Goal: Task Accomplishment & Management: Use online tool/utility

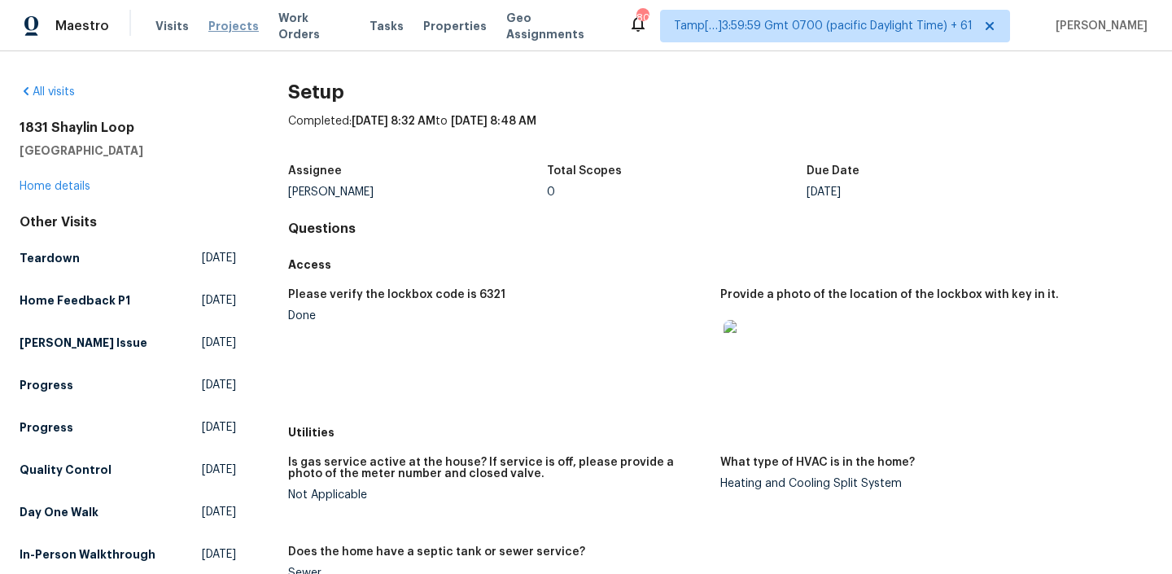
click at [222, 24] on span "Projects" at bounding box center [233, 26] width 50 height 16
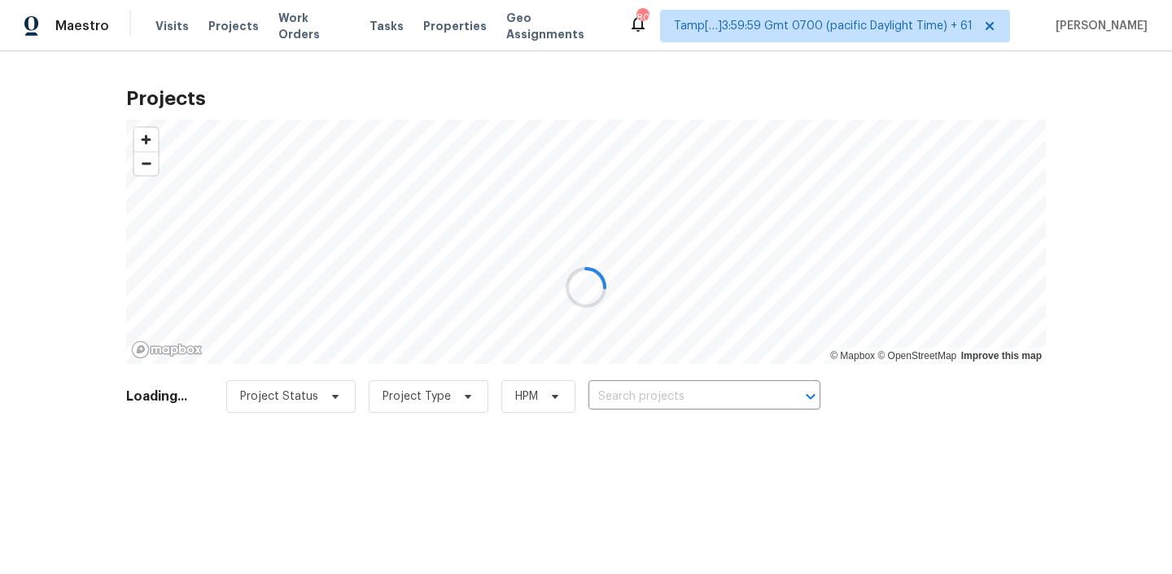
click at [355, 23] on div at bounding box center [586, 287] width 1172 height 574
click at [369, 24] on div at bounding box center [586, 287] width 1172 height 574
click at [366, 25] on div at bounding box center [586, 287] width 1172 height 574
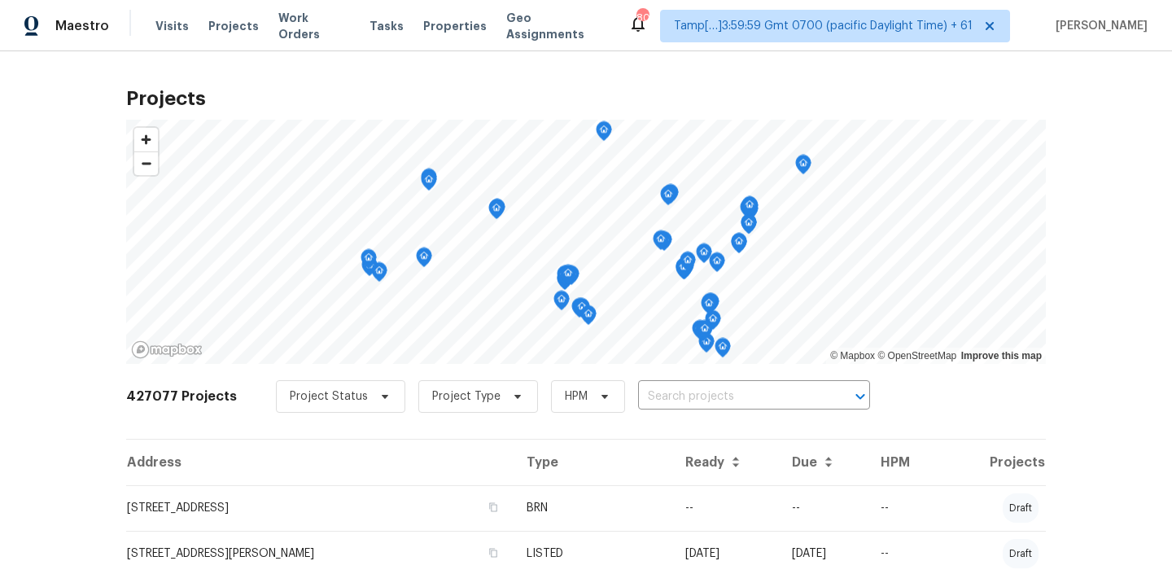
click at [369, 25] on span "Tasks" at bounding box center [386, 25] width 34 height 11
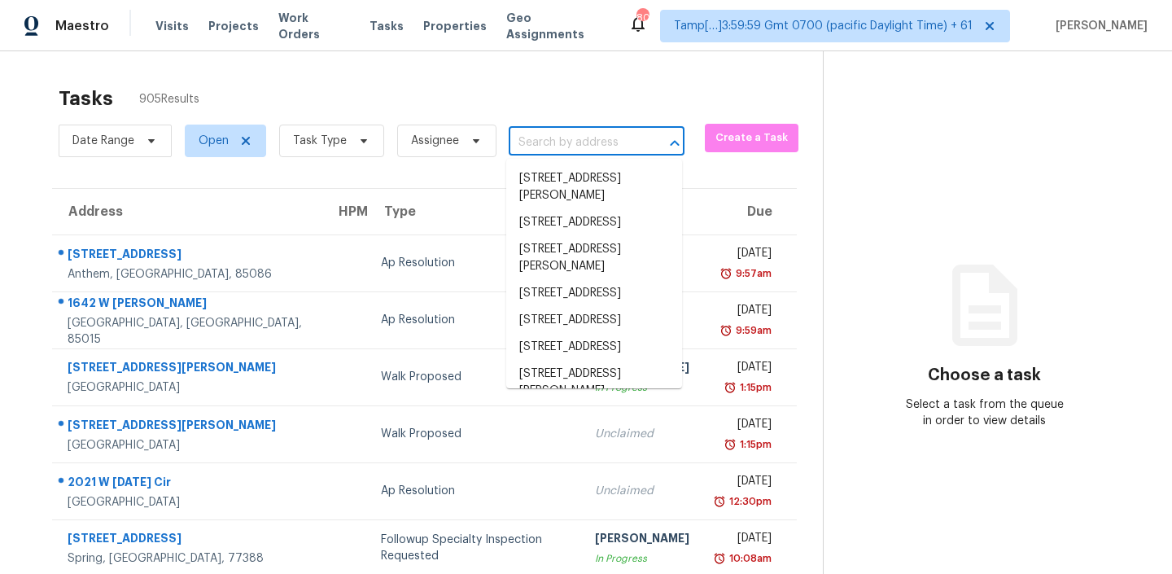
click at [601, 141] on input "text" at bounding box center [574, 142] width 130 height 25
paste input "2527 Pinebluff Dr Dallas TX 75228"
type input "2527 Pinebluff Dr Dallas TX 75228"
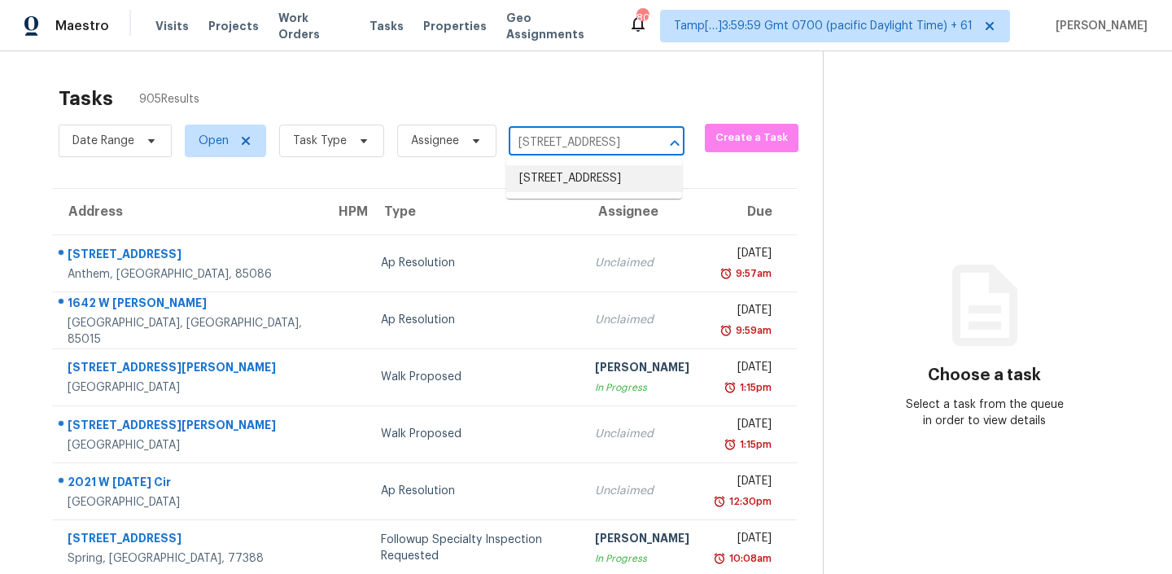
click at [561, 192] on li "2527 Pinebluff Dr, Dallas, TX 75228" at bounding box center [594, 178] width 176 height 27
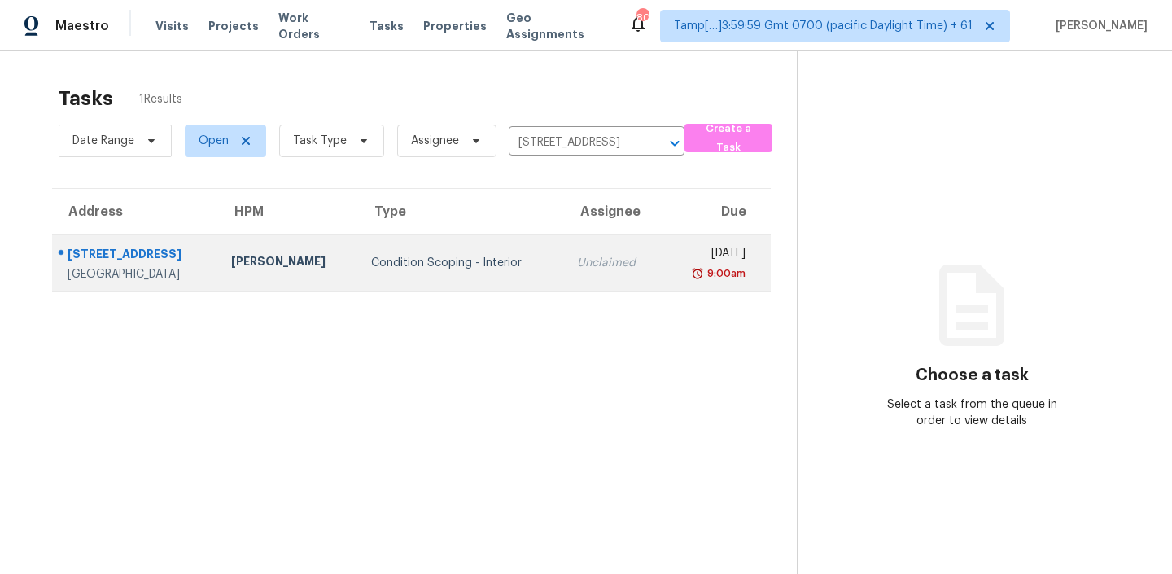
click at [358, 260] on td "Condition Scoping - Interior" at bounding box center [461, 262] width 206 height 57
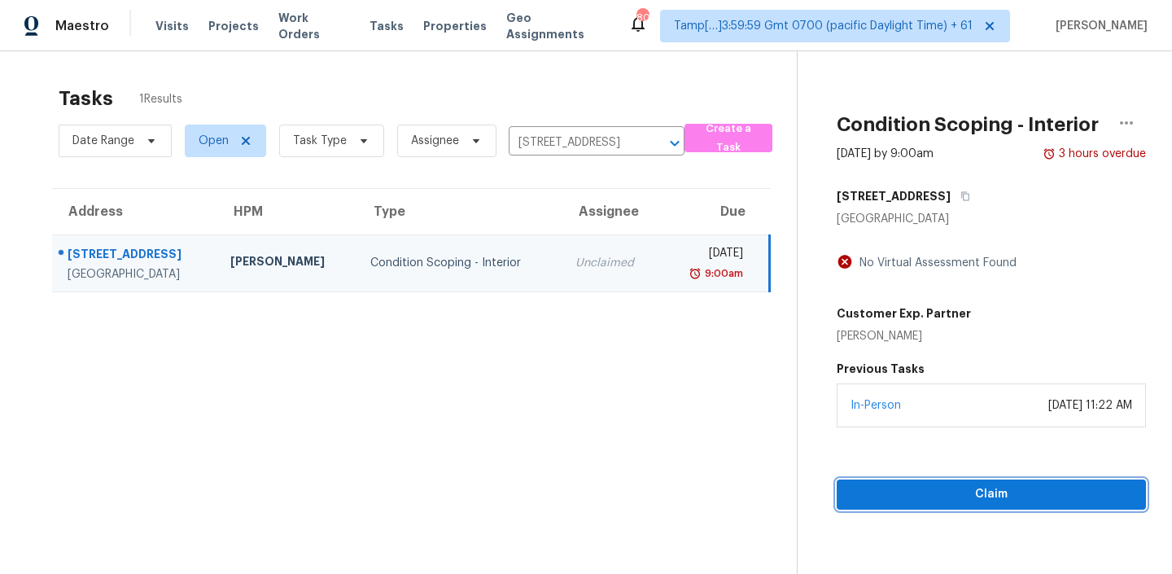
click at [997, 496] on span "Claim" at bounding box center [990, 494] width 283 height 20
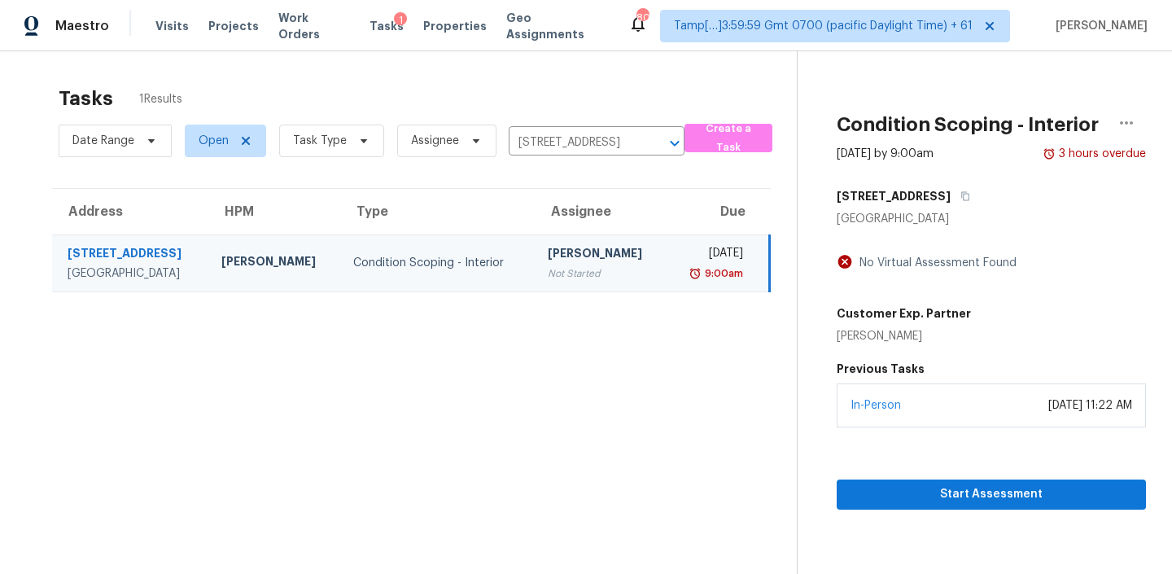
click at [461, 261] on div "Condition Scoping - Interior" at bounding box center [437, 263] width 168 height 16
click at [932, 493] on span "Start Assessment" at bounding box center [990, 494] width 283 height 20
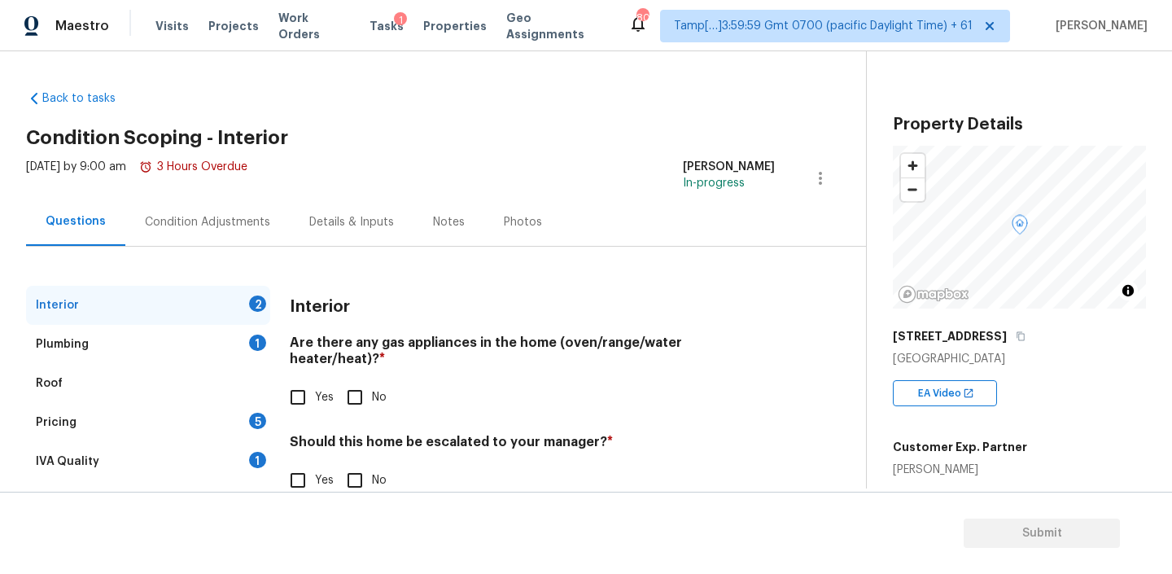
scroll to position [35, 0]
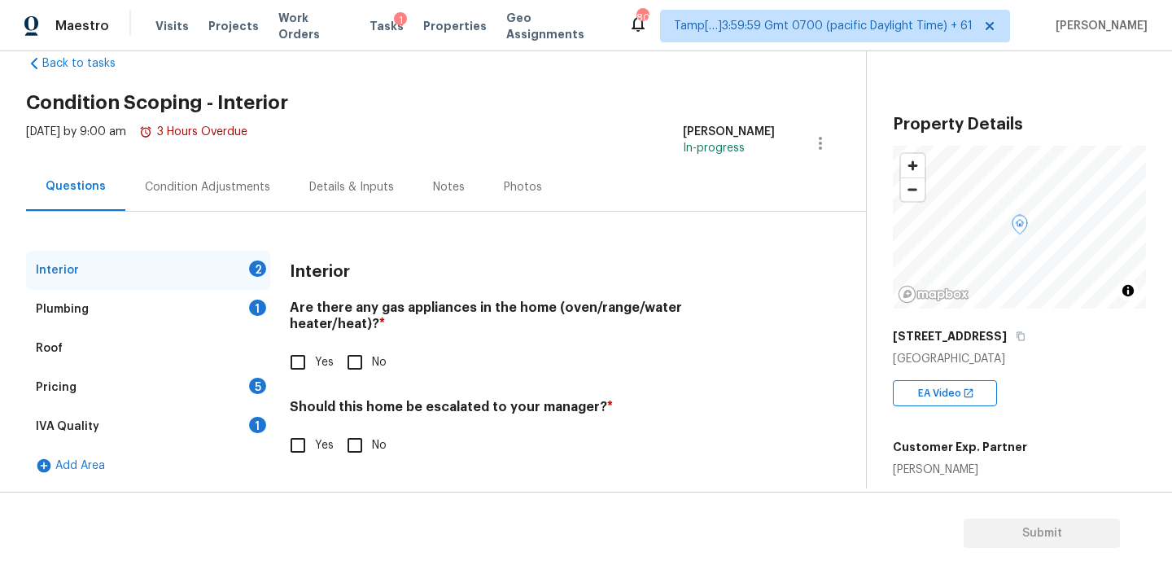
click at [298, 347] on input "Yes" at bounding box center [298, 362] width 34 height 34
checkbox input "true"
click at [299, 434] on input "Yes" at bounding box center [298, 445] width 34 height 34
checkbox input "true"
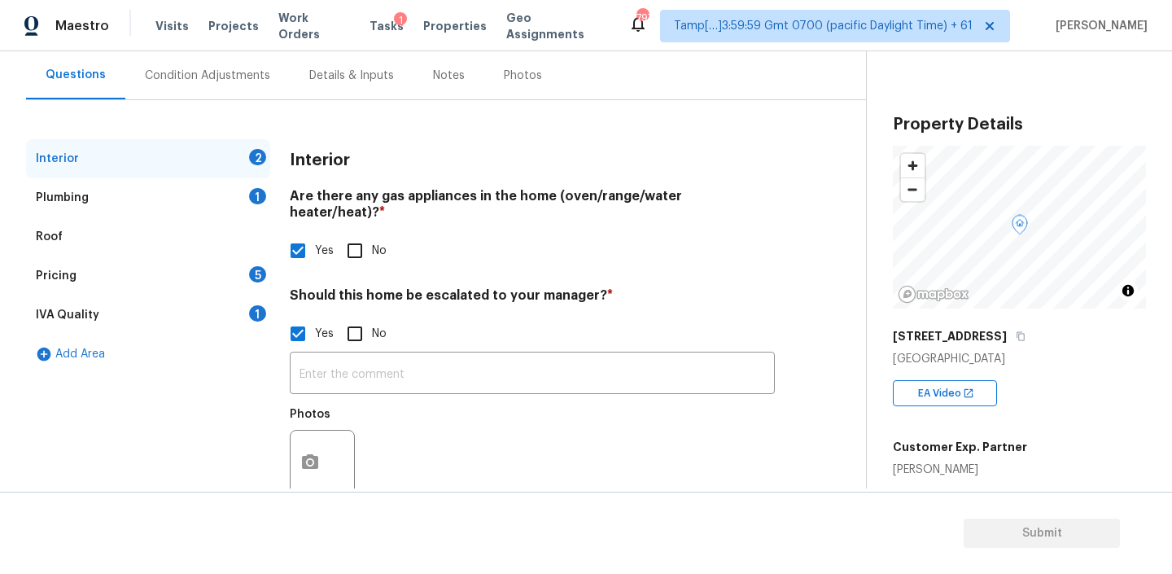
click at [110, 204] on div "Plumbing 1" at bounding box center [148, 197] width 244 height 39
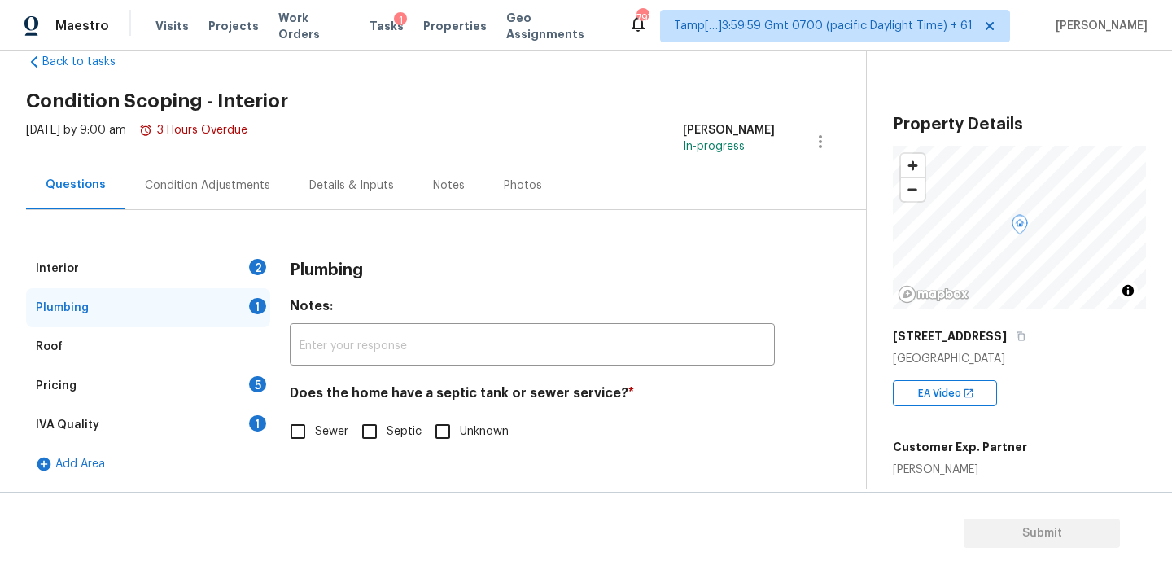
click at [312, 437] on input "Sewer" at bounding box center [298, 431] width 34 height 34
checkbox input "true"
click at [85, 383] on div "Pricing 5" at bounding box center [148, 385] width 244 height 39
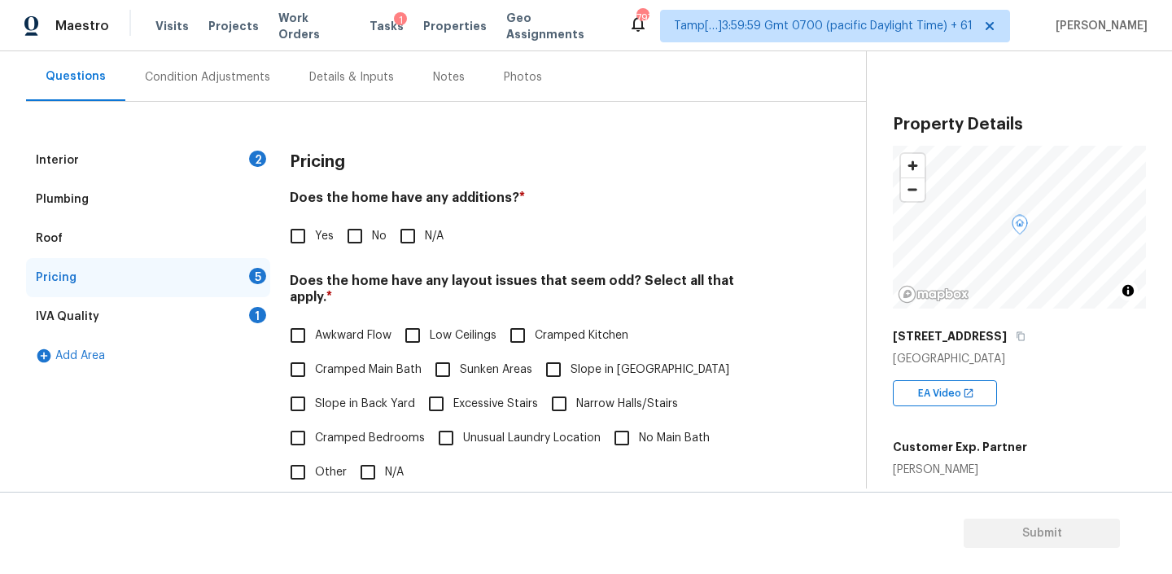
scroll to position [179, 0]
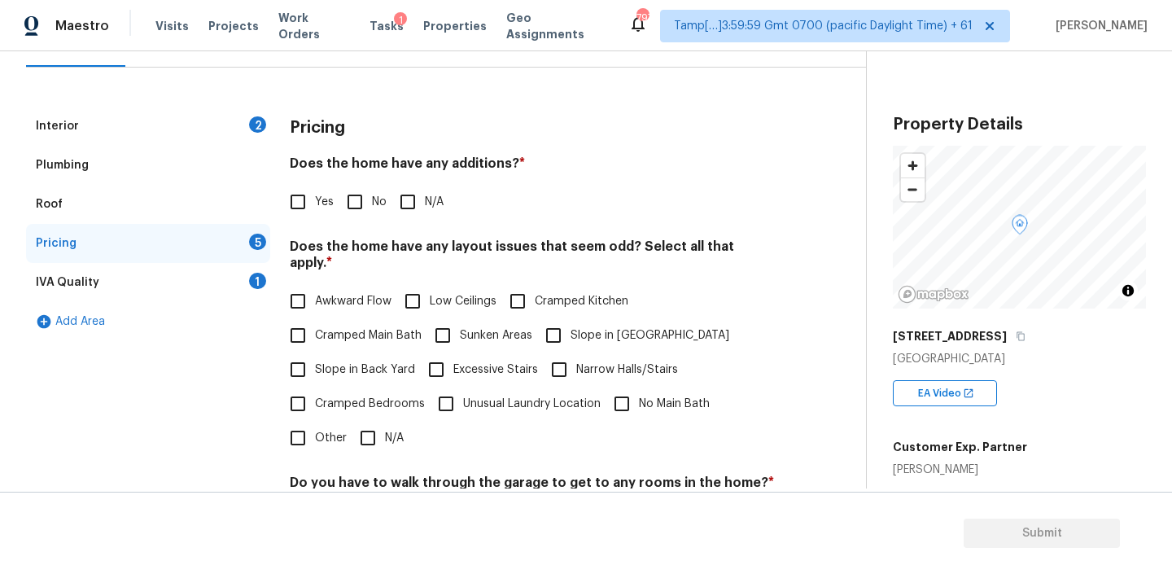
click at [477, 164] on h4 "Does the home have any additions? *" at bounding box center [532, 166] width 485 height 23
copy h4 "additions"
click at [301, 207] on input "Yes" at bounding box center [298, 202] width 34 height 34
checkbox input "true"
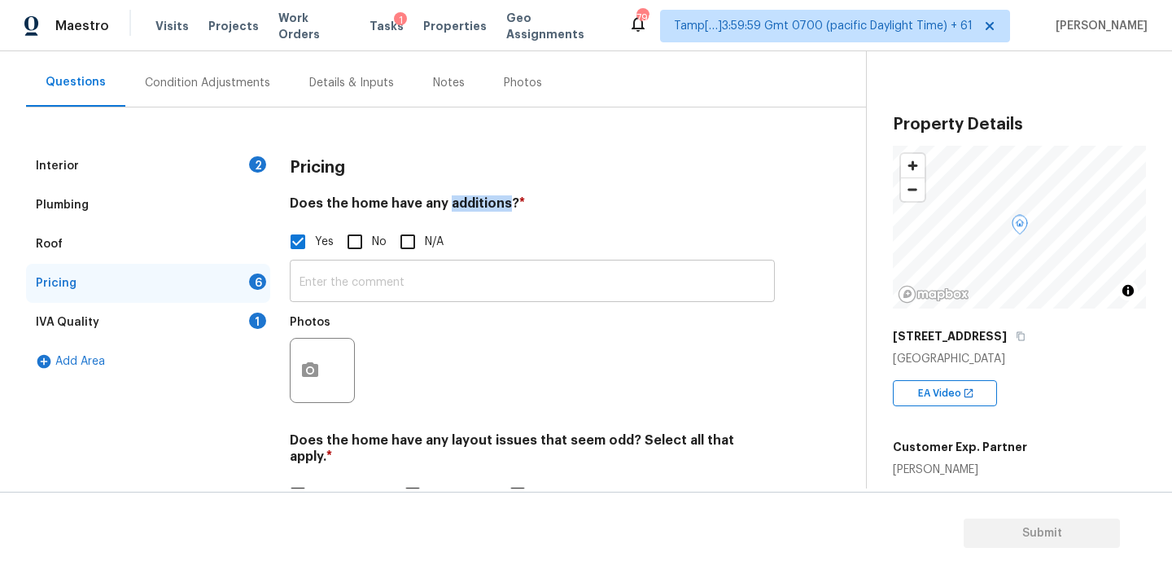
scroll to position [0, 0]
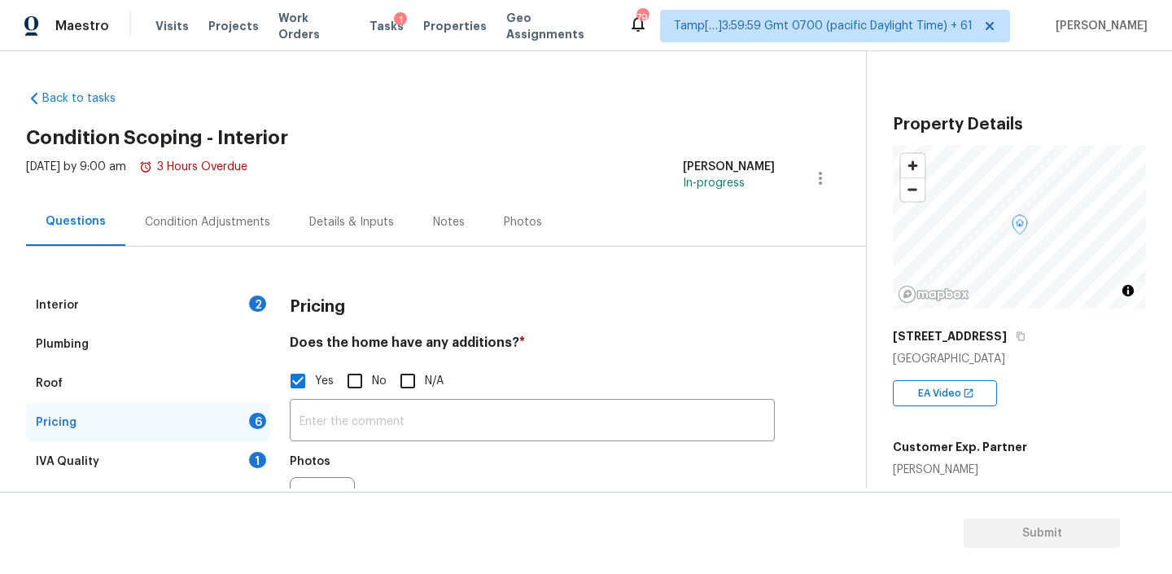
click at [216, 222] on div "Condition Adjustments" at bounding box center [207, 222] width 125 height 16
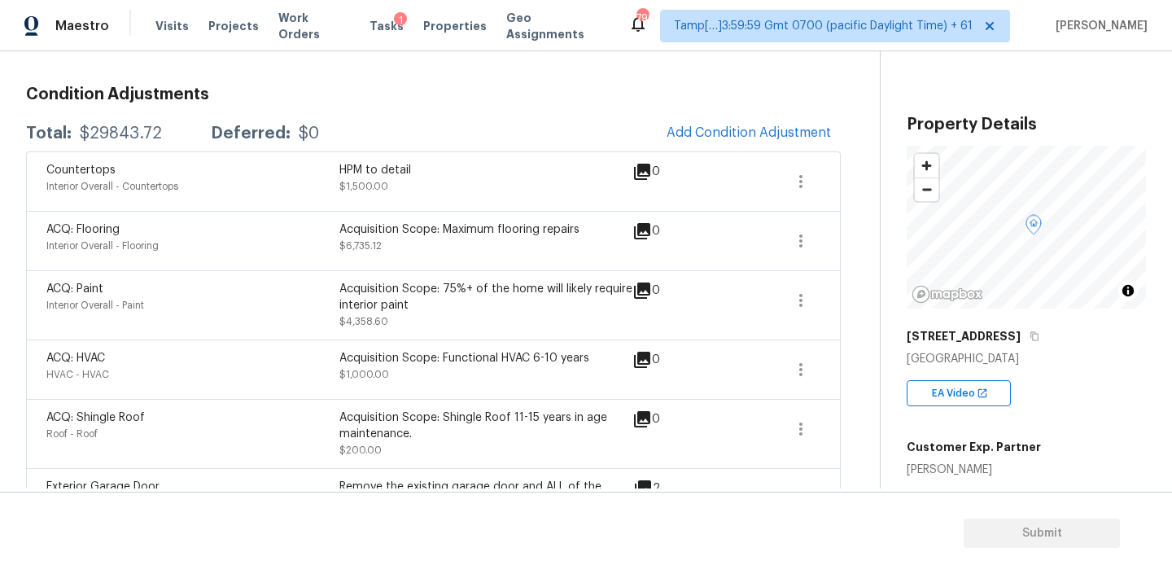
scroll to position [172, 0]
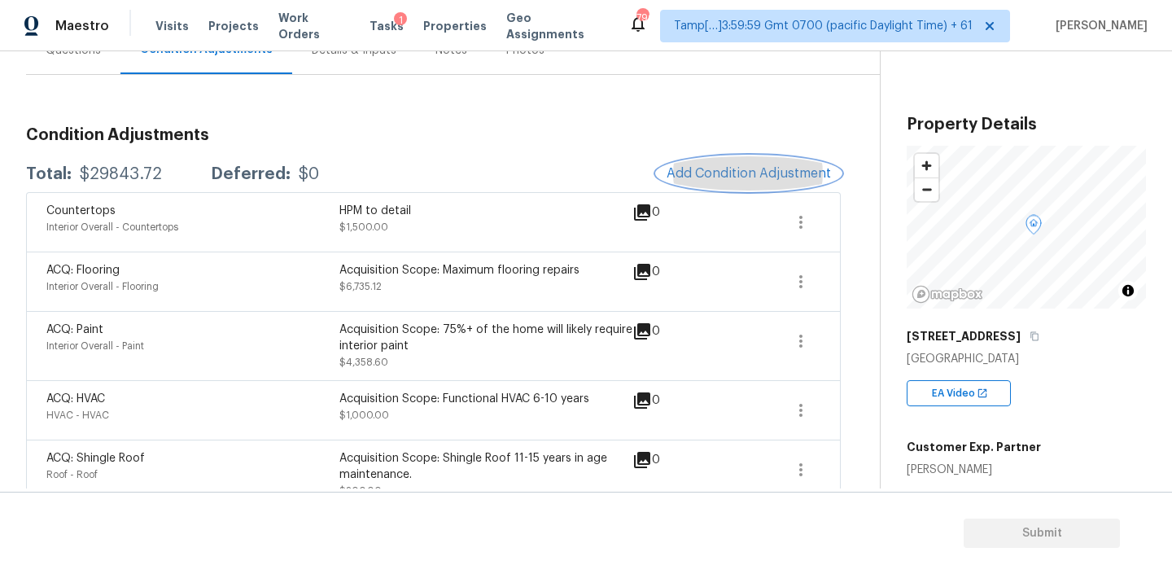
click at [749, 170] on span "Add Condition Adjustment" at bounding box center [748, 173] width 164 height 15
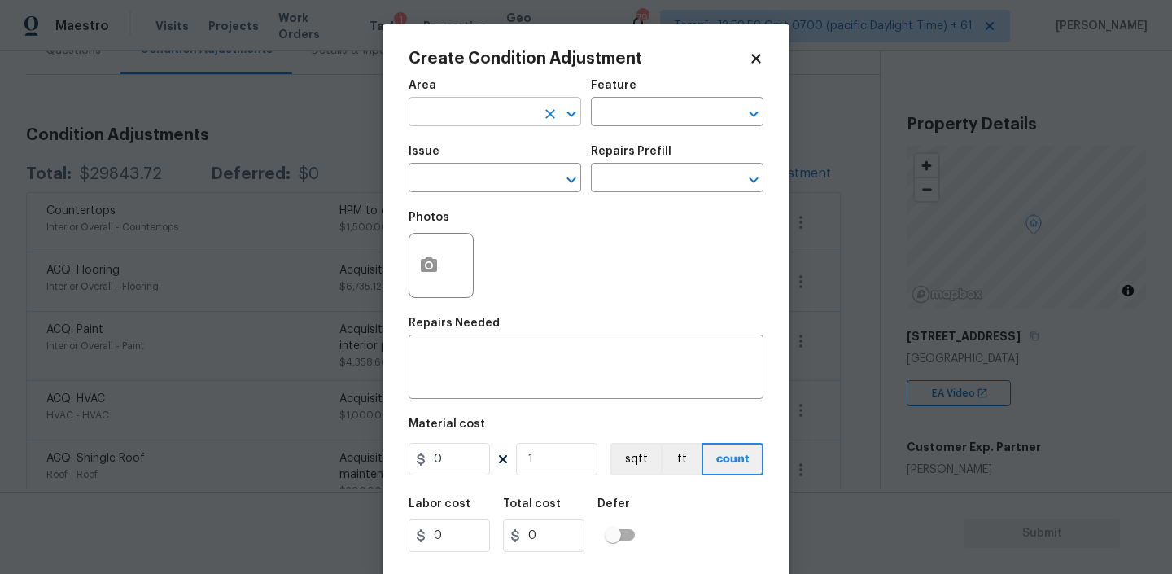
click at [491, 121] on input "text" at bounding box center [471, 113] width 127 height 25
type input "Kitchen"
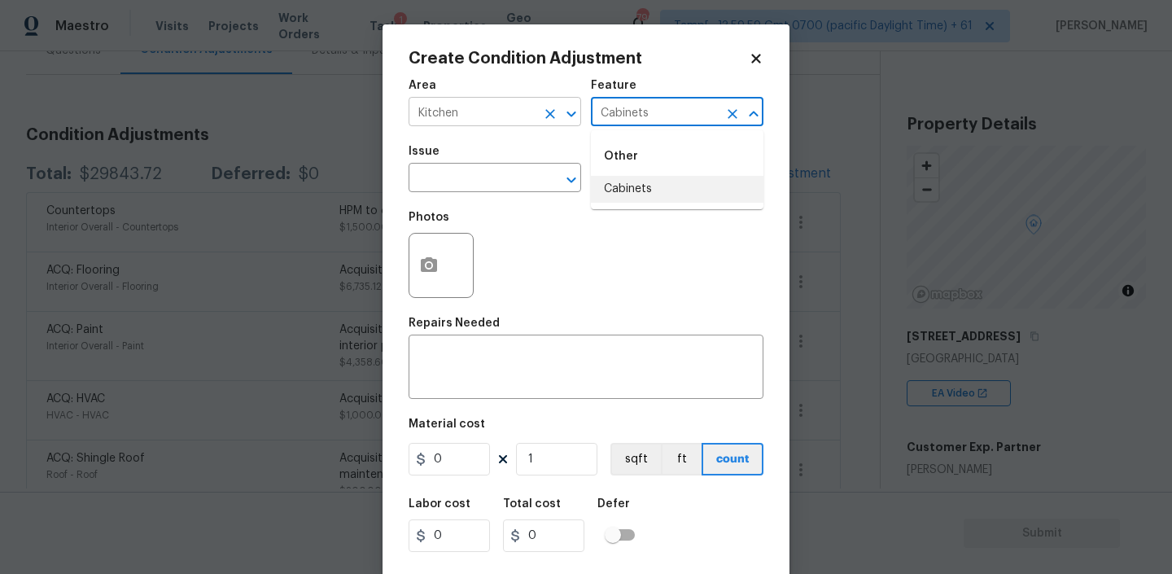
type input "Cabinets"
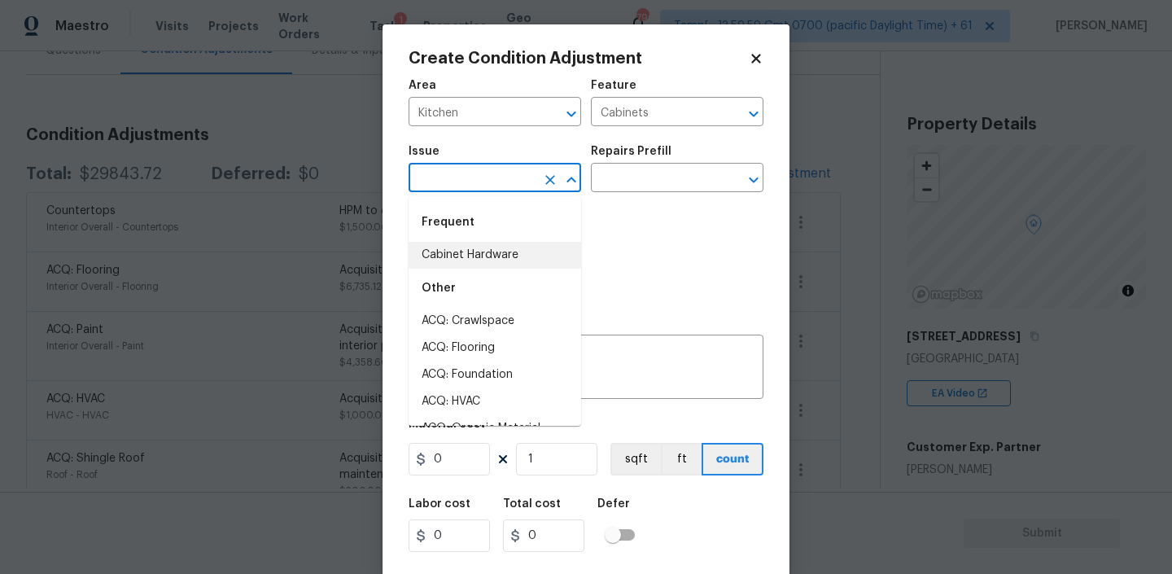
click at [474, 247] on li "Cabinet Hardware" at bounding box center [494, 255] width 172 height 27
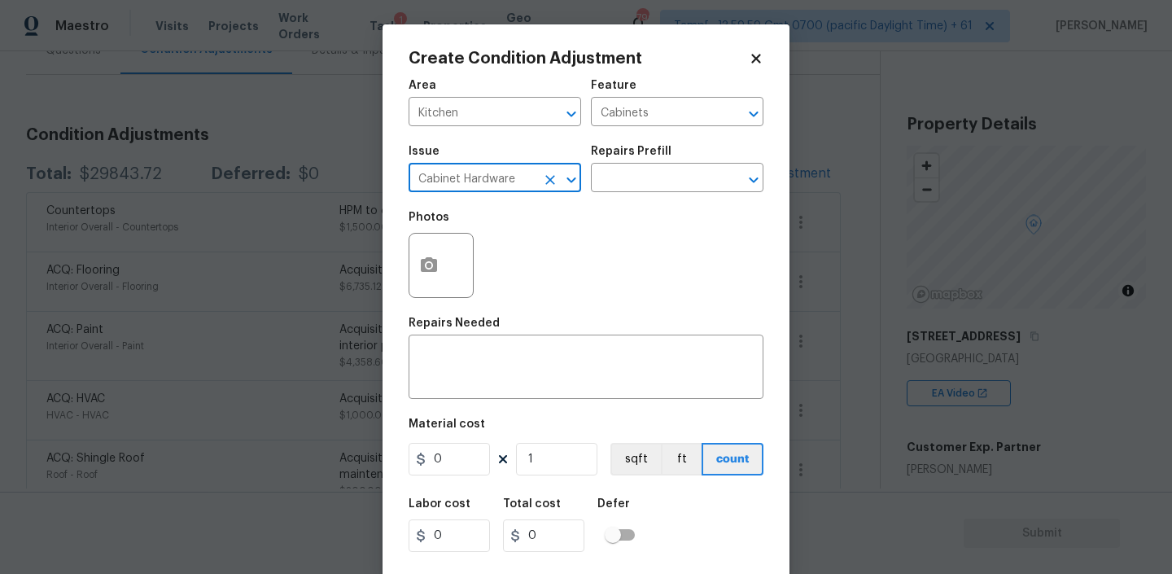
click at [635, 162] on div "Repairs Prefill" at bounding box center [677, 156] width 172 height 21
click at [634, 174] on input "text" at bounding box center [654, 179] width 127 height 25
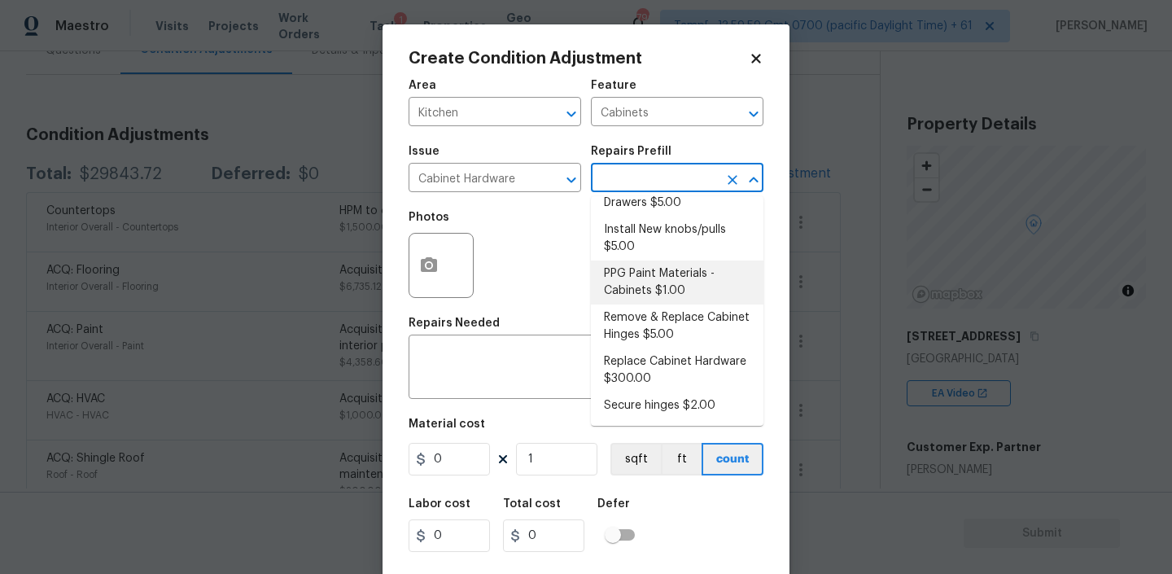
scroll to position [0, 0]
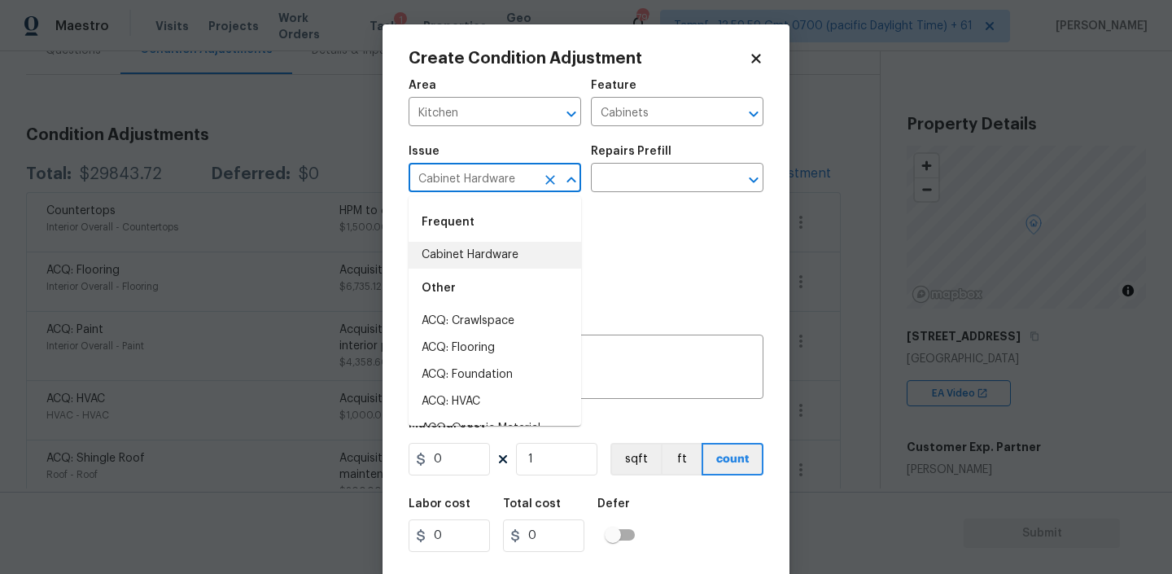
click at [482, 177] on input "Cabinet Hardware" at bounding box center [471, 179] width 127 height 25
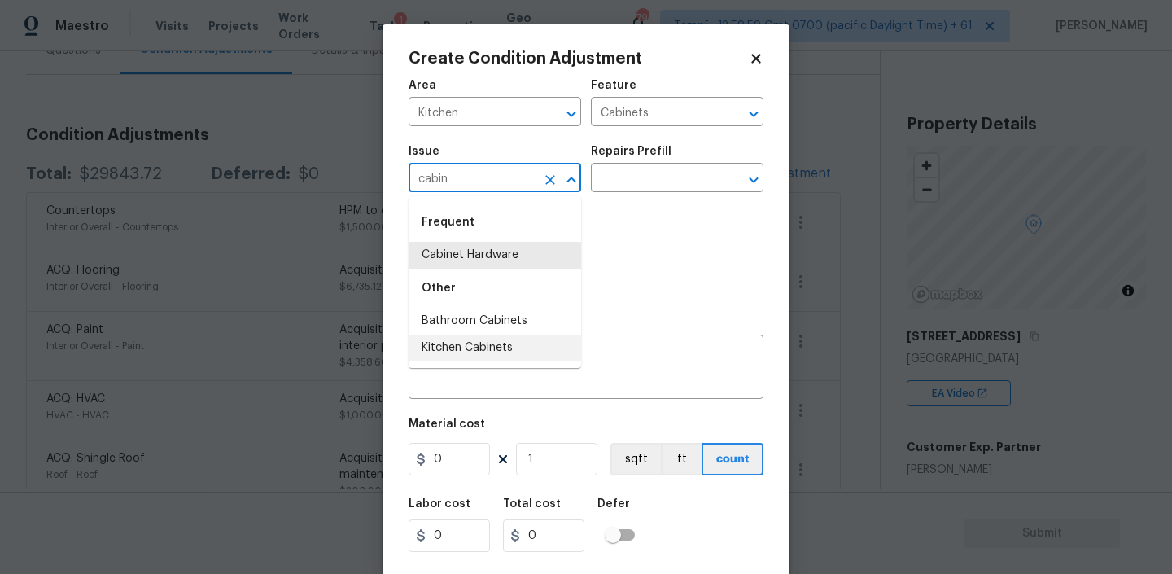
click at [461, 344] on li "Kitchen Cabinets" at bounding box center [494, 347] width 172 height 27
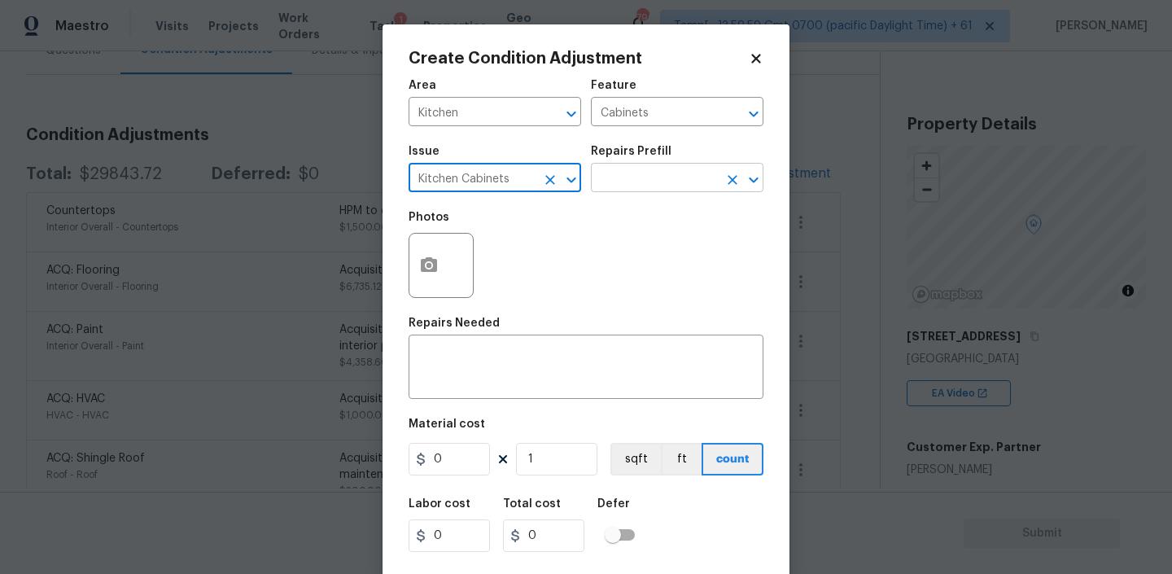
type input "Kitchen Cabinets"
click at [659, 174] on input "text" at bounding box center [654, 179] width 127 height 25
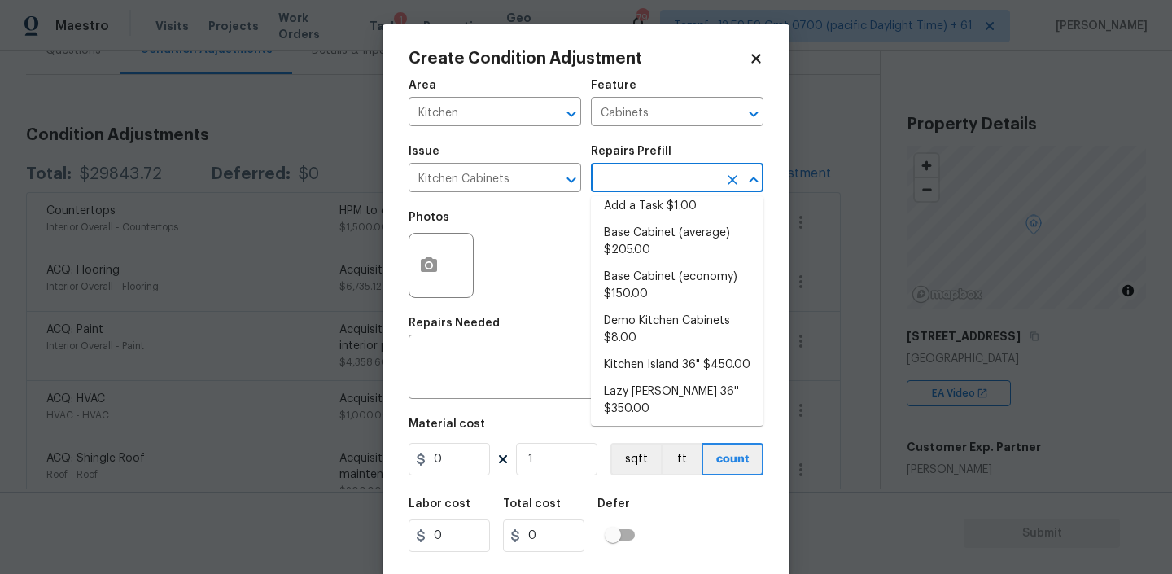
scroll to position [8, 0]
type input "re"
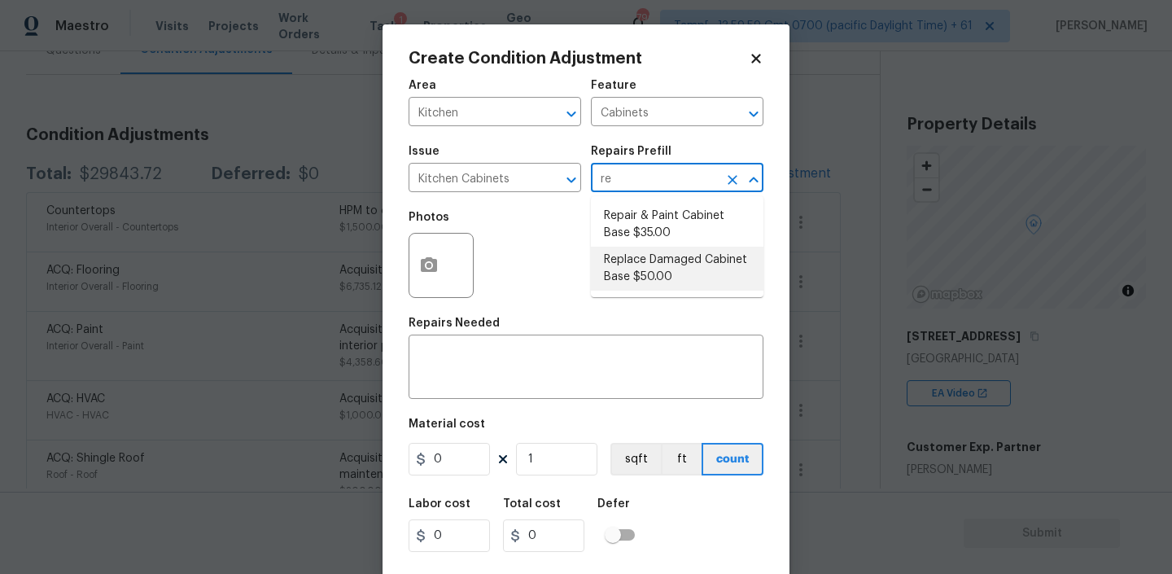
click at [676, 279] on li "Replace Damaged Cabinet Base $50.00" at bounding box center [677, 269] width 172 height 44
type textarea "Remove the existing/damage cabinet base and replace with new. Ensure that the n…"
type input "50"
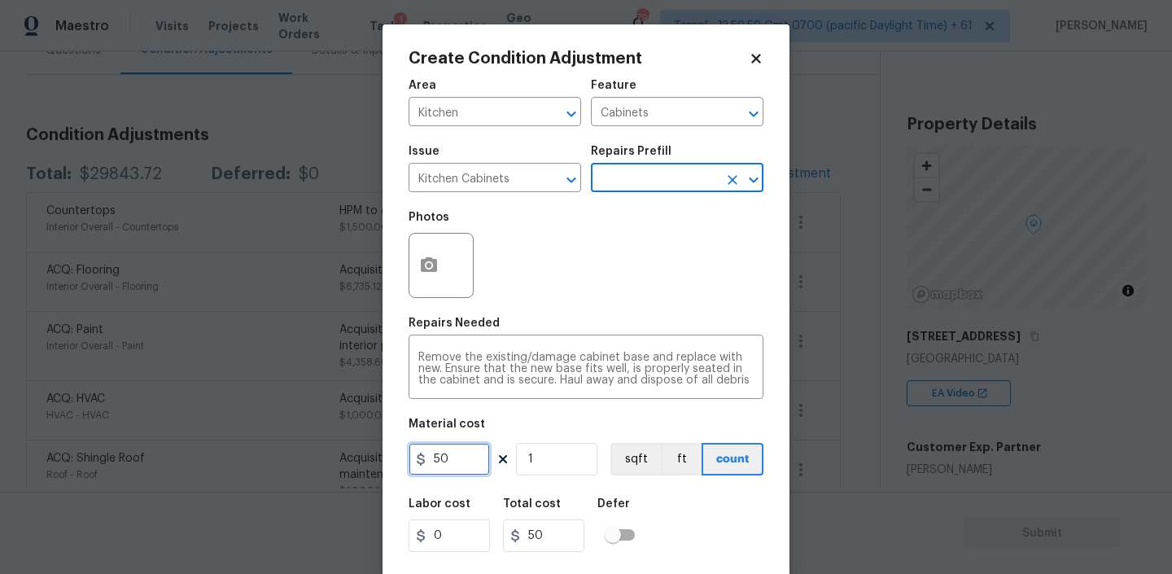
click at [455, 462] on input "50" at bounding box center [448, 459] width 81 height 33
type input "1400"
click at [661, 417] on div "Area Kitchen ​ Feature Cabinets ​ Issue Kitchen Cabinets ​ Repairs Prefill ​ Ph…" at bounding box center [585, 338] width 355 height 537
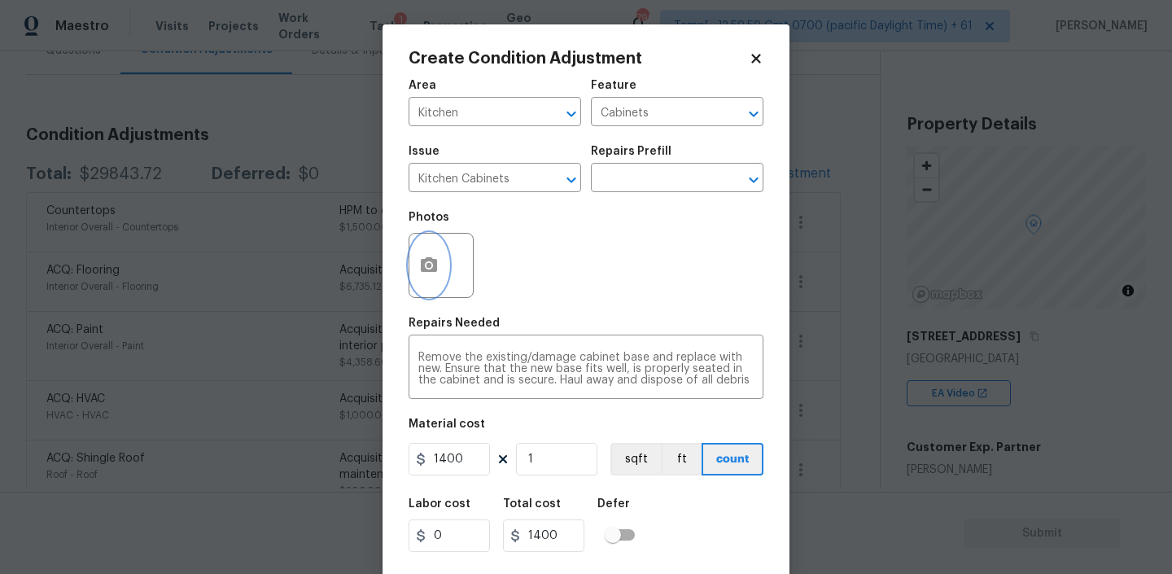
click at [428, 251] on button "button" at bounding box center [428, 265] width 39 height 63
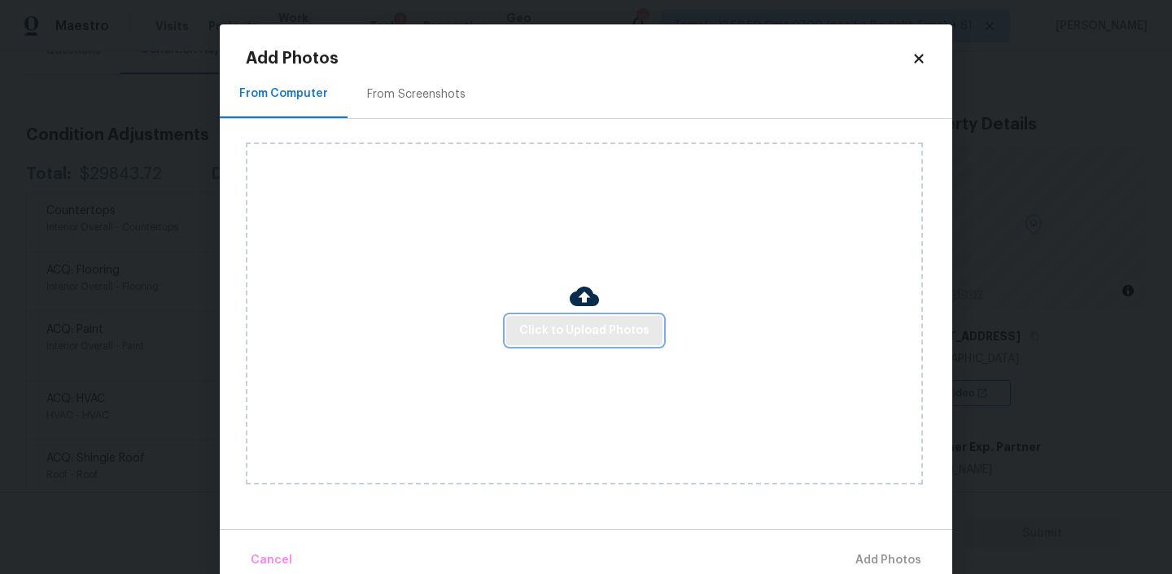
click at [583, 321] on span "Click to Upload Photos" at bounding box center [584, 331] width 130 height 20
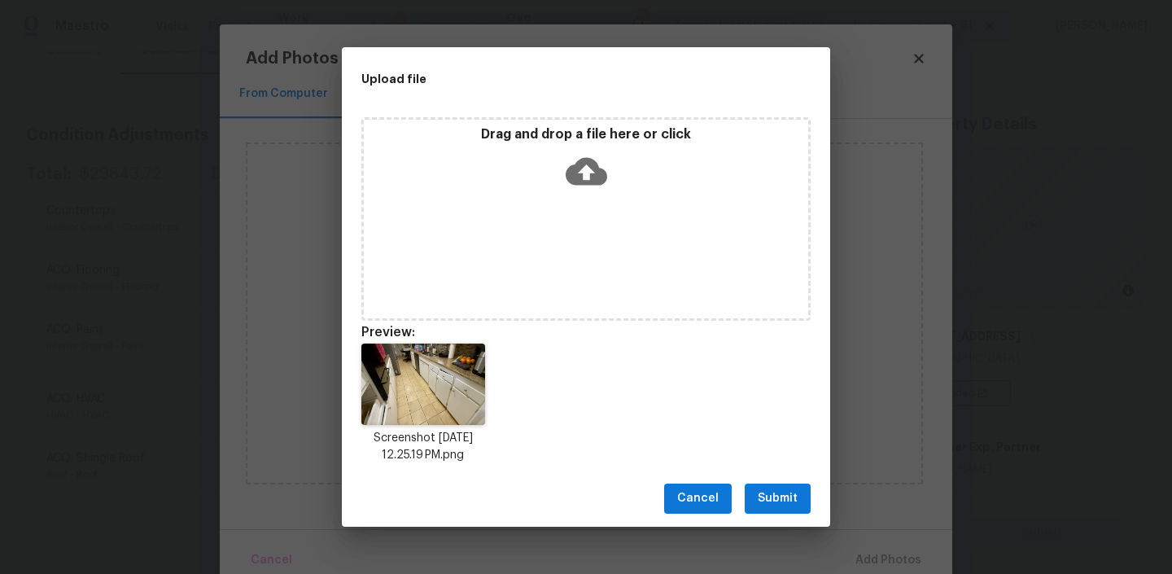
click at [770, 496] on span "Submit" at bounding box center [778, 498] width 40 height 20
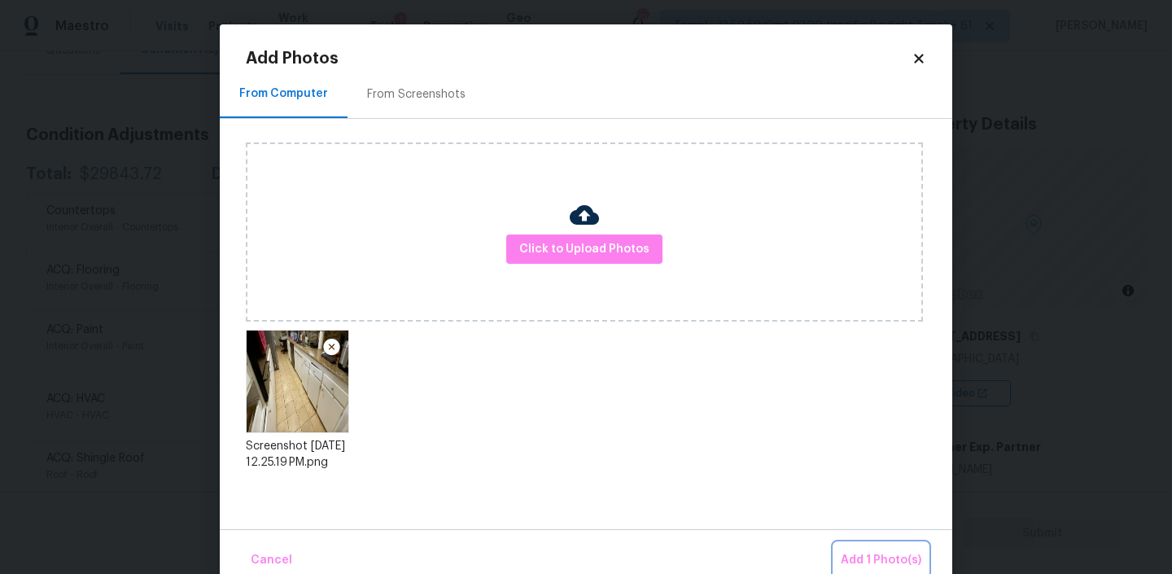
click at [869, 548] on button "Add 1 Photo(s)" at bounding box center [881, 560] width 94 height 35
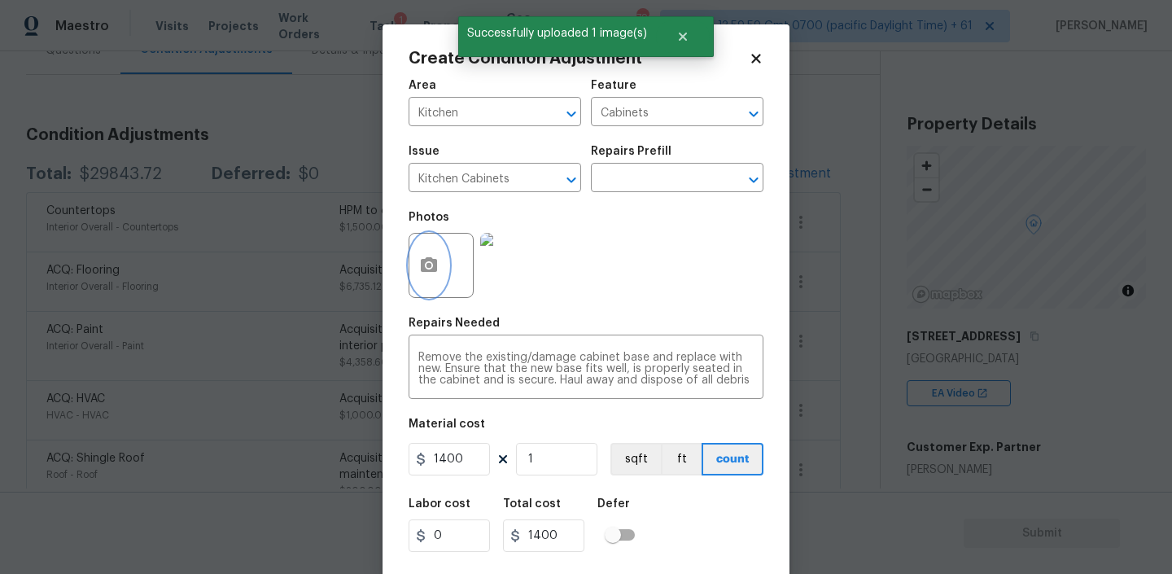
scroll to position [34, 0]
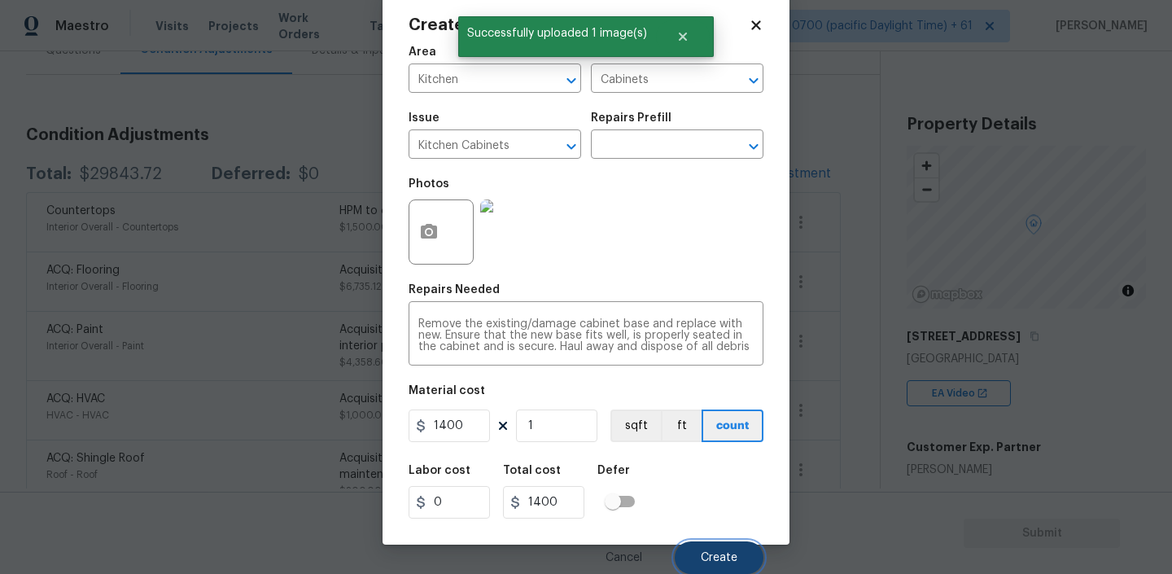
click at [701, 561] on span "Create" at bounding box center [719, 558] width 37 height 12
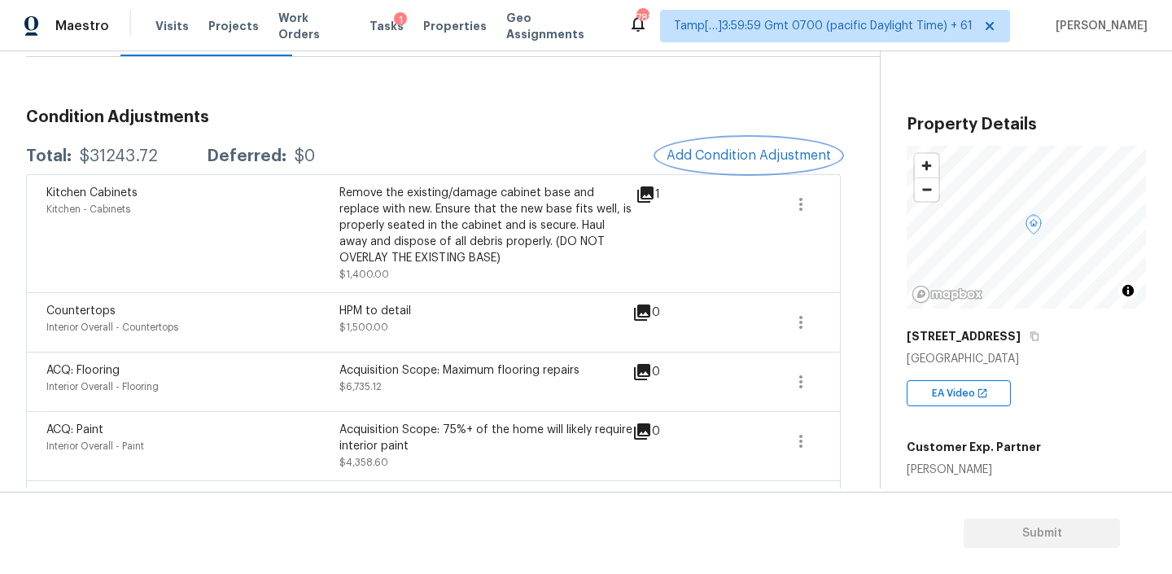
scroll to position [194, 0]
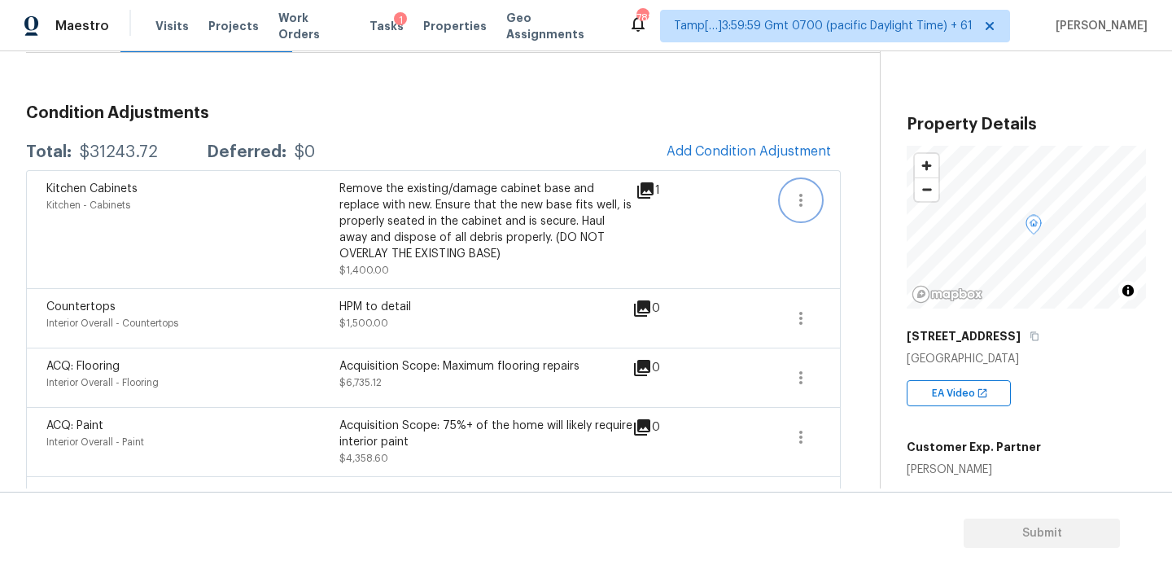
click at [801, 192] on icon "button" at bounding box center [801, 200] width 20 height 20
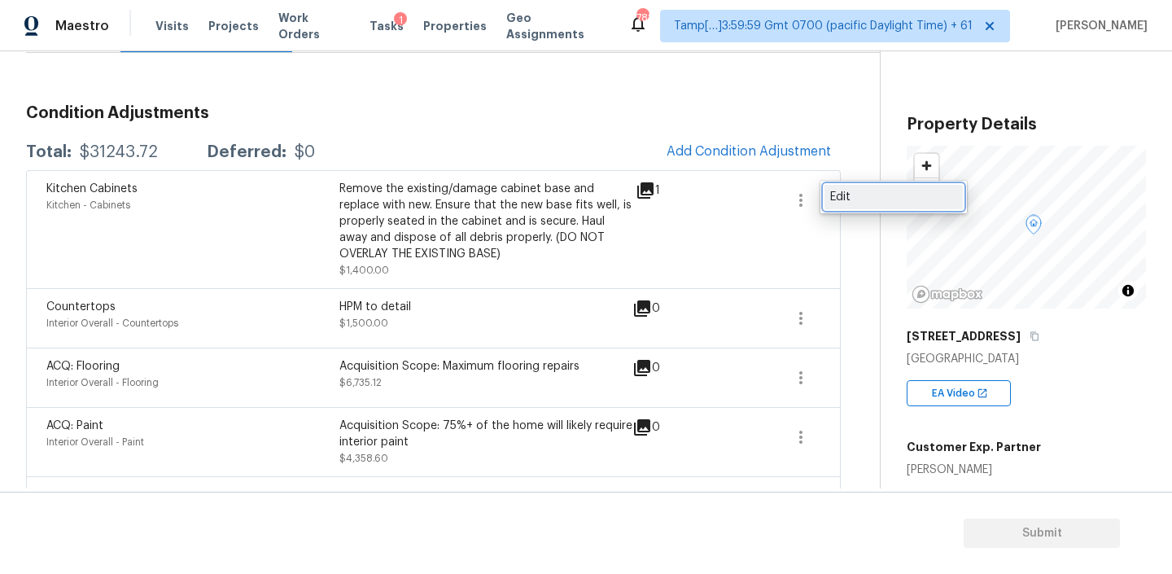
click at [844, 201] on div "Edit" at bounding box center [893, 197] width 127 height 16
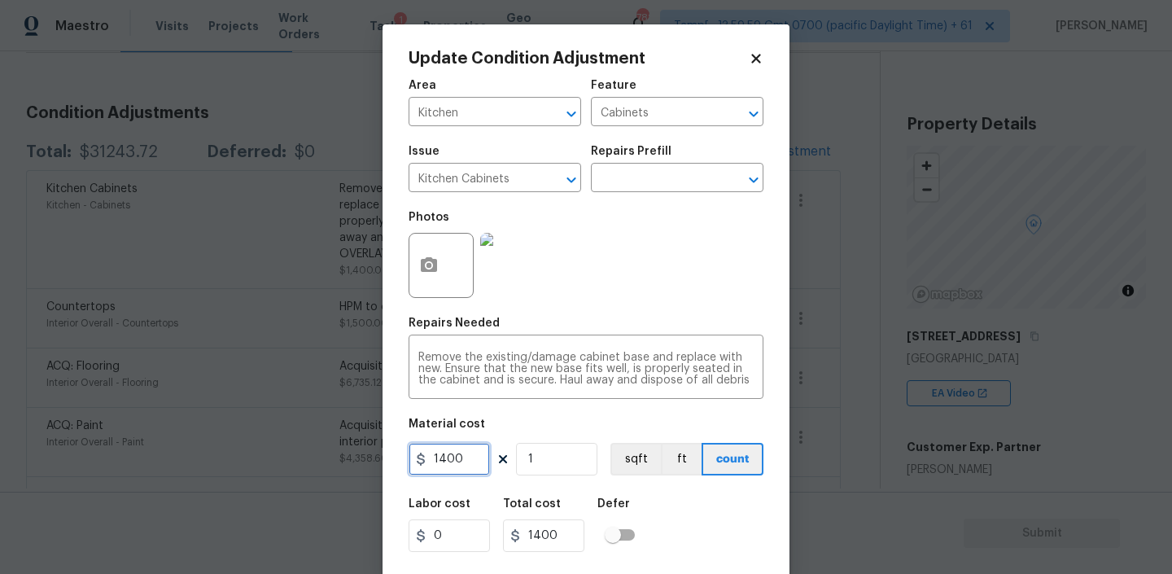
click at [464, 464] on input "1400" at bounding box center [448, 459] width 81 height 33
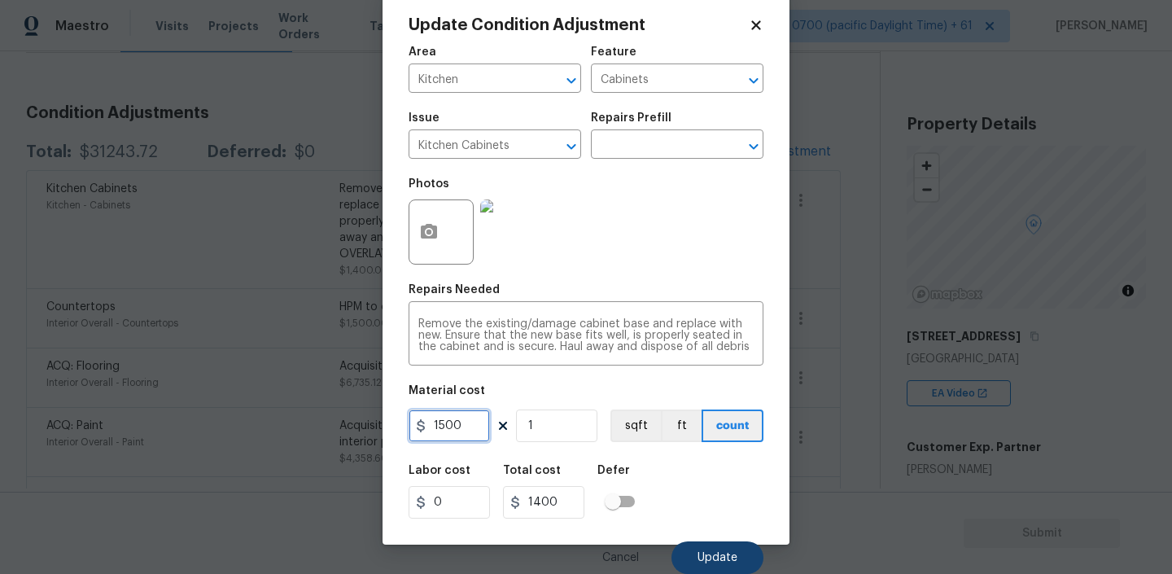
type input "1500"
click at [697, 552] on button "Update" at bounding box center [717, 557] width 92 height 33
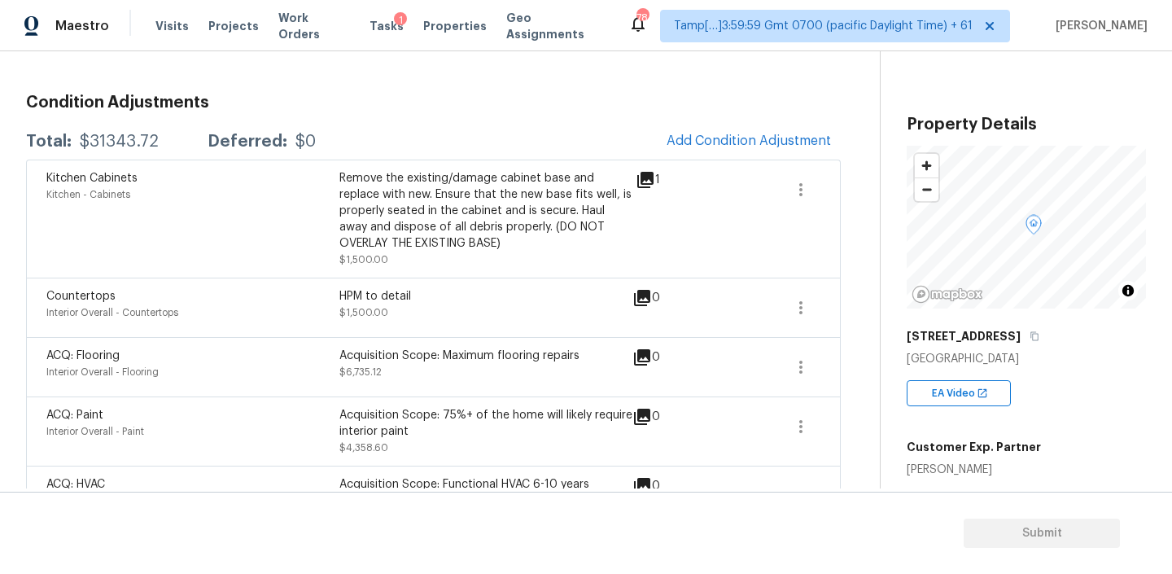
scroll to position [215, 0]
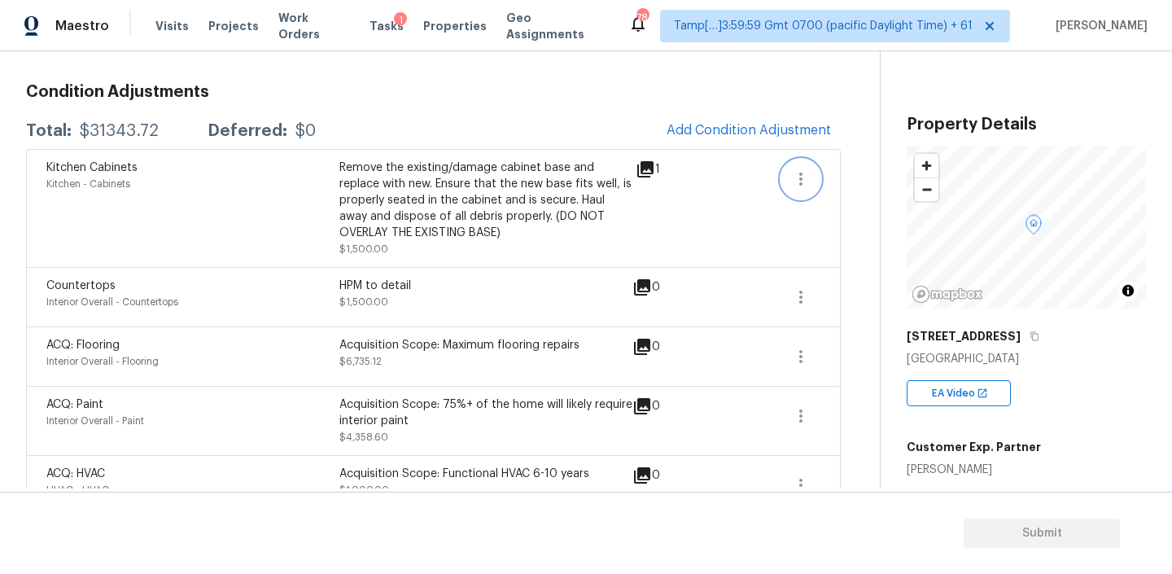
click at [798, 175] on icon "button" at bounding box center [801, 179] width 20 height 20
click at [850, 172] on div "Edit" at bounding box center [893, 176] width 127 height 16
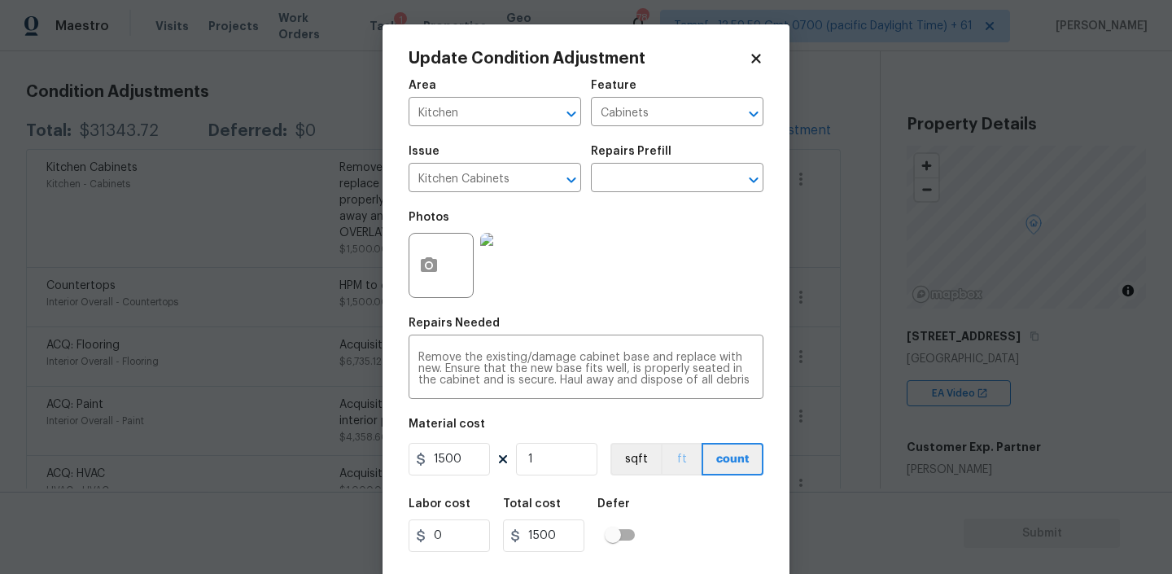
scroll to position [34, 0]
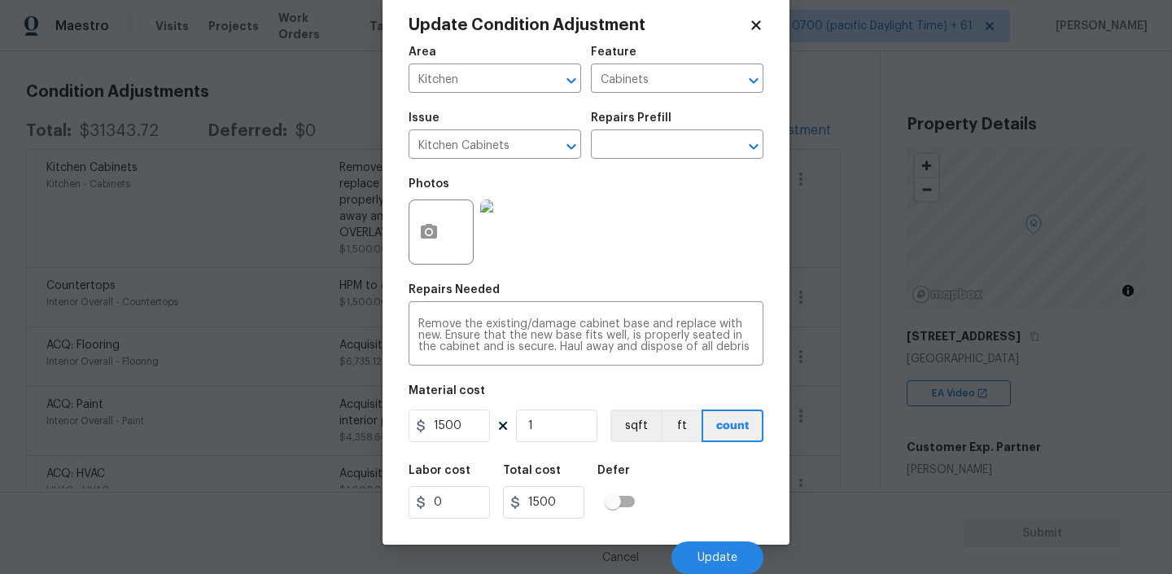
click at [762, 23] on icon at bounding box center [756, 25] width 15 height 15
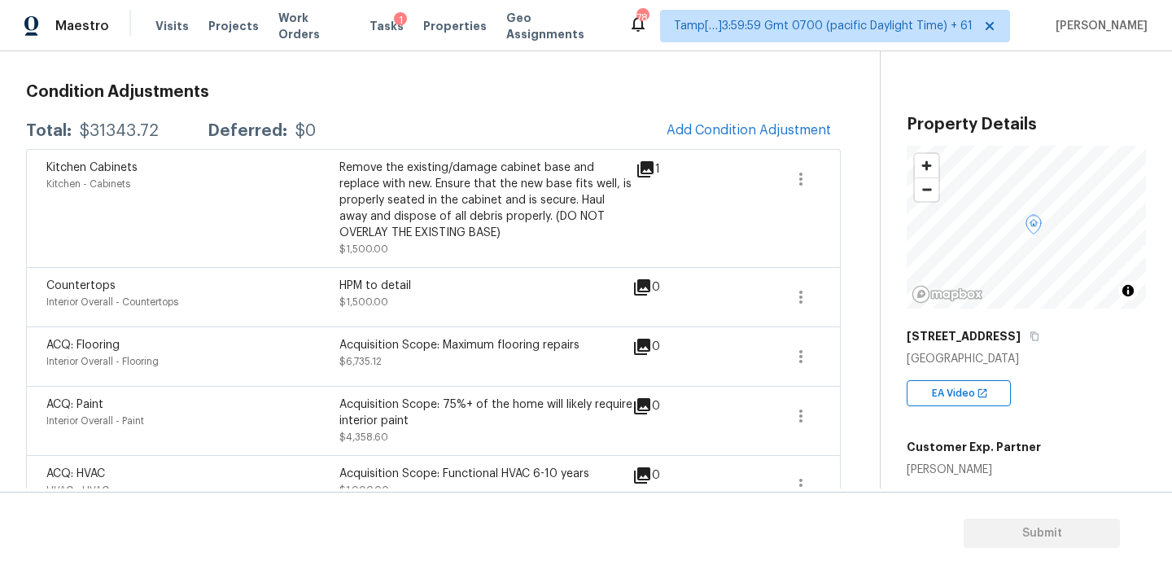
scroll to position [0, 0]
click at [799, 173] on icon "button" at bounding box center [800, 178] width 3 height 13
click at [565, 82] on div "Condition Adjustments Total: $31343.72 Deferred: $0 Add Condition Adjustment Ki…" at bounding box center [433, 478] width 814 height 814
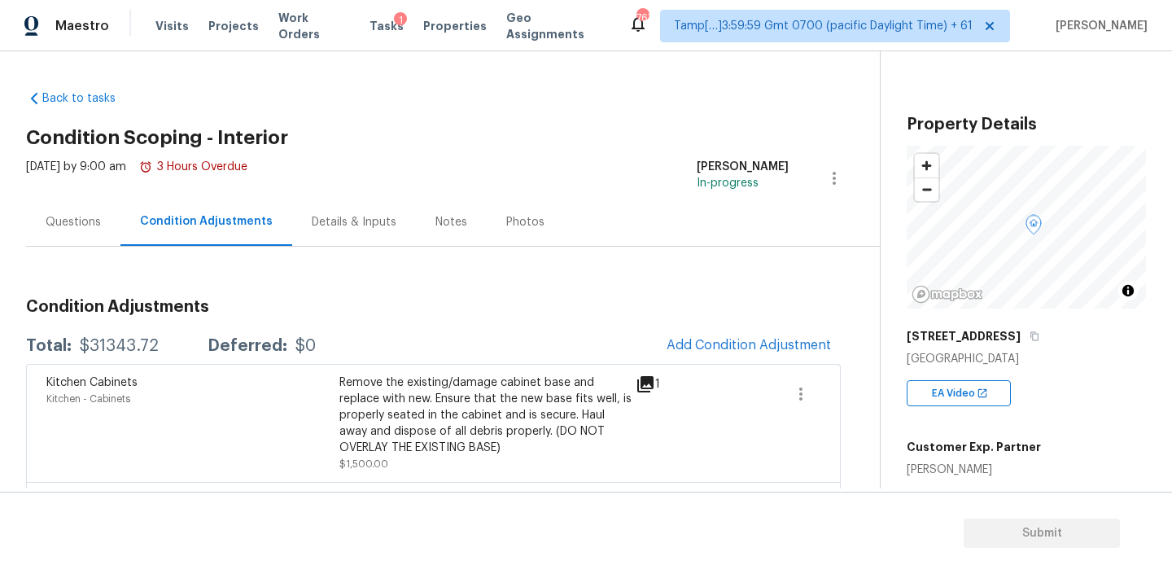
click at [72, 220] on div "Questions" at bounding box center [73, 222] width 55 height 16
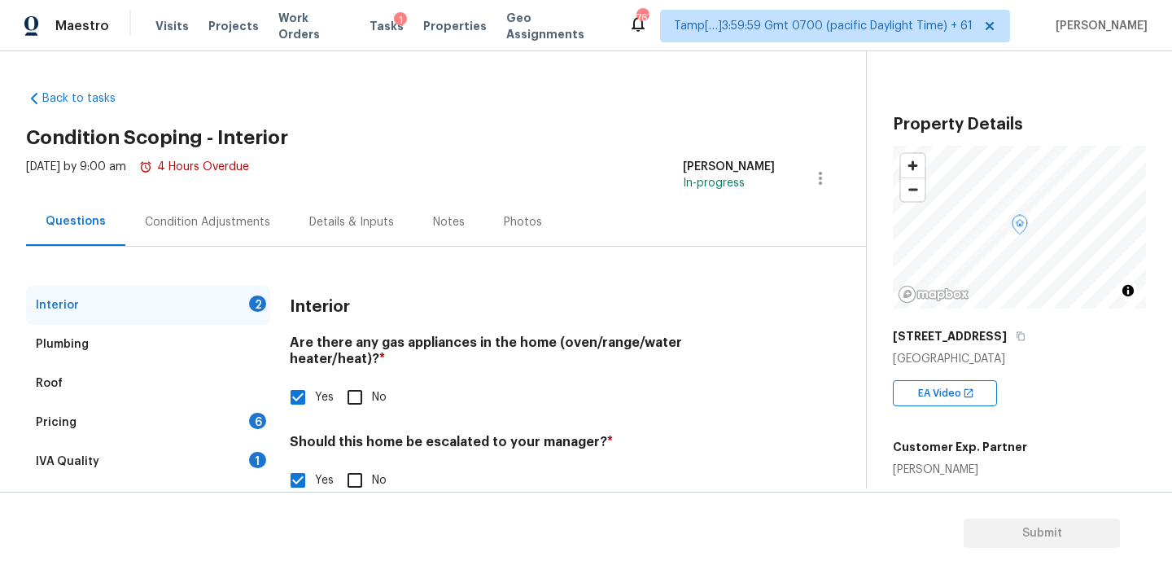
scroll to position [171, 0]
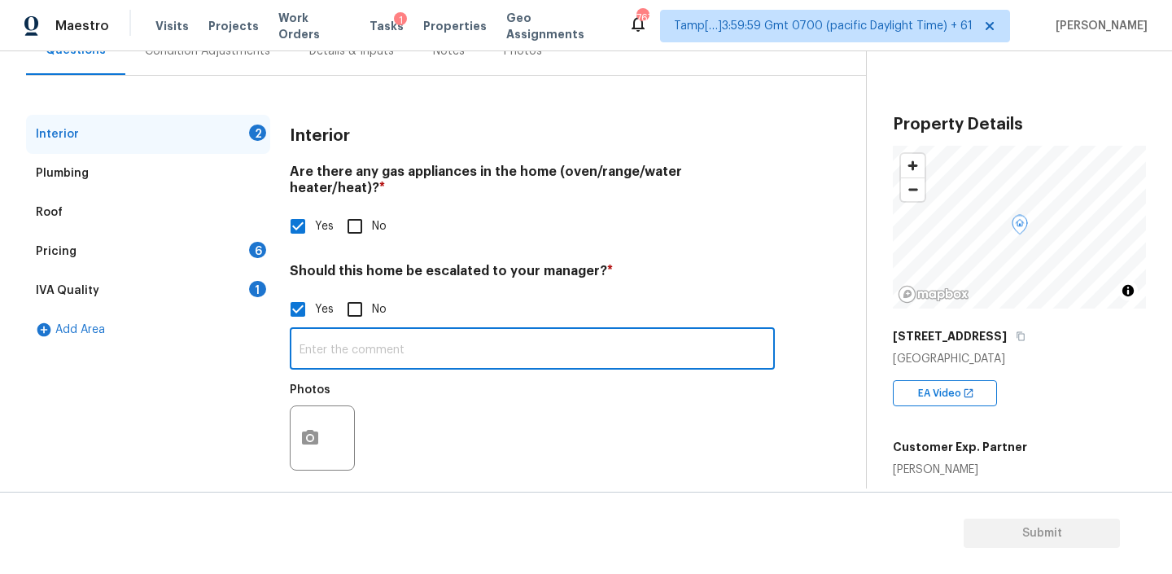
click at [351, 340] on input "text" at bounding box center [532, 350] width 485 height 38
paste input "There is cracks into exterior also the home slats in certain spots"
type input "There is cracks into exterior also the home slats in certain spots 0:07"
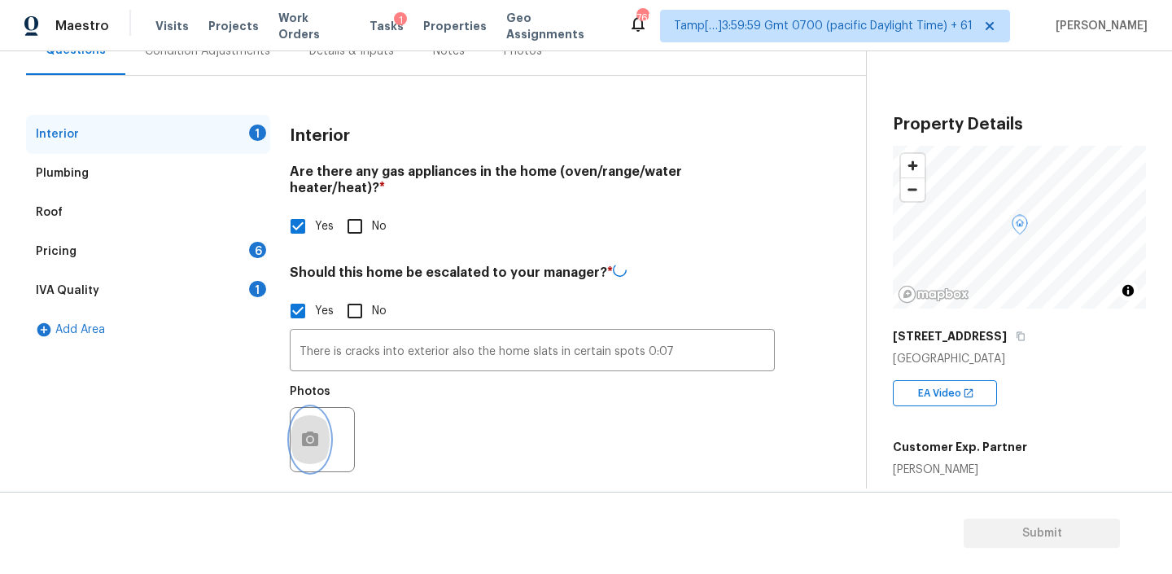
click at [310, 430] on icon "button" at bounding box center [310, 440] width 20 height 20
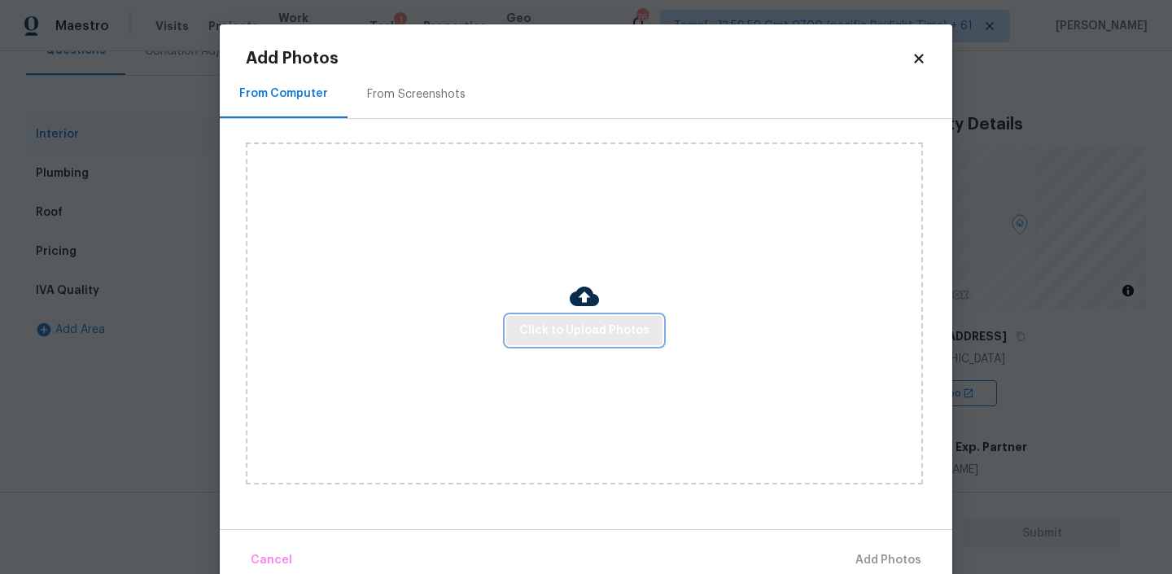
click at [565, 328] on span "Click to Upload Photos" at bounding box center [584, 331] width 130 height 20
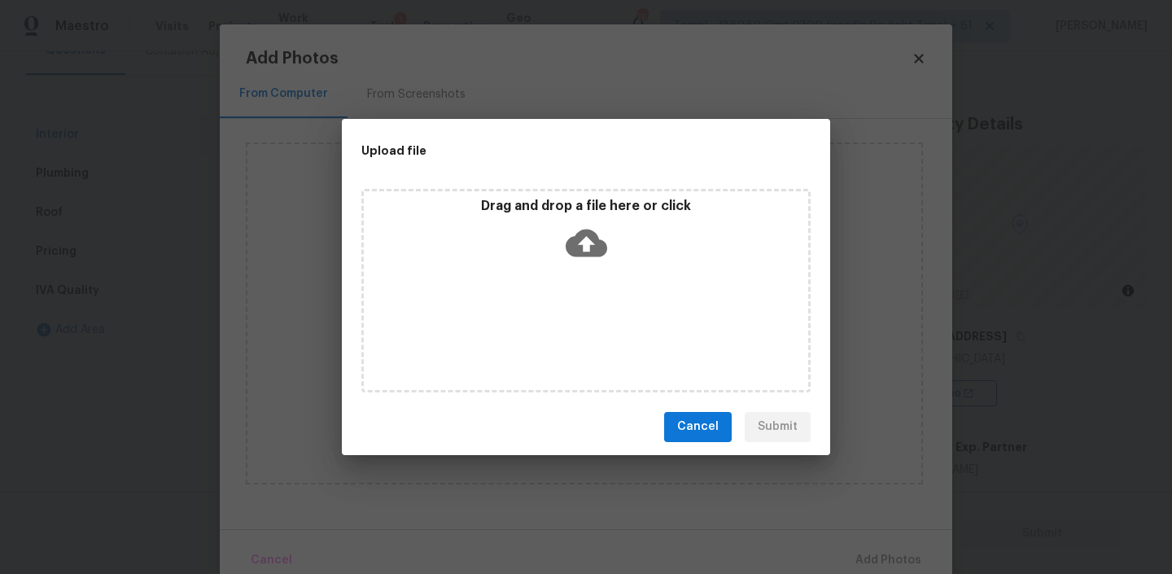
click at [581, 246] on icon at bounding box center [585, 243] width 41 height 28
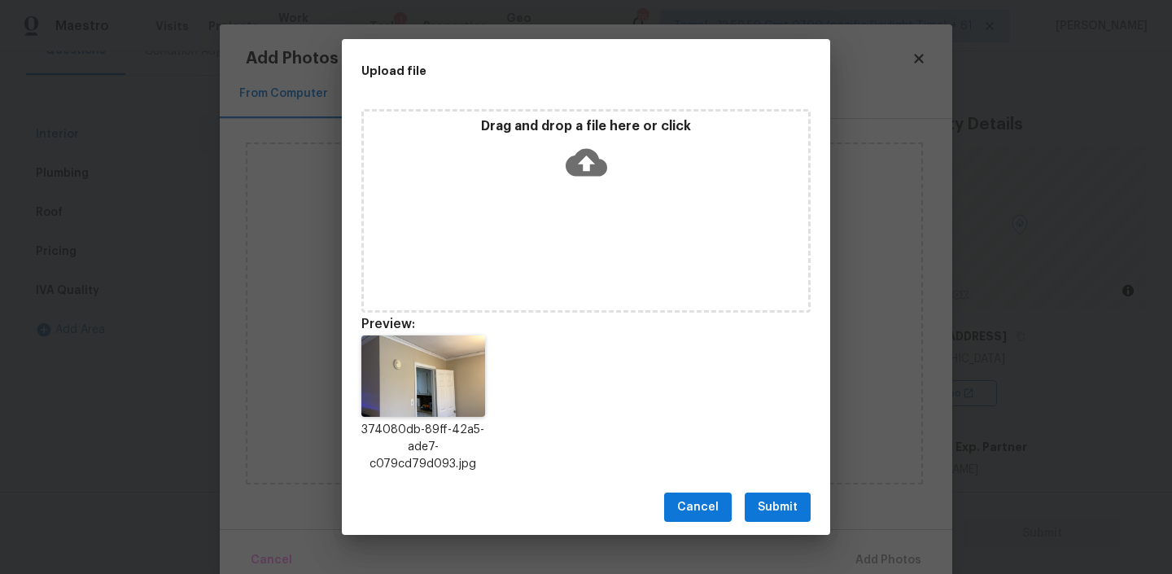
click at [768, 507] on span "Submit" at bounding box center [778, 507] width 40 height 20
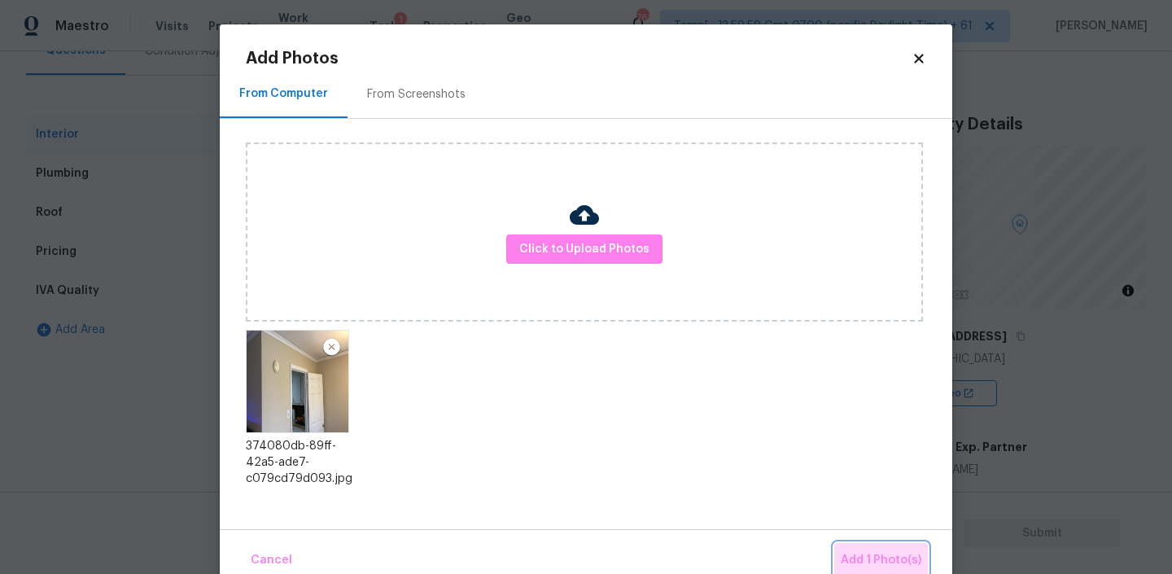
click at [879, 556] on span "Add 1 Photo(s)" at bounding box center [881, 560] width 81 height 20
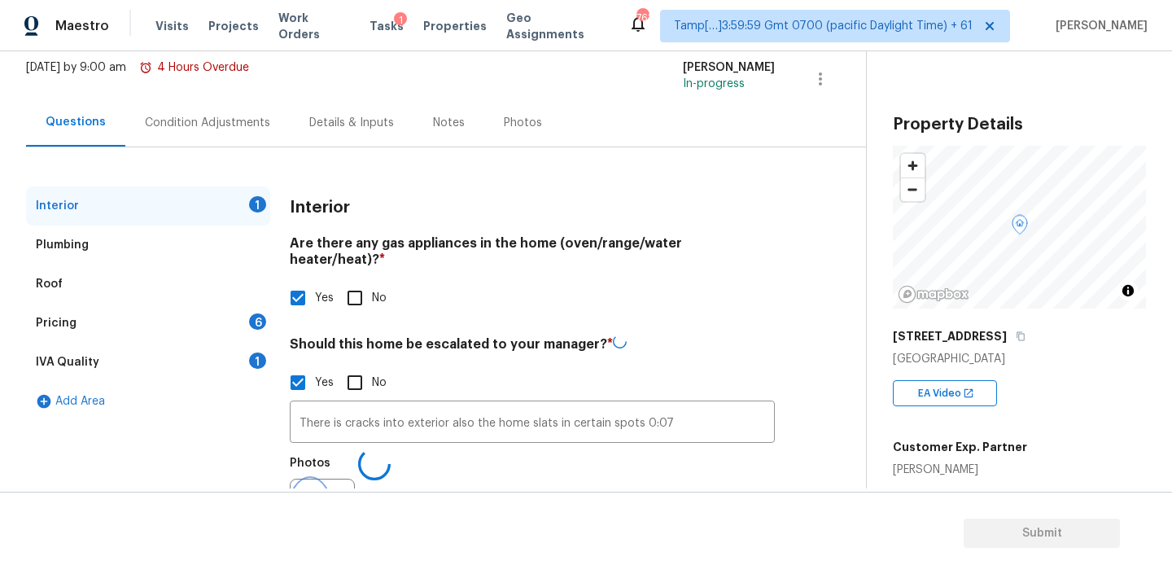
scroll to position [107, 0]
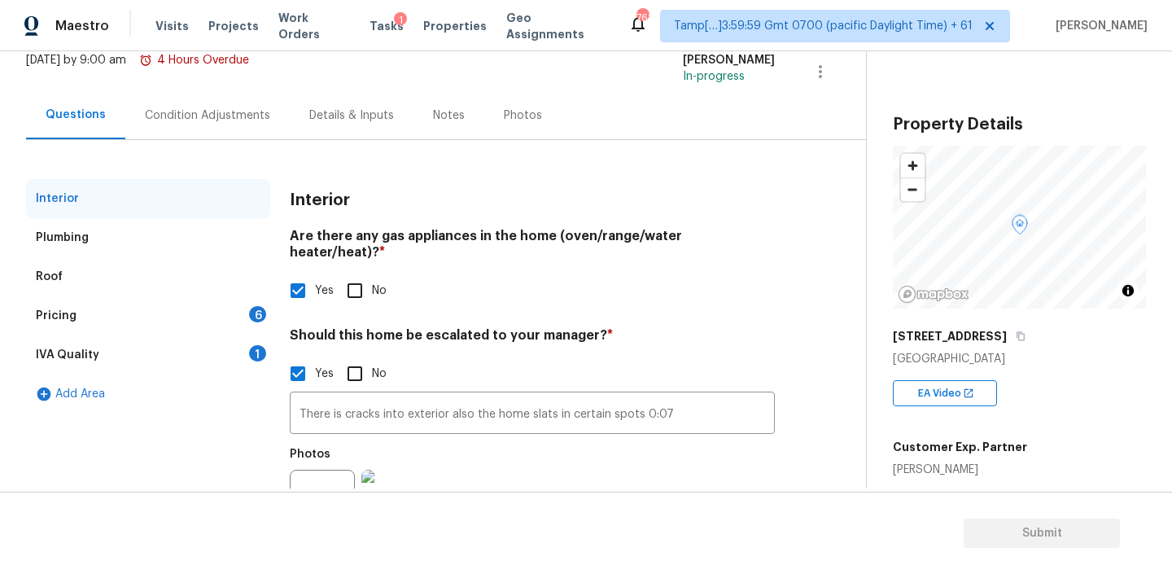
click at [106, 233] on div "Plumbing" at bounding box center [148, 237] width 244 height 39
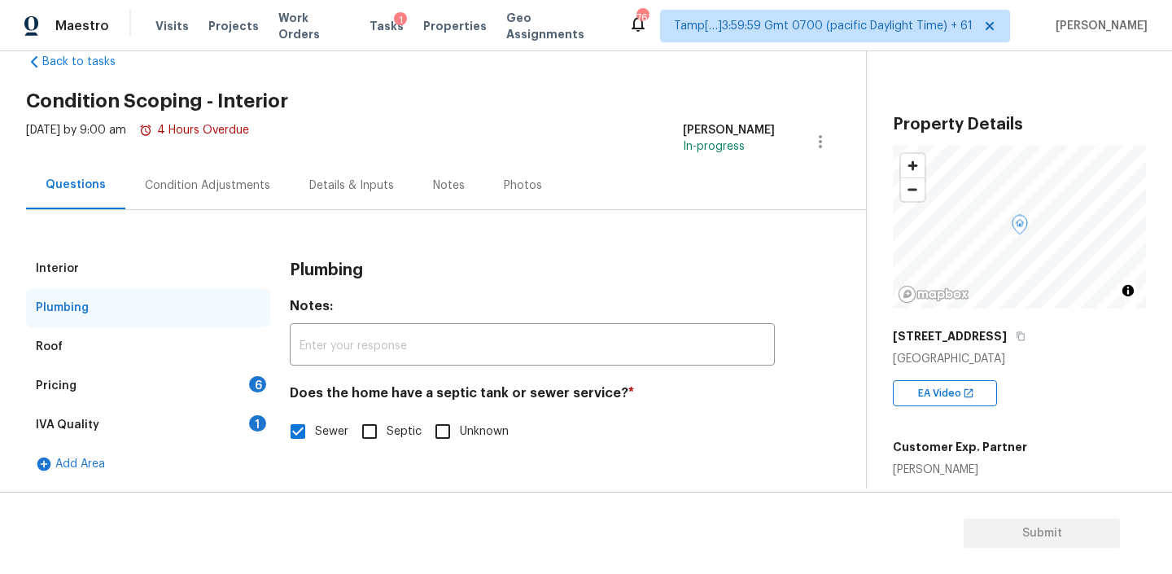
click at [98, 353] on div "Roof" at bounding box center [148, 346] width 244 height 39
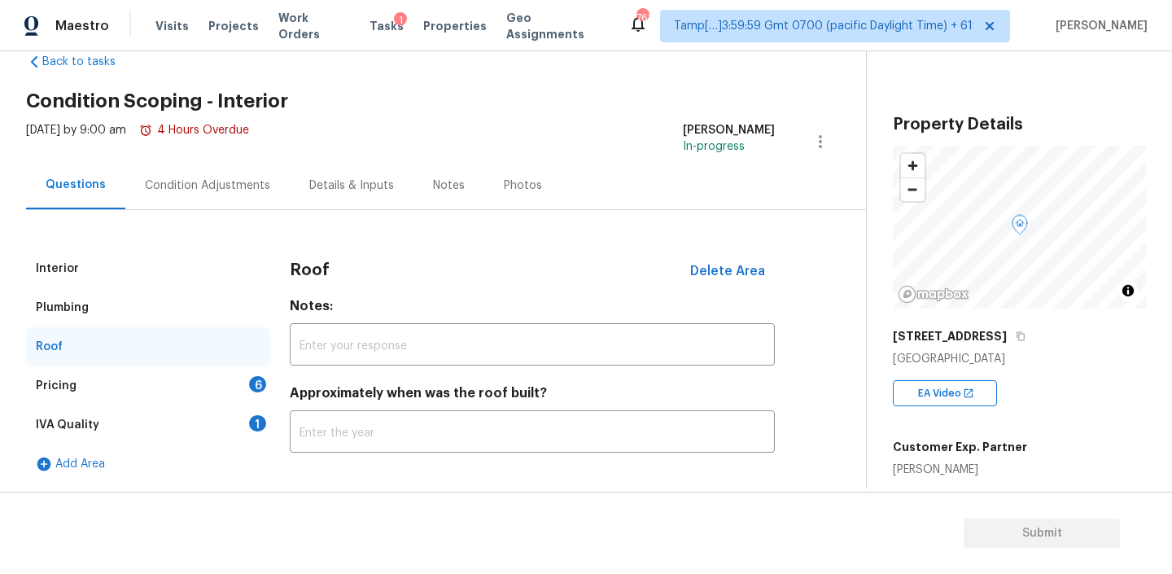
click at [90, 387] on div "Pricing 6" at bounding box center [148, 385] width 244 height 39
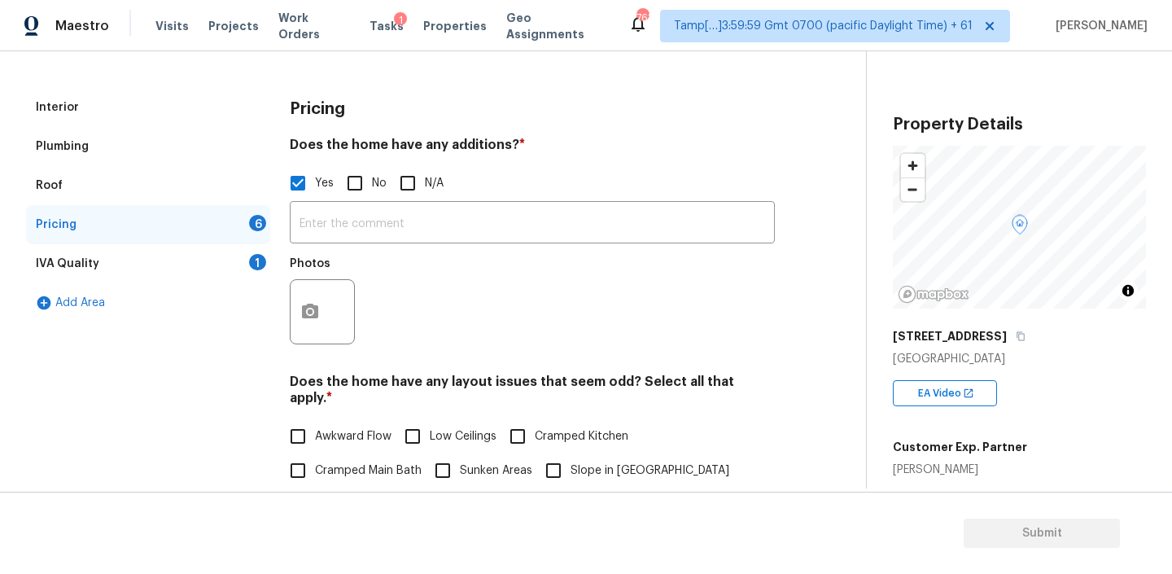
scroll to position [251, 0]
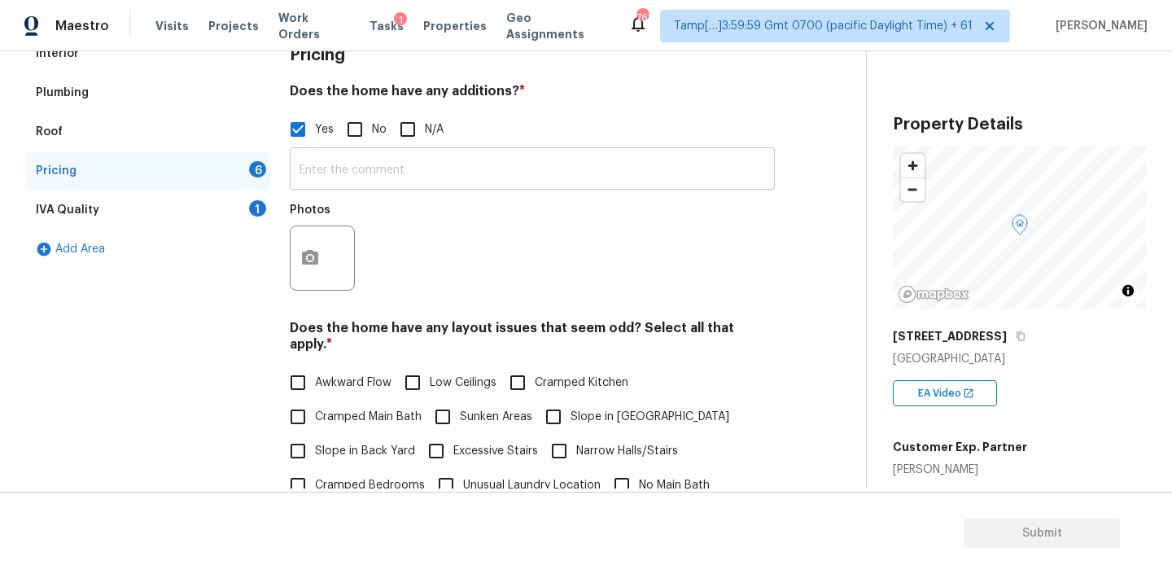
click at [344, 151] on input "text" at bounding box center [532, 170] width 485 height 38
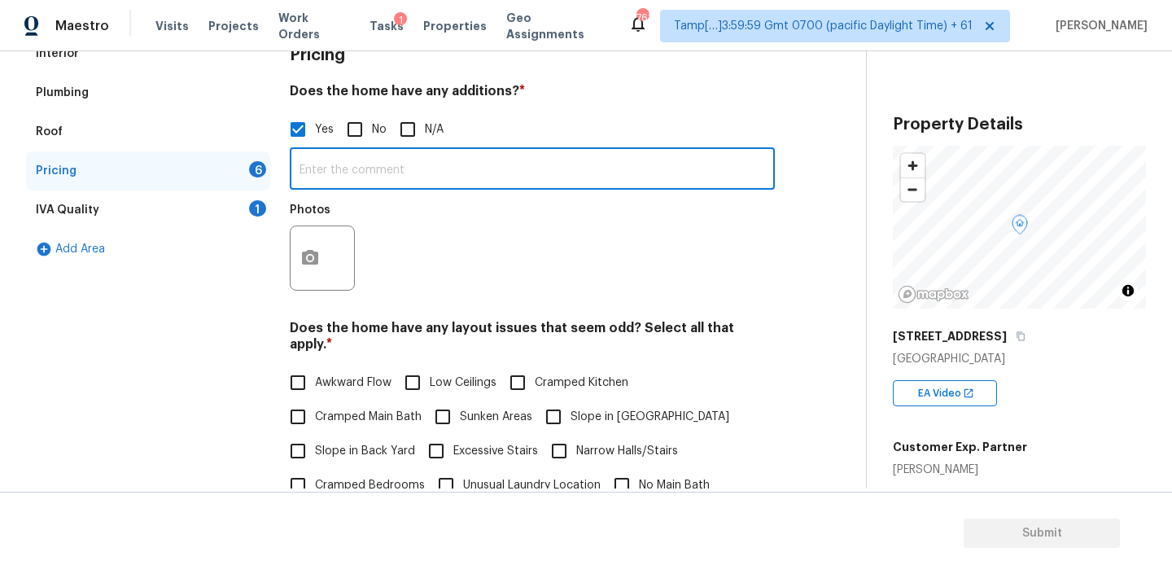
click at [351, 177] on input "text" at bounding box center [532, 170] width 485 height 38
paste input "This is the addition added to the top of the home"
type input "This is the addition added to the top of the home"
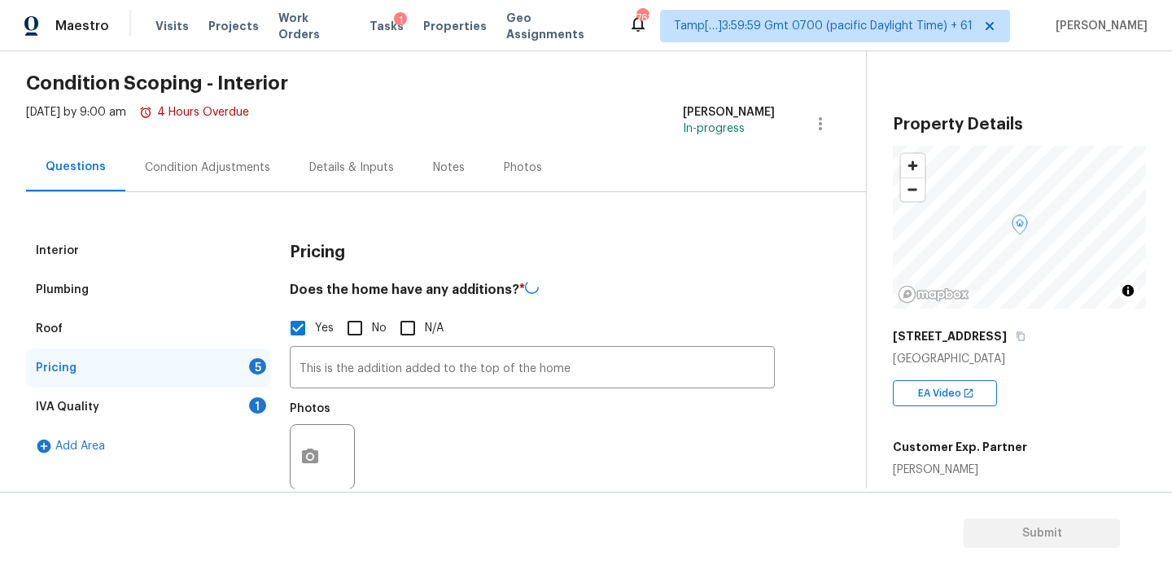
click at [126, 277] on div "Plumbing" at bounding box center [148, 289] width 244 height 39
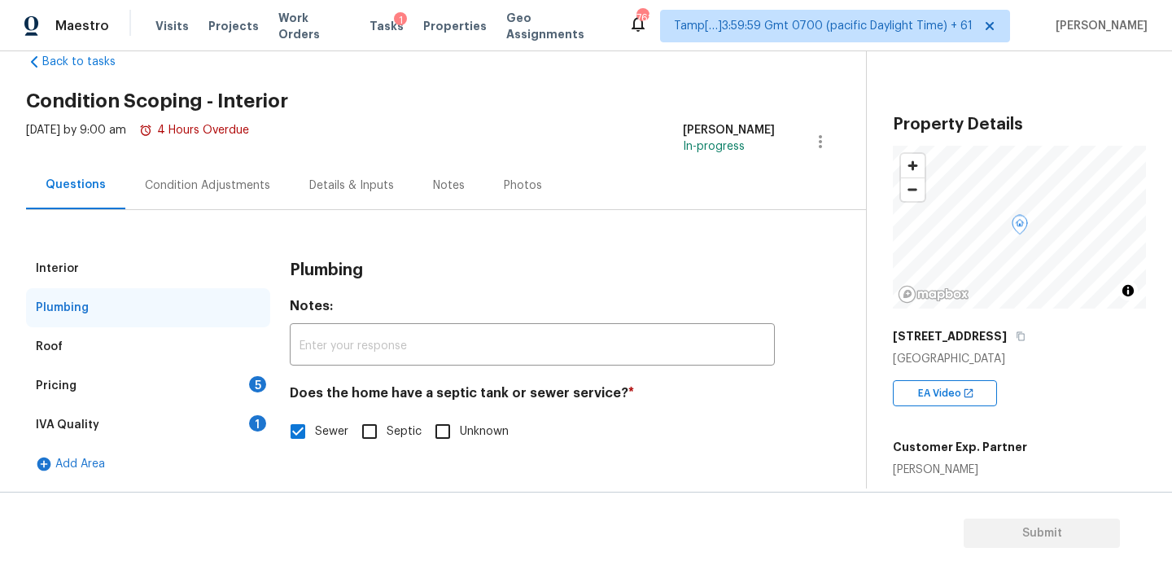
click at [130, 273] on div "Interior" at bounding box center [148, 268] width 244 height 39
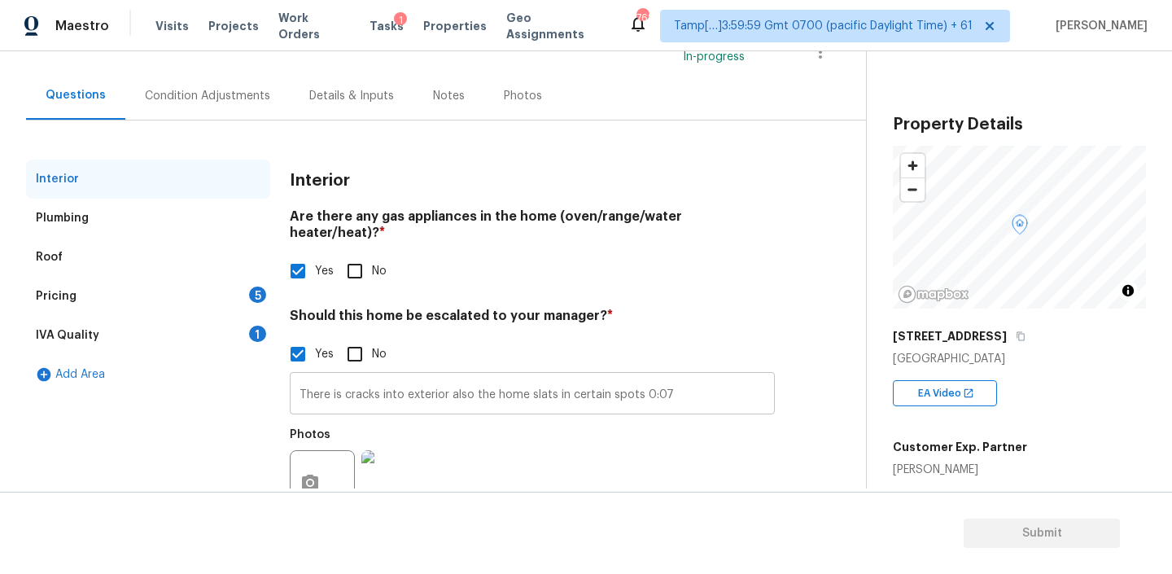
scroll to position [171, 0]
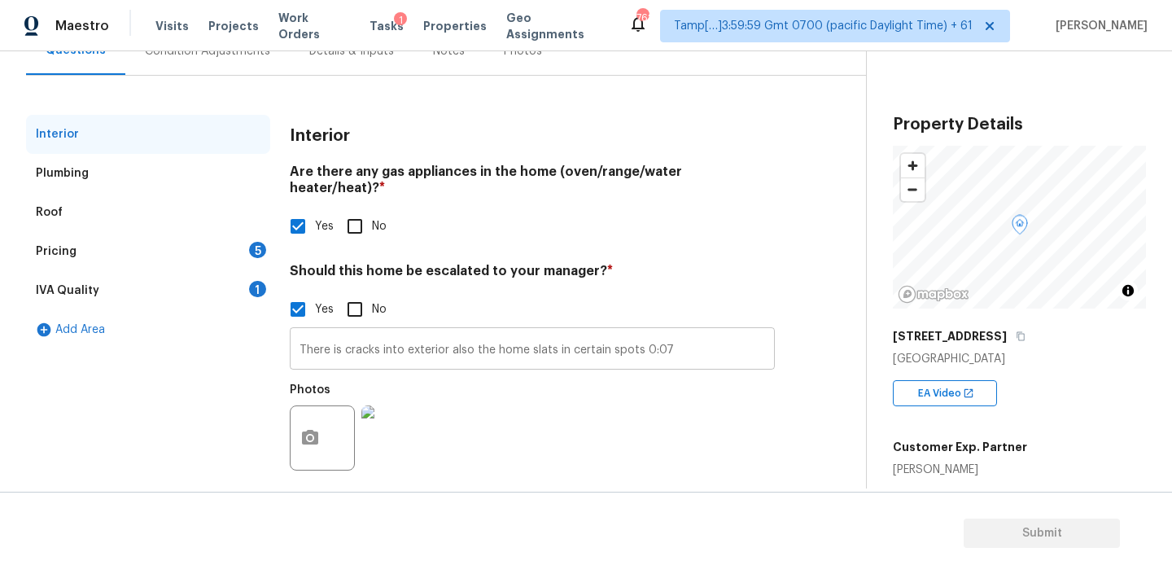
click at [668, 338] on input "There is cracks into exterior also the home slats in certain spots 0:07" at bounding box center [532, 350] width 485 height 38
click at [107, 259] on div "Pricing 5" at bounding box center [148, 251] width 244 height 39
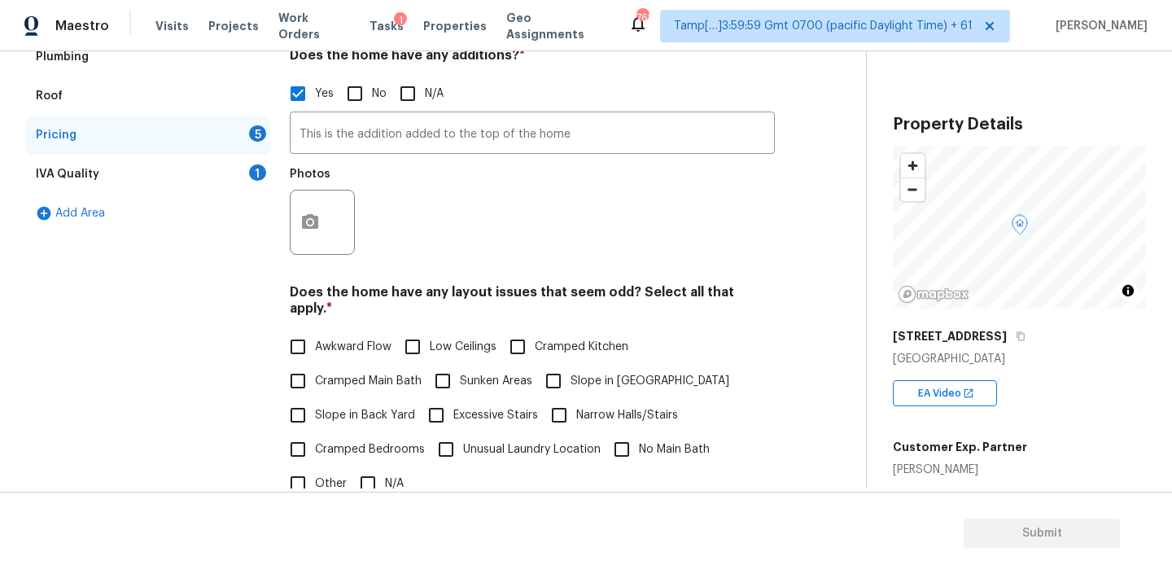
scroll to position [304, 0]
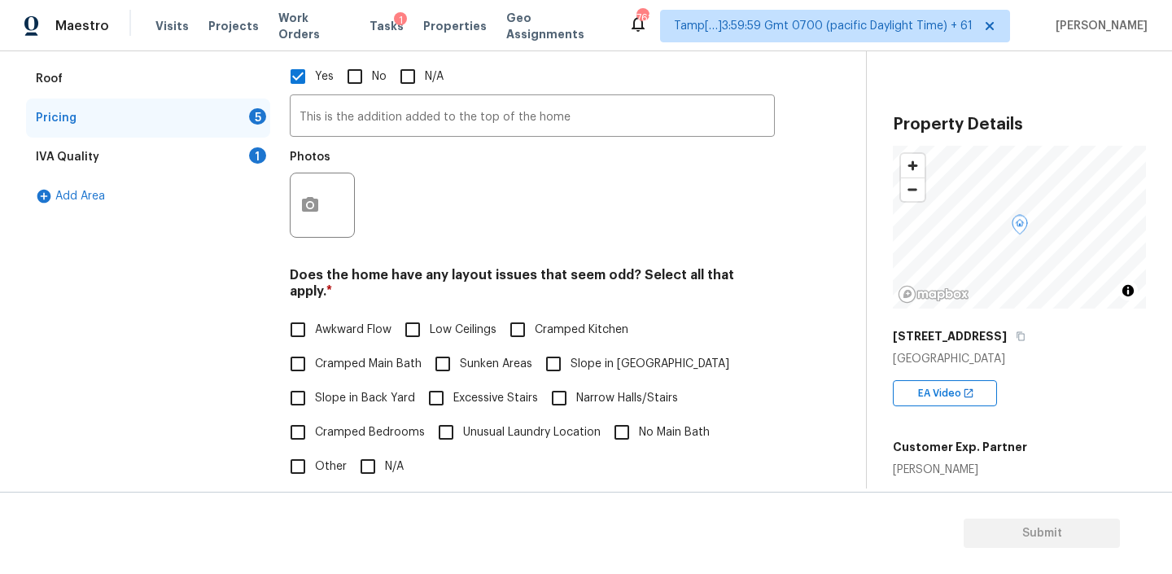
click at [330, 192] on div at bounding box center [322, 204] width 65 height 65
click at [316, 195] on icon "button" at bounding box center [310, 205] width 20 height 20
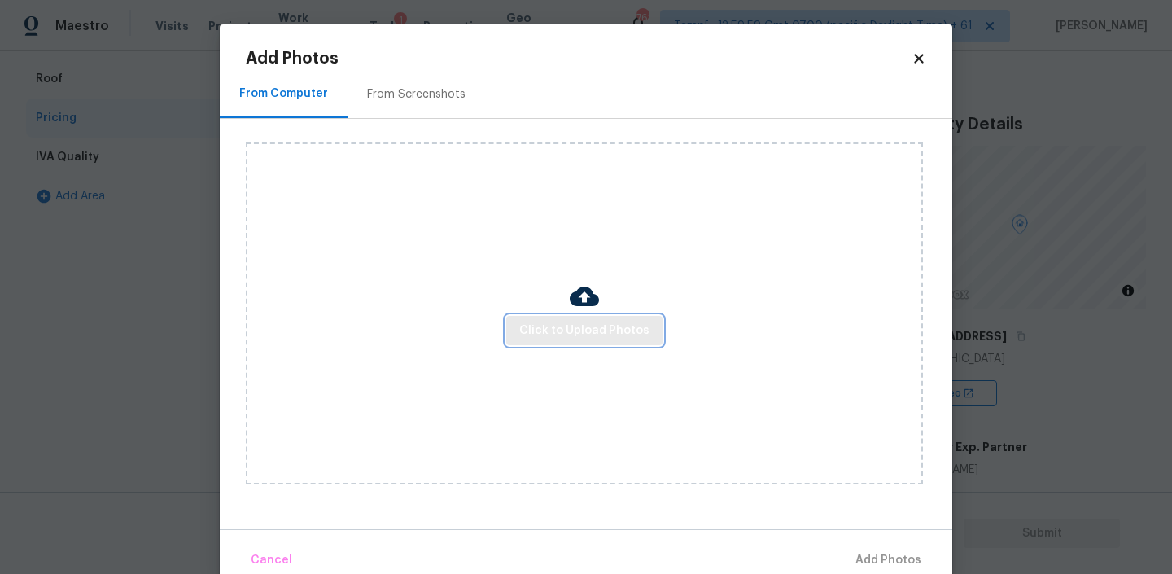
click at [567, 322] on span "Click to Upload Photos" at bounding box center [584, 331] width 130 height 20
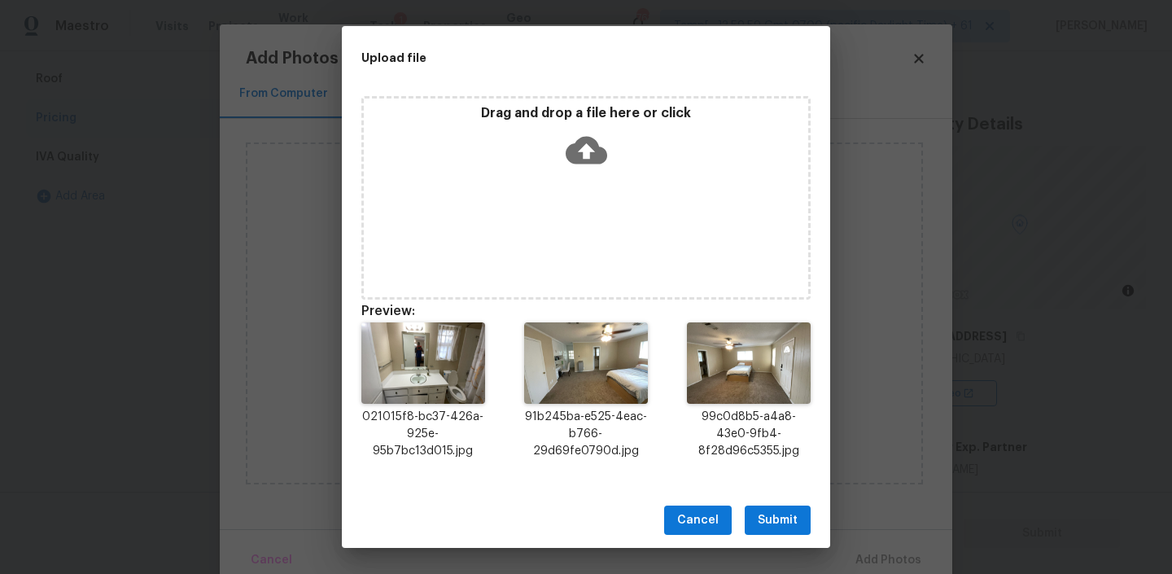
click at [773, 526] on span "Submit" at bounding box center [778, 520] width 40 height 20
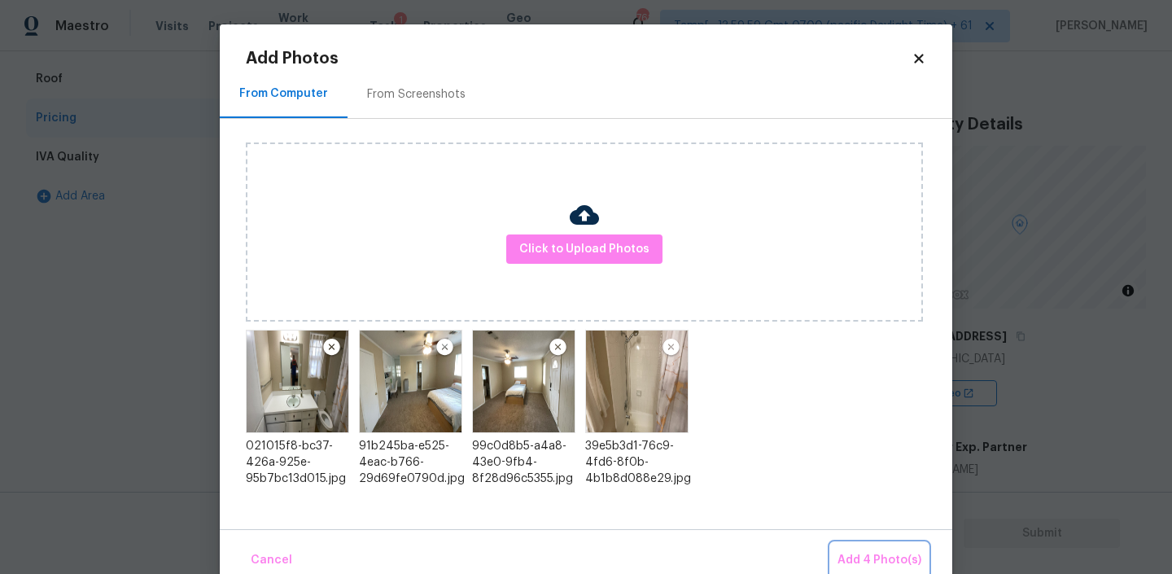
click at [867, 554] on span "Add 4 Photo(s)" at bounding box center [879, 560] width 84 height 20
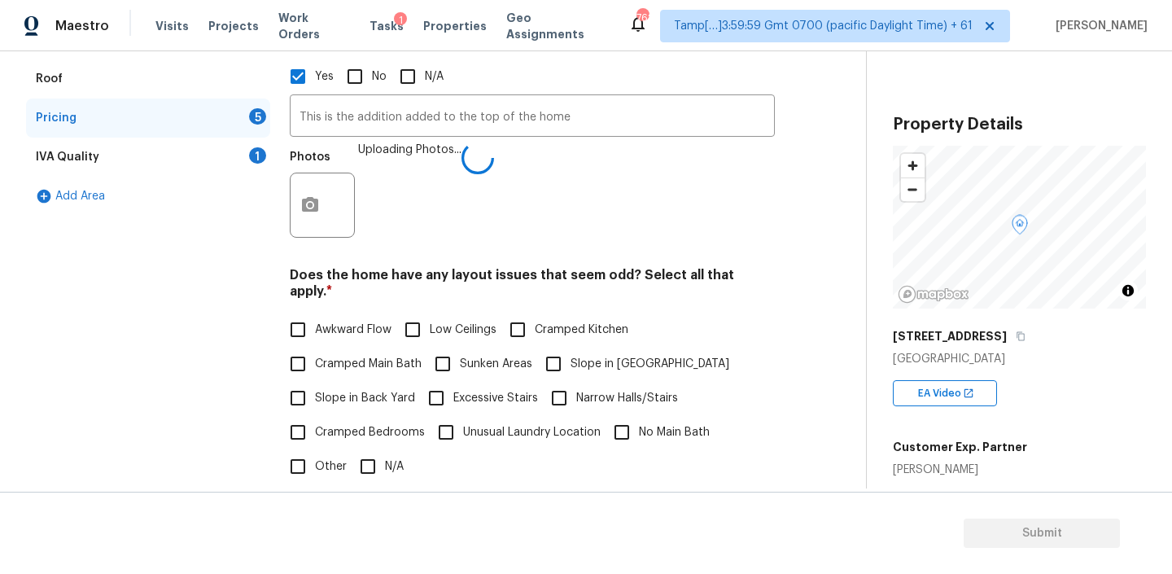
click at [462, 277] on h4 "Does the home have any layout issues that seem odd? Select all that apply. *" at bounding box center [532, 286] width 485 height 39
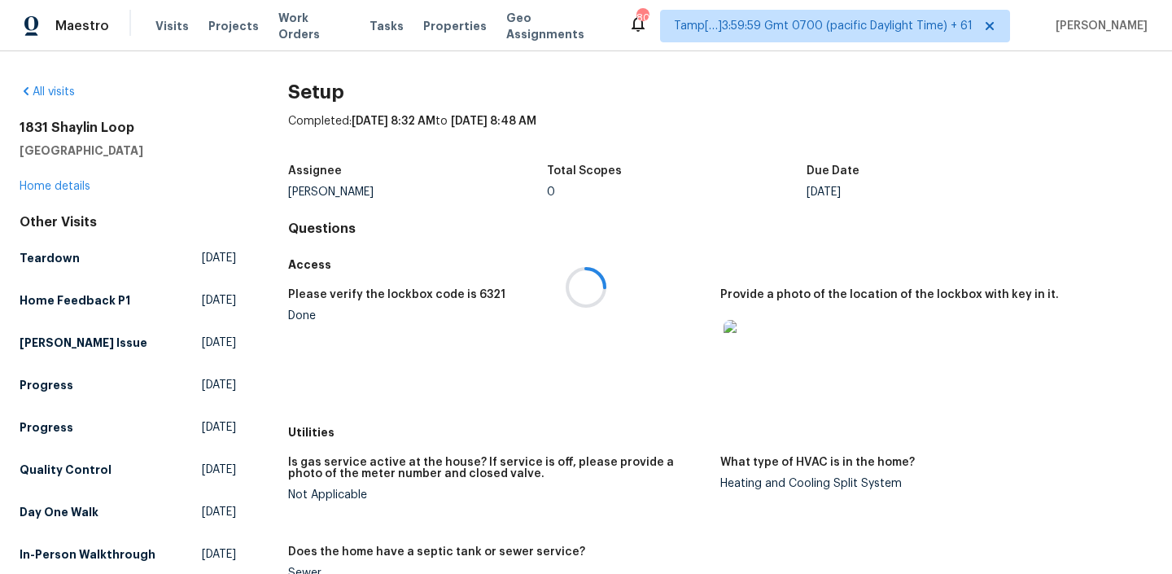
click at [167, 11] on div at bounding box center [586, 287] width 1172 height 574
click at [167, 23] on span "Visits" at bounding box center [171, 26] width 33 height 16
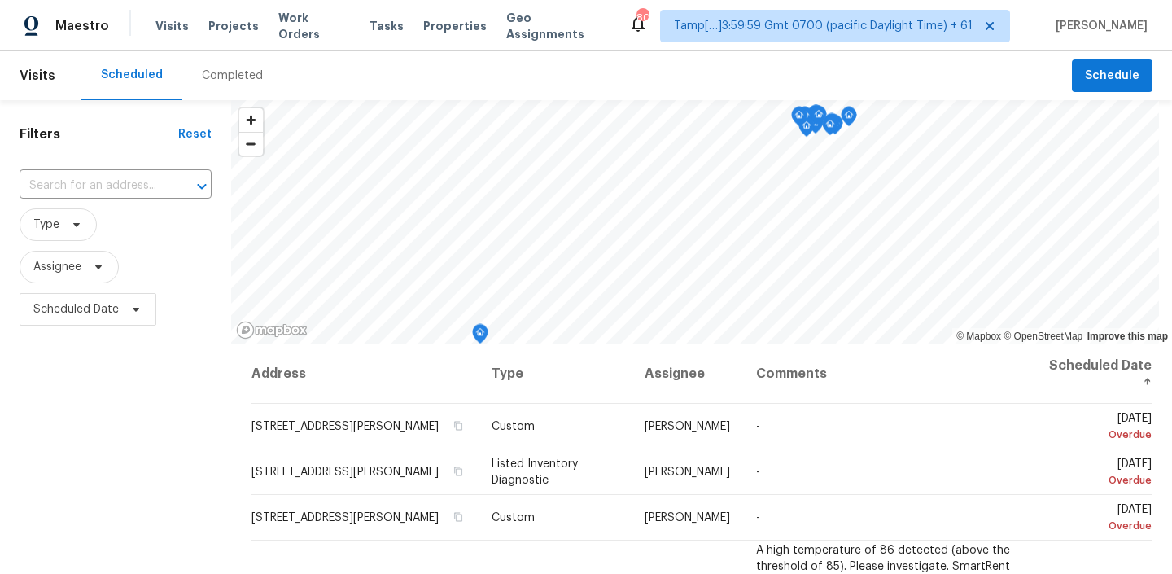
click at [223, 76] on div "Completed" at bounding box center [232, 76] width 61 height 16
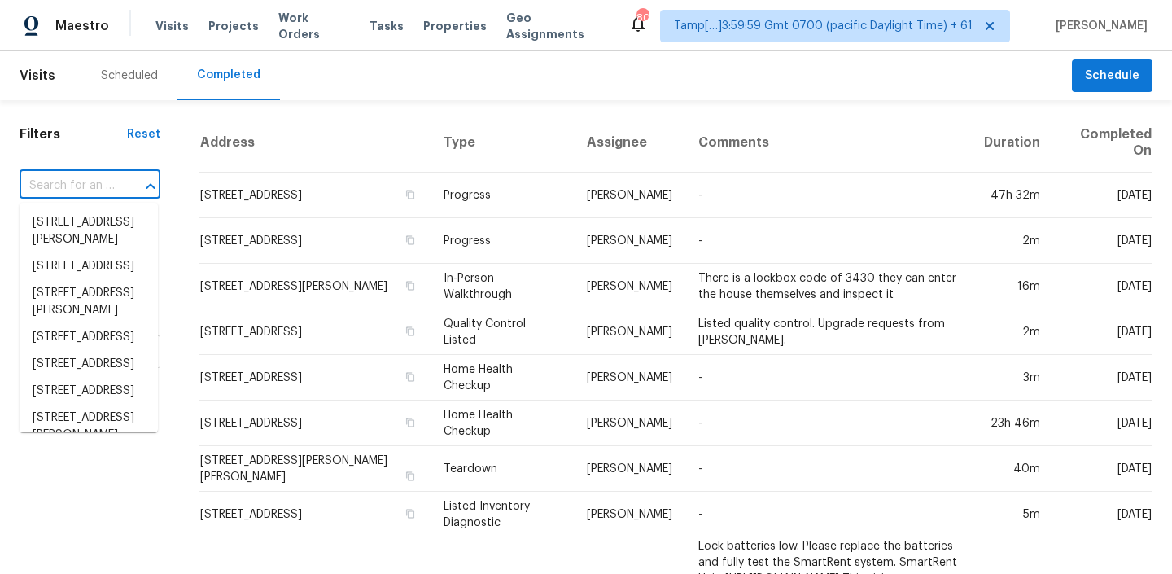
click at [108, 189] on input "text" at bounding box center [67, 185] width 95 height 25
paste input "2527 Pinebluff Dr Dallas TX 75228"
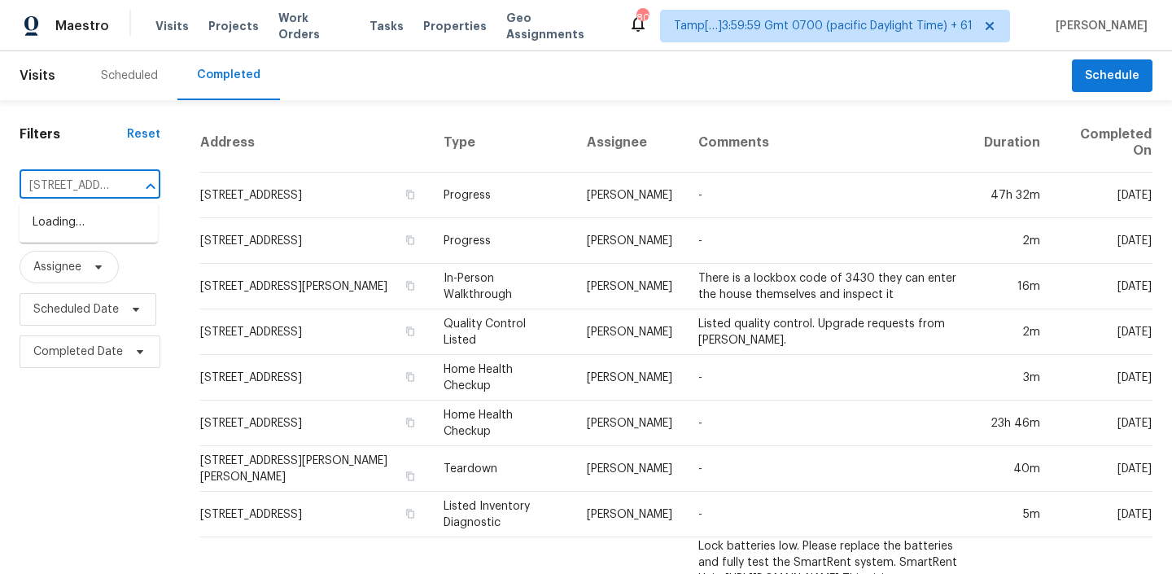
scroll to position [0, 93]
type input "2527 Pinebluff Dr Dallas TX 75228"
click at [89, 236] on li "2527 Pinebluff Dr, Dallas, TX 75228" at bounding box center [89, 222] width 138 height 27
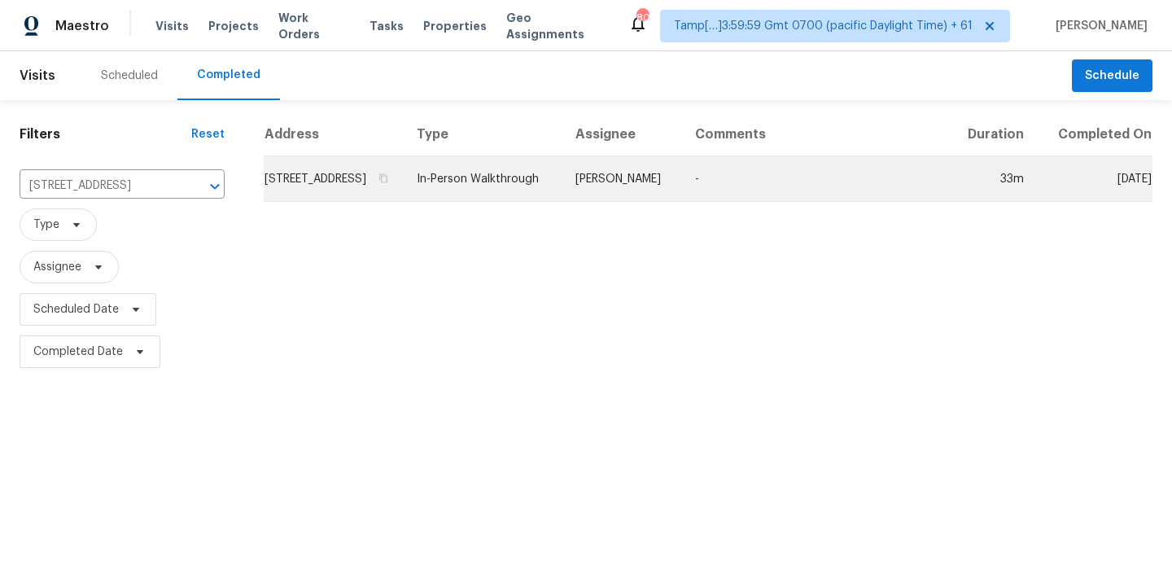
click at [383, 192] on td "2527 Pinebluff Dr, Dallas, TX 75228" at bounding box center [334, 179] width 140 height 46
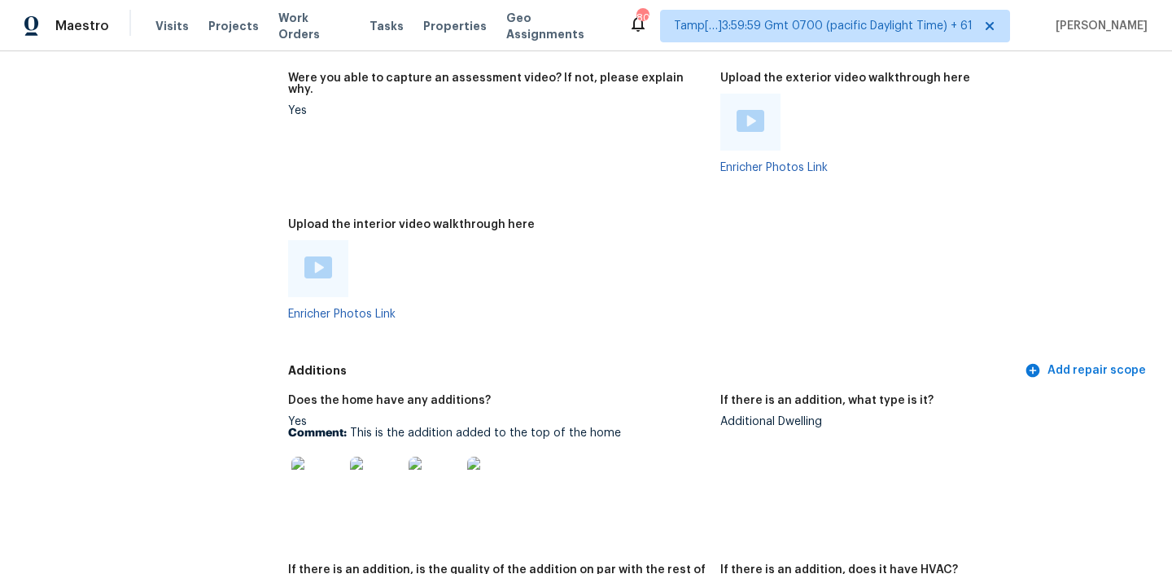
scroll to position [2930, 0]
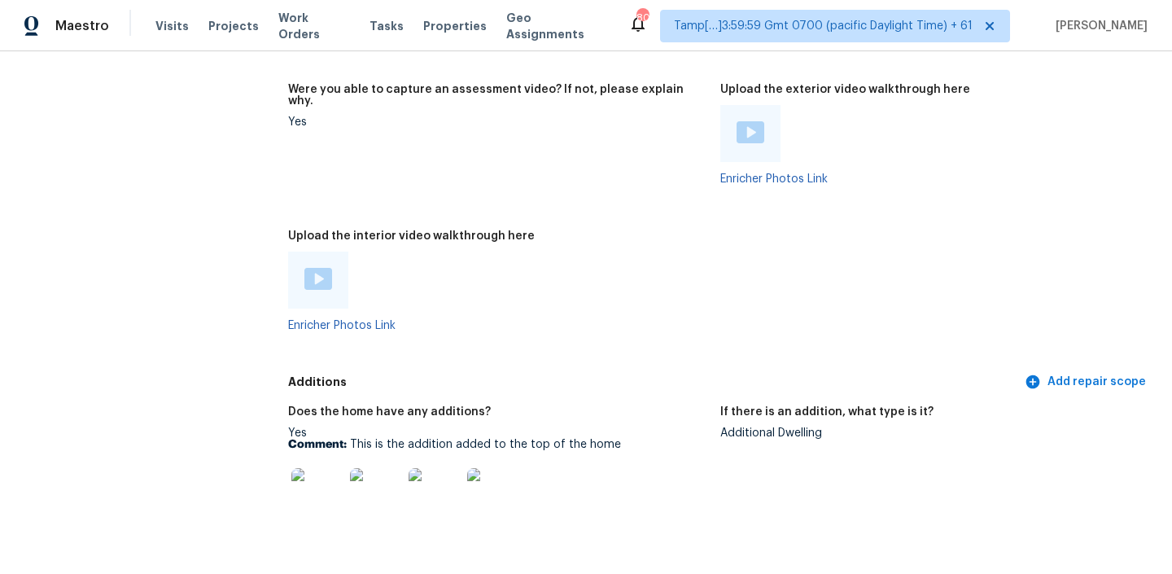
click at [321, 268] on img at bounding box center [318, 279] width 28 height 22
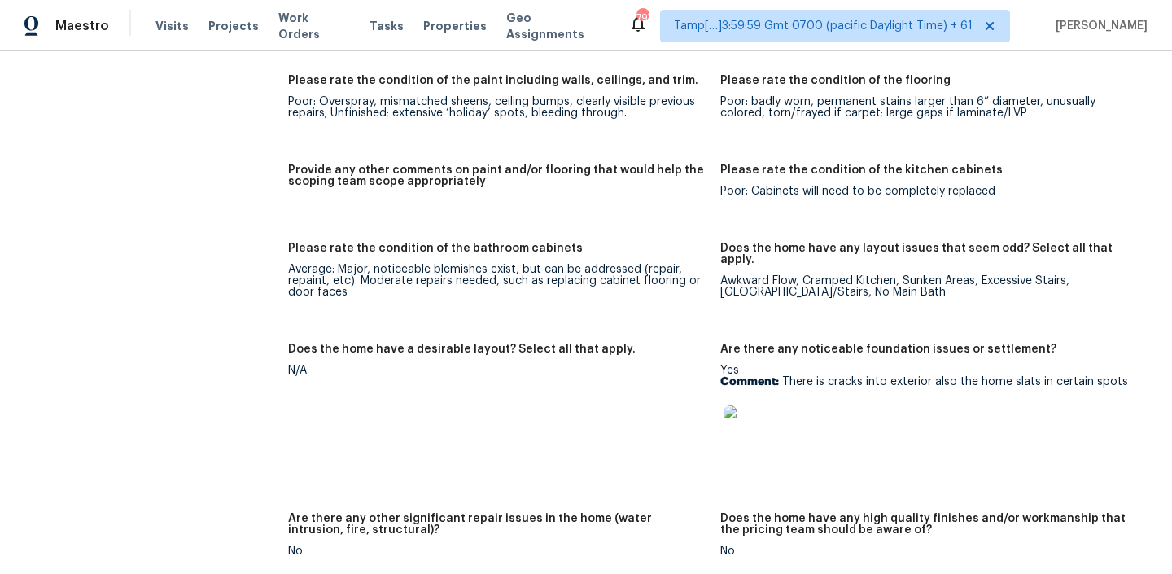
scroll to position [2270, 0]
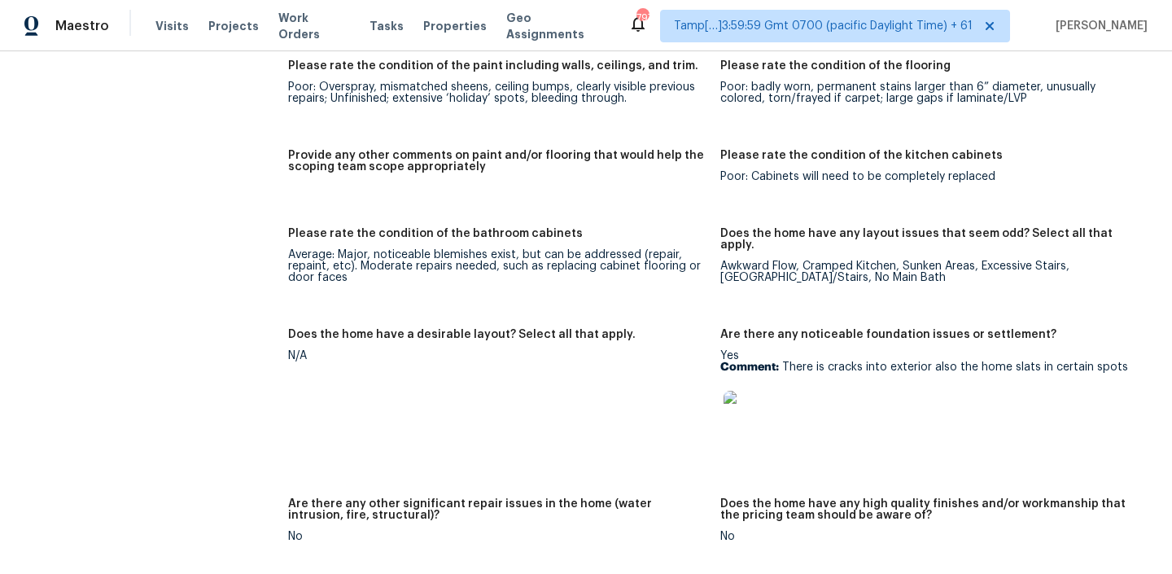
click at [759, 391] on img at bounding box center [749, 417] width 52 height 52
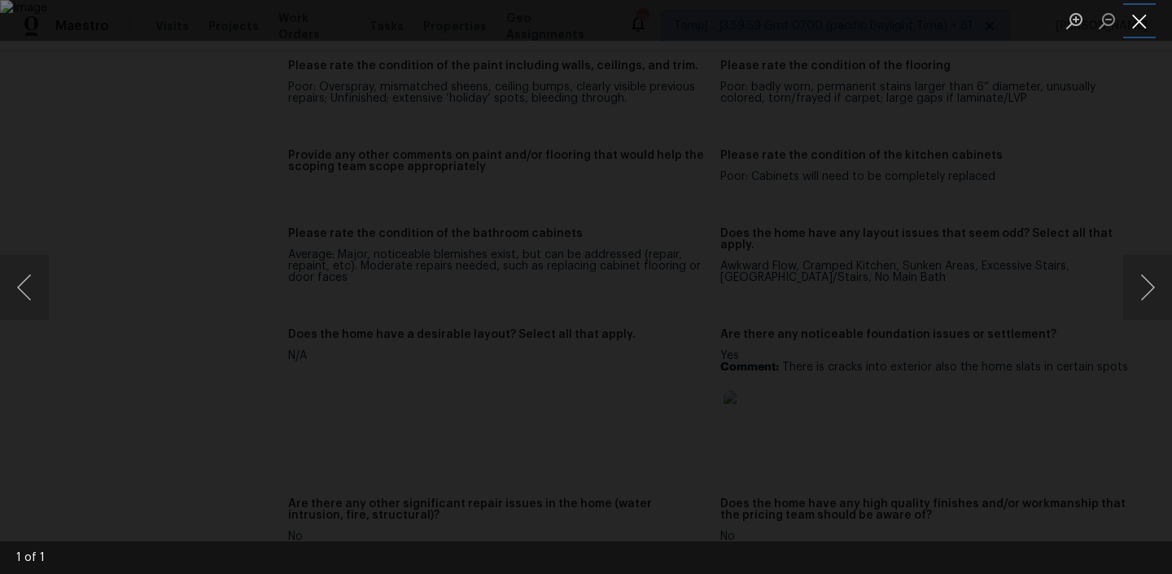
click at [1136, 15] on button "Close lightbox" at bounding box center [1139, 21] width 33 height 28
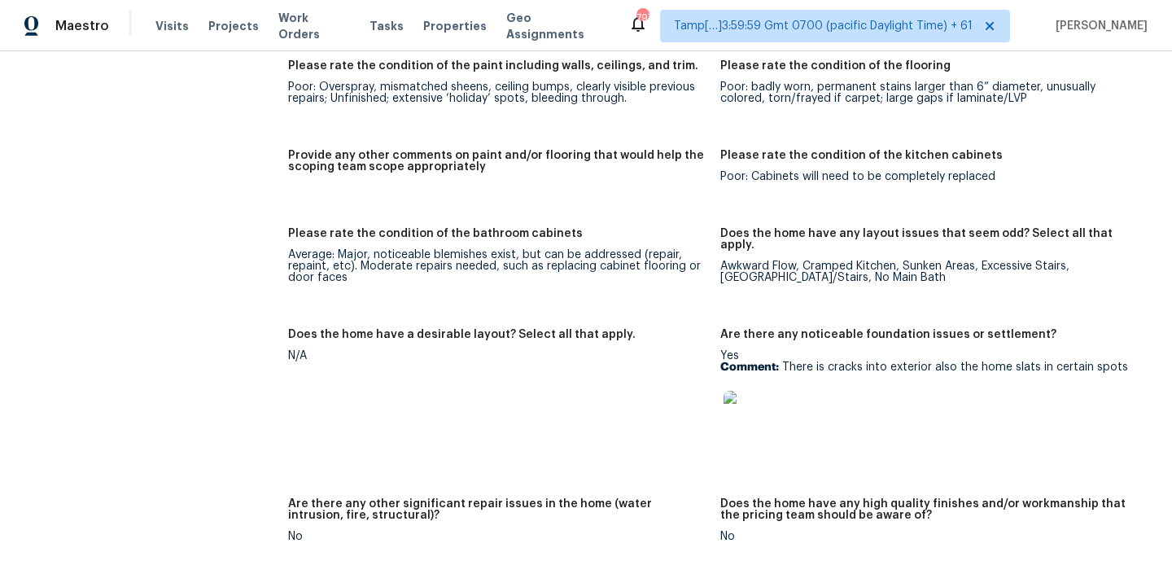
click at [727, 397] on img at bounding box center [749, 417] width 52 height 52
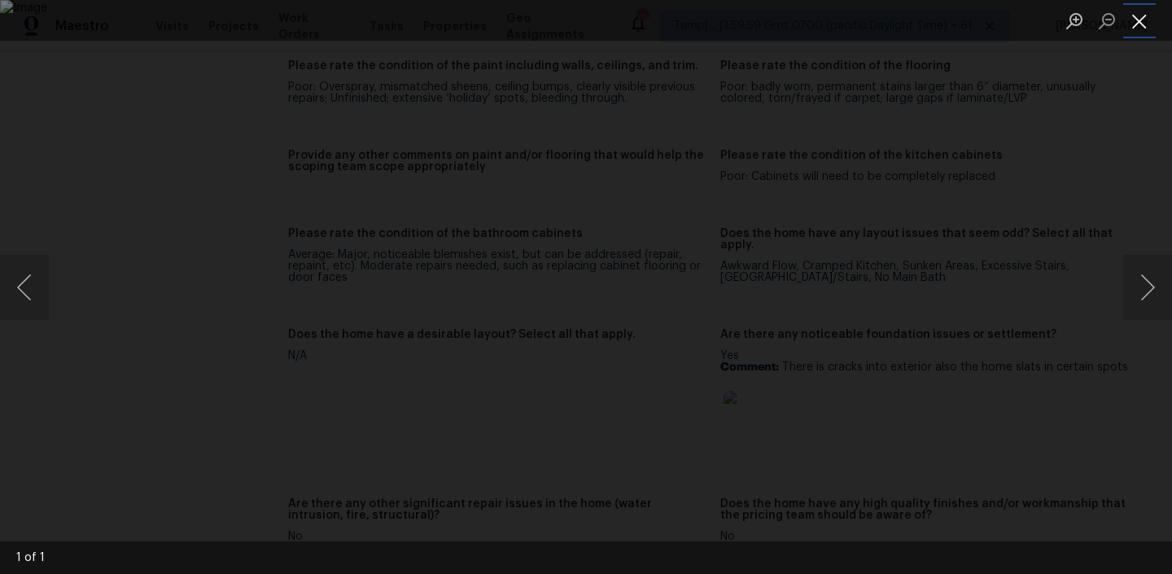
click at [1141, 18] on button "Close lightbox" at bounding box center [1139, 21] width 33 height 28
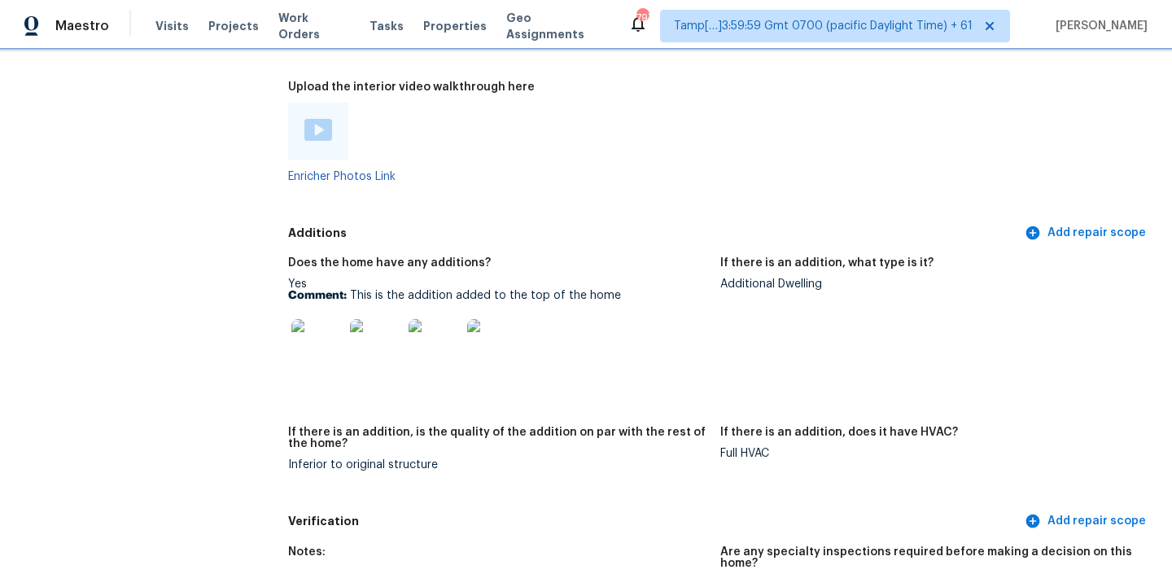
scroll to position [3085, 0]
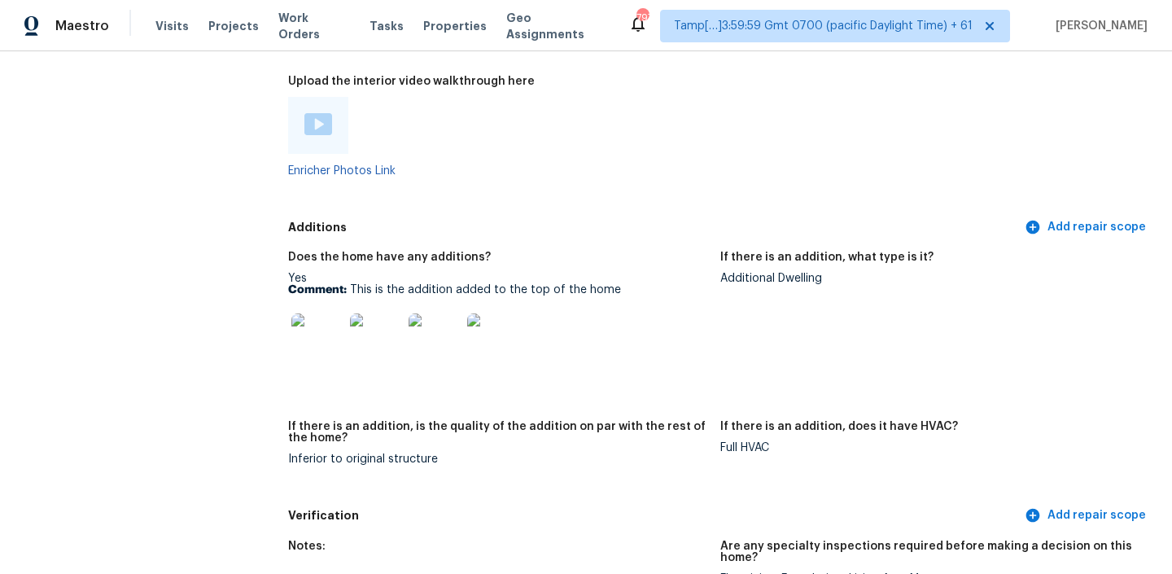
click at [312, 321] on img at bounding box center [317, 339] width 52 height 52
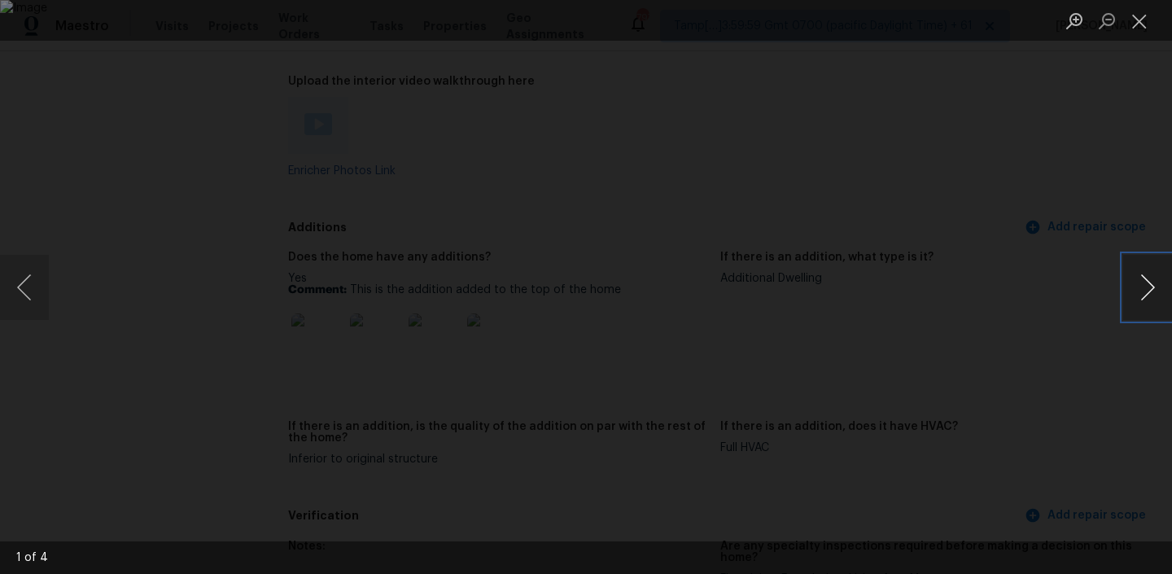
click at [1146, 286] on button "Next image" at bounding box center [1147, 287] width 49 height 65
click at [1134, 294] on button "Next image" at bounding box center [1147, 287] width 49 height 65
click at [1135, 293] on button "Next image" at bounding box center [1147, 287] width 49 height 65
click at [1144, 295] on button "Next image" at bounding box center [1147, 287] width 49 height 65
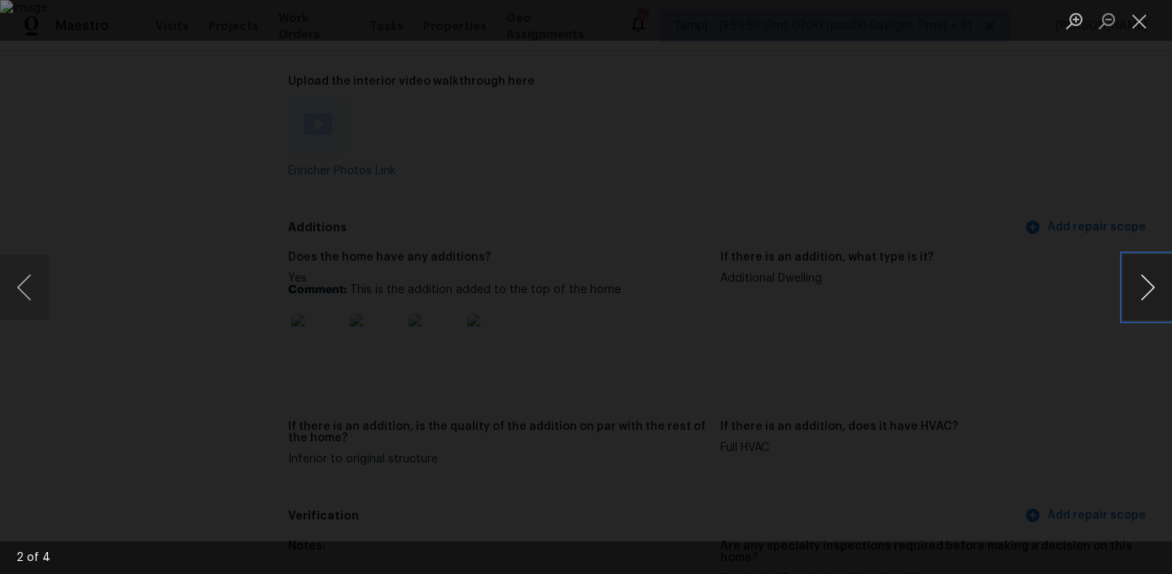
click at [1144, 295] on button "Next image" at bounding box center [1147, 287] width 49 height 65
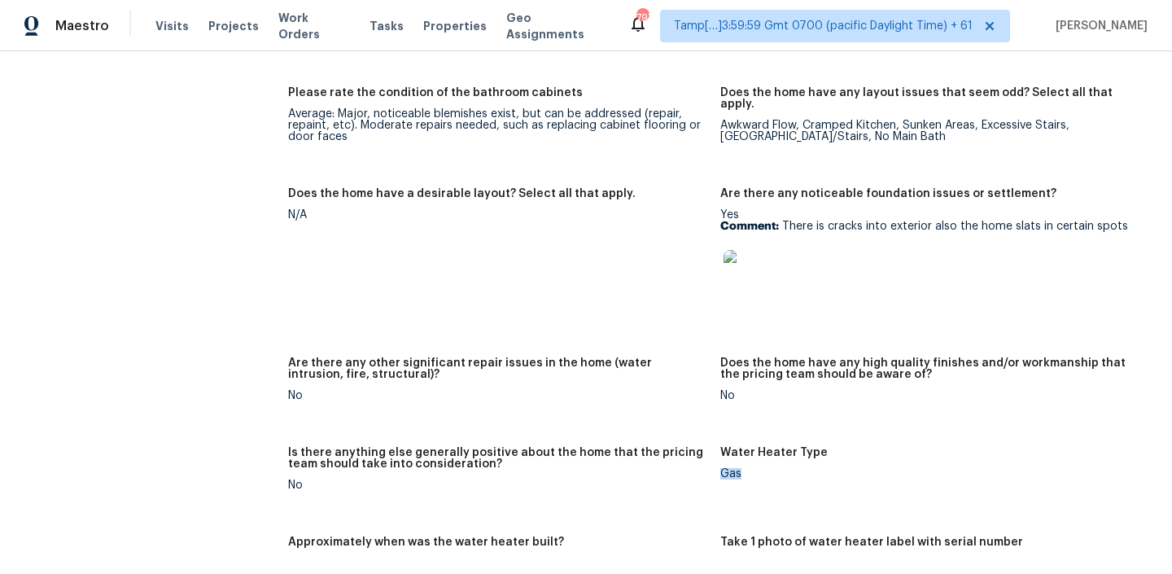
scroll to position [2318, 0]
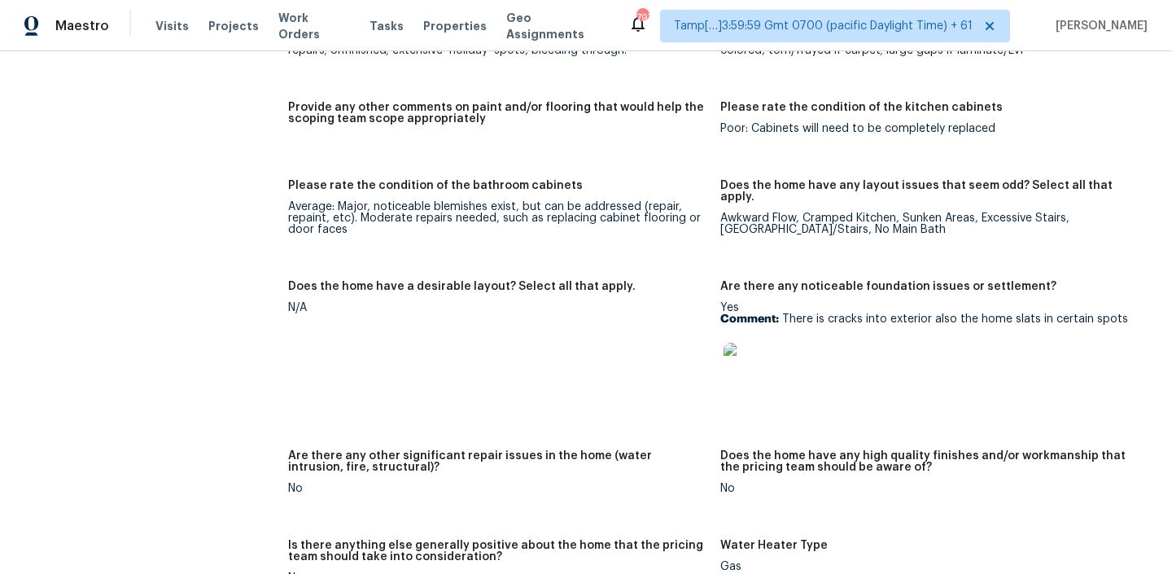
click at [931, 313] on p "Comment: There is cracks into exterior also the home slats in certain spots" at bounding box center [929, 318] width 419 height 11
click at [863, 313] on p "Comment: There is cracks into exterior also the home slats in certain spots" at bounding box center [929, 318] width 419 height 11
drag, startPoint x: 782, startPoint y: 295, endPoint x: 1124, endPoint y: 293, distance: 342.6
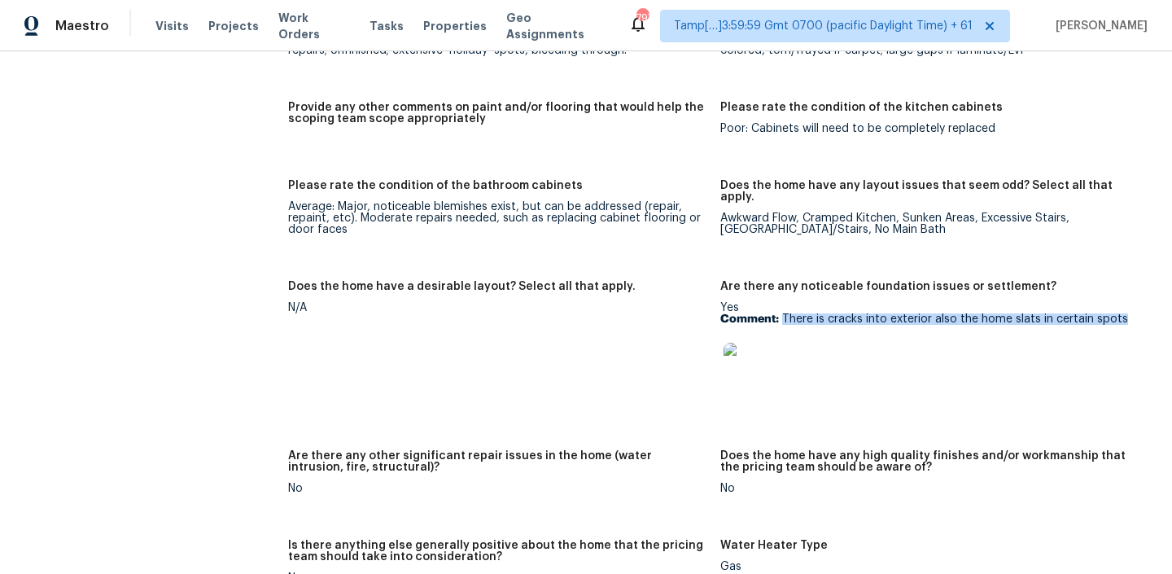
click at [1124, 313] on p "Comment: There is cracks into exterior also the home slats in certain spots" at bounding box center [929, 318] width 419 height 11
copy p "There is cracks into exterior also the home slats in certain spots"
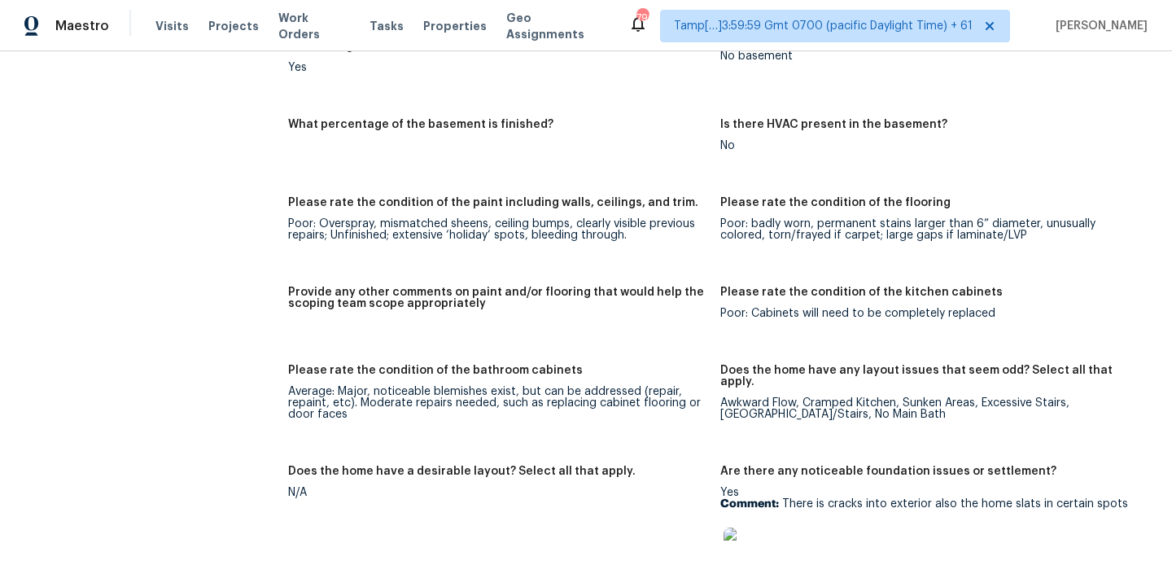
scroll to position [2214, 0]
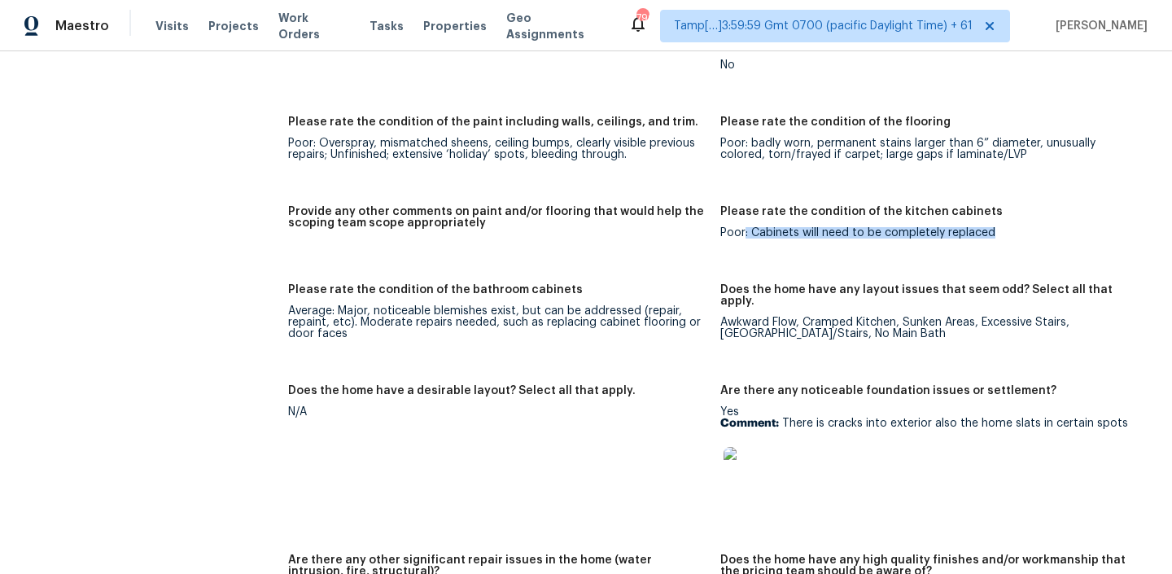
drag, startPoint x: 743, startPoint y: 212, endPoint x: 1024, endPoint y: 212, distance: 281.5
click at [1024, 227] on div "Poor: Cabinets will need to be completely replaced" at bounding box center [929, 232] width 419 height 11
click at [333, 138] on div "Poor: Overspray, mismatched sheens, ceiling bumps, clearly visible previous rep…" at bounding box center [497, 149] width 419 height 23
drag, startPoint x: 740, startPoint y: 212, endPoint x: 1041, endPoint y: 203, distance: 301.2
click at [1041, 206] on figure "Please rate the condition of the kitchen cabinets Poor: Cabinets will need to b…" at bounding box center [936, 235] width 432 height 59
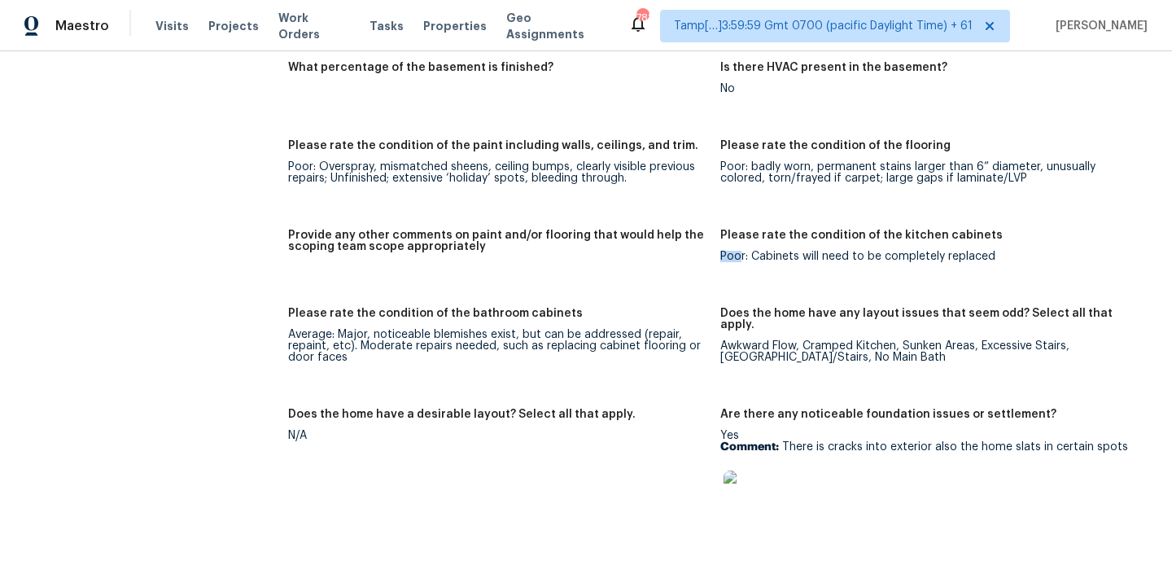
scroll to position [2186, 0]
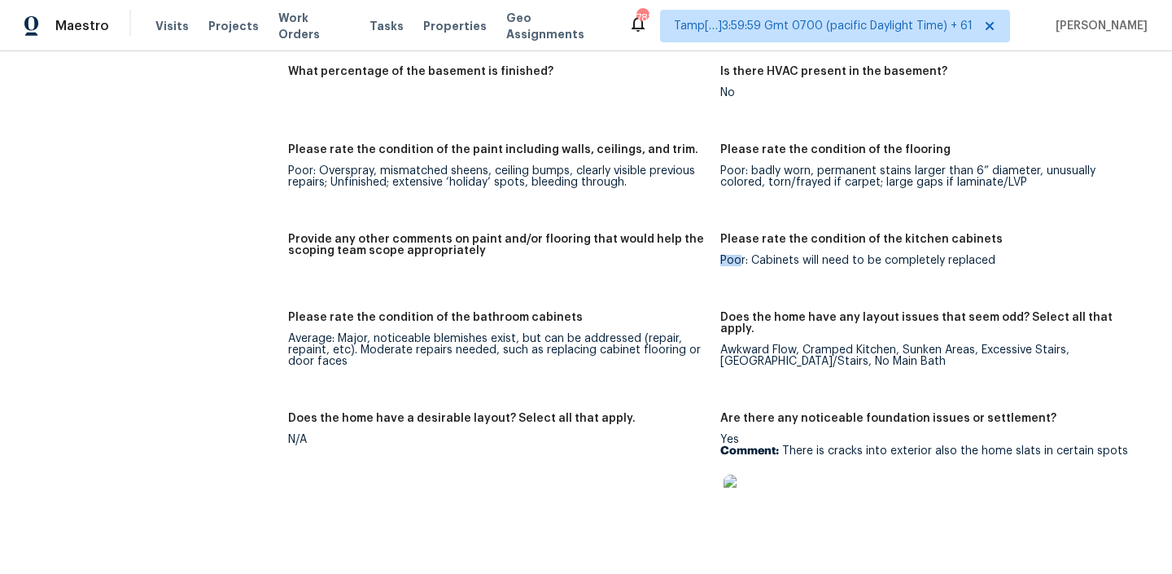
click at [729, 255] on div "Poor: Cabinets will need to be completely replaced" at bounding box center [929, 260] width 419 height 11
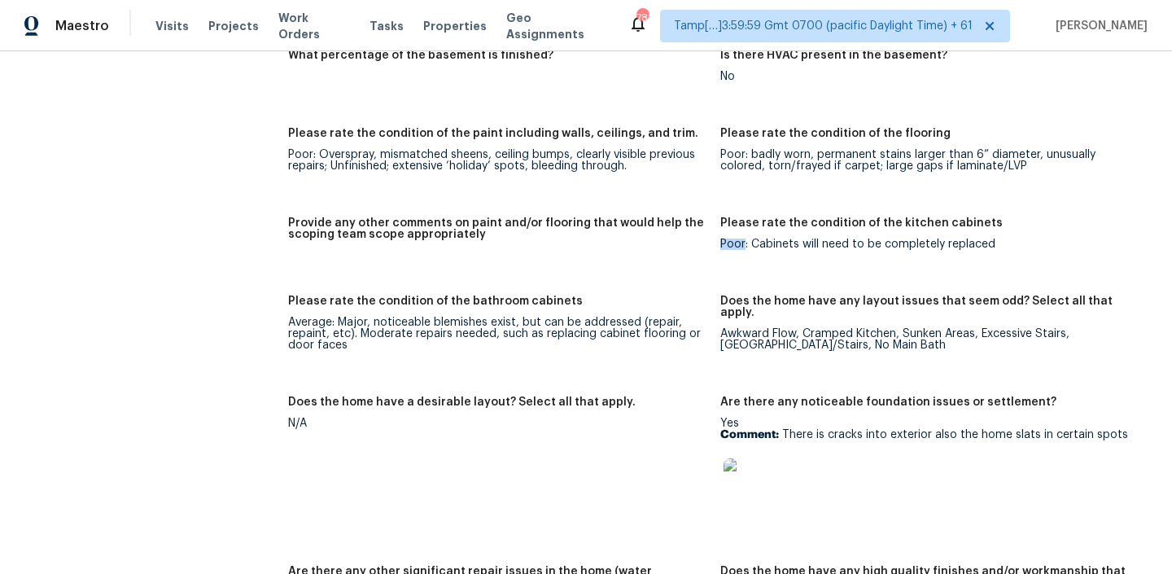
scroll to position [2204, 0]
click at [758, 466] on img at bounding box center [749, 482] width 52 height 52
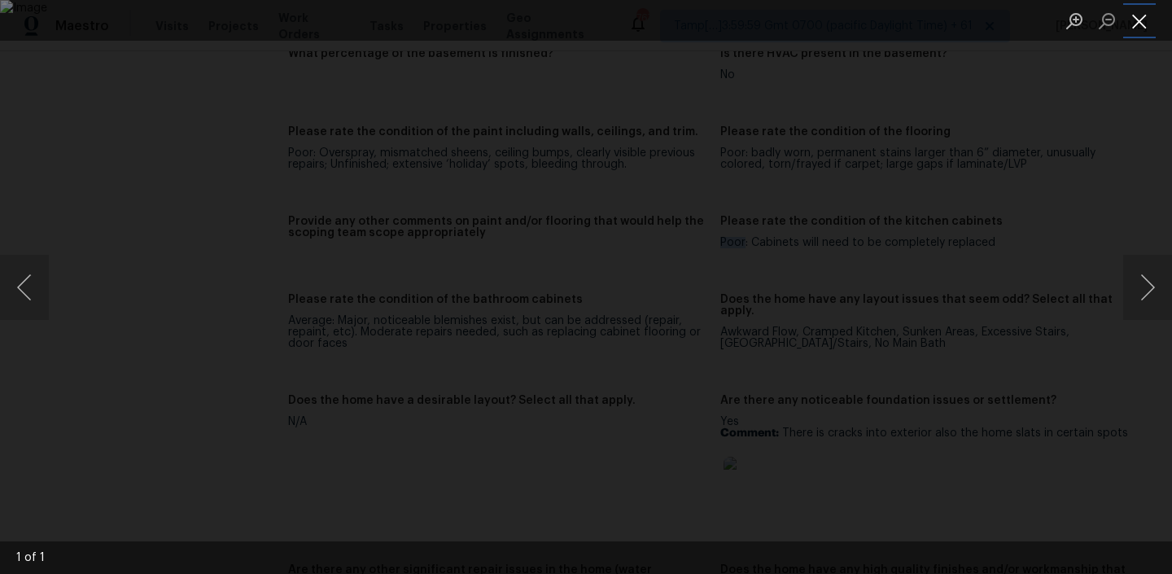
click at [1127, 31] on button "Close lightbox" at bounding box center [1139, 21] width 33 height 28
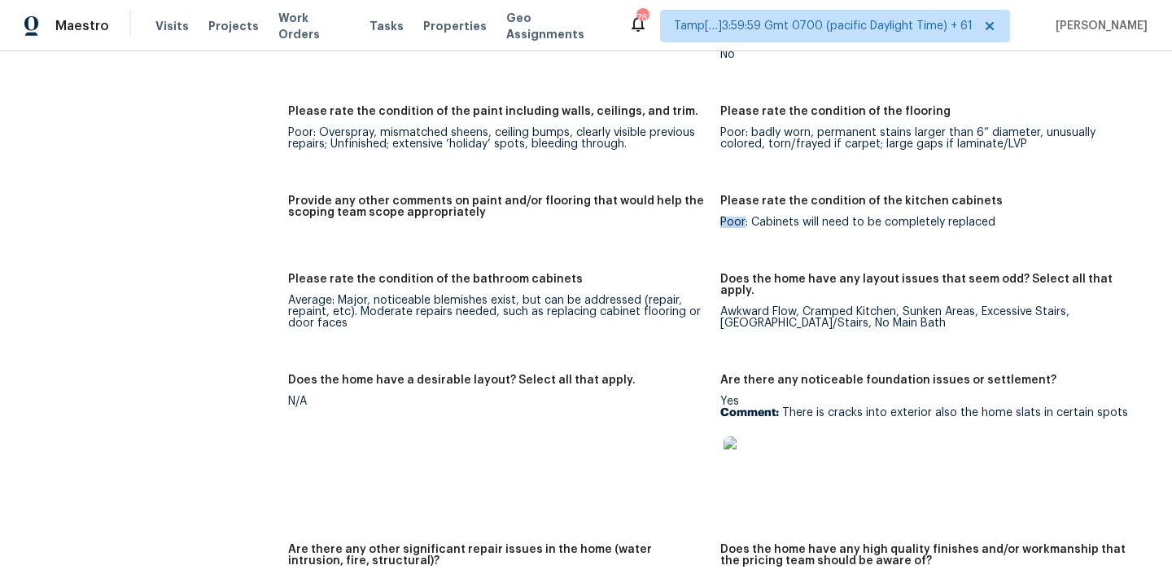
scroll to position [2240, 0]
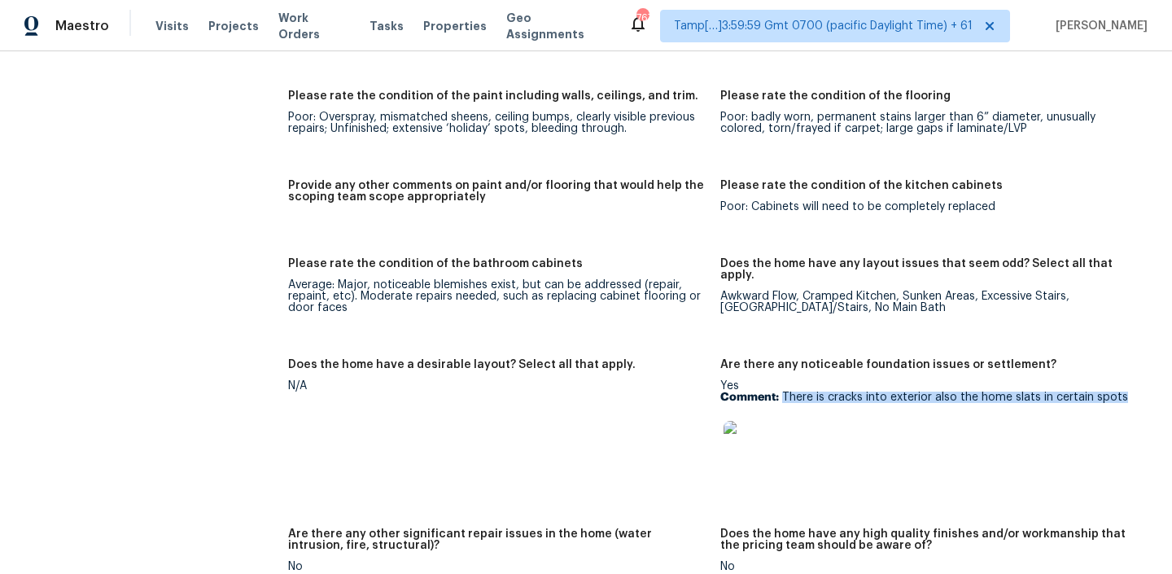
copy p "There is cracks into exterior also the home slats in certain spots"
drag, startPoint x: 783, startPoint y: 372, endPoint x: 1119, endPoint y: 372, distance: 336.0
click at [1119, 391] on p "Comment: There is cracks into exterior also the home slats in certain spots" at bounding box center [929, 396] width 419 height 11
click at [744, 421] on img at bounding box center [749, 447] width 52 height 52
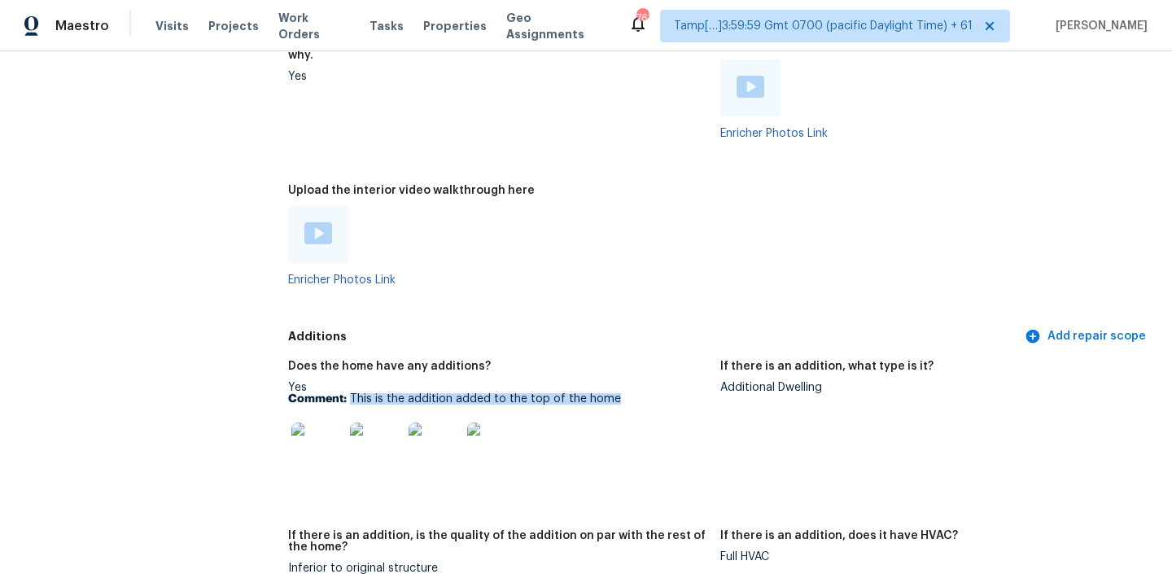
drag, startPoint x: 351, startPoint y: 373, endPoint x: 693, endPoint y: 381, distance: 341.8
click at [693, 393] on p "Comment: This is the addition added to the top of the home" at bounding box center [497, 398] width 419 height 11
copy p "This is the addition added to the top of the home"
click at [317, 427] on img at bounding box center [317, 448] width 52 height 52
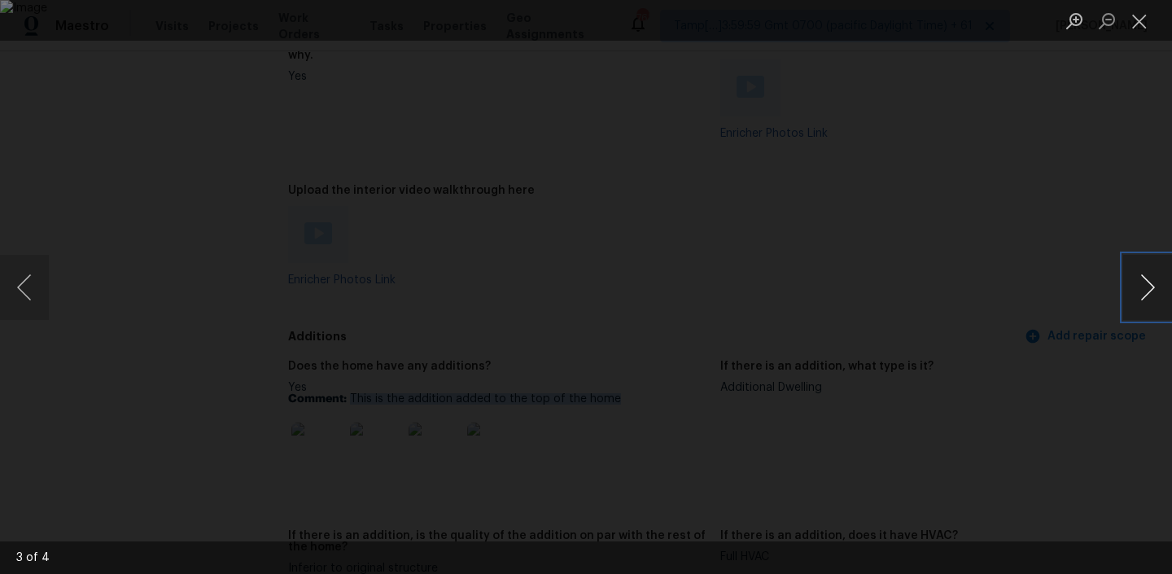
click at [1142, 286] on button "Next image" at bounding box center [1147, 287] width 49 height 65
click at [1124, 297] on button "Next image" at bounding box center [1147, 287] width 49 height 65
click at [24, 286] on button "Previous image" at bounding box center [24, 287] width 49 height 65
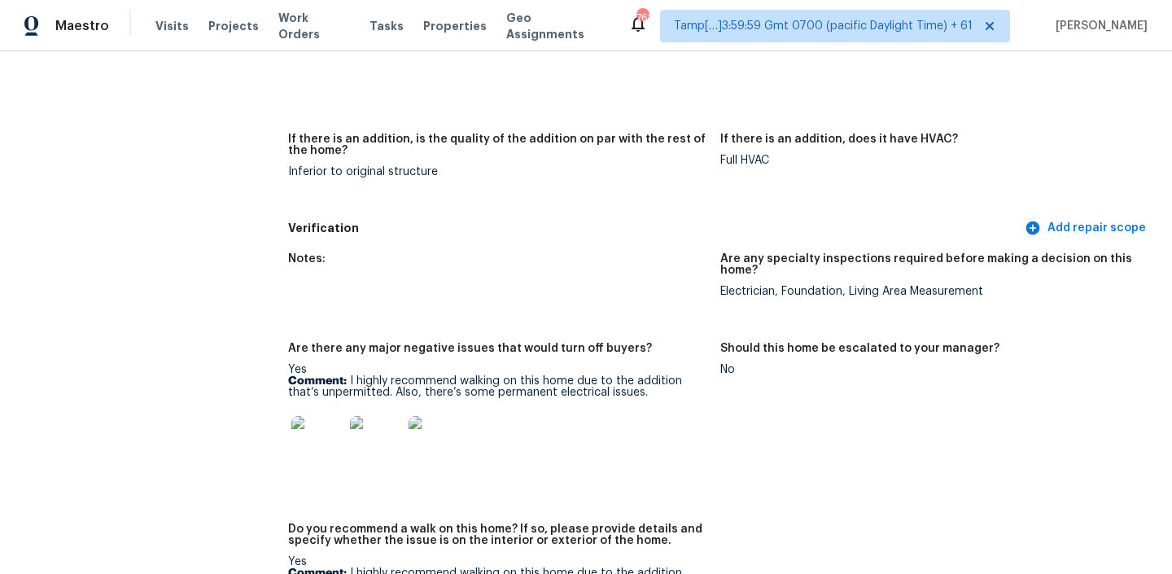
scroll to position [3255, 0]
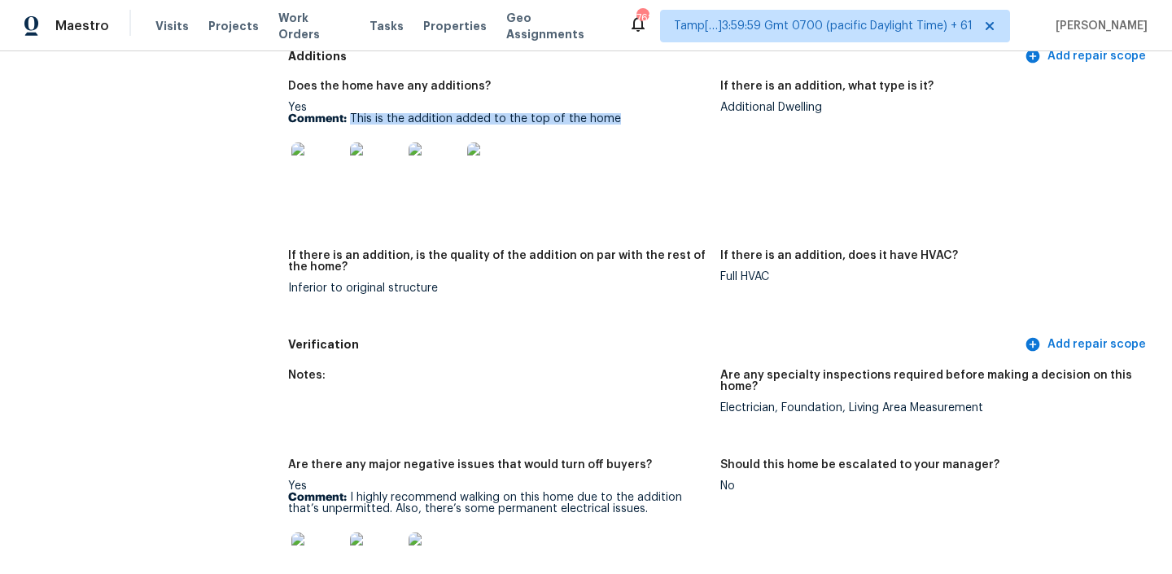
click at [316, 151] on img at bounding box center [317, 168] width 52 height 52
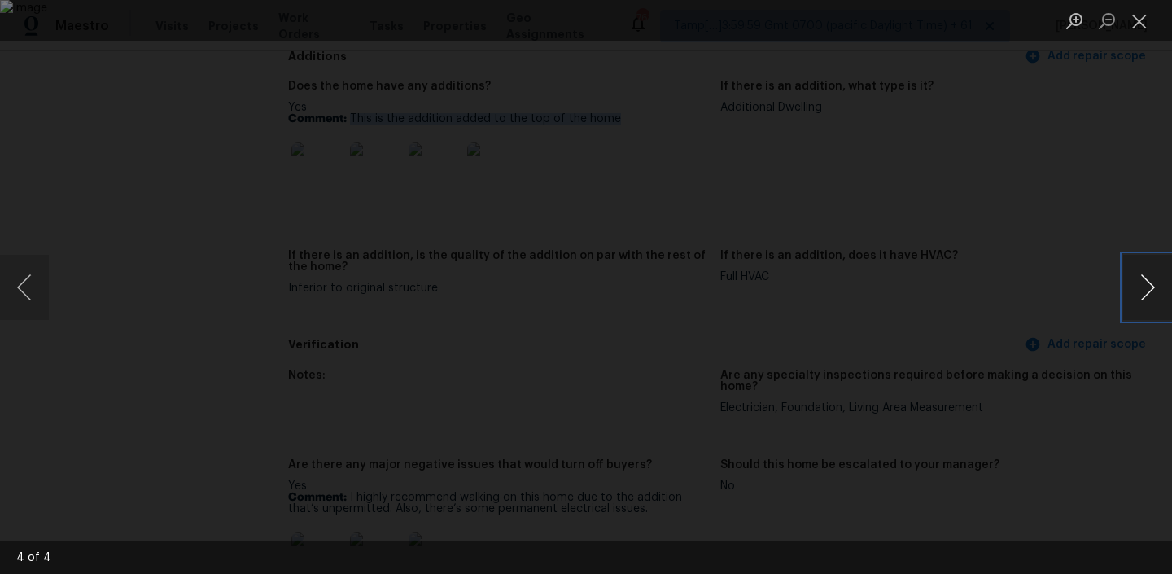
click at [1137, 297] on button "Next image" at bounding box center [1147, 287] width 49 height 65
click at [1142, 289] on button "Next image" at bounding box center [1147, 287] width 49 height 65
click at [1140, 284] on button "Next image" at bounding box center [1147, 287] width 49 height 65
click at [1143, 277] on button "Next image" at bounding box center [1147, 287] width 49 height 65
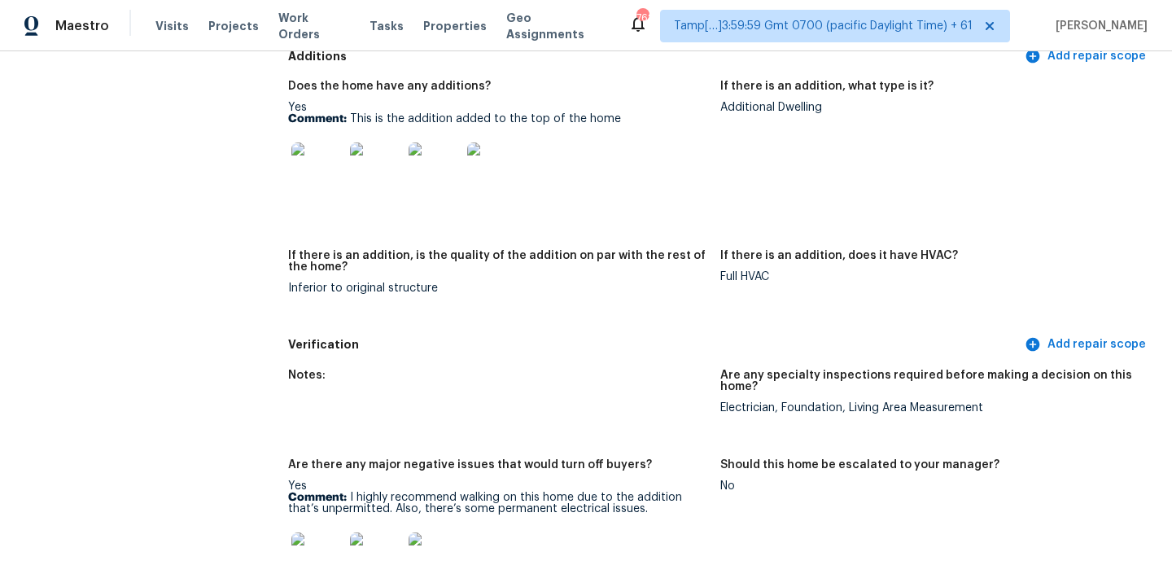
scroll to position [2168, 0]
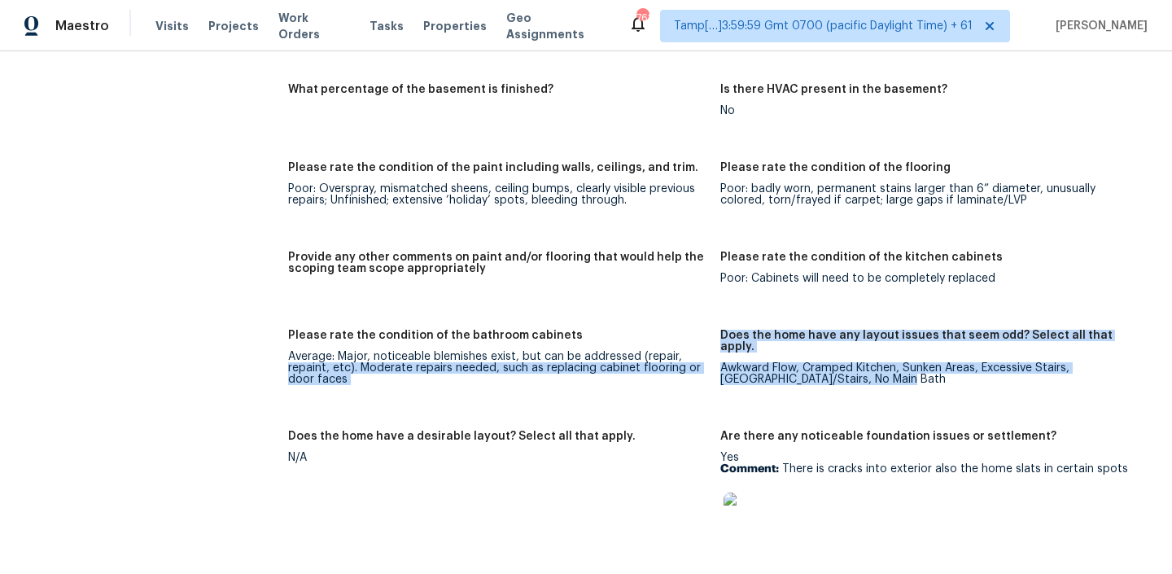
drag, startPoint x: 716, startPoint y: 330, endPoint x: 895, endPoint y: 345, distance: 179.6
click at [895, 345] on div "Notes: Living Room Photos Kitchen Photos Main Bedroom Photos Bathroom Photos +1…" at bounding box center [720, 349] width 864 height 1559
click at [894, 362] on div "Awkward Flow, Cramped Kitchen, Sunken Areas, Excessive Stairs, Narrow Halls/Sta…" at bounding box center [929, 373] width 419 height 23
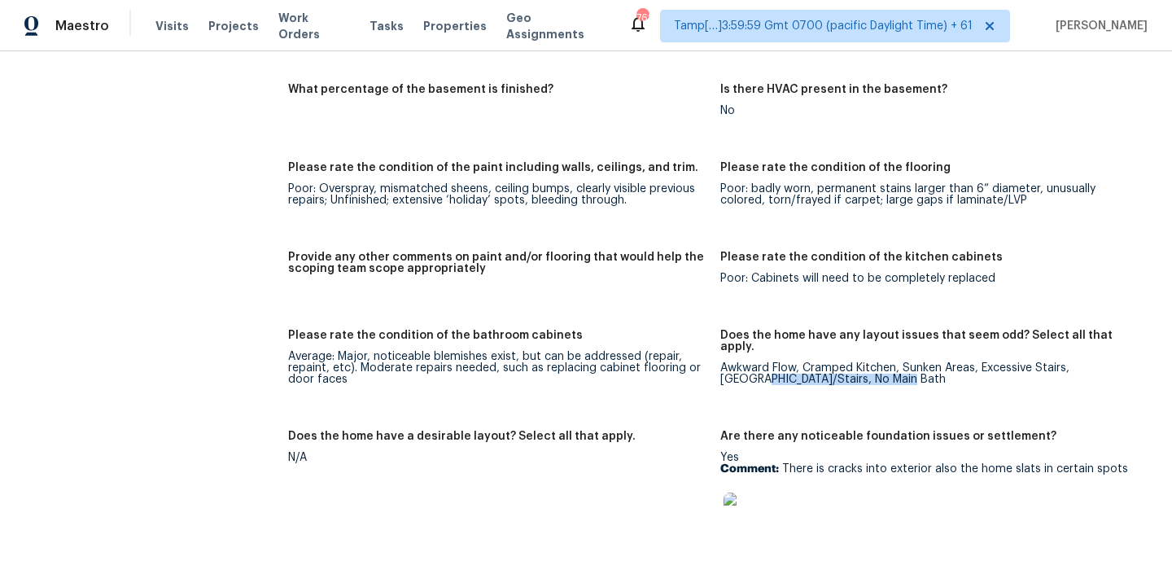
drag, startPoint x: 859, startPoint y: 342, endPoint x: 720, endPoint y: 345, distance: 139.2
click at [720, 362] on div "Awkward Flow, Cramped Kitchen, Sunken Areas, Excessive Stairs, Narrow Halls/Sta…" at bounding box center [929, 373] width 419 height 23
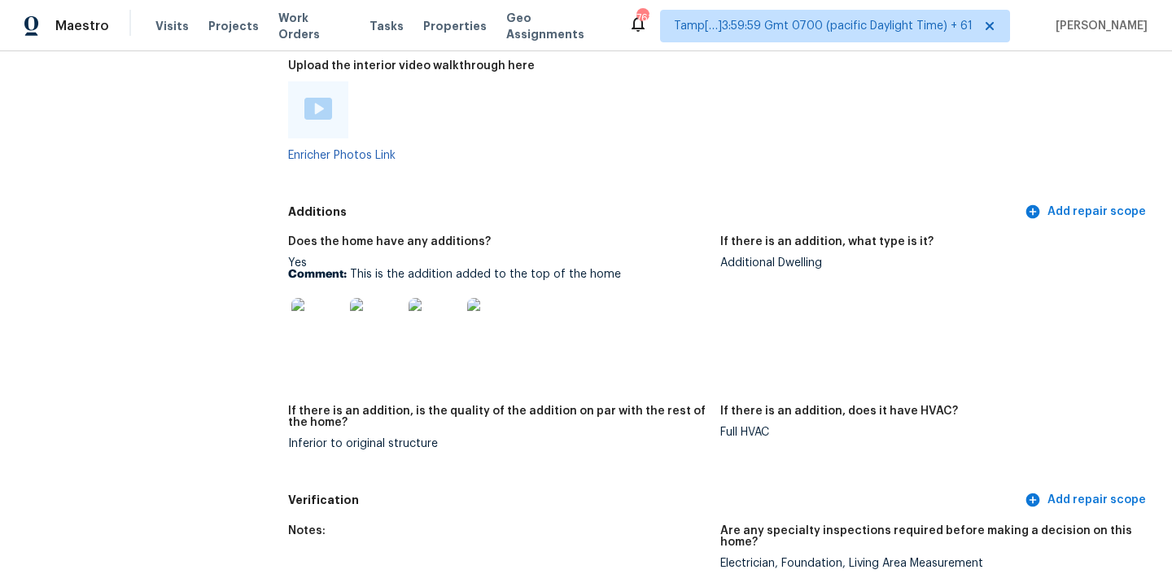
scroll to position [3110, 0]
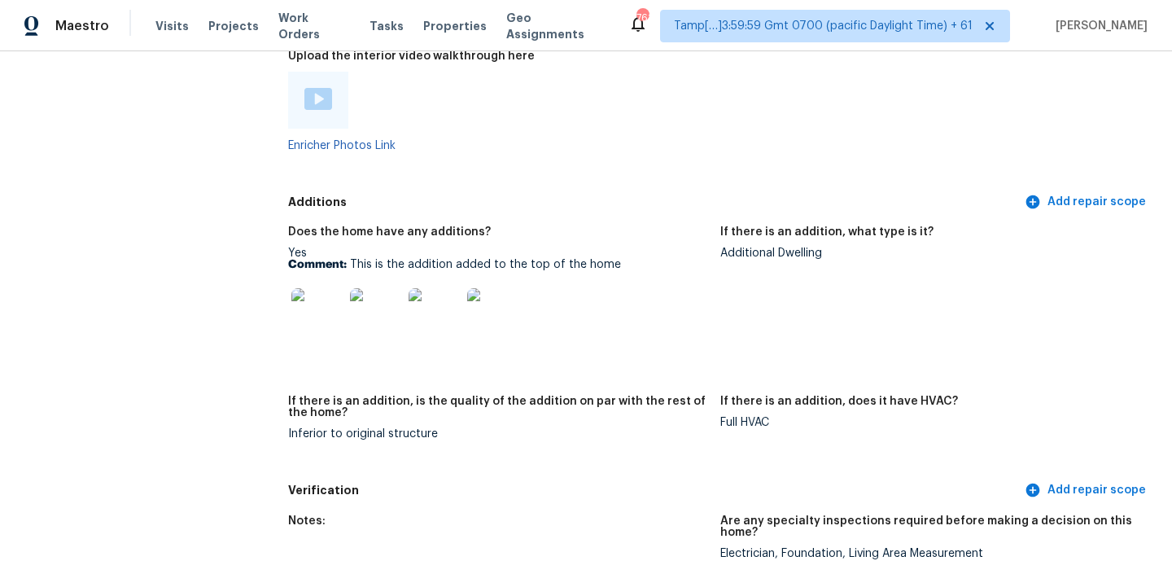
click at [464, 303] on div at bounding box center [493, 314] width 59 height 72
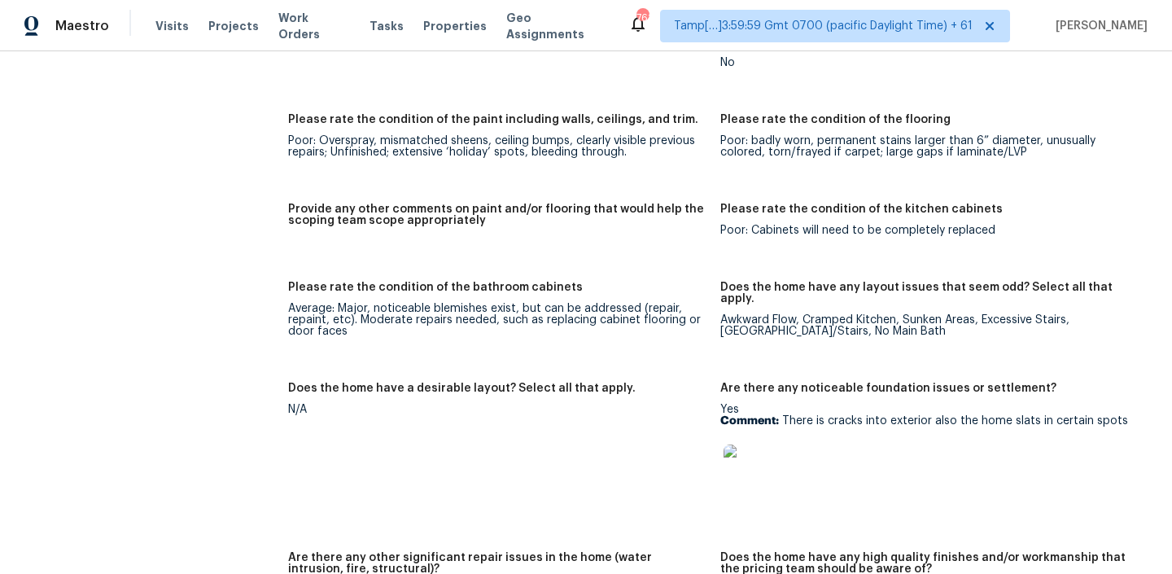
scroll to position [2186, 0]
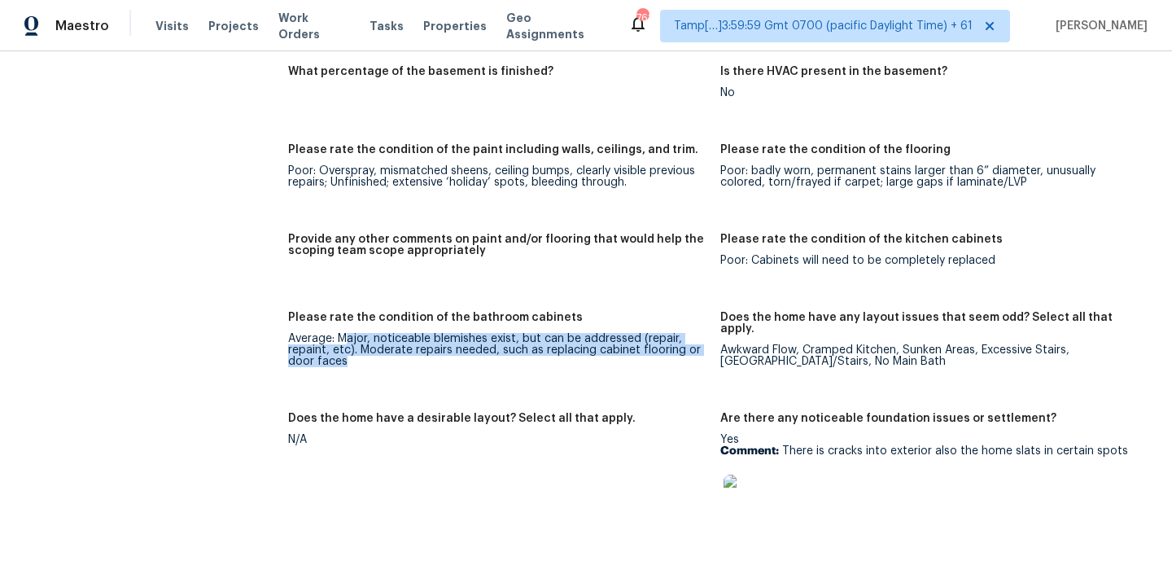
drag, startPoint x: 345, startPoint y: 312, endPoint x: 619, endPoint y: 334, distance: 275.1
click at [619, 334] on div "Average: Major, noticeable blemishes exist, but can be addressed (repair, repai…" at bounding box center [497, 350] width 419 height 34
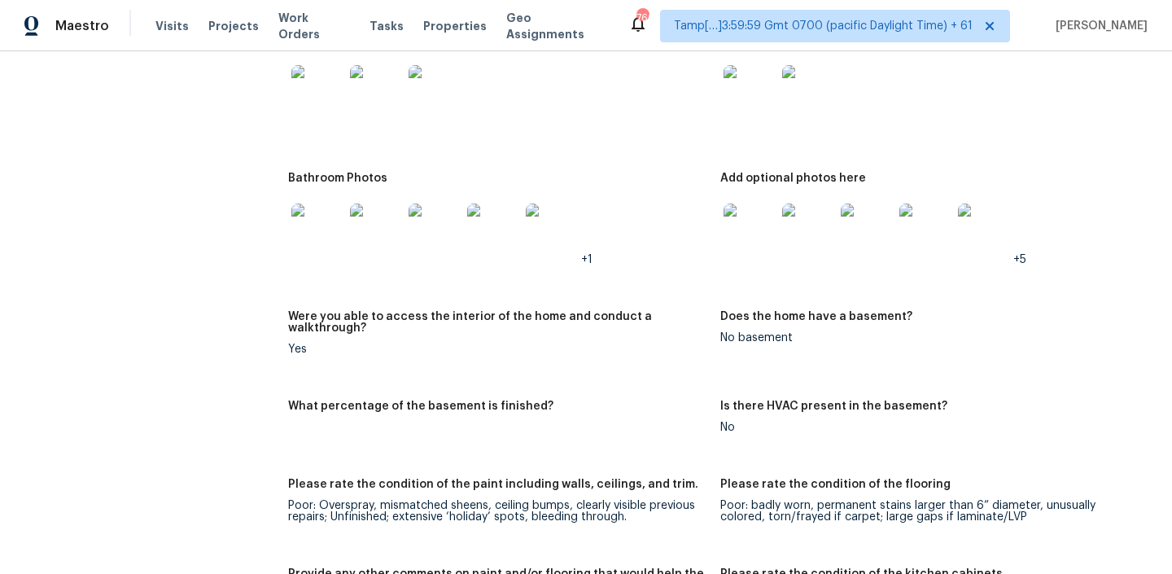
scroll to position [1820, 0]
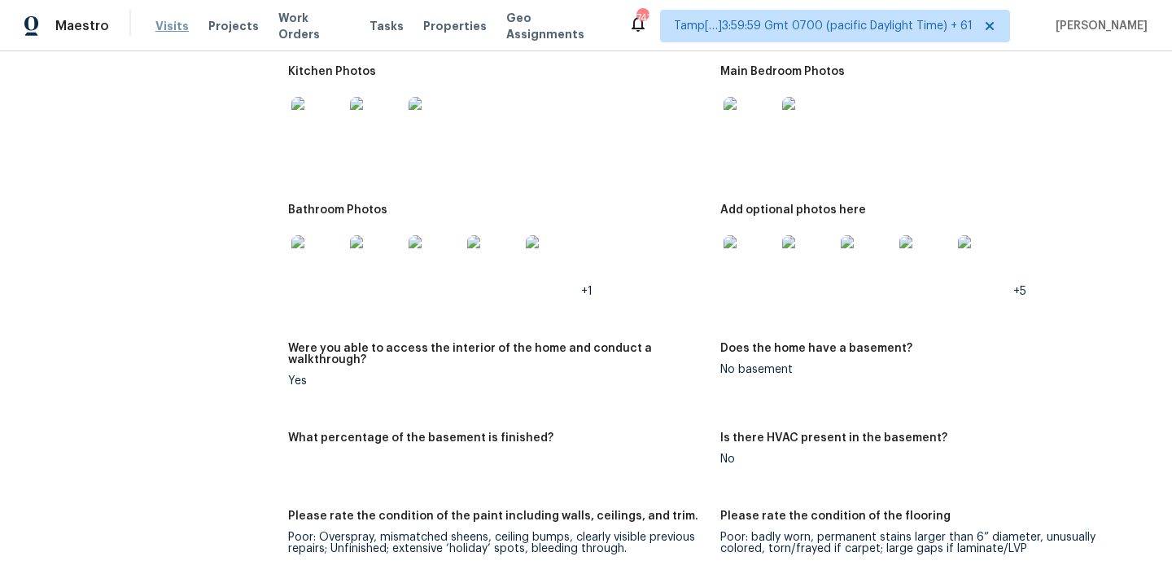
click at [165, 28] on span "Visits" at bounding box center [171, 26] width 33 height 16
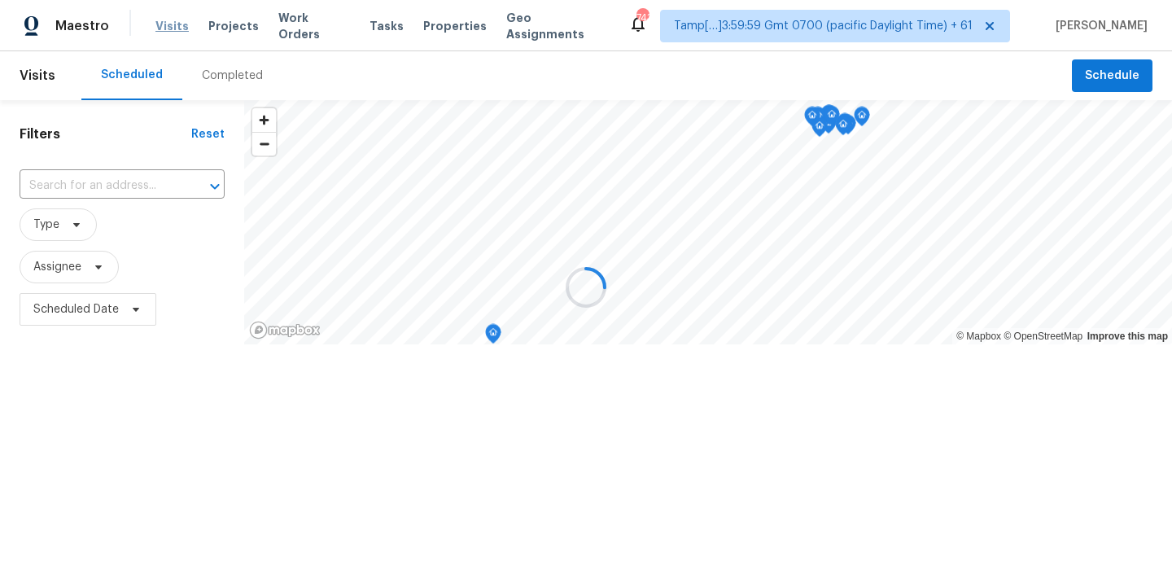
click at [165, 28] on div at bounding box center [586, 287] width 1172 height 574
click at [224, 79] on div "Completed" at bounding box center [232, 76] width 61 height 16
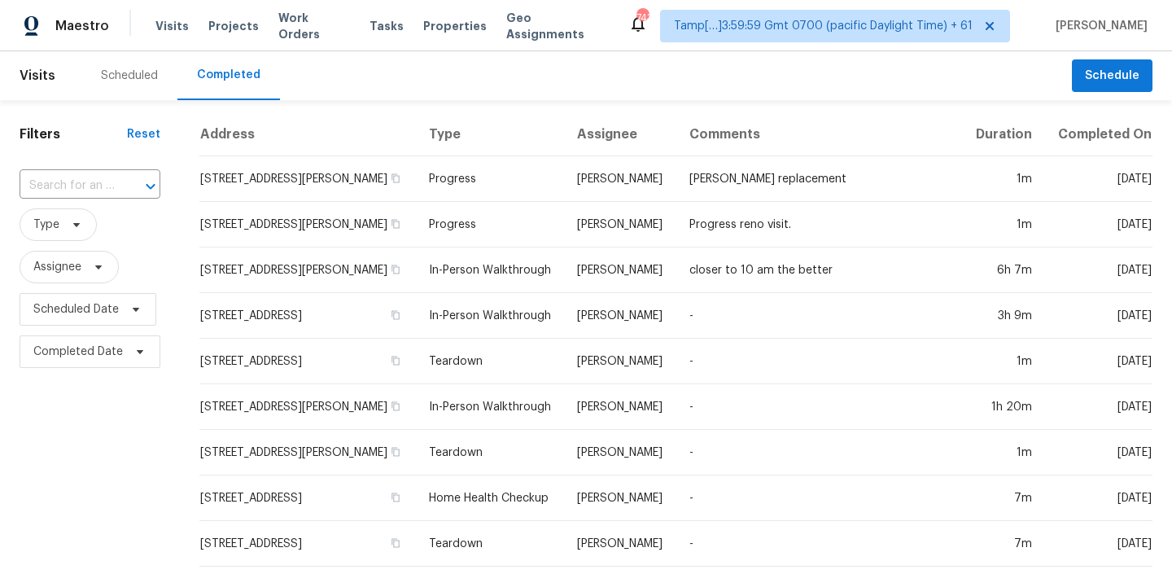
click at [125, 186] on div at bounding box center [139, 186] width 42 height 23
paste input "8558 E Ruby Dr Tucson AZ 85730"
type input "8558 E Ruby Dr Tucson AZ 85730"
click at [107, 229] on li "8558 E Ruby Dr, Tucson, AZ 85730" at bounding box center [89, 222] width 138 height 27
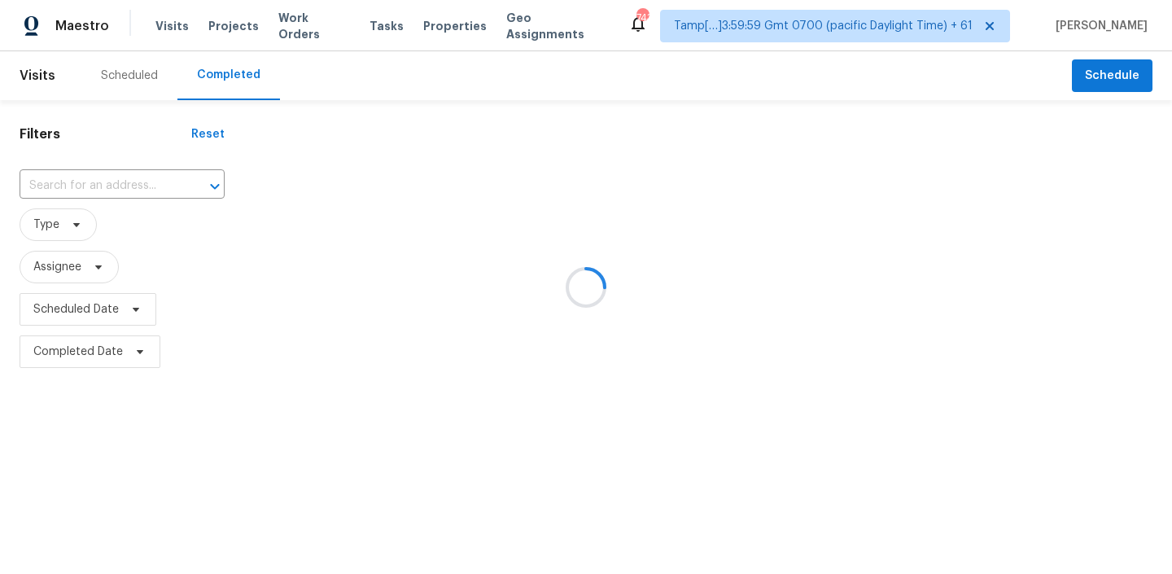
type input "8558 E Ruby Dr, Tucson, AZ 85730"
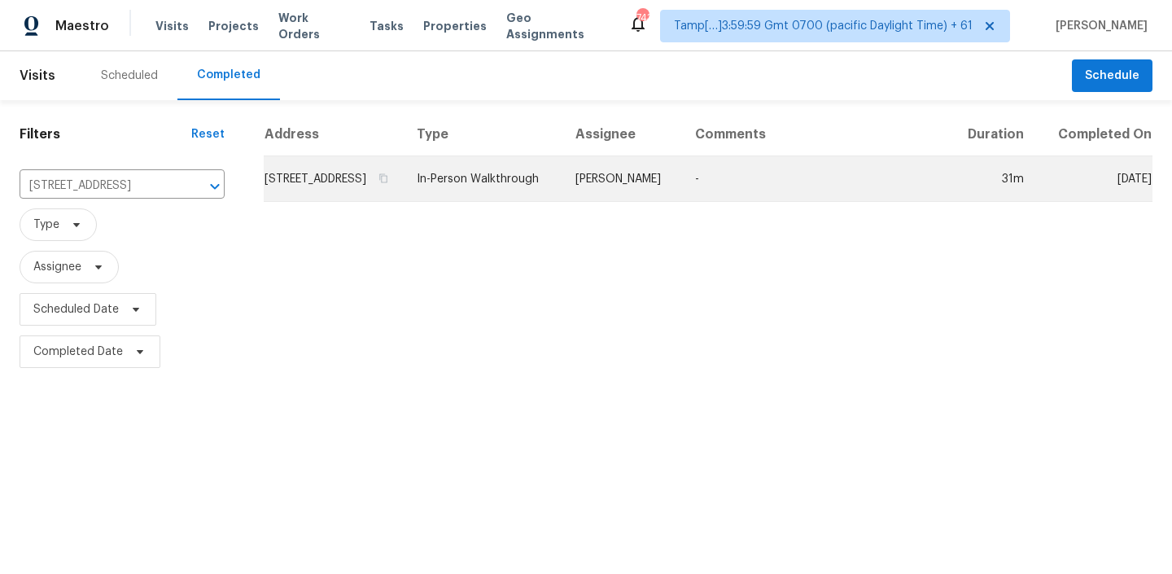
click at [404, 197] on td "8558 E Ruby Dr, Tucson, AZ 85730" at bounding box center [334, 179] width 140 height 46
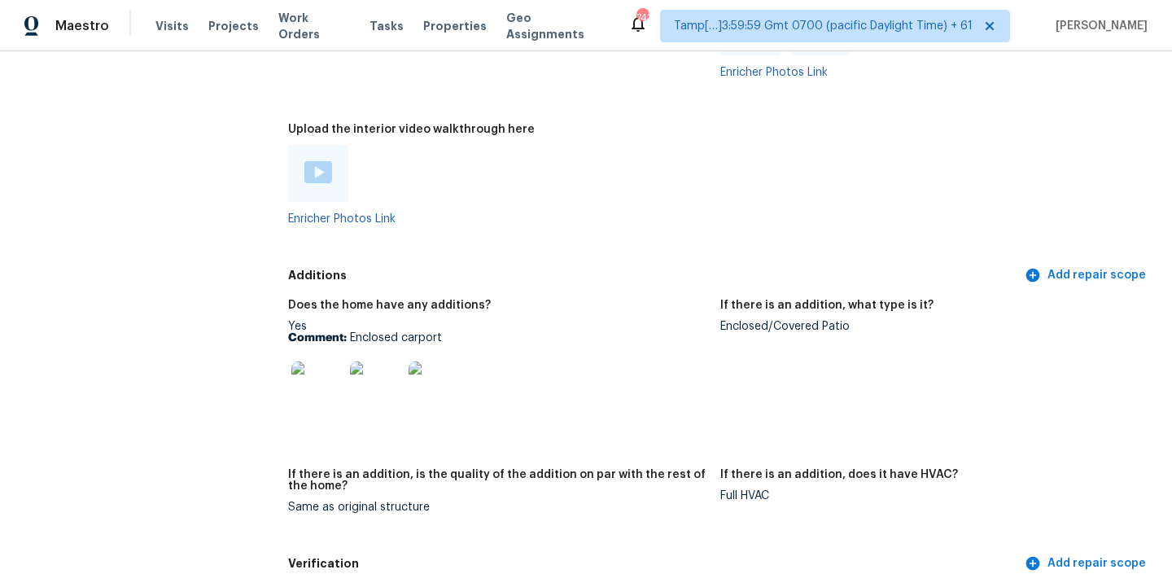
scroll to position [3013, 0]
click at [317, 162] on img at bounding box center [318, 173] width 28 height 22
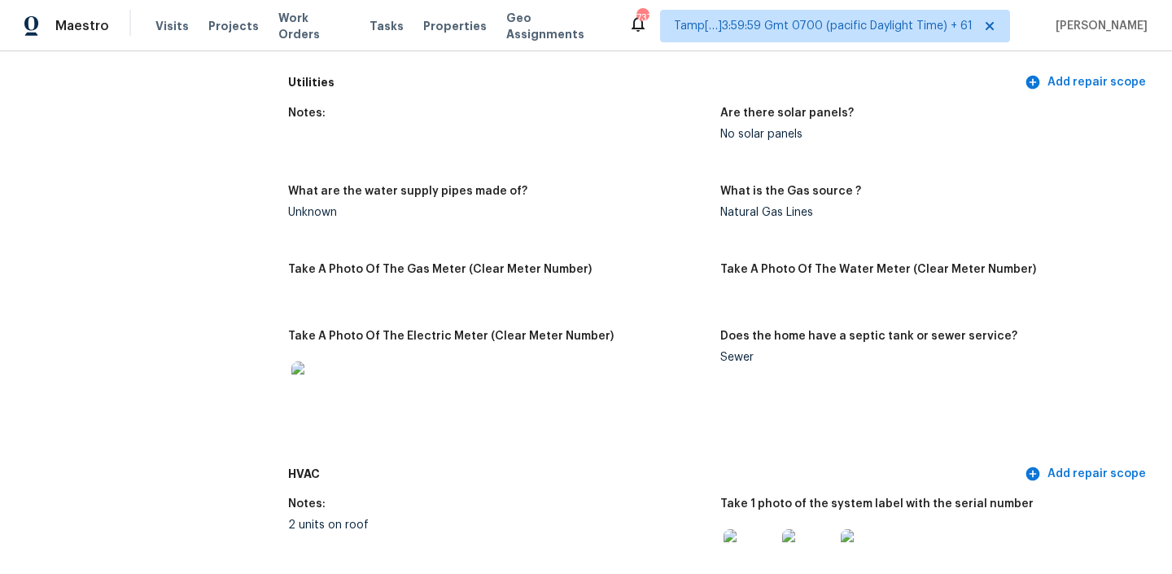
scroll to position [2953, 0]
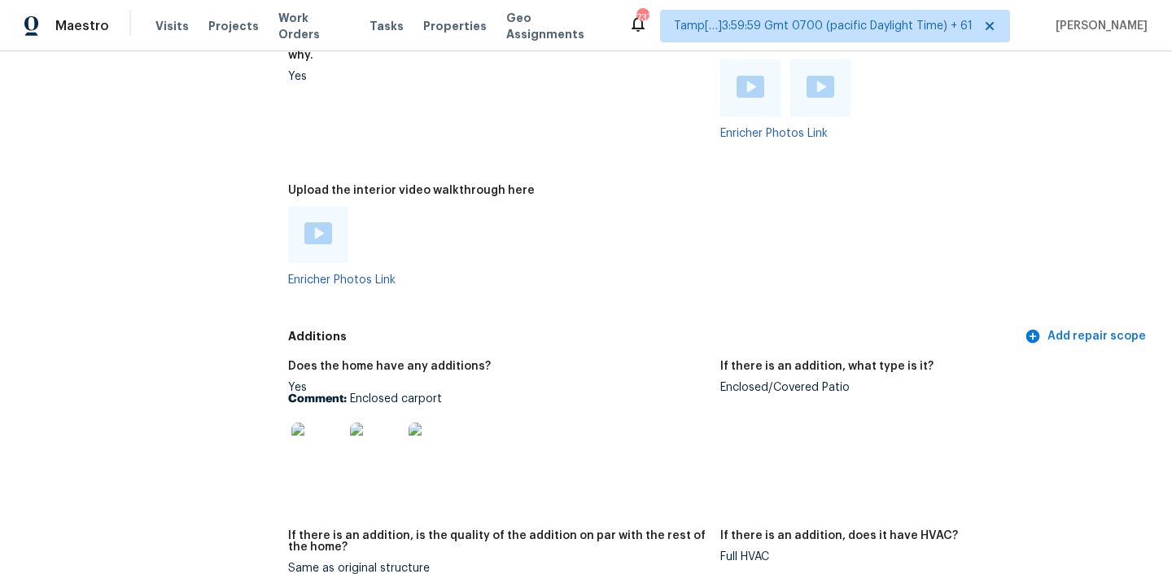
click at [355, 393] on p "Comment: Enclosed carport" at bounding box center [497, 398] width 419 height 11
click at [386, 393] on p "Comment: Enclosed carport" at bounding box center [497, 398] width 419 height 11
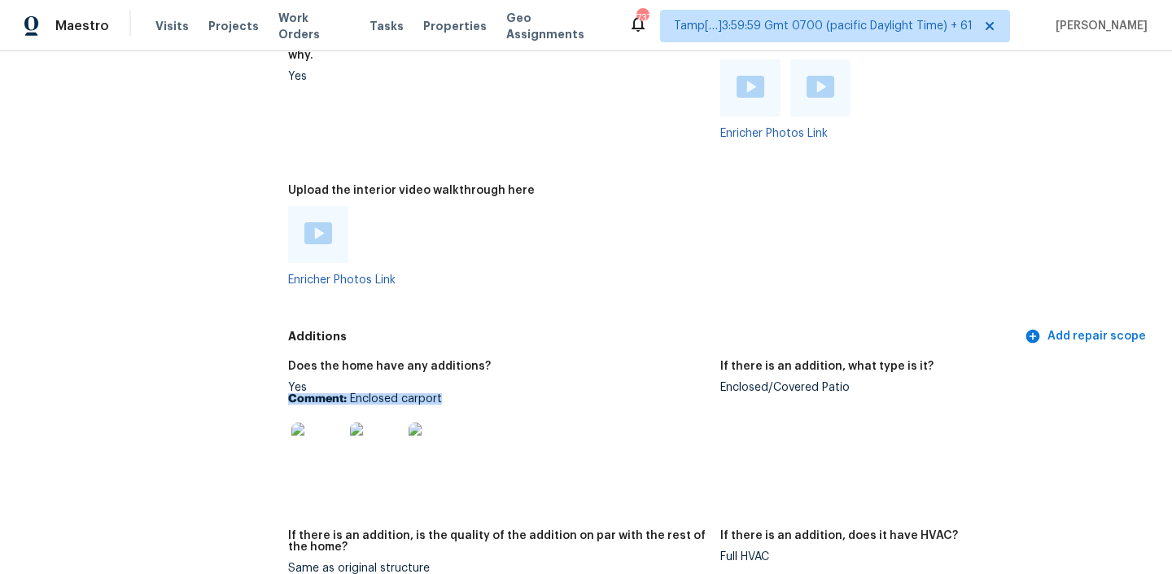
click at [360, 393] on p "Comment: Enclosed carport" at bounding box center [497, 398] width 419 height 11
copy p "Enclosed carport"
drag, startPoint x: 351, startPoint y: 373, endPoint x: 454, endPoint y: 376, distance: 102.5
click at [454, 393] on p "Comment: Enclosed carport" at bounding box center [497, 398] width 419 height 11
click at [312, 422] on img at bounding box center [317, 448] width 52 height 52
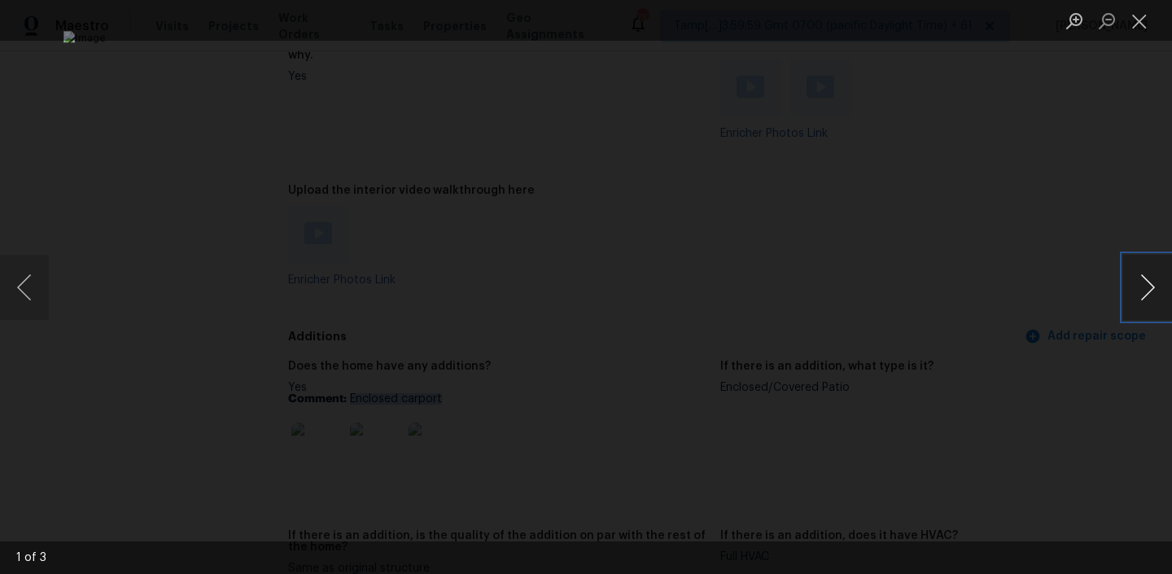
click at [1145, 282] on button "Next image" at bounding box center [1147, 287] width 49 height 65
click at [1143, 287] on button "Next image" at bounding box center [1147, 287] width 49 height 65
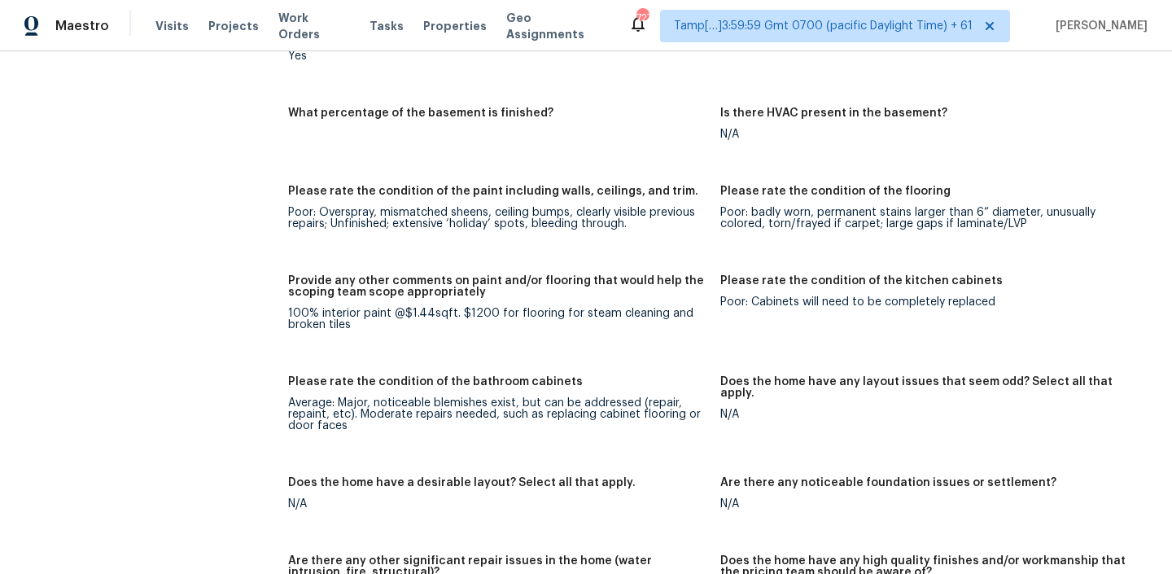
scroll to position [2184, 0]
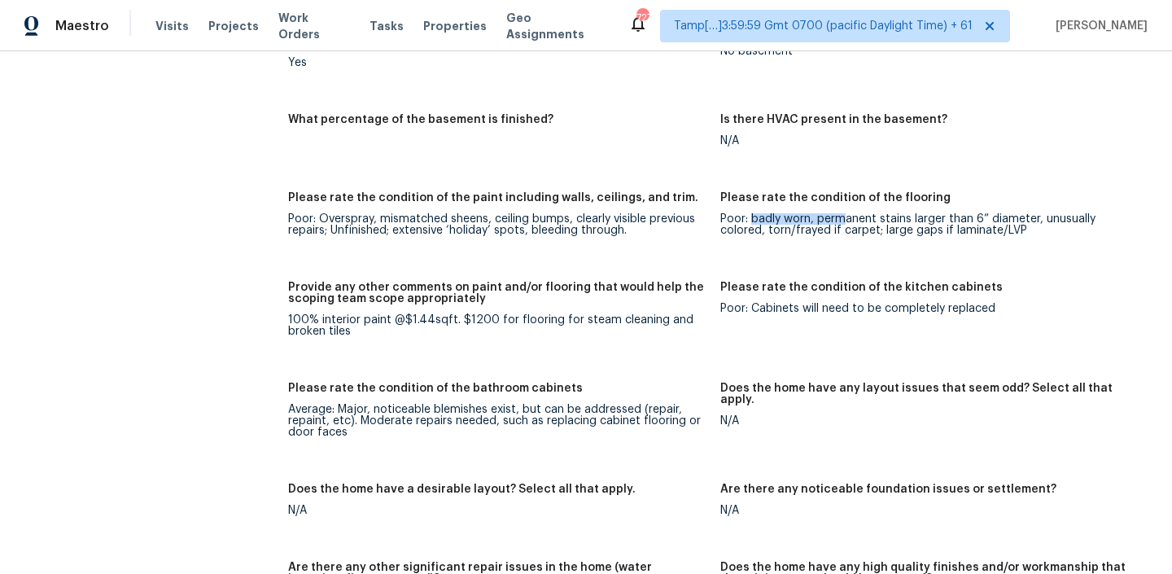
drag, startPoint x: 752, startPoint y: 192, endPoint x: 841, endPoint y: 190, distance: 88.7
click at [841, 213] on div "Poor: badly worn, permanent stains larger than 6” diameter, unusually colored, …" at bounding box center [929, 224] width 419 height 23
drag, startPoint x: 297, startPoint y: 292, endPoint x: 409, endPoint y: 295, distance: 112.3
click at [409, 314] on div "100% interior paint @$1.44sqft. $1200 for flooring for steam cleaning and broke…" at bounding box center [497, 325] width 419 height 23
click at [478, 314] on div "100% interior paint @$1.44sqft. $1200 for flooring for steam cleaning and broke…" at bounding box center [497, 325] width 419 height 23
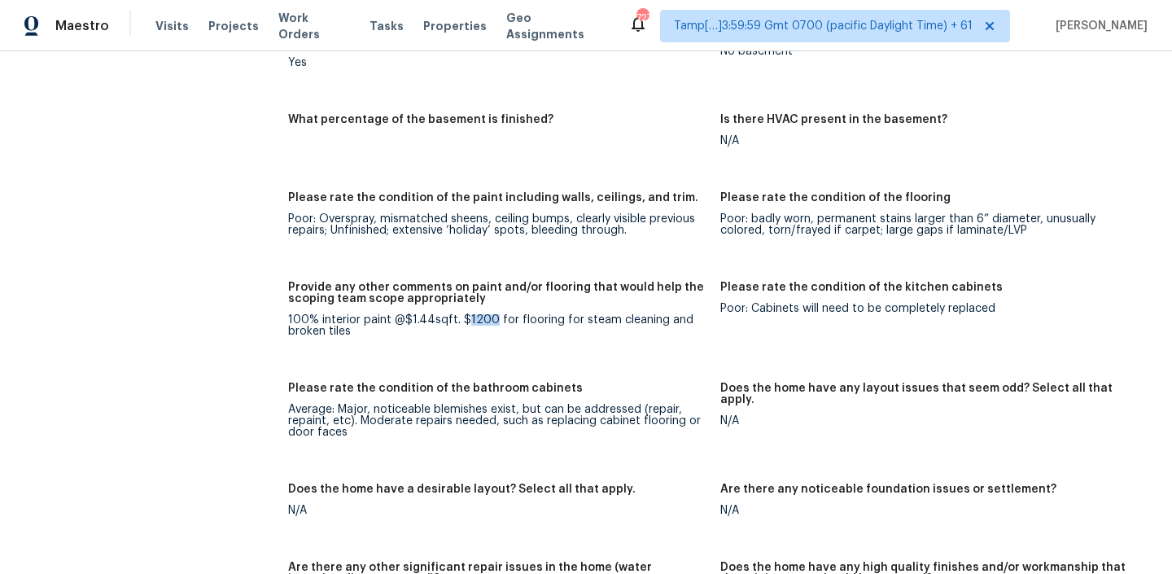
click at [478, 314] on div "100% interior paint @$1.44sqft. $1200 for flooring for steam cleaning and broke…" at bounding box center [497, 325] width 419 height 23
click at [412, 314] on div "100% interior paint @$1.44sqft. $1200 for flooring for steam cleaning and broke…" at bounding box center [497, 325] width 419 height 23
click at [421, 314] on div "100% interior paint @$1.44sqft. $1200 for flooring for steam cleaning and broke…" at bounding box center [497, 325] width 419 height 23
drag, startPoint x: 429, startPoint y: 295, endPoint x: 409, endPoint y: 295, distance: 19.5
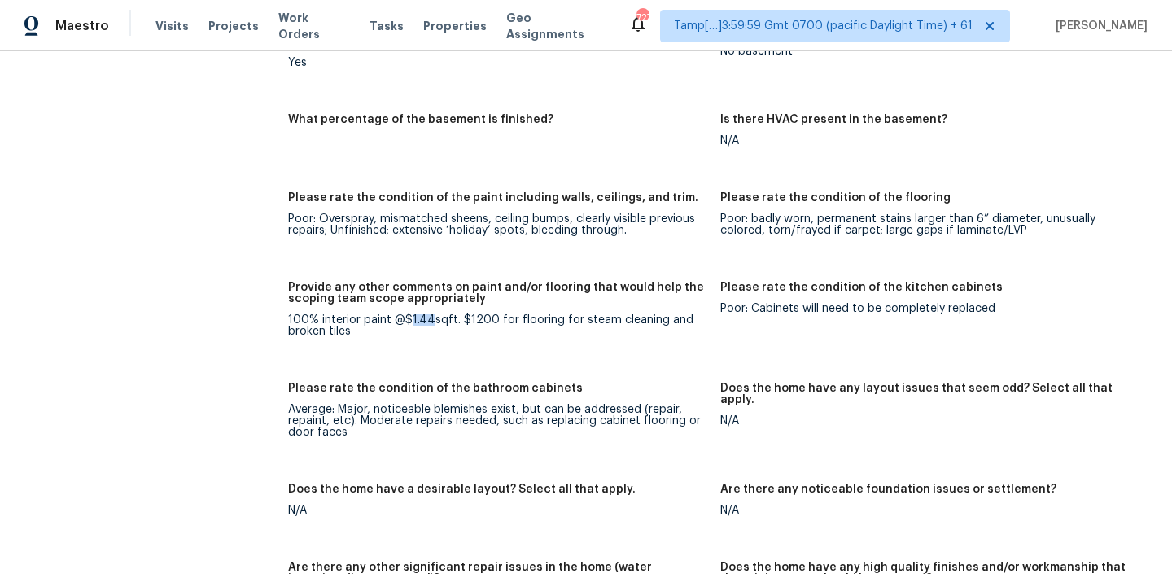
click at [409, 314] on div "100% interior paint @$1.44sqft. $1200 for flooring for steam cleaning and broke…" at bounding box center [497, 325] width 419 height 23
copy div "1.44"
click at [470, 314] on div "100% interior paint @$1.44sqft. $1200 for flooring for steam cleaning and broke…" at bounding box center [497, 325] width 419 height 23
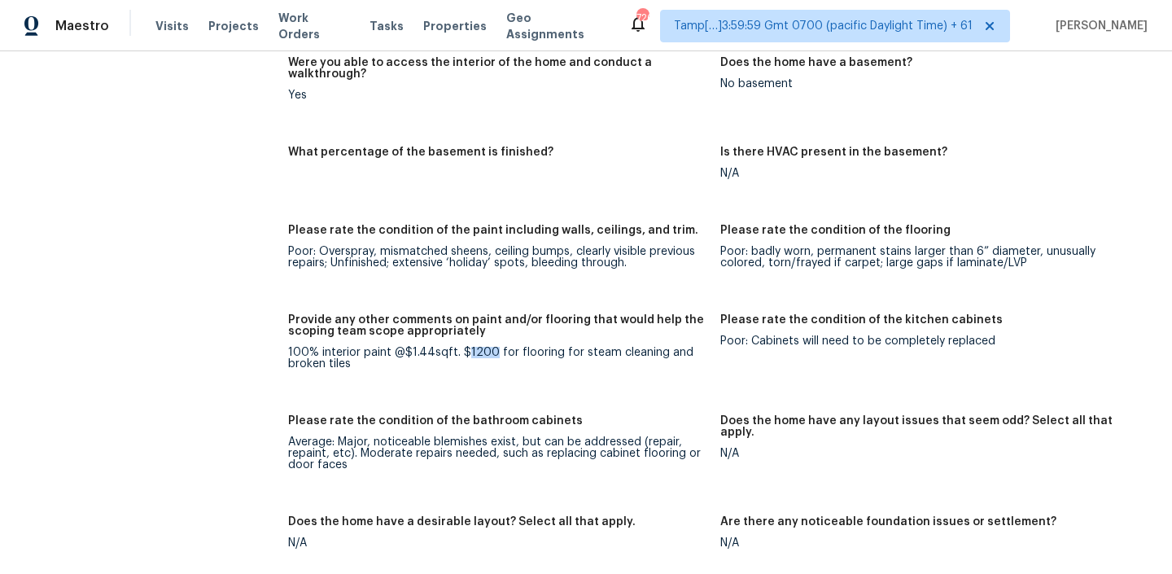
scroll to position [2196, 0]
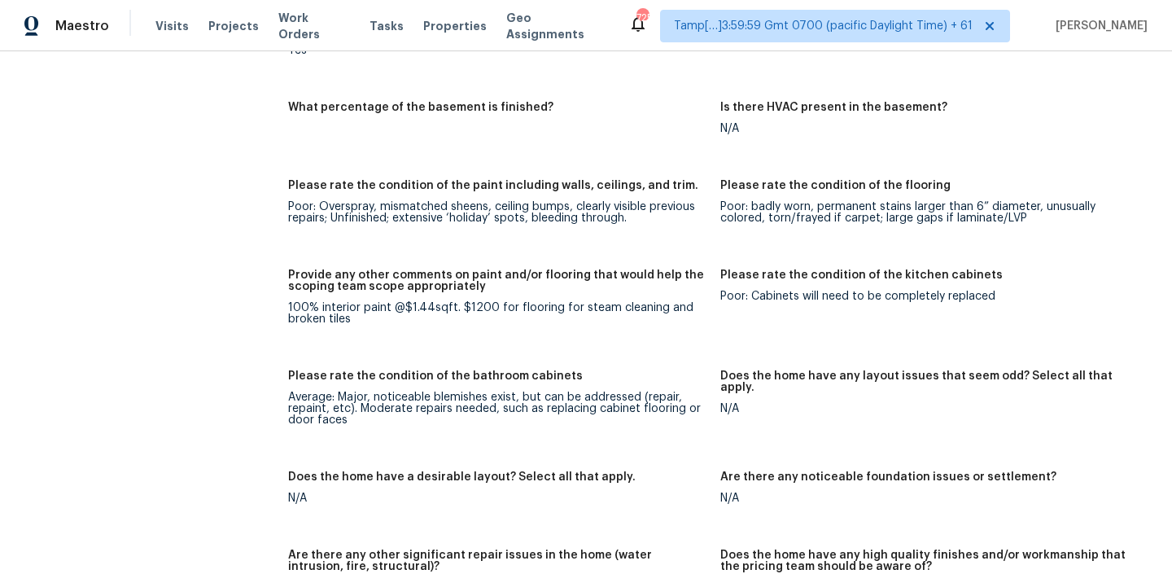
click at [499, 302] on div "100% interior paint @$1.44sqft. $1200 for flooring for steam cleaning and broke…" at bounding box center [497, 313] width 419 height 23
copy div "$1200 for flooring for steam cleaning and broken tiles"
drag, startPoint x: 457, startPoint y: 281, endPoint x: 513, endPoint y: 318, distance: 66.8
click at [513, 318] on figure "Provide any other comments on paint and/or flooring that would help the scoping…" at bounding box center [504, 309] width 432 height 81
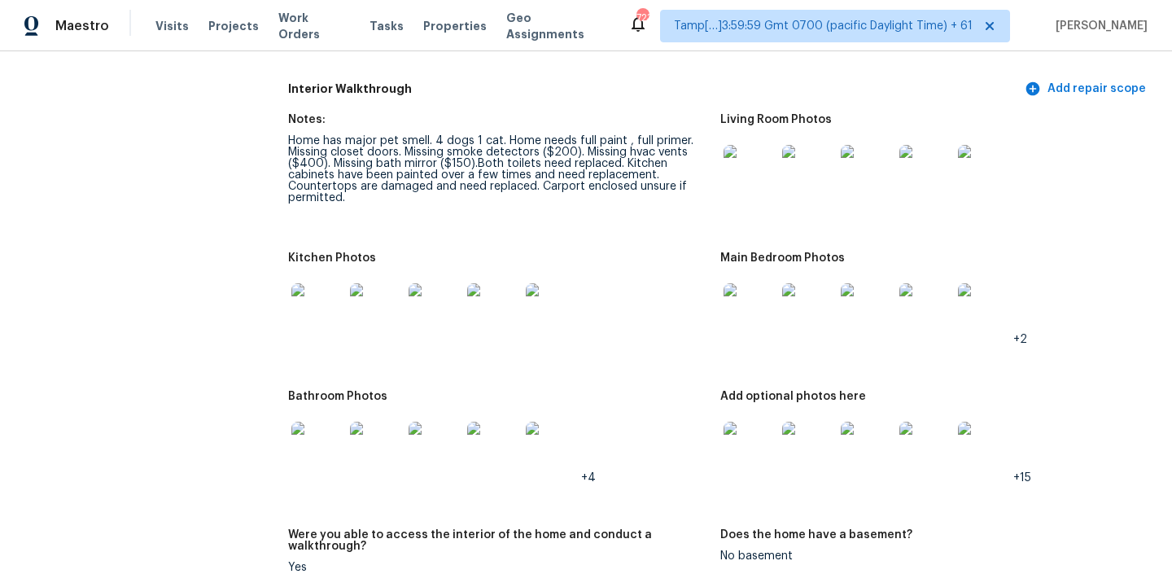
scroll to position [2384, 0]
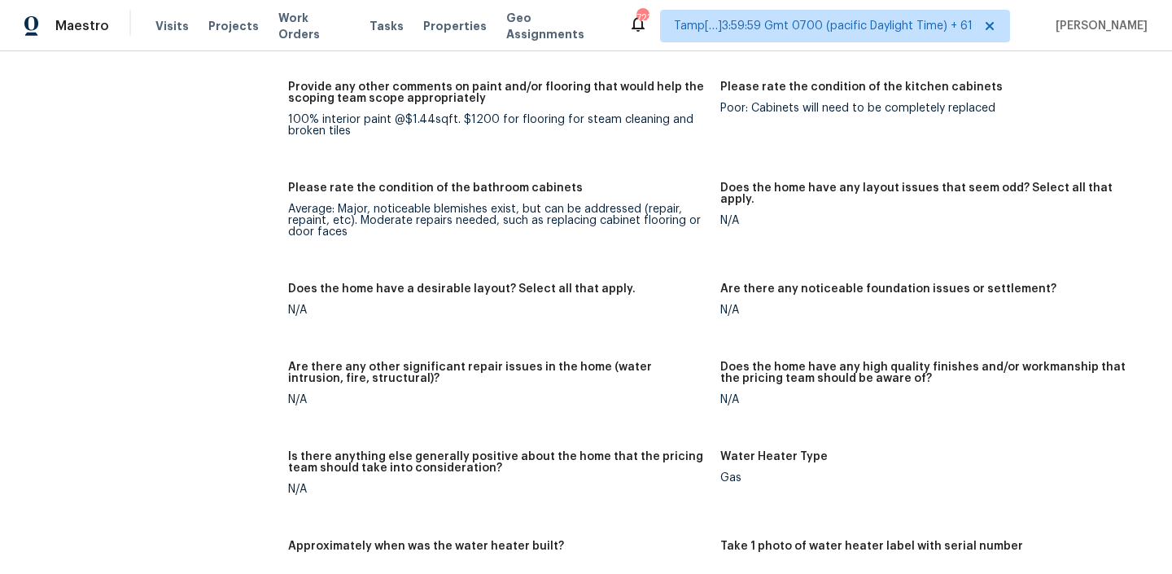
click at [391, 118] on figure "Provide any other comments on paint and/or flooring that would help the scoping…" at bounding box center [504, 121] width 432 height 81
drag, startPoint x: 452, startPoint y: 94, endPoint x: 621, endPoint y: 123, distance: 171.0
click at [621, 123] on figure "Provide any other comments on paint and/or flooring that would help the scoping…" at bounding box center [504, 121] width 432 height 81
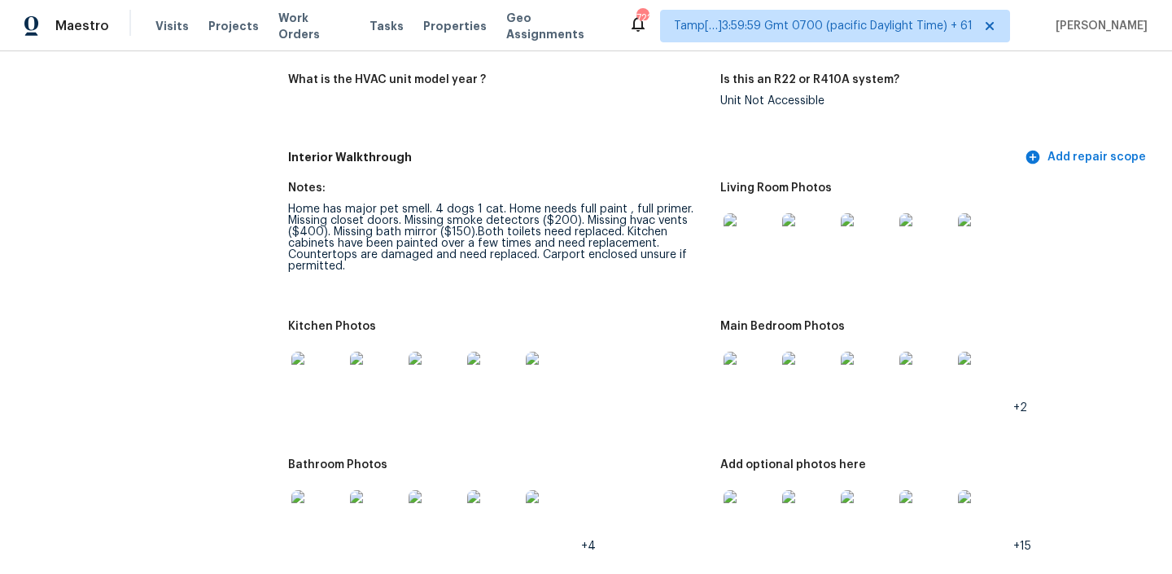
scroll to position [1584, 0]
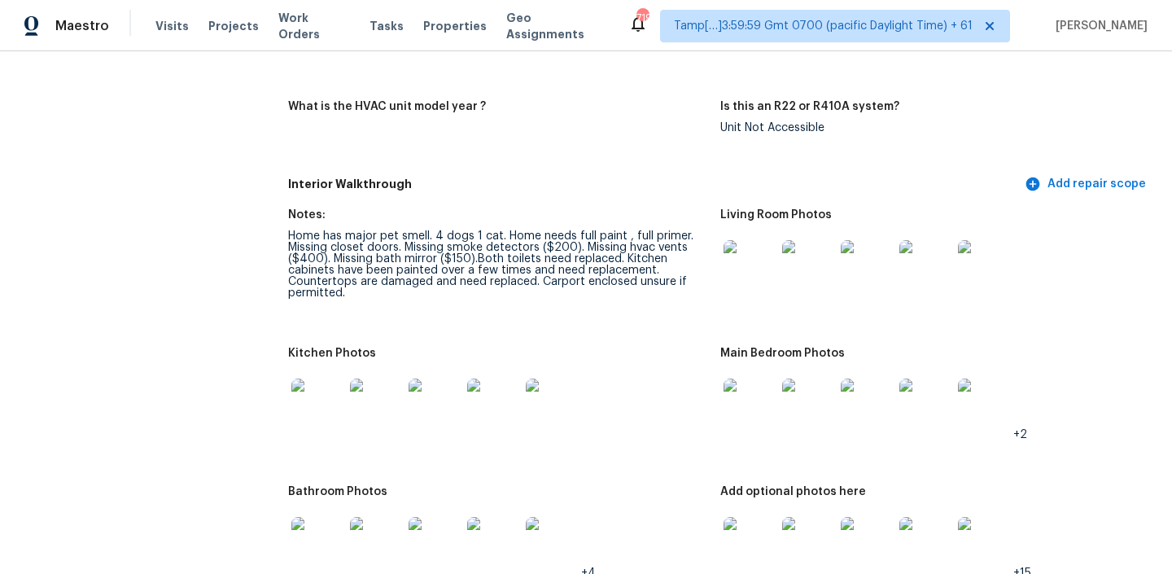
click at [551, 235] on div "Home has major pet smell. 4 dogs 1 cat. Home needs full paint , full primer. Mi…" at bounding box center [497, 264] width 419 height 68
click at [461, 248] on div "Home has major pet smell. 4 dogs 1 cat. Home needs full paint , full primer. Mi…" at bounding box center [497, 264] width 419 height 68
drag, startPoint x: 404, startPoint y: 237, endPoint x: 532, endPoint y: 238, distance: 127.7
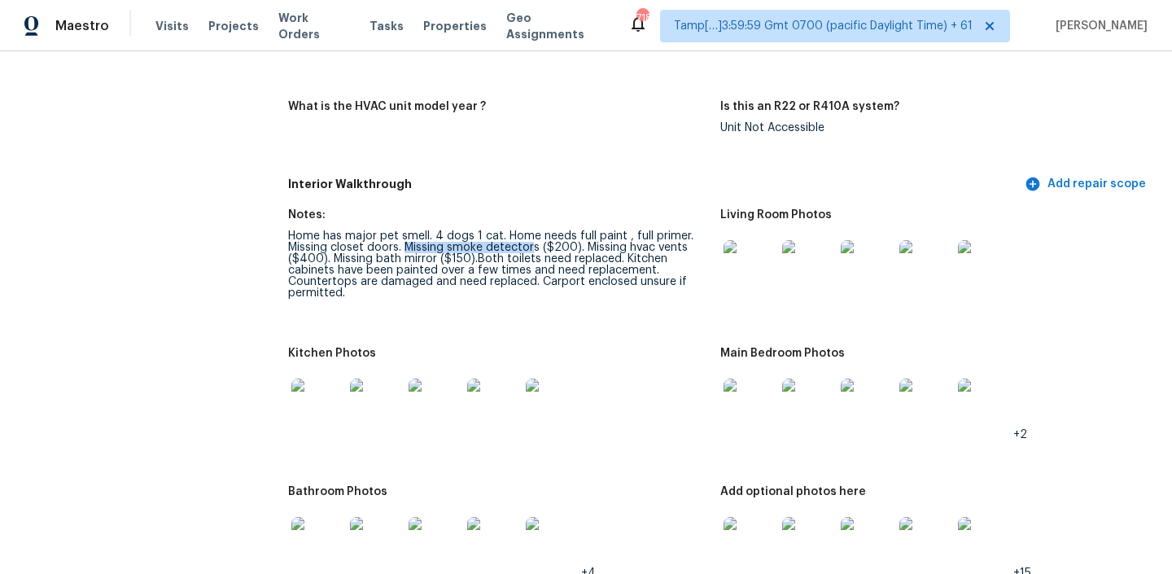
click at [532, 238] on div "Home has major pet smell. 4 dogs 1 cat. Home needs full paint , full primer. Mi…" at bounding box center [497, 264] width 419 height 68
copy div "Missing smoke detector"
drag, startPoint x: 331, startPoint y: 247, endPoint x: 434, endPoint y: 247, distance: 102.5
click at [434, 247] on div "Home has major pet smell. 4 dogs 1 cat. Home needs full paint , full primer. Mi…" at bounding box center [497, 264] width 419 height 68
copy div "Missing bath mirror"
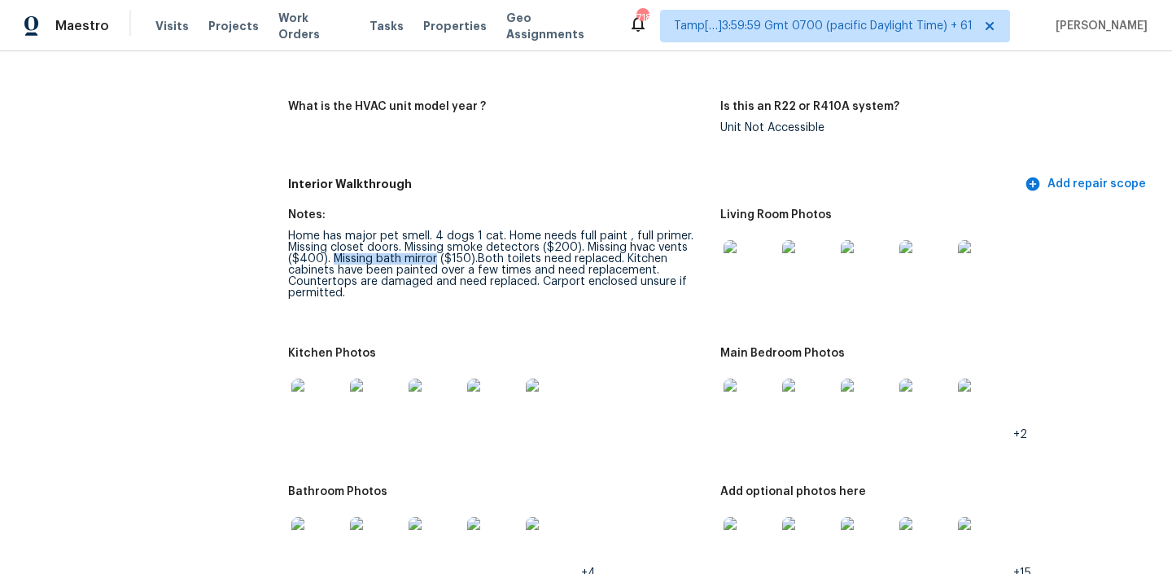
copy div "Missing bath mirror"
drag, startPoint x: 548, startPoint y: 267, endPoint x: 666, endPoint y: 274, distance: 119.0
click at [666, 274] on div "Home has major pet smell. 4 dogs 1 cat. Home needs full paint , full primer. Mi…" at bounding box center [497, 264] width 419 height 68
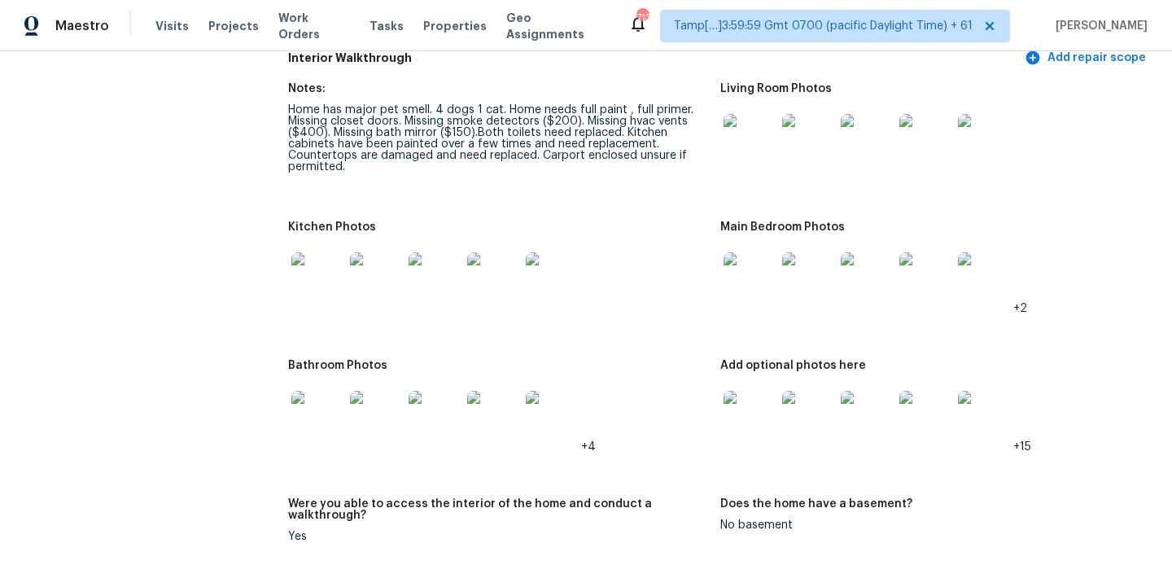
scroll to position [1664, 0]
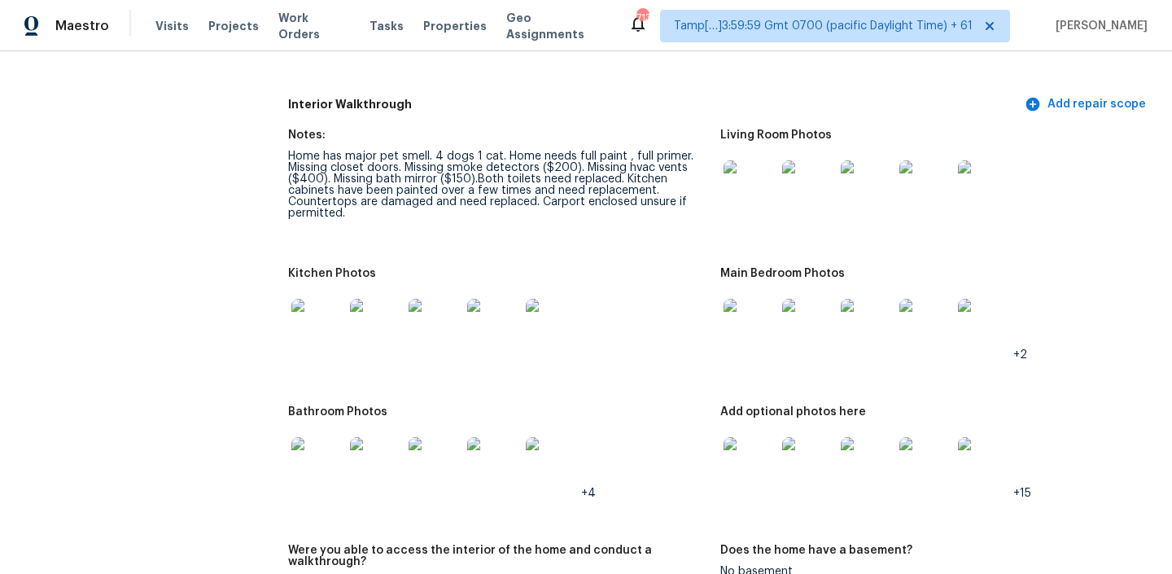
click at [741, 181] on img at bounding box center [749, 186] width 52 height 52
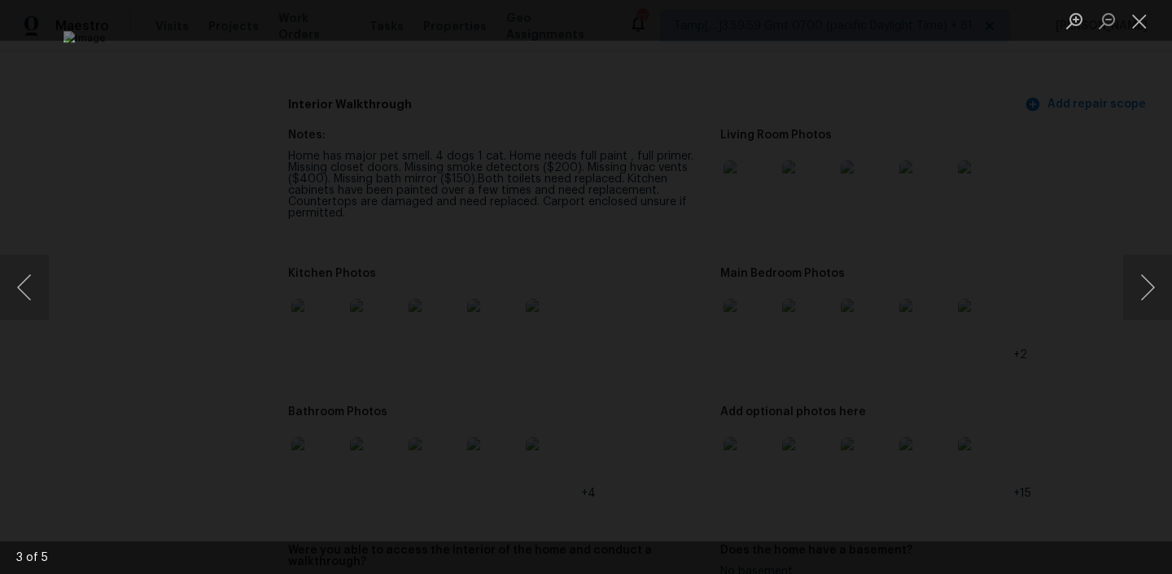
click at [988, 197] on div "Lightbox" at bounding box center [586, 287] width 1172 height 574
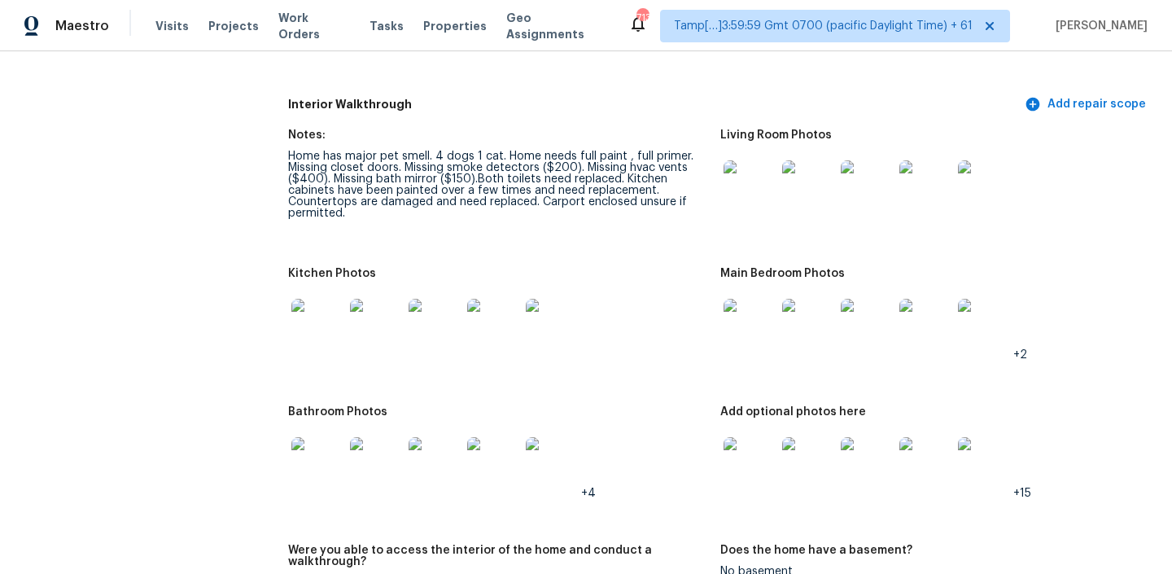
click at [767, 317] on img at bounding box center [749, 325] width 52 height 52
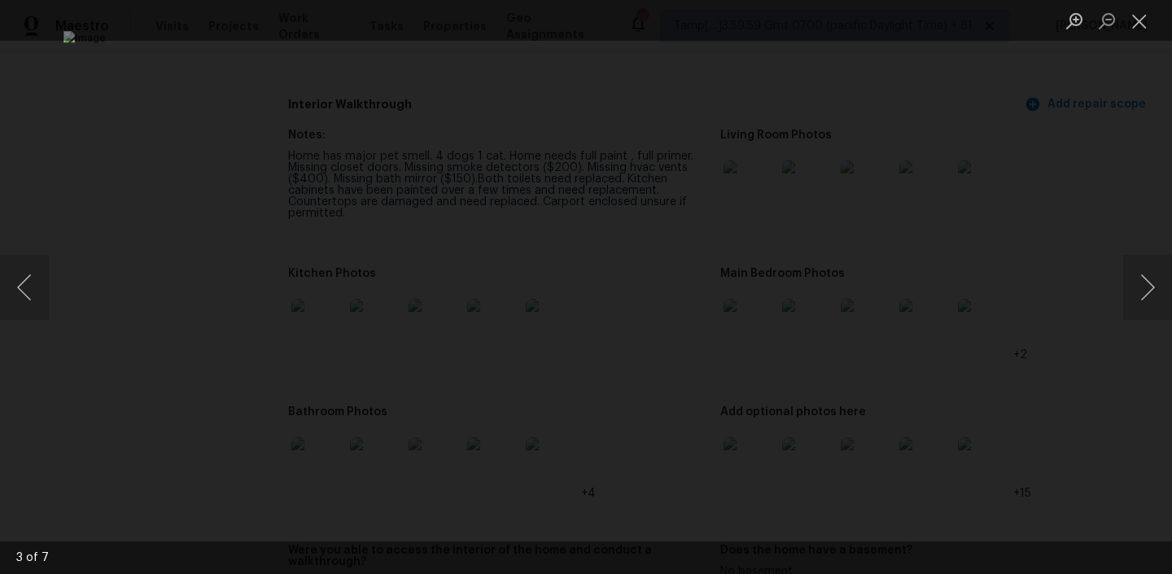
click at [1004, 205] on div "Lightbox" at bounding box center [586, 287] width 1172 height 574
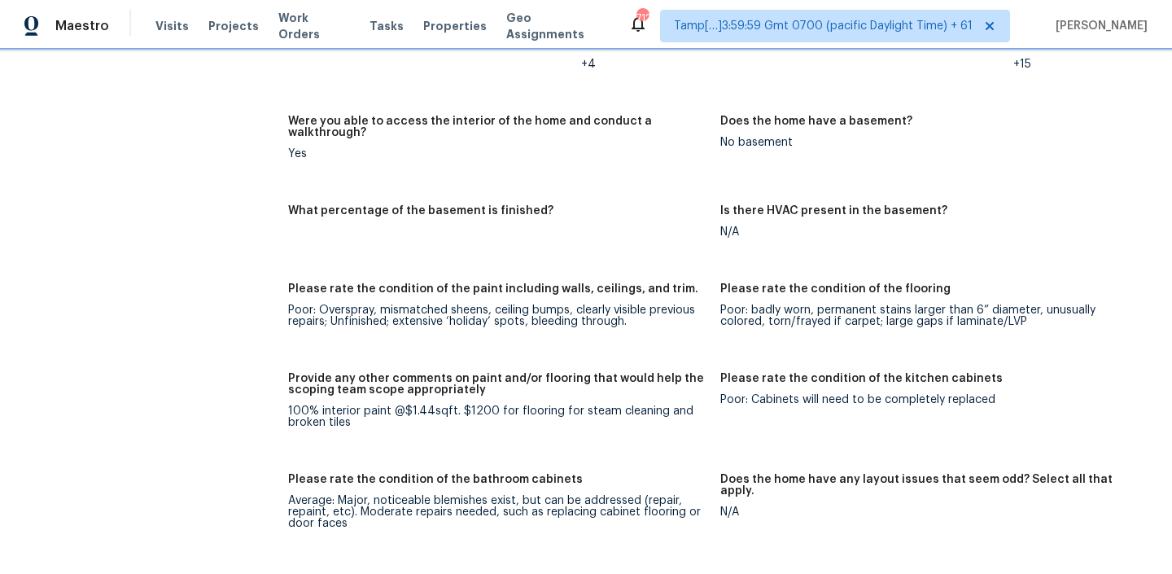
scroll to position [1692, 0]
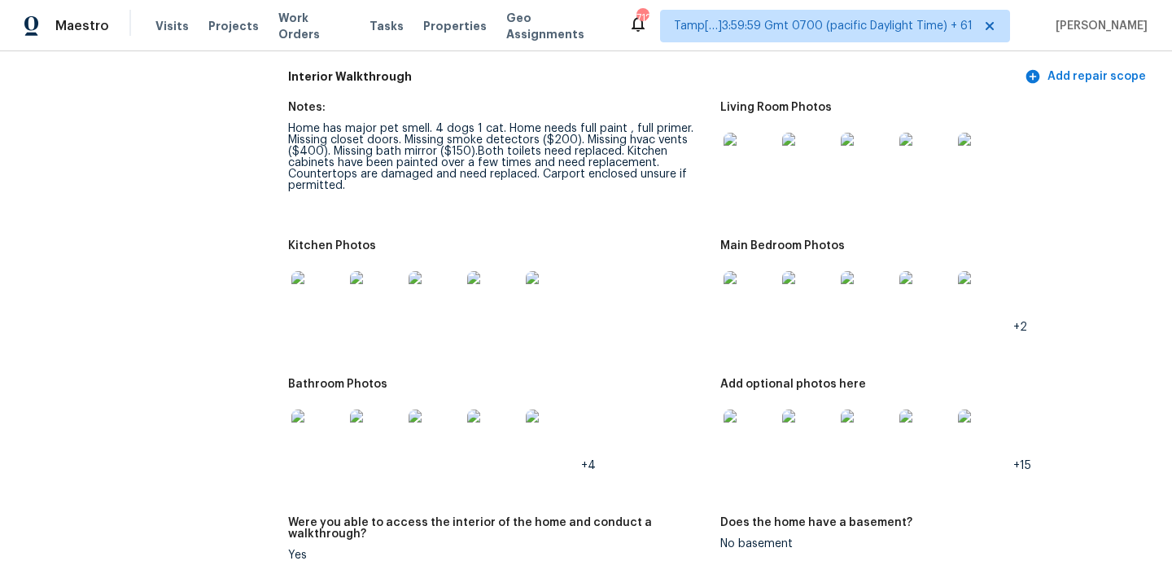
click at [796, 288] on img at bounding box center [808, 297] width 52 height 52
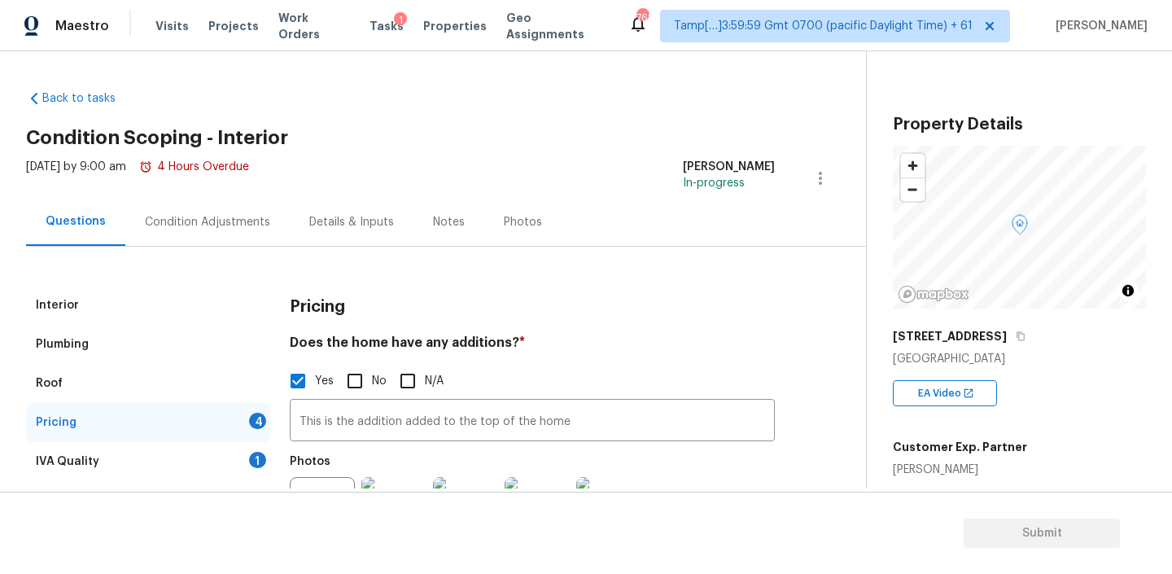
scroll to position [304, 0]
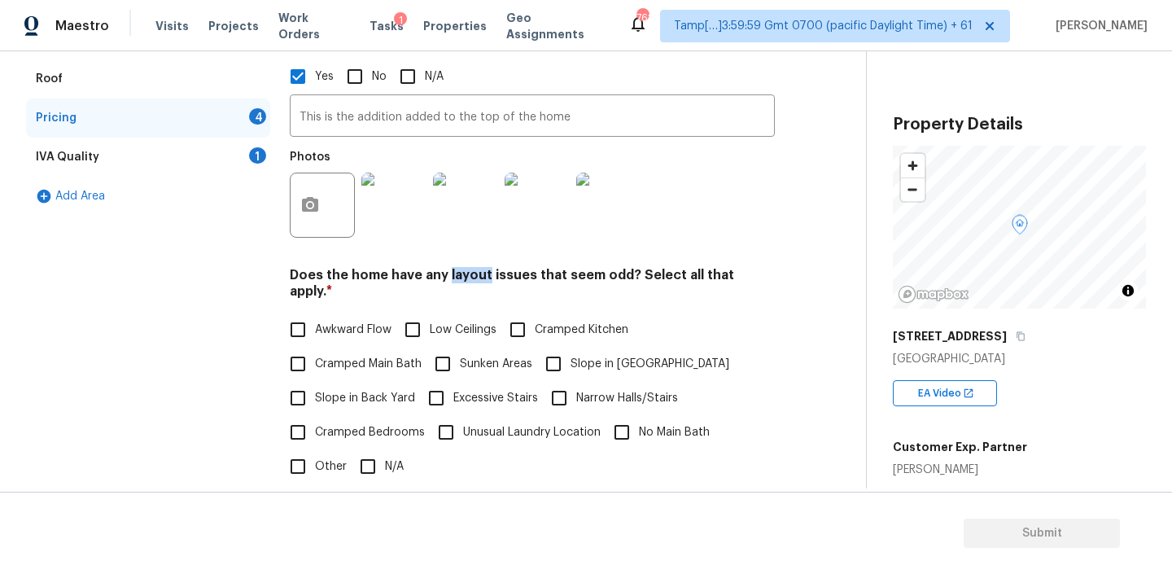
click at [299, 312] on input "Awkward Flow" at bounding box center [298, 329] width 34 height 34
checkbox input "true"
click at [521, 312] on input "Cramped Kitchen" at bounding box center [517, 329] width 34 height 34
checkbox input "true"
click at [440, 381] on input "Excessive Stairs" at bounding box center [436, 398] width 34 height 34
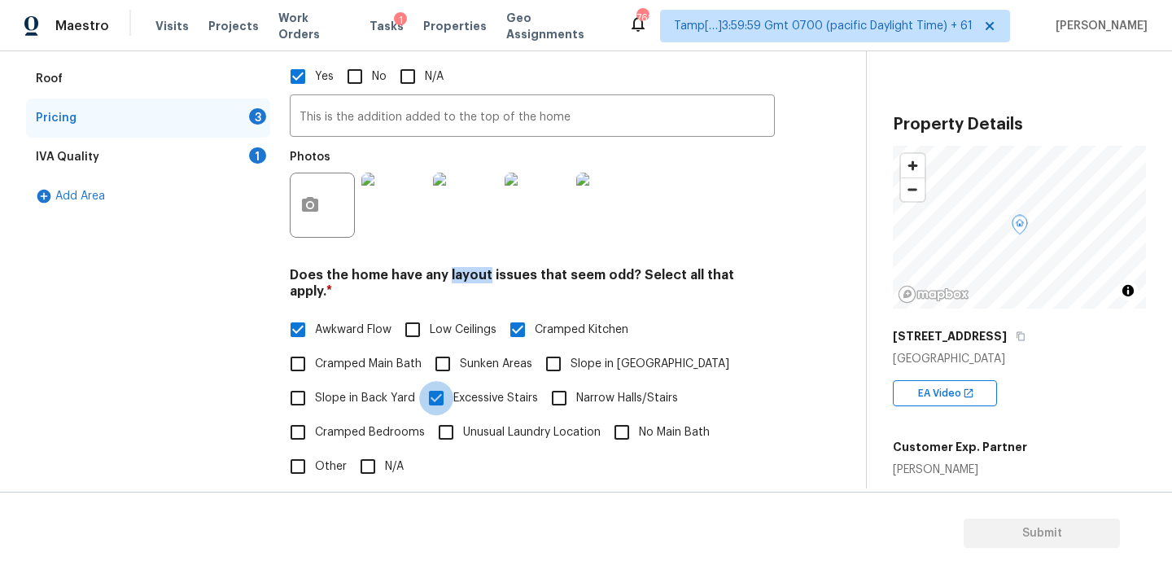
click at [433, 388] on input "Excessive Stairs" at bounding box center [436, 398] width 34 height 34
click at [442, 381] on input "Excessive Stairs" at bounding box center [436, 398] width 34 height 34
checkbox input "true"
click at [564, 381] on input "Narrow Halls/Stairs" at bounding box center [559, 398] width 34 height 34
checkbox input "true"
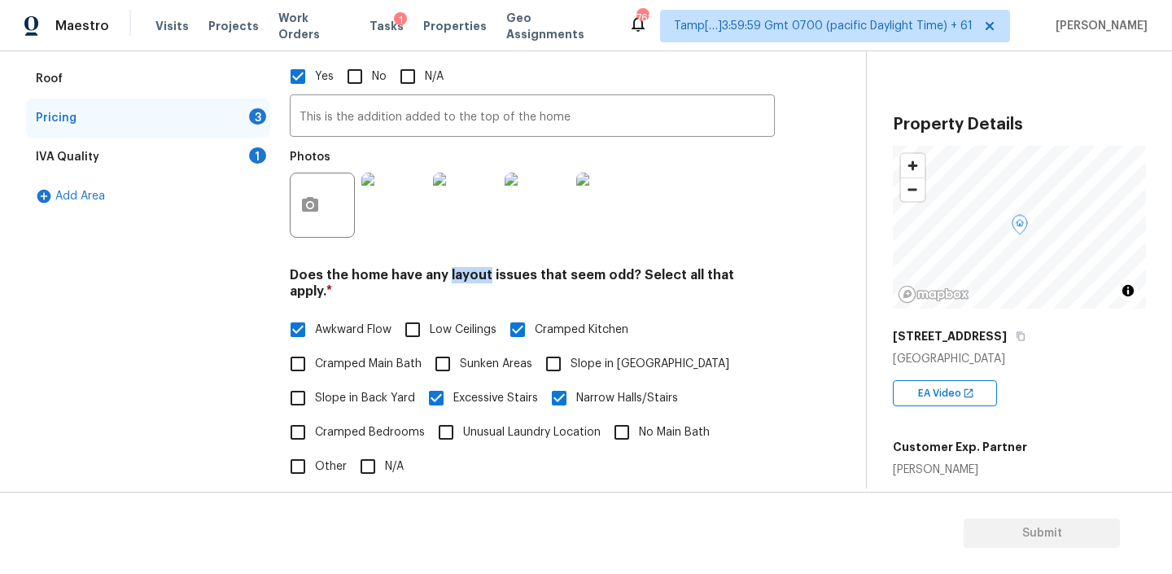
click at [452, 347] on input "Sunken Areas" at bounding box center [443, 364] width 34 height 34
checkbox input "true"
click at [613, 415] on input "No Main Bath" at bounding box center [622, 432] width 34 height 34
checkbox input "true"
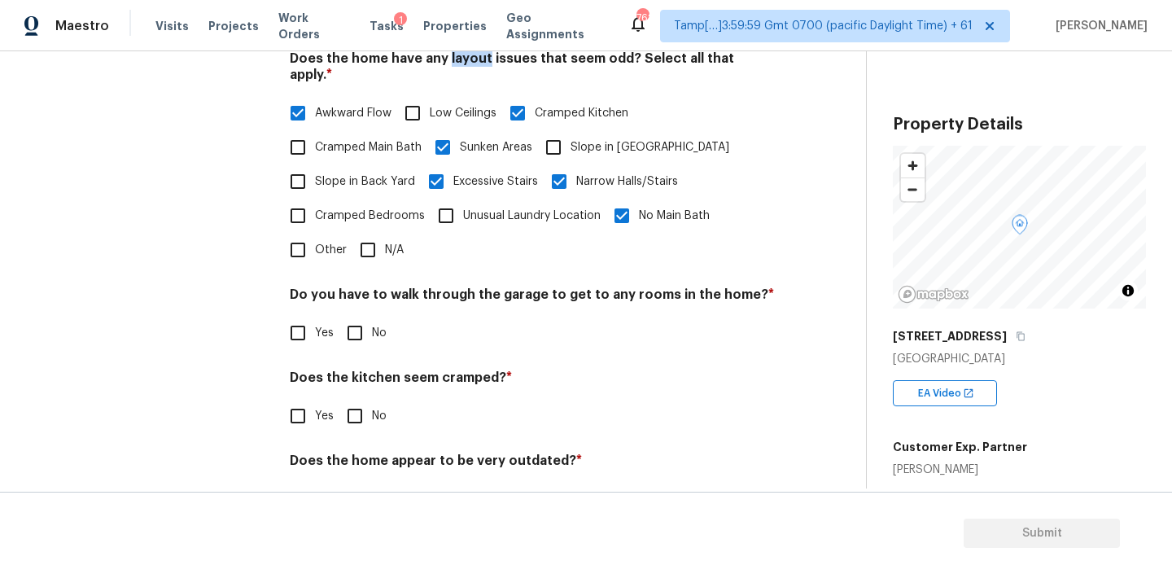
scroll to position [557, 0]
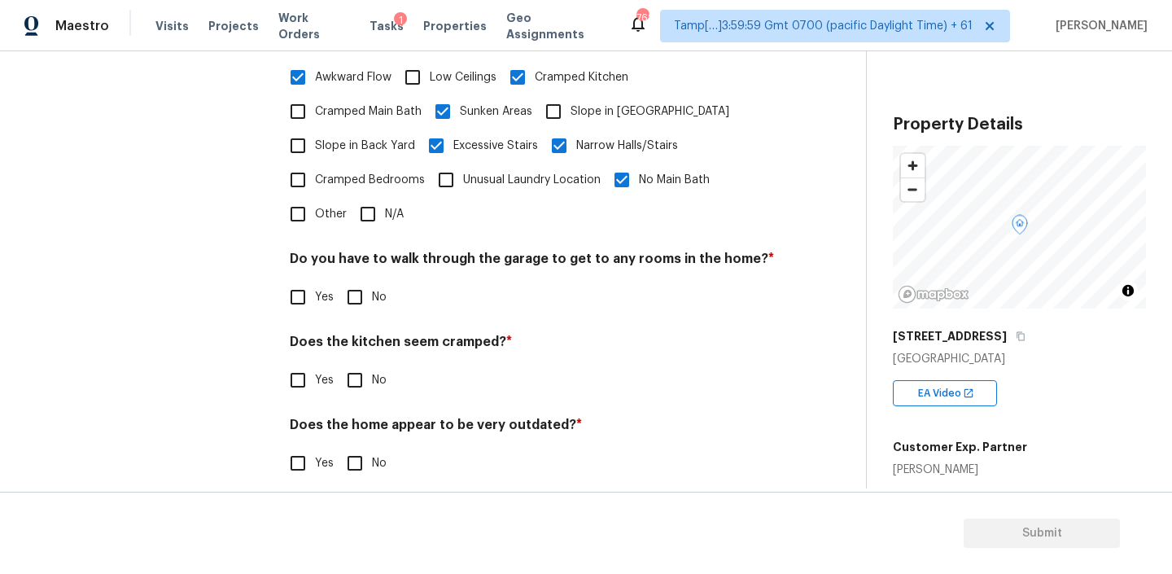
click at [515, 251] on h4 "Do you have to walk through the garage to get to any rooms in the home? *" at bounding box center [532, 262] width 485 height 23
copy h4 "garage"
click at [356, 280] on input "No" at bounding box center [355, 297] width 34 height 34
checkbox input "true"
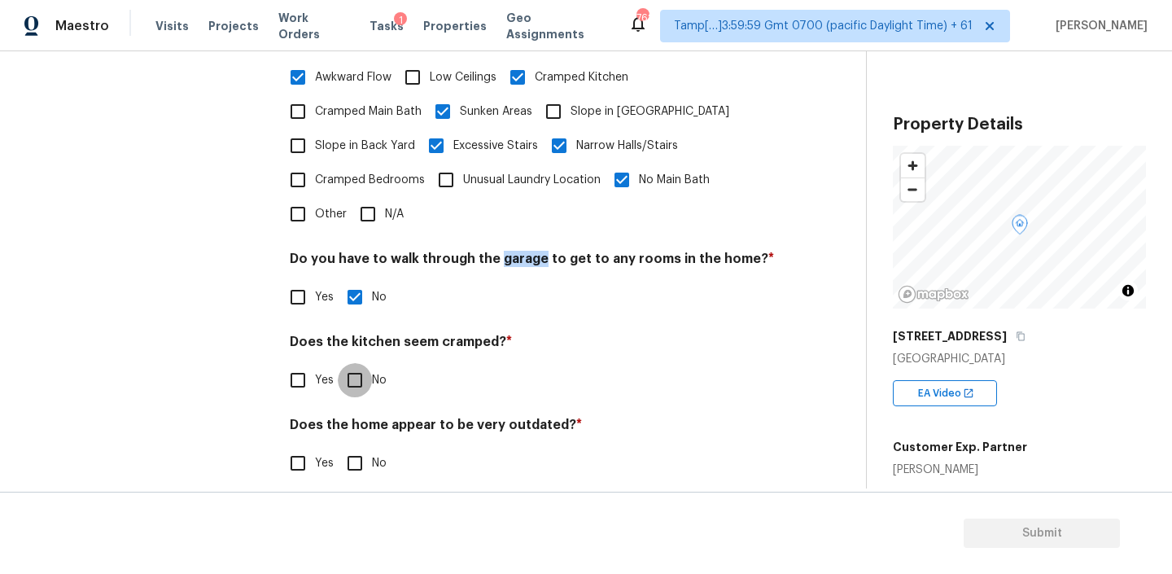
click at [360, 364] on input "No" at bounding box center [355, 380] width 34 height 34
checkbox input "true"
click at [359, 454] on input "No" at bounding box center [355, 463] width 34 height 34
checkbox input "true"
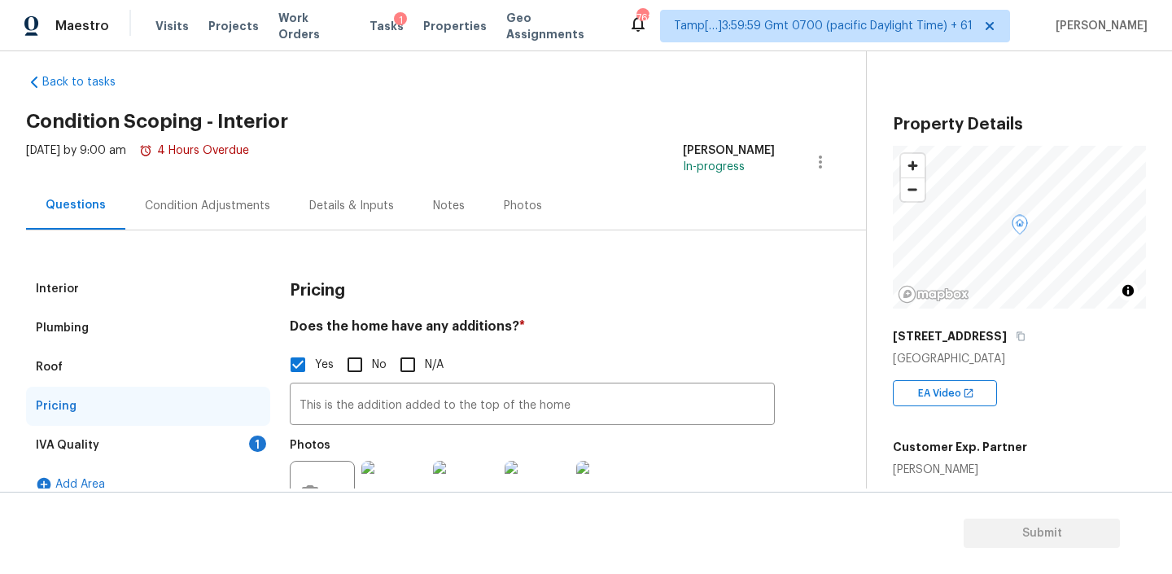
scroll to position [0, 0]
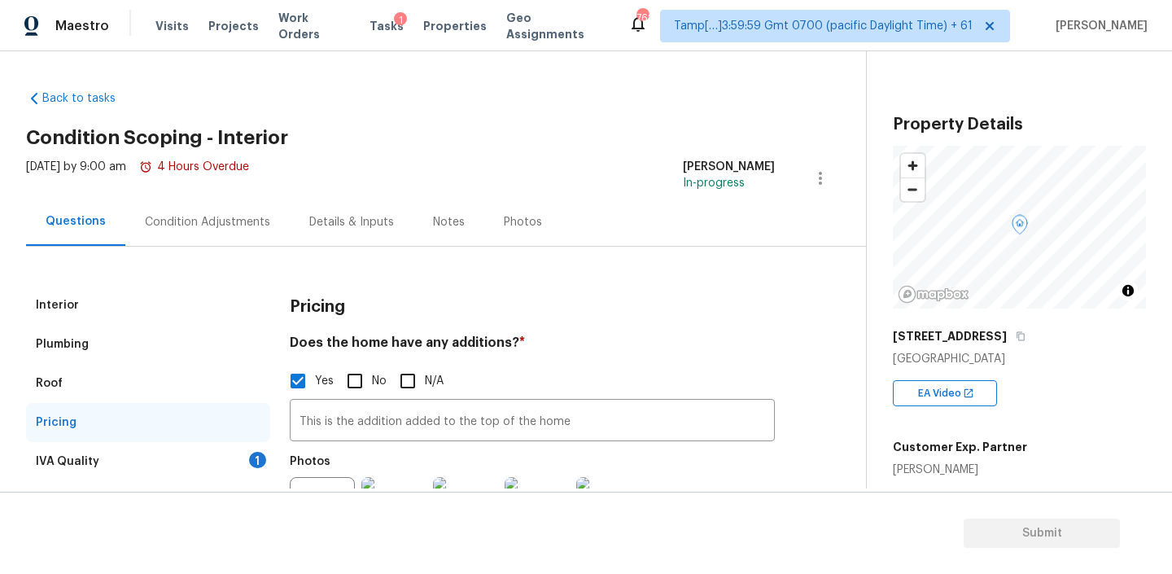
click at [125, 456] on div "IVA Quality 1" at bounding box center [148, 461] width 244 height 39
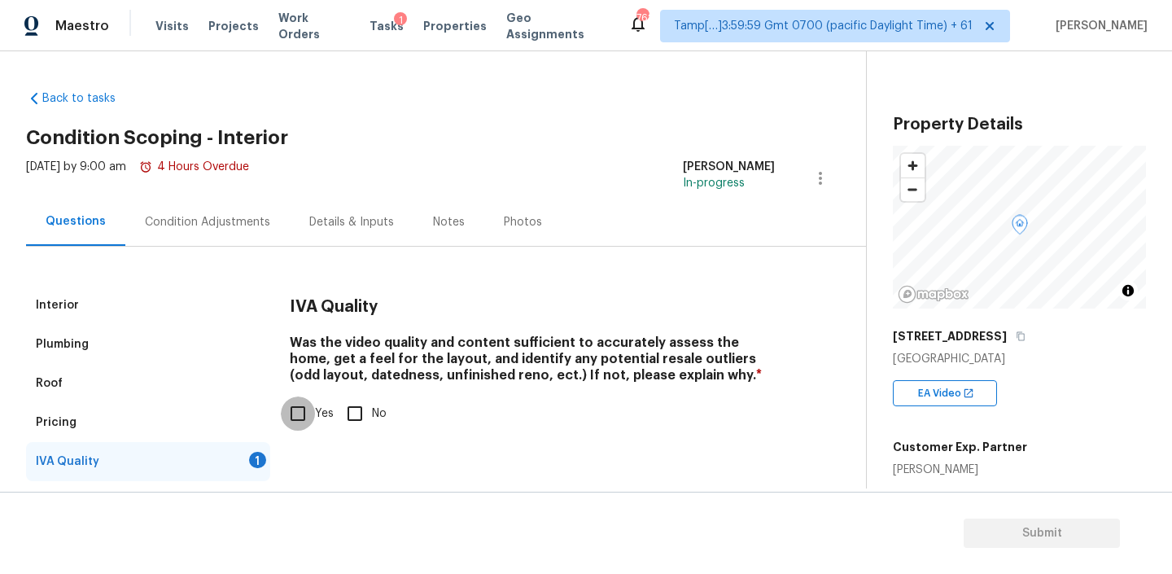
click at [299, 404] on input "Yes" at bounding box center [298, 413] width 34 height 34
checkbox input "true"
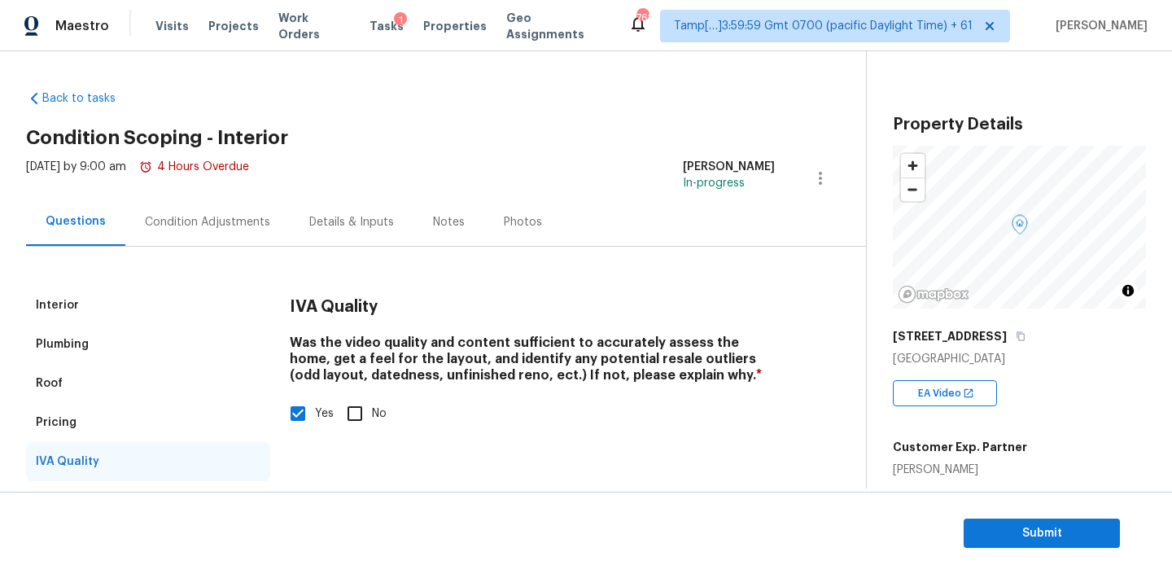
click at [117, 420] on div "Pricing" at bounding box center [148, 422] width 244 height 39
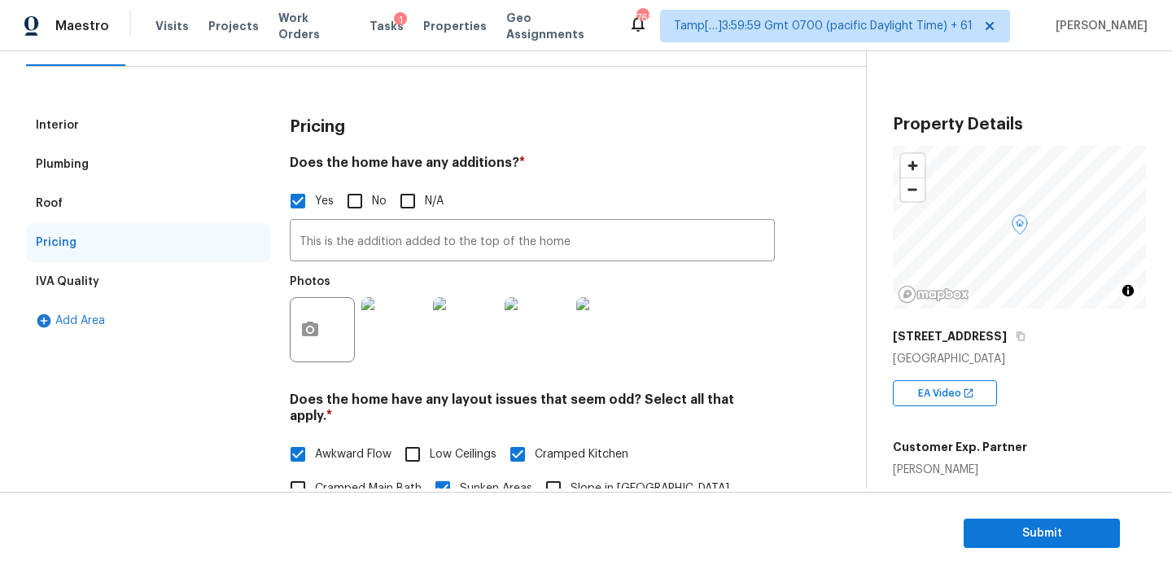
scroll to position [27, 0]
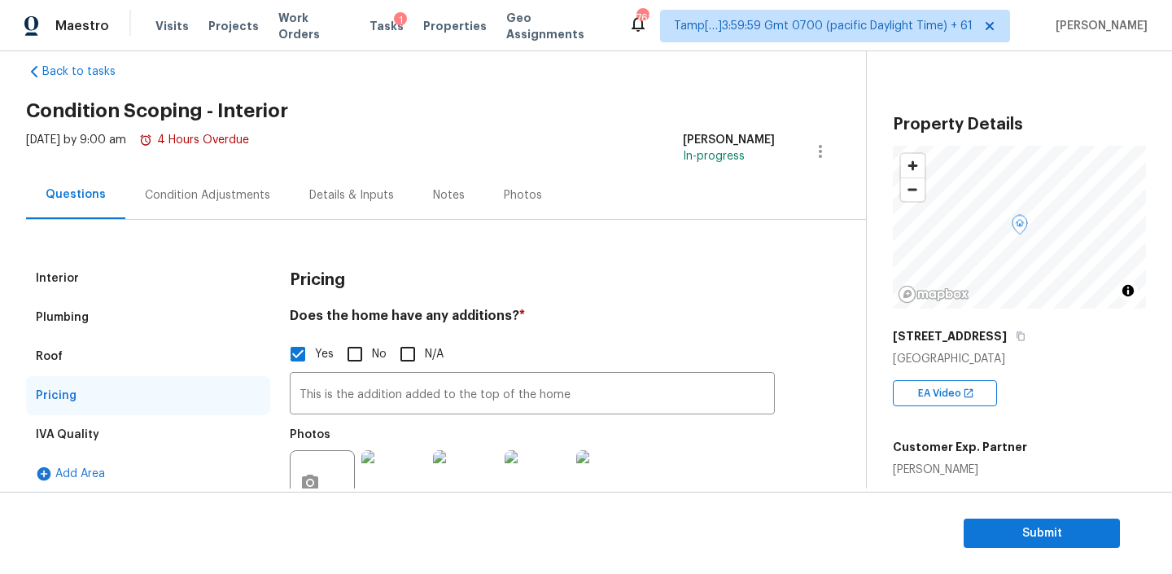
click at [227, 187] on div "Condition Adjustments" at bounding box center [207, 195] width 125 height 16
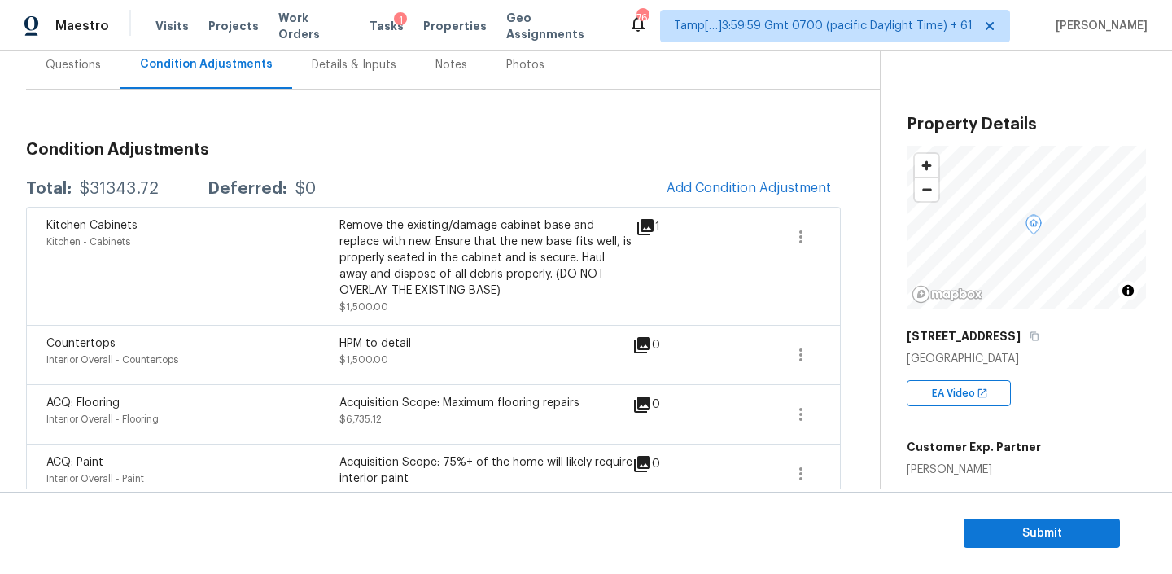
scroll to position [169, 0]
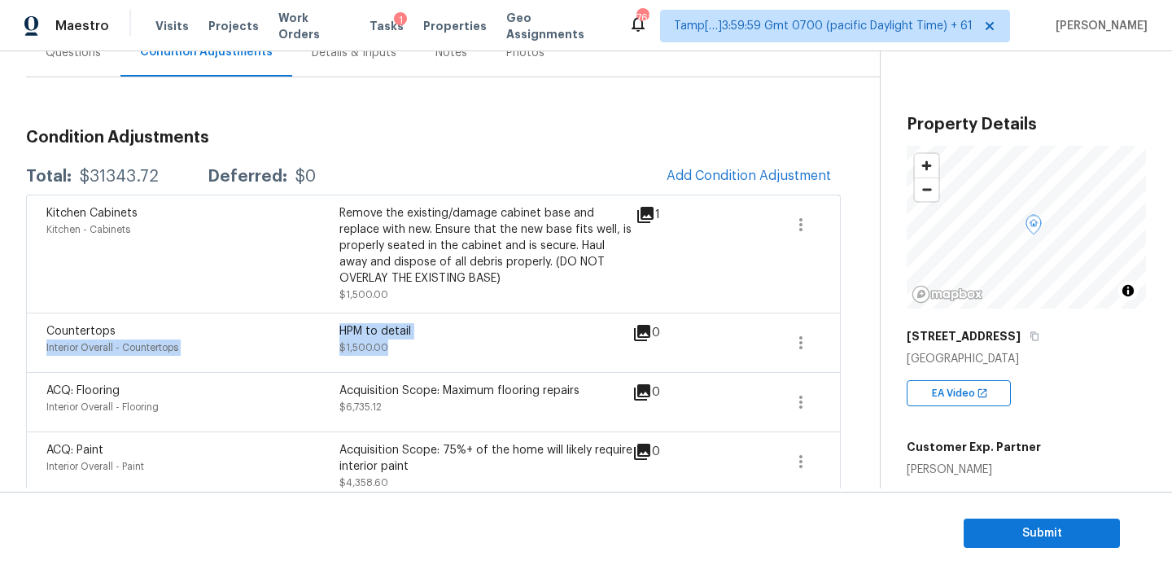
drag, startPoint x: 335, startPoint y: 330, endPoint x: 408, endPoint y: 341, distance: 74.1
click at [408, 341] on div "Countertops Interior Overall - Countertops HPM to detail $1,500.00" at bounding box center [339, 342] width 586 height 39
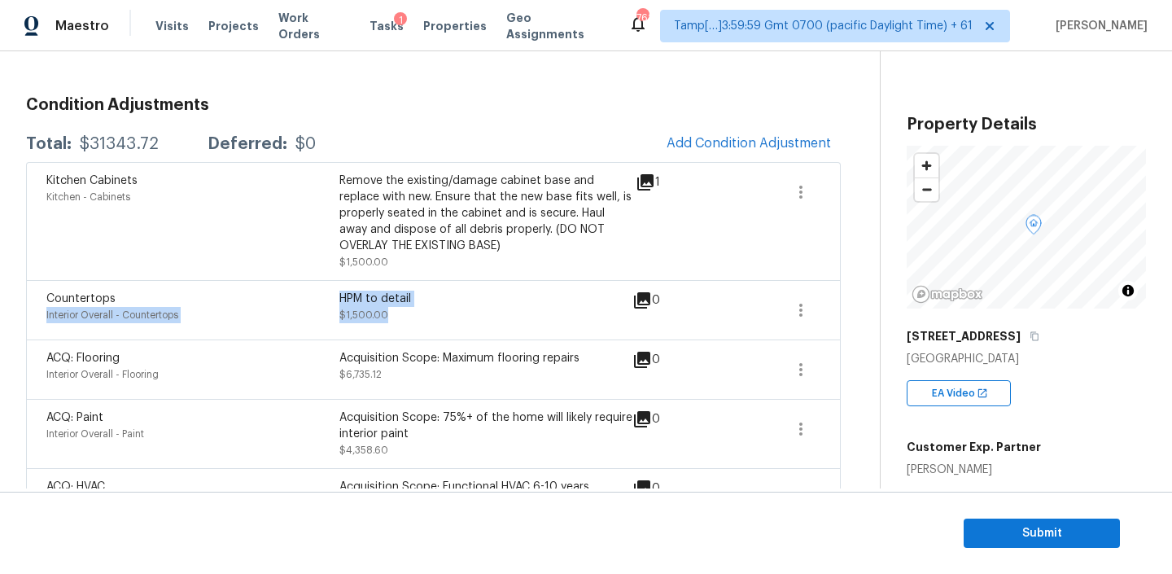
scroll to position [203, 0]
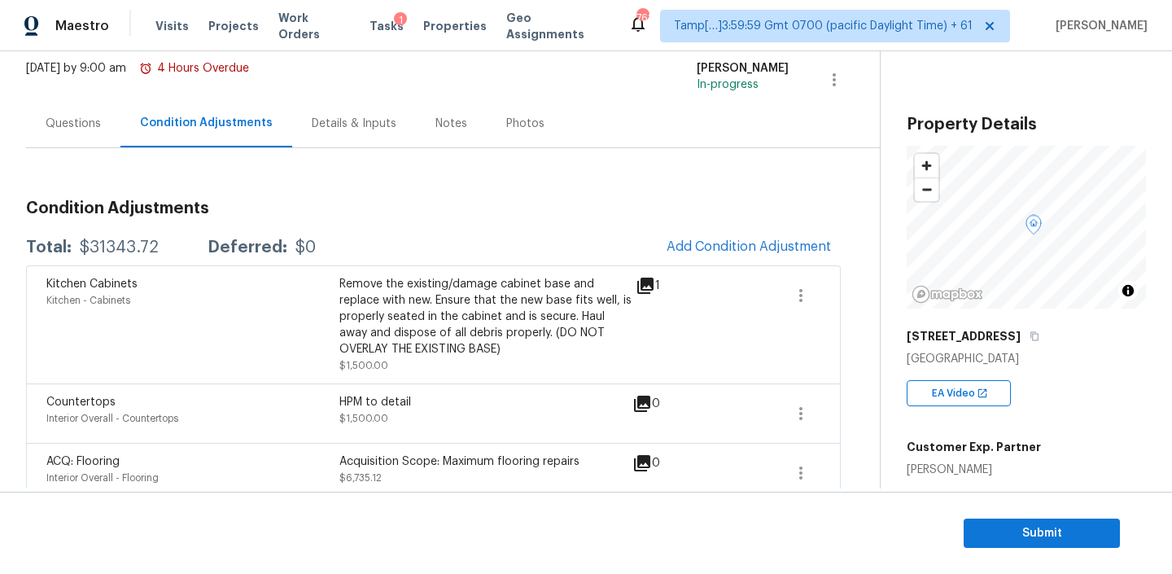
click at [92, 127] on div "Questions" at bounding box center [73, 124] width 55 height 16
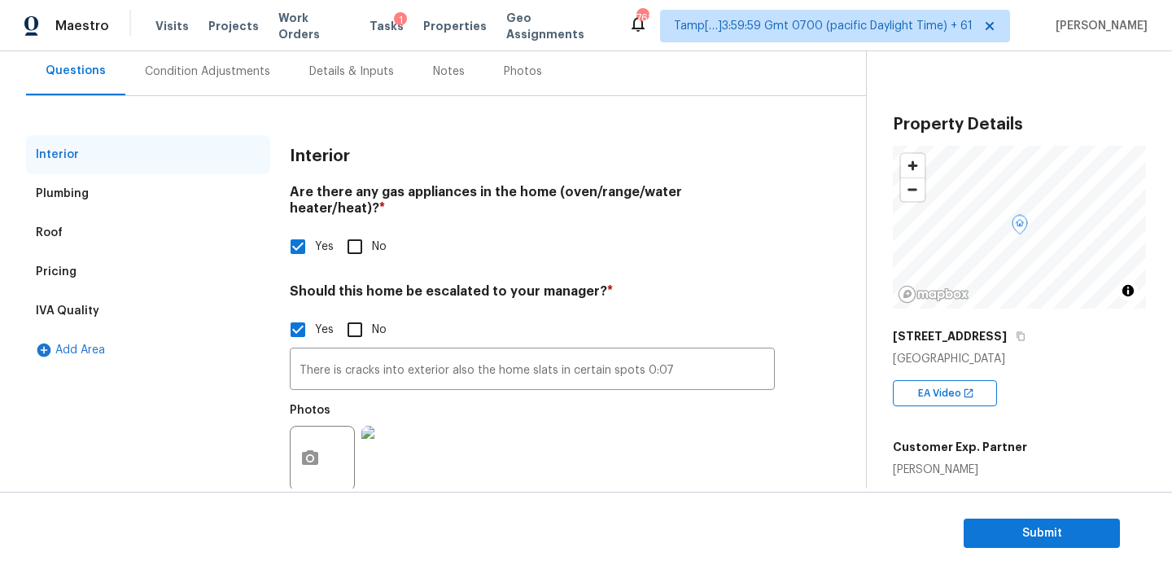
click at [218, 84] on div "Condition Adjustments" at bounding box center [207, 71] width 164 height 48
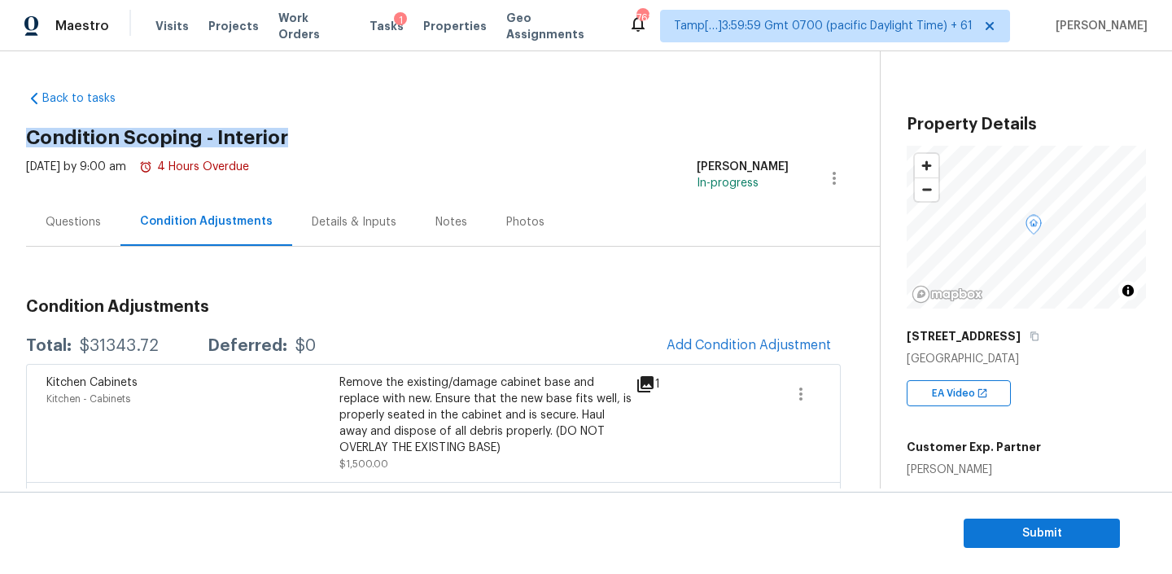
drag, startPoint x: 24, startPoint y: 132, endPoint x: 297, endPoint y: 138, distance: 272.6
click at [297, 138] on div "Back to tasks Condition Scoping - Interior Thu, Aug 14 2025 by 9:00 am 4 Hours …" at bounding box center [586, 269] width 1172 height 437
drag, startPoint x: 35, startPoint y: 133, endPoint x: 650, endPoint y: 25, distance: 624.6
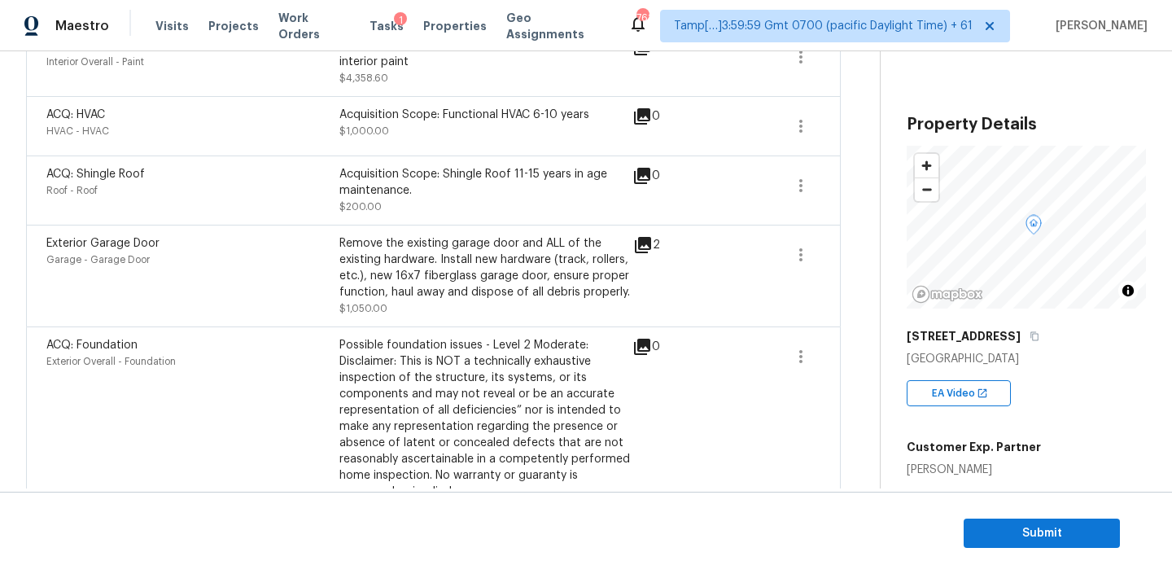
scroll to position [618, 0]
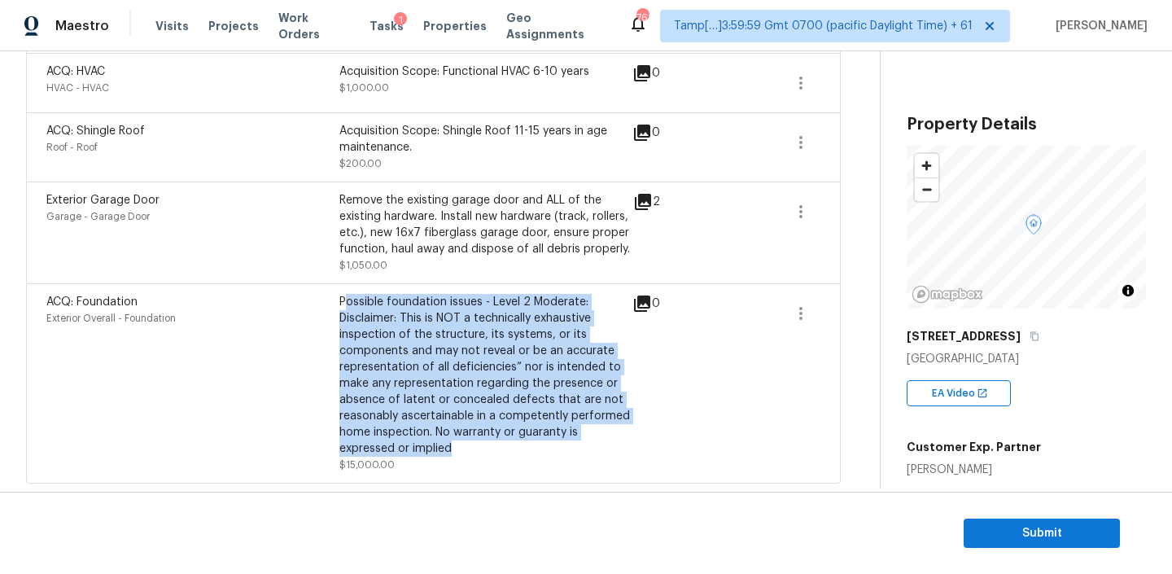
drag, startPoint x: 343, startPoint y: 299, endPoint x: 496, endPoint y: 444, distance: 211.8
click at [496, 444] on div "Possible foundation issues - Level 2 Moderate: Disclaimer: This is NOT a techni…" at bounding box center [485, 375] width 293 height 163
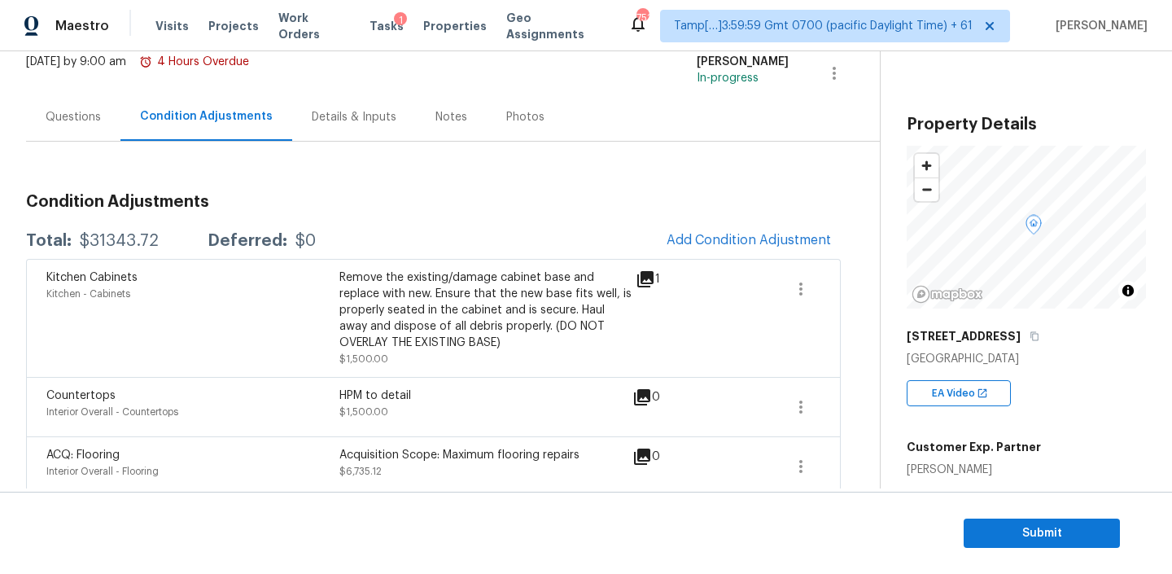
scroll to position [58, 0]
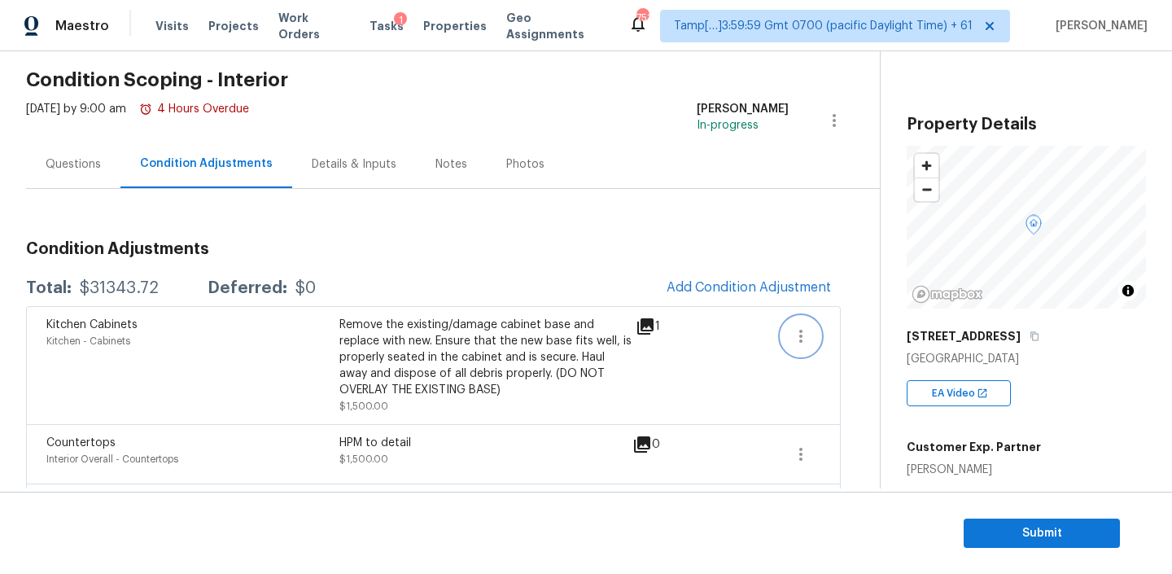
click at [797, 334] on icon "button" at bounding box center [801, 336] width 20 height 20
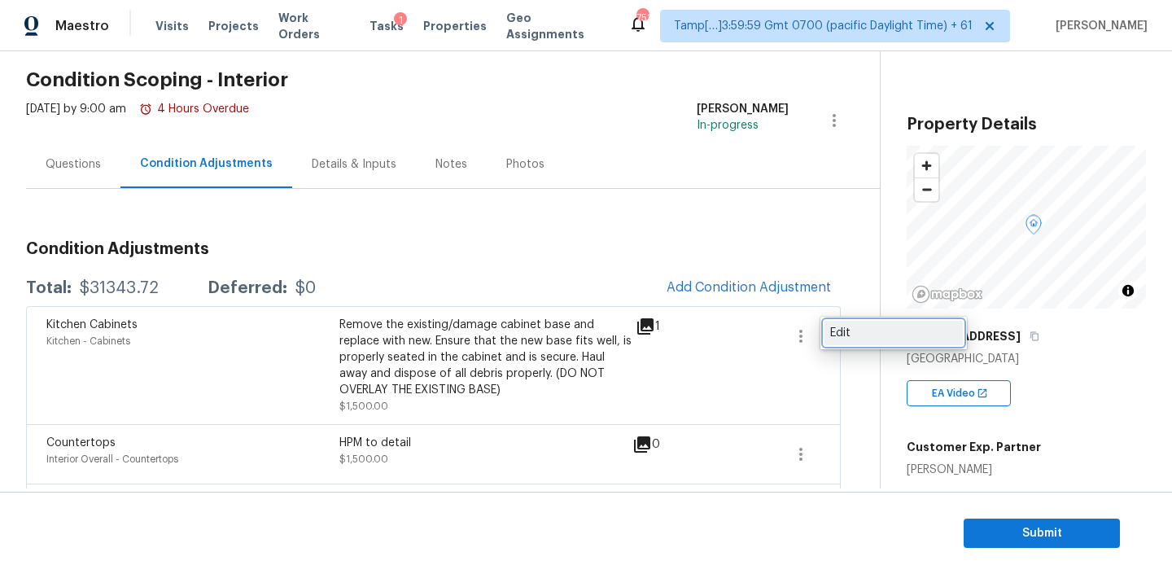
click at [862, 334] on div "Edit" at bounding box center [893, 333] width 127 height 16
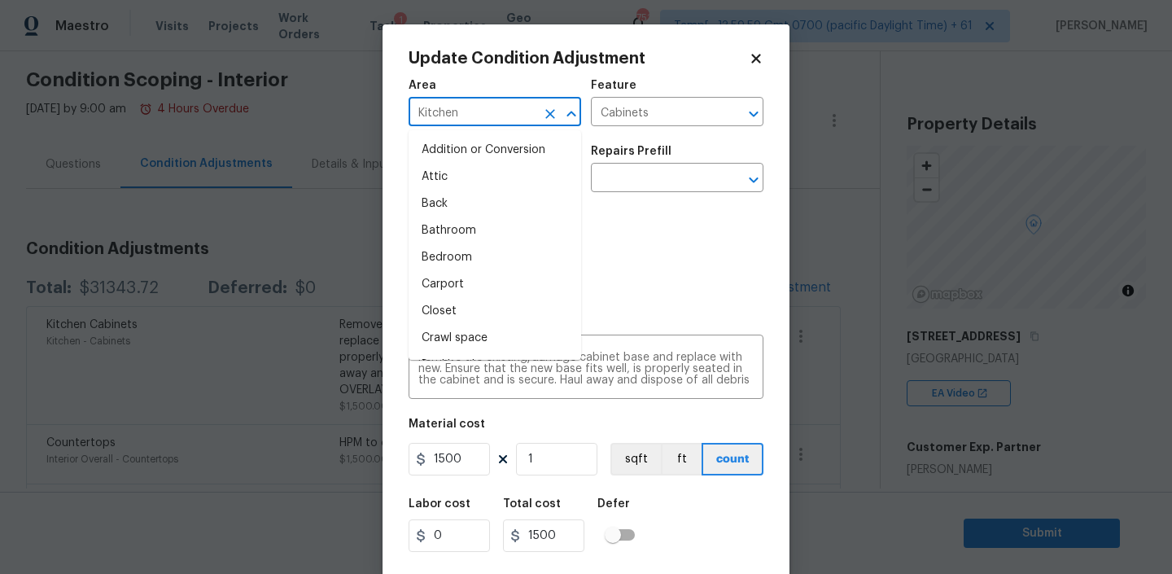
click at [533, 108] on input "Kitchen" at bounding box center [471, 113] width 127 height 25
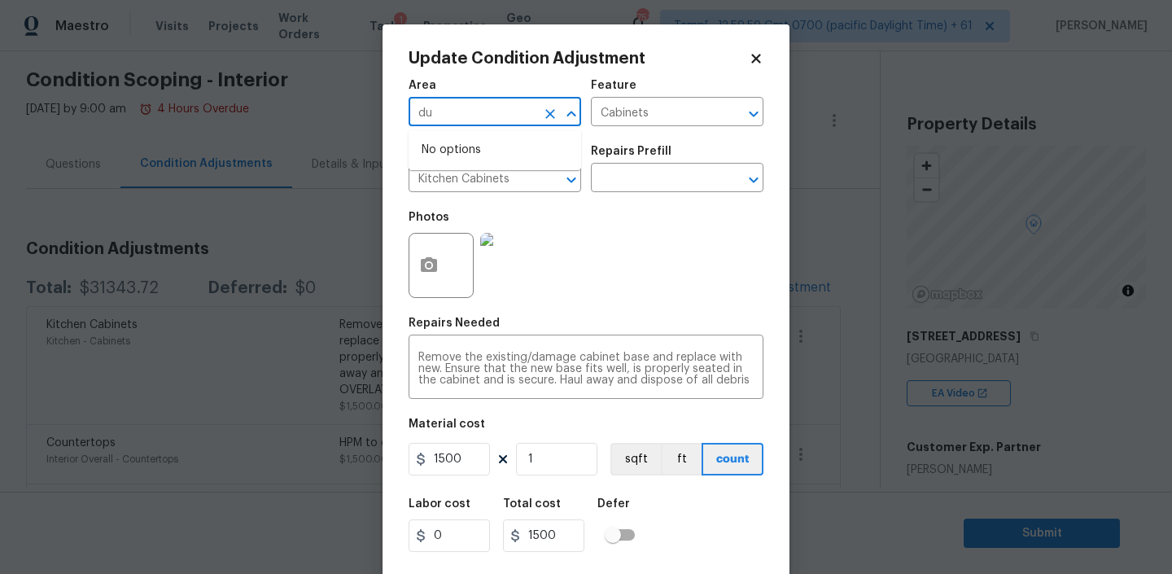
type input "d"
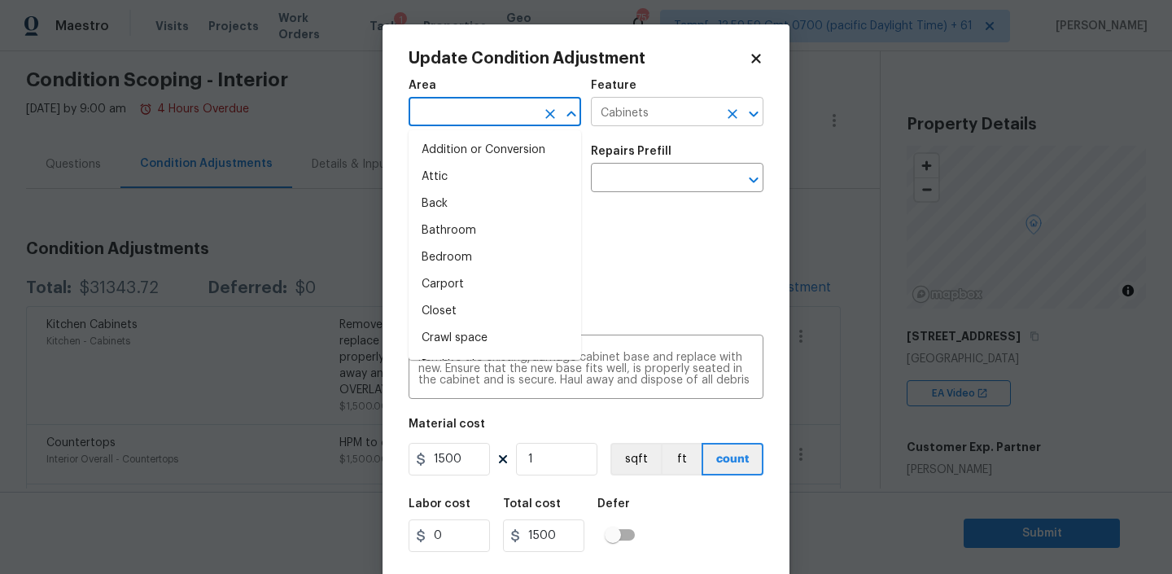
click at [732, 110] on icon "Clear" at bounding box center [732, 114] width 16 height 16
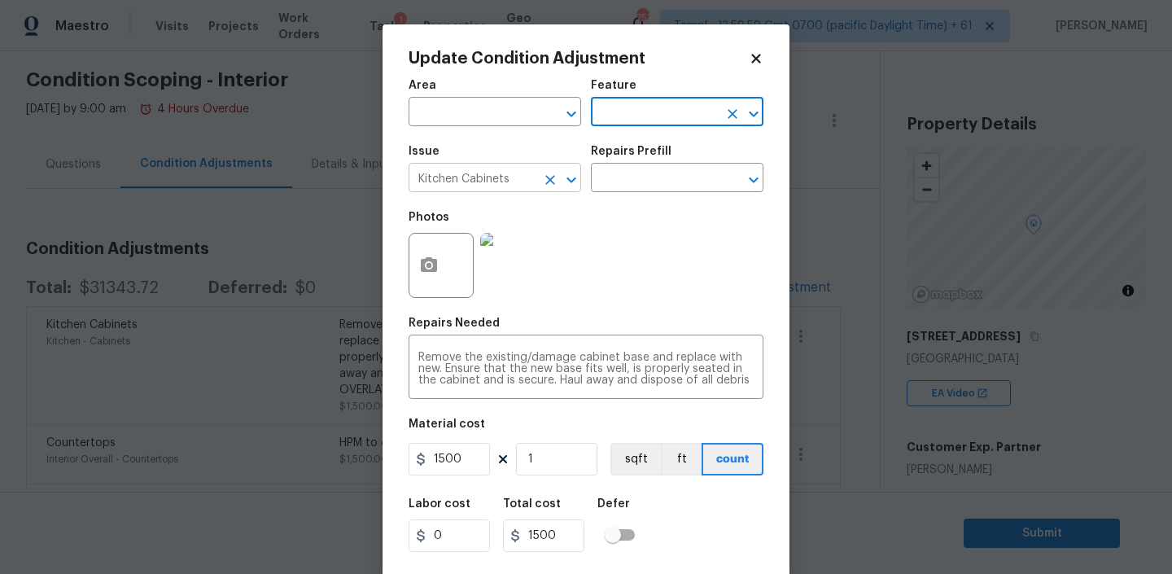
click at [560, 177] on button "Open" at bounding box center [571, 179] width 23 height 23
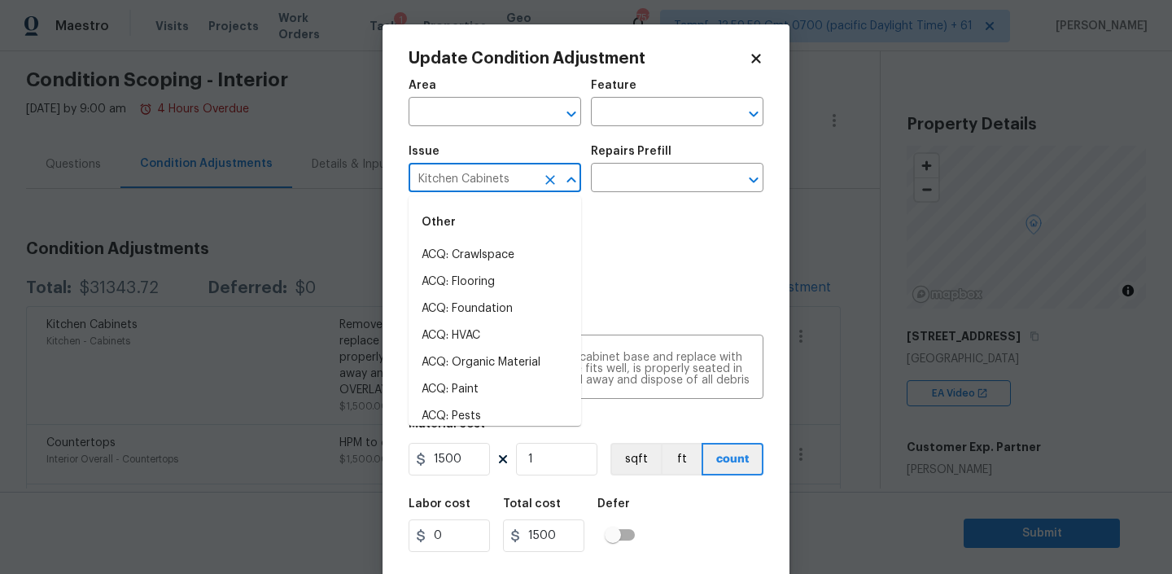
click at [551, 183] on icon "Clear" at bounding box center [550, 180] width 16 height 16
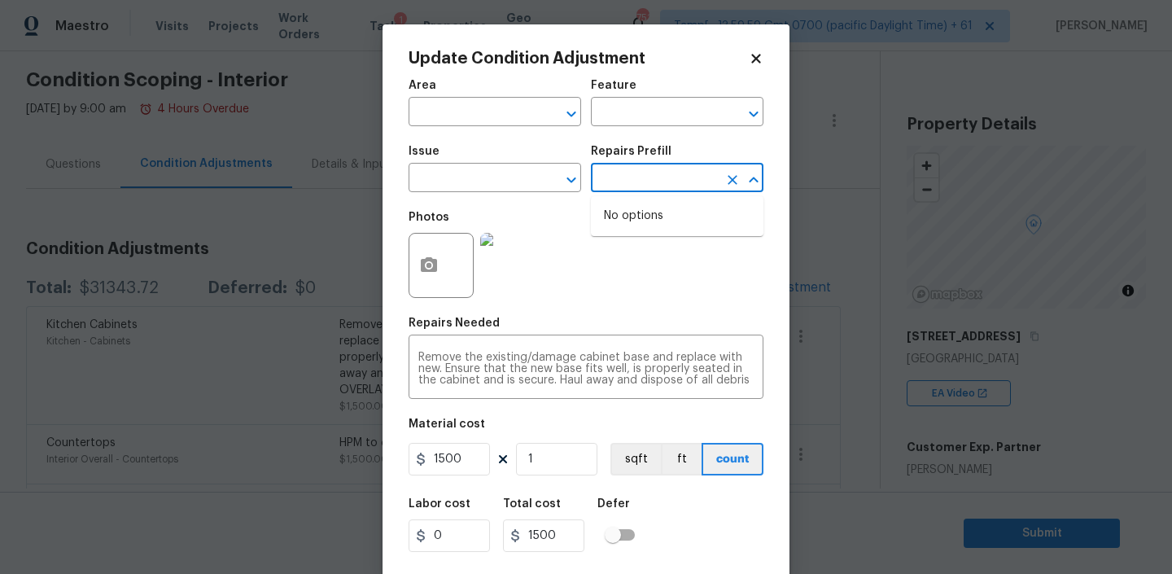
click at [614, 183] on input "text" at bounding box center [654, 179] width 127 height 25
click at [596, 251] on div "Photos" at bounding box center [585, 255] width 355 height 106
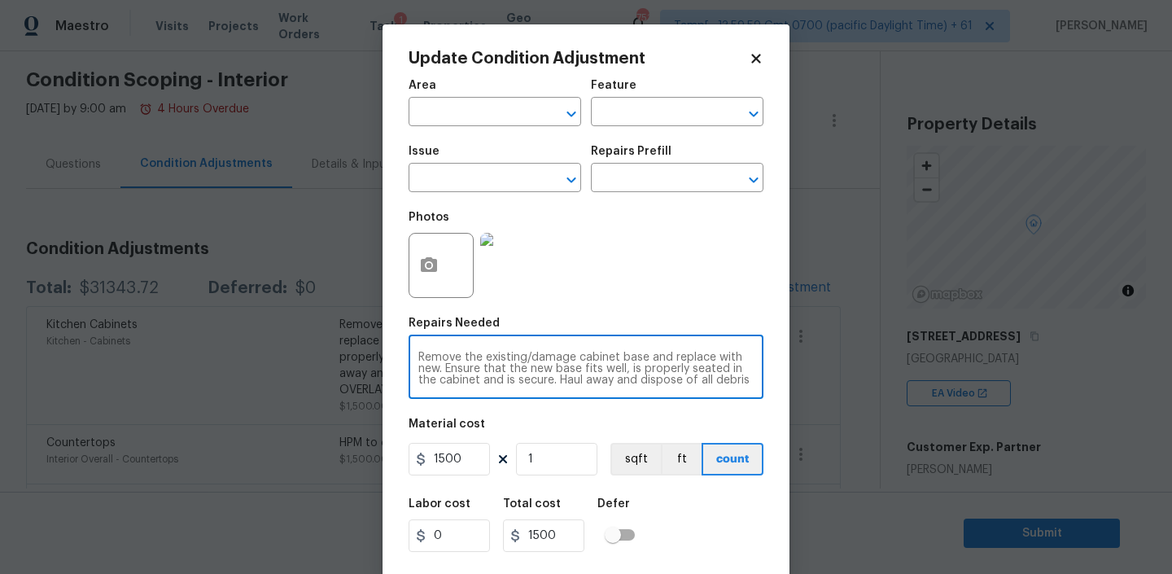
click at [477, 385] on textarea "Remove the existing/damage cabinet base and replace with new. Ensure that the n…" at bounding box center [585, 368] width 335 height 34
click at [440, 470] on input "1500" at bounding box center [448, 459] width 81 height 33
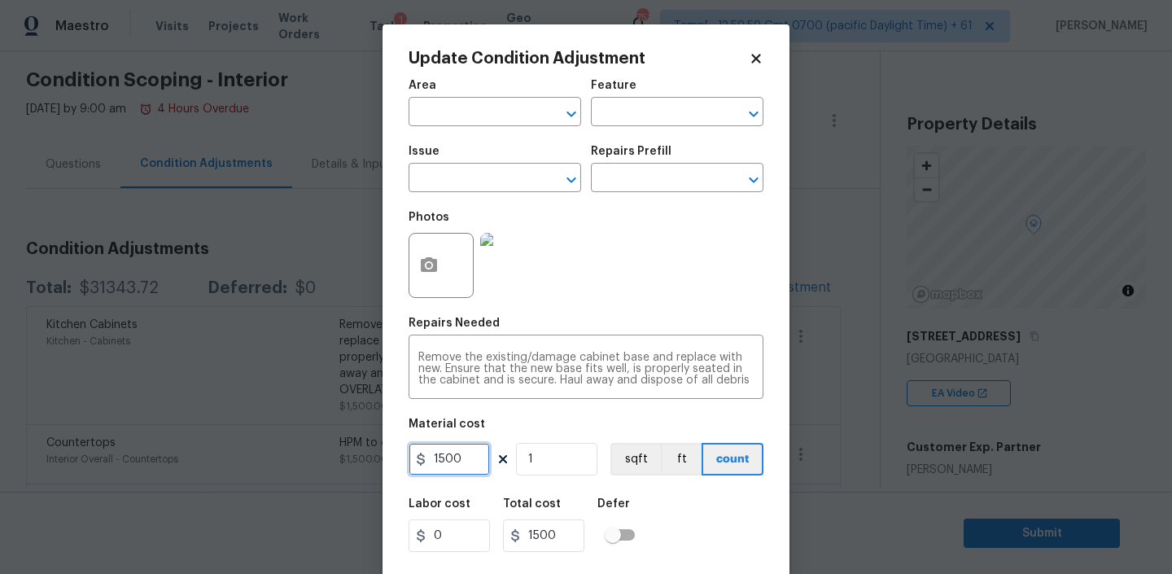
click at [440, 470] on input "1500" at bounding box center [448, 459] width 81 height 33
type input "0"
click at [543, 462] on input "1" at bounding box center [556, 459] width 81 height 33
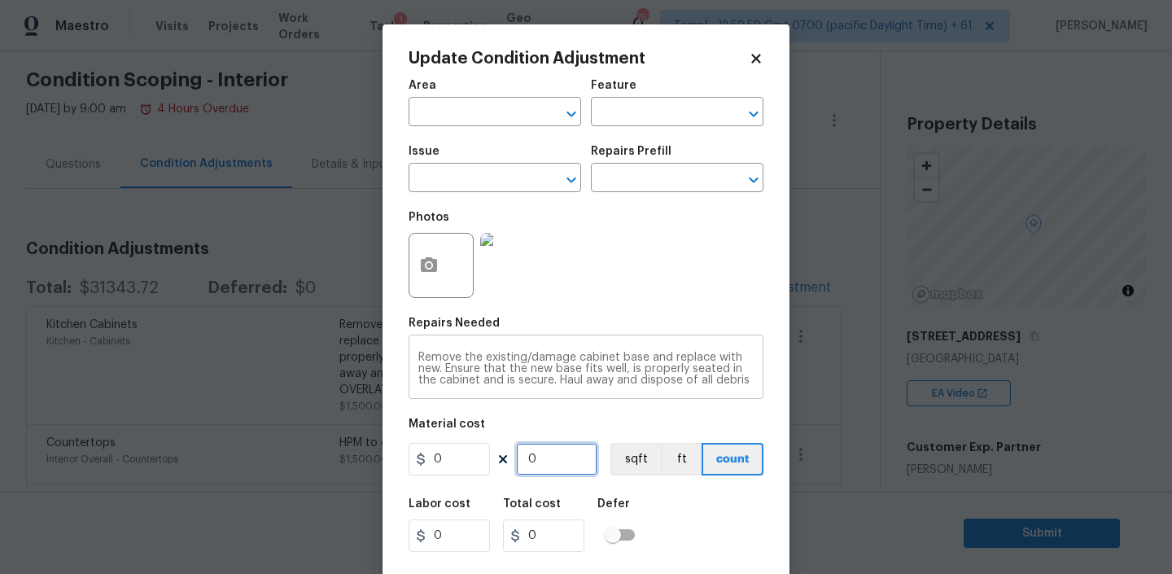
type input "0"
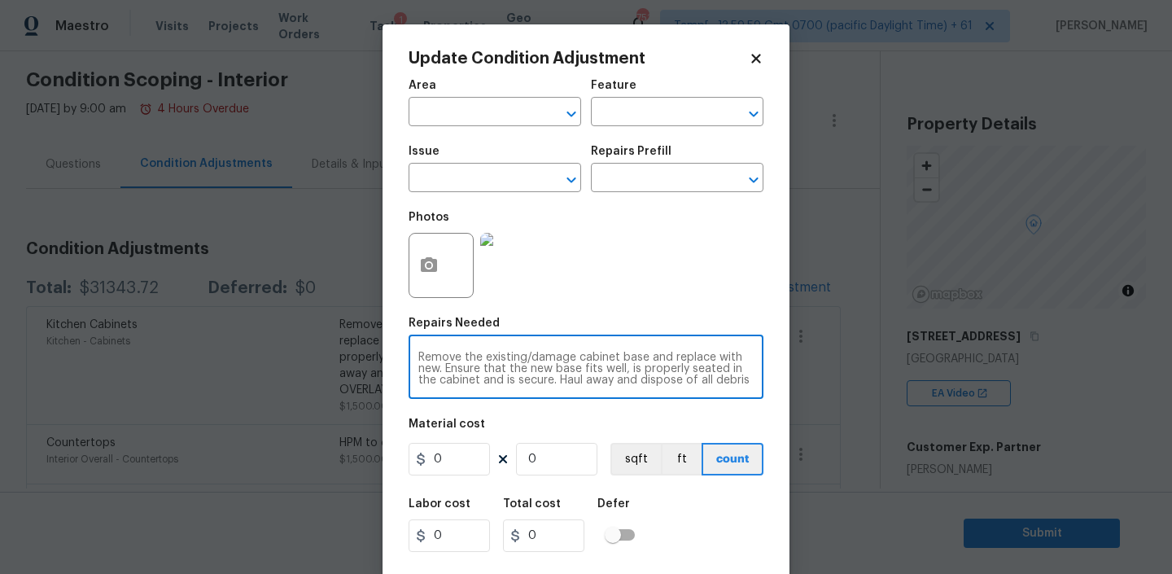
click at [522, 373] on textarea "Remove the existing/damage cabinet base and replace with new. Ensure that the n…" at bounding box center [585, 368] width 335 height 34
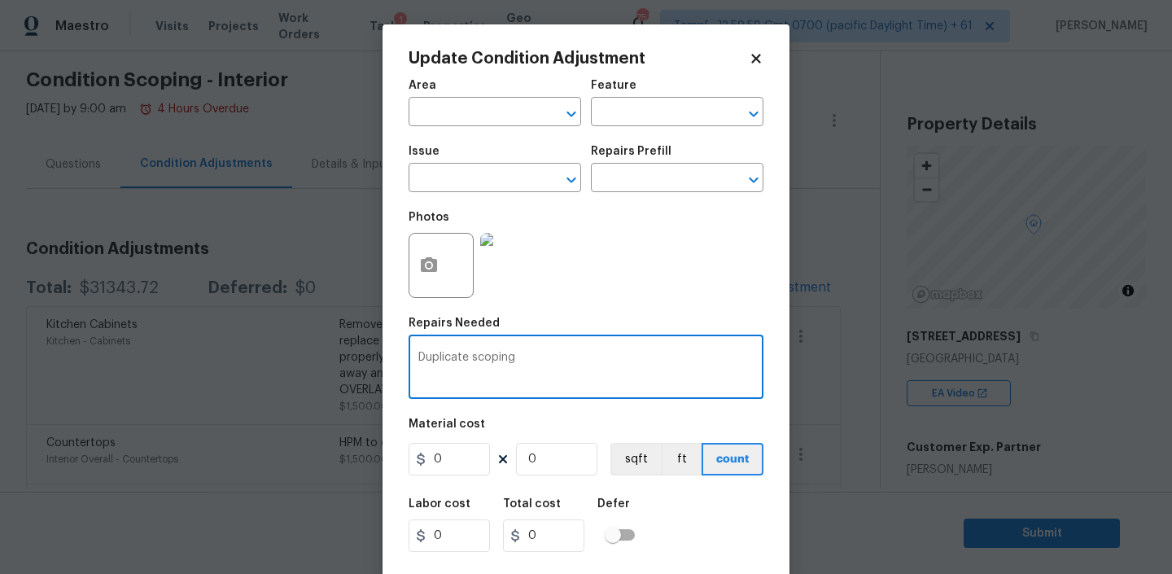
type textarea "Duplicate scoping"
click at [653, 526] on div "Labor cost 0 Total cost 0 Defer" at bounding box center [585, 524] width 355 height 73
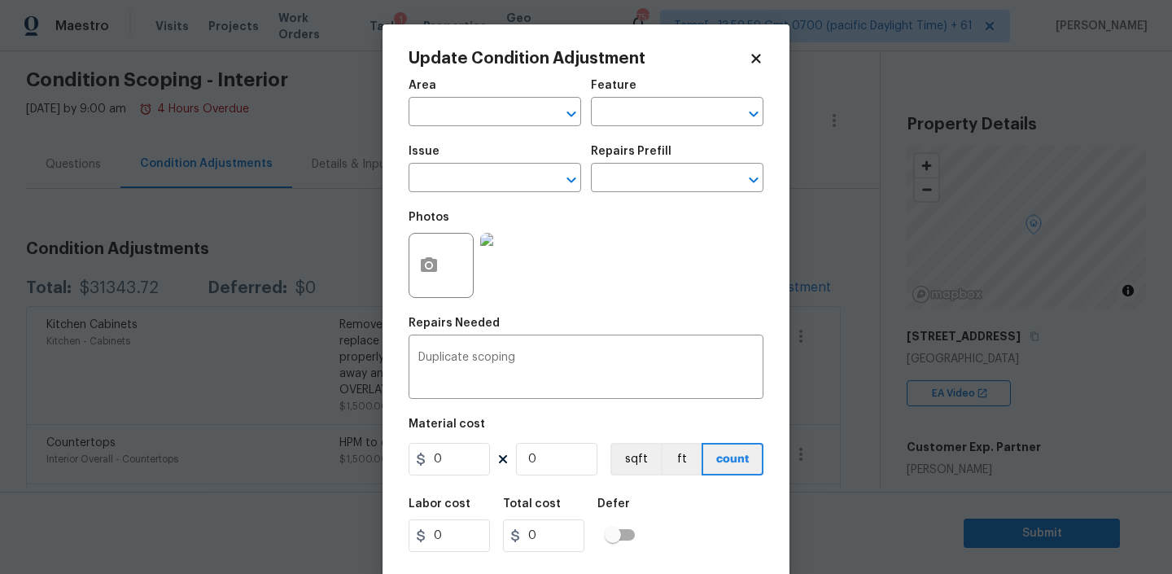
scroll to position [34, 0]
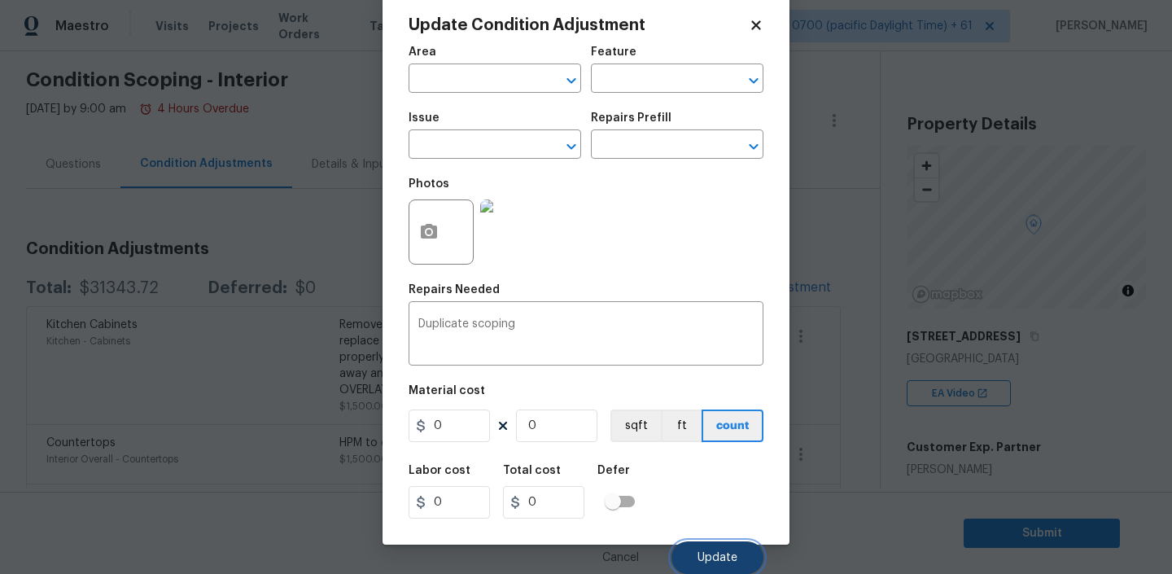
click at [699, 543] on button "Update" at bounding box center [717, 557] width 92 height 33
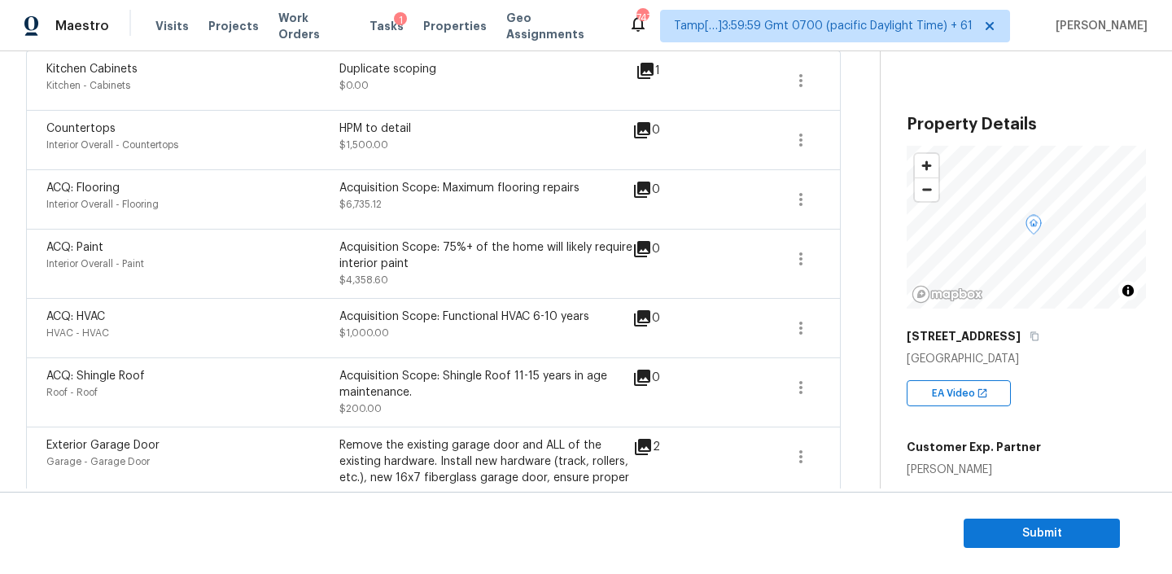
scroll to position [0, 0]
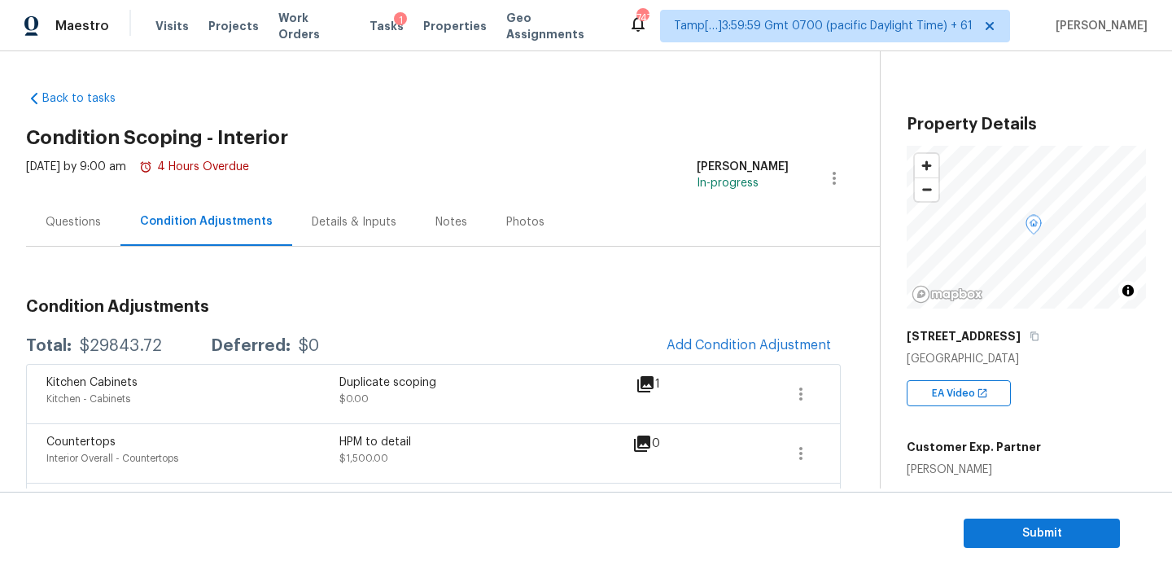
click at [347, 216] on div "Details & Inputs" at bounding box center [354, 222] width 85 height 16
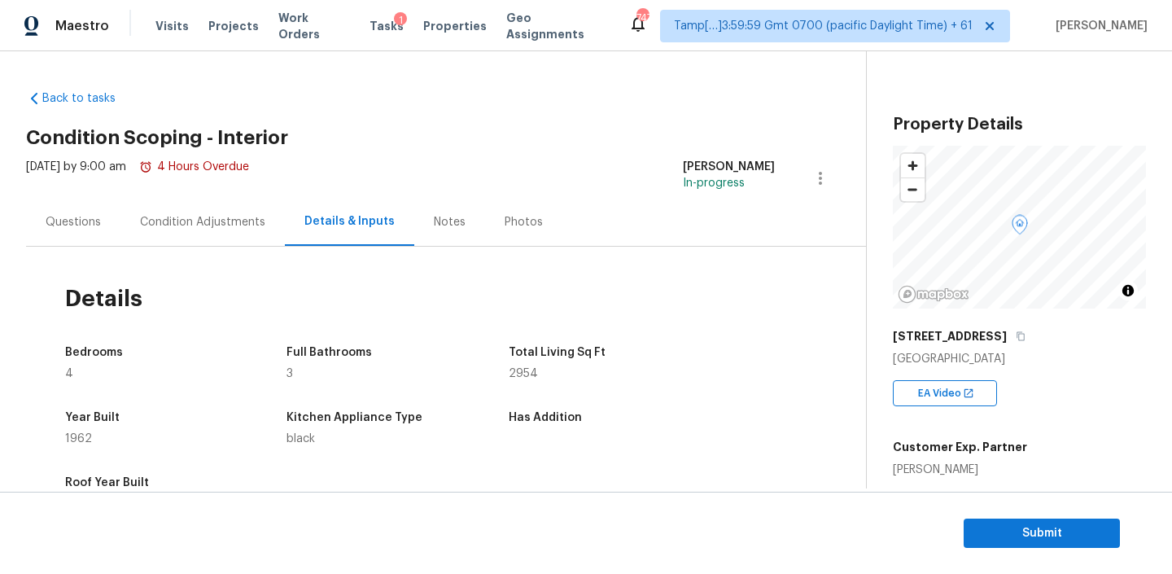
click at [443, 241] on div "Notes" at bounding box center [449, 222] width 71 height 48
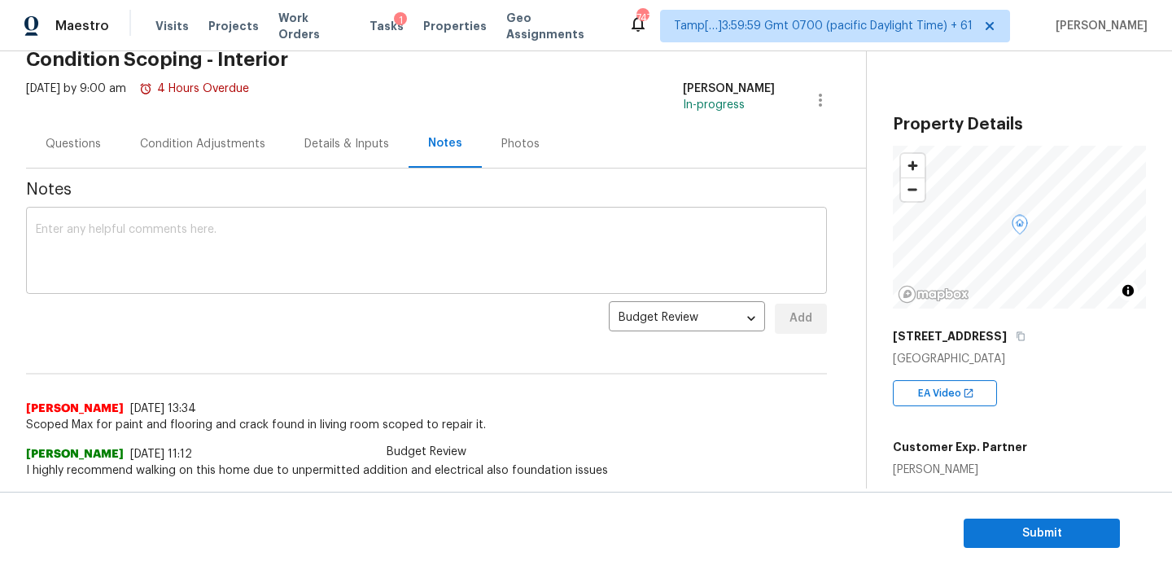
scroll to position [85, 0]
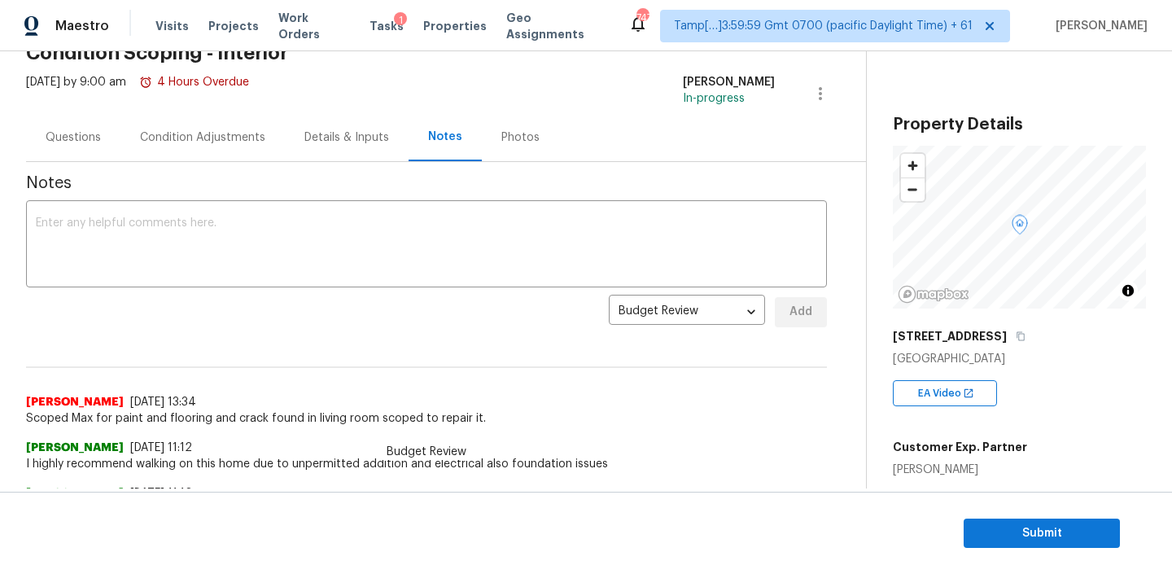
click at [228, 133] on div "Condition Adjustments" at bounding box center [202, 137] width 125 height 16
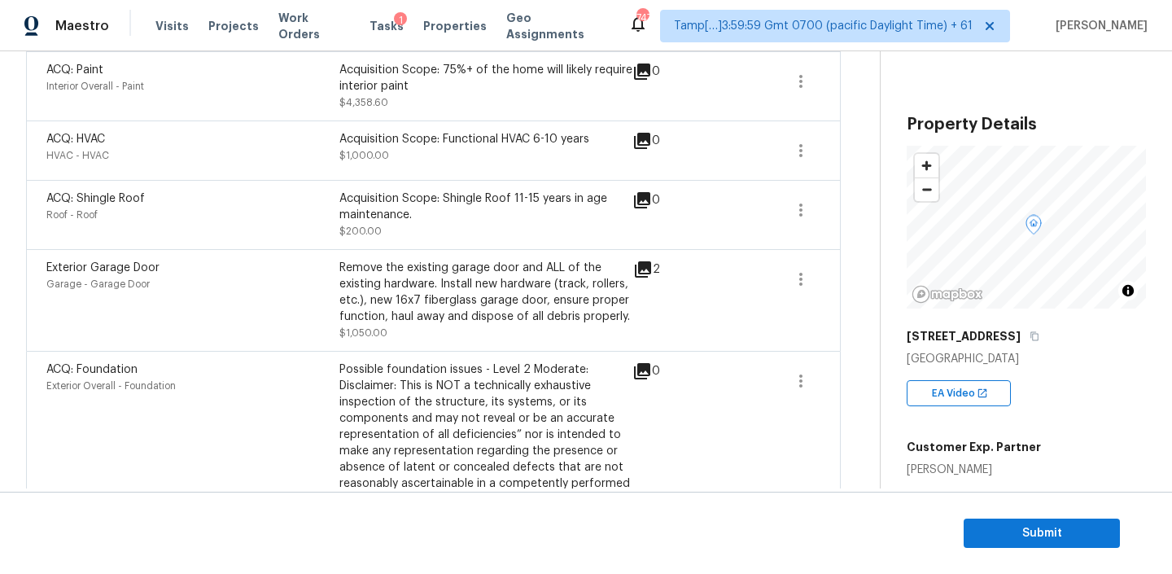
scroll to position [560, 0]
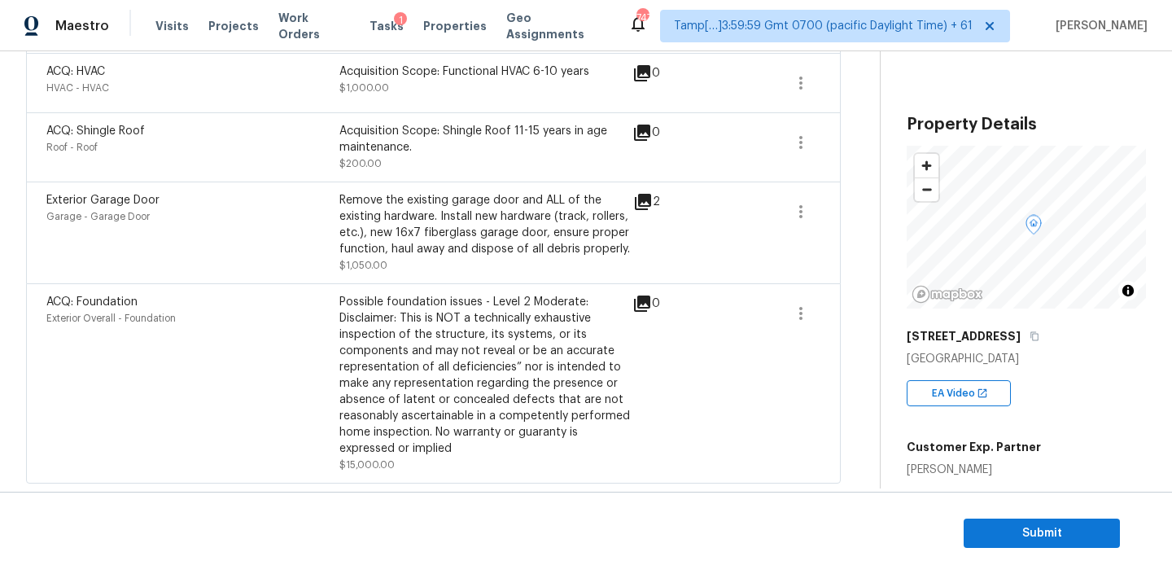
click at [642, 200] on icon at bounding box center [643, 202] width 16 height 16
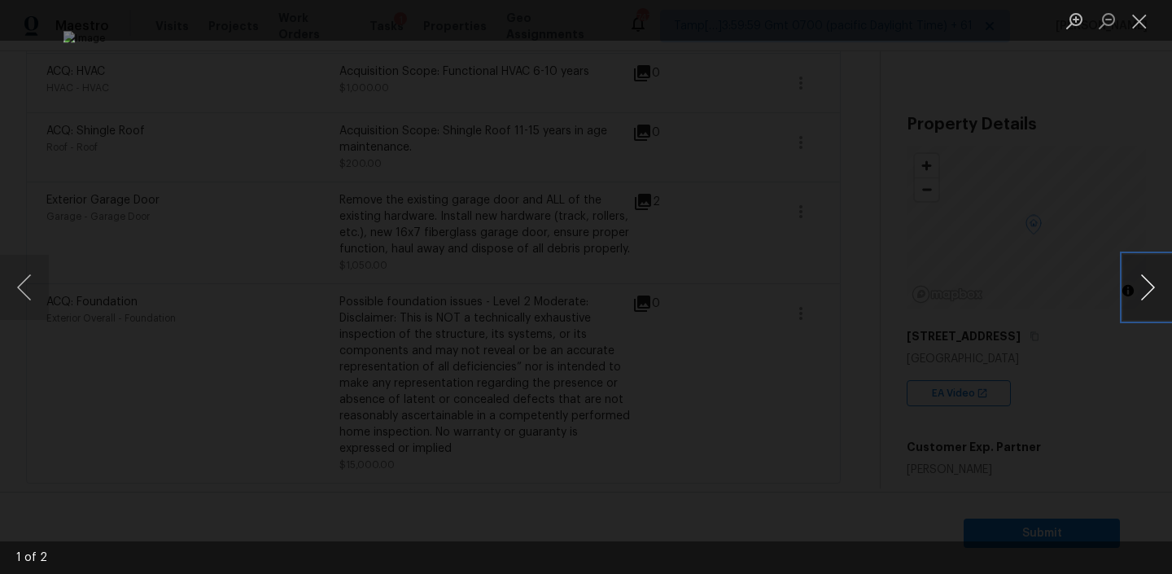
click at [1143, 282] on button "Next image" at bounding box center [1147, 287] width 49 height 65
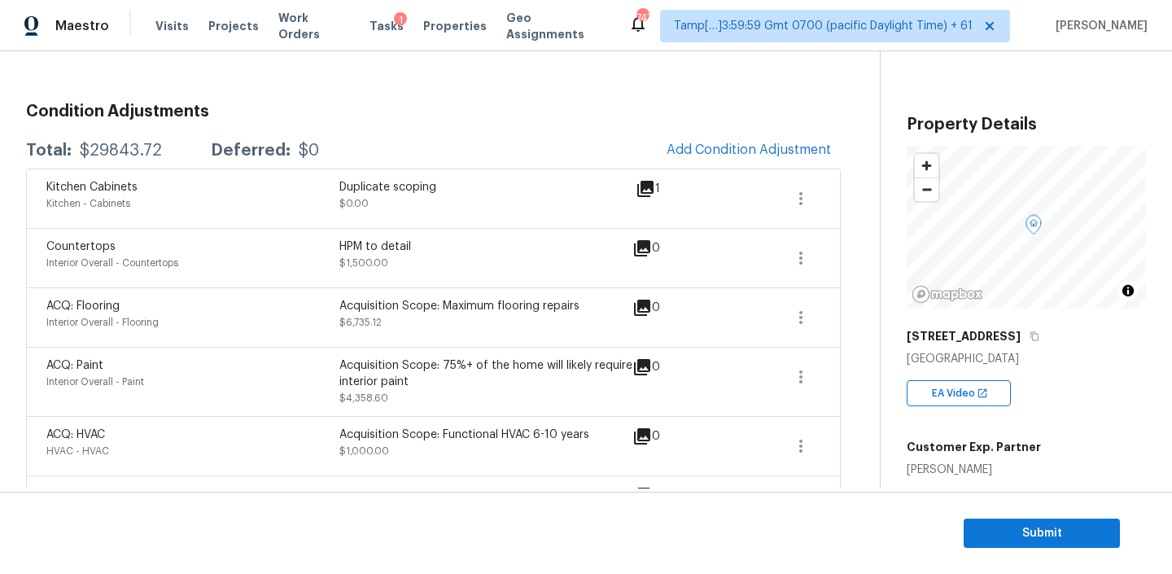
scroll to position [0, 0]
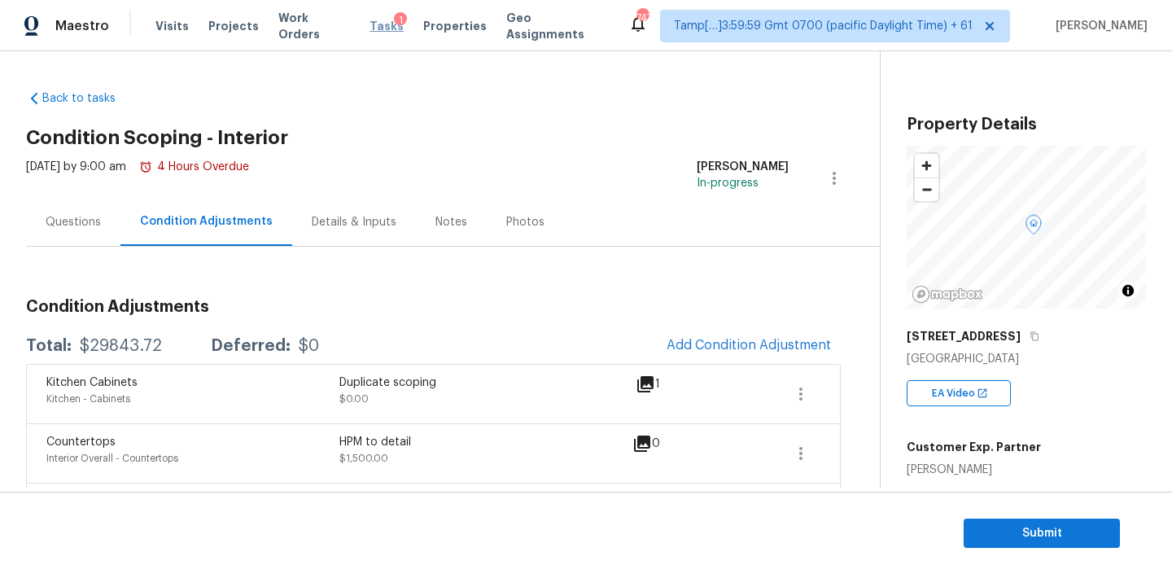
click at [373, 28] on span "Tasks" at bounding box center [386, 25] width 34 height 11
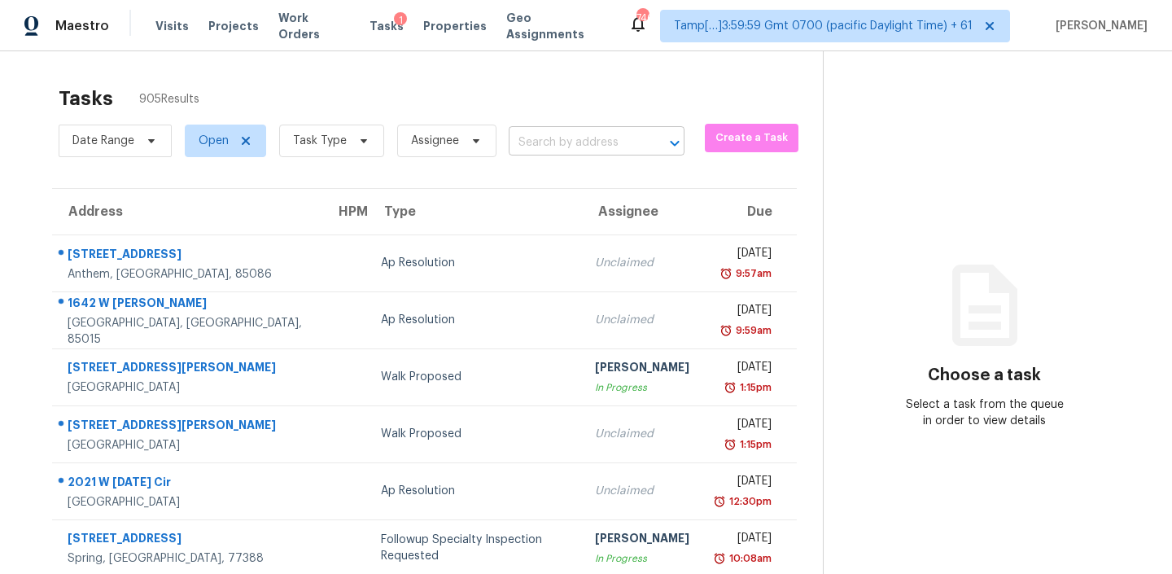
click at [569, 143] on input "text" at bounding box center [574, 142] width 130 height 25
paste input "2527 Pinebluff Dr Dallas TX 75228"
type input "2527 Pinebluff Dr Dallas TX 75228"
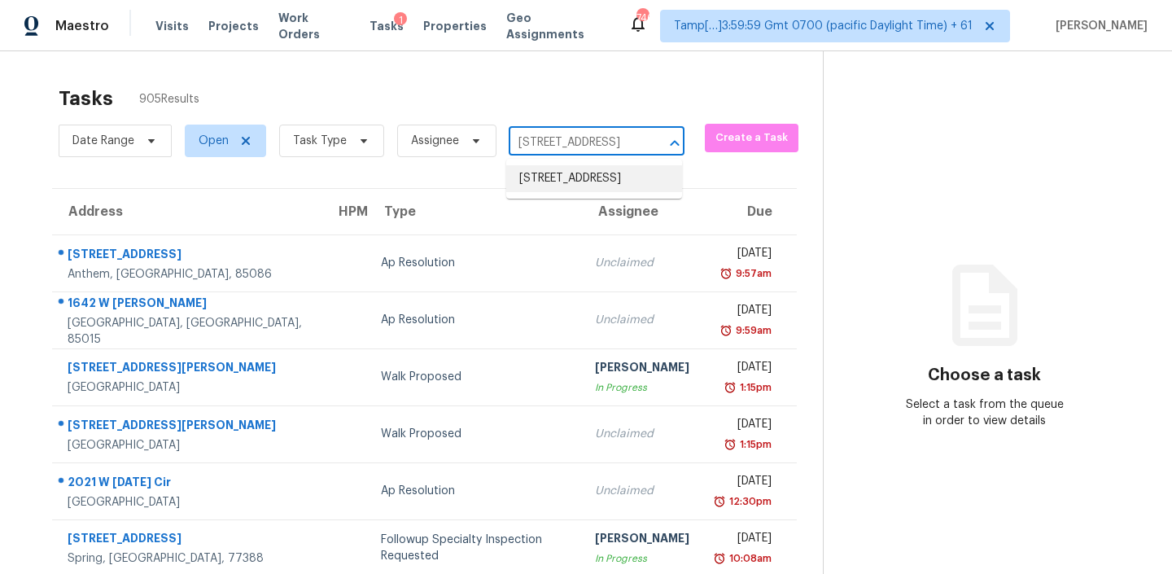
click at [574, 192] on li "2527 Pinebluff Dr, Dallas, TX 75228" at bounding box center [594, 178] width 176 height 27
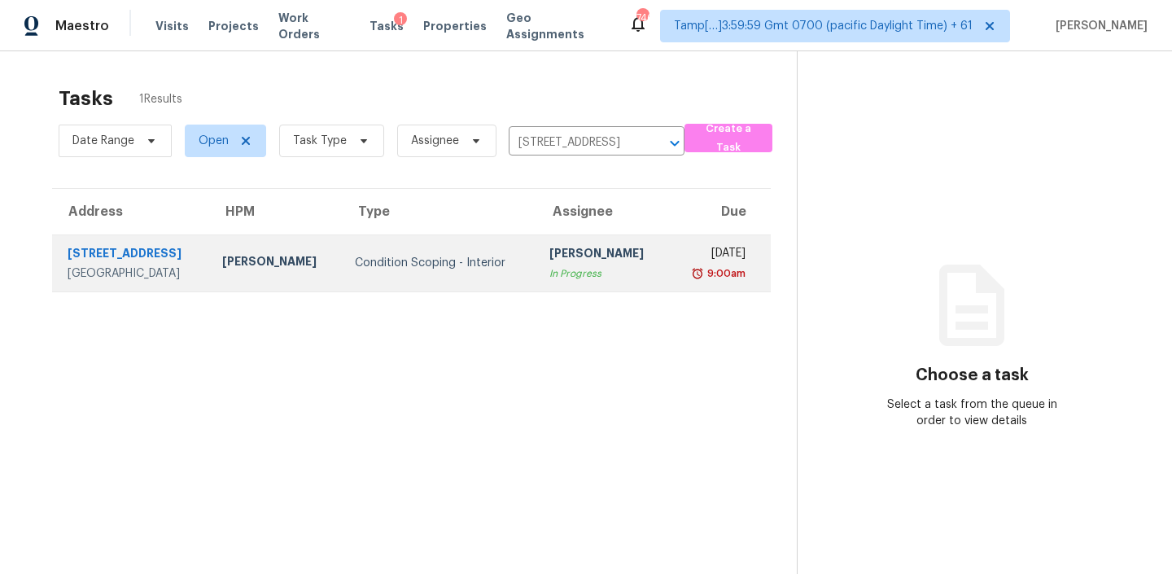
click at [450, 266] on div "Condition Scoping - Interior" at bounding box center [439, 263] width 168 height 16
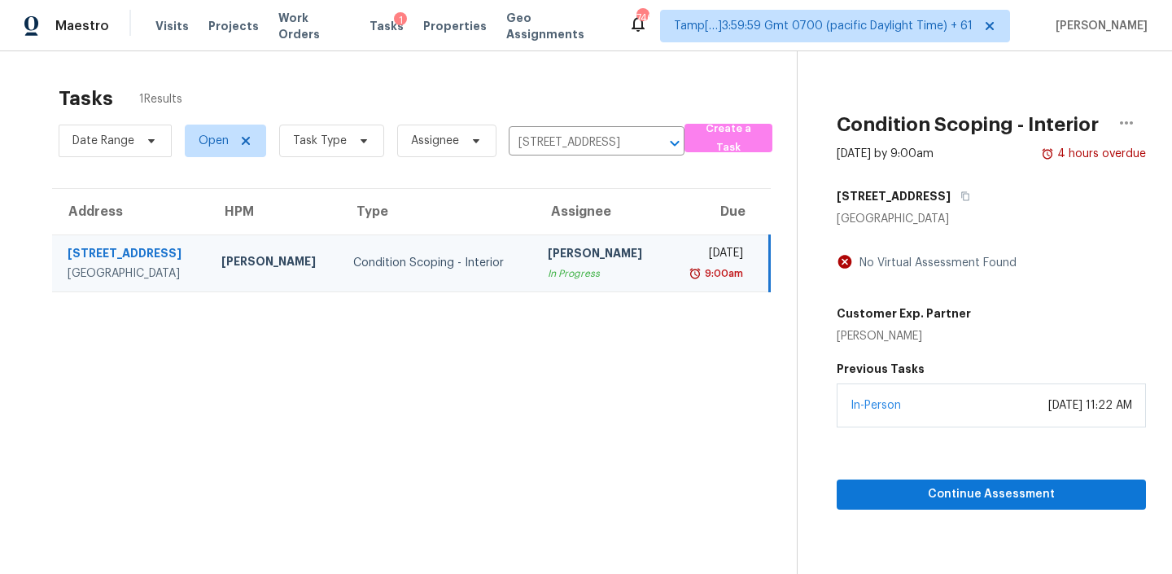
click at [548, 263] on div "[PERSON_NAME]" at bounding box center [601, 255] width 106 height 20
click at [930, 491] on span "Continue Assessment" at bounding box center [990, 494] width 283 height 20
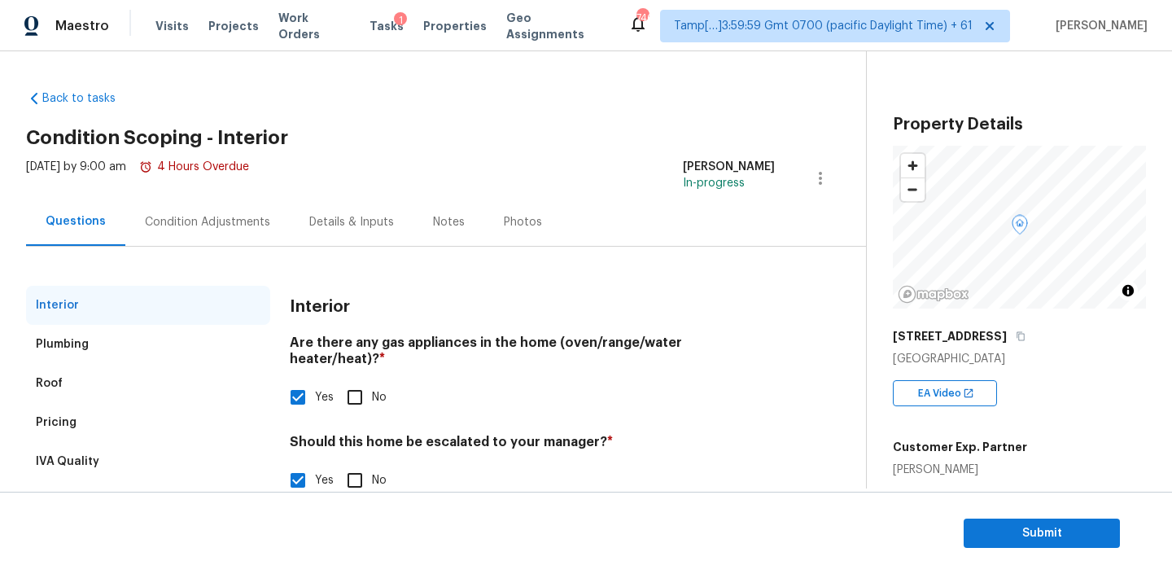
click at [247, 208] on div "Condition Adjustments" at bounding box center [207, 222] width 164 height 48
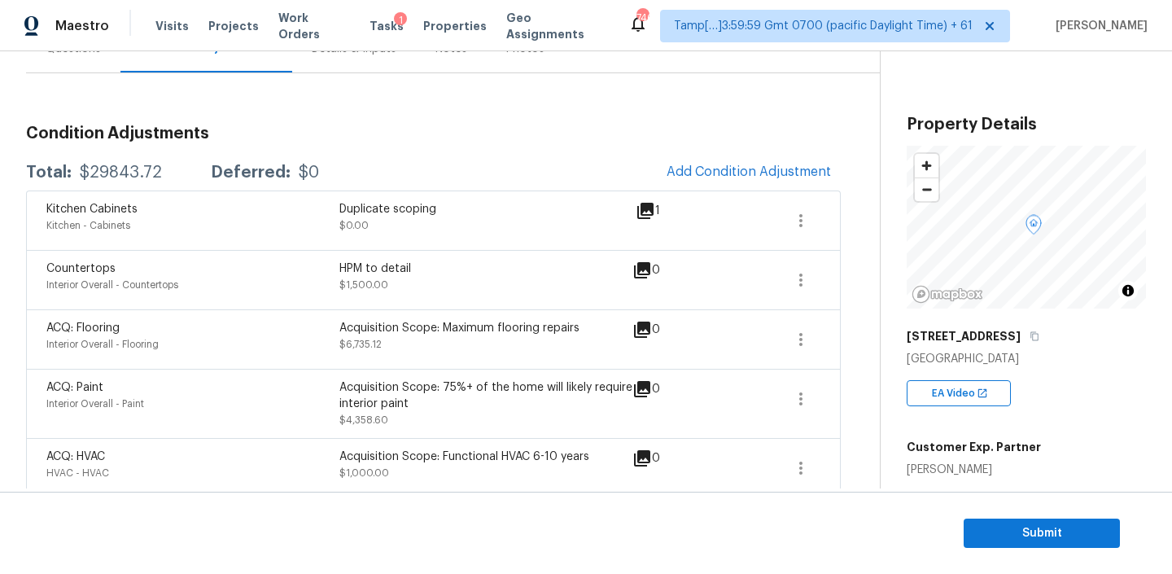
scroll to position [89, 0]
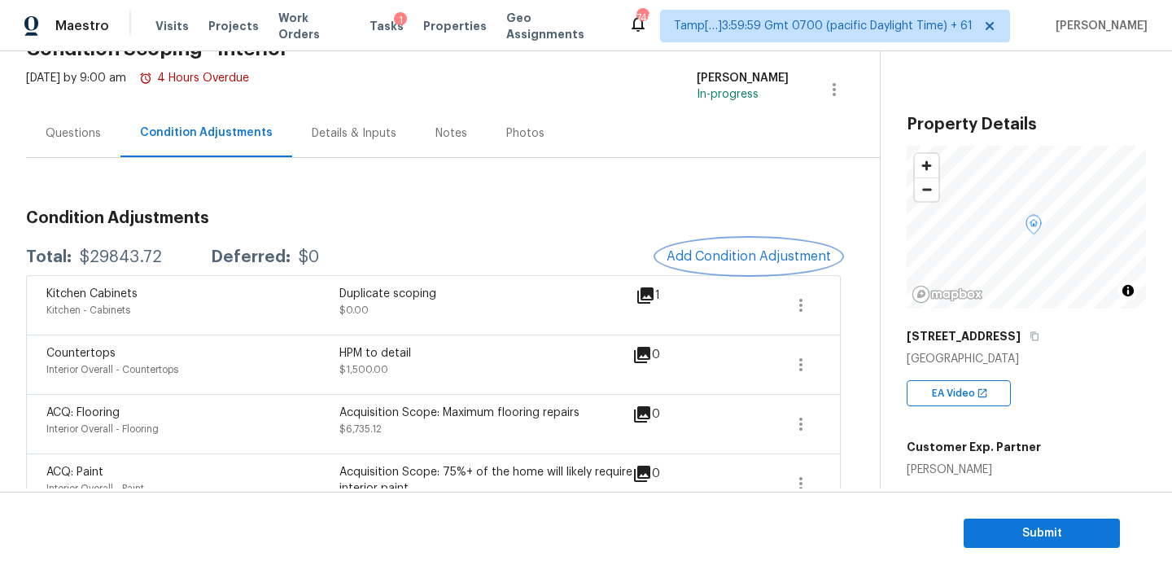
click at [693, 263] on span "Add Condition Adjustment" at bounding box center [748, 256] width 164 height 15
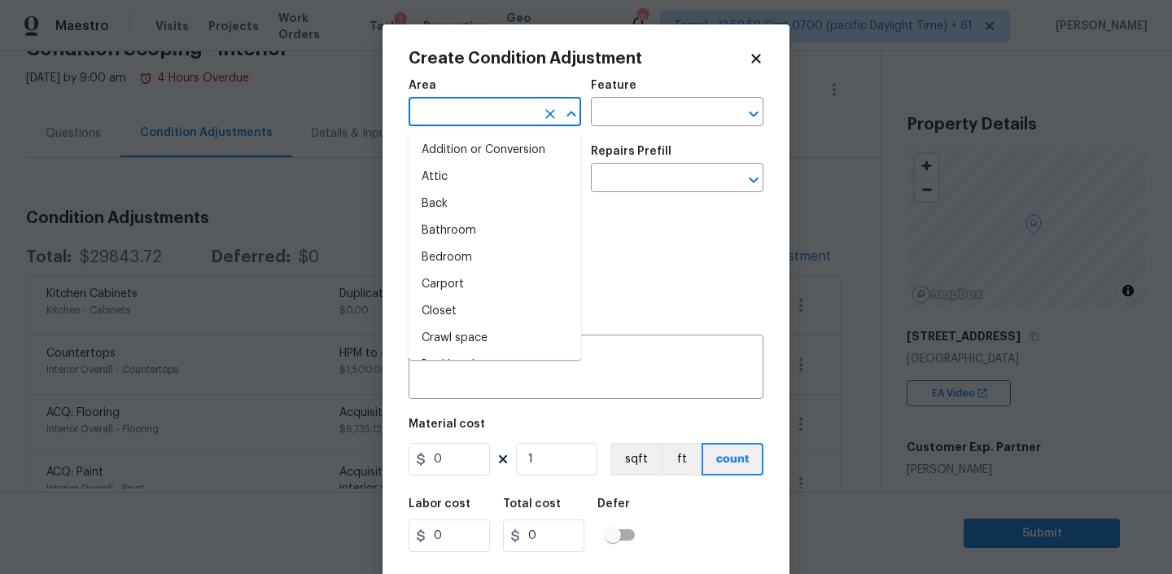
click at [477, 107] on input "text" at bounding box center [471, 113] width 127 height 25
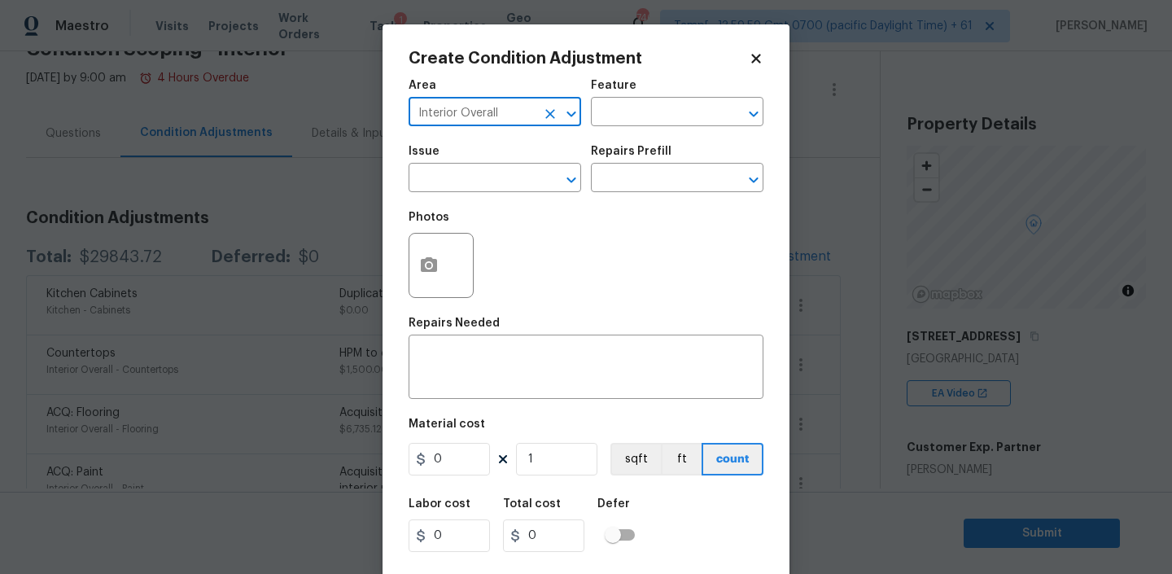
type input "Interior Overall"
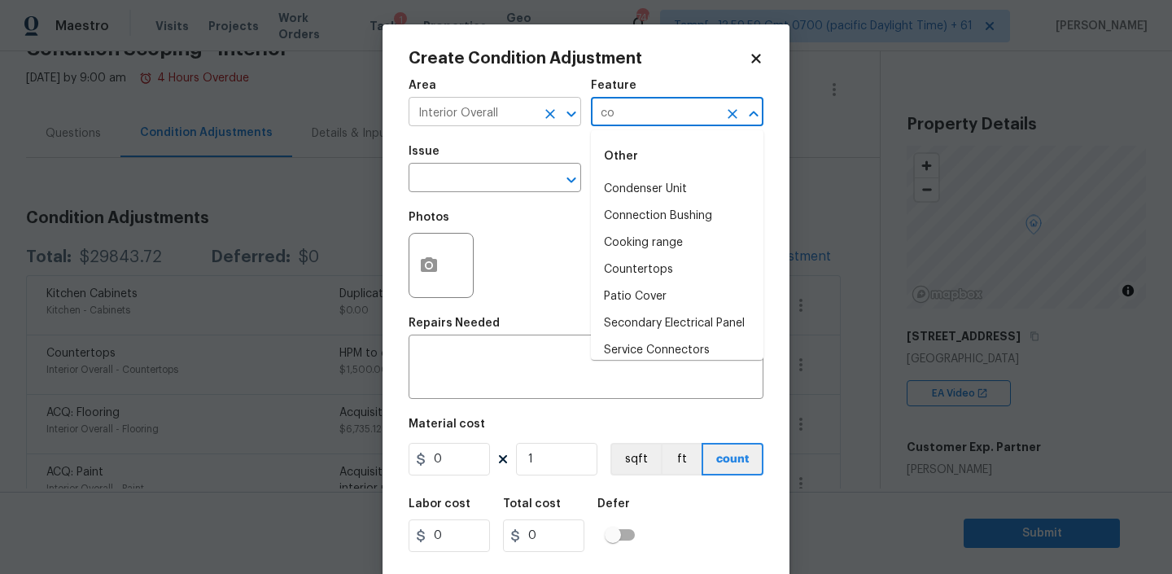
type input "c"
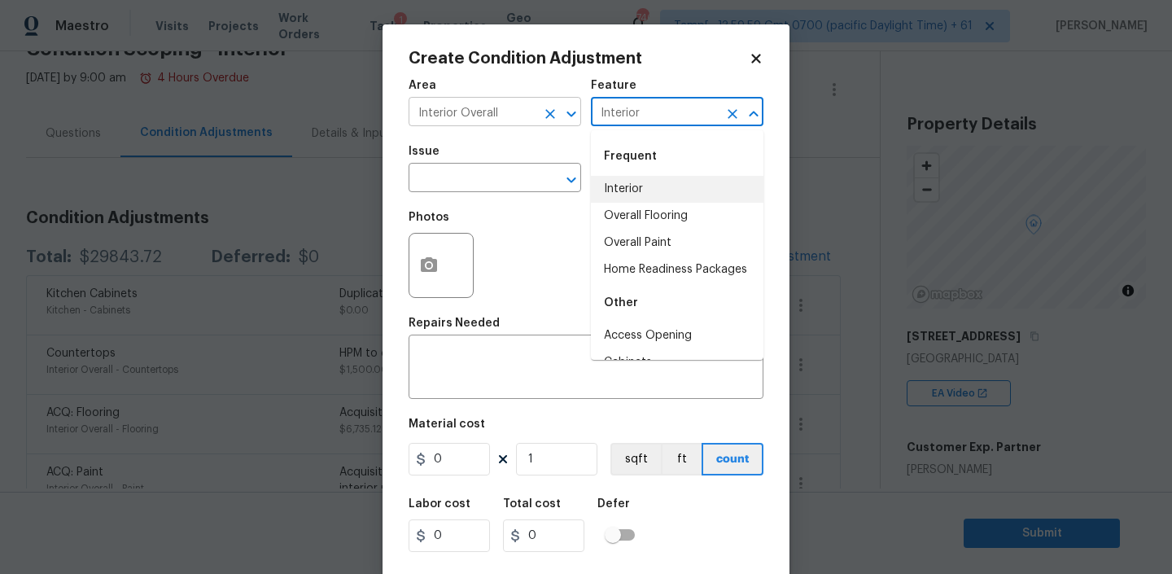
type input "Interior"
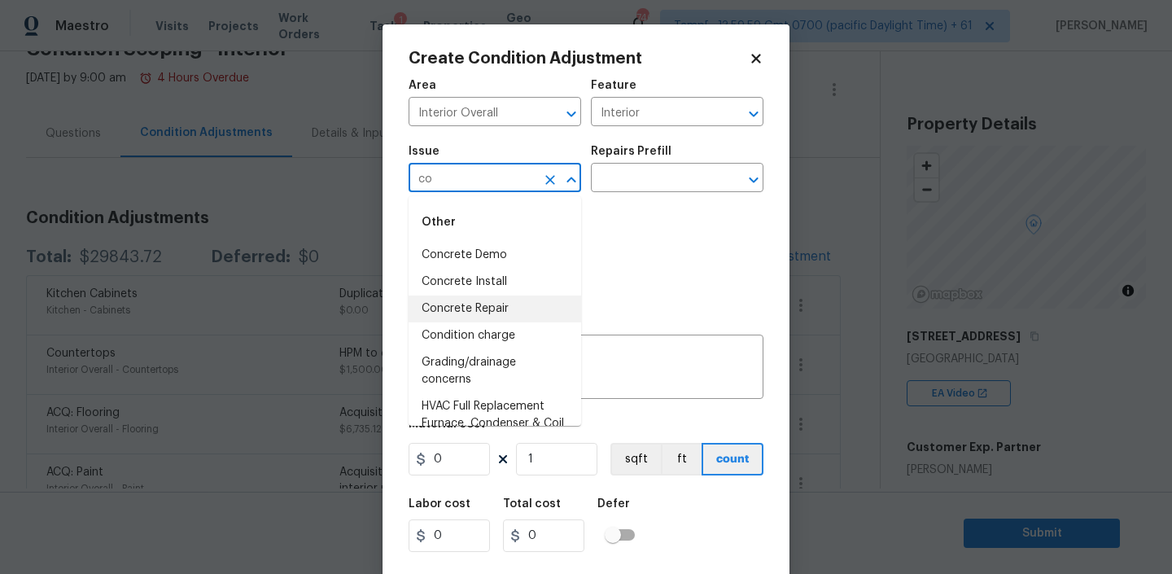
type input "c"
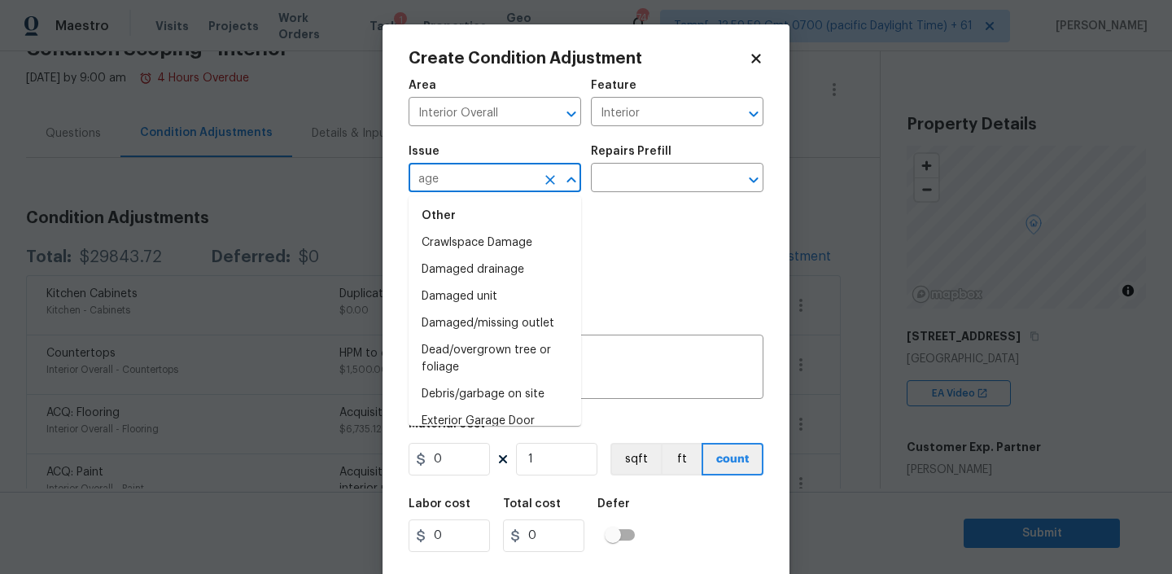
scroll to position [0, 0]
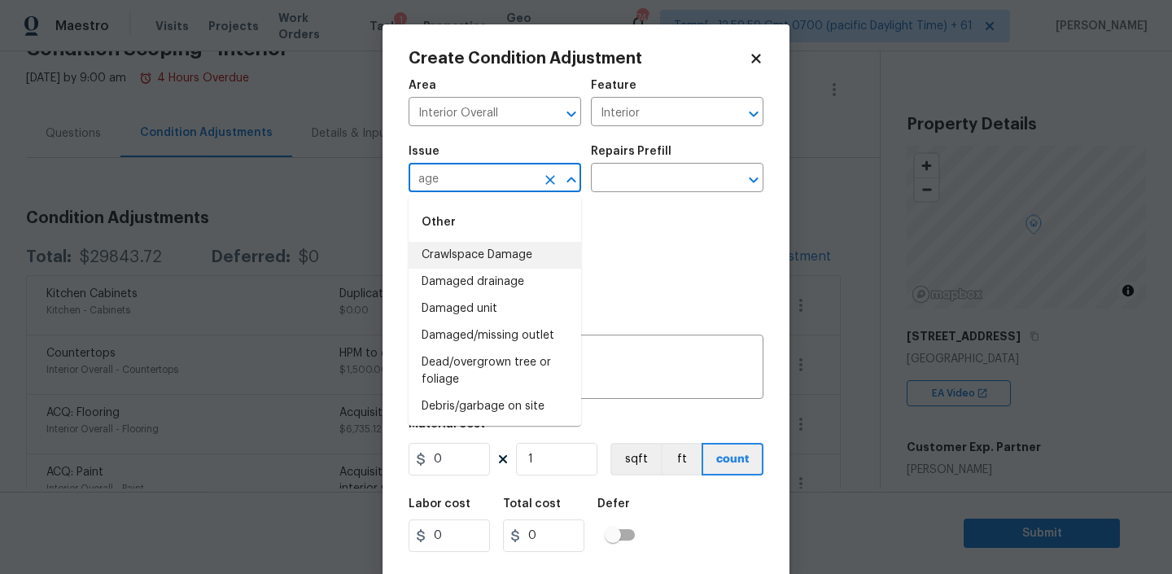
click at [447, 173] on input "age" at bounding box center [471, 179] width 127 height 25
click at [441, 334] on li "Condition charge" at bounding box center [494, 335] width 172 height 27
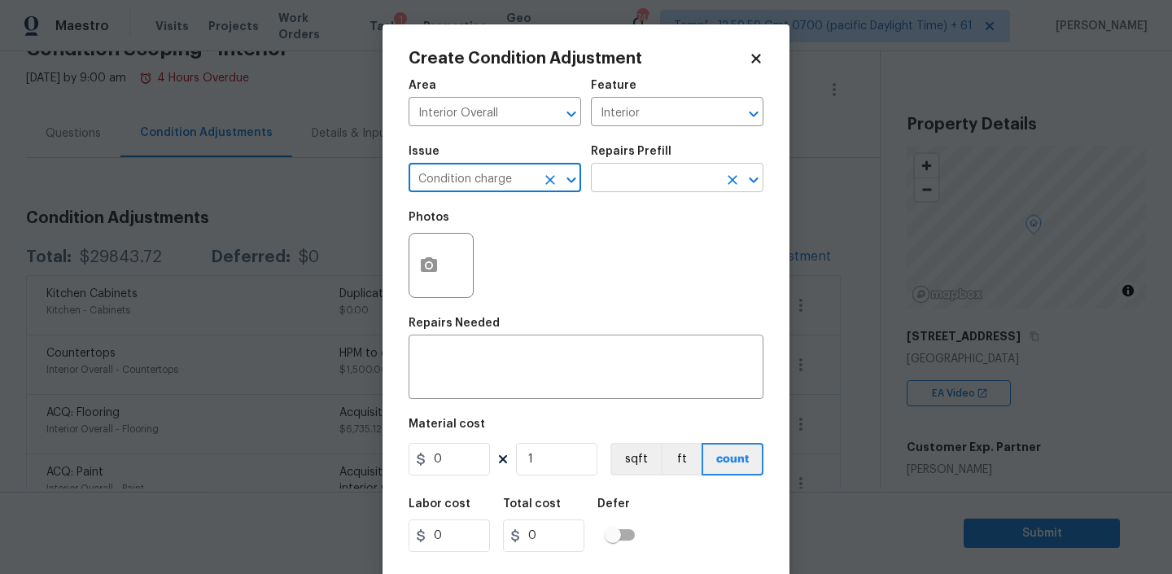
type input "Condition charge"
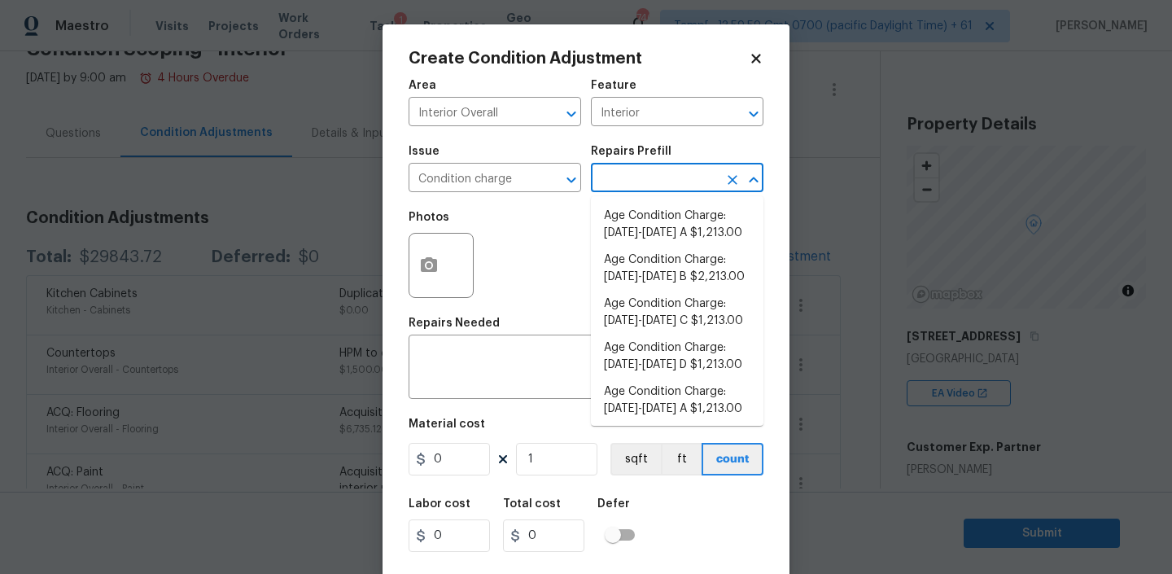
click at [648, 186] on input "text" at bounding box center [654, 179] width 127 height 25
click at [666, 227] on li "Age Condition Charge: 1922-1978 A $1,213.00" at bounding box center [677, 225] width 172 height 44
type input "Home Readiness Packages"
type textarea "Age Condition Charge: 1922-1978 A"
type input "1213"
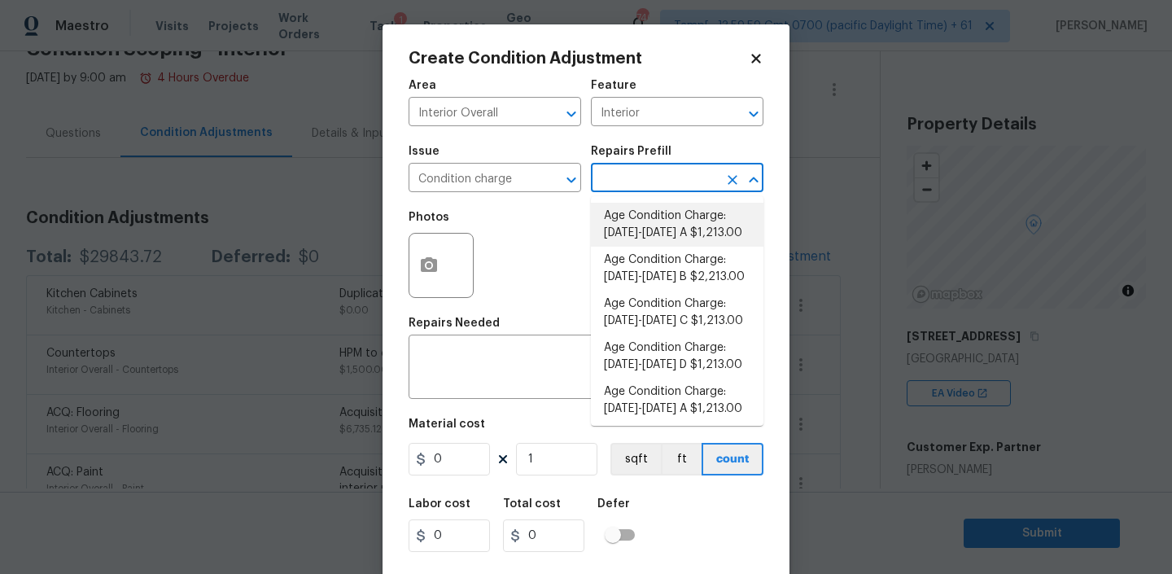
type input "1213"
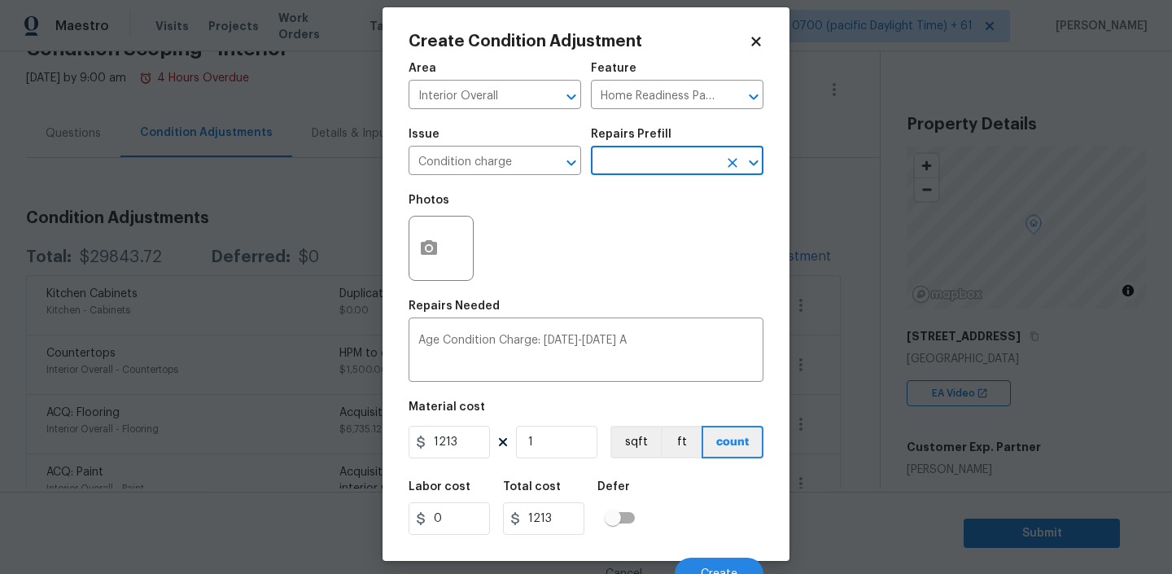
scroll to position [34, 0]
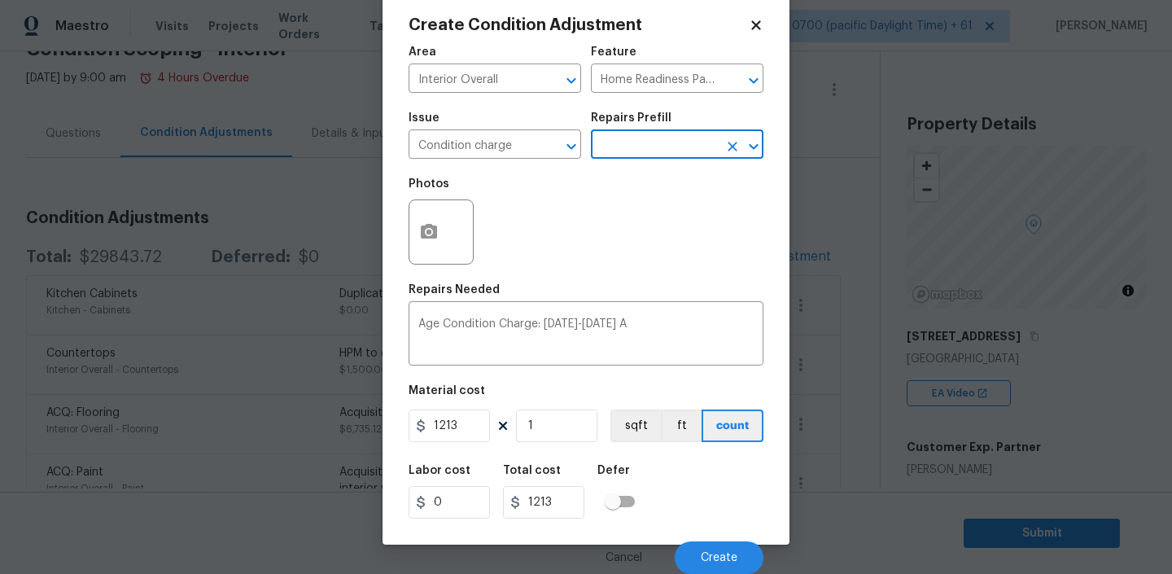
click at [703, 539] on div "Cancel Create" at bounding box center [585, 551] width 355 height 46
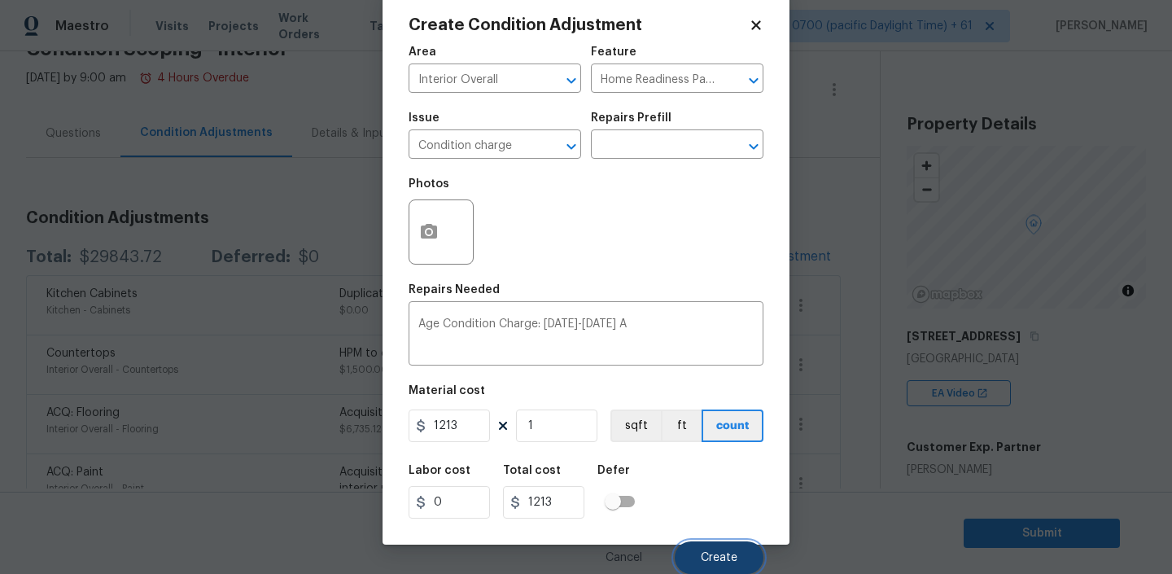
click at [705, 552] on span "Create" at bounding box center [719, 558] width 37 height 12
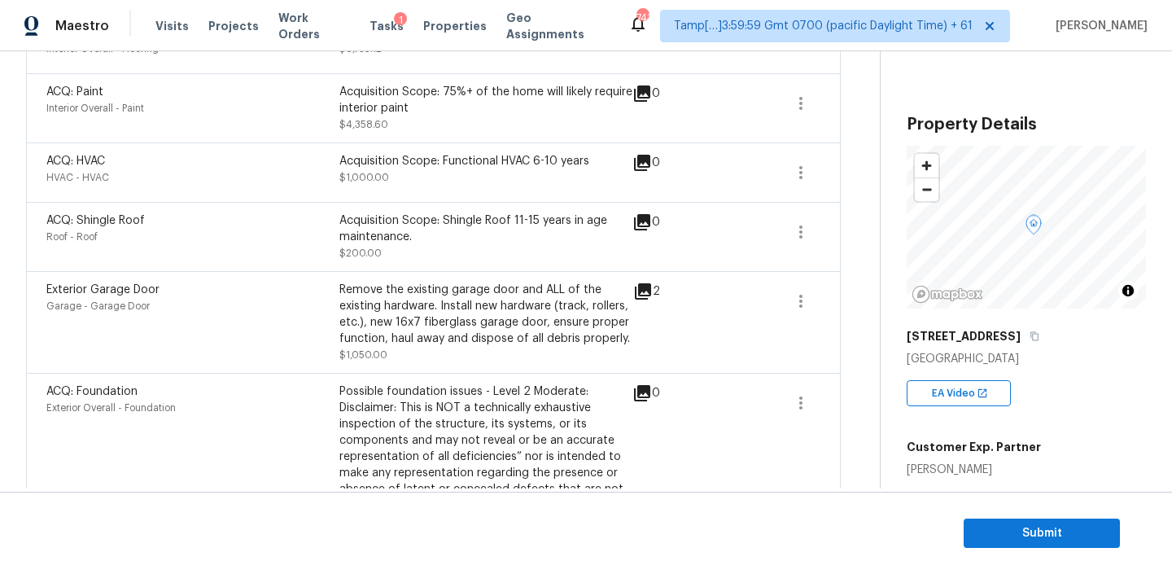
scroll to position [565, 0]
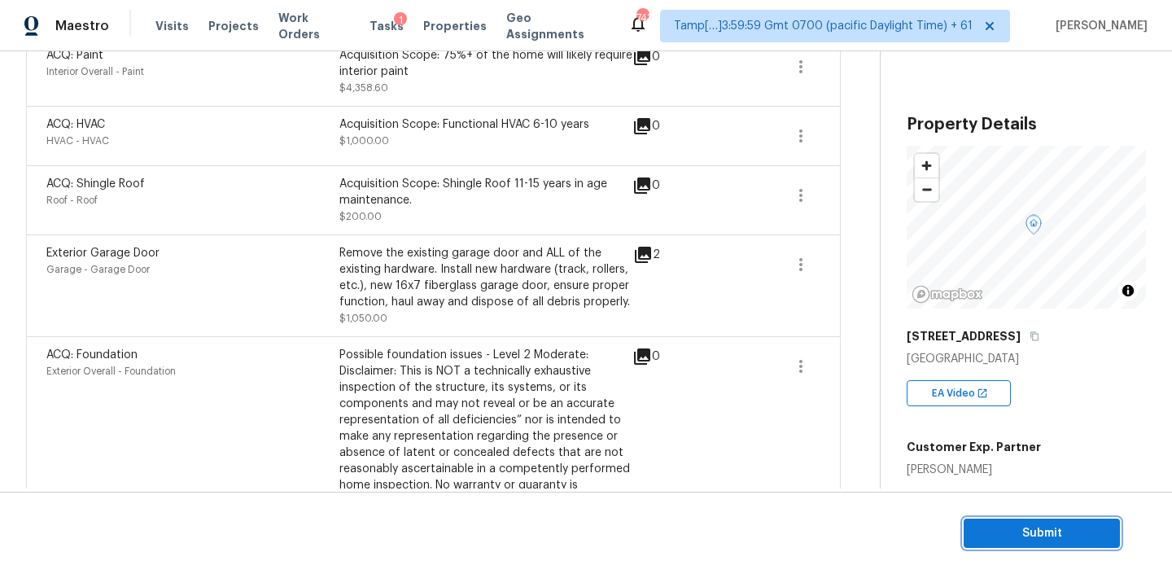
click at [1024, 525] on span "Submit" at bounding box center [1041, 533] width 130 height 20
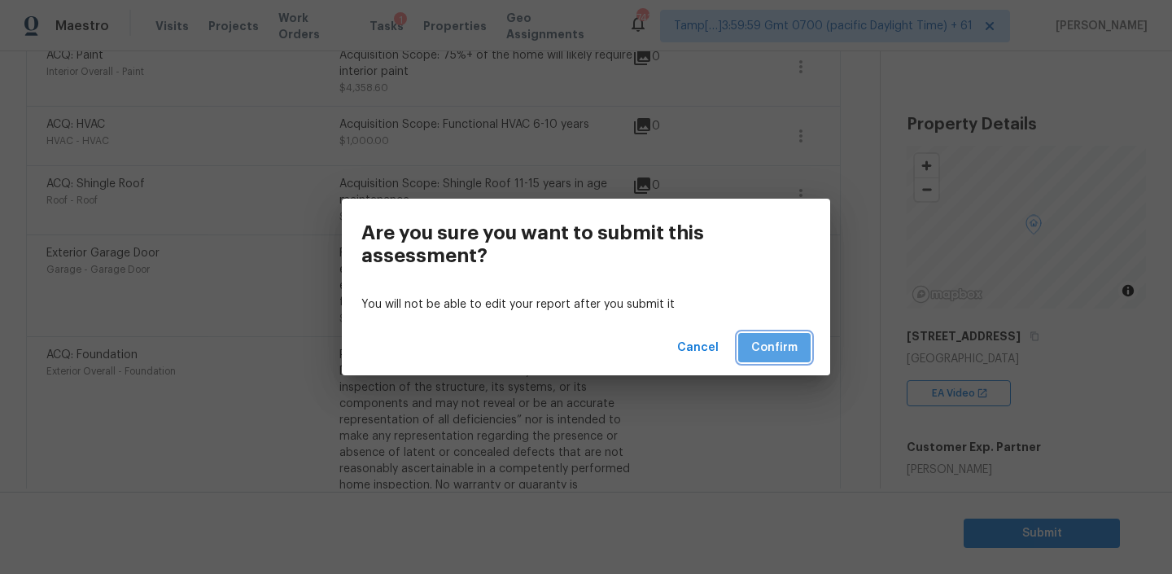
click at [777, 343] on span "Confirm" at bounding box center [774, 348] width 46 height 20
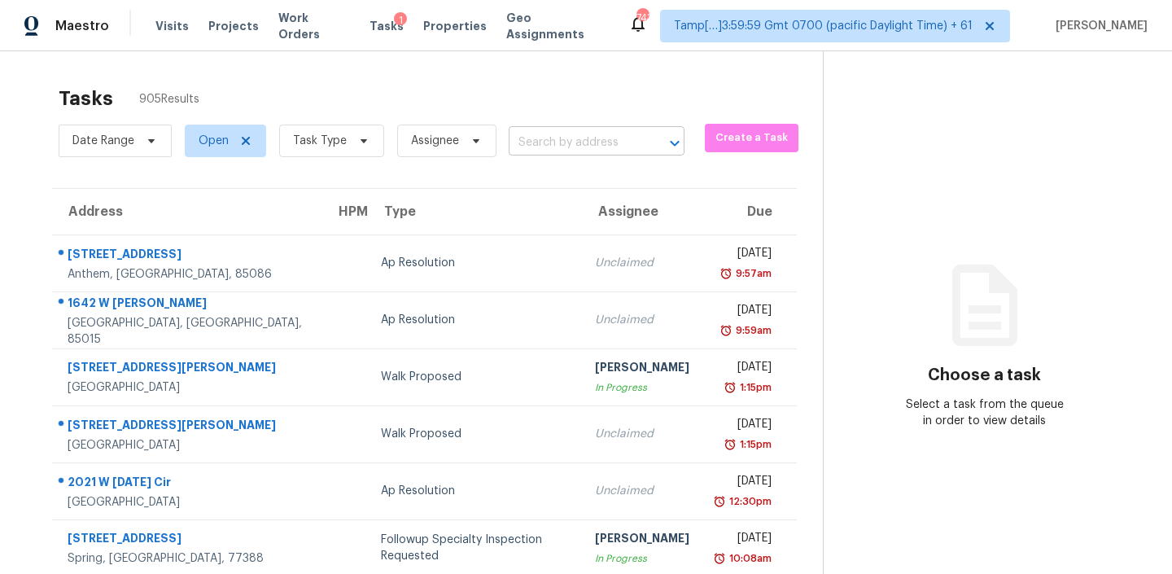
click at [592, 144] on input "text" at bounding box center [574, 142] width 130 height 25
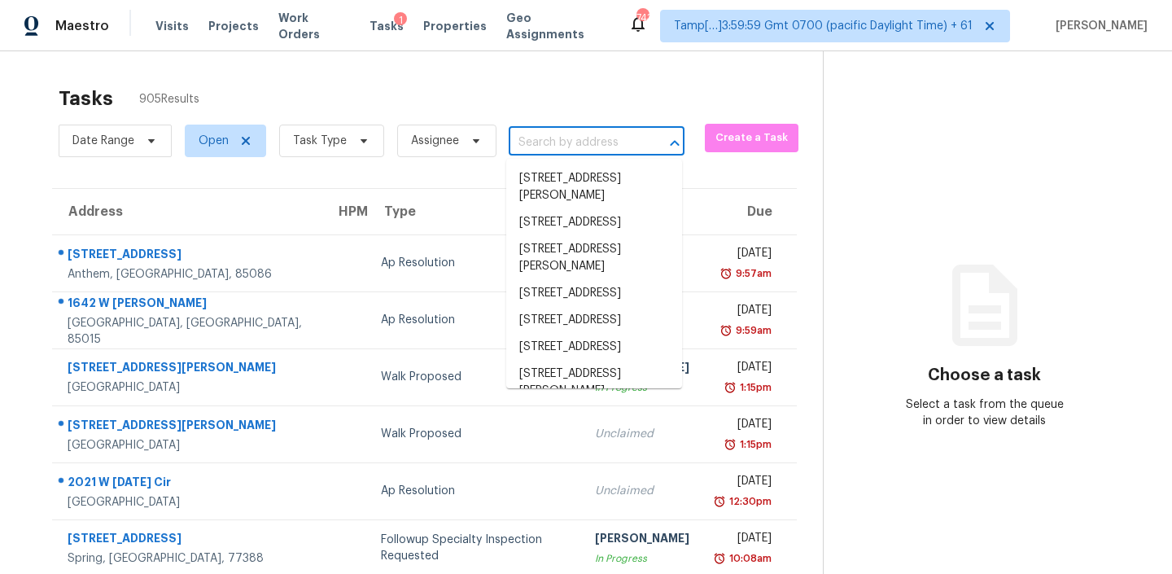
paste input "8558 E Ruby Dr Tucson AZ 85730"
type input "8558 E Ruby Dr Tucson AZ 85730"
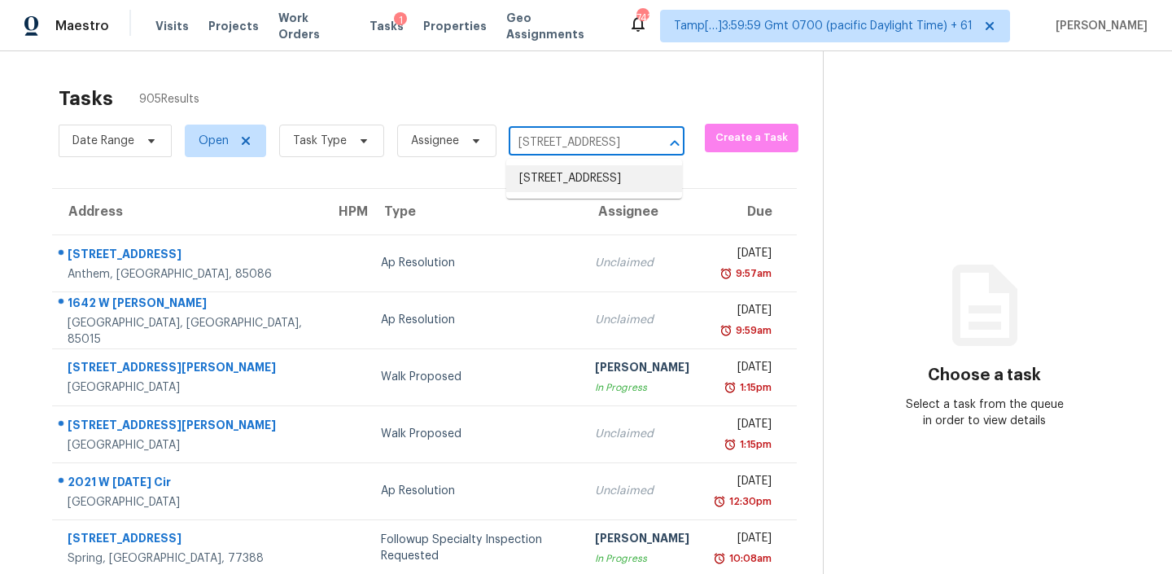
click at [575, 181] on li "8558 E Ruby Dr, Tucson, AZ 85730" at bounding box center [594, 178] width 176 height 27
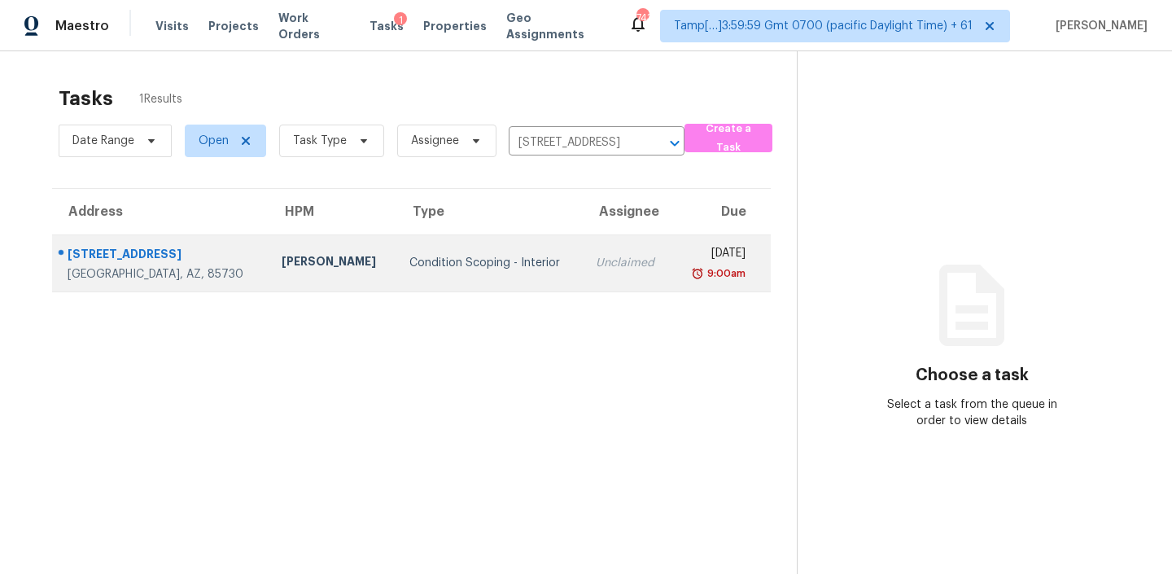
click at [491, 272] on td "Condition Scoping - Interior" at bounding box center [489, 262] width 187 height 57
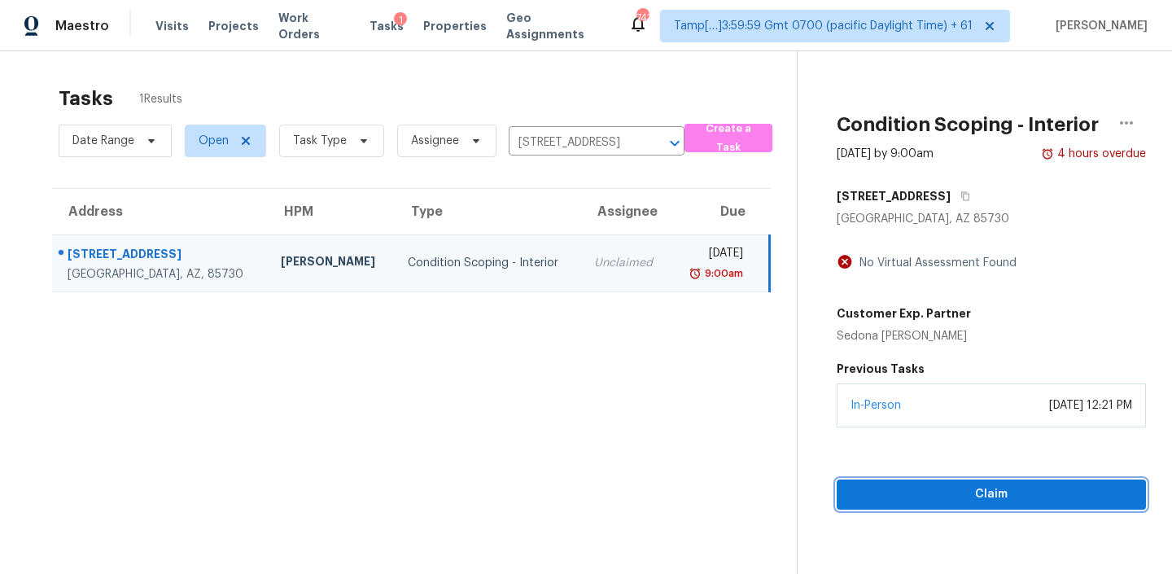
click at [935, 500] on span "Claim" at bounding box center [990, 494] width 283 height 20
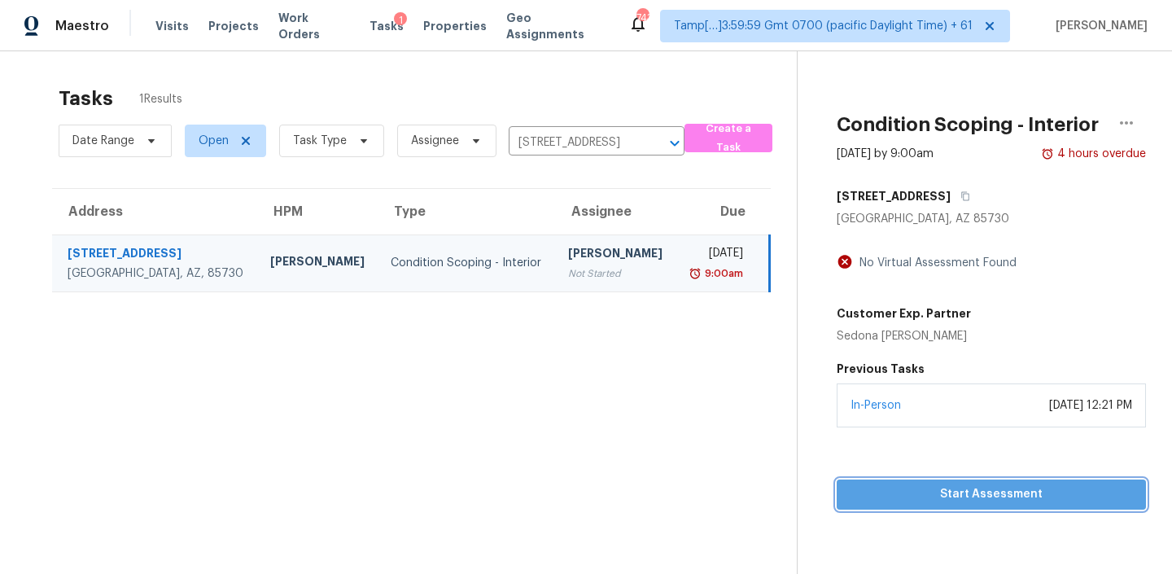
click at [941, 494] on span "Start Assessment" at bounding box center [990, 494] width 283 height 20
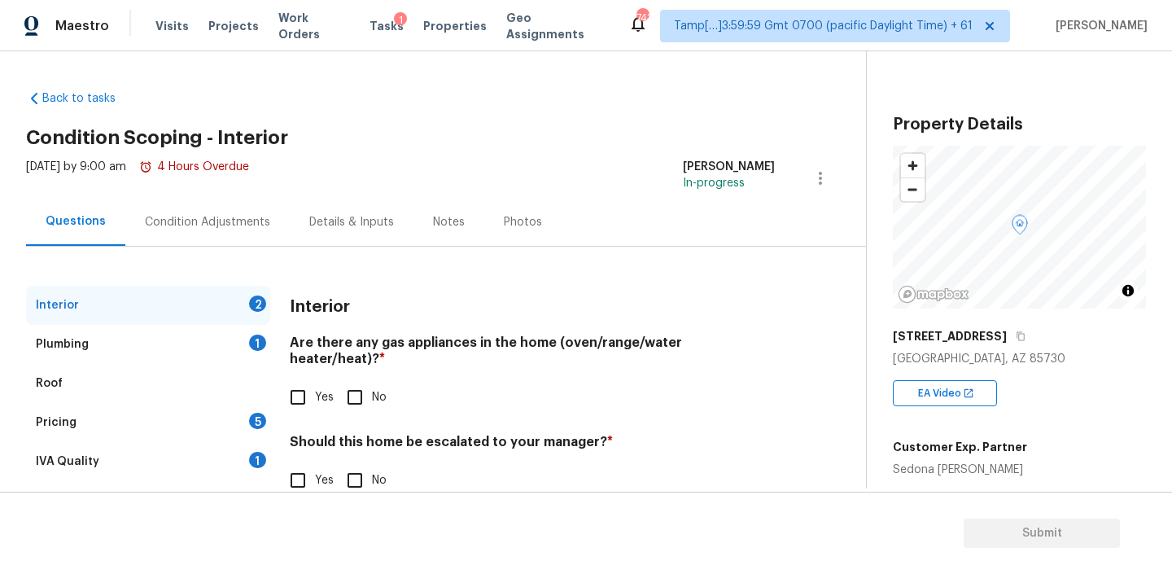
click at [233, 229] on div "Condition Adjustments" at bounding box center [207, 222] width 125 height 16
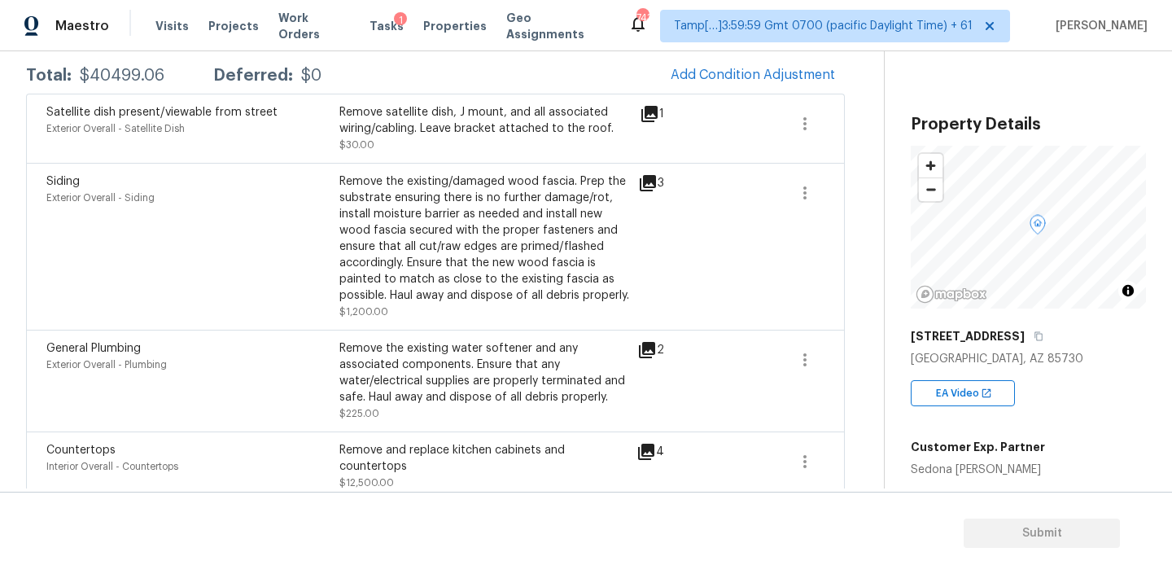
scroll to position [295, 0]
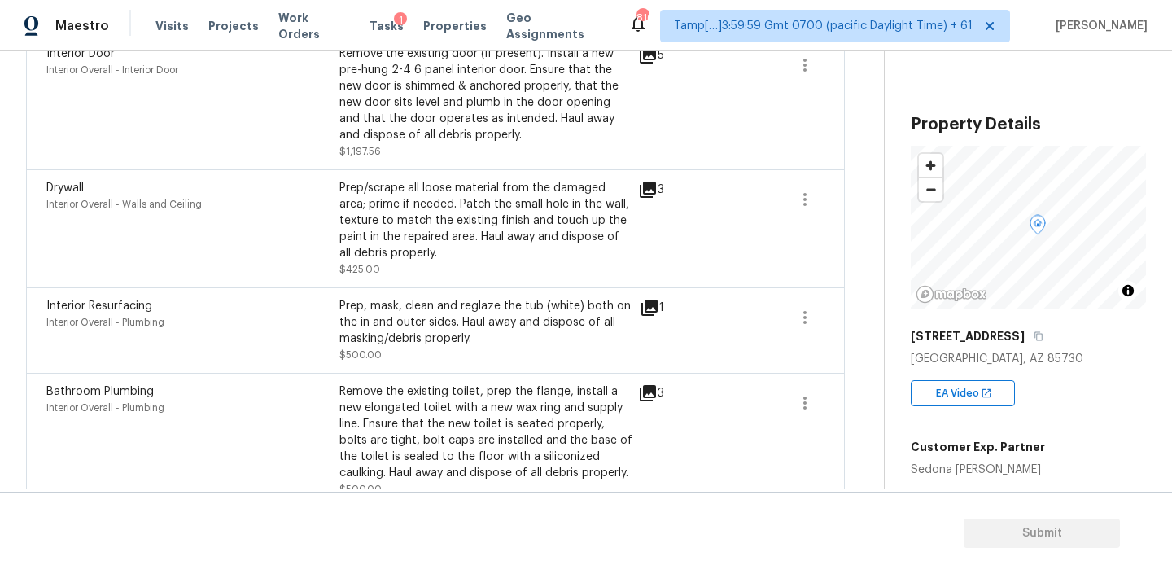
scroll to position [745, 0]
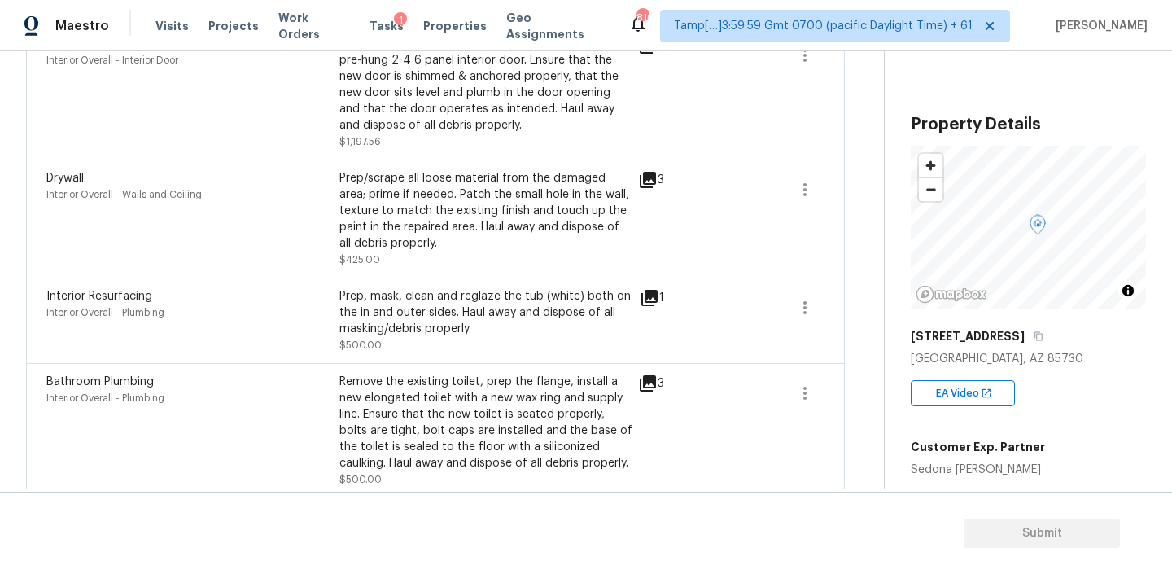
click at [644, 179] on icon at bounding box center [648, 180] width 16 height 16
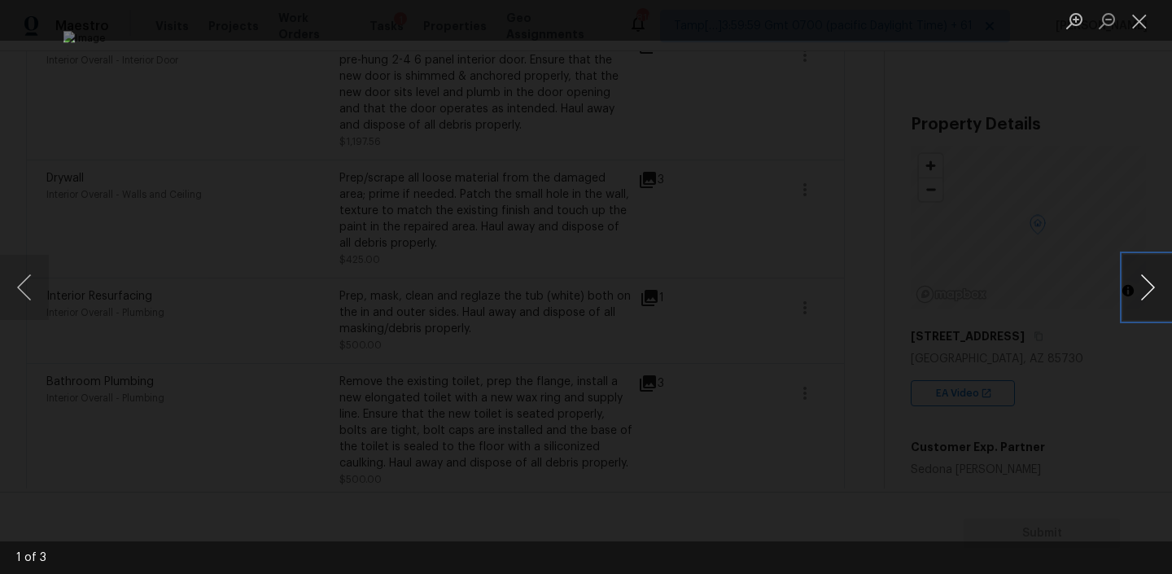
click at [1142, 292] on button "Next image" at bounding box center [1147, 287] width 49 height 65
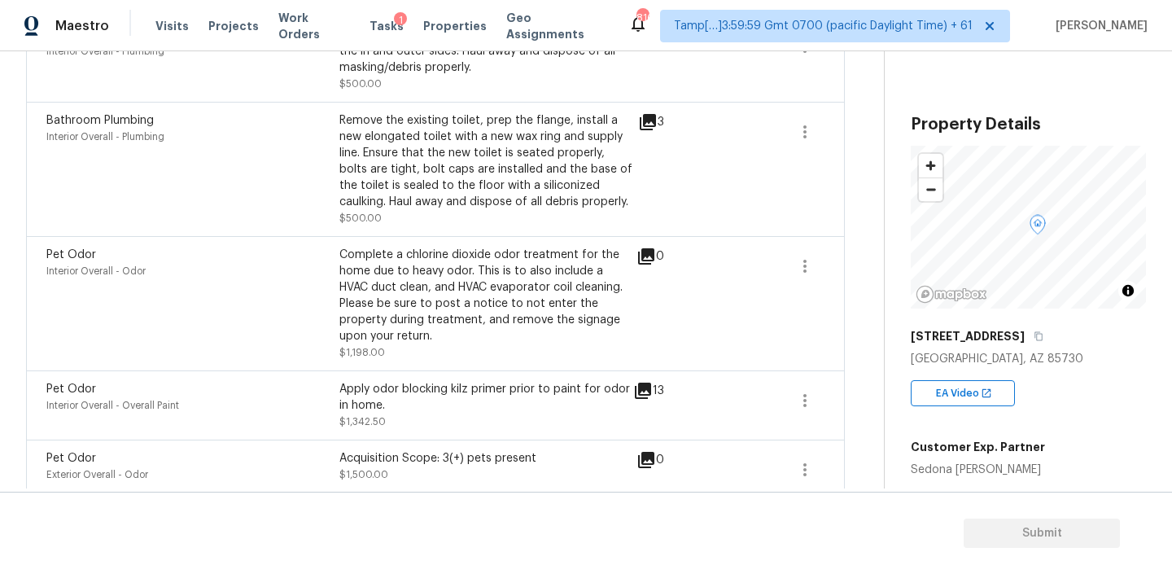
scroll to position [1088, 0]
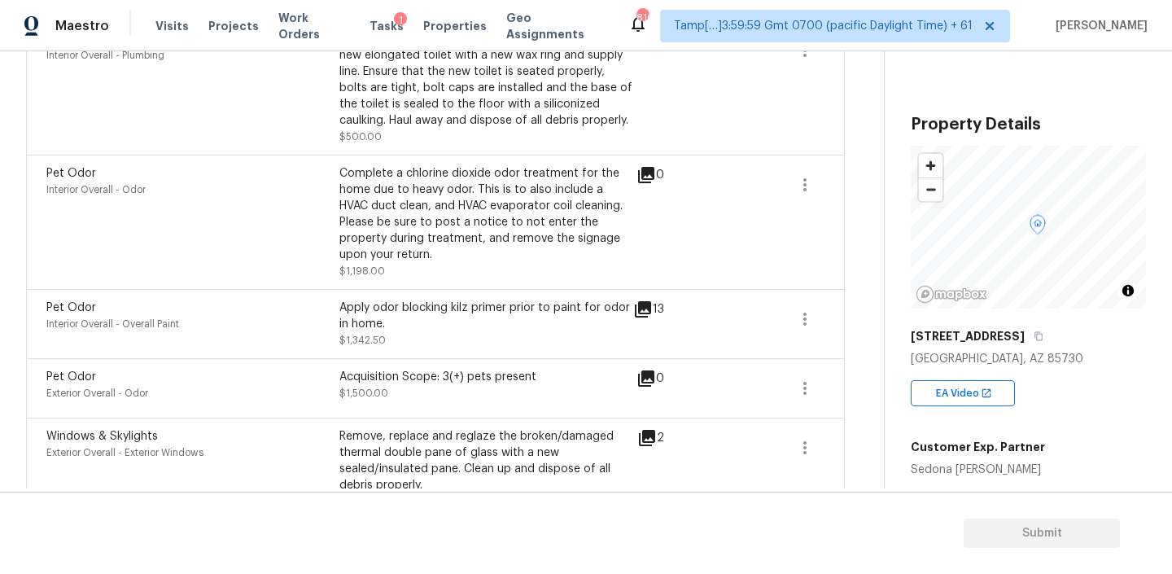
click at [679, 304] on div "13" at bounding box center [674, 309] width 83 height 20
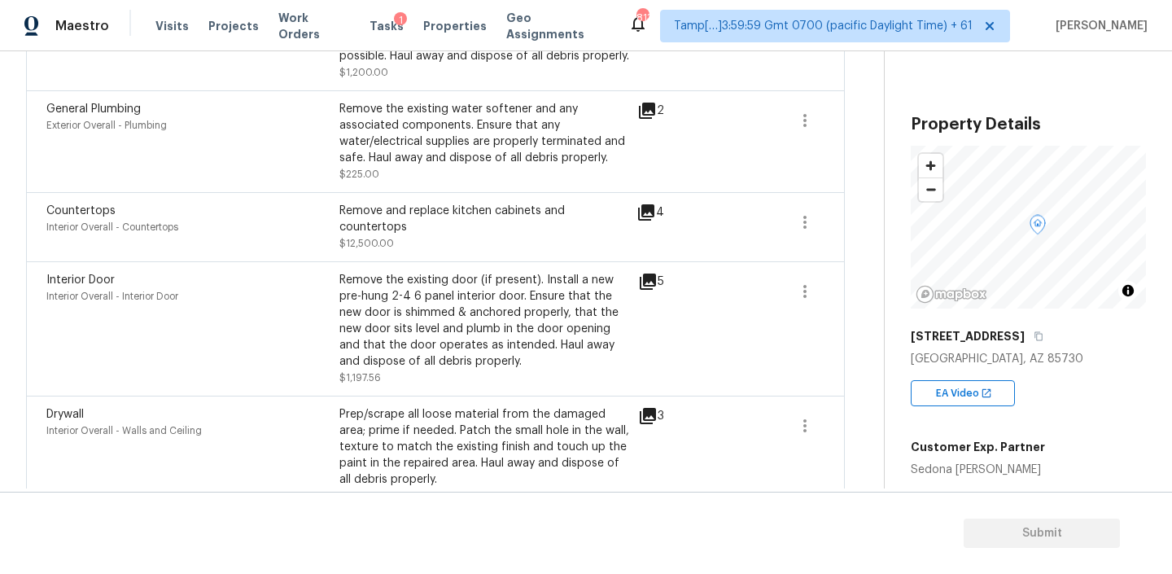
scroll to position [0, 0]
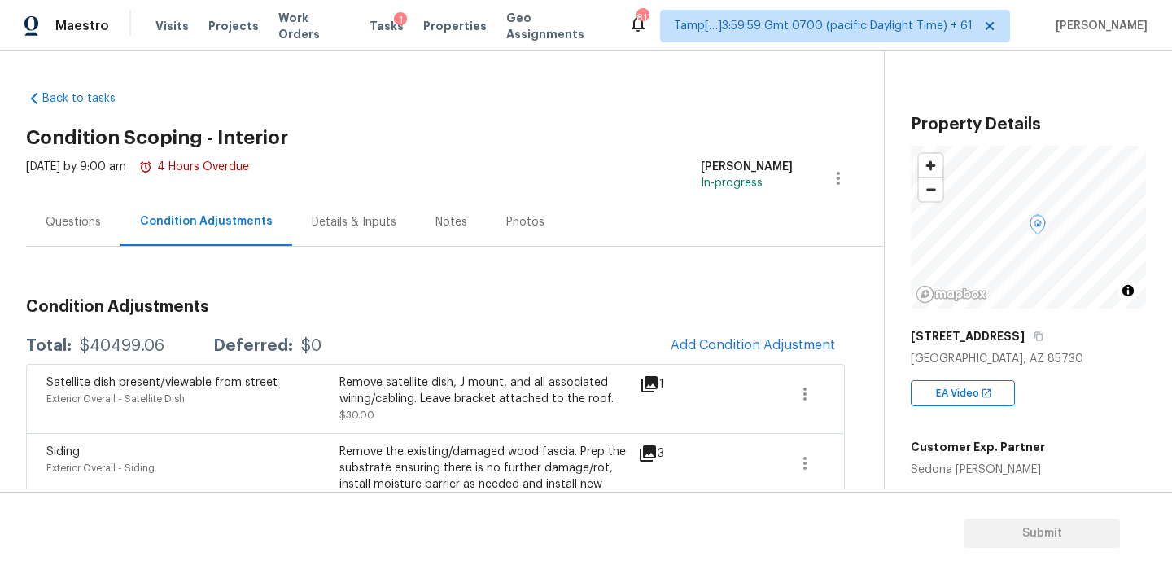
click at [66, 229] on div "Questions" at bounding box center [73, 222] width 55 height 16
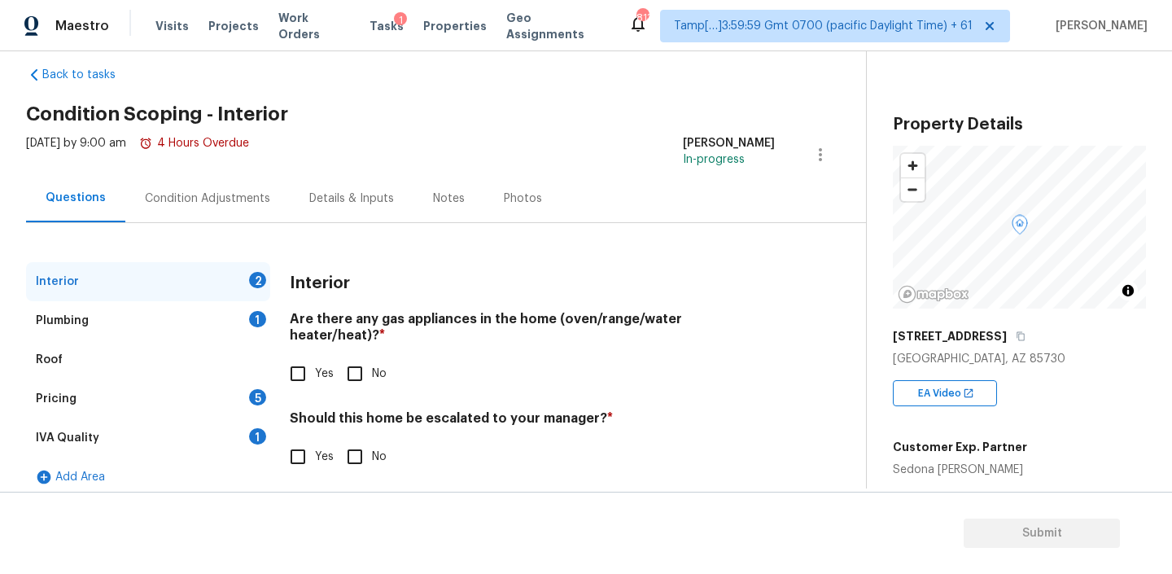
scroll to position [31, 0]
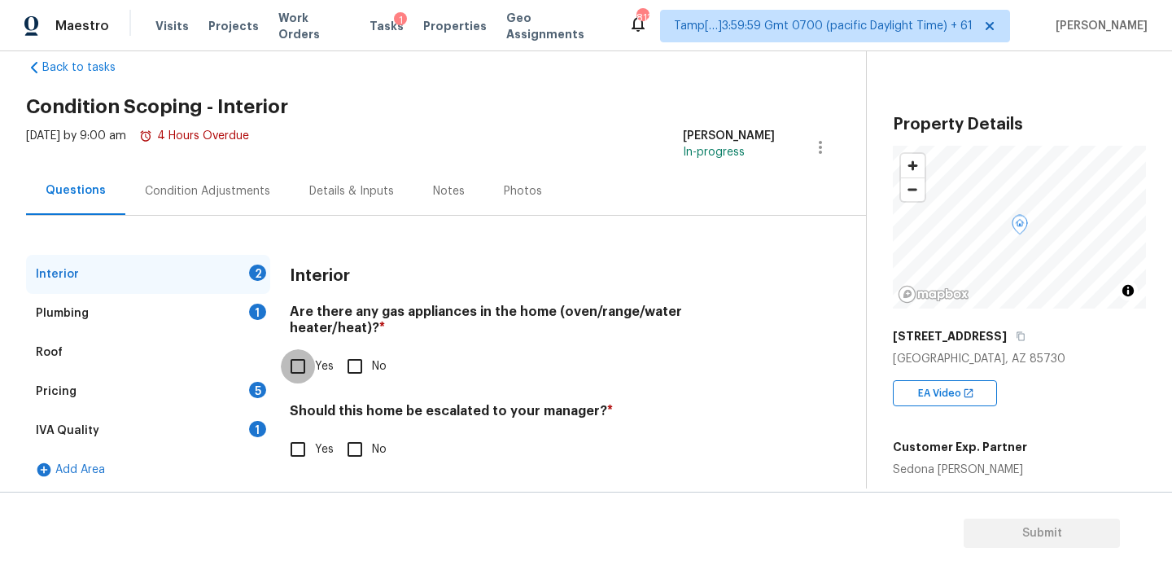
click at [311, 349] on input "Yes" at bounding box center [298, 366] width 34 height 34
checkbox input "true"
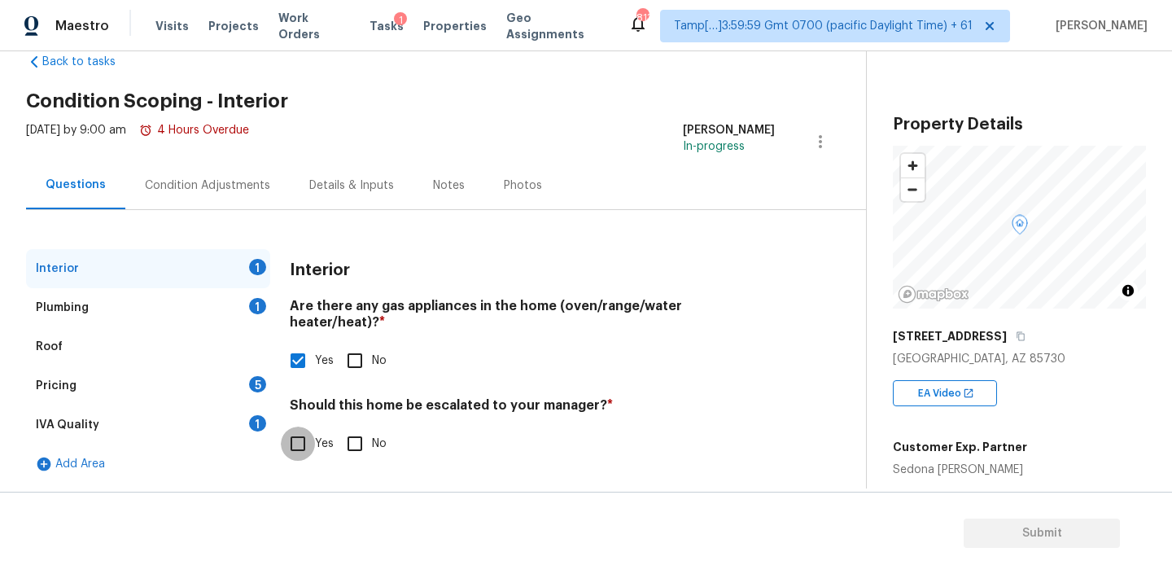
click at [288, 426] on input "Yes" at bounding box center [298, 443] width 34 height 34
checkbox input "true"
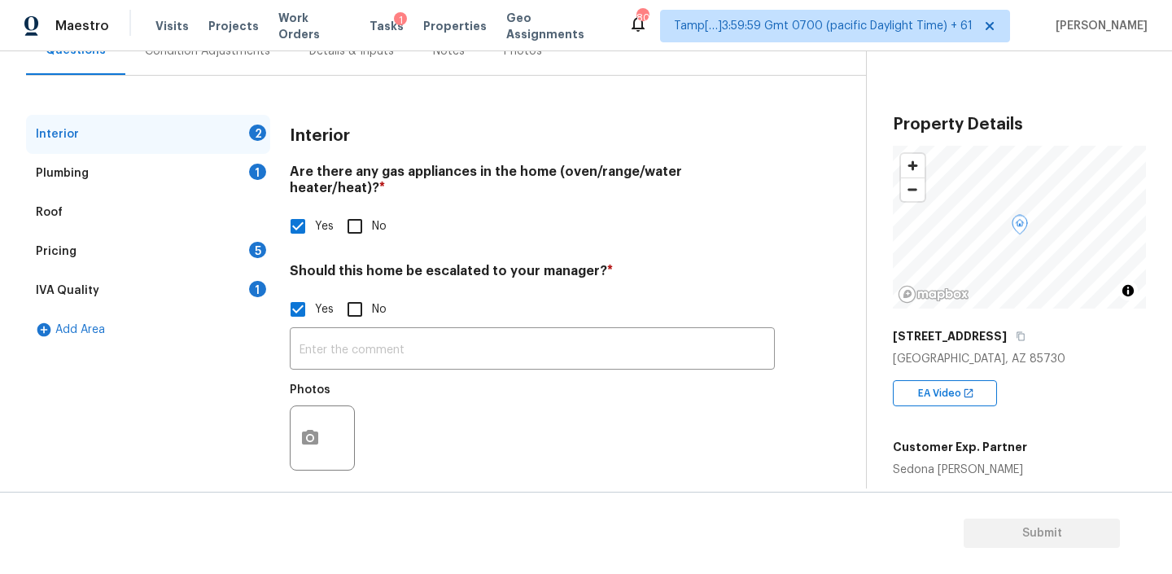
click at [353, 298] on input "No" at bounding box center [355, 309] width 34 height 34
checkbox input "true"
checkbox input "false"
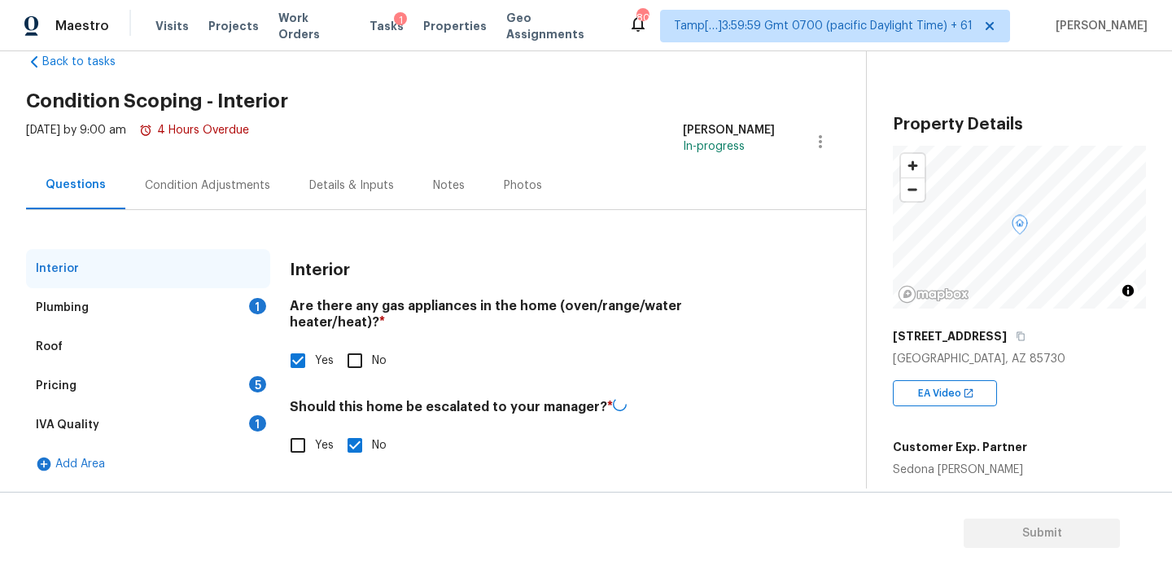
scroll to position [37, 0]
click at [173, 299] on div "Plumbing 1" at bounding box center [148, 307] width 244 height 39
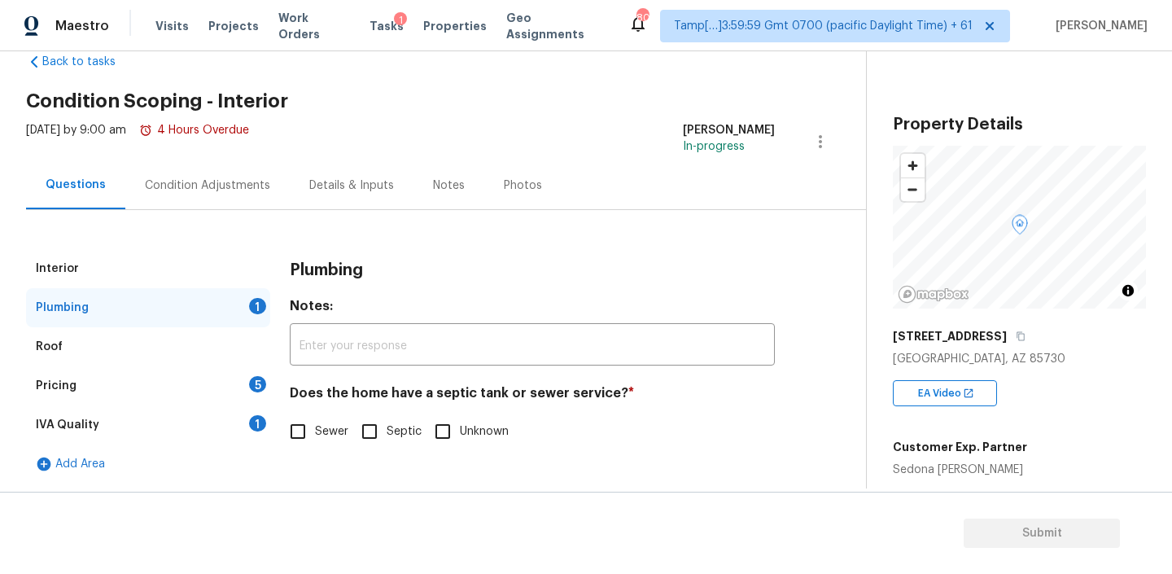
click at [296, 440] on input "Sewer" at bounding box center [298, 431] width 34 height 34
checkbox input "true"
click at [63, 378] on div "Pricing" at bounding box center [56, 386] width 41 height 16
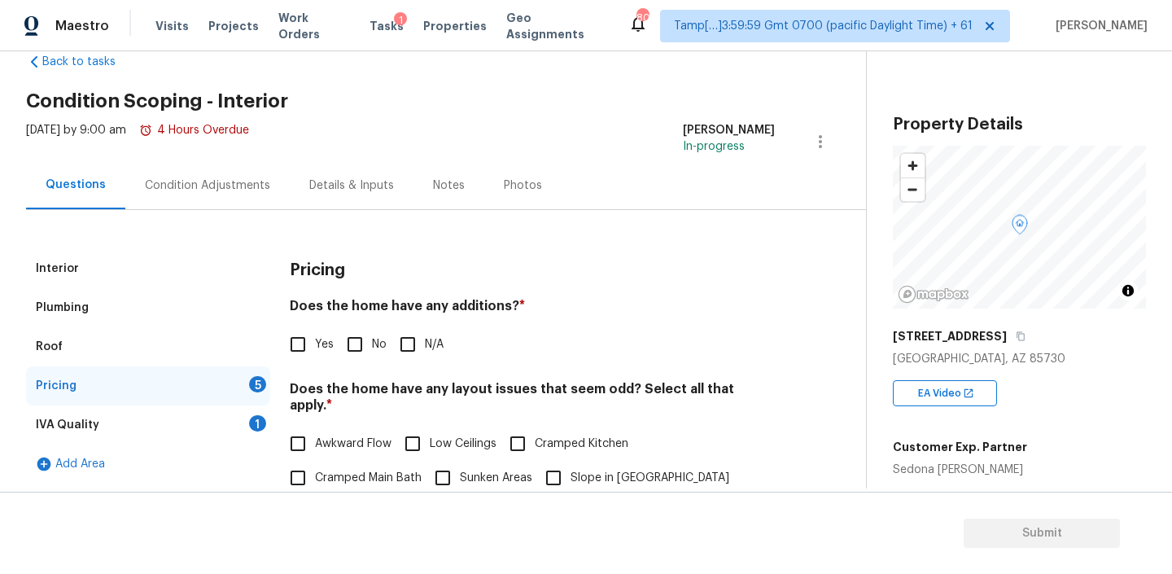
scroll to position [98, 0]
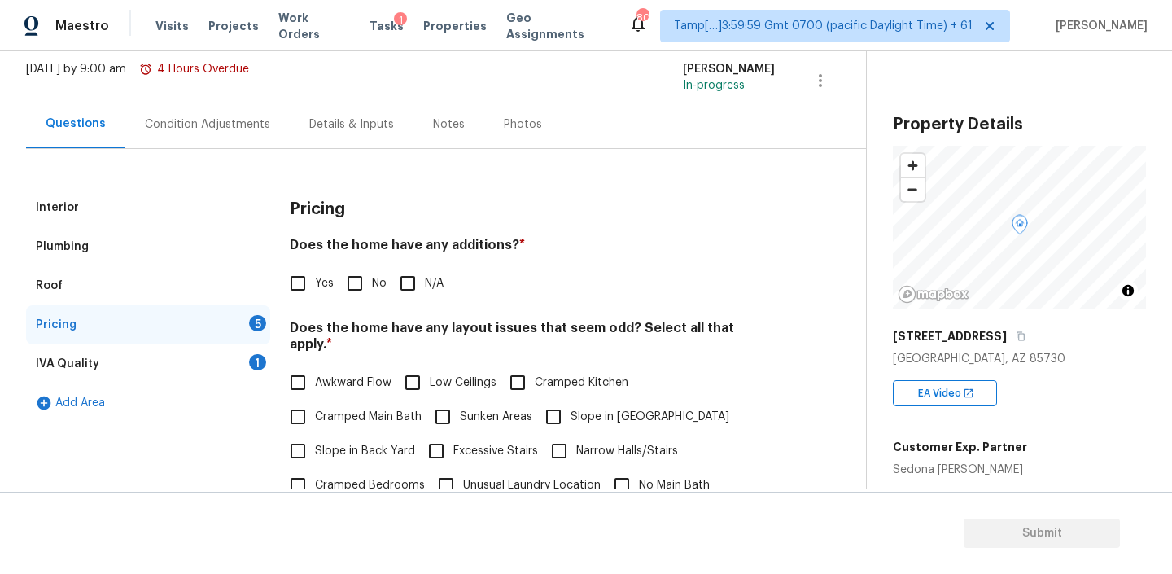
click at [473, 245] on h4 "Does the home have any additions? *" at bounding box center [532, 248] width 485 height 23
copy h4 "additions"
click at [301, 286] on input "Yes" at bounding box center [298, 283] width 34 height 34
checkbox input "true"
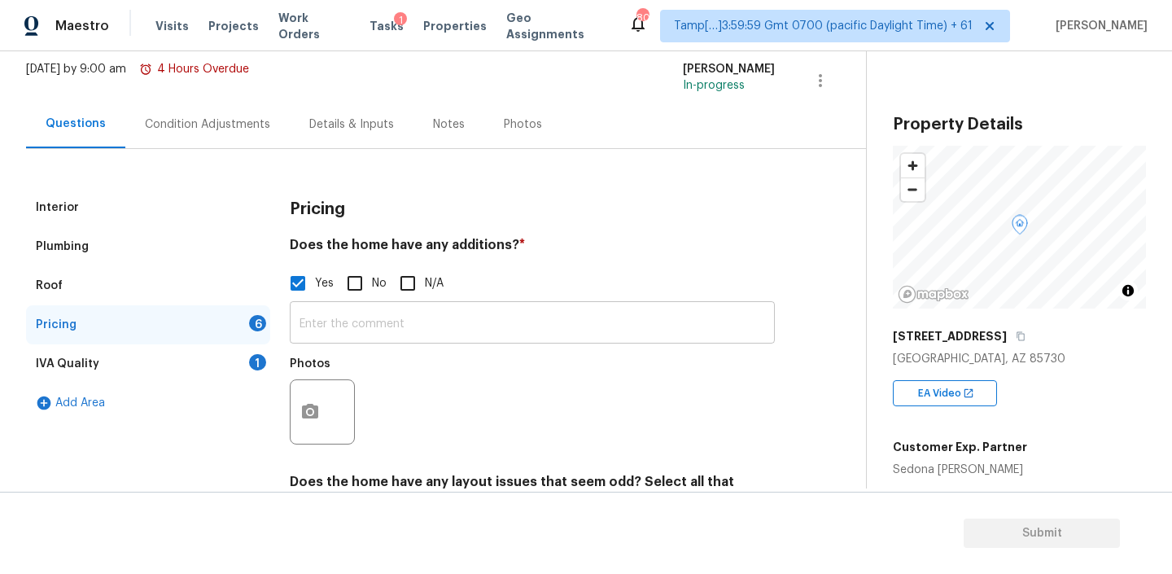
click at [351, 331] on input "text" at bounding box center [532, 324] width 485 height 38
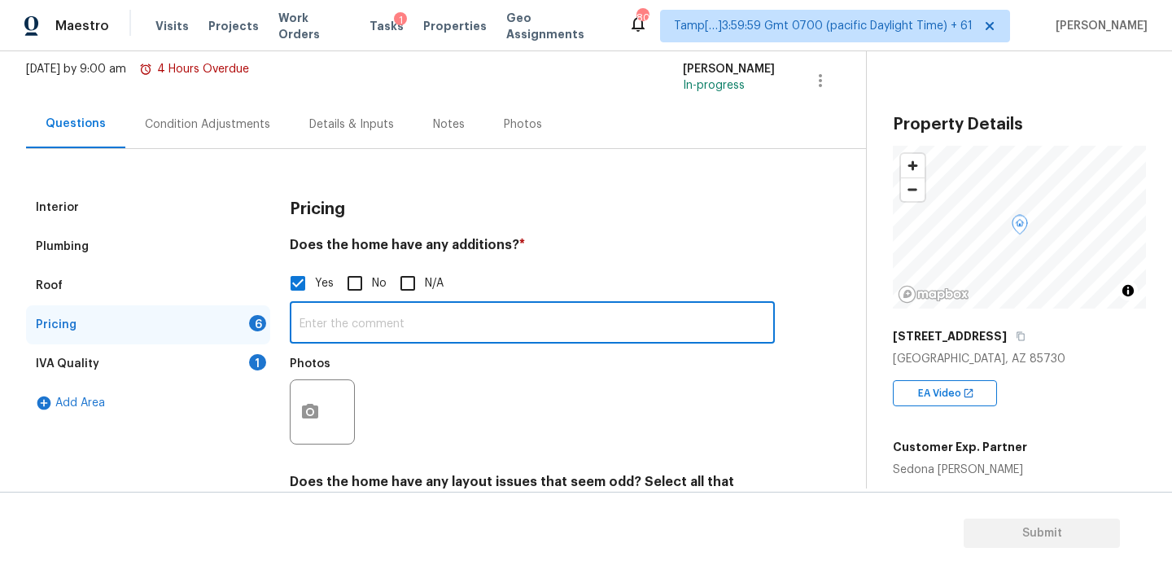
paste input "Enclosed carport"
type input "Enclosed carport"
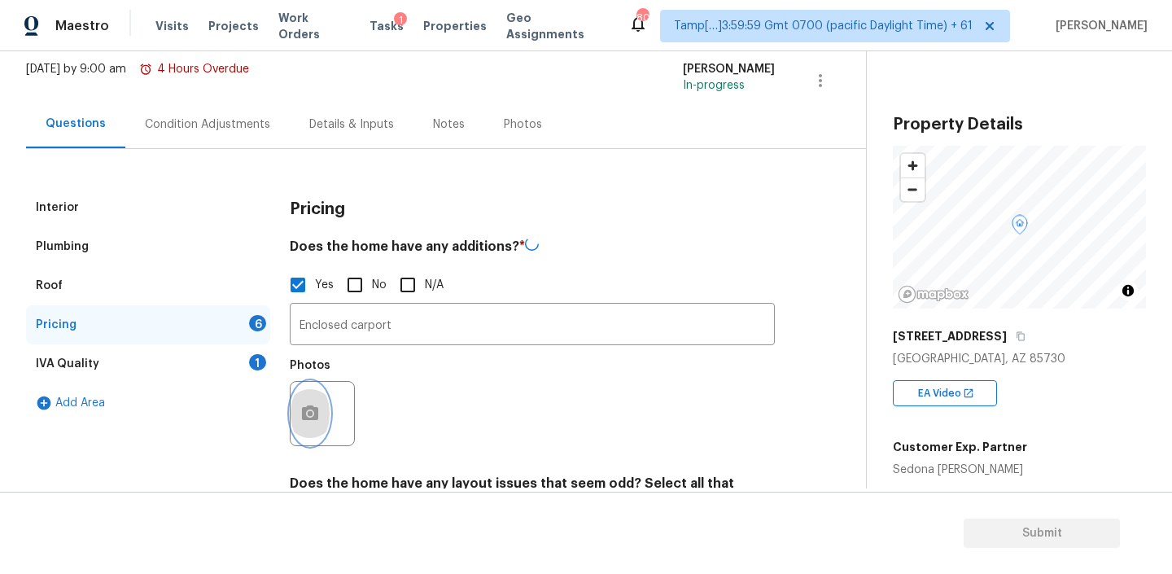
click at [312, 395] on button "button" at bounding box center [309, 413] width 39 height 63
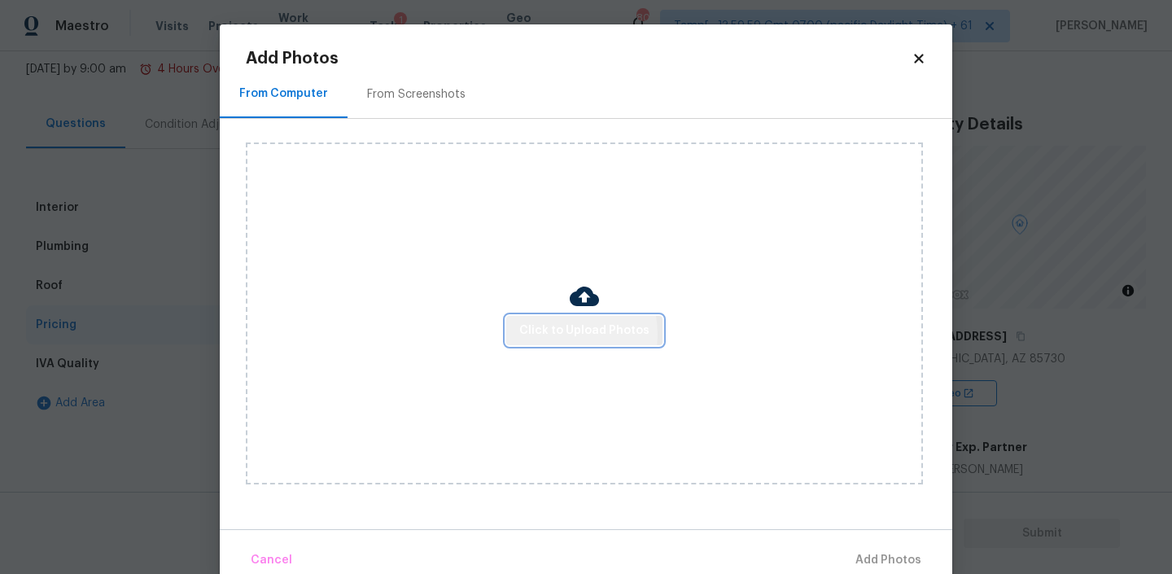
click at [560, 334] on span "Click to Upload Photos" at bounding box center [584, 331] width 130 height 20
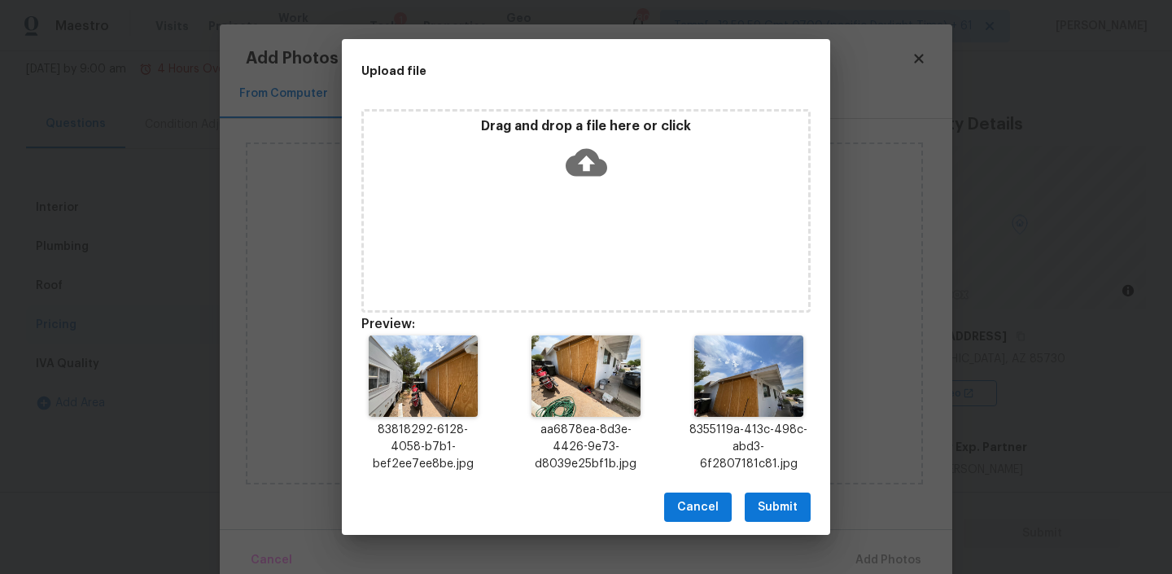
click at [782, 507] on span "Submit" at bounding box center [778, 507] width 40 height 20
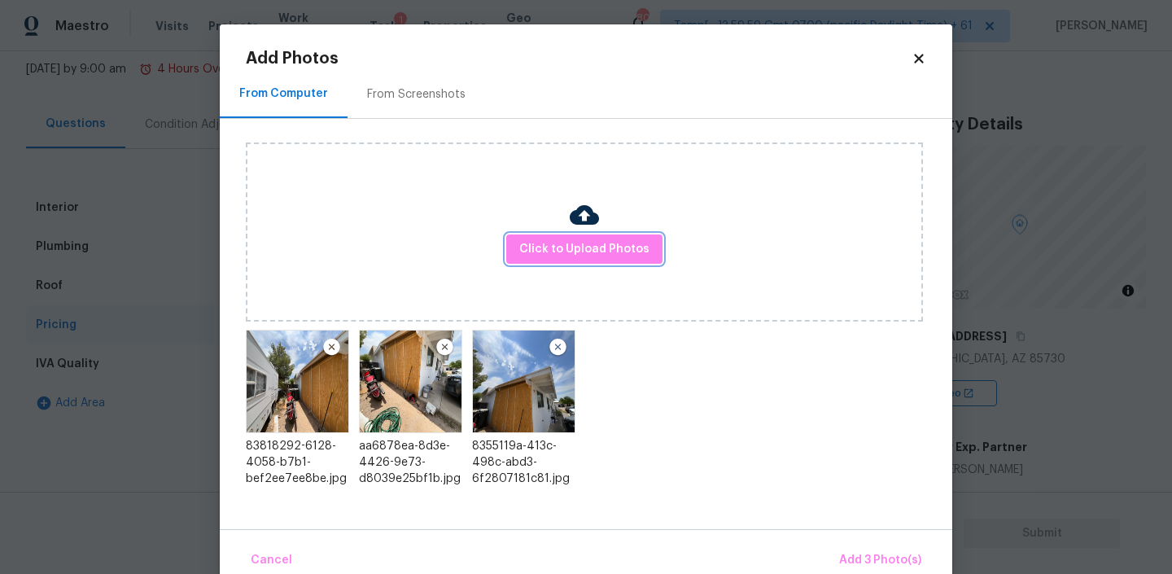
scroll to position [28, 0]
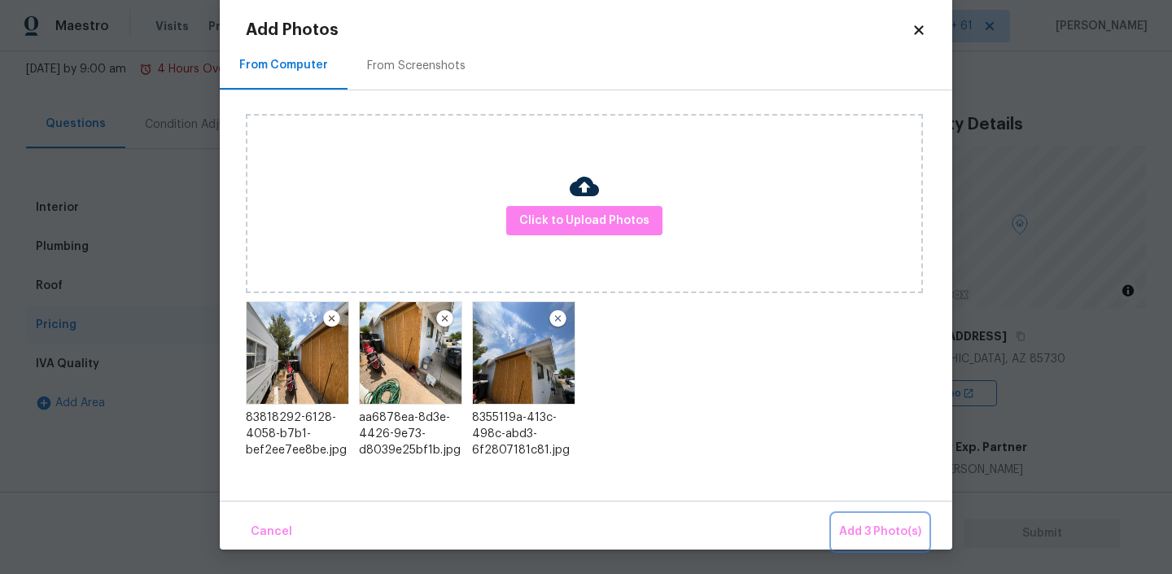
click at [869, 543] on button "Add 3 Photo(s)" at bounding box center [879, 531] width 95 height 35
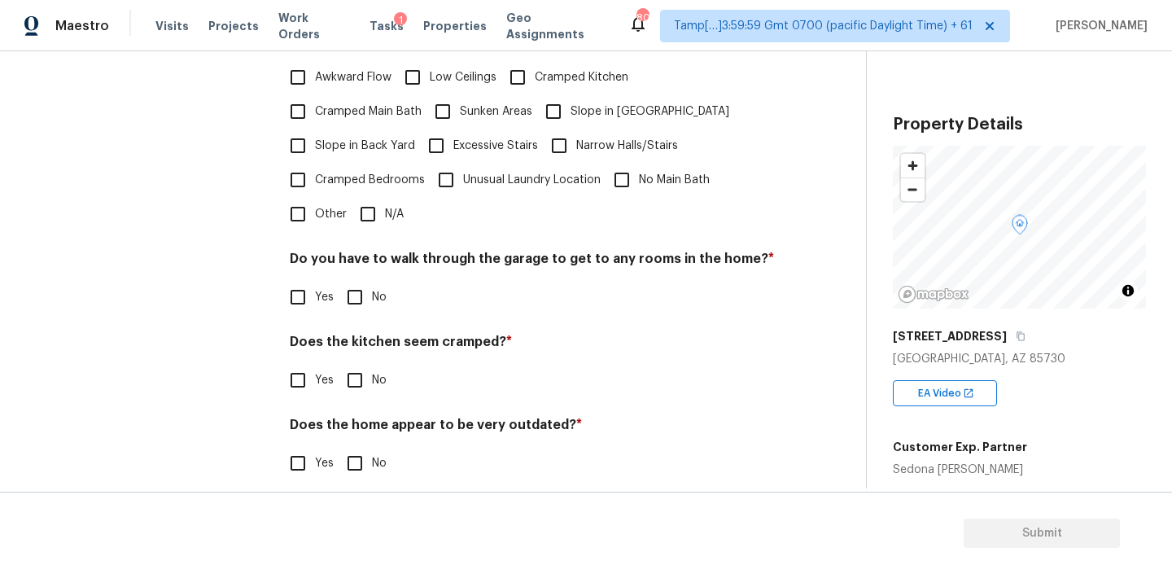
scroll to position [352, 0]
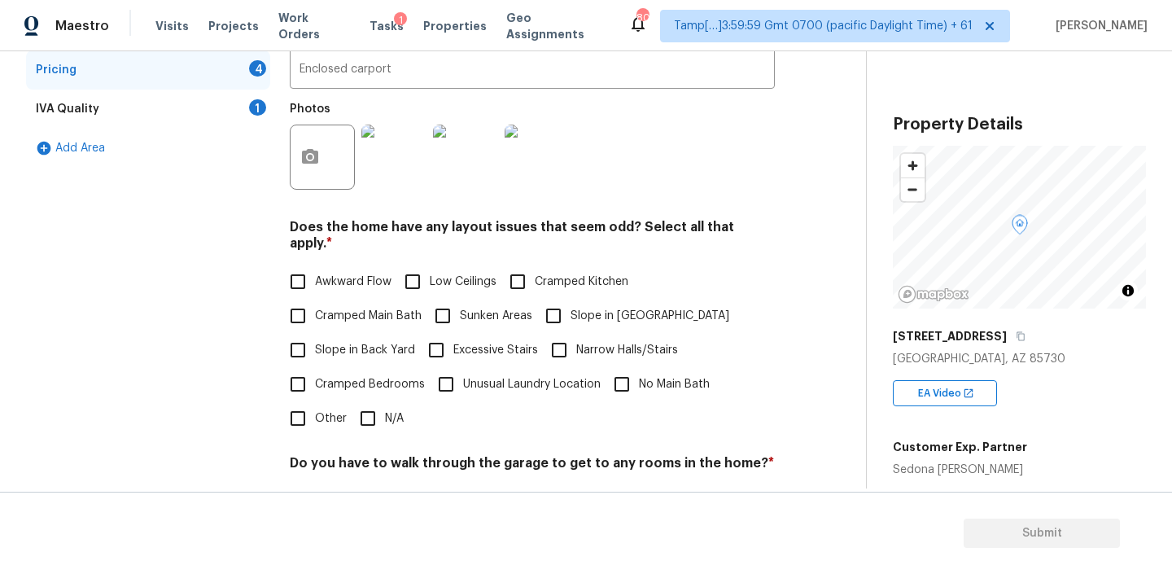
click at [465, 229] on h4 "Does the home have any layout issues that seem odd? Select all that apply. *" at bounding box center [532, 238] width 485 height 39
copy h4 "layout"
click at [367, 401] on input "N/A" at bounding box center [368, 418] width 34 height 34
checkbox input "true"
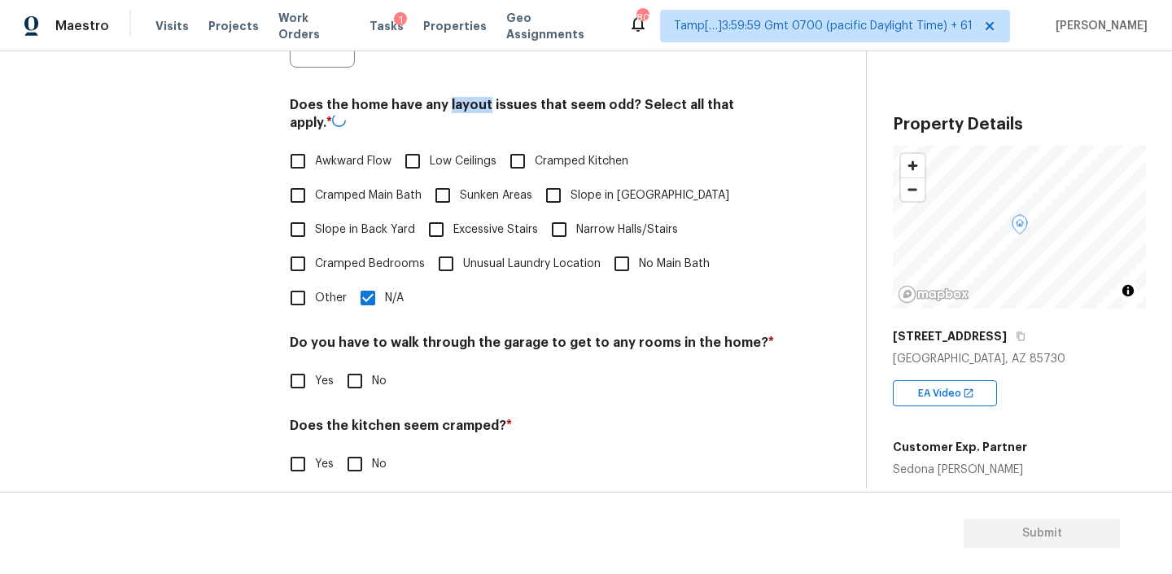
scroll to position [535, 0]
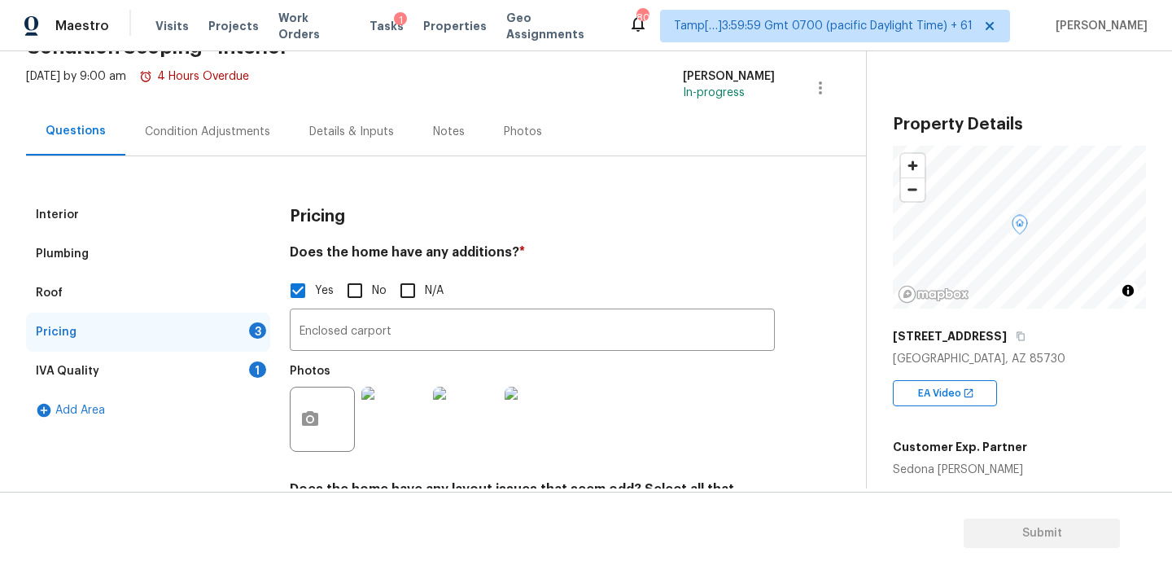
click at [102, 365] on div "IVA Quality 1" at bounding box center [148, 370] width 244 height 39
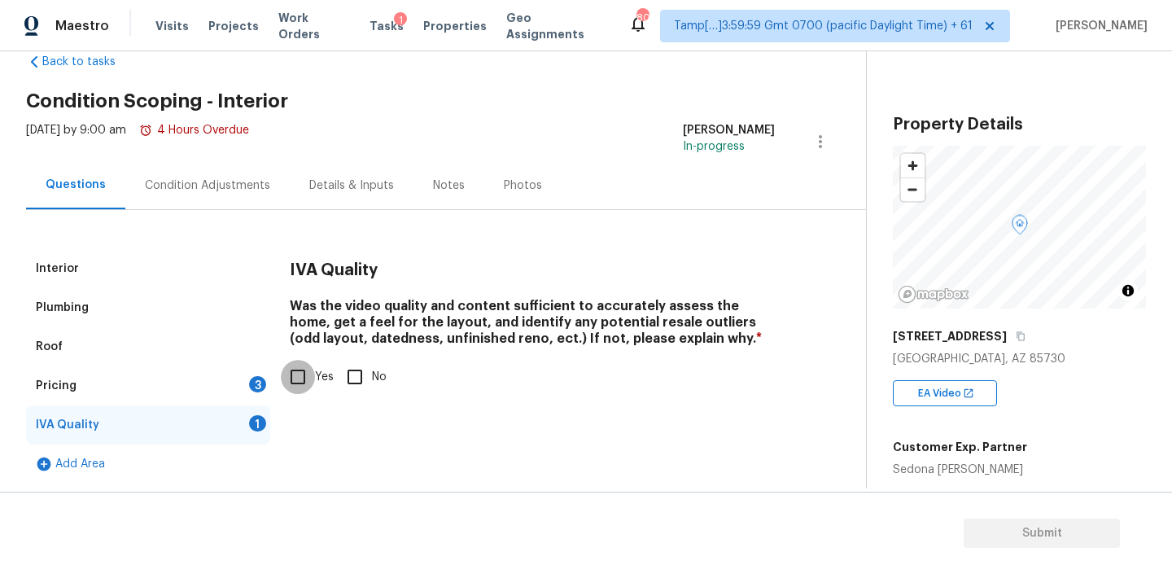
click at [288, 374] on input "Yes" at bounding box center [298, 377] width 34 height 34
checkbox input "true"
click at [177, 388] on div "Pricing 3" at bounding box center [148, 385] width 244 height 39
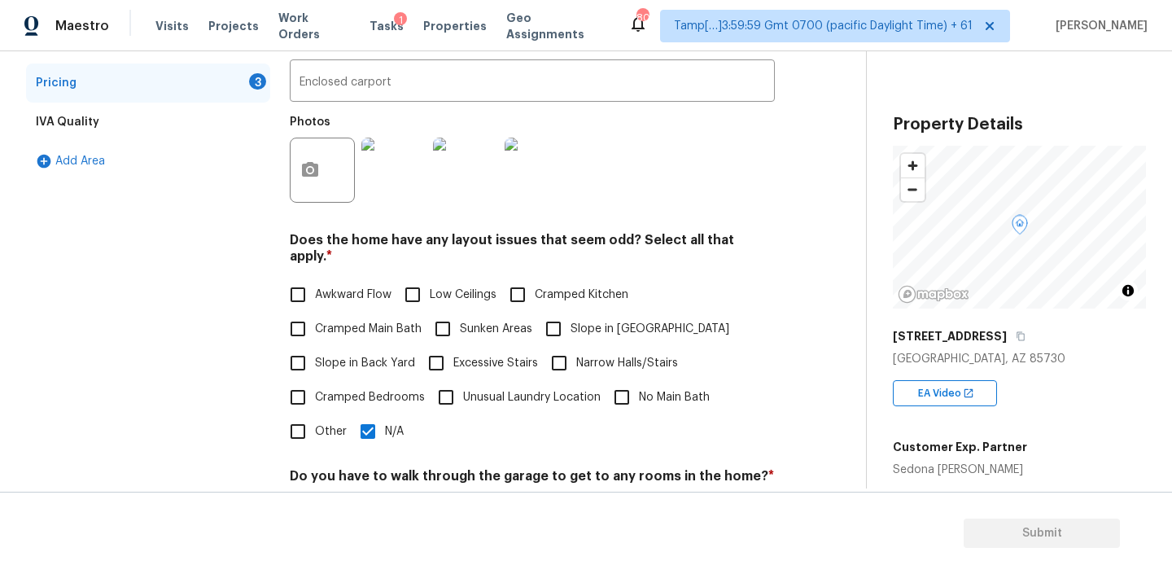
scroll to position [0, 0]
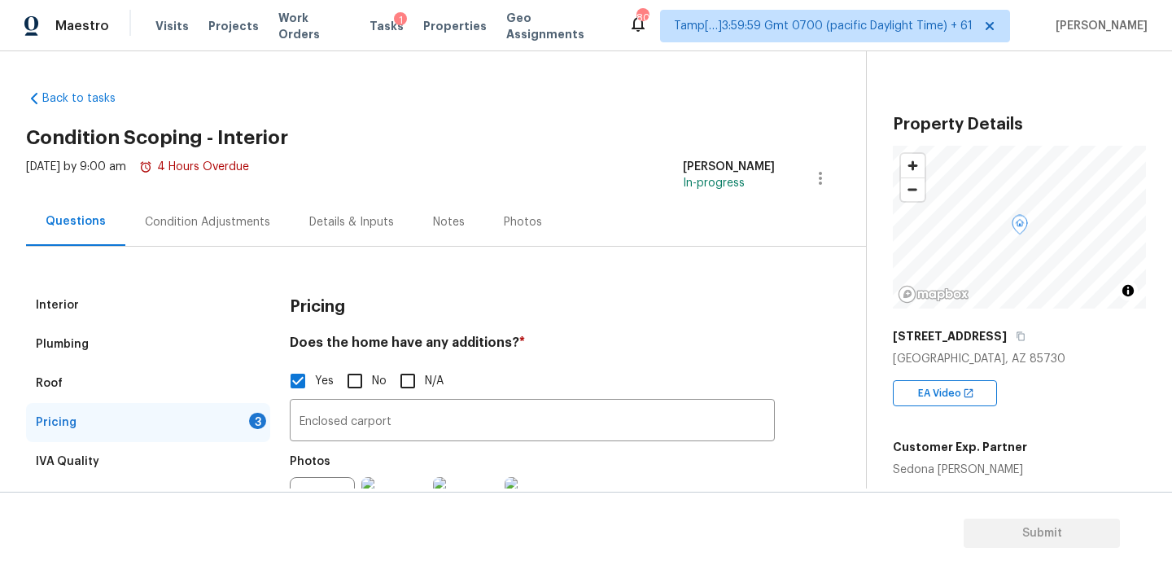
click at [248, 218] on div "Condition Adjustments" at bounding box center [207, 222] width 125 height 16
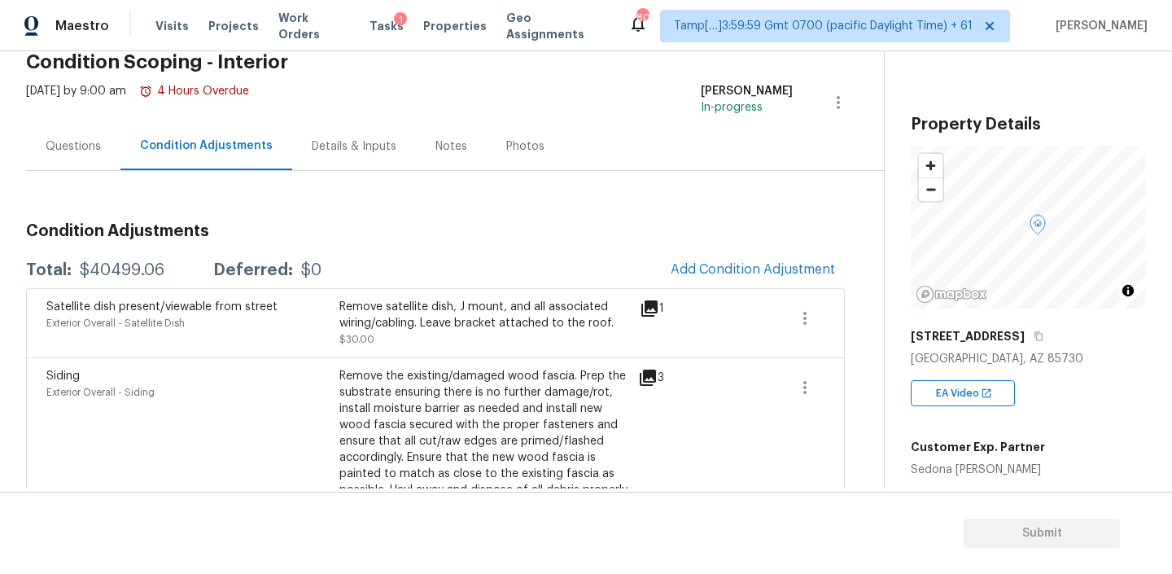
scroll to position [198, 0]
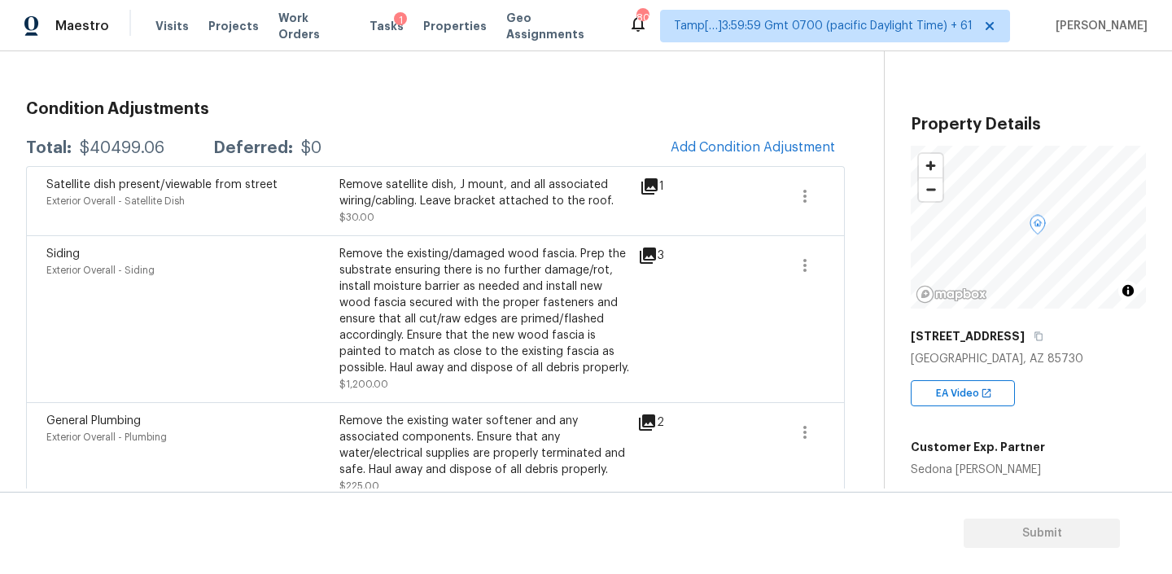
click at [647, 255] on icon at bounding box center [648, 255] width 16 height 16
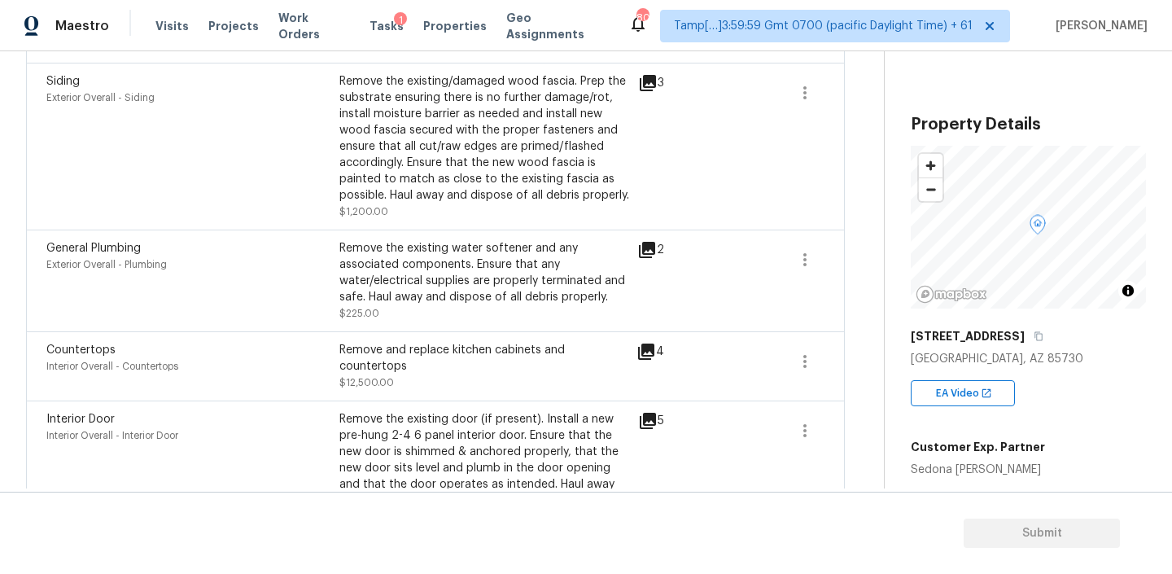
scroll to position [372, 0]
click at [646, 345] on icon at bounding box center [646, 350] width 16 height 16
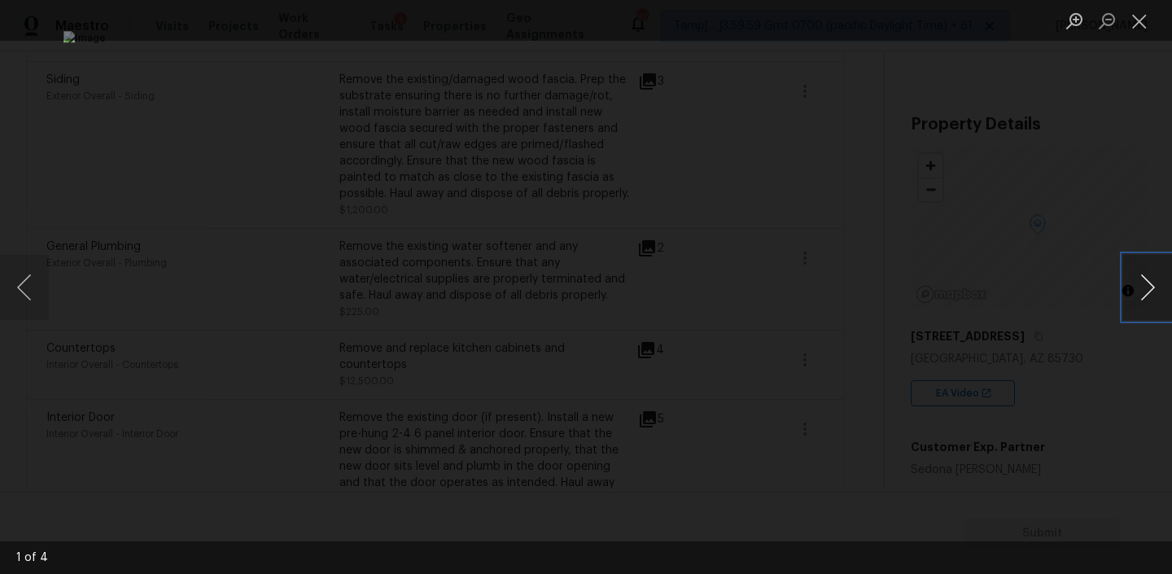
click at [1149, 286] on button "Next image" at bounding box center [1147, 287] width 49 height 65
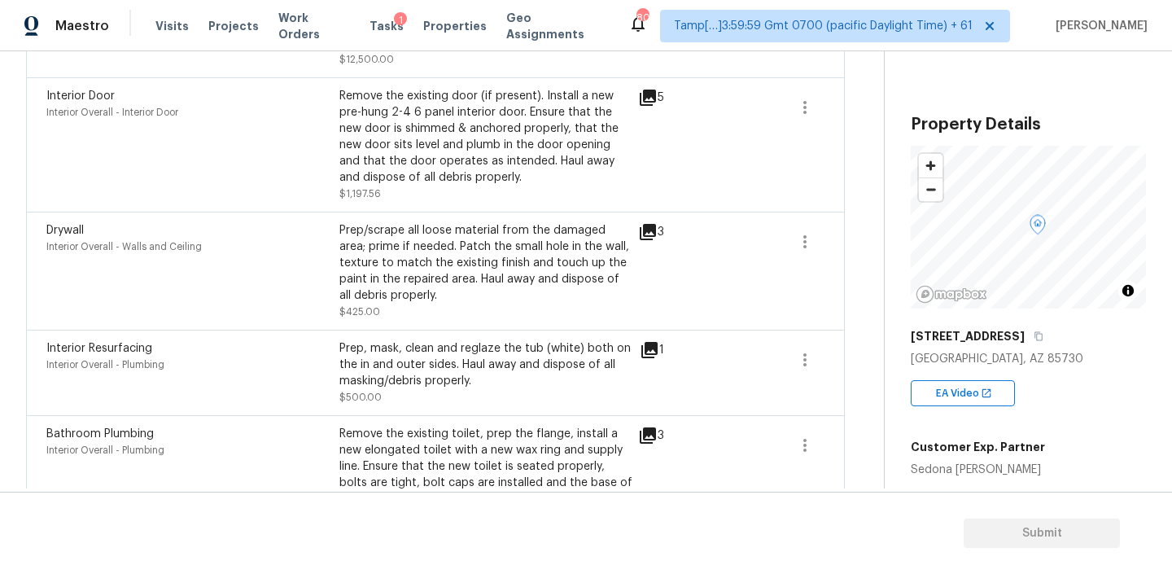
scroll to position [706, 0]
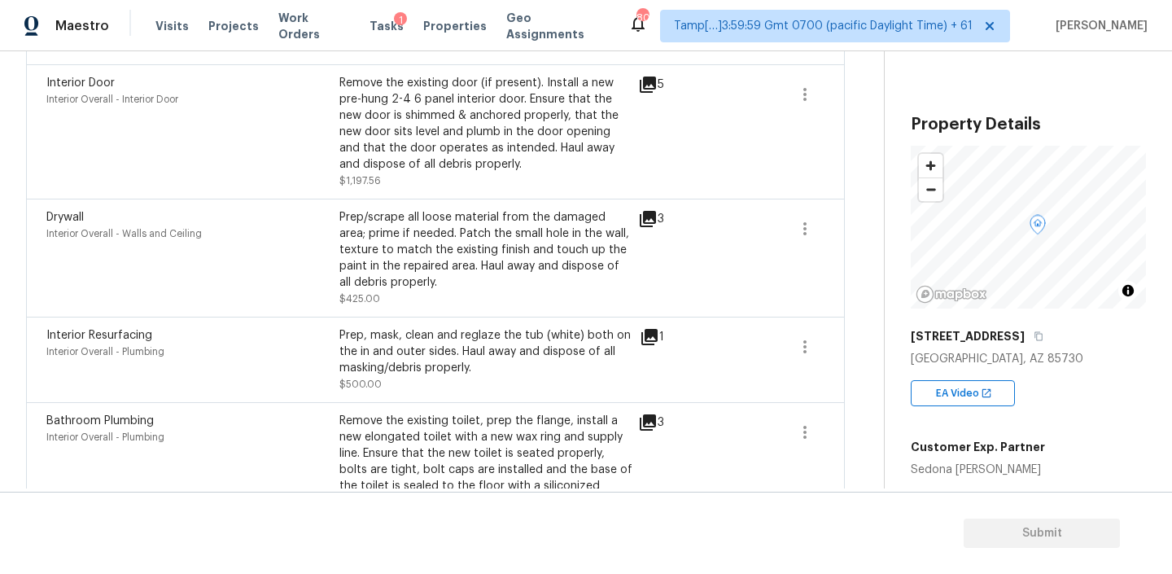
click at [645, 211] on icon at bounding box center [648, 219] width 16 height 16
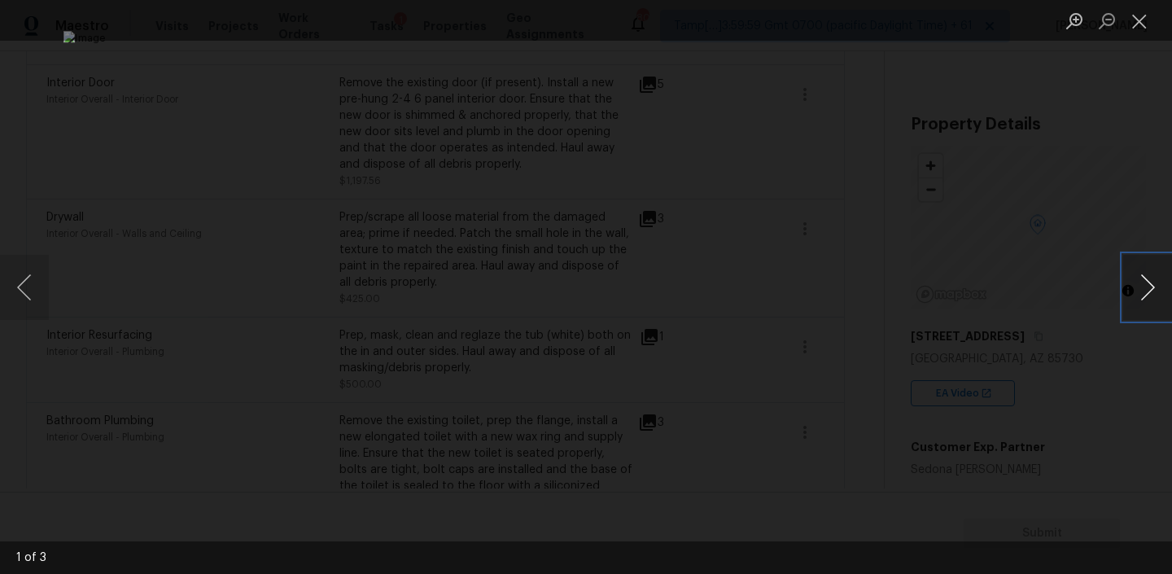
click at [1138, 282] on button "Next image" at bounding box center [1147, 287] width 49 height 65
click at [33, 277] on button "Previous image" at bounding box center [24, 287] width 49 height 65
click at [1140, 12] on button "Close lightbox" at bounding box center [1139, 21] width 33 height 28
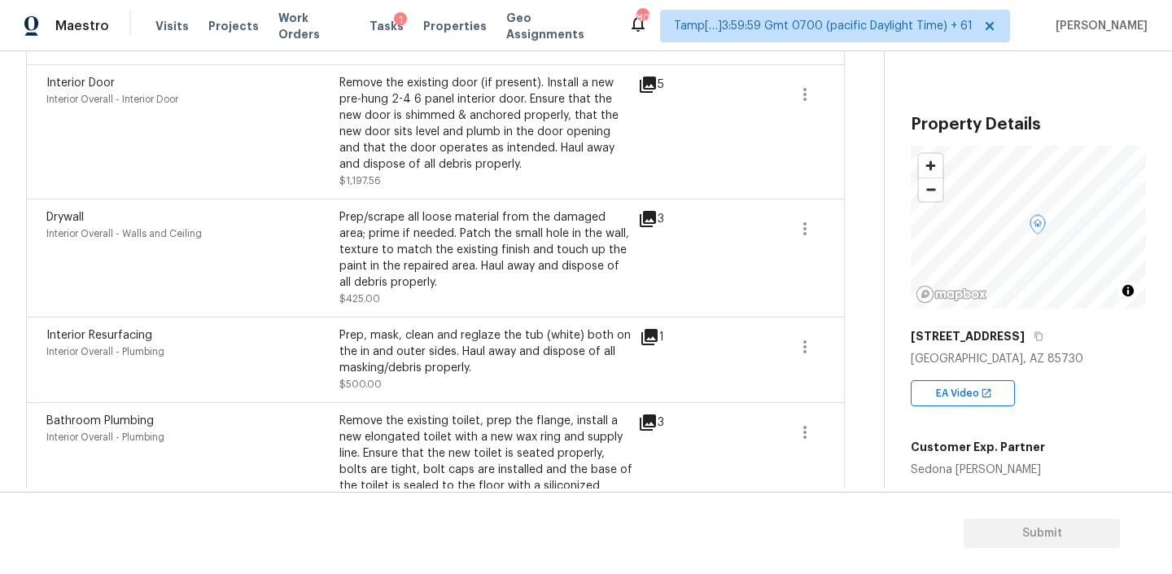
click at [648, 209] on icon at bounding box center [648, 219] width 20 height 20
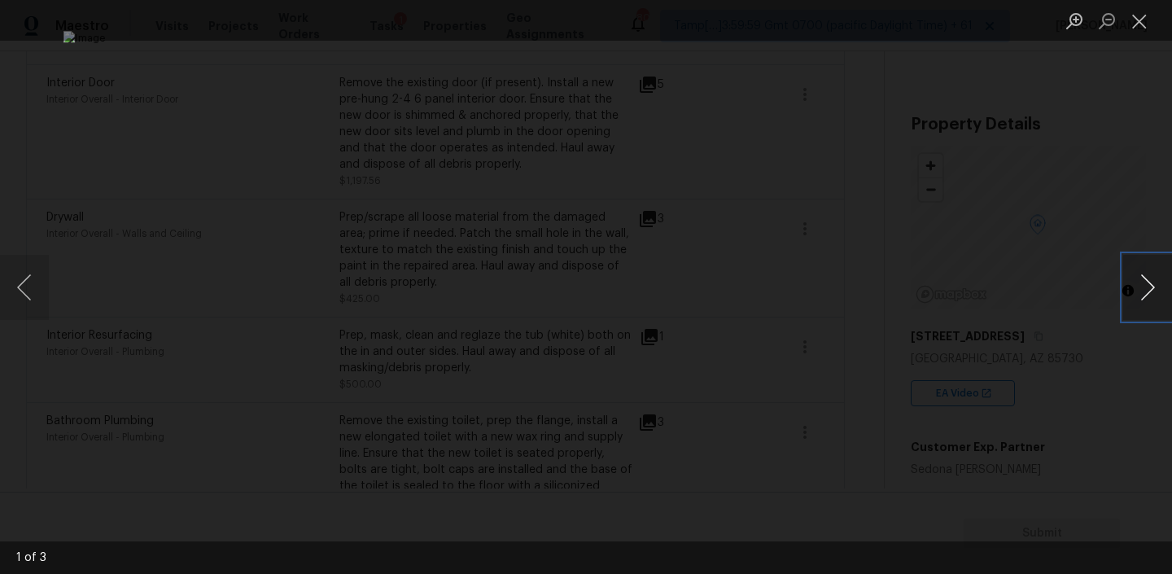
click at [1146, 286] on button "Next image" at bounding box center [1147, 287] width 49 height 65
click at [1140, 24] on button "Close lightbox" at bounding box center [1139, 21] width 33 height 28
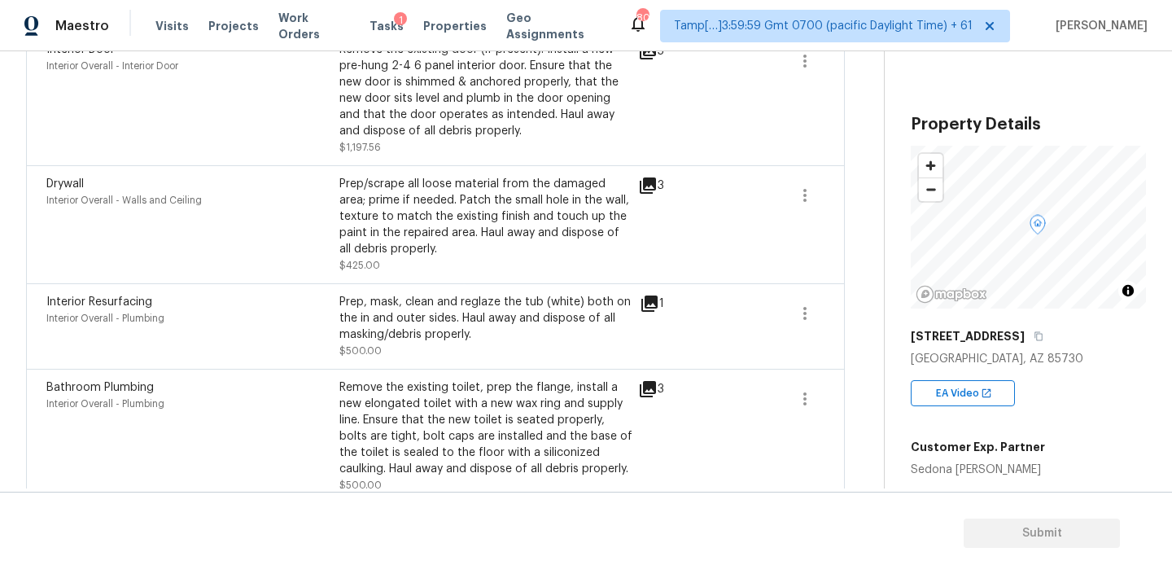
scroll to position [745, 0]
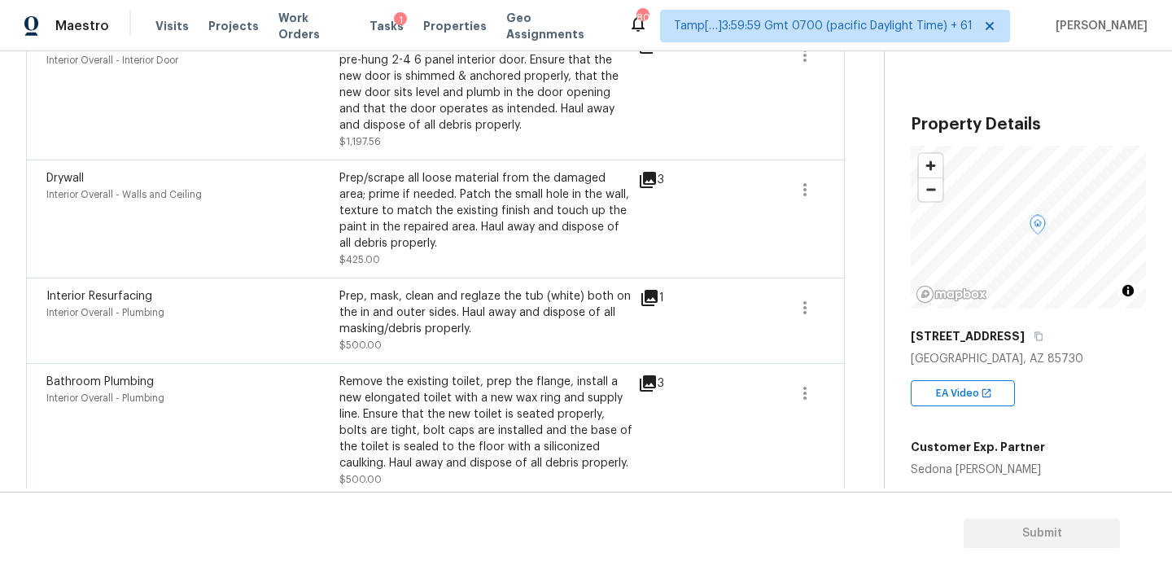
click at [646, 290] on icon at bounding box center [649, 298] width 16 height 16
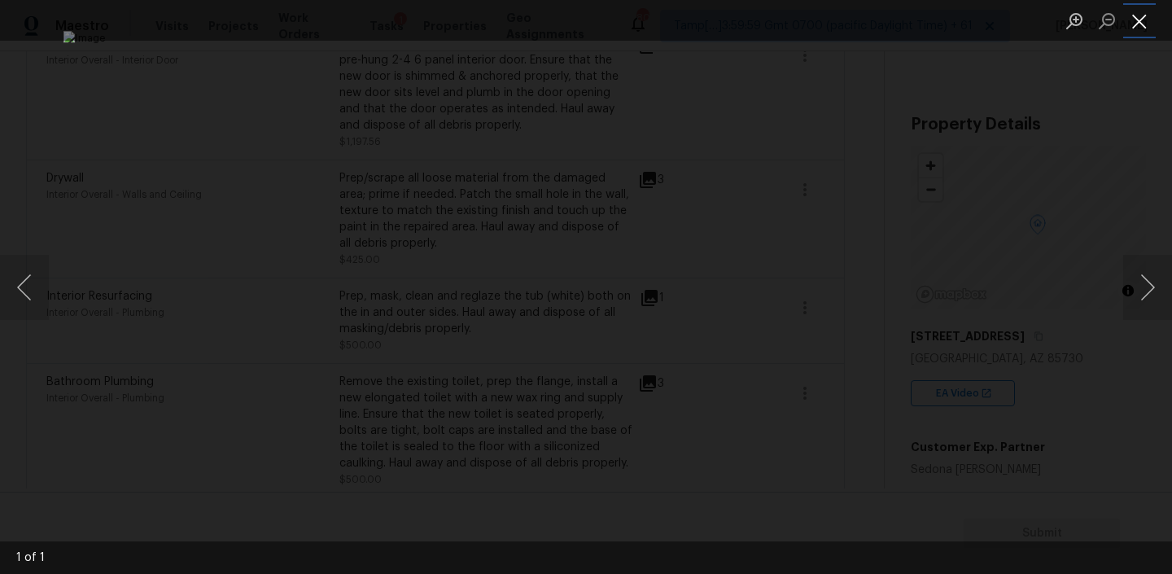
click at [1145, 18] on button "Close lightbox" at bounding box center [1139, 21] width 33 height 28
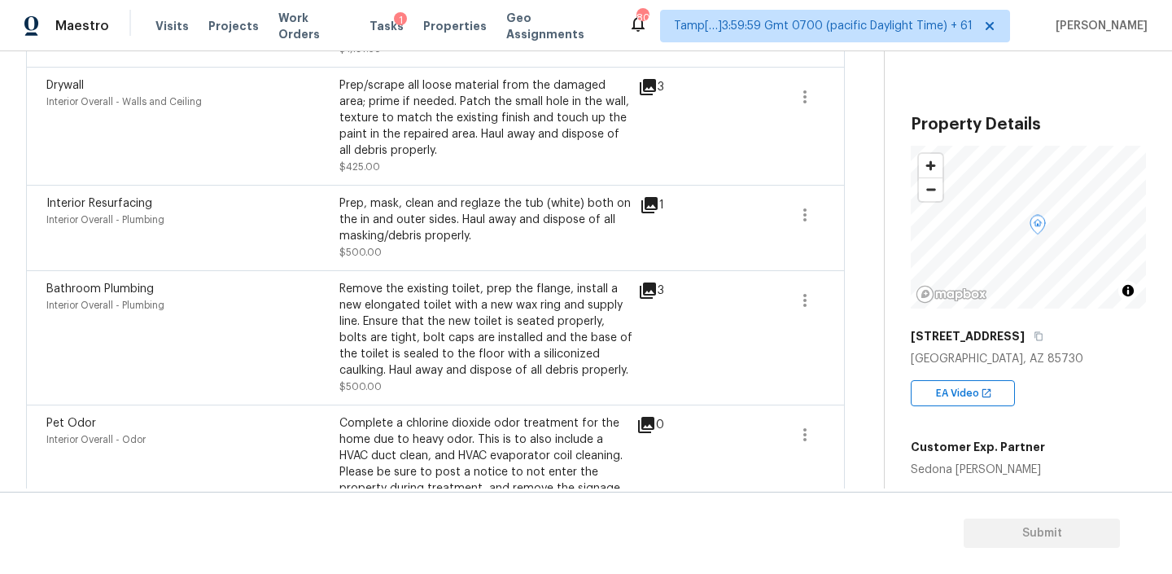
scroll to position [864, 0]
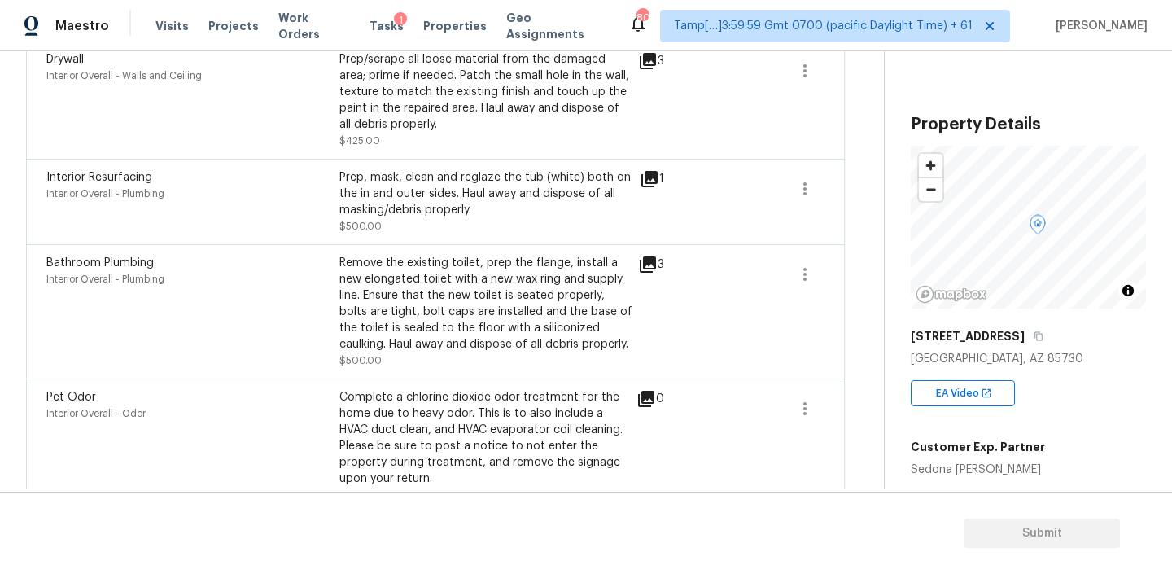
click at [642, 256] on icon at bounding box center [648, 264] width 16 height 16
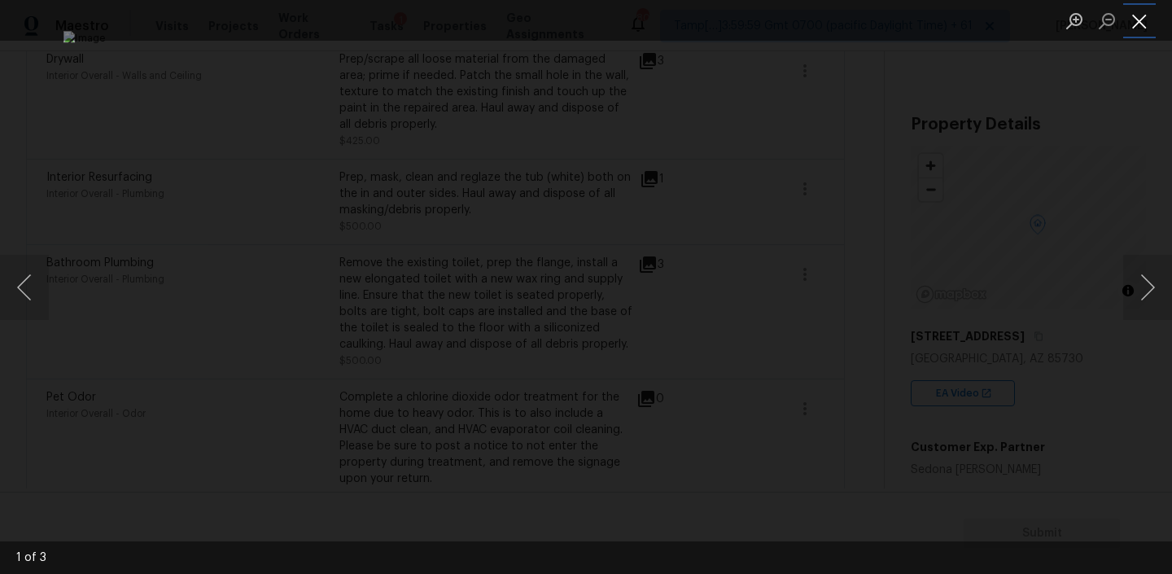
click at [1133, 21] on button "Close lightbox" at bounding box center [1139, 21] width 33 height 28
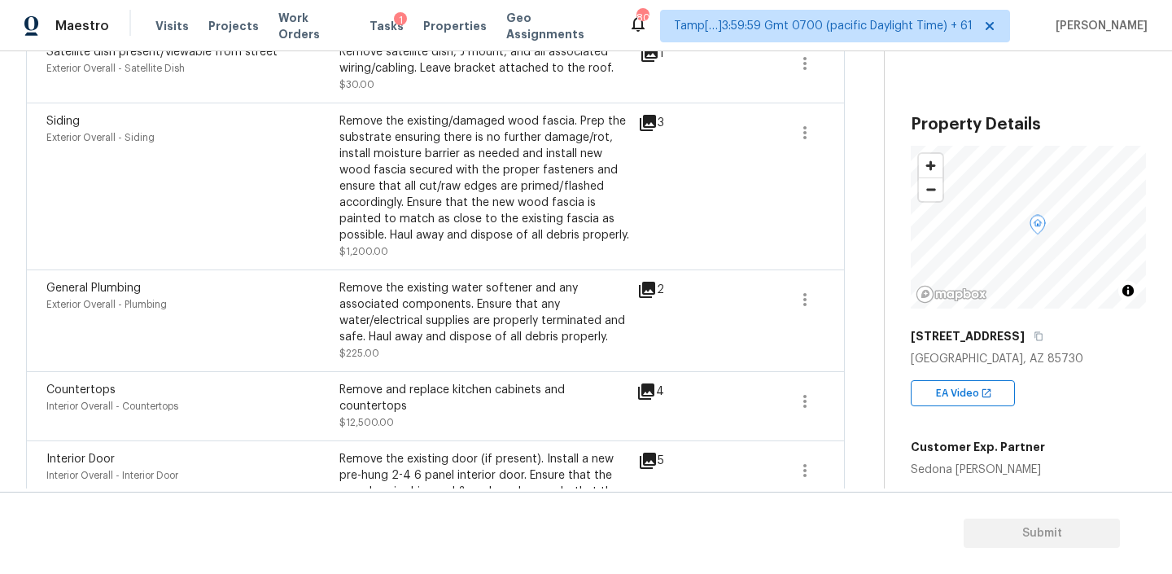
scroll to position [0, 0]
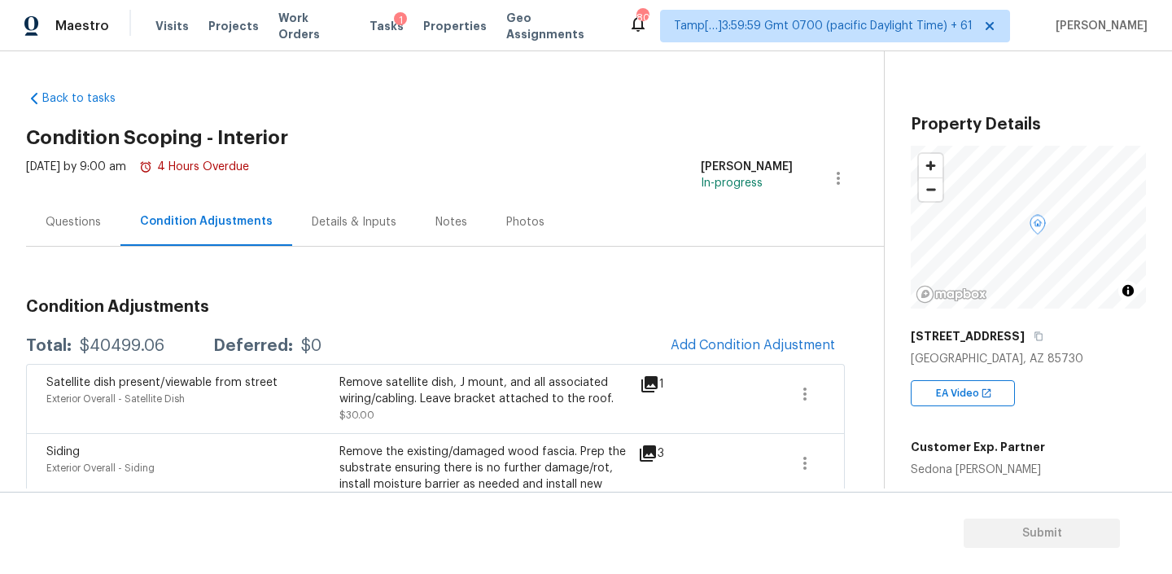
click at [54, 226] on div "Questions" at bounding box center [73, 222] width 55 height 16
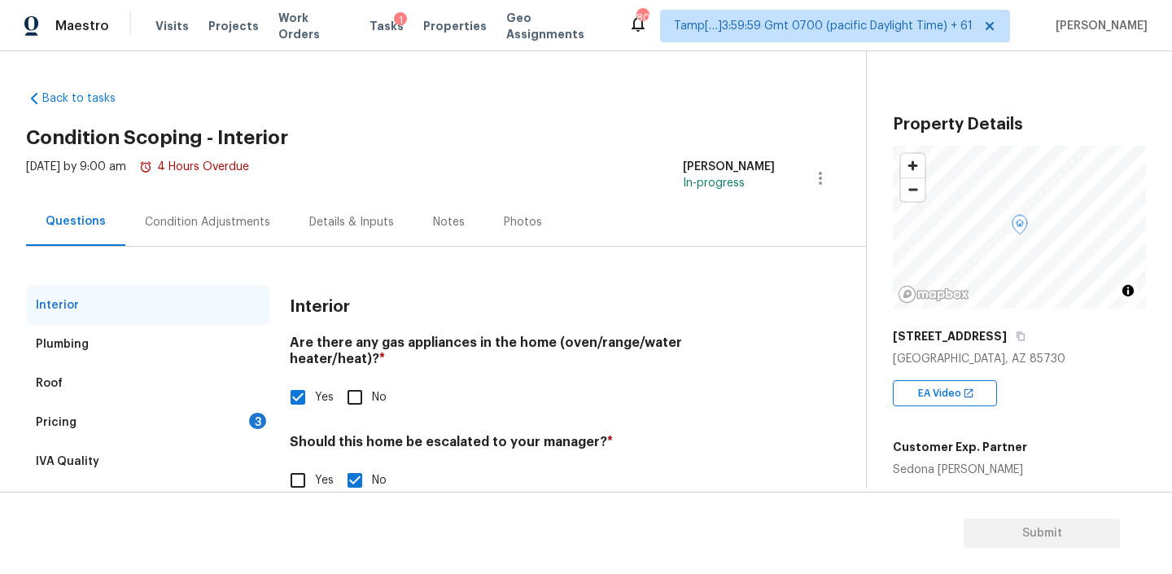
scroll to position [37, 0]
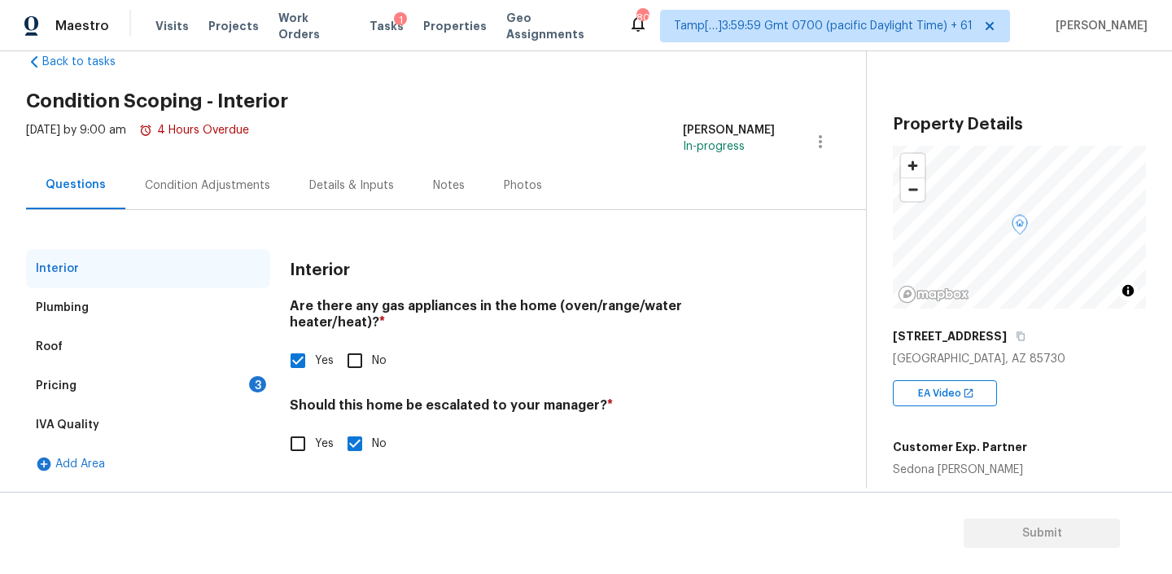
click at [295, 426] on input "Yes" at bounding box center [298, 443] width 34 height 34
checkbox input "true"
checkbox input "false"
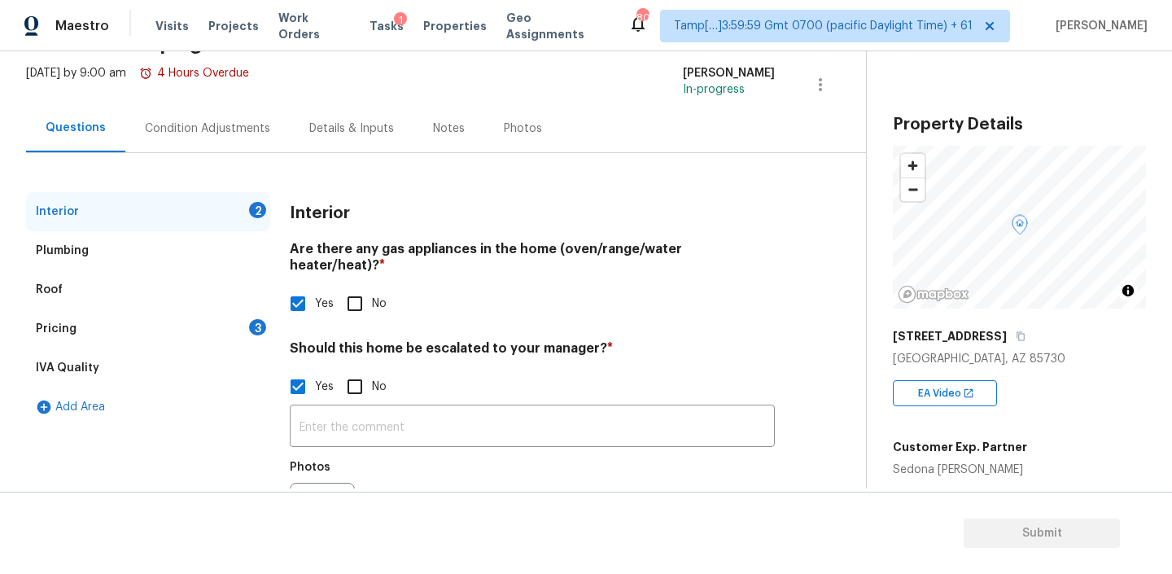
scroll to position [168, 0]
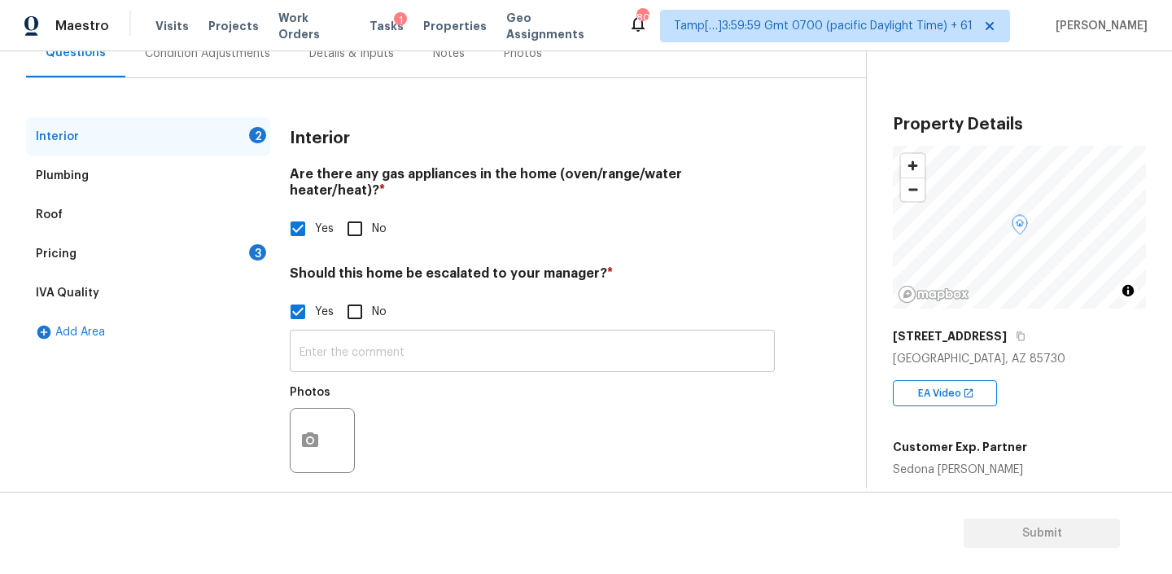
click at [354, 338] on input "text" at bounding box center [532, 353] width 485 height 38
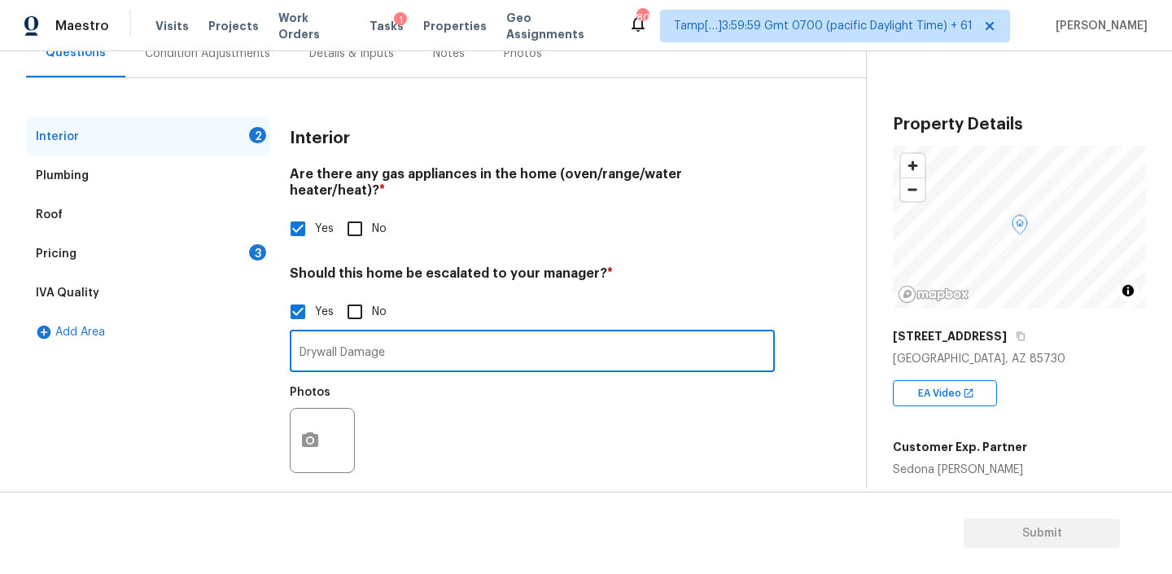
type input "Drywall Damage"
click at [313, 430] on icon "button" at bounding box center [310, 440] width 20 height 20
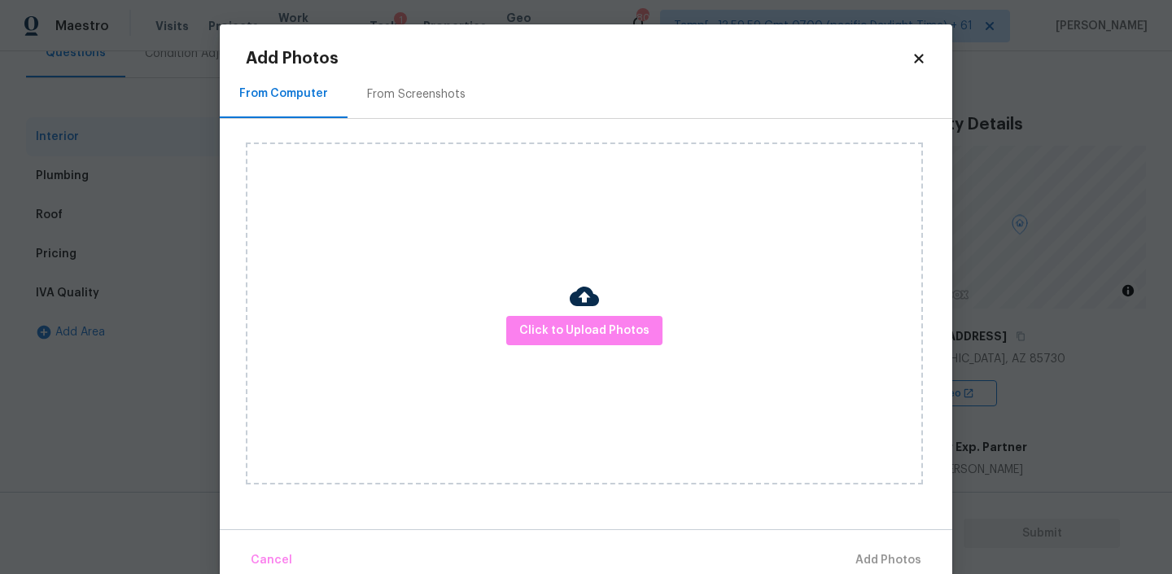
click at [549, 348] on div "Click to Upload Photos" at bounding box center [584, 313] width 677 height 342
click at [549, 334] on span "Click to Upload Photos" at bounding box center [584, 331] width 130 height 20
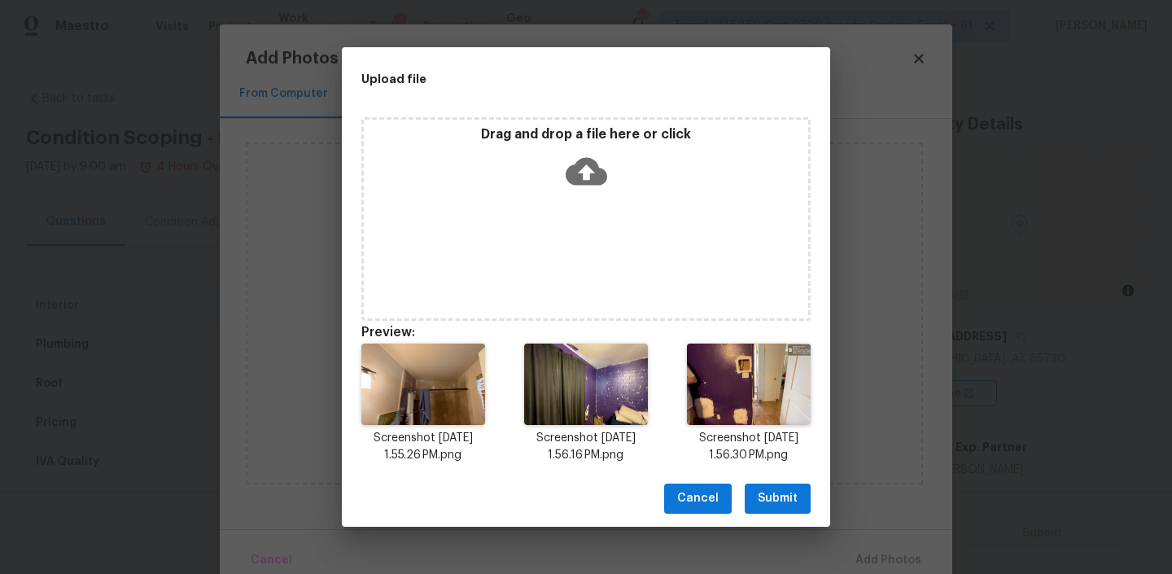
scroll to position [168, 0]
click at [775, 496] on span "Submit" at bounding box center [778, 498] width 40 height 20
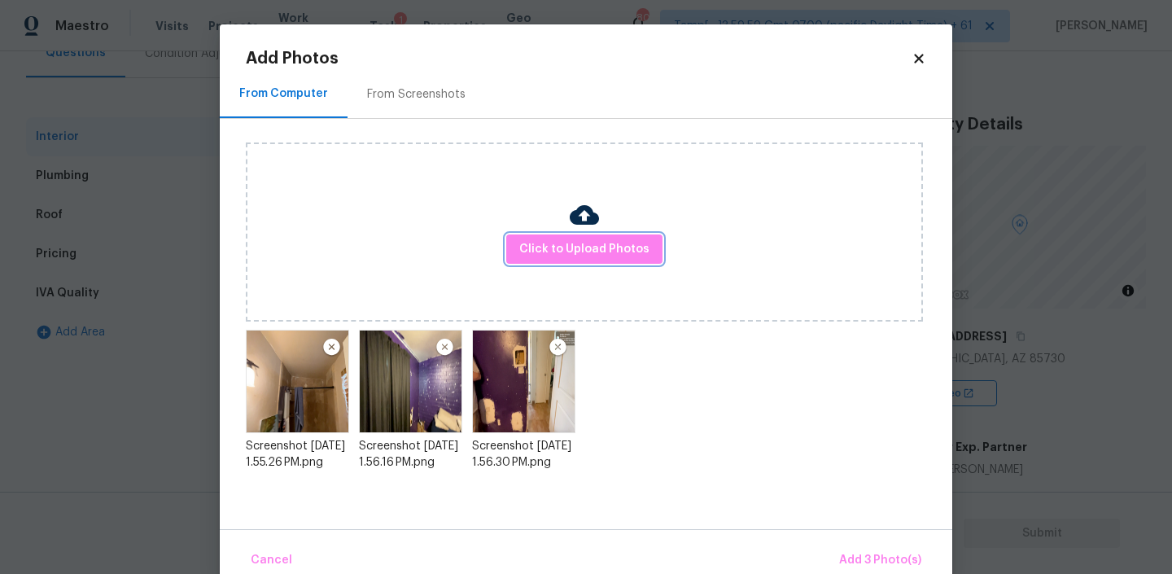
scroll to position [28, 0]
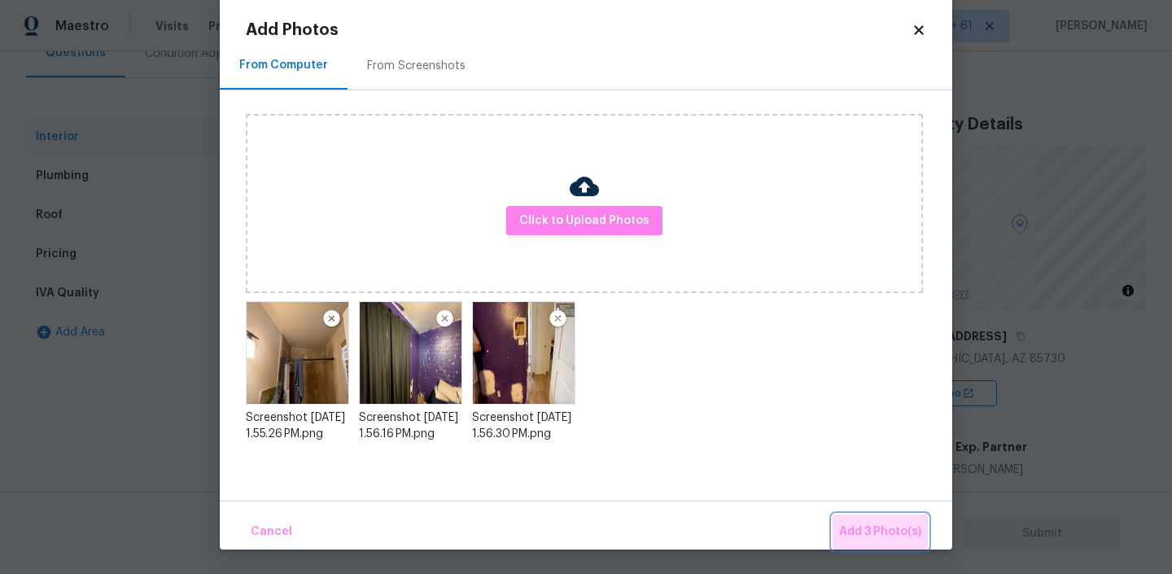
click at [877, 529] on span "Add 3 Photo(s)" at bounding box center [880, 532] width 82 height 20
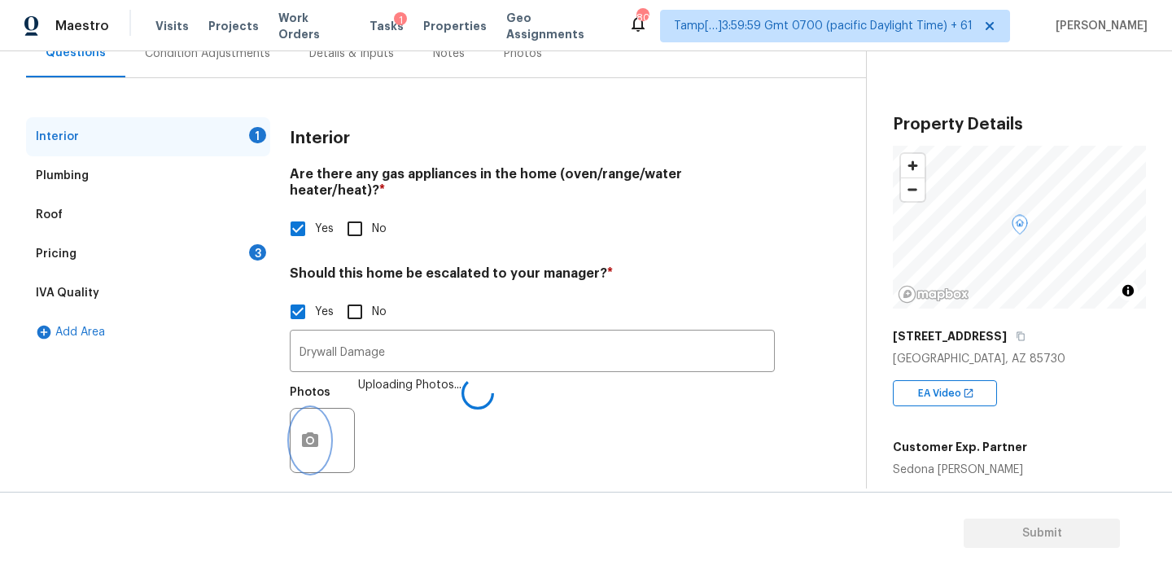
scroll to position [0, 0]
click at [404, 334] on input "Drywall Damage" at bounding box center [532, 353] width 485 height 38
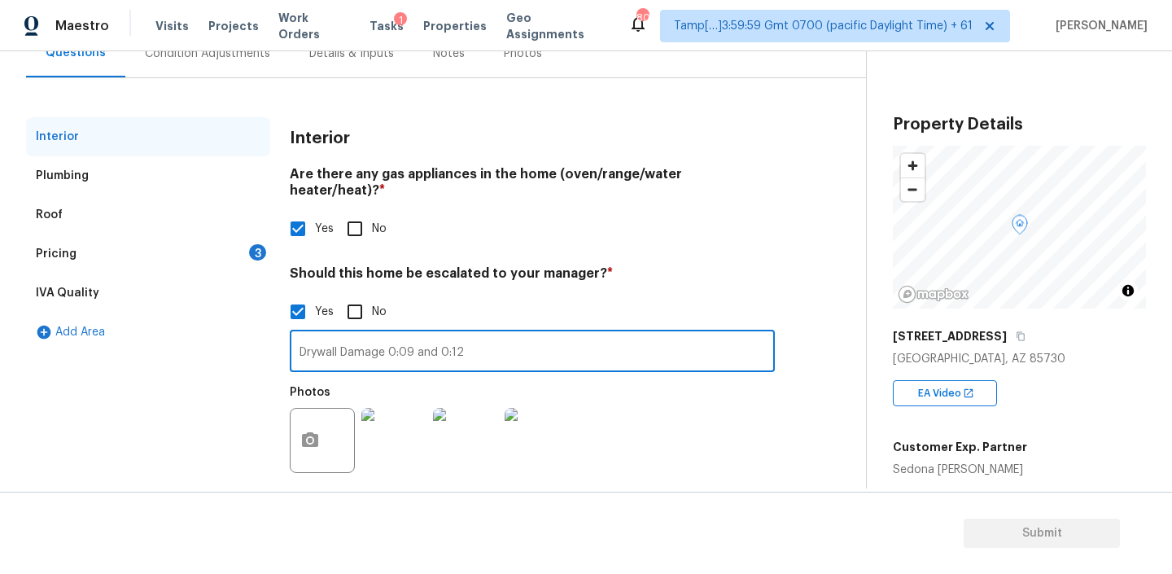
scroll to position [171, 0]
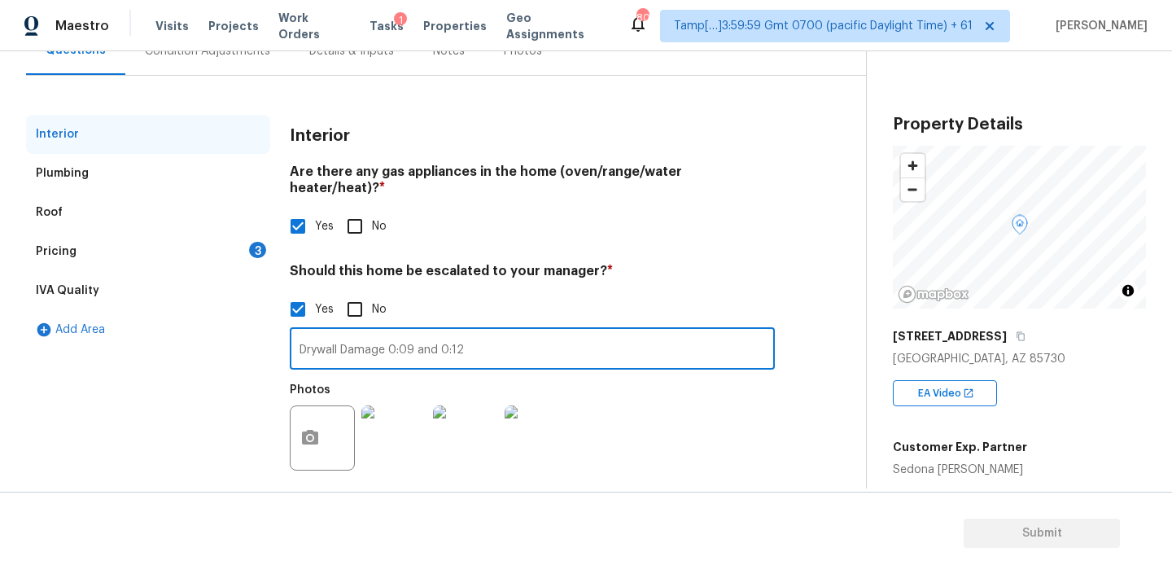
type input "Drywall Damage 0:09 and 0:12"
click at [65, 255] on div "Pricing" at bounding box center [56, 251] width 41 height 16
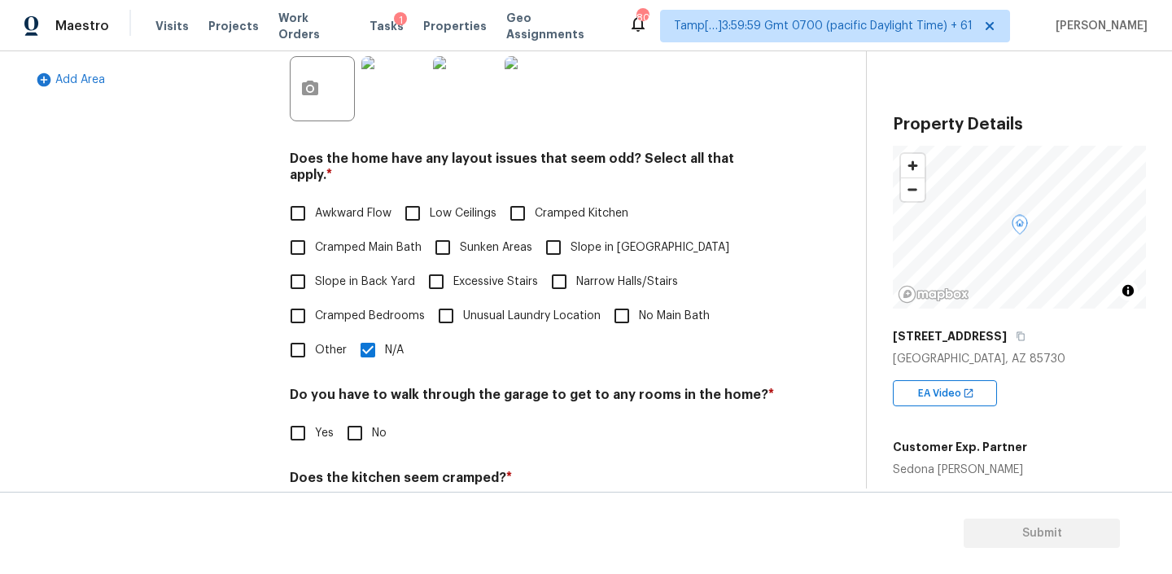
scroll to position [541, 0]
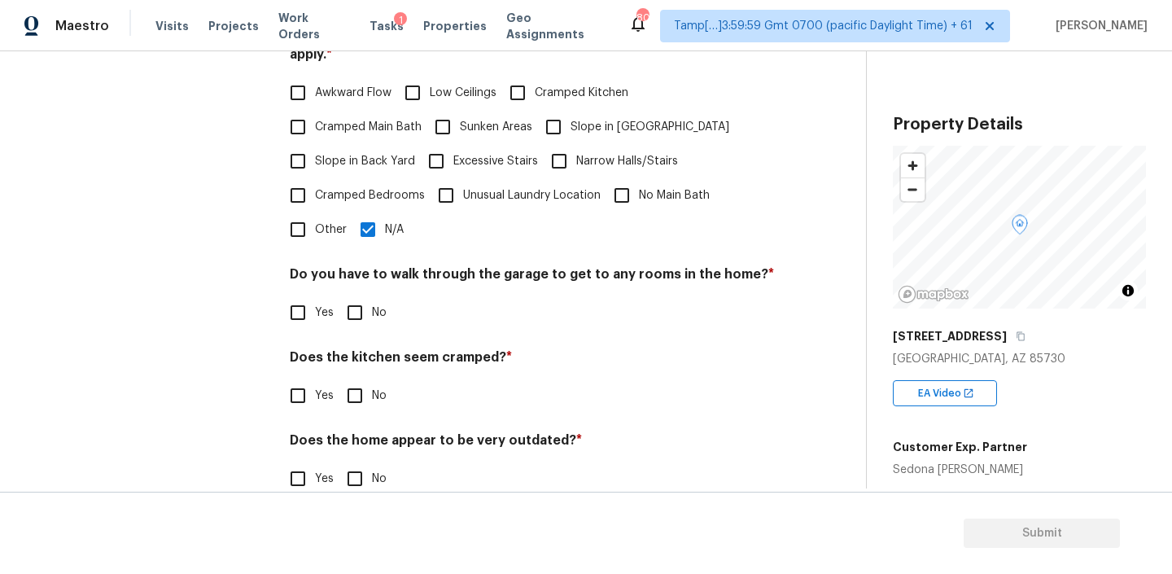
click at [352, 295] on input "No" at bounding box center [355, 312] width 34 height 34
checkbox input "true"
click at [352, 380] on input "No" at bounding box center [355, 395] width 34 height 34
checkbox input "true"
click at [356, 461] on input "No" at bounding box center [355, 478] width 34 height 34
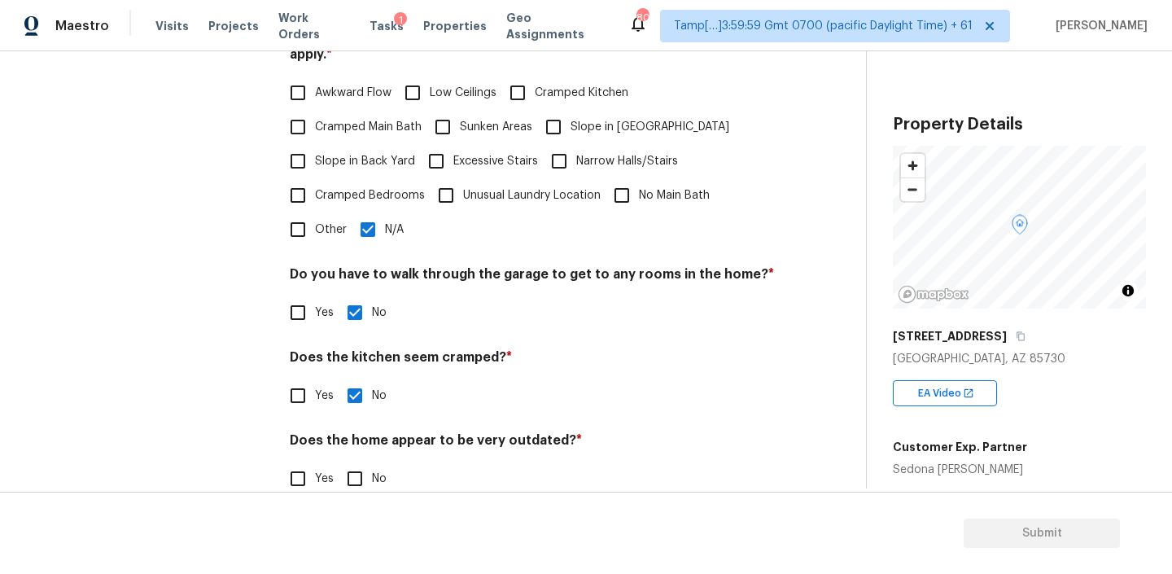
checkbox input "true"
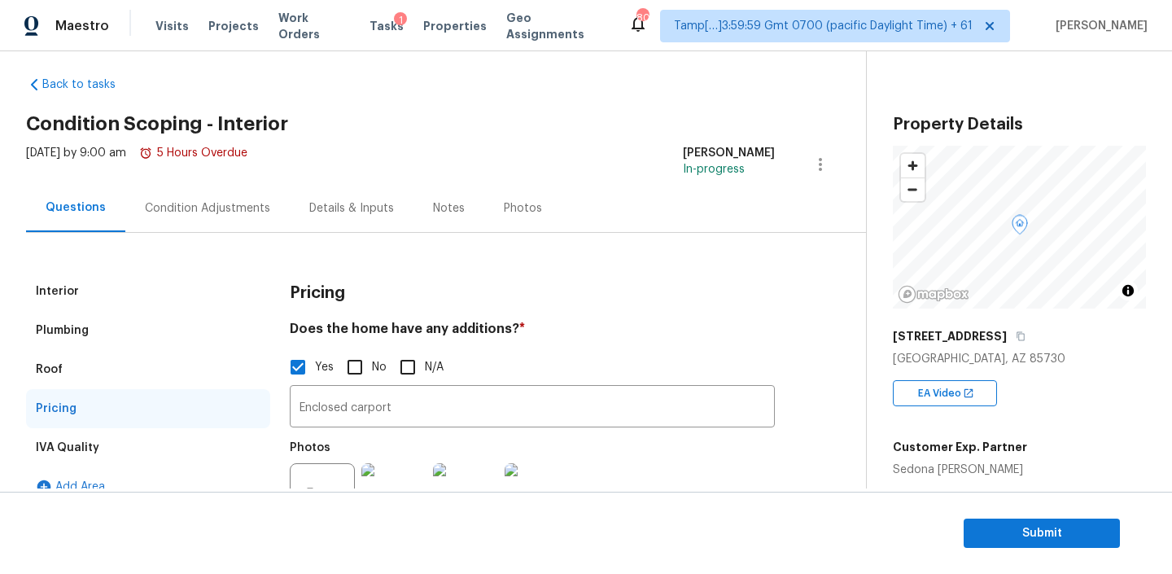
scroll to position [0, 0]
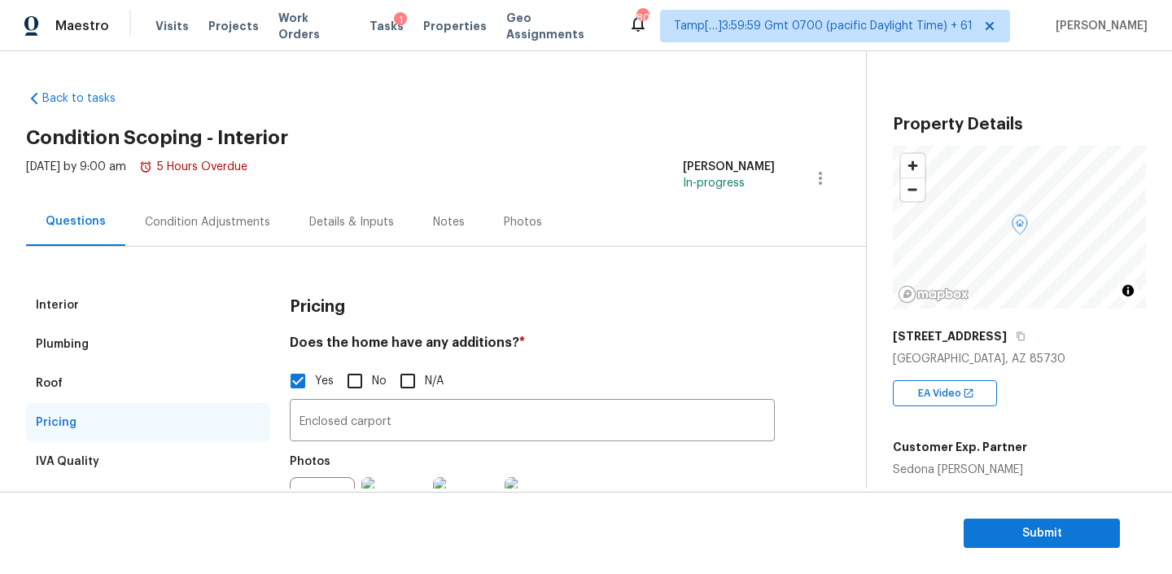
click at [216, 214] on div "Condition Adjustments" at bounding box center [207, 222] width 125 height 16
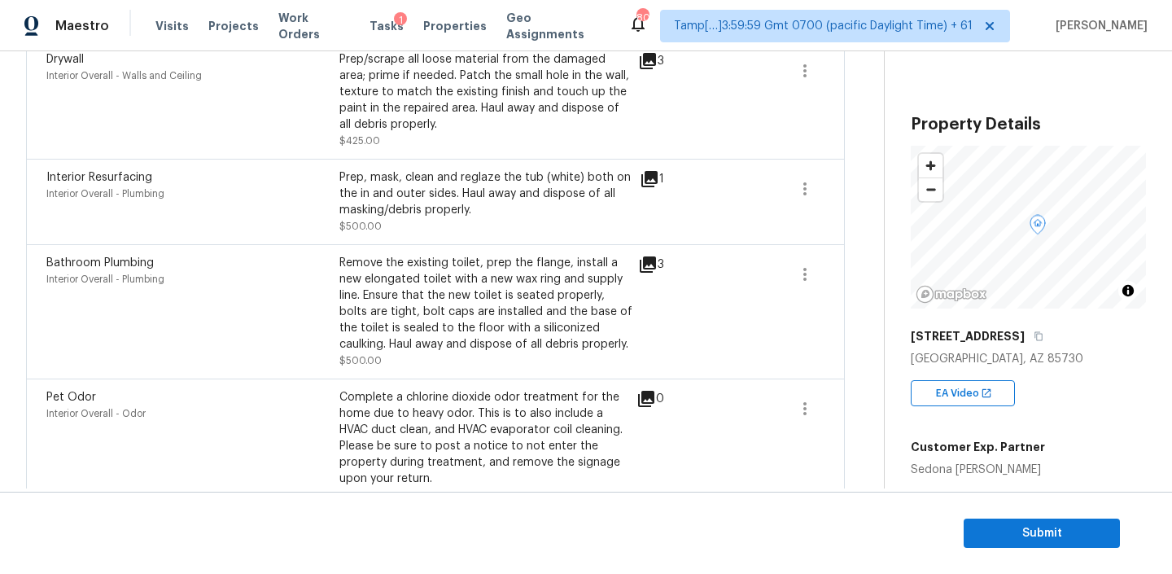
scroll to position [862, 0]
click at [644, 261] on icon at bounding box center [648, 267] width 20 height 20
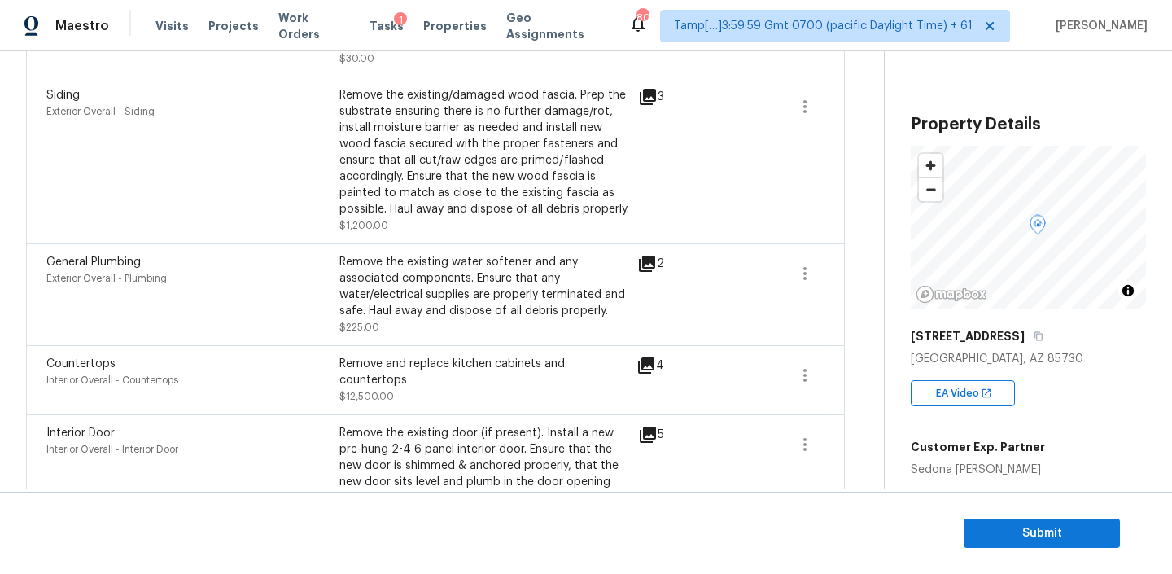
scroll to position [0, 0]
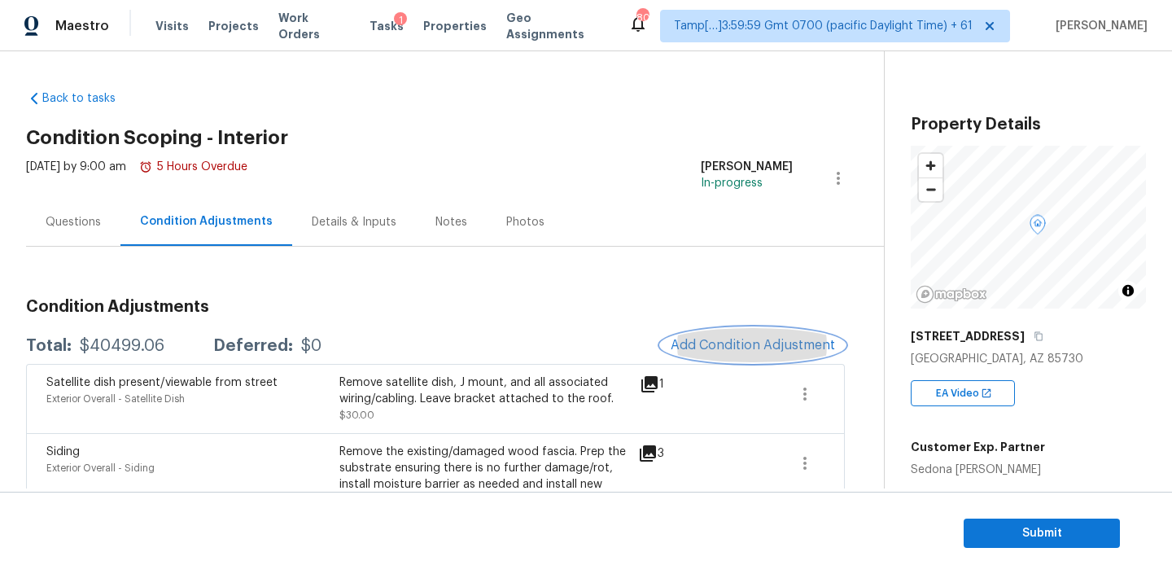
click at [736, 334] on button "Add Condition Adjustment" at bounding box center [753, 345] width 184 height 34
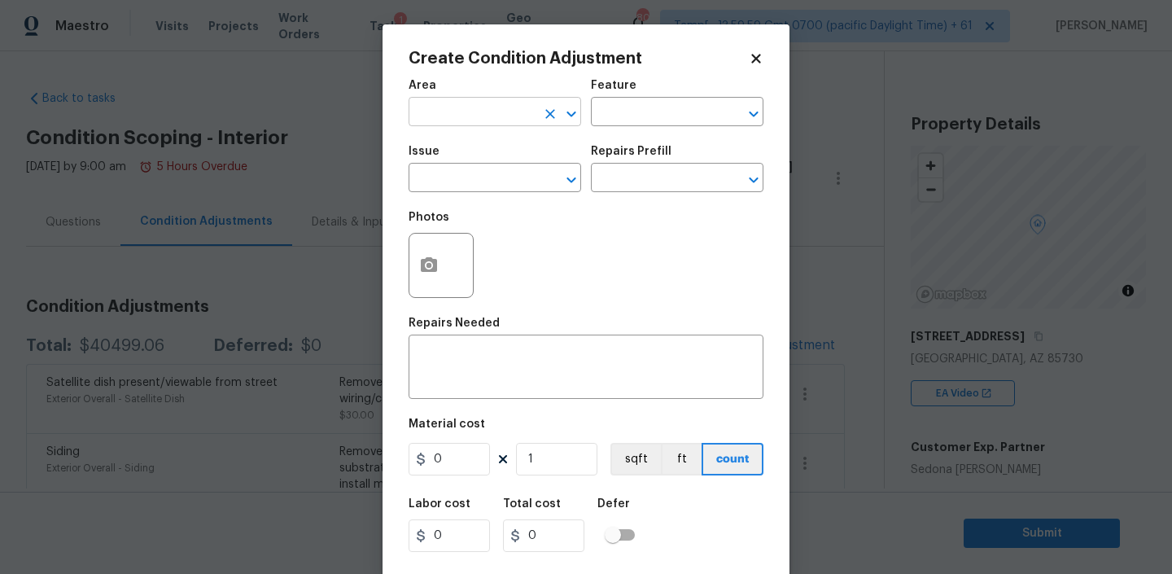
click at [482, 113] on input "text" at bounding box center [471, 113] width 127 height 25
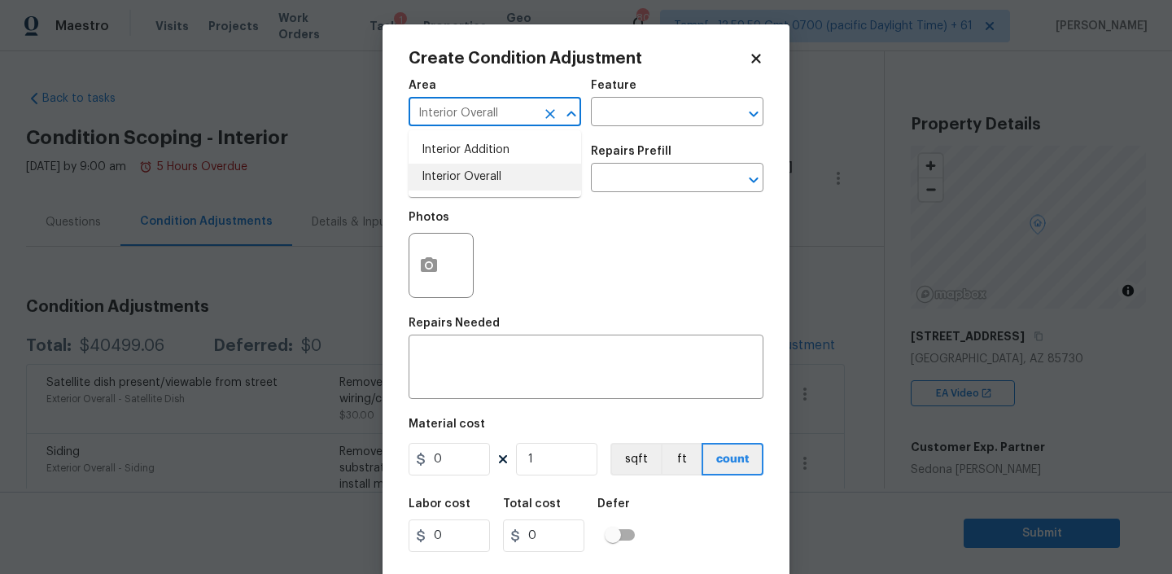
type input "Interior Overall"
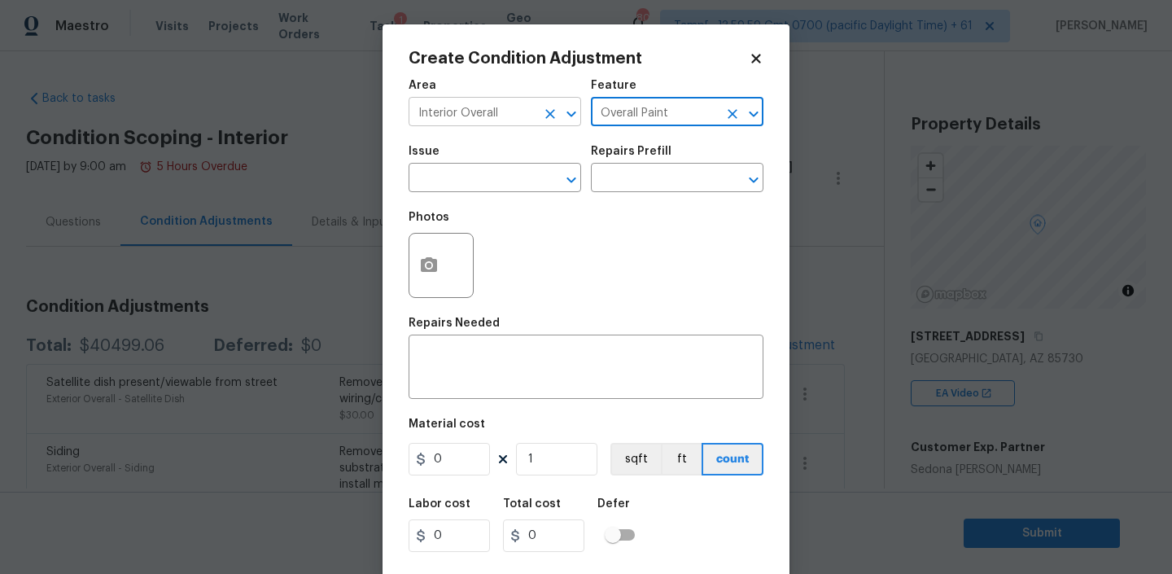
type input "Overall Paint"
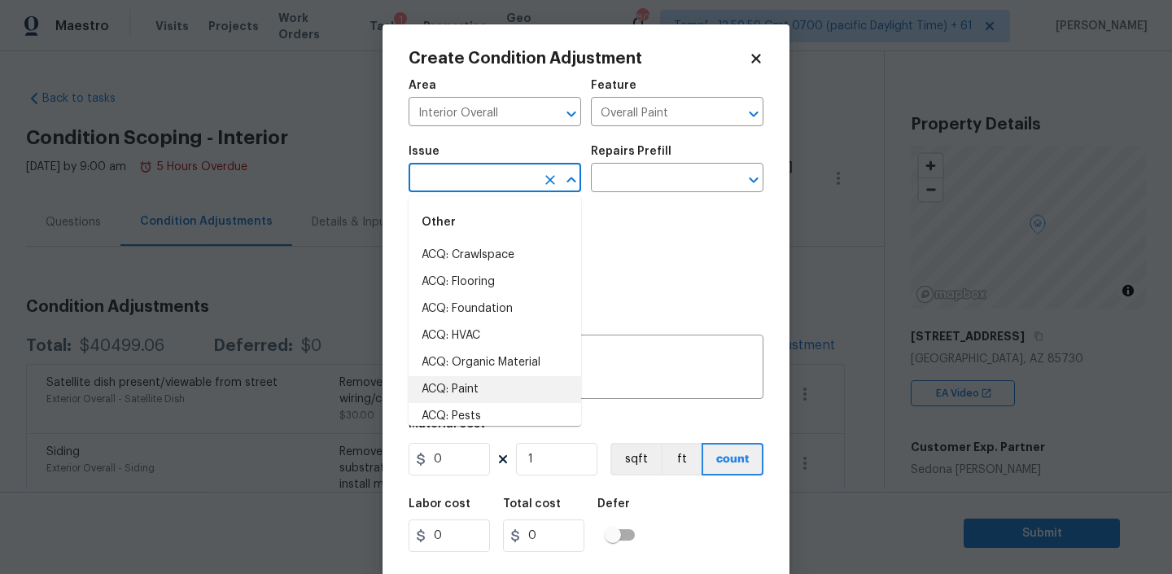
click at [441, 390] on li "ACQ: Paint" at bounding box center [494, 389] width 172 height 27
type input "ACQ: Paint"
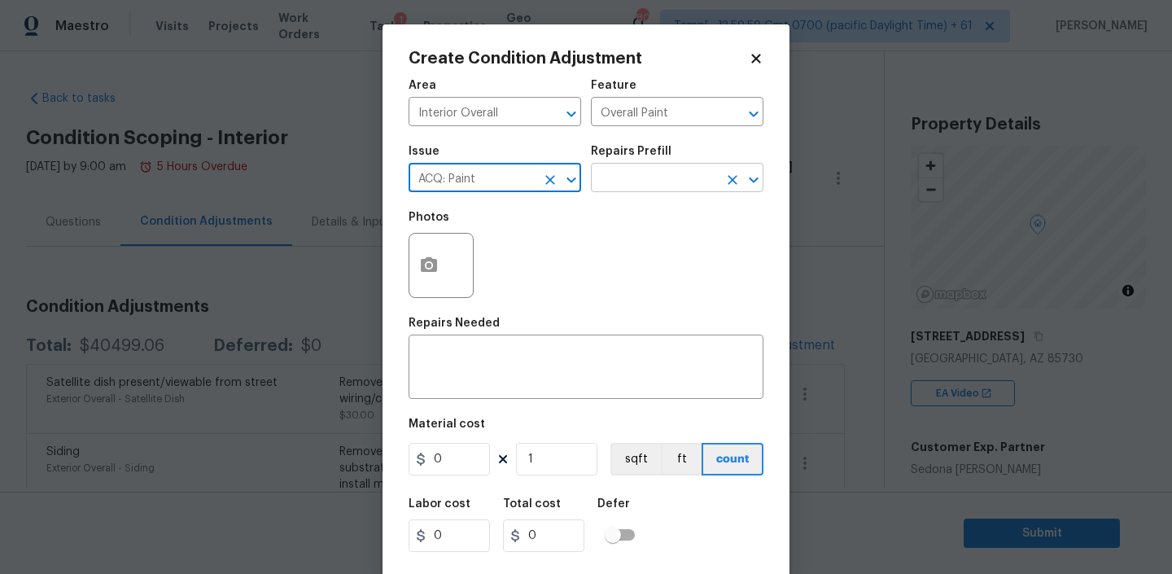
click at [622, 172] on input "text" at bounding box center [654, 179] width 127 height 25
click at [286, 255] on body "Maestro Visits Projects Work Orders Tasks 1 Properties Geo Assignments 801 Tamp…" at bounding box center [586, 287] width 1172 height 574
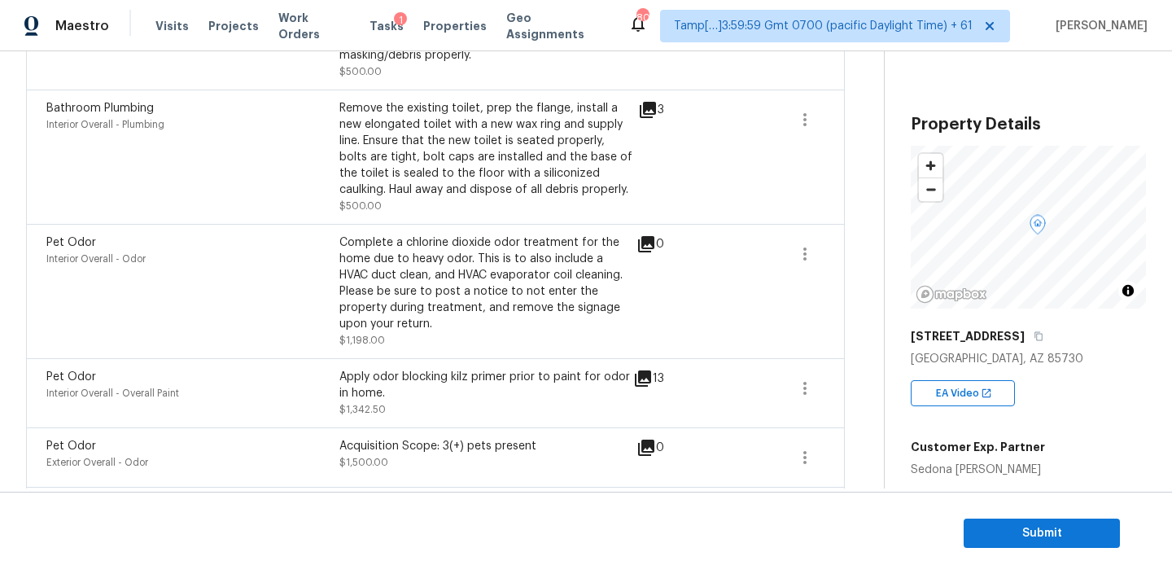
scroll to position [1780, 0]
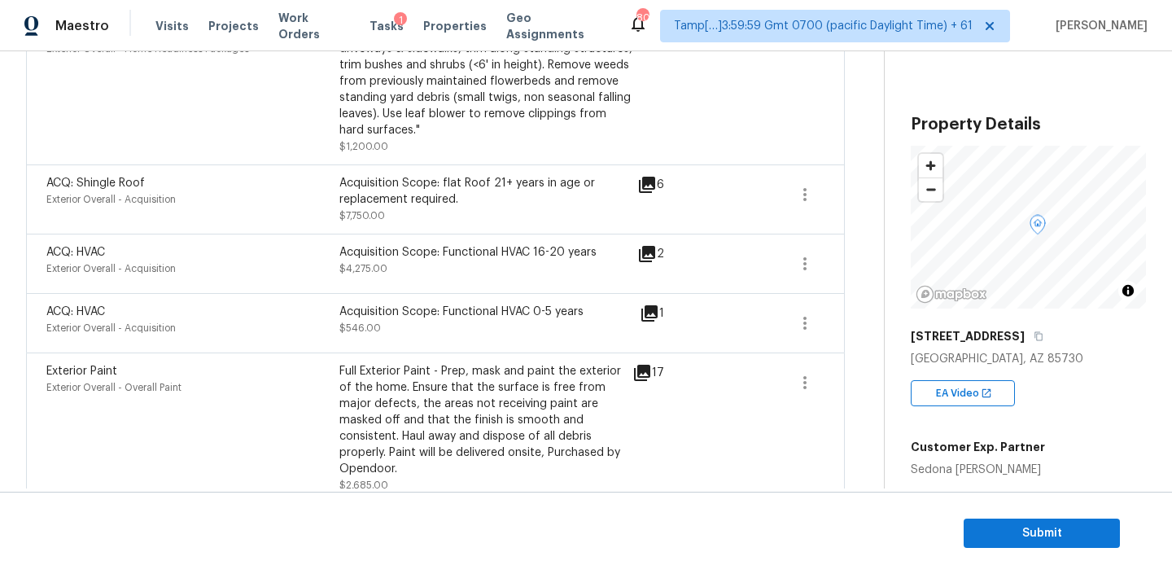
click at [650, 365] on icon at bounding box center [642, 373] width 16 height 16
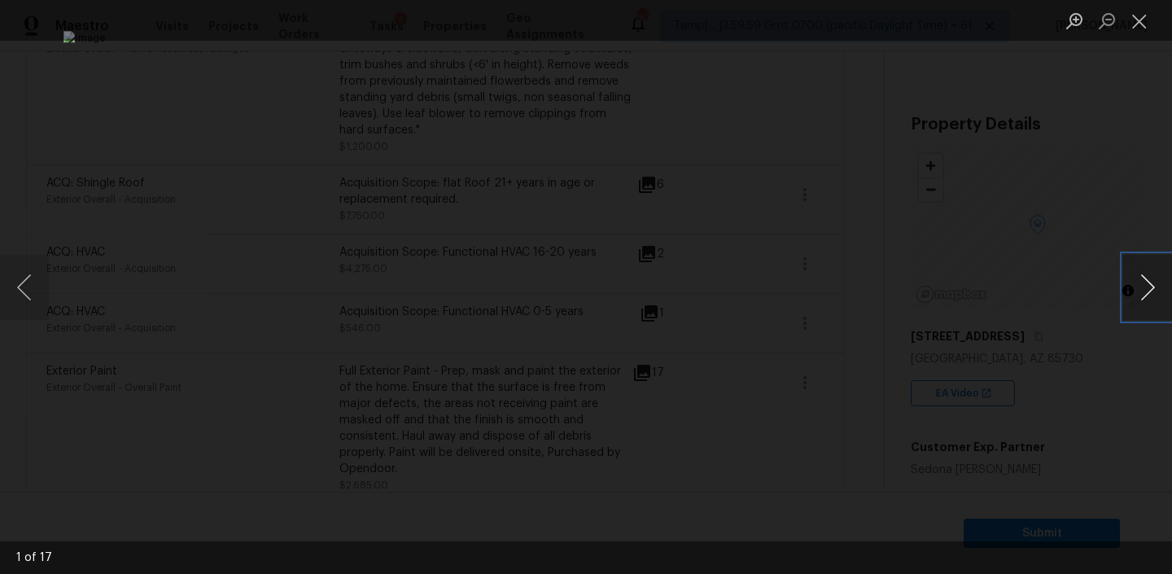
click at [1144, 288] on button "Next image" at bounding box center [1147, 287] width 49 height 65
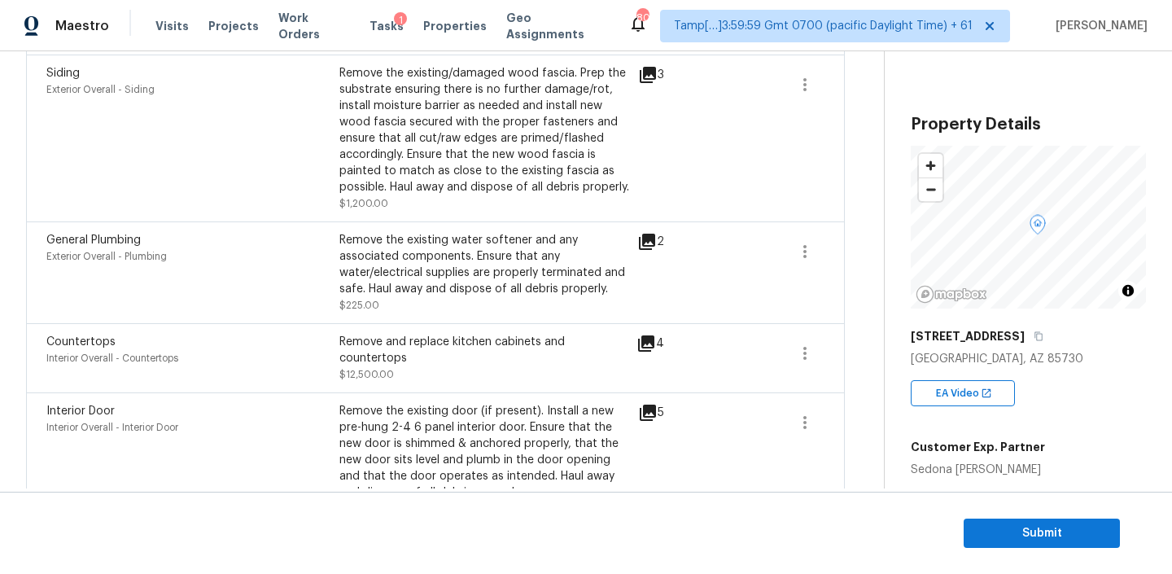
scroll to position [0, 0]
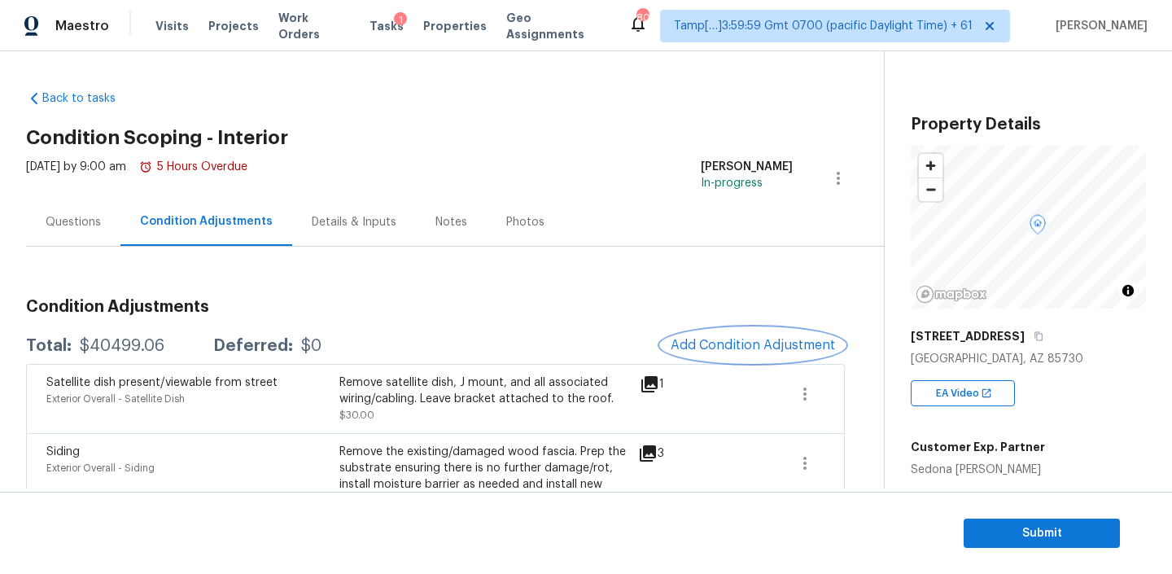
click at [712, 332] on button "Add Condition Adjustment" at bounding box center [753, 345] width 184 height 34
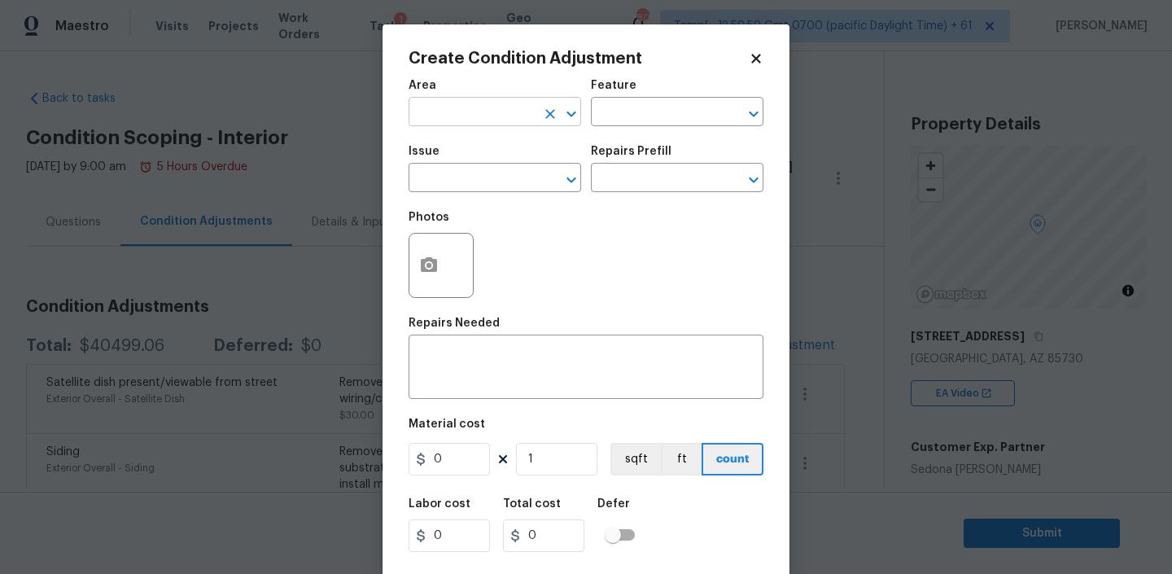
click at [499, 118] on input "text" at bounding box center [471, 113] width 127 height 25
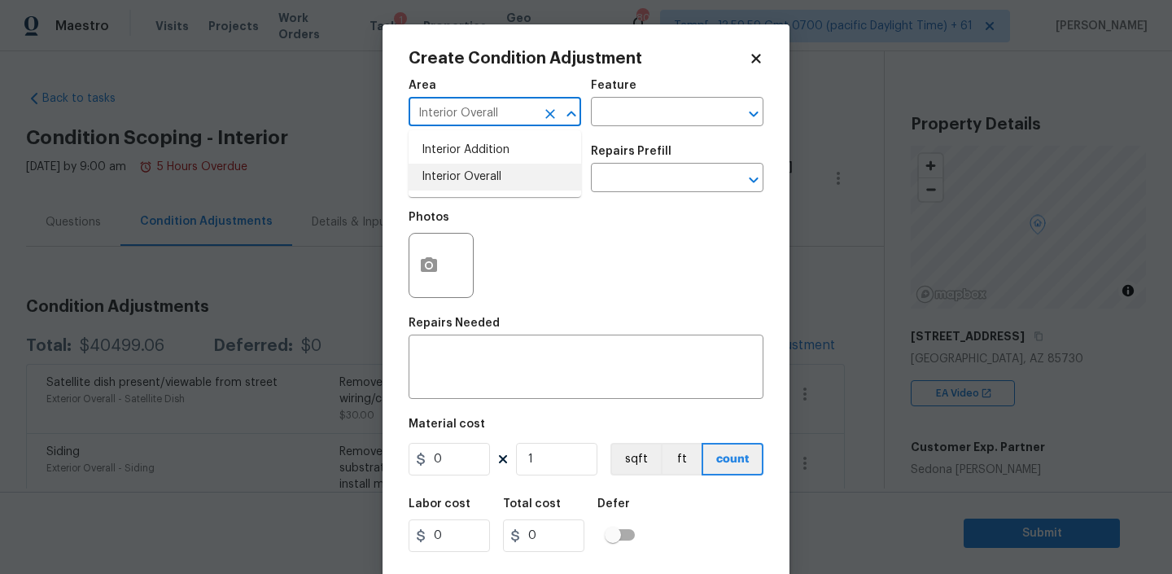
type input "Interior Overall"
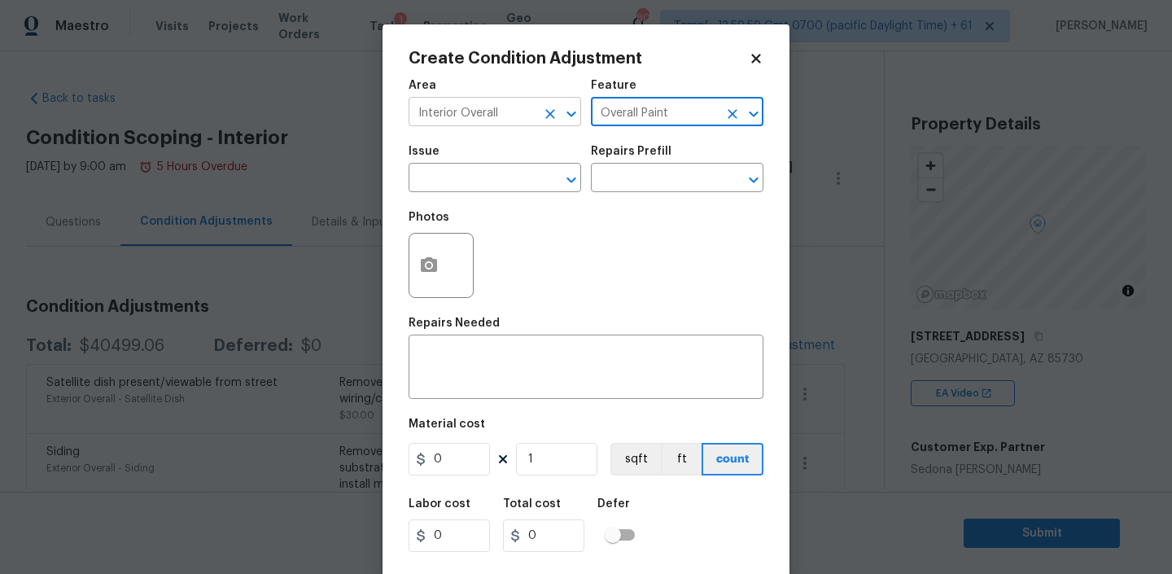
type input "Overall Paint"
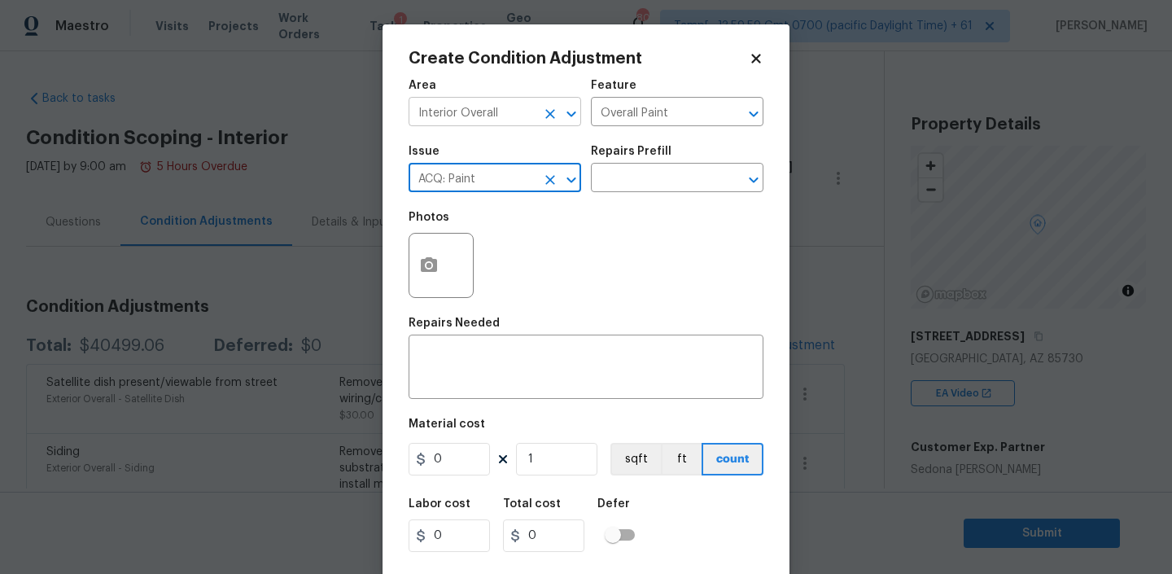
type input "ACQ: Paint"
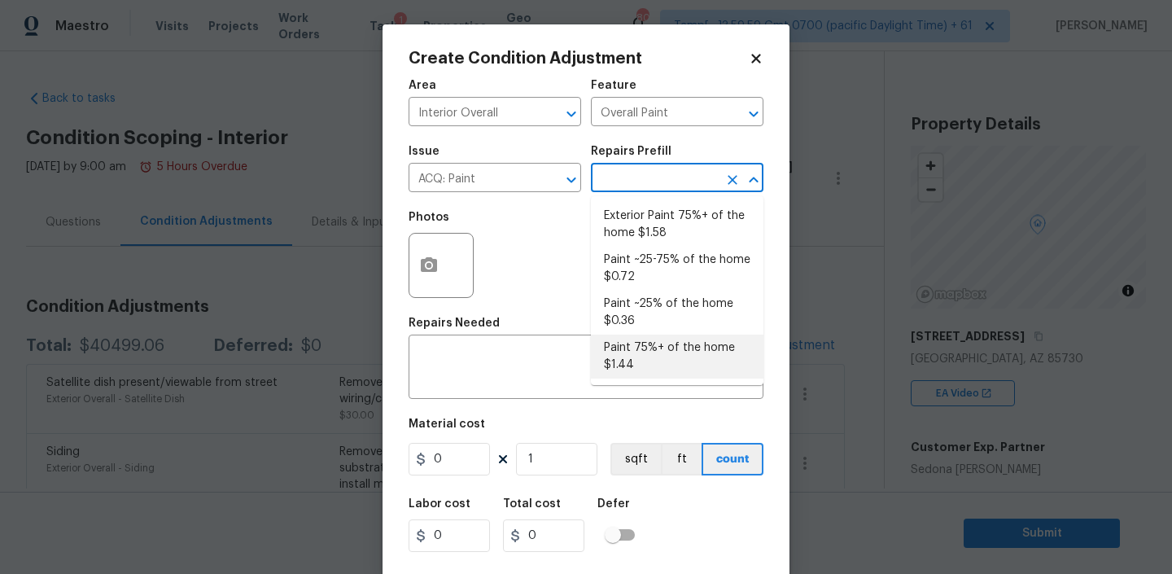
click at [626, 351] on li "Paint 75%+ of the home $1.44" at bounding box center [677, 356] width 172 height 44
type input "Acquisition"
type textarea "Acquisition Scope: 75%+ of the home will likely require interior paint"
type input "1.44"
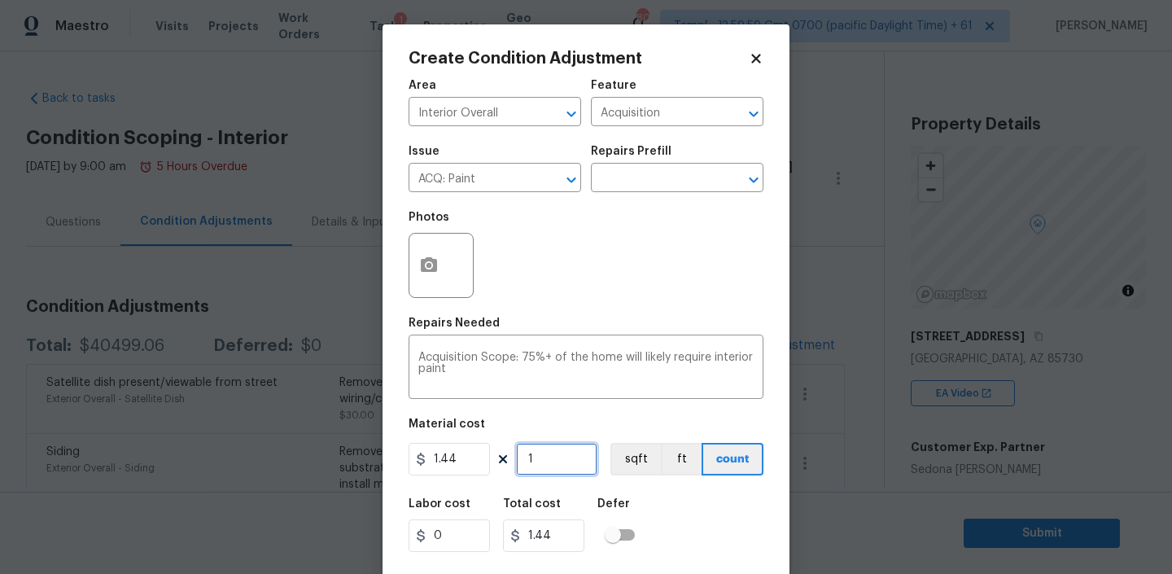
click at [548, 454] on input "1" at bounding box center [556, 459] width 81 height 33
type input "17"
type input "24.48"
type input "178"
type input "256.32"
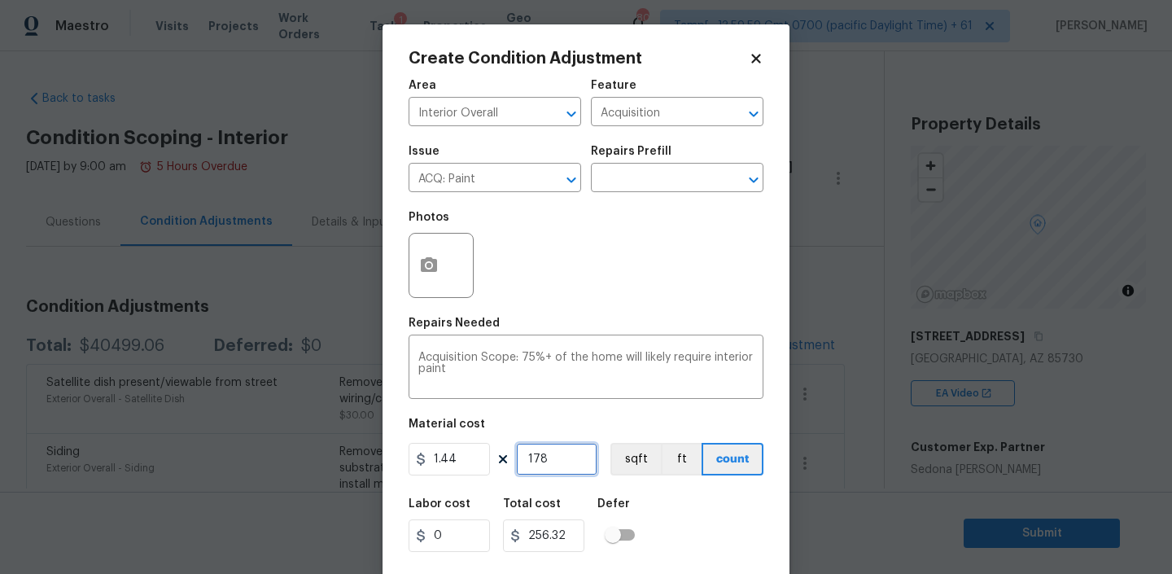
type input "1789"
type input "2576.16"
type input "1789"
click at [440, 295] on div at bounding box center [440, 265] width 65 height 65
click at [425, 273] on icon "button" at bounding box center [429, 265] width 20 height 20
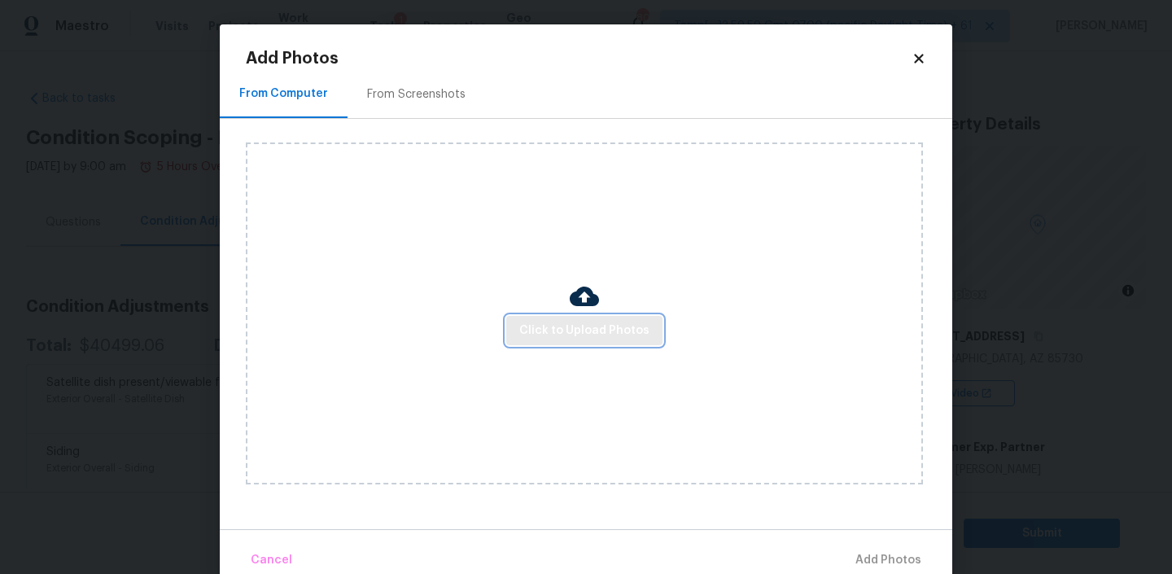
click at [571, 321] on span "Click to Upload Photos" at bounding box center [584, 331] width 130 height 20
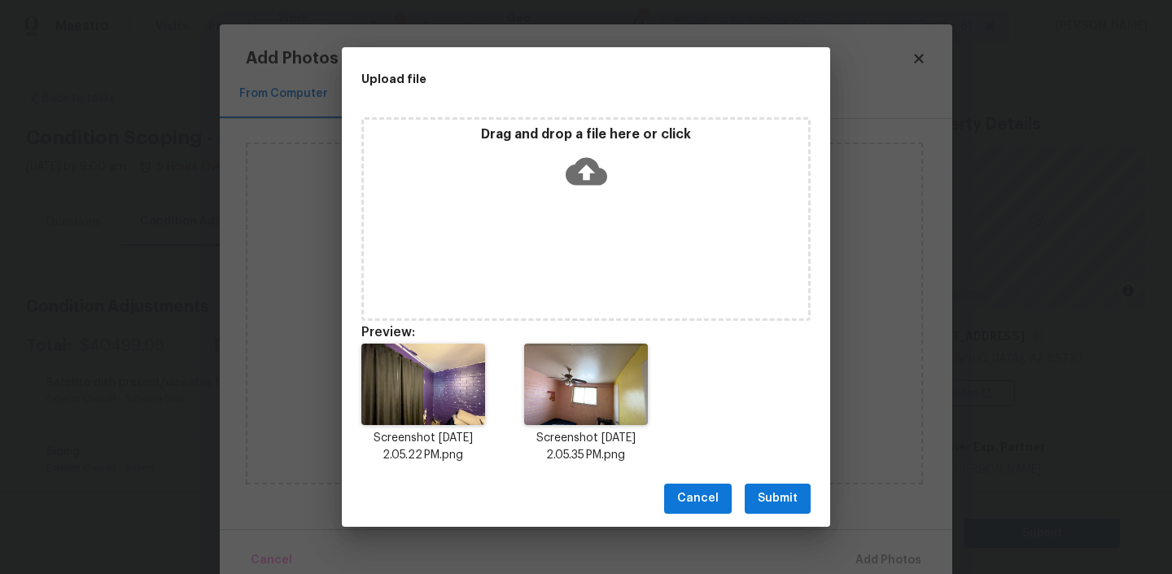
click at [771, 499] on span "Submit" at bounding box center [778, 498] width 40 height 20
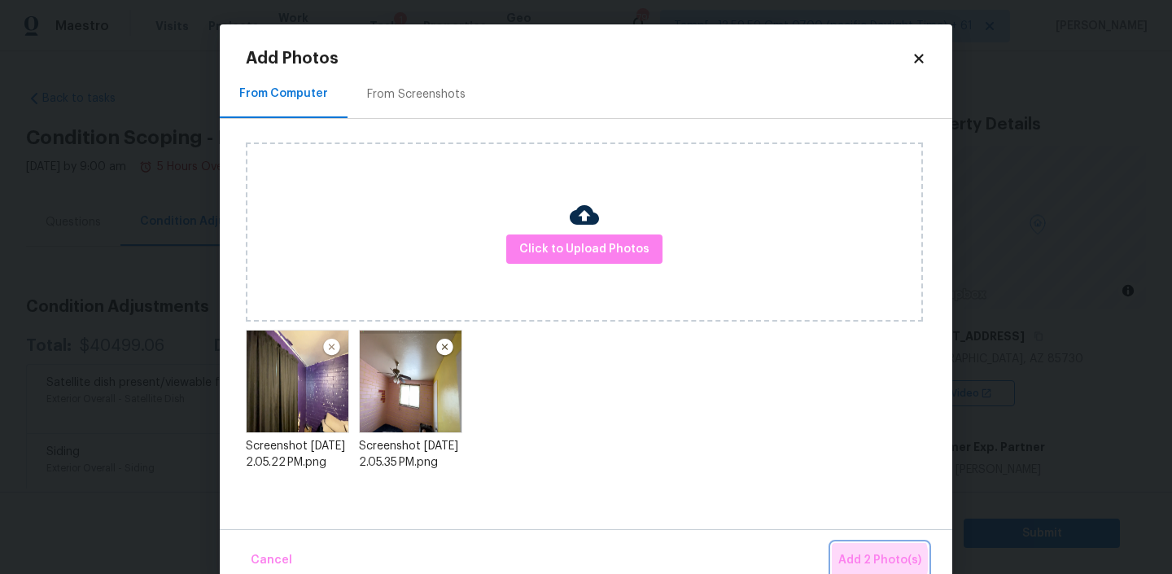
click at [871, 560] on span "Add 2 Photo(s)" at bounding box center [879, 560] width 83 height 20
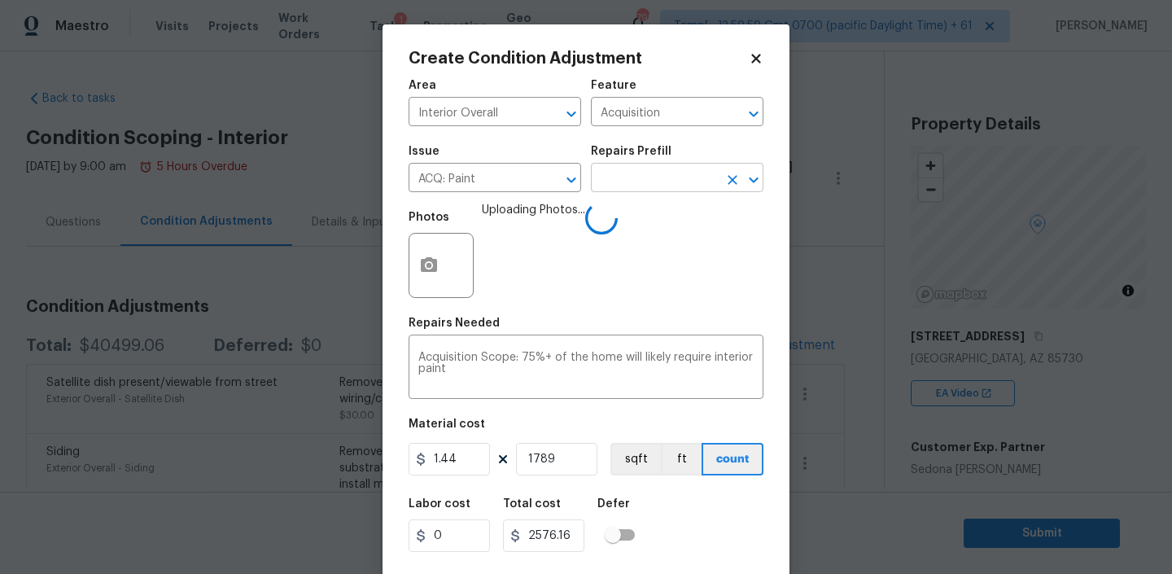
click at [641, 179] on input "text" at bounding box center [654, 179] width 127 height 25
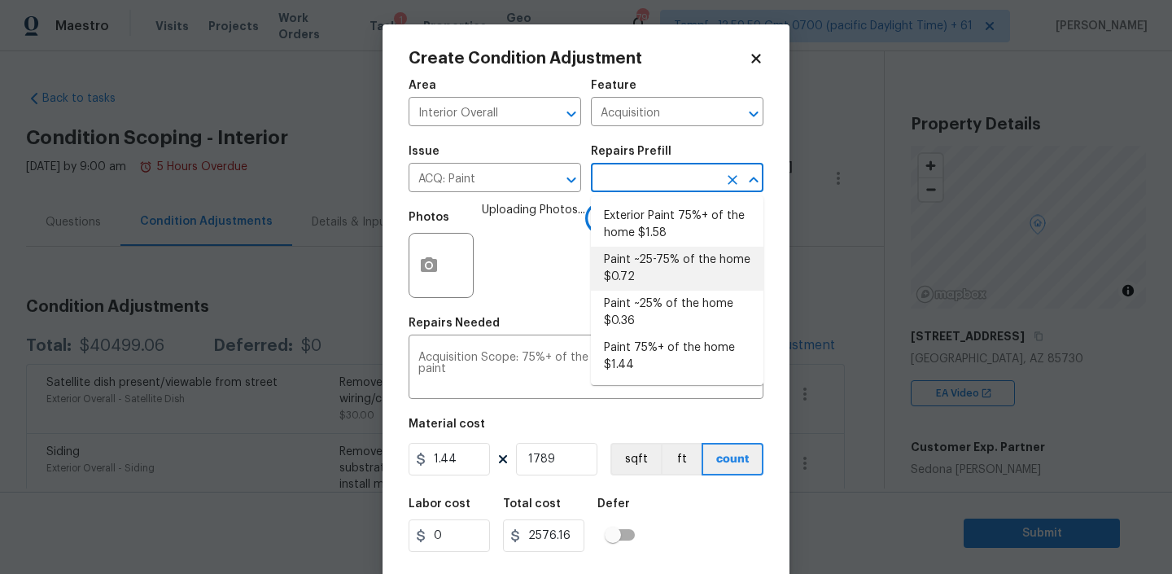
click at [648, 269] on li "Paint ~25-75% of the home $0.72" at bounding box center [677, 269] width 172 height 44
type textarea "Acquisition Scope: ~25 - 75% of the home needs interior paint"
type input "0.72"
type input "1288.08"
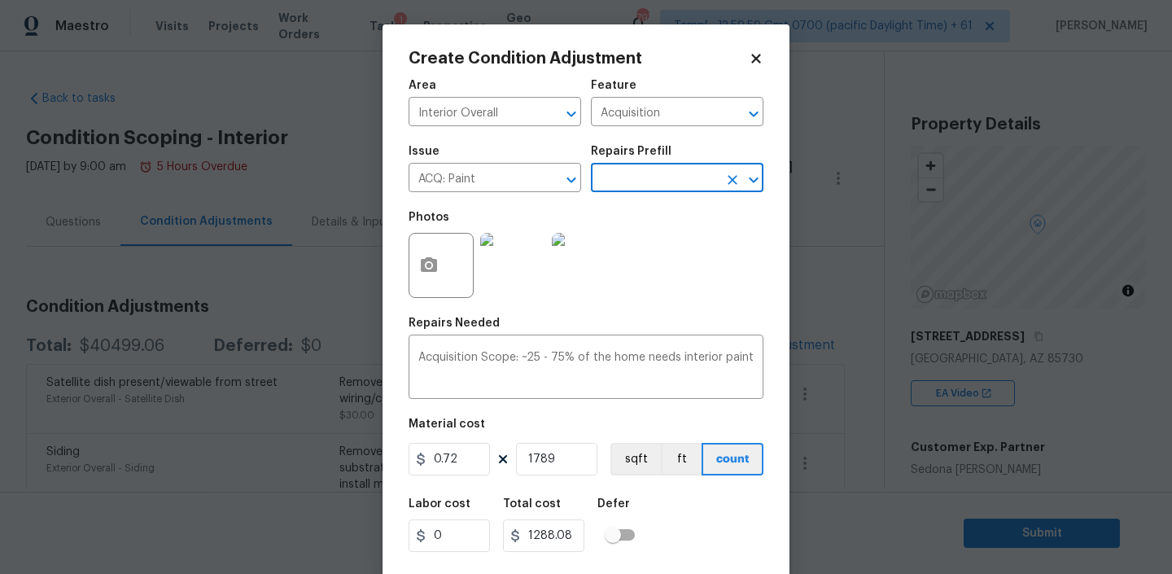
scroll to position [34, 0]
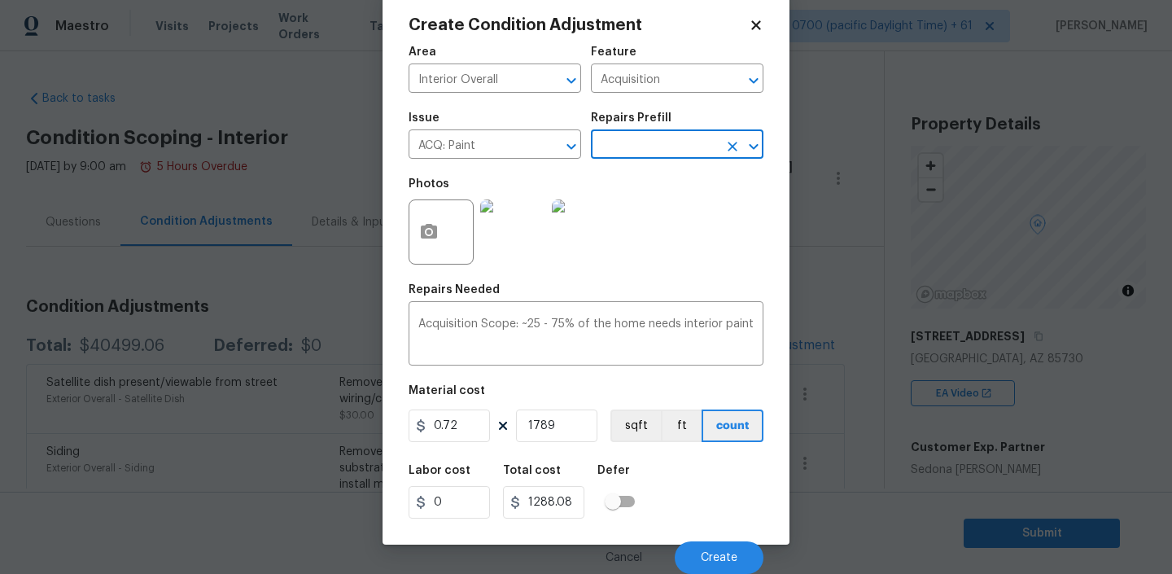
click at [659, 149] on input "text" at bounding box center [654, 145] width 127 height 25
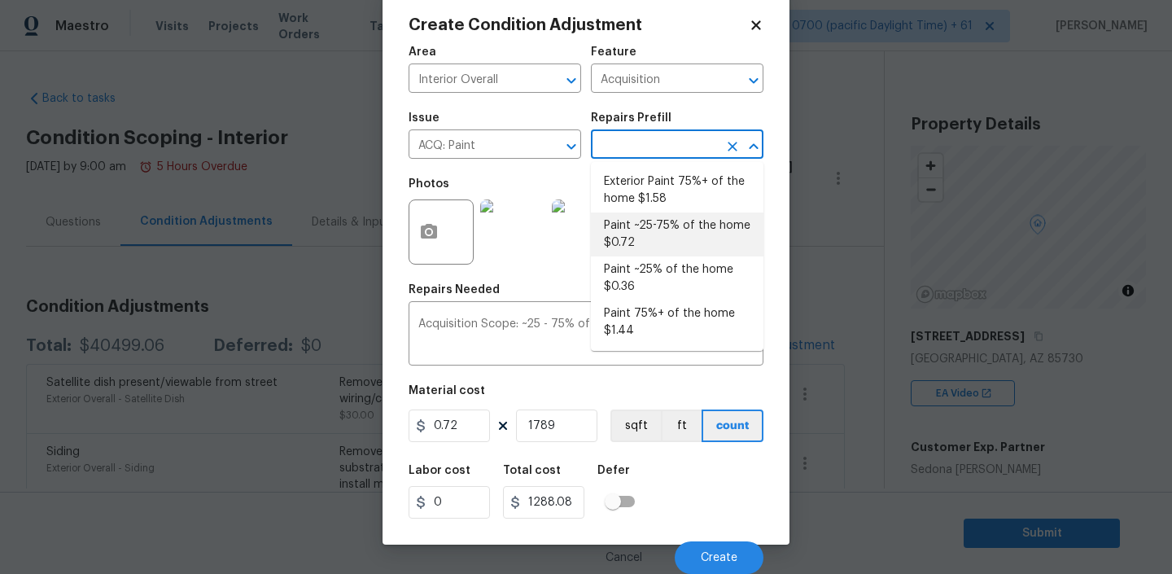
click at [652, 239] on li "Paint ~25-75% of the home $0.72" at bounding box center [677, 234] width 172 height 44
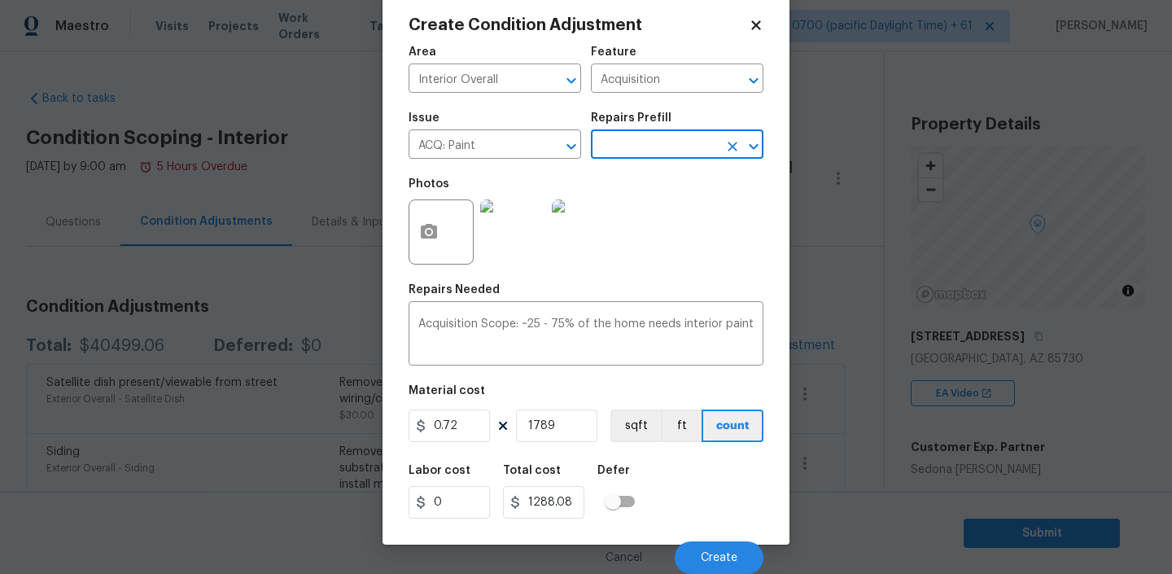
click at [675, 137] on input "text" at bounding box center [654, 145] width 127 height 25
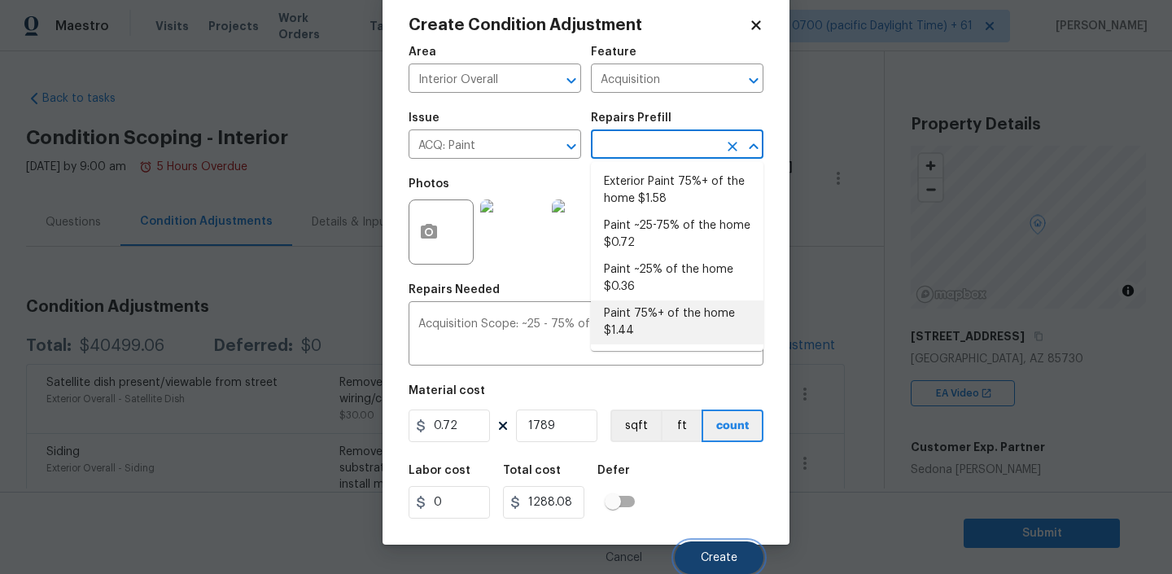
click at [707, 555] on span "Create" at bounding box center [719, 558] width 37 height 12
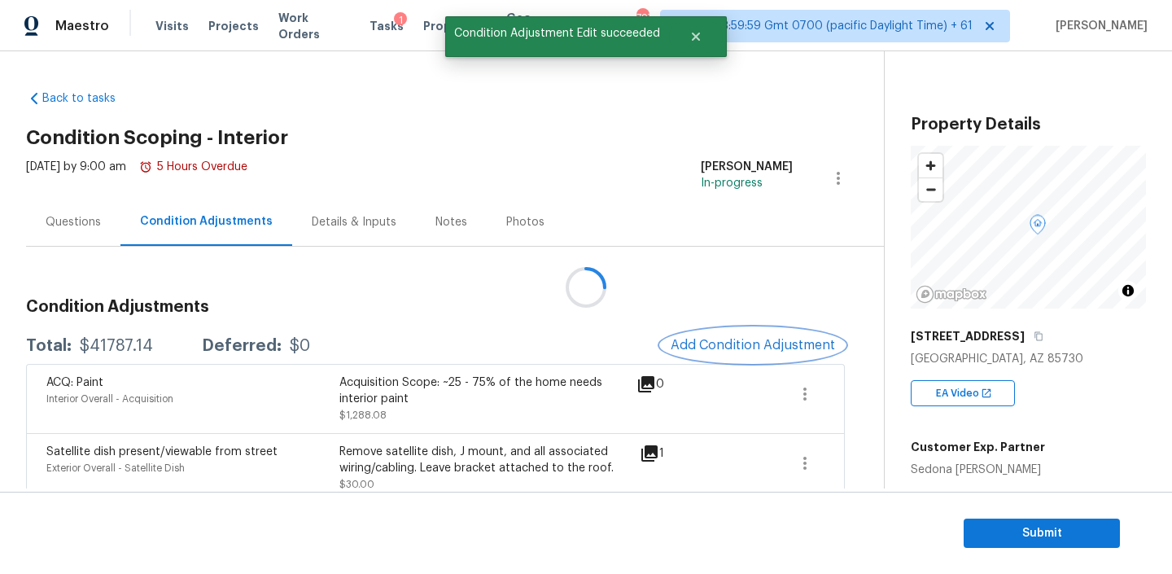
scroll to position [0, 0]
click at [741, 344] on span "Add Condition Adjustment" at bounding box center [752, 345] width 164 height 15
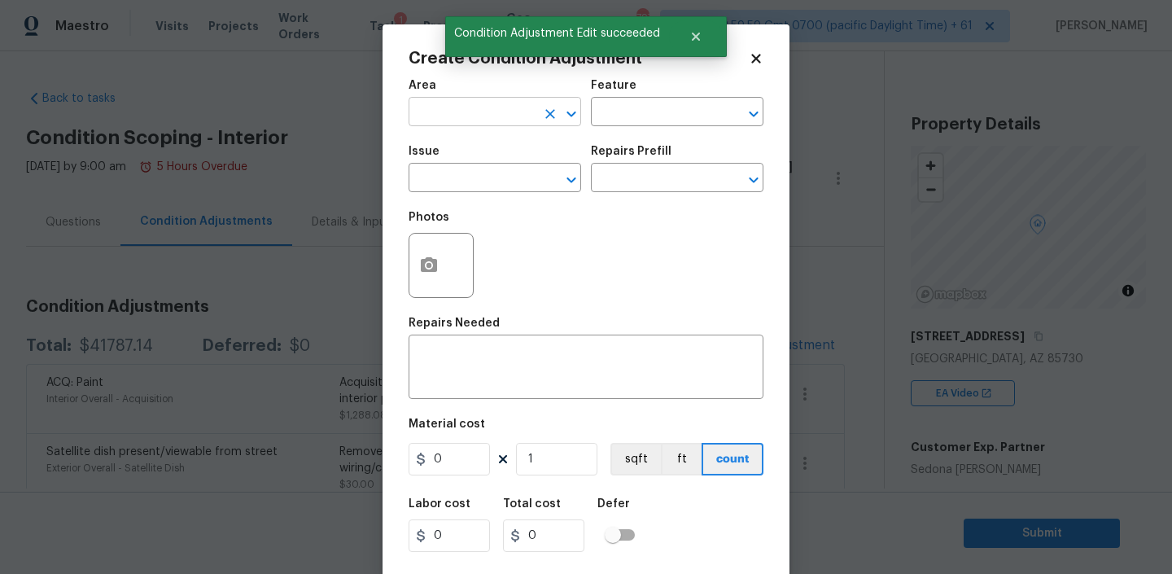
click at [474, 116] on input "text" at bounding box center [471, 113] width 127 height 25
type input "Interior Overall"
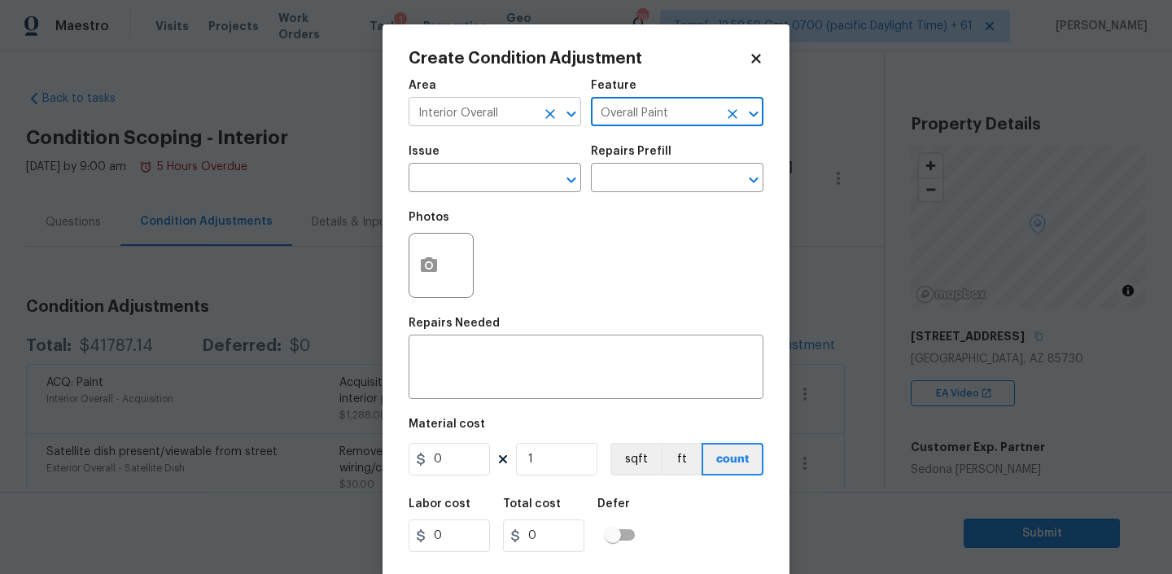
type input "Overall Paint"
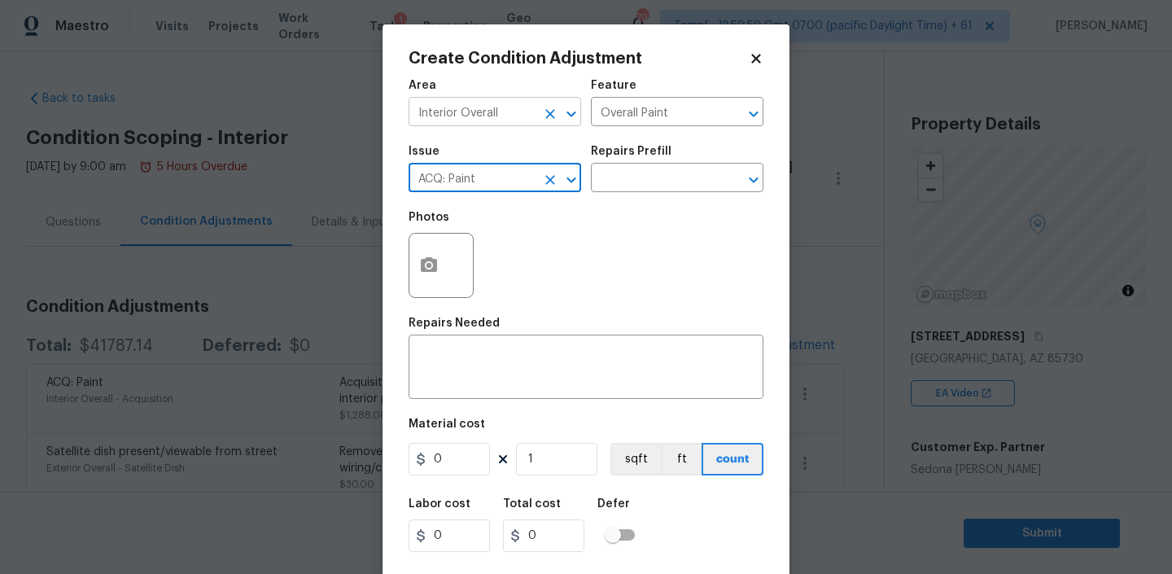
type input "ACQ: Paint"
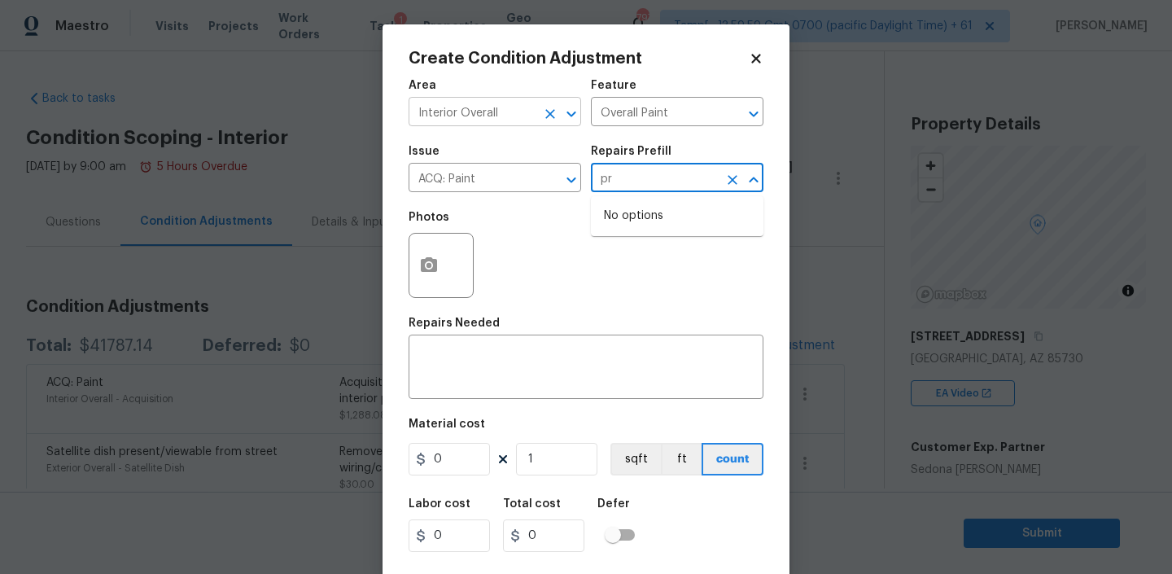
type input "p"
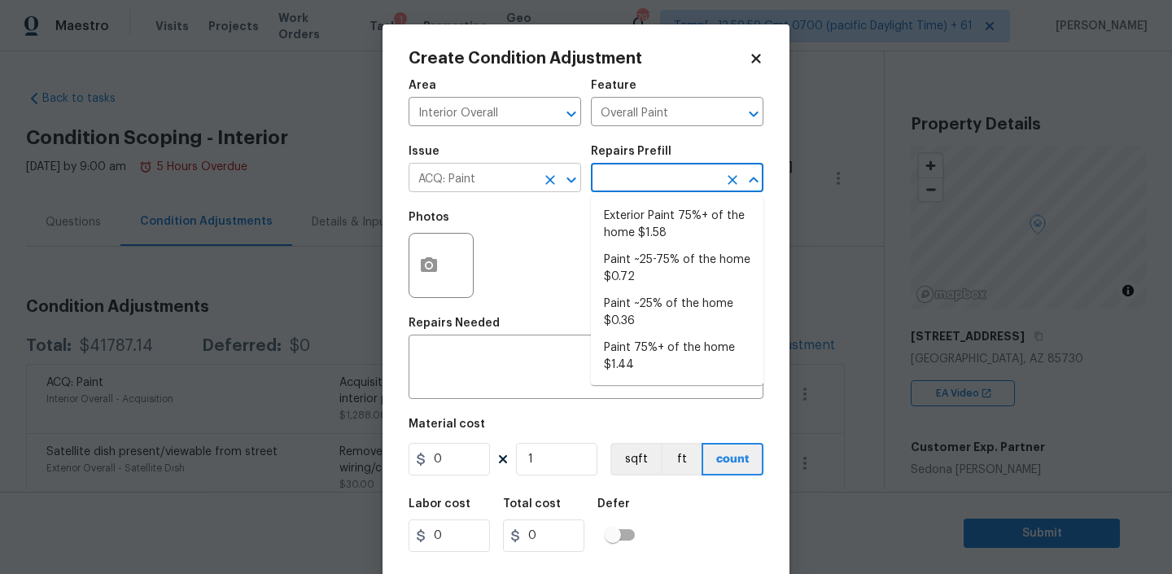
click at [478, 177] on input "ACQ: Paint" at bounding box center [471, 179] width 127 height 25
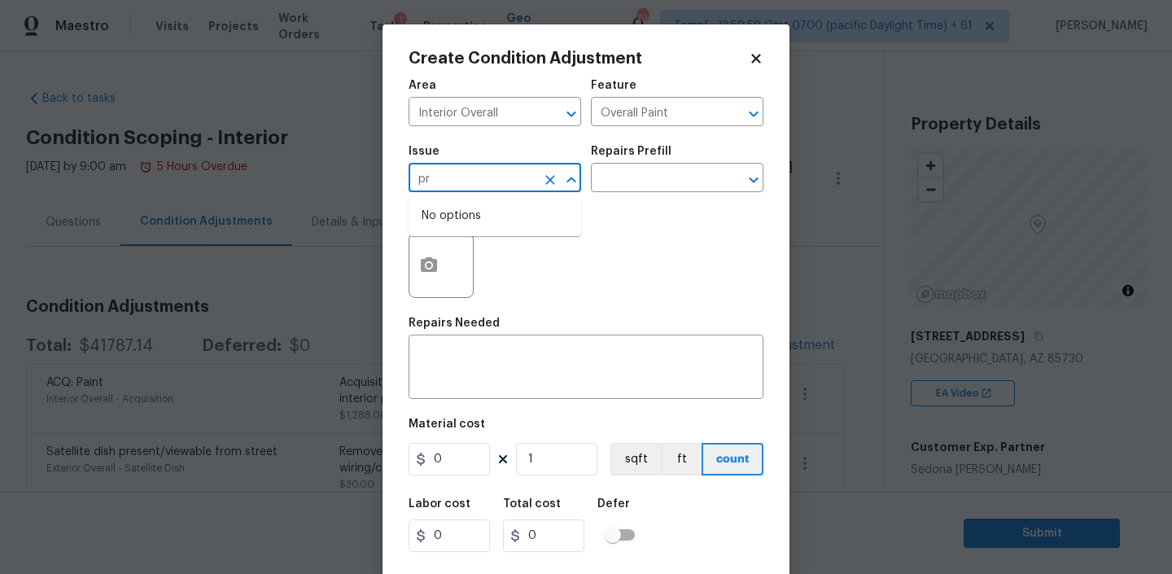
type input "p"
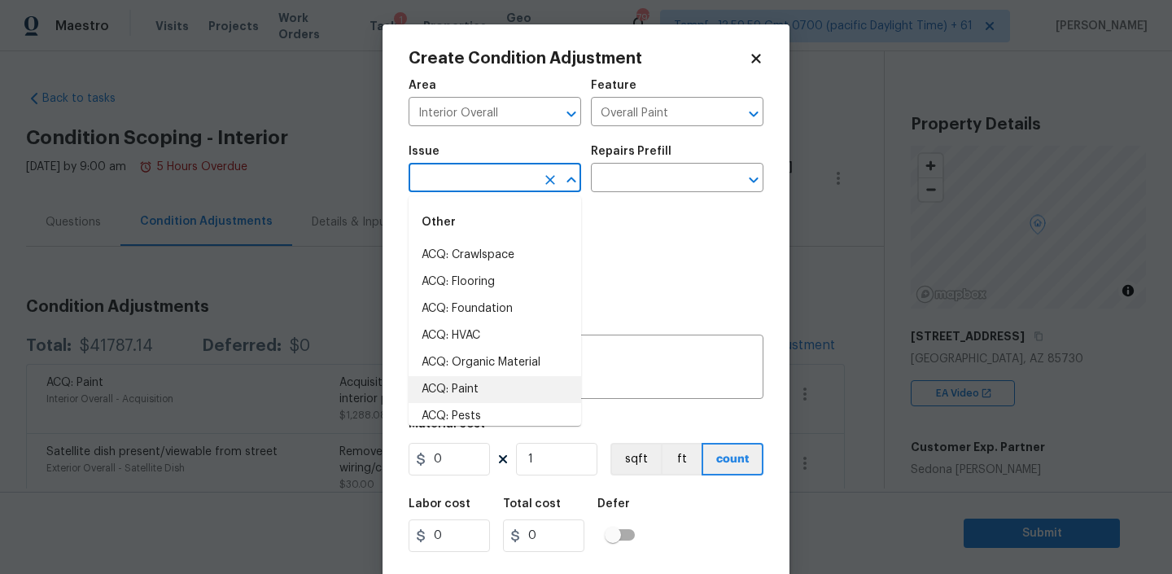
click at [466, 382] on li "ACQ: Paint" at bounding box center [494, 389] width 172 height 27
type input "ACQ: Paint"
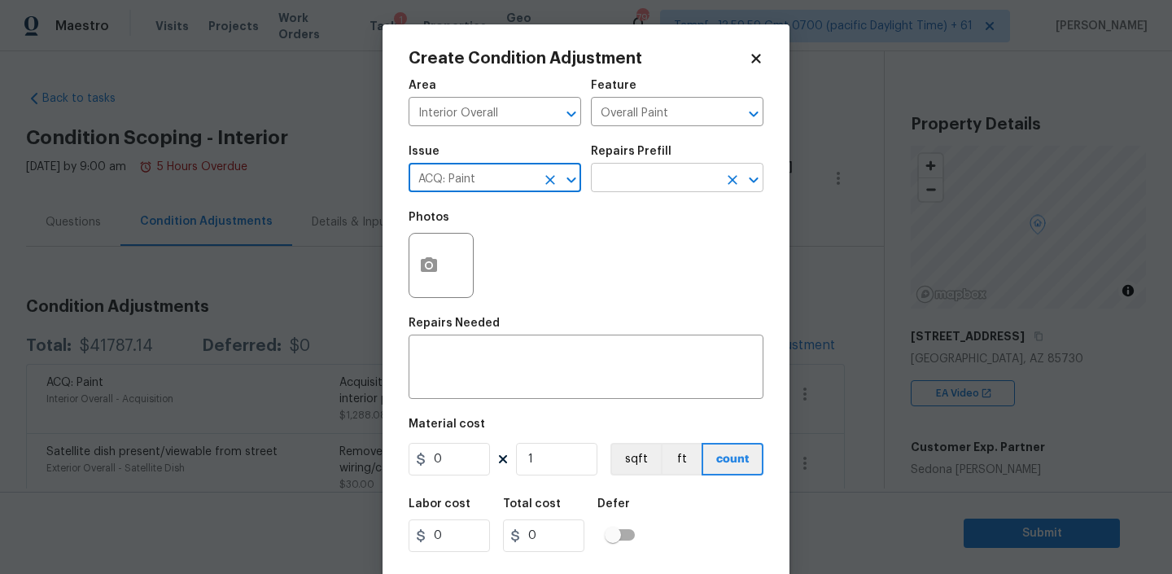
click at [640, 177] on input "text" at bounding box center [654, 179] width 127 height 25
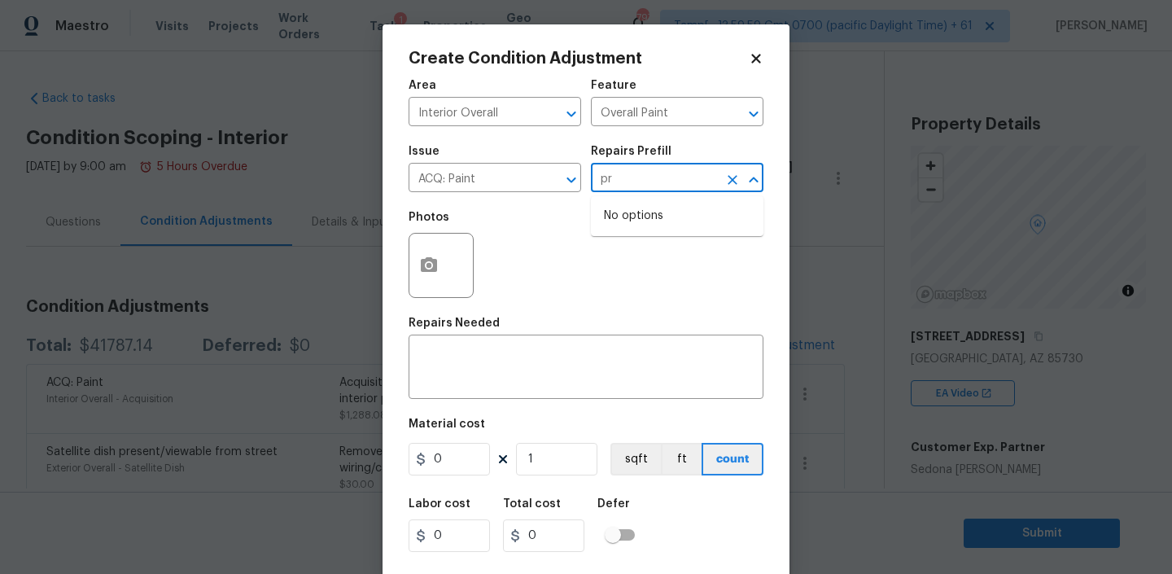
type input "p"
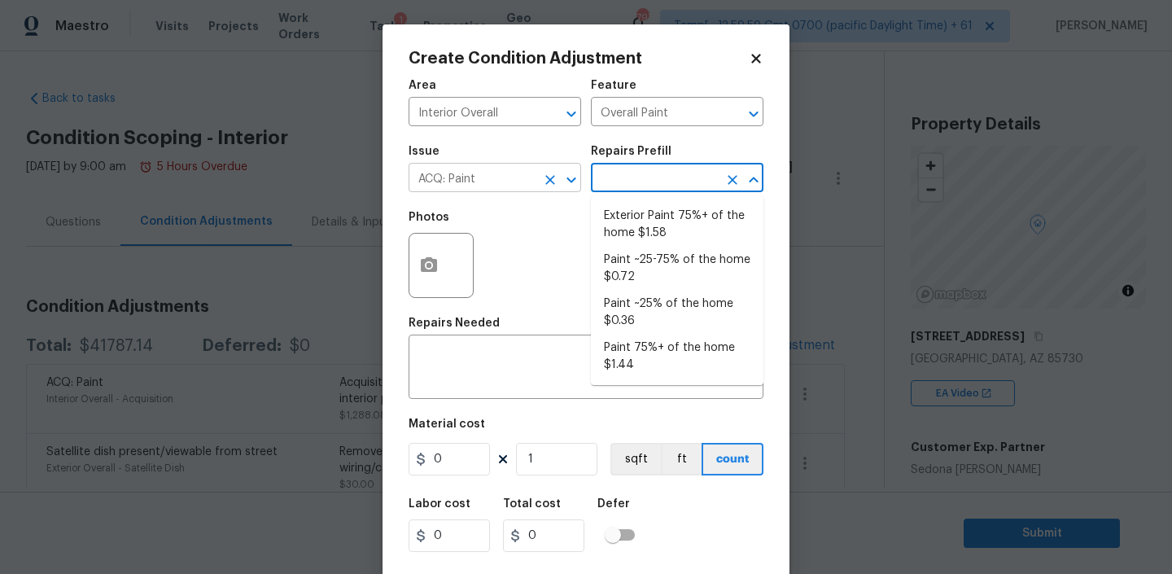
click at [550, 186] on icon "Clear" at bounding box center [550, 180] width 16 height 16
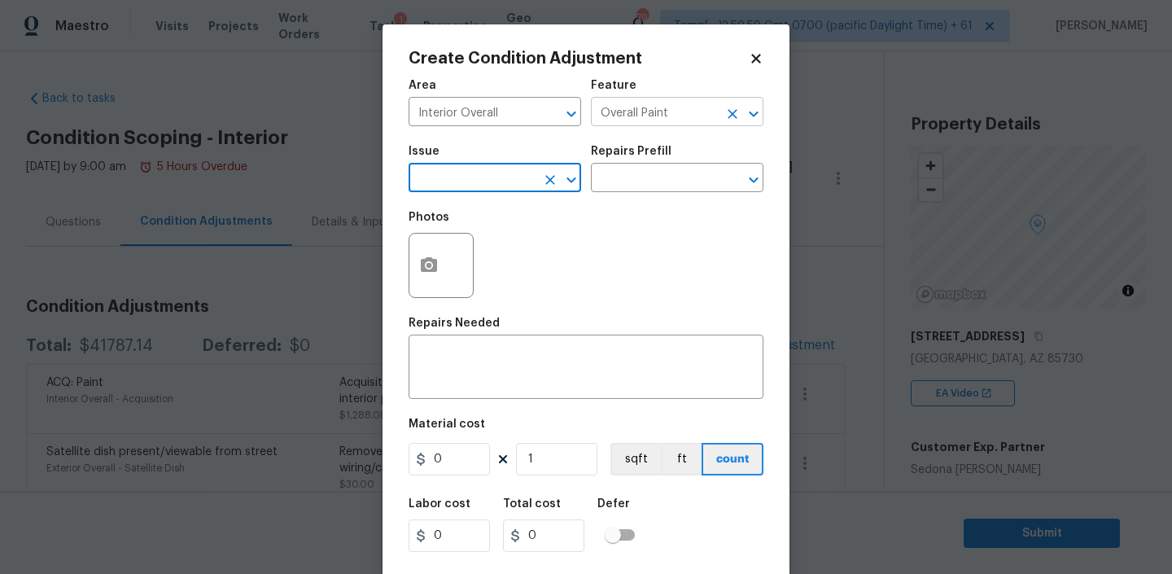
click at [733, 115] on icon "Clear" at bounding box center [732, 114] width 10 height 10
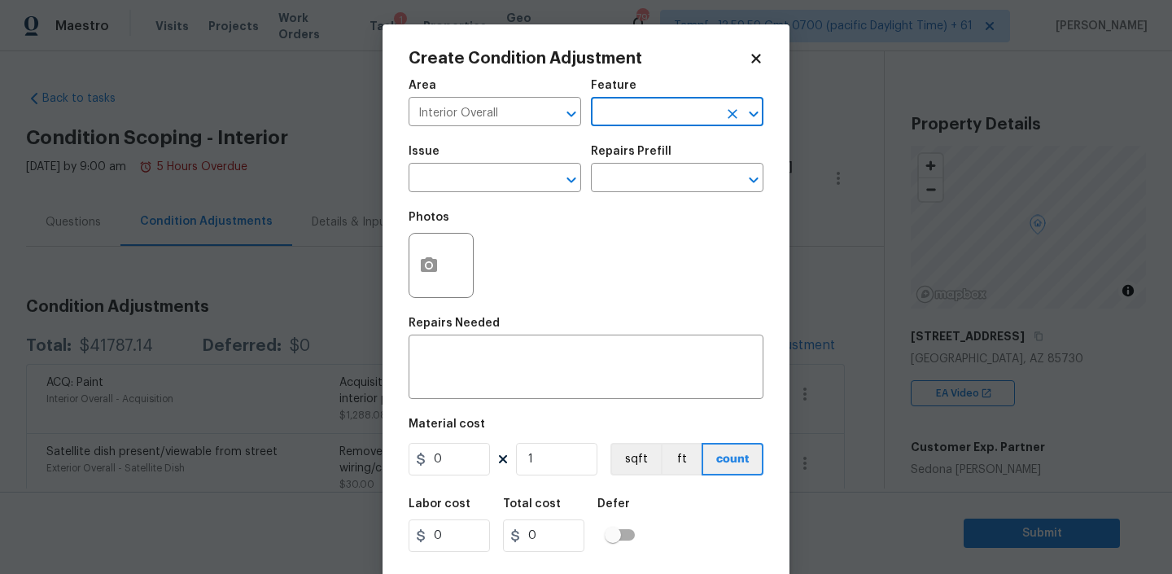
click at [685, 113] on input "text" at bounding box center [654, 113] width 127 height 25
type input "p"
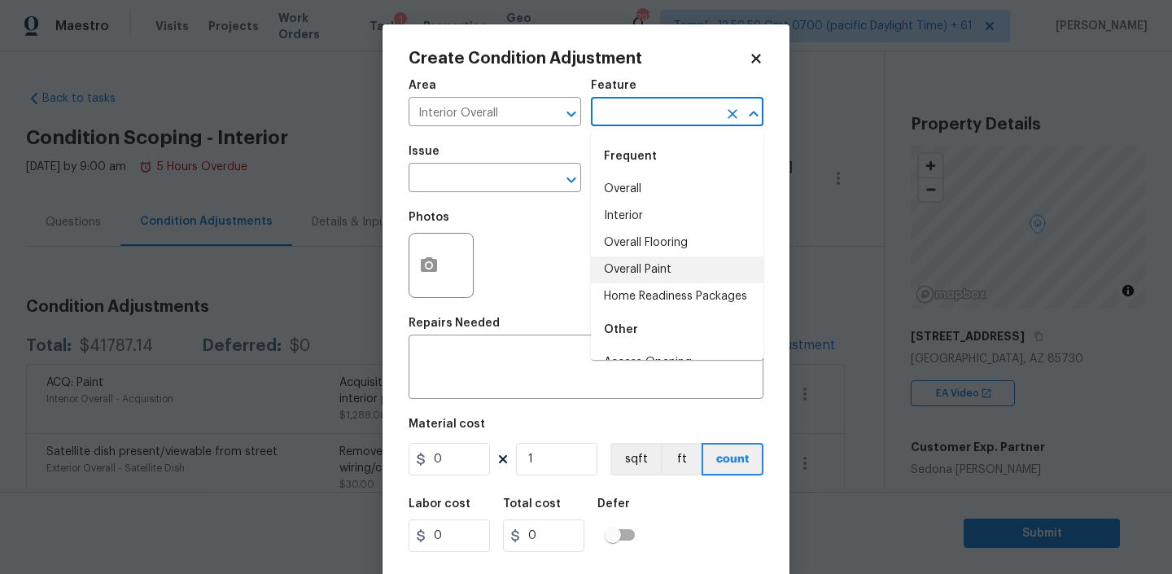
click at [644, 273] on li "Overall Paint" at bounding box center [677, 269] width 172 height 27
type input "Overall Paint"
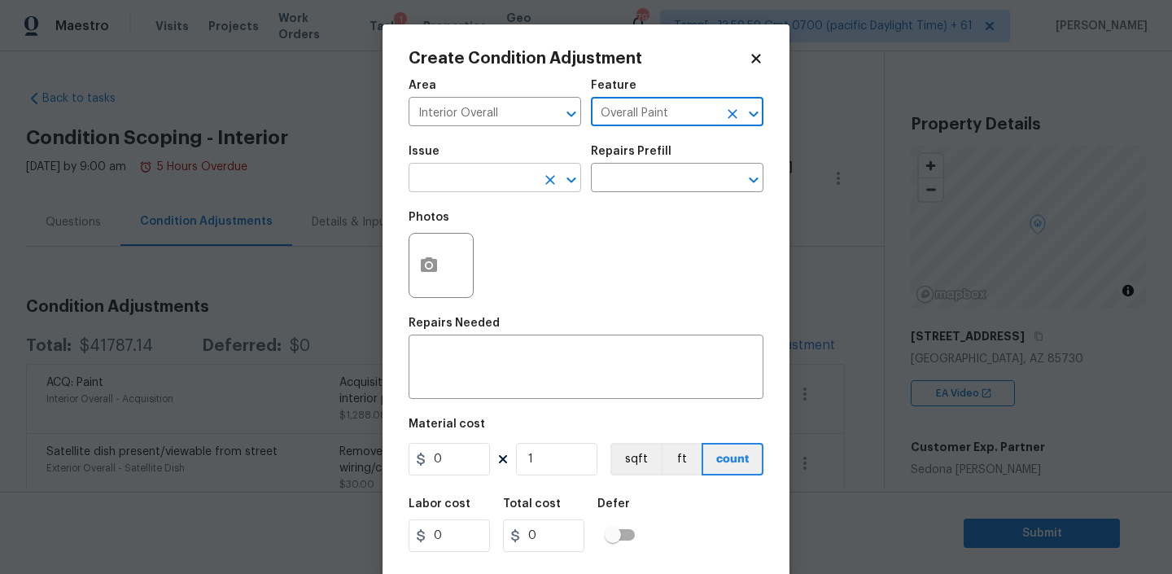
click at [511, 174] on input "text" at bounding box center [471, 179] width 127 height 25
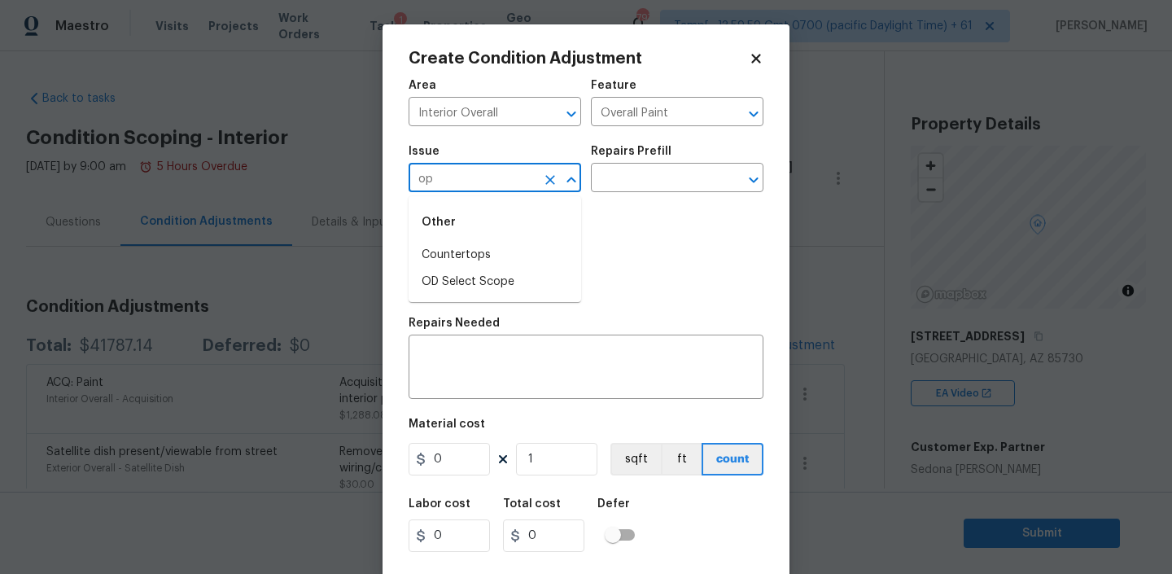
type input "o"
type input "ACQ: Paint"
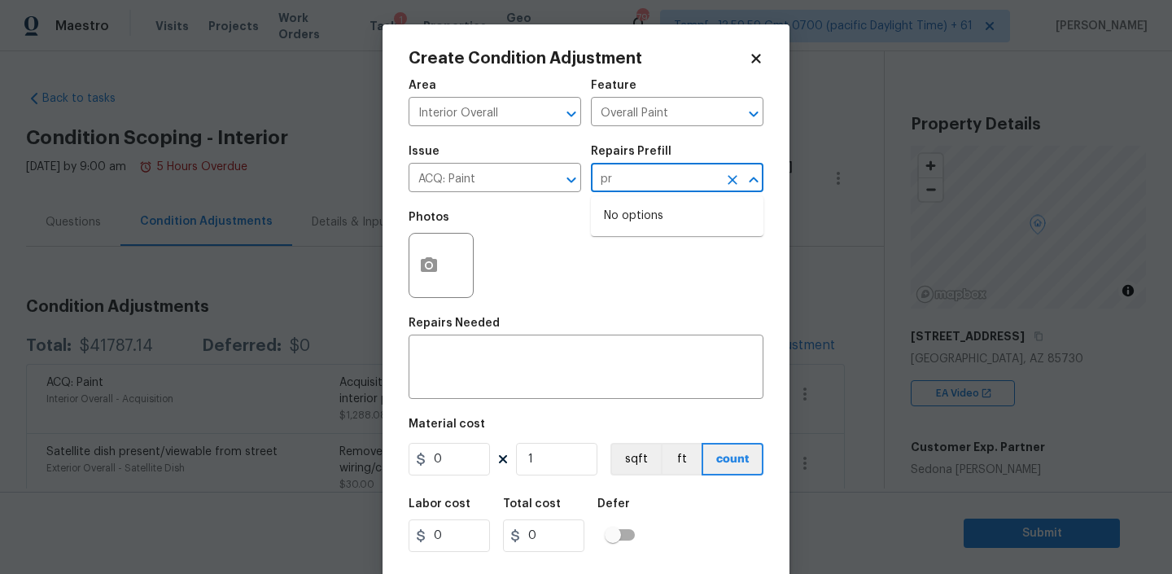
type input "p"
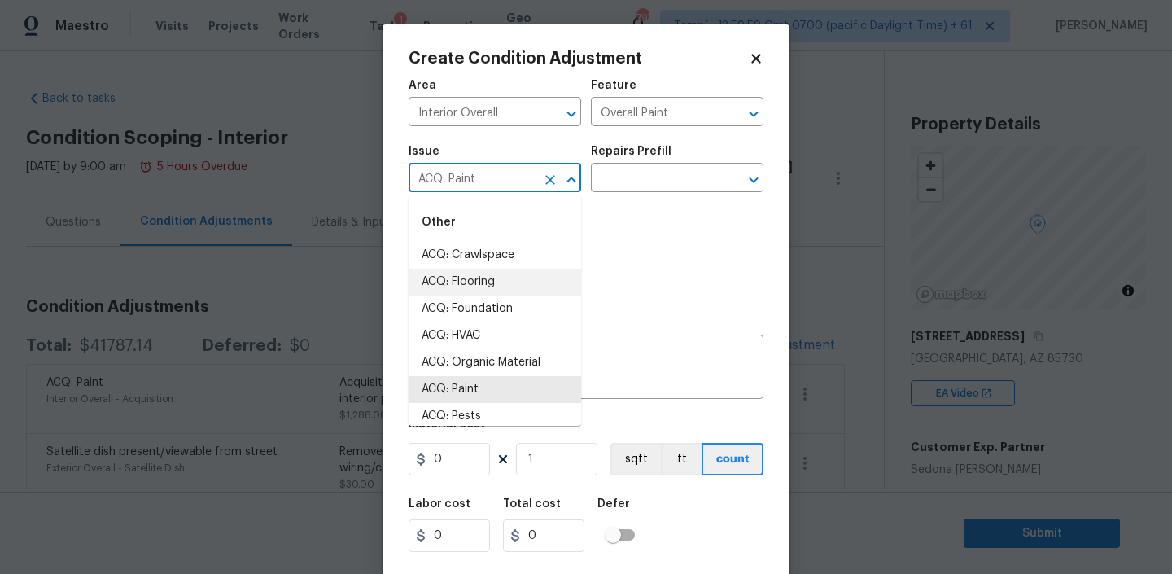
click at [521, 181] on input "ACQ: Paint" at bounding box center [471, 179] width 127 height 25
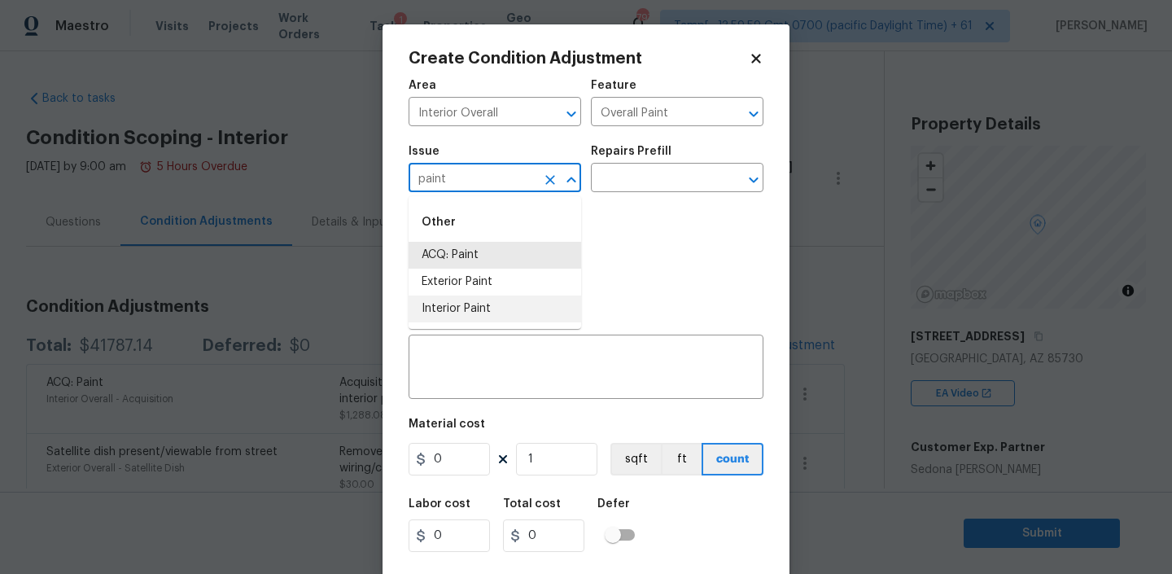
click at [466, 309] on li "Interior Paint" at bounding box center [494, 308] width 172 height 27
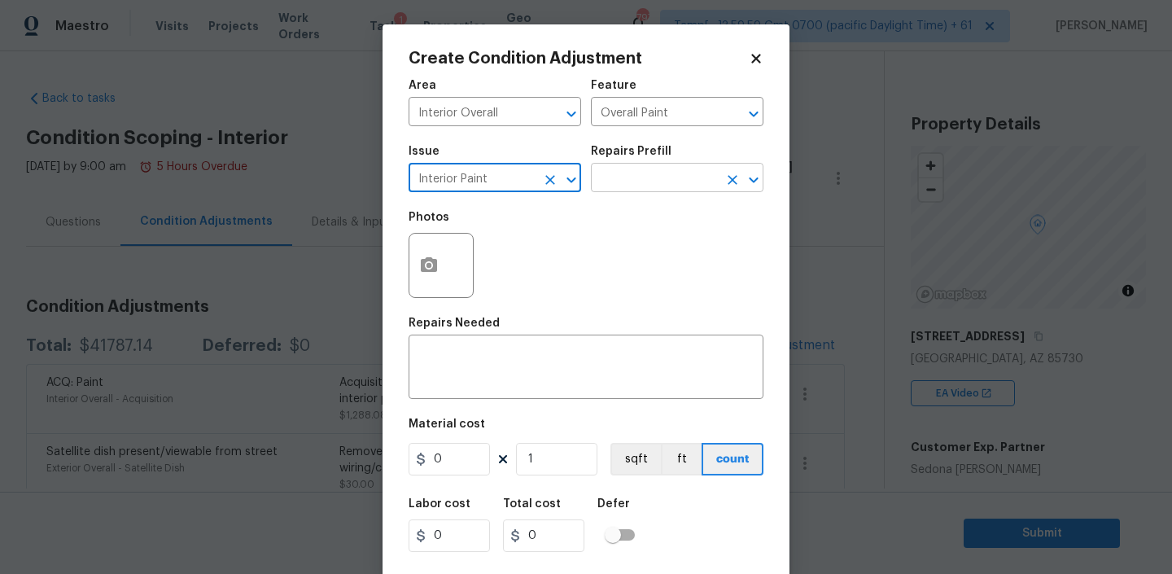
type input "Interior Paint"
click at [659, 172] on input "text" at bounding box center [654, 179] width 127 height 25
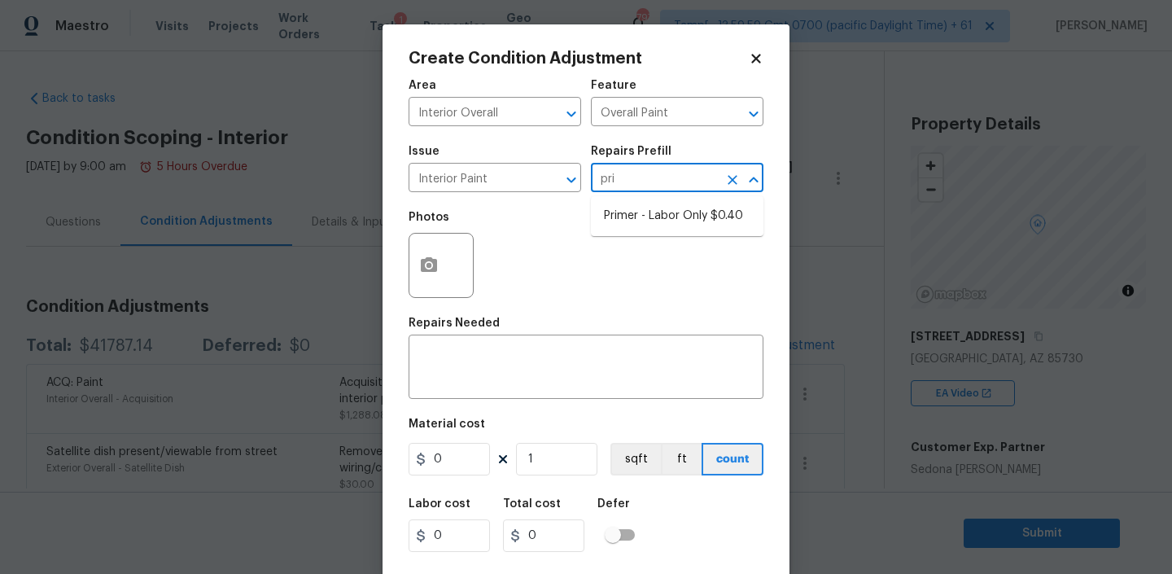
type input "prim"
type textarea "Interior primer - PRIMER PROVIDED BY OPENDOOR - All nails, screws, drywall anch…"
type input "0.4"
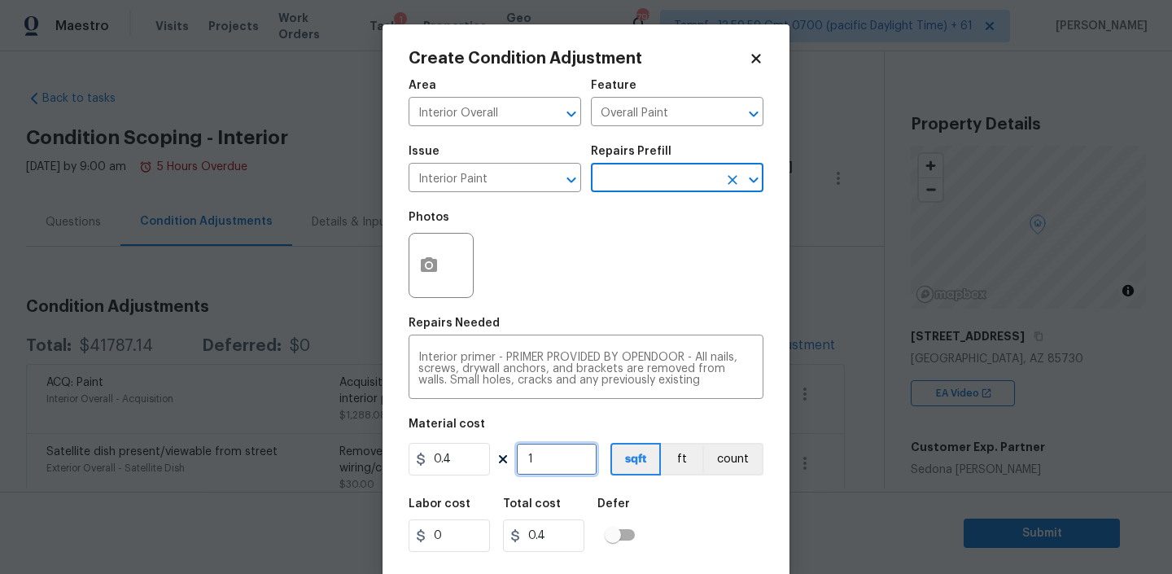
click at [546, 465] on input "1" at bounding box center [556, 459] width 81 height 33
type input "10"
type input "4"
type input "100"
type input "40"
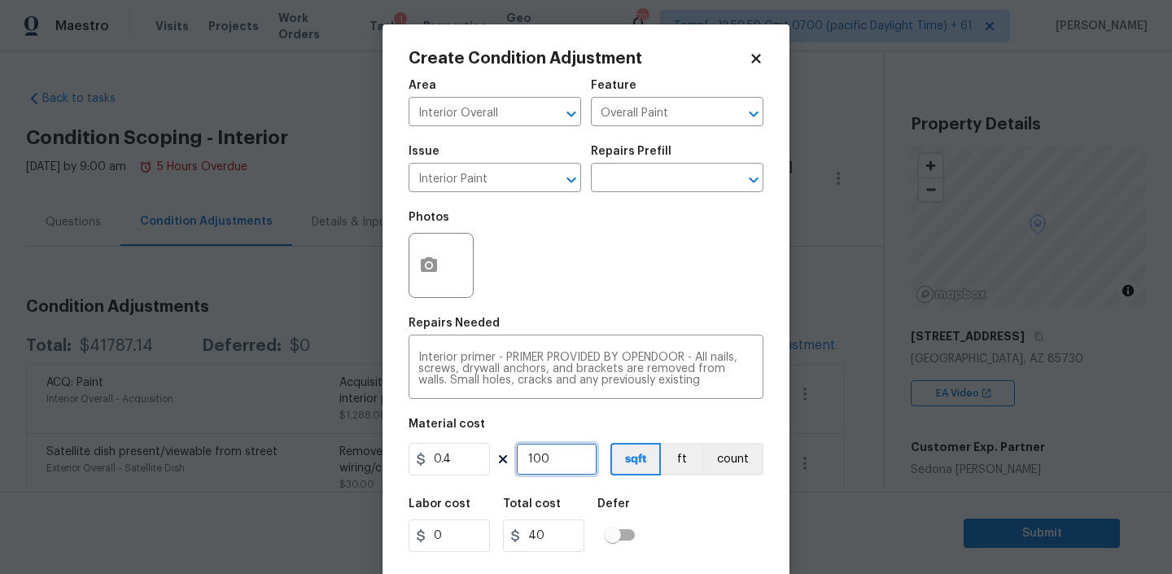
type input "1000"
type input "400"
type input "1000"
click at [680, 509] on div "Labor cost 0 Total cost 400 Defer" at bounding box center [585, 524] width 355 height 73
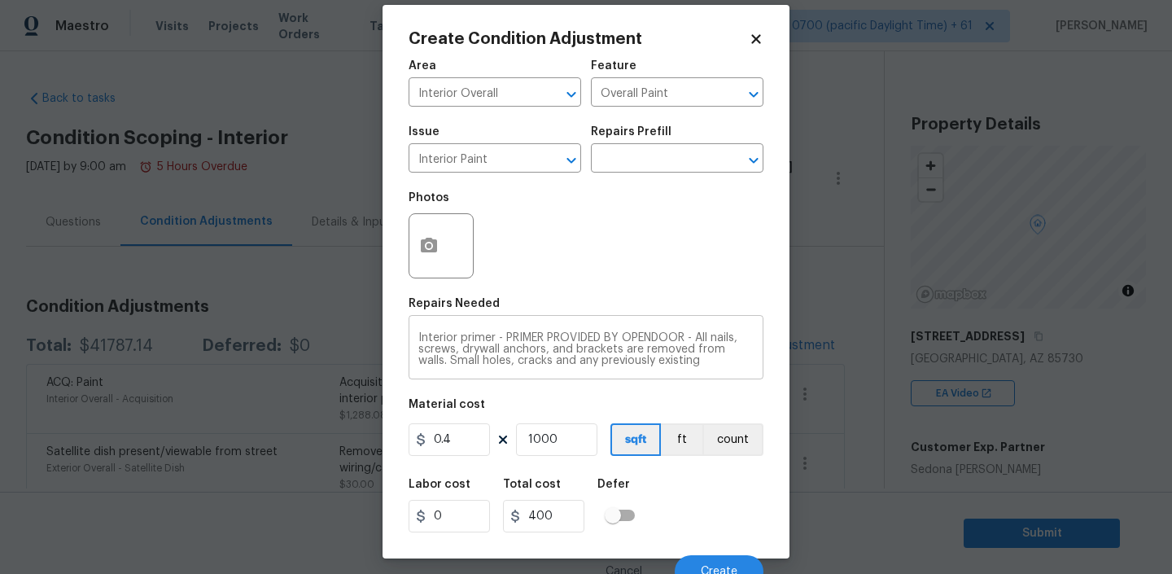
scroll to position [34, 0]
click at [428, 252] on icon "button" at bounding box center [429, 245] width 16 height 15
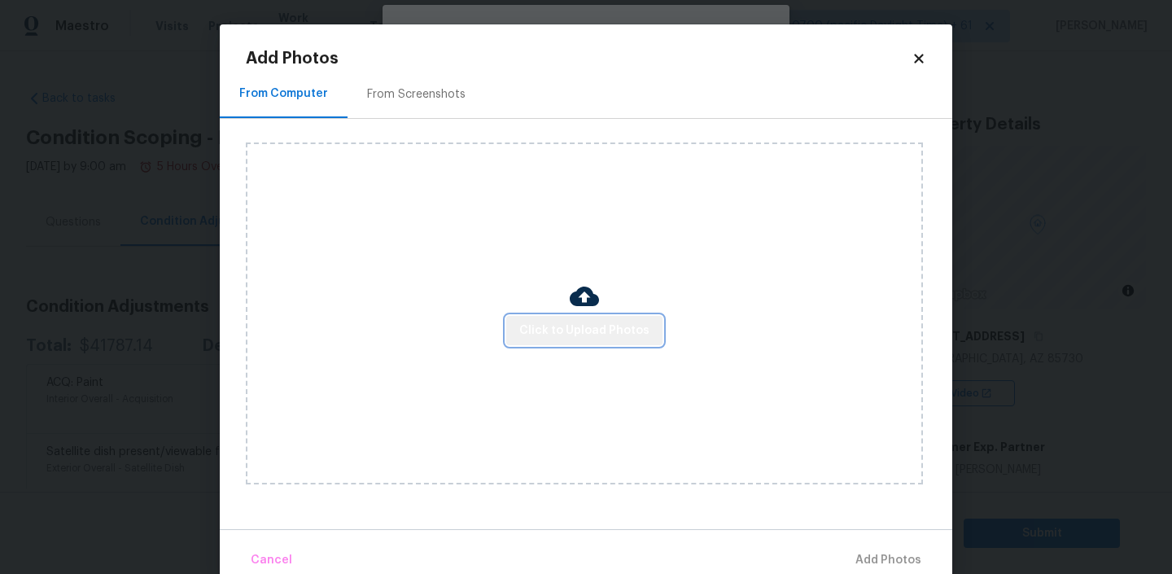
click at [589, 327] on span "Click to Upload Photos" at bounding box center [584, 331] width 130 height 20
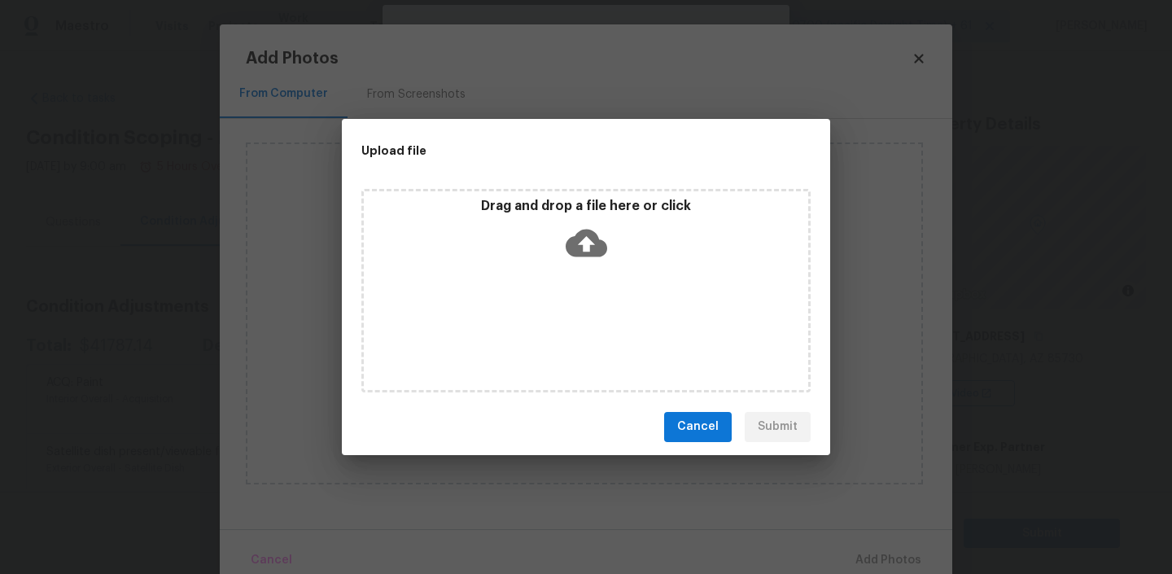
click at [719, 269] on div "Drag and drop a file here or click" at bounding box center [585, 290] width 449 height 203
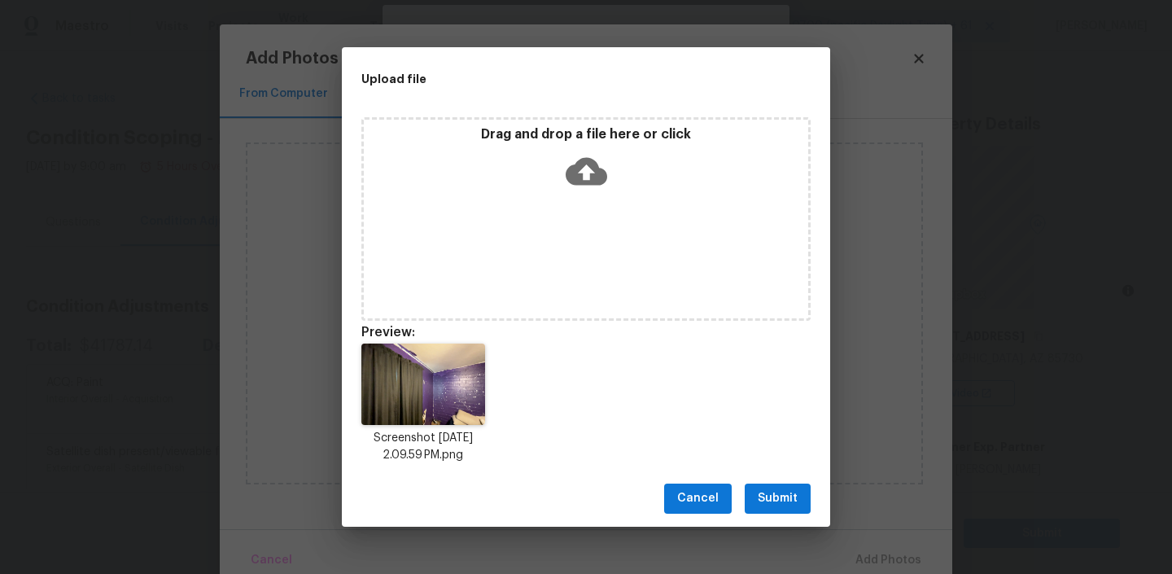
scroll to position [34, 0]
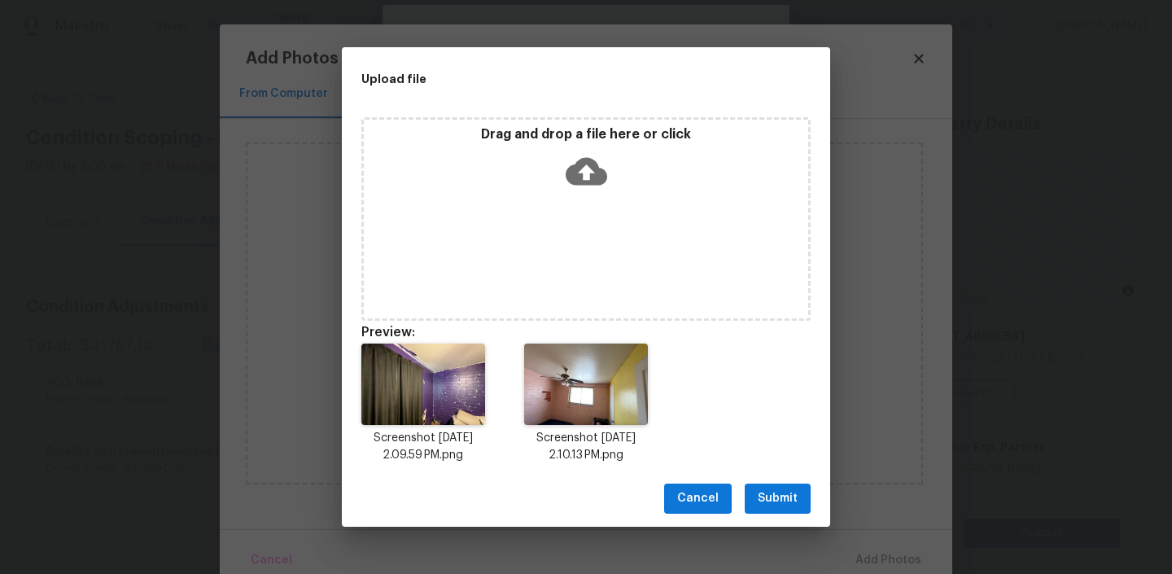
click at [753, 489] on button "Submit" at bounding box center [777, 498] width 66 height 30
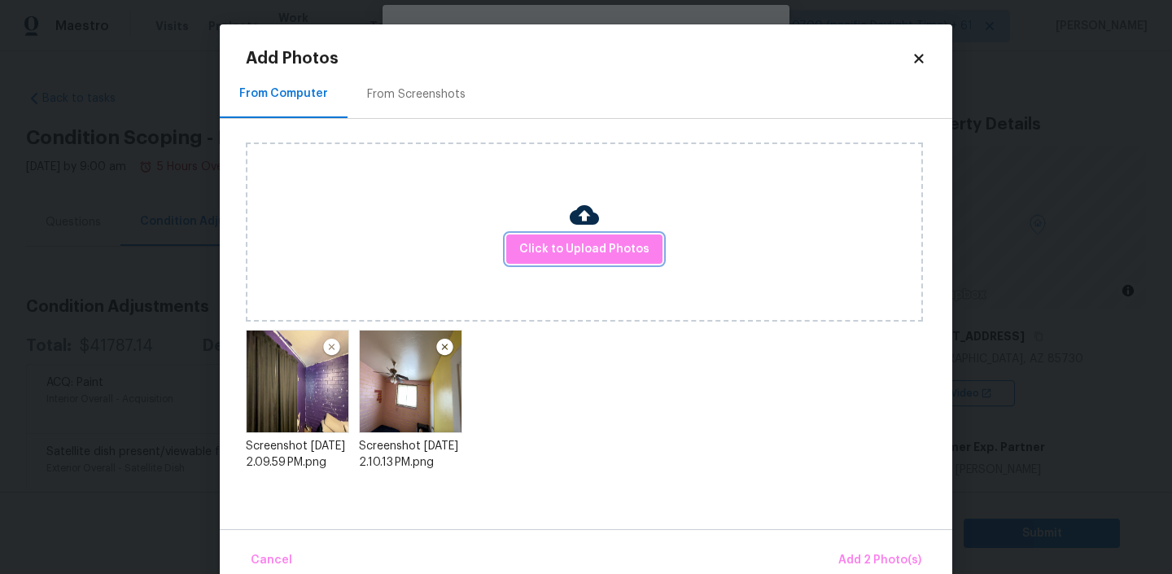
scroll to position [28, 0]
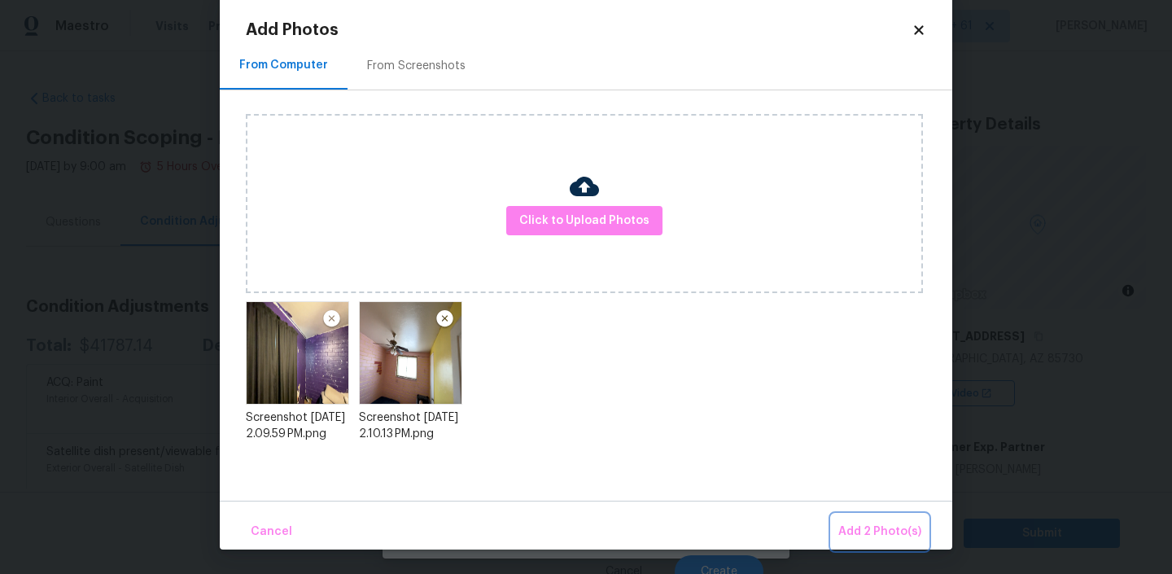
click at [858, 531] on span "Add 2 Photo(s)" at bounding box center [879, 532] width 83 height 20
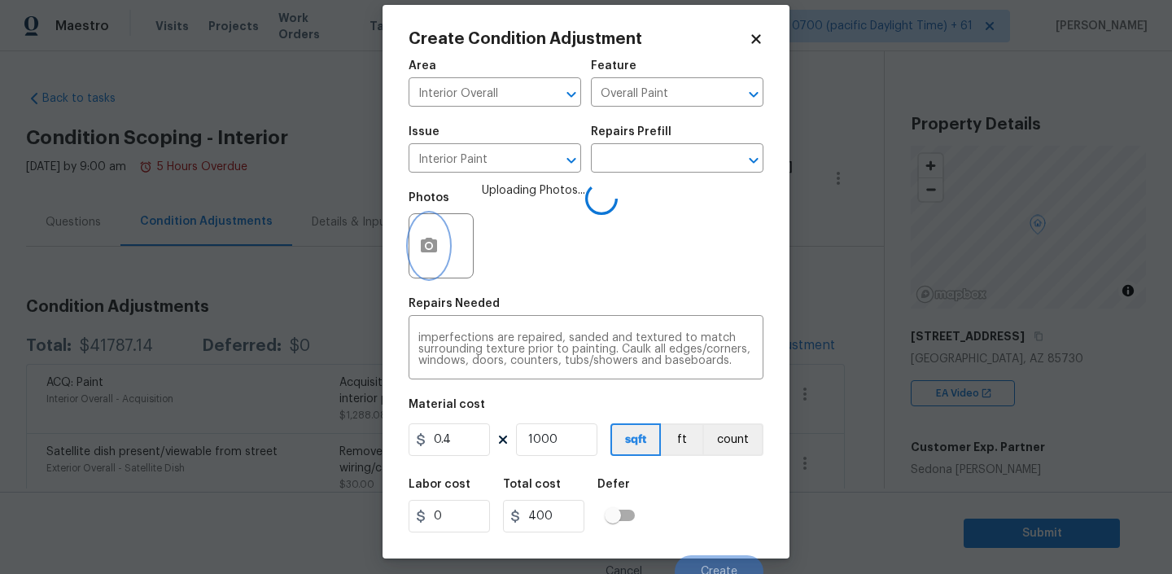
scroll to position [34, 0]
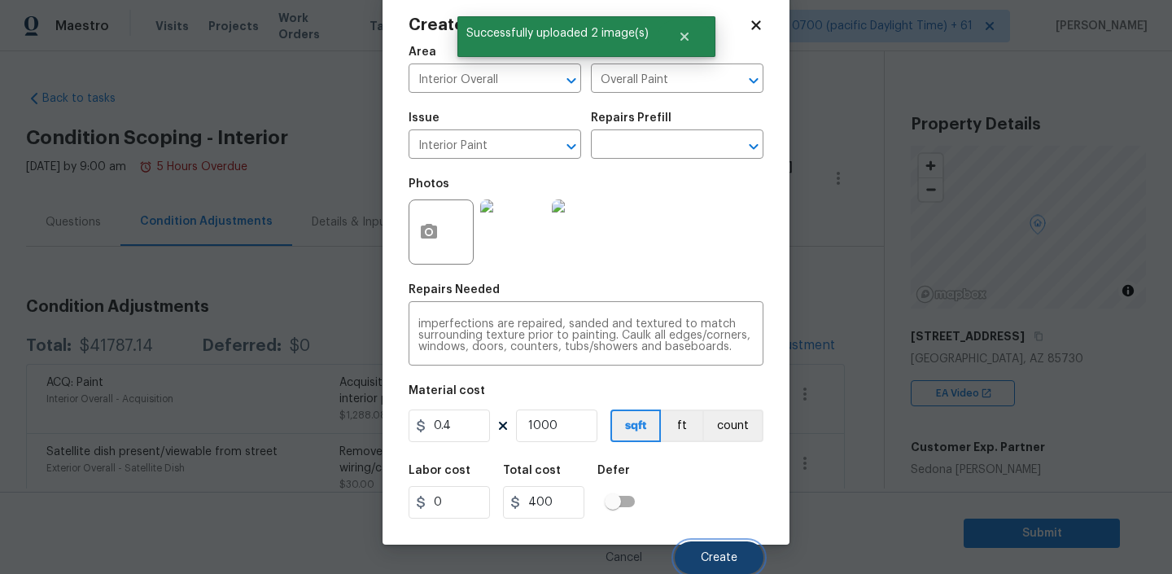
click at [727, 565] on button "Create" at bounding box center [719, 557] width 89 height 33
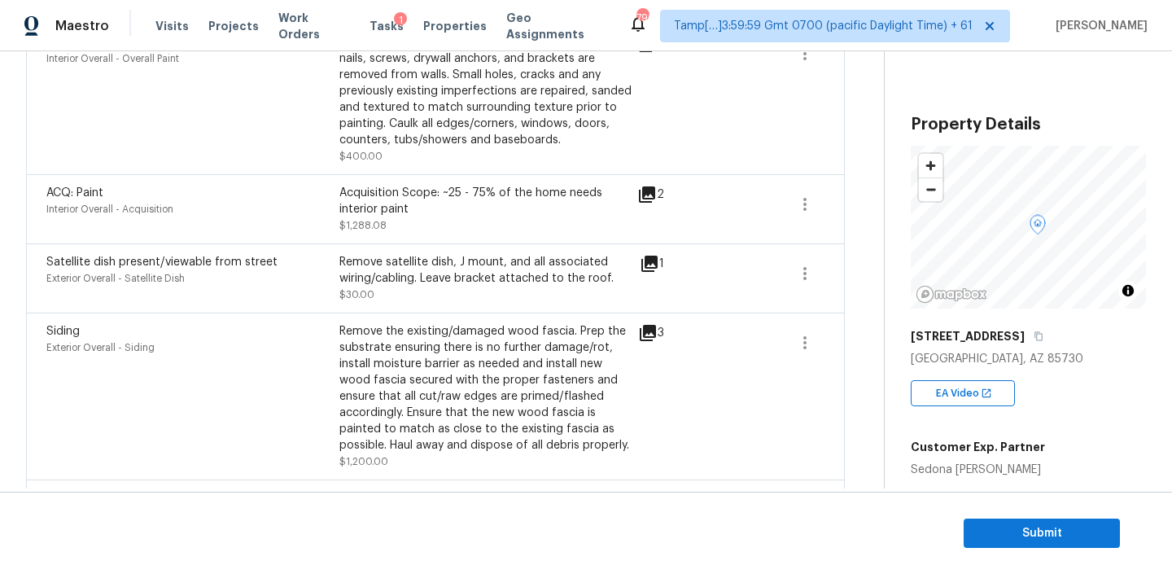
scroll to position [242, 0]
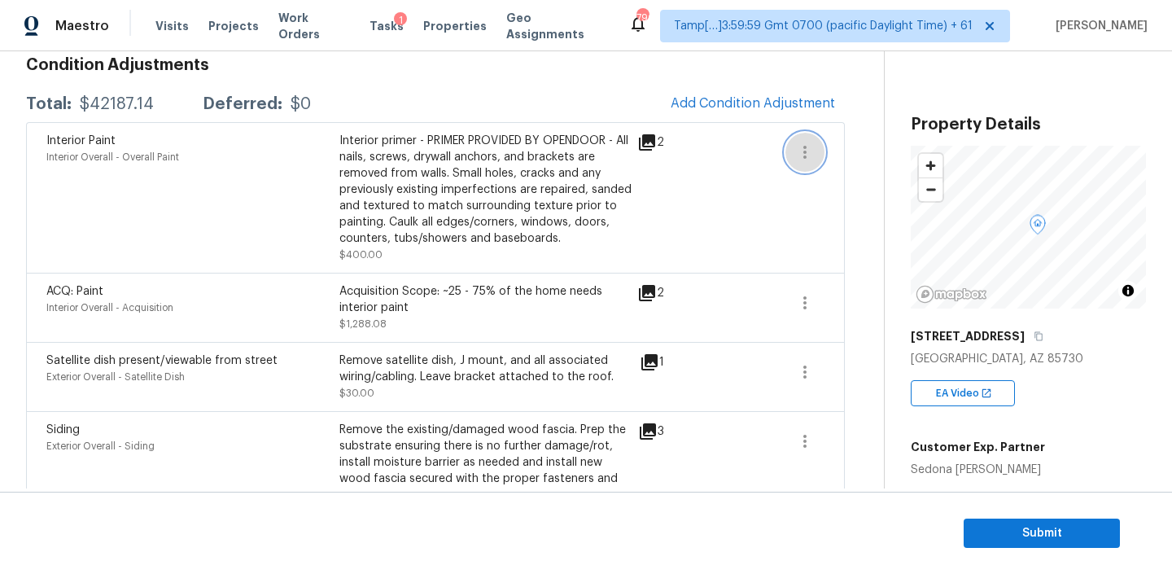
click at [814, 157] on button "button" at bounding box center [804, 152] width 39 height 39
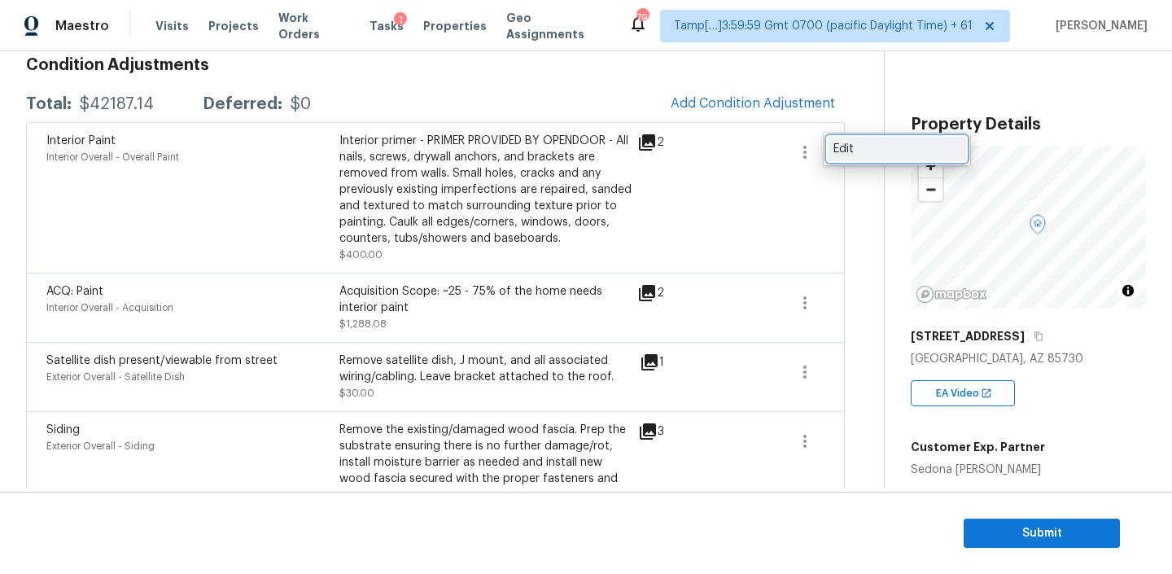
click at [855, 154] on div "Edit" at bounding box center [896, 149] width 127 height 16
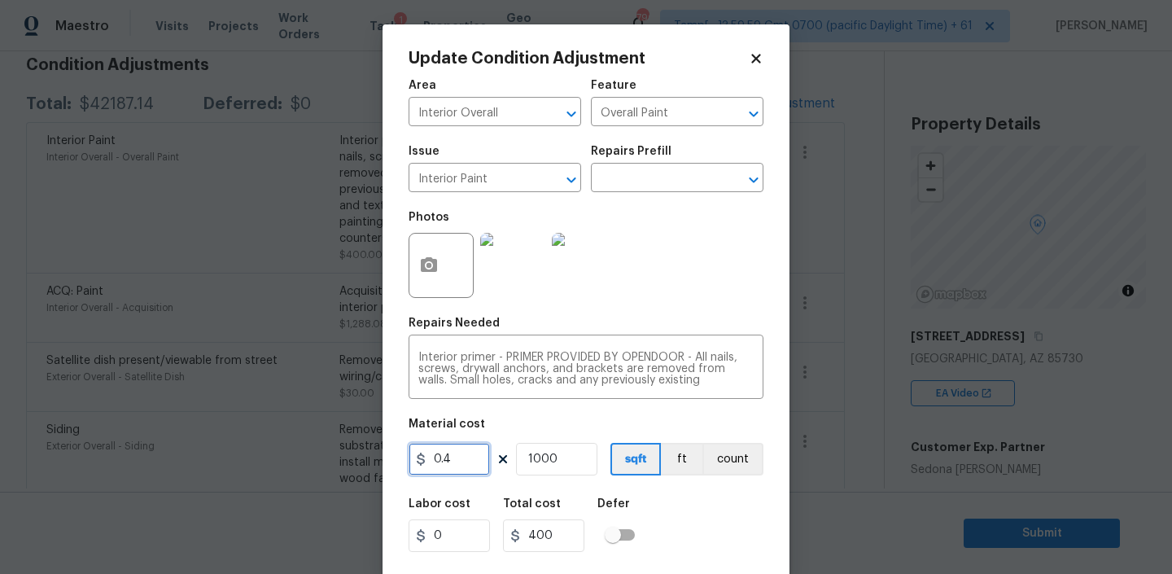
click at [458, 468] on input "0.4" at bounding box center [448, 459] width 81 height 33
click at [668, 180] on input "text" at bounding box center [654, 179] width 127 height 25
click at [754, 59] on icon at bounding box center [755, 58] width 9 height 9
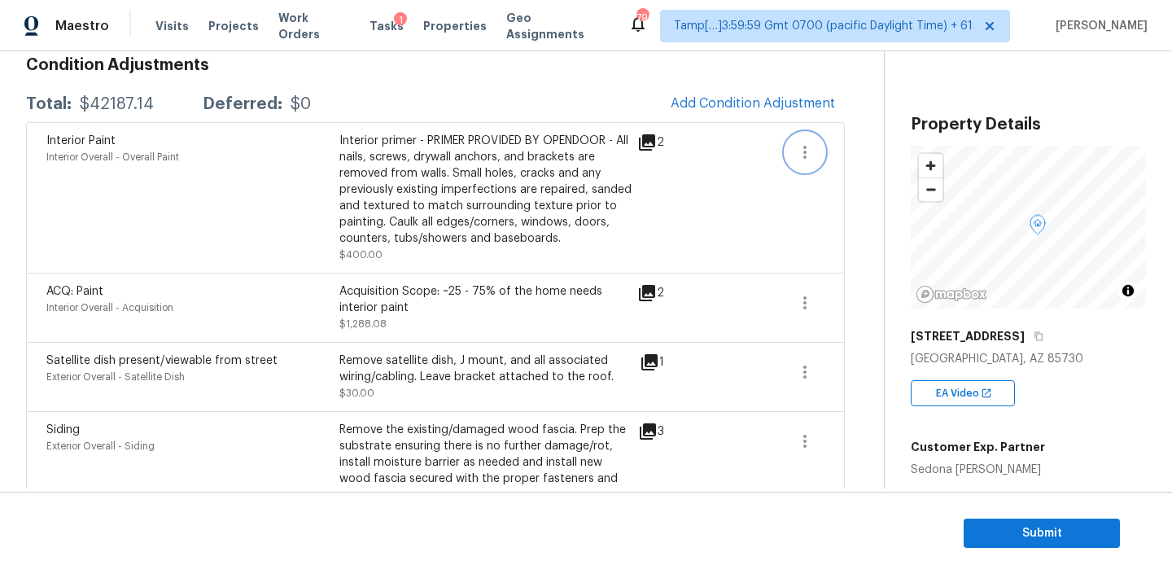
click at [803, 155] on icon "button" at bounding box center [804, 152] width 3 height 13
click at [802, 309] on icon "button" at bounding box center [805, 303] width 20 height 20
click at [834, 303] on div "Edit" at bounding box center [896, 300] width 127 height 16
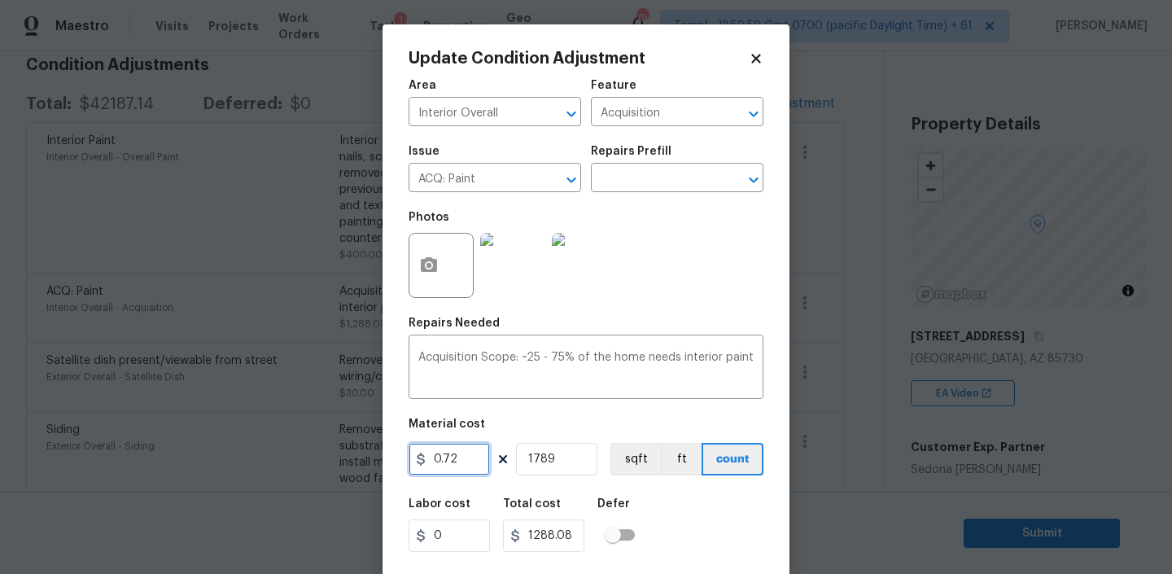
click at [458, 464] on input "0.72" at bounding box center [448, 459] width 81 height 33
type input "1.44"
type input "2576.16"
click at [714, 507] on div "Labor cost 0 Total cost 2576.16 Defer" at bounding box center [585, 524] width 355 height 73
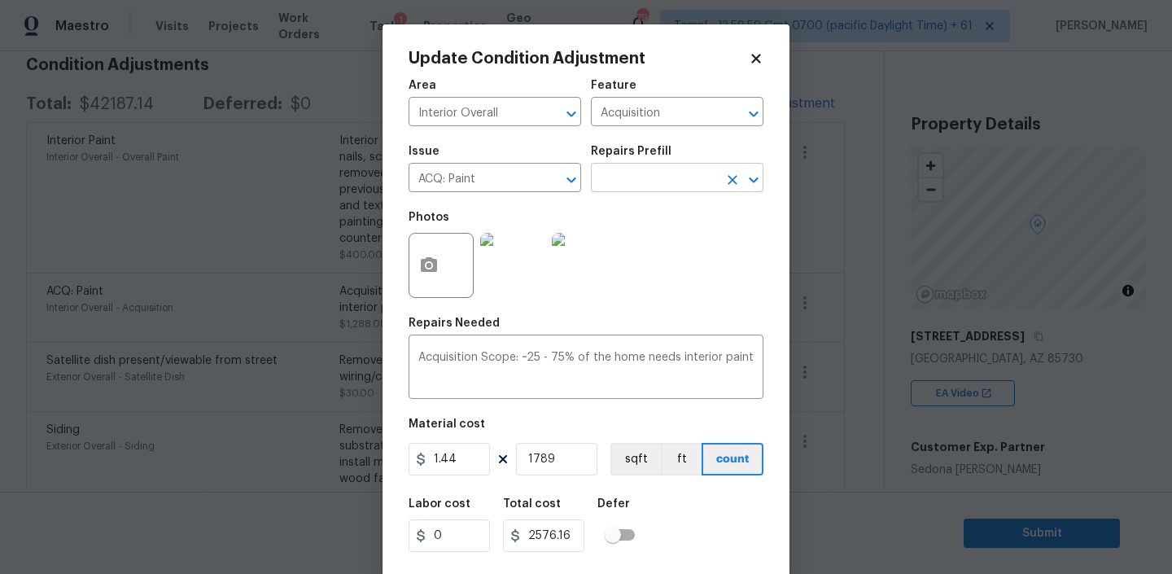
click at [662, 172] on input "text" at bounding box center [654, 179] width 127 height 25
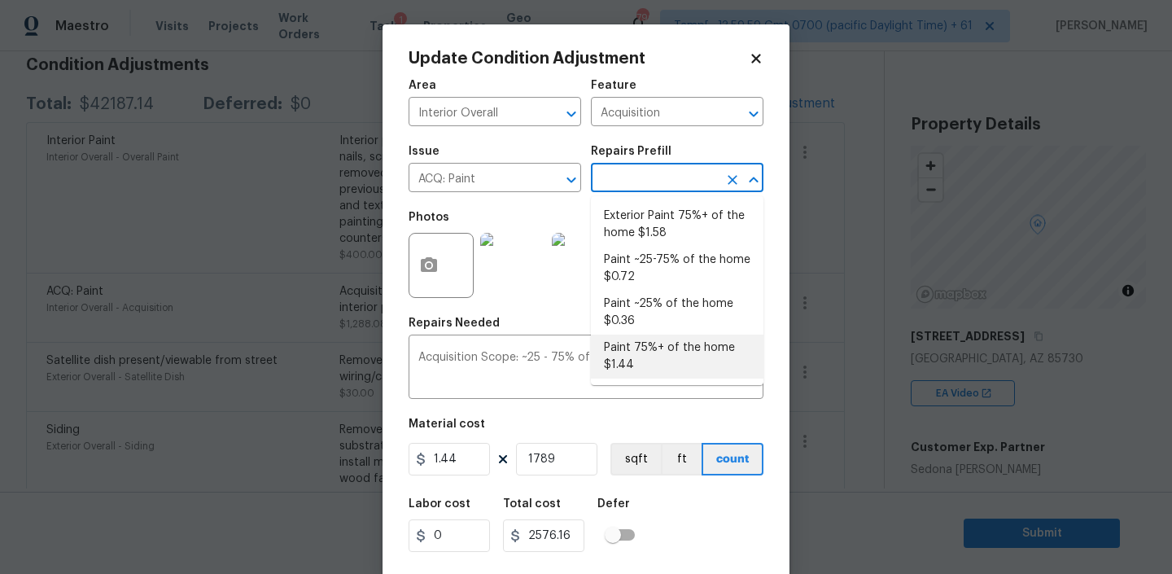
click at [636, 352] on li "Paint 75%+ of the home $1.44" at bounding box center [677, 356] width 172 height 44
type textarea "Acquisition Scope: 75%+ of the home will likely require interior paint"
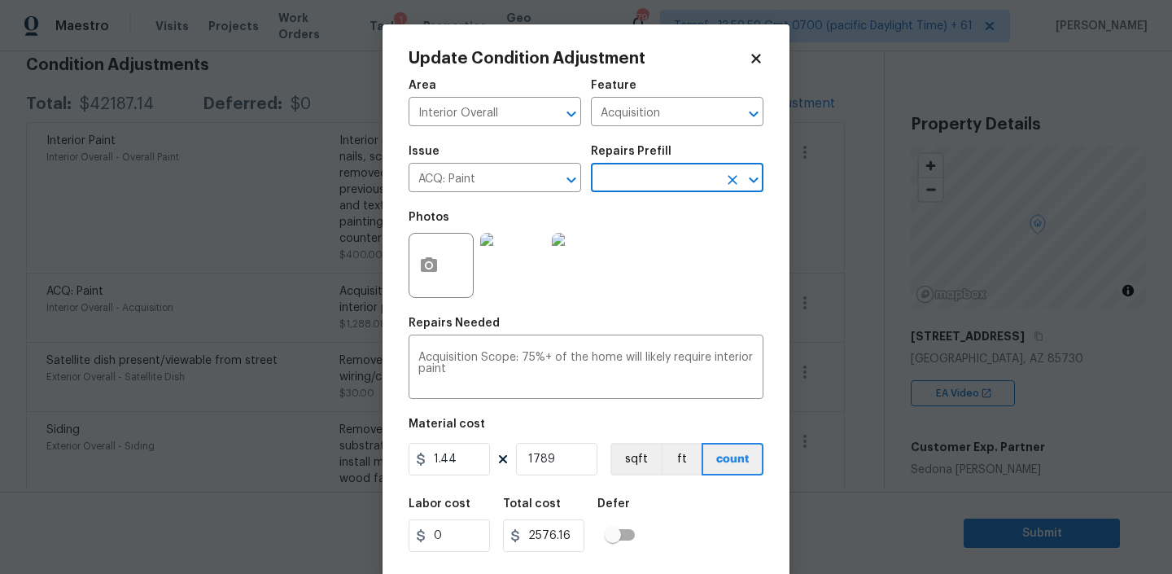
scroll to position [34, 0]
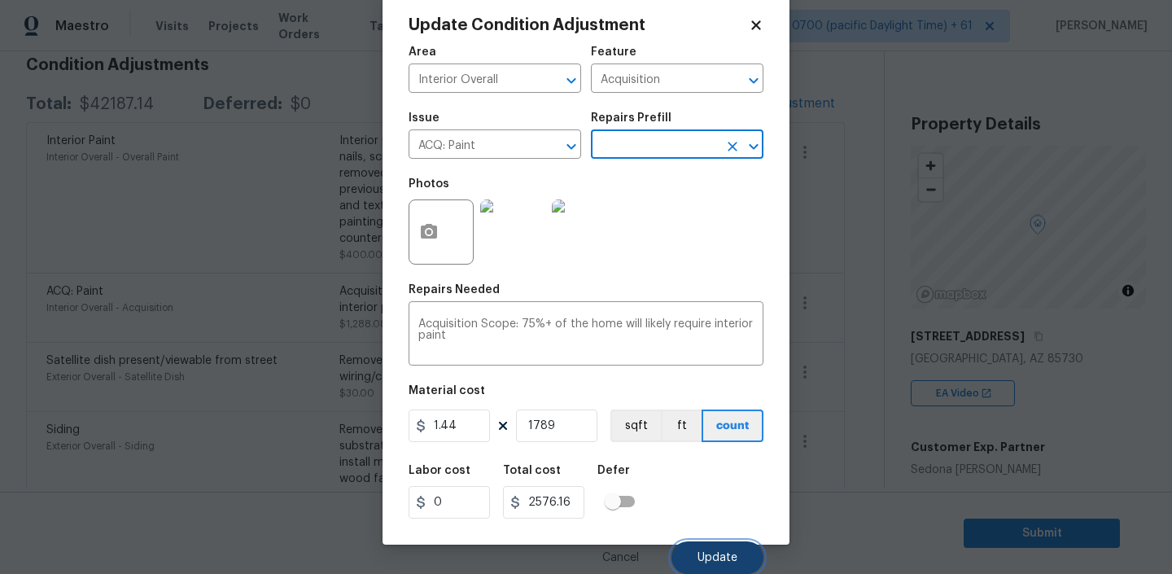
click at [709, 553] on span "Update" at bounding box center [717, 558] width 40 height 12
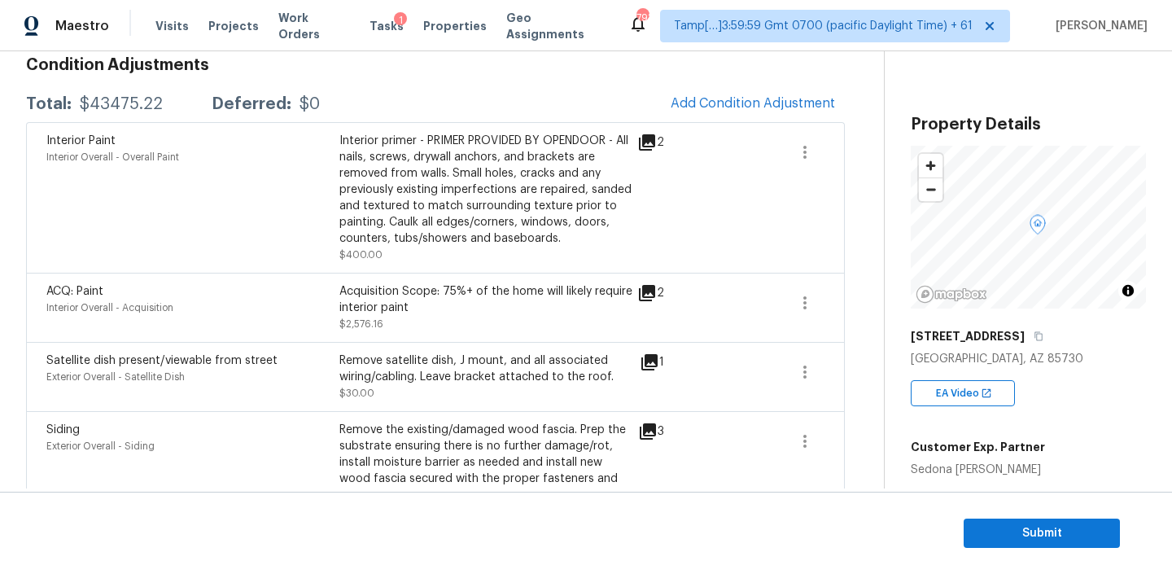
scroll to position [0, 0]
click at [705, 97] on span "Add Condition Adjustment" at bounding box center [752, 103] width 164 height 15
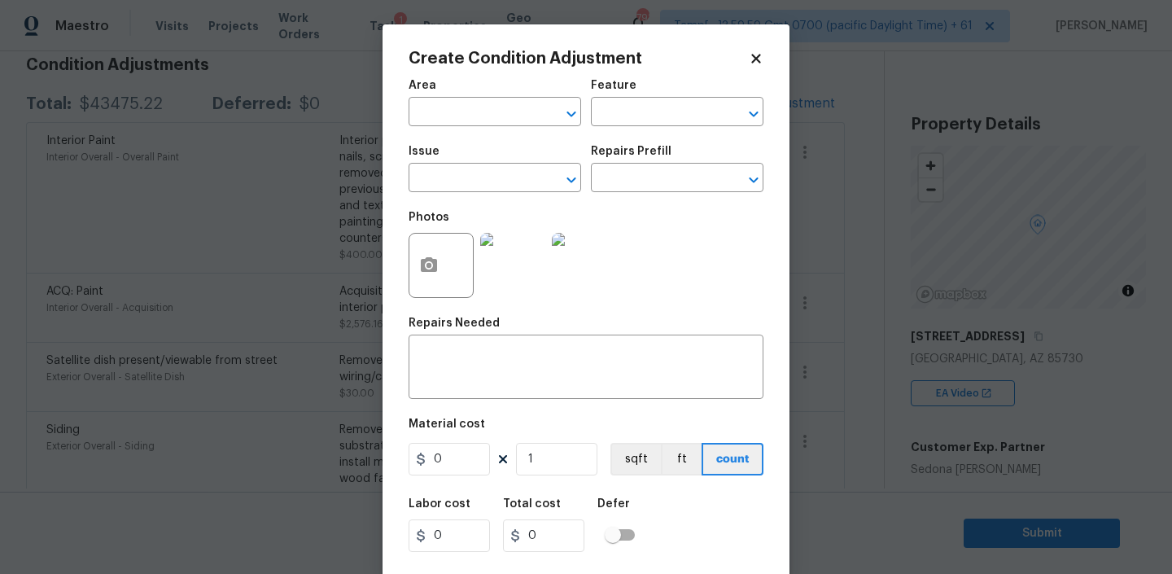
click at [489, 94] on div "Area" at bounding box center [494, 90] width 172 height 21
click at [486, 96] on div "Area" at bounding box center [494, 90] width 172 height 21
click at [471, 111] on input "text" at bounding box center [471, 113] width 127 height 25
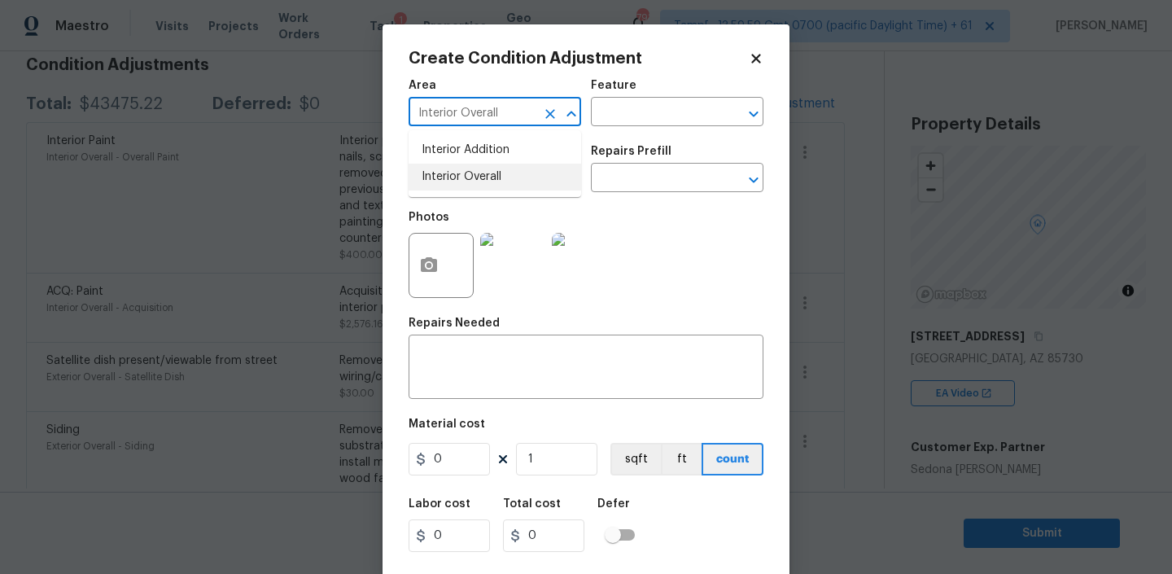
type input "Interior Overall"
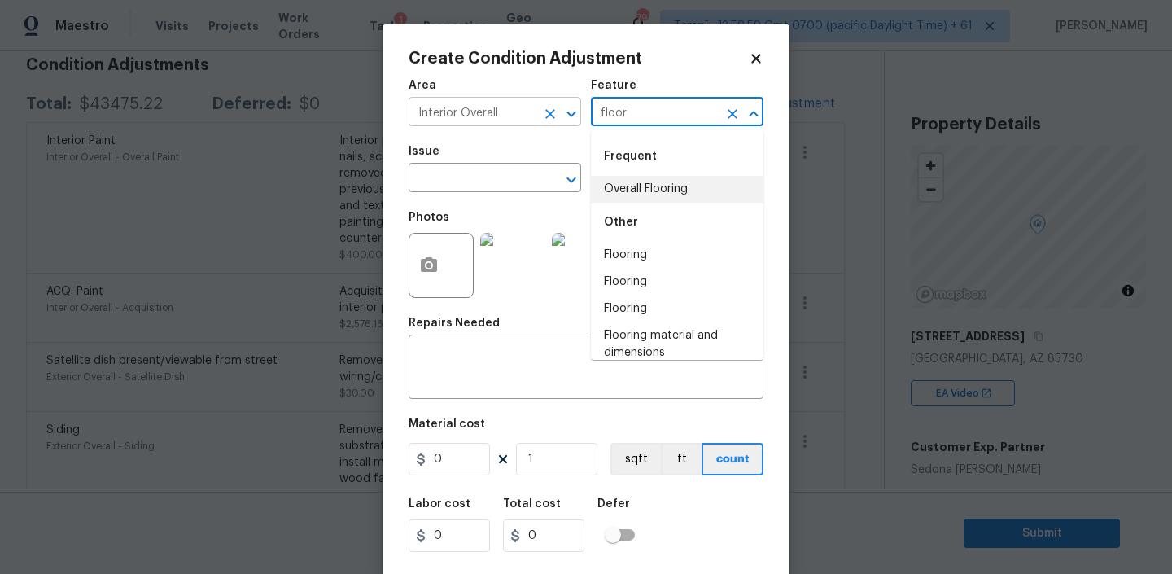
type input "floor"
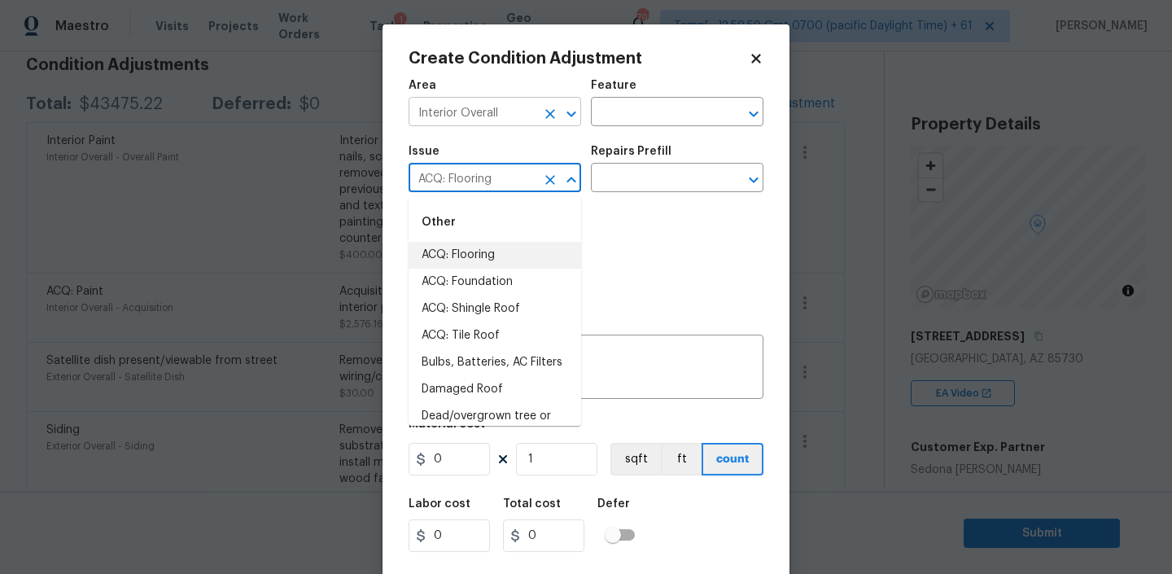
type input "ACQ: Flooring"
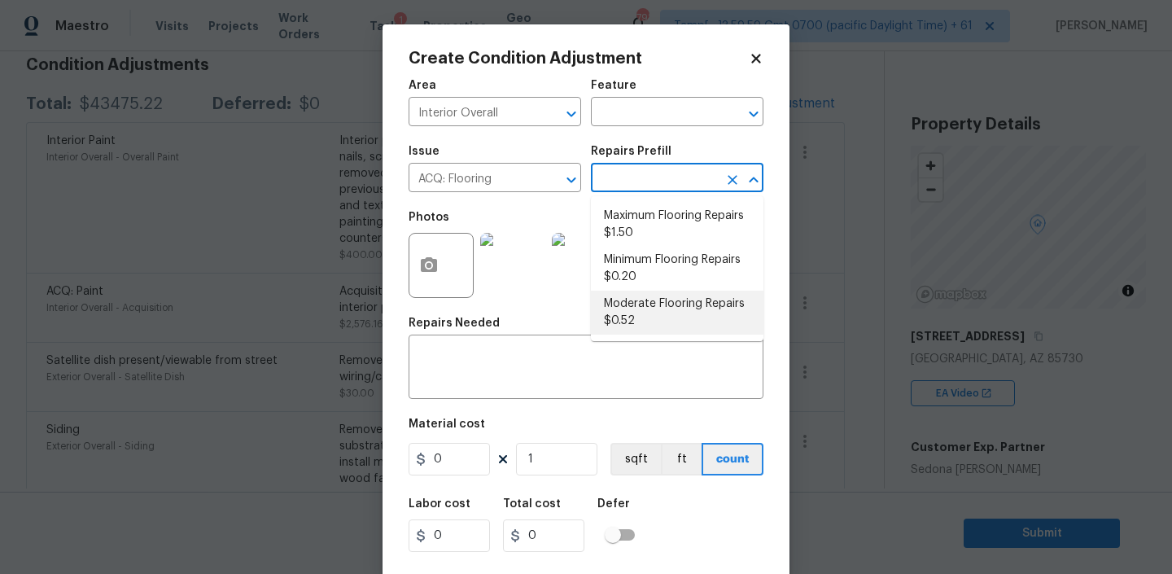
click at [661, 312] on li "Moderate Flooring Repairs $0.52" at bounding box center [677, 312] width 172 height 44
type input "Acquisition"
type textarea "Acquisition Scope: Moderate flooring repairs"
type input "0.52"
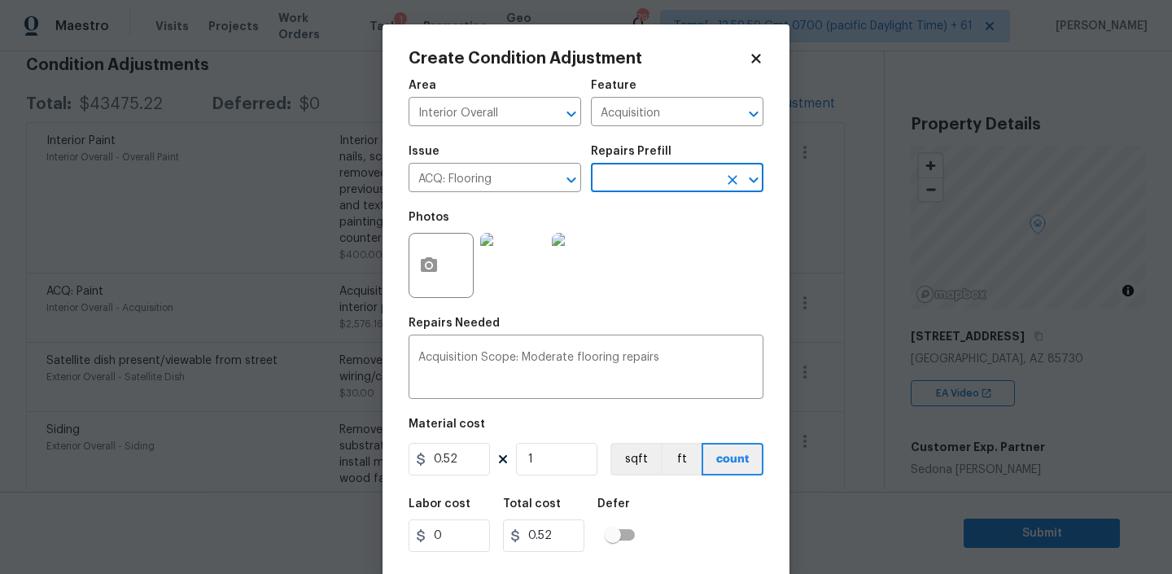
click at [645, 186] on input "text" at bounding box center [654, 179] width 127 height 25
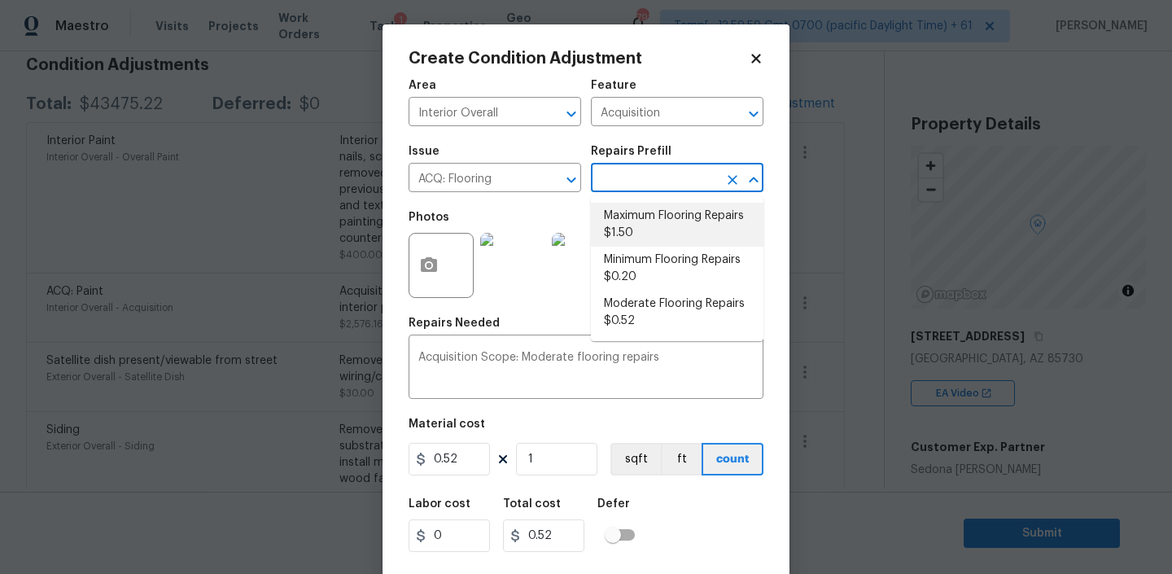
click at [632, 220] on li "Maximum Flooring Repairs $1.50" at bounding box center [677, 225] width 172 height 44
type textarea "Acquisition Scope: Maximum flooring repairs"
type input "1.5"
click at [653, 215] on li "Maximum Flooring Repairs $1.50" at bounding box center [677, 225] width 172 height 44
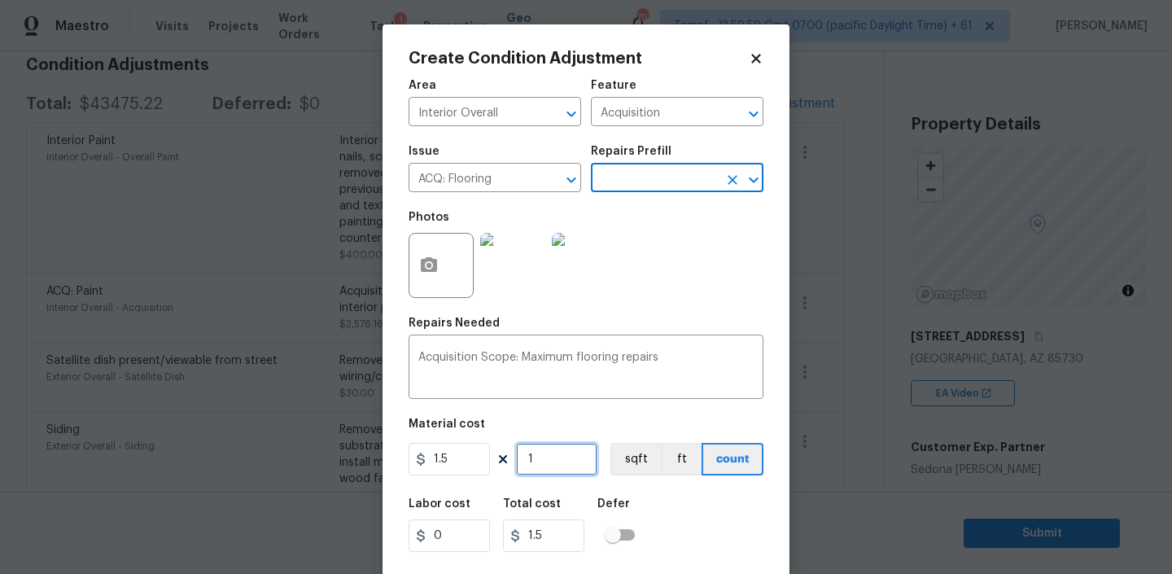
click at [557, 450] on input "1" at bounding box center [556, 459] width 81 height 33
type input "17"
type input "25.5"
type input "178"
type input "267"
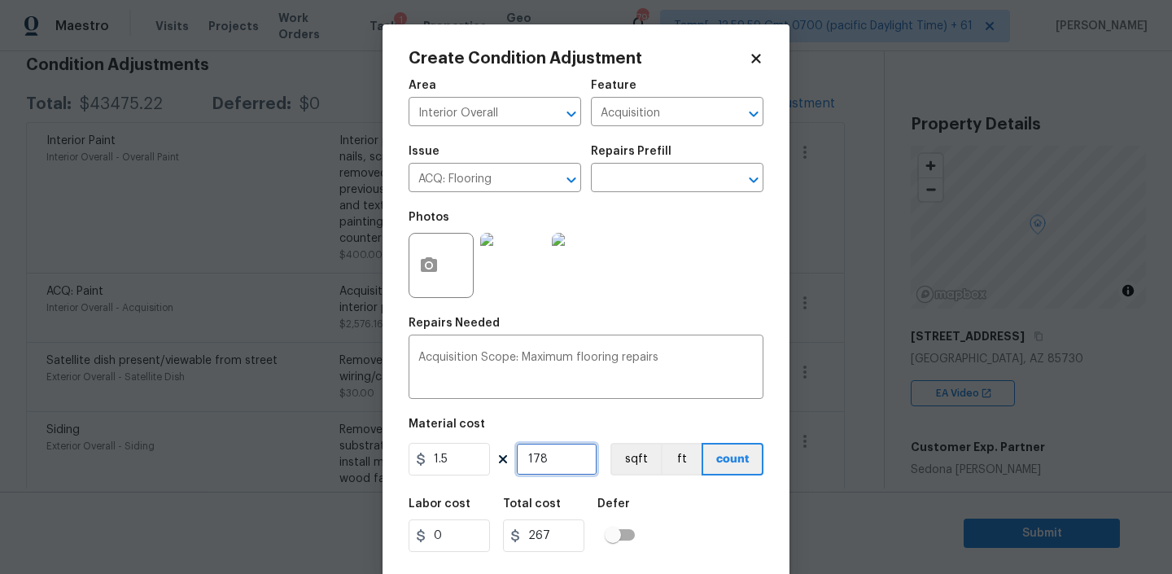
type input "1789"
type input "2683.5"
type input "1789"
click at [689, 169] on input "text" at bounding box center [654, 179] width 127 height 25
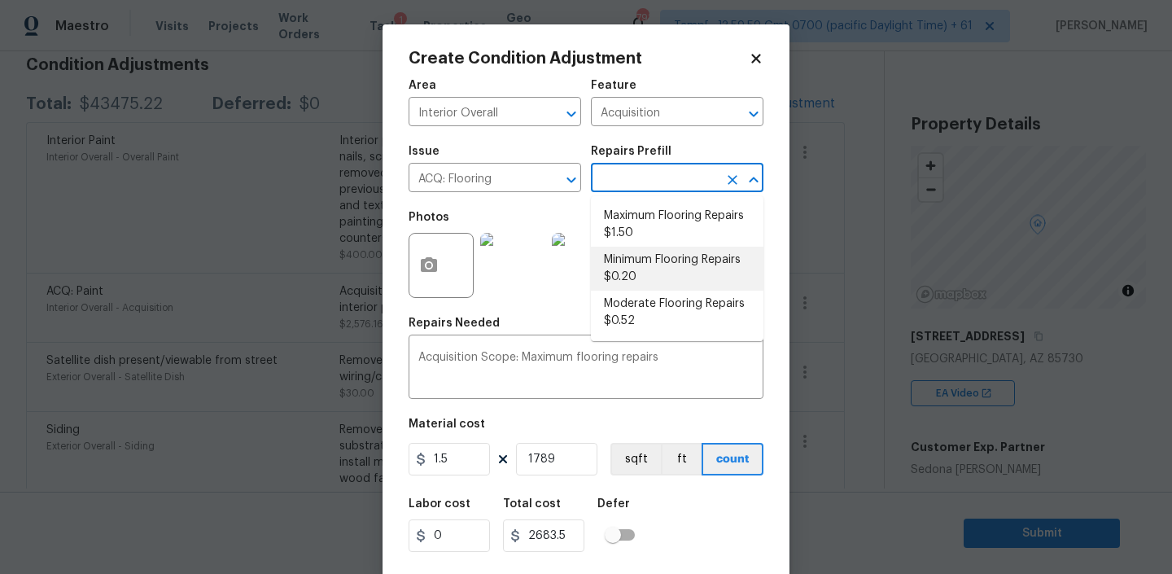
click at [624, 267] on li "Minimum Flooring Repairs $0.20" at bounding box center [677, 269] width 172 height 44
type textarea "Acquisition Scope: Minimum flooring repairs"
type input "0.2"
type input "357.8"
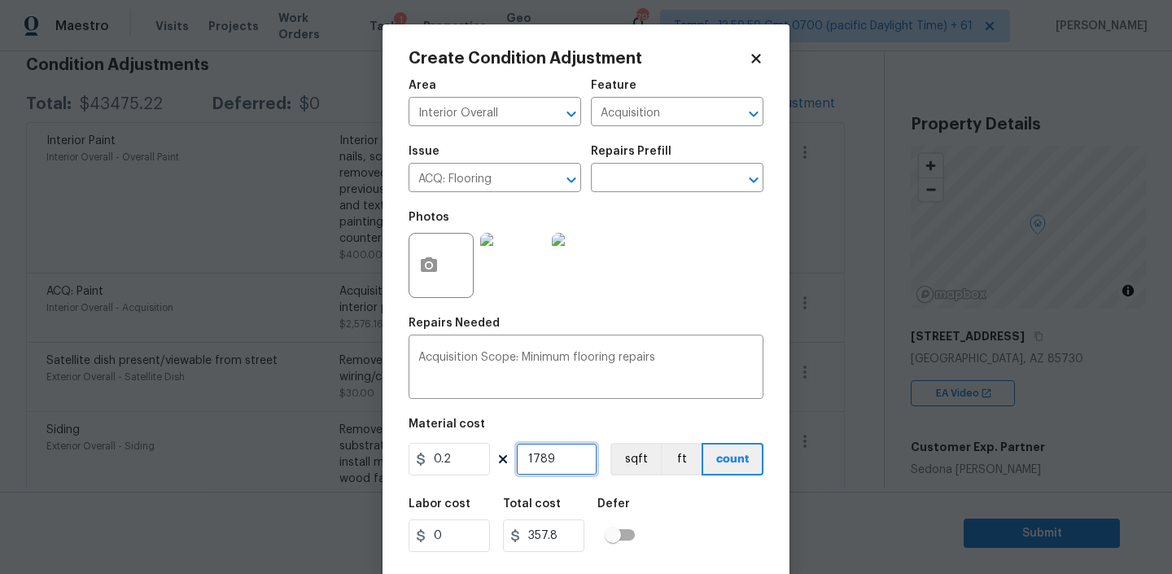
click at [573, 461] on input "1789" at bounding box center [556, 459] width 81 height 33
click at [748, 177] on icon "Open" at bounding box center [754, 180] width 20 height 20
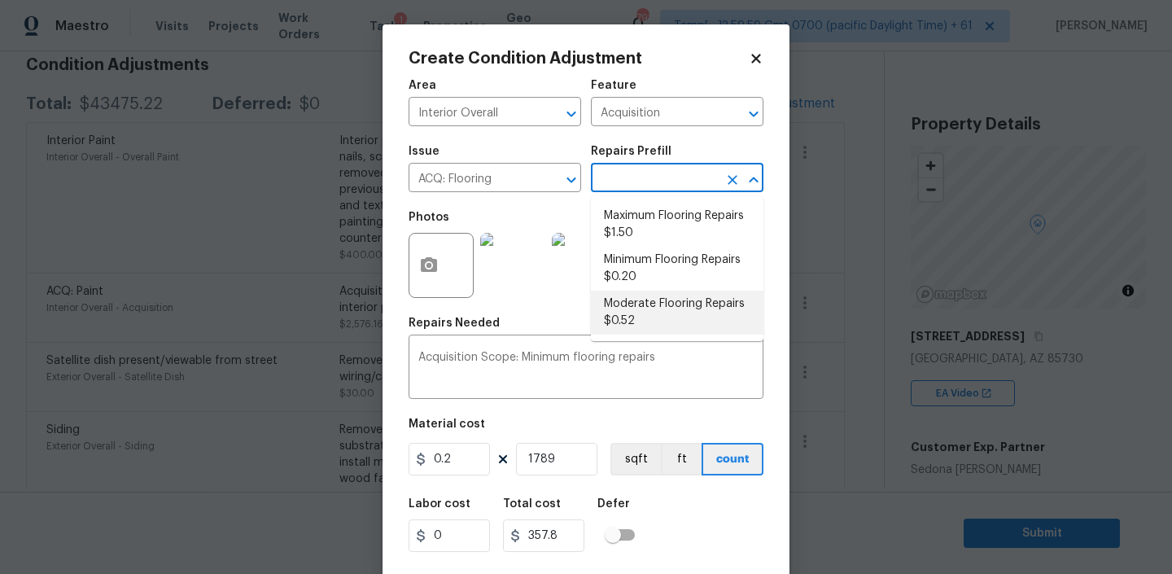
click at [634, 316] on li "Moderate Flooring Repairs $0.52" at bounding box center [677, 312] width 172 height 44
type textarea "Acquisition Scope: Moderate flooring repairs"
type input "0.52"
type input "930.28"
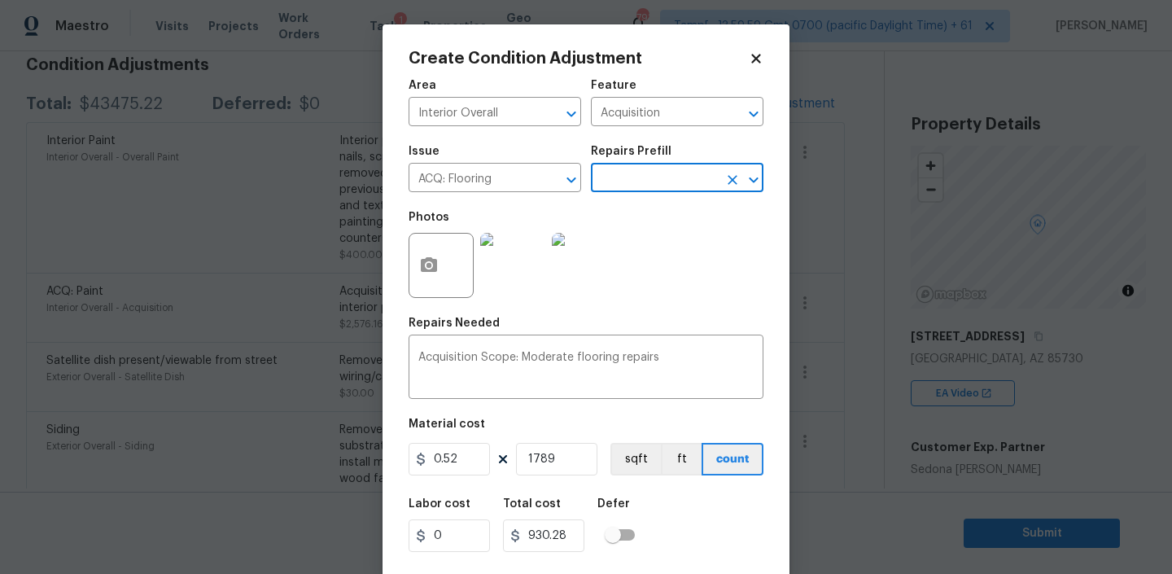
click at [685, 178] on input "text" at bounding box center [654, 179] width 127 height 25
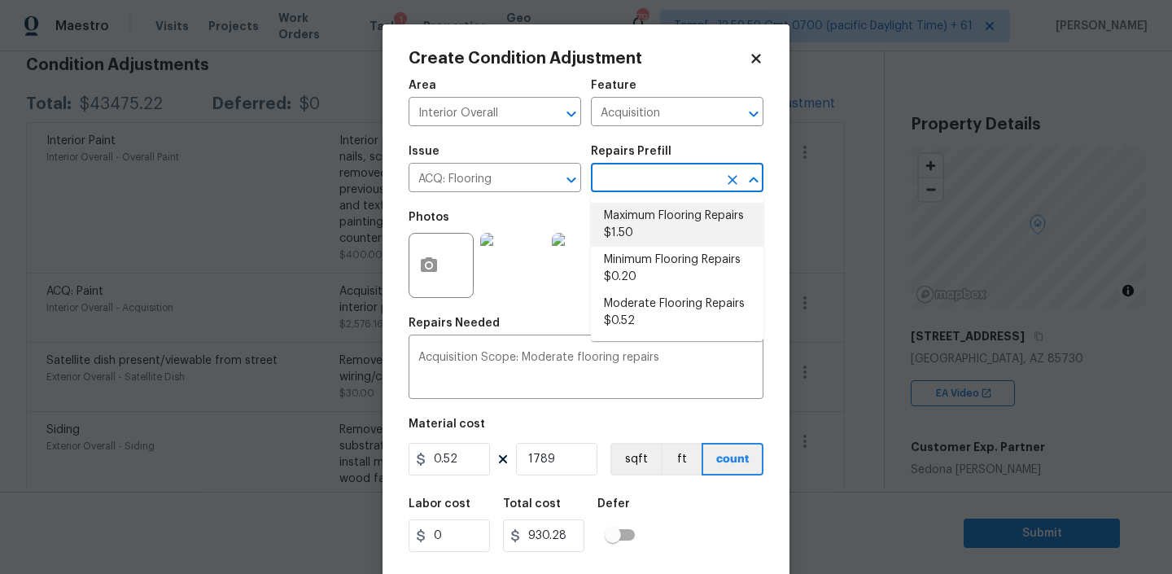
click at [648, 218] on li "Maximum Flooring Repairs $1.50" at bounding box center [677, 225] width 172 height 44
type textarea "Acquisition Scope: Maximum flooring repairs"
type input "1.5"
type input "2683.5"
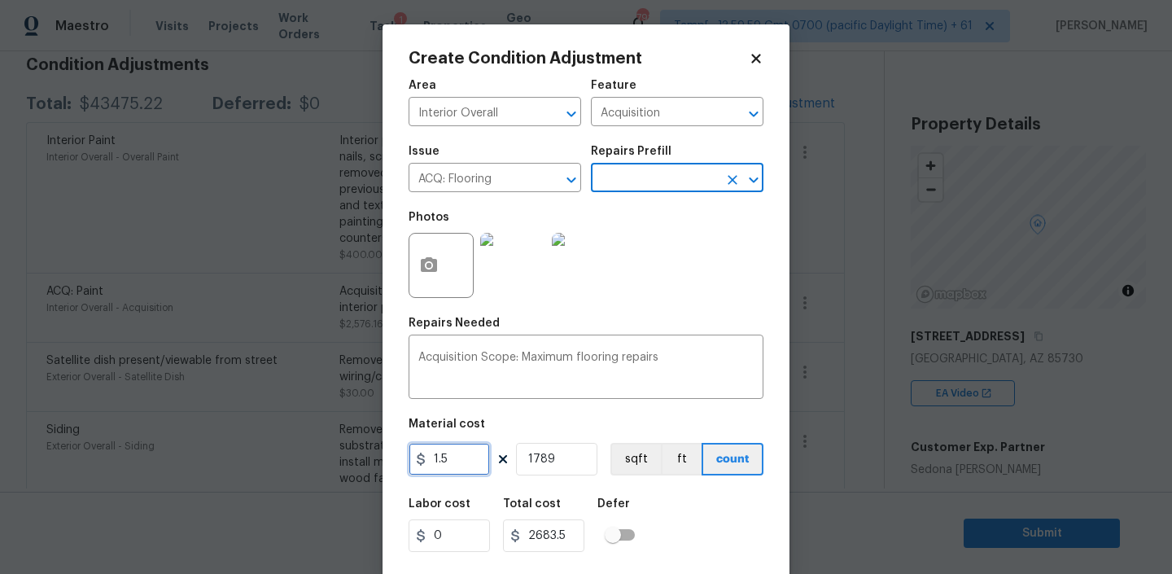
click at [454, 459] on input "1.5" at bounding box center [448, 459] width 81 height 33
type input "1200"
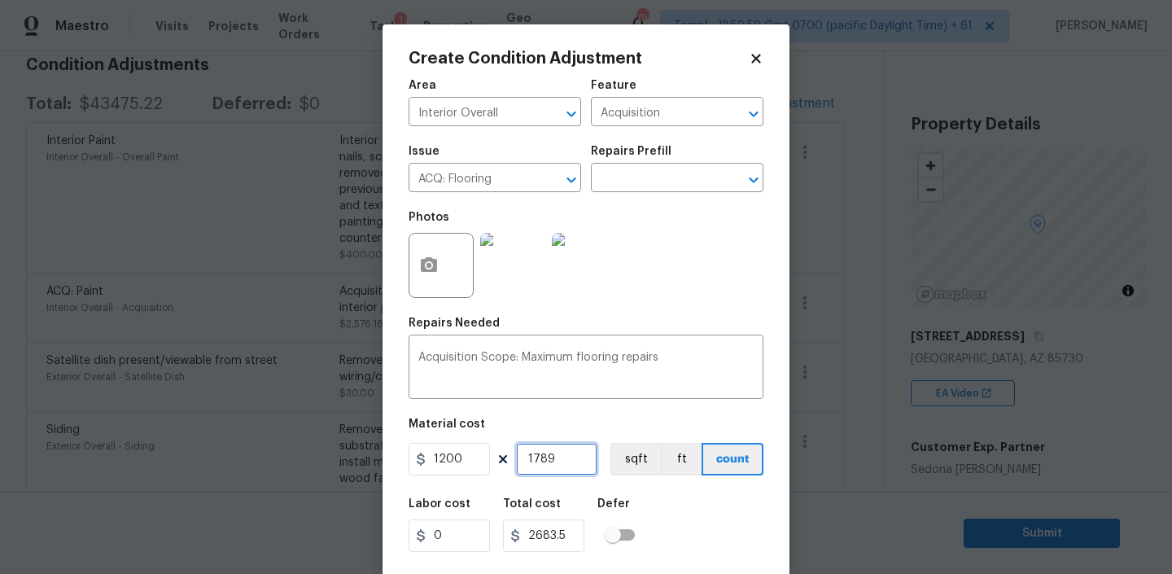
type input "2146800"
click at [564, 463] on input "1789" at bounding box center [556, 459] width 81 height 33
click at [705, 178] on input "text" at bounding box center [654, 179] width 127 height 25
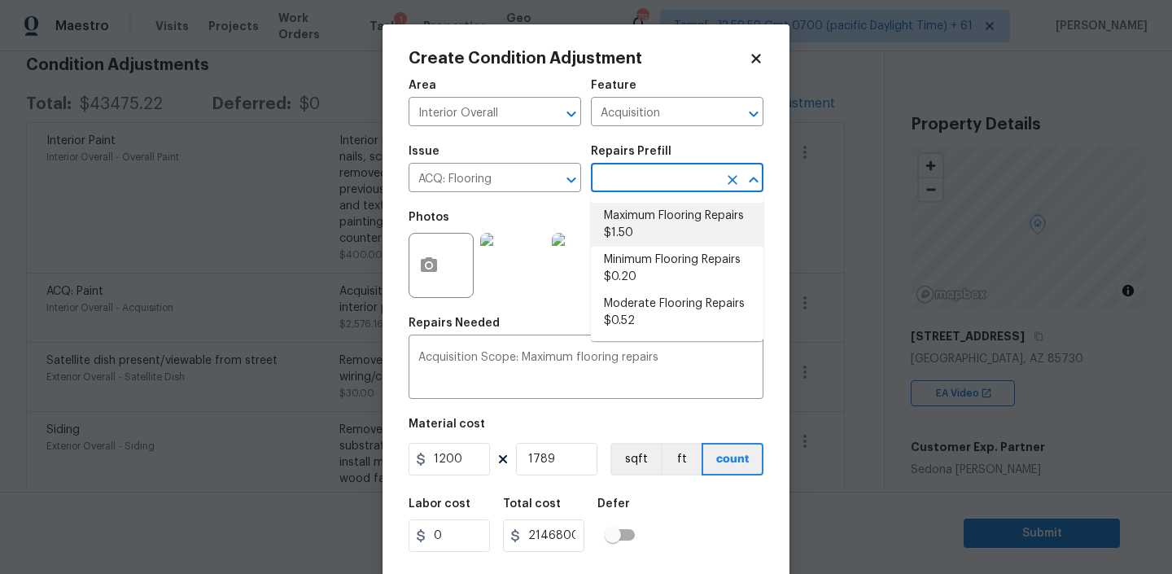
click at [651, 225] on li "Maximum Flooring Repairs $1.50" at bounding box center [677, 225] width 172 height 44
type input "1.5"
type input "2683.5"
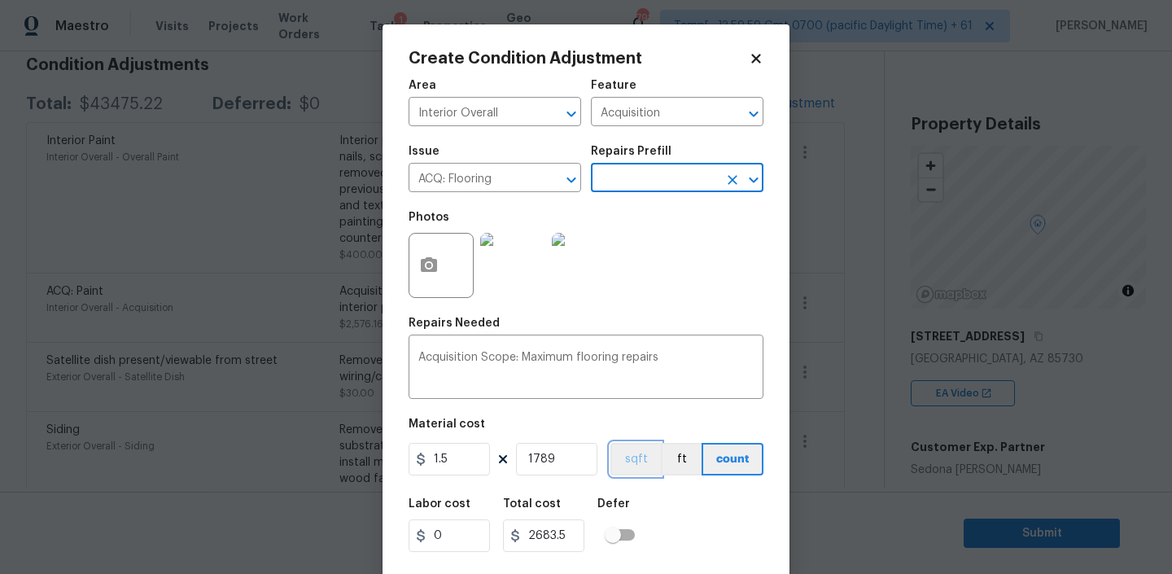
click at [642, 461] on button "sqft" at bounding box center [635, 459] width 50 height 33
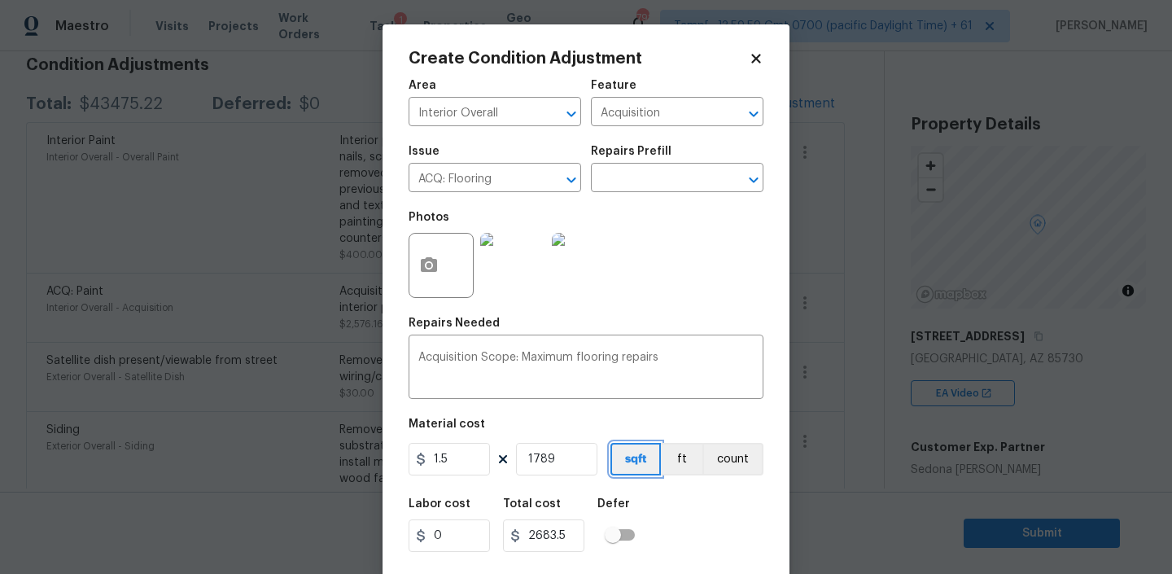
click at [630, 448] on button "sqft" at bounding box center [635, 459] width 50 height 33
click at [547, 458] on input "1789" at bounding box center [556, 459] width 81 height 33
type input "0"
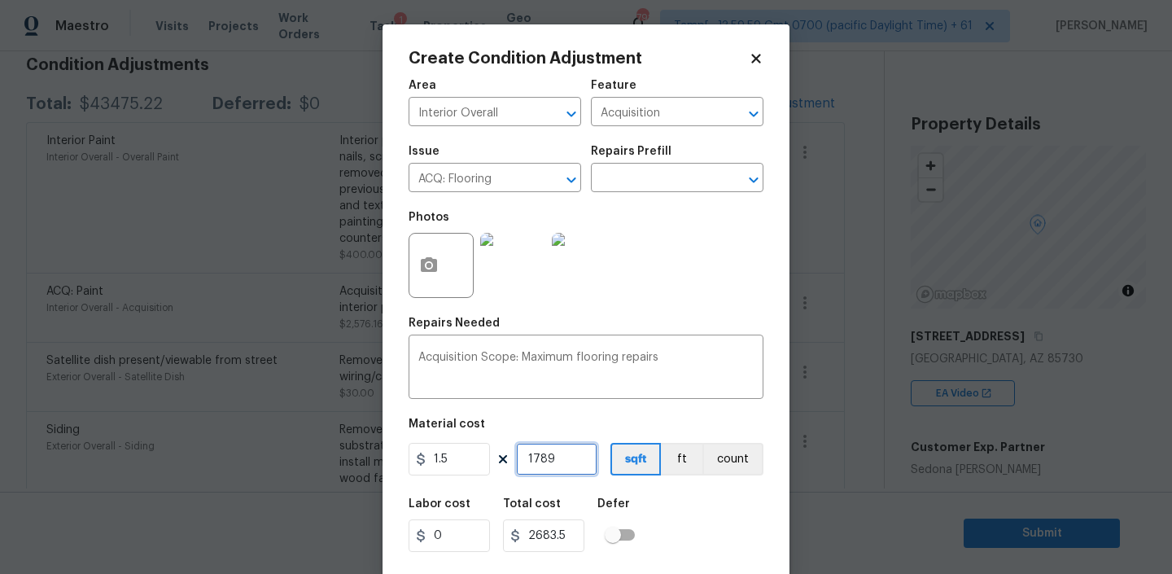
type input "0"
type input "1"
type input "1.5"
type input "17"
type input "25.5"
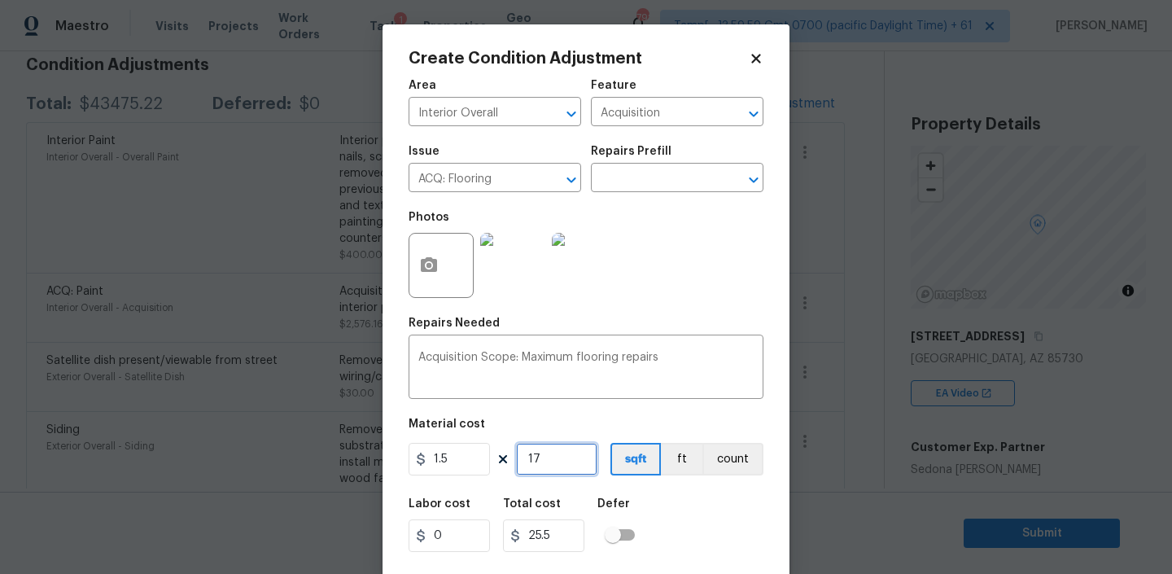
type input "178"
type input "267"
type input "1789"
type input "2683.5"
click at [674, 161] on div "Repairs Prefill" at bounding box center [677, 156] width 172 height 21
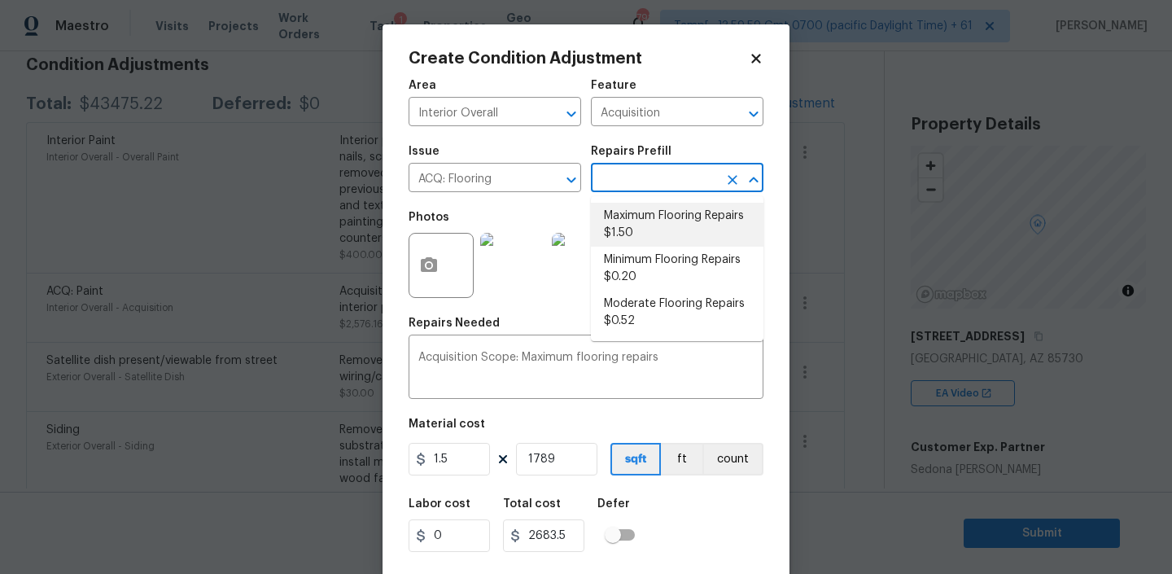
click at [697, 173] on input "text" at bounding box center [654, 179] width 127 height 25
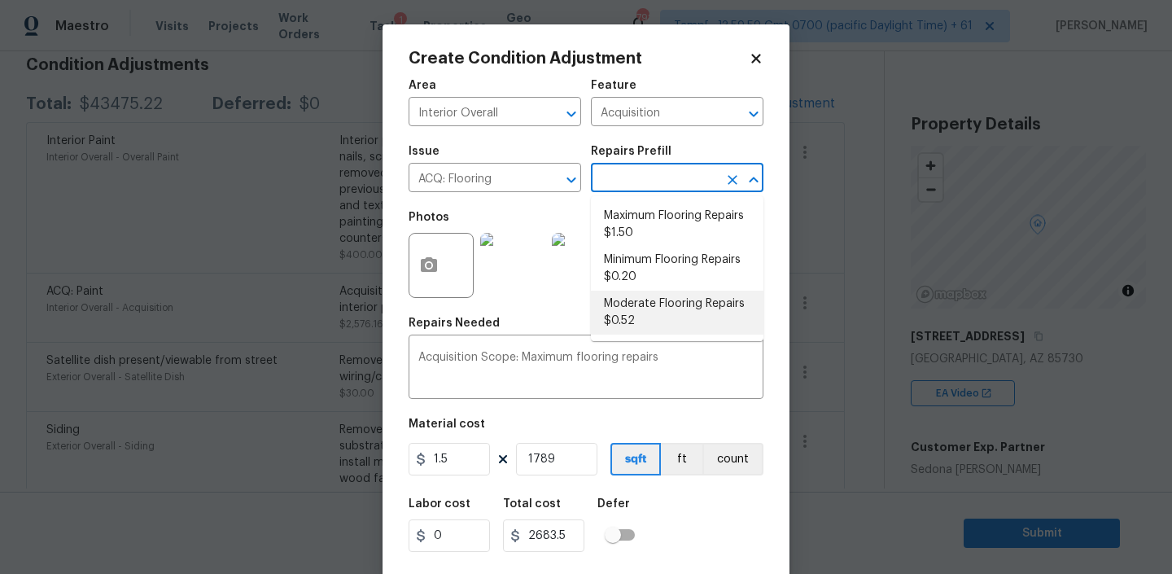
click at [627, 311] on li "Moderate Flooring Repairs $0.52" at bounding box center [677, 312] width 172 height 44
type textarea "Acquisition Scope: Moderate flooring repairs"
type input "0.52"
type input "930.28"
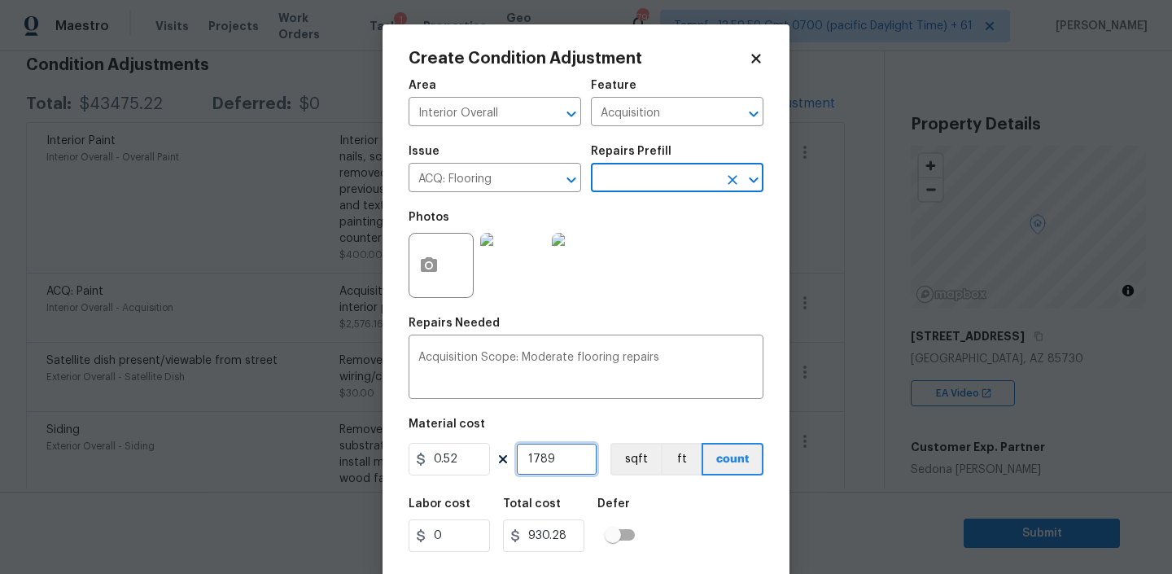
click at [518, 462] on input "1789" at bounding box center [556, 459] width 81 height 33
click at [637, 457] on button "sqft" at bounding box center [635, 459] width 50 height 33
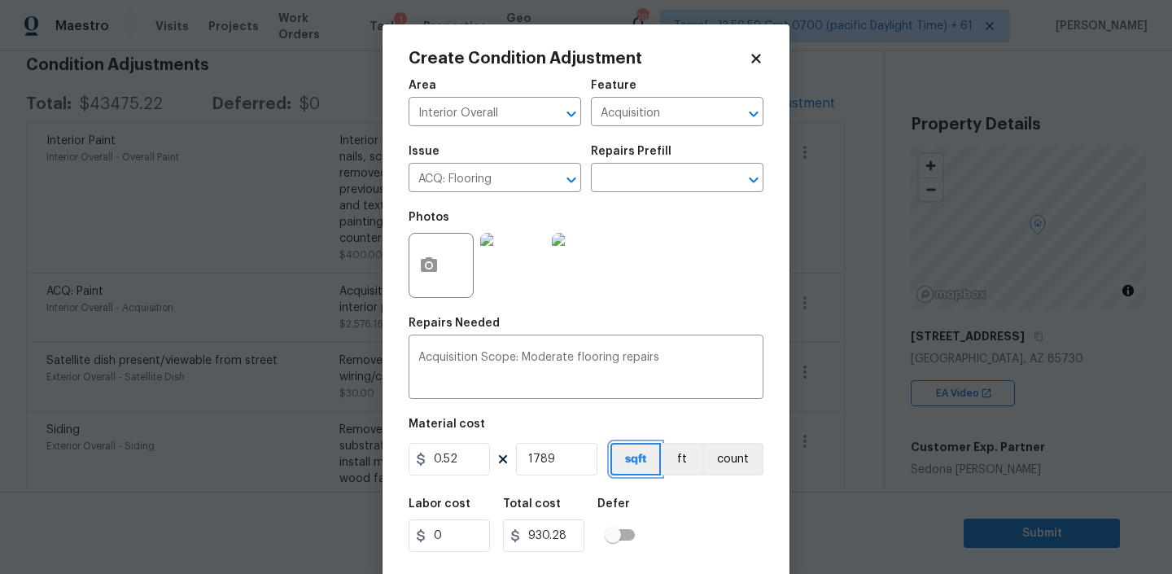
click at [637, 457] on button "sqft" at bounding box center [635, 459] width 50 height 33
click at [552, 456] on input "1789" at bounding box center [556, 459] width 81 height 33
click at [716, 460] on button "count" at bounding box center [732, 459] width 61 height 33
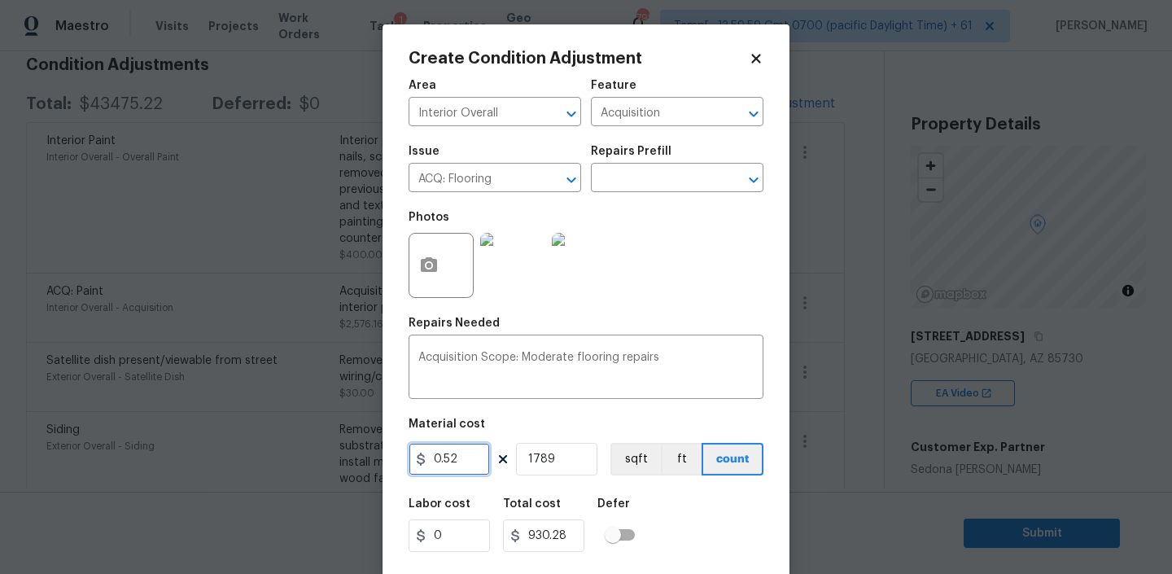
click at [463, 460] on input "0.52" at bounding box center [448, 459] width 81 height 33
type input "1200"
type input "2146800"
click at [563, 463] on input "1789" at bounding box center [556, 459] width 81 height 33
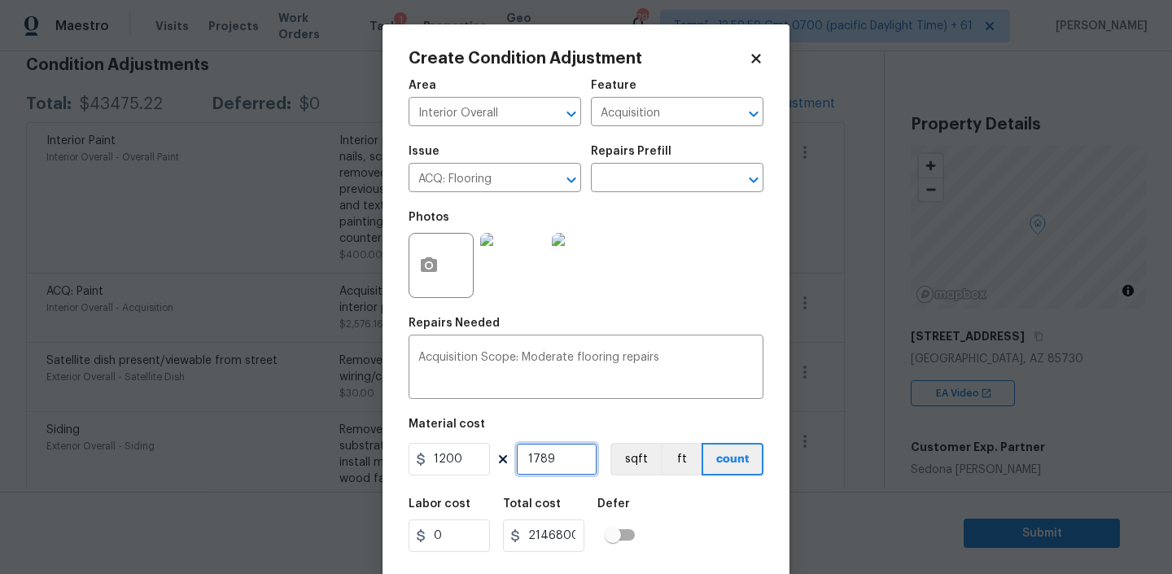
click at [563, 463] on input "1789" at bounding box center [556, 459] width 81 height 33
type input "1"
type input "1200"
type input "1"
click at [682, 509] on div "Labor cost 0 Total cost 1200 Defer" at bounding box center [585, 524] width 355 height 73
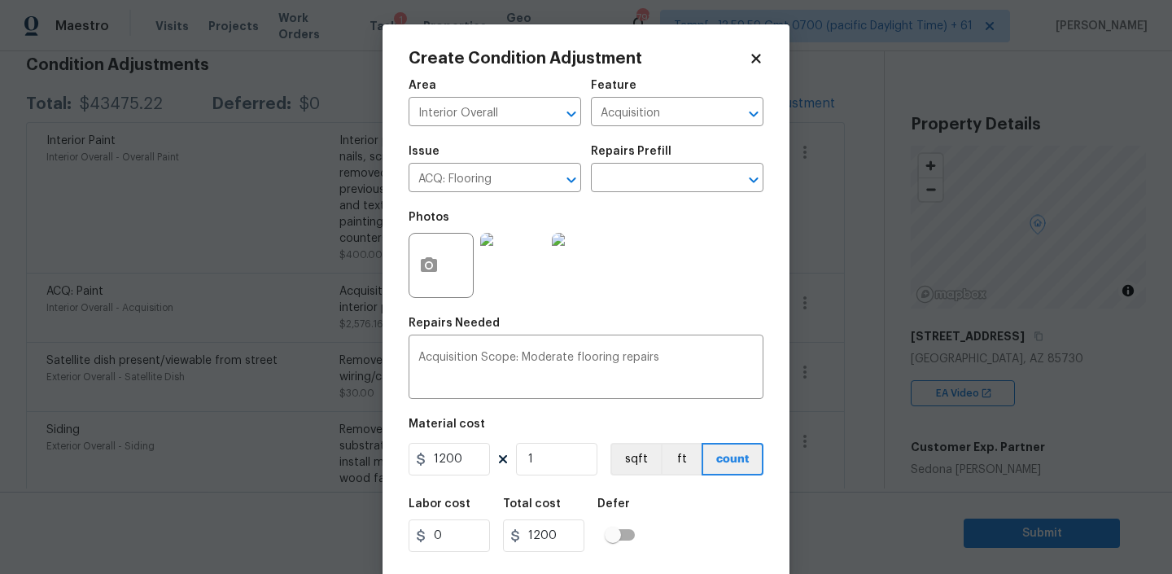
scroll to position [34, 0]
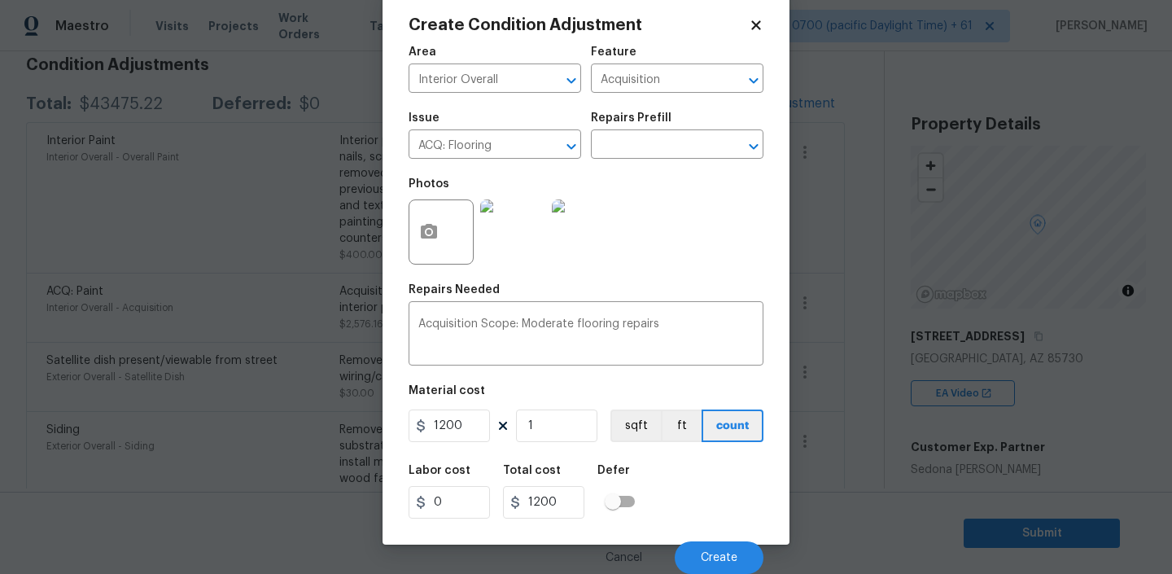
click at [515, 226] on img at bounding box center [512, 231] width 65 height 65
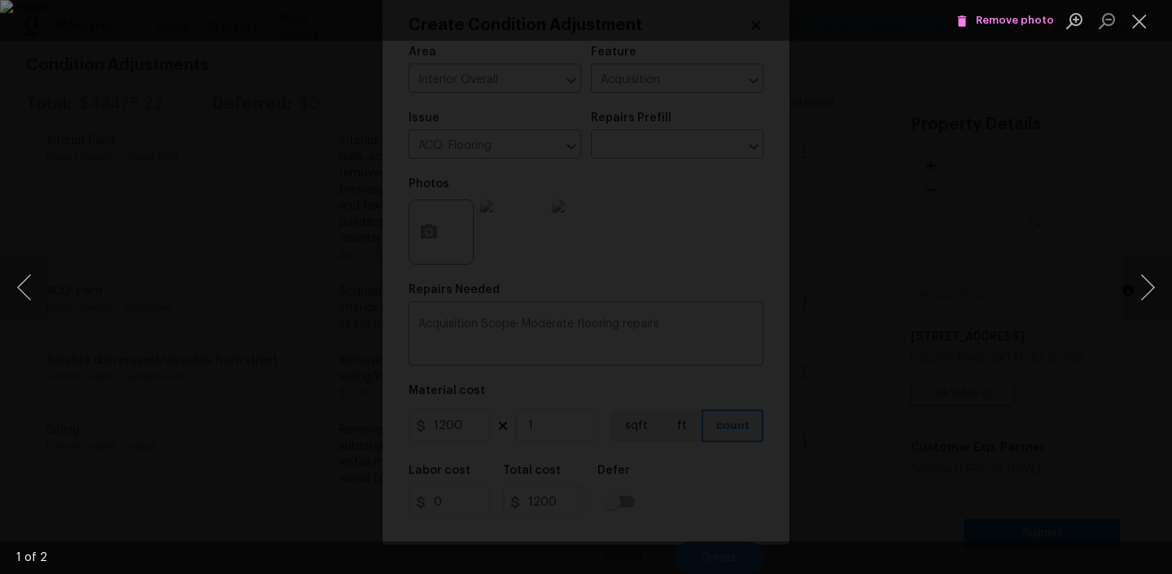
click at [1028, 19] on span "Remove photo" at bounding box center [1005, 20] width 98 height 19
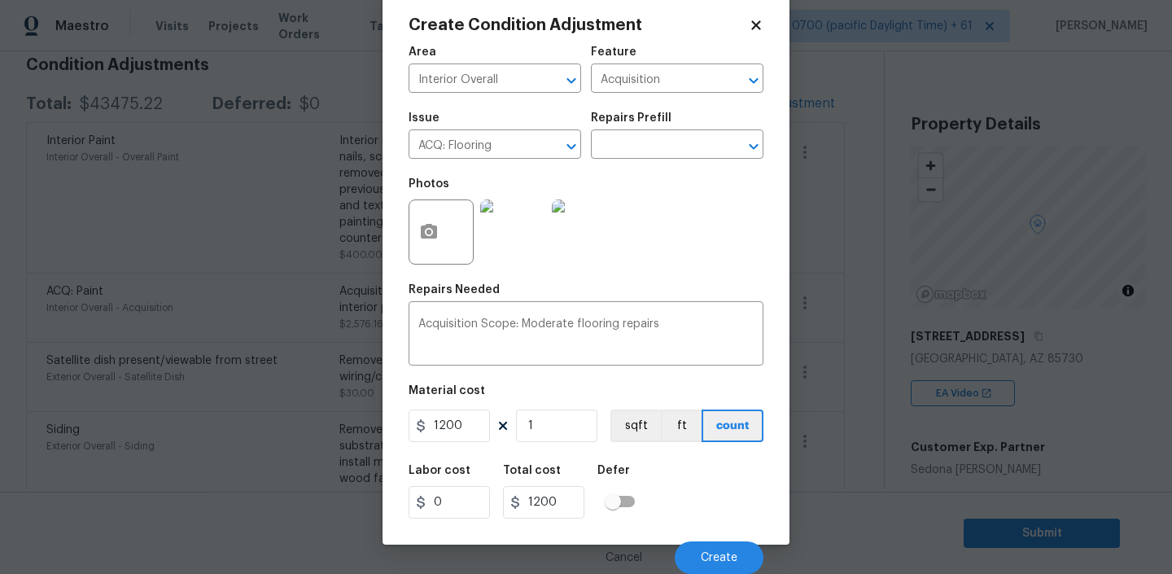
click at [452, 222] on div at bounding box center [440, 231] width 65 height 65
click at [522, 234] on img at bounding box center [512, 231] width 65 height 65
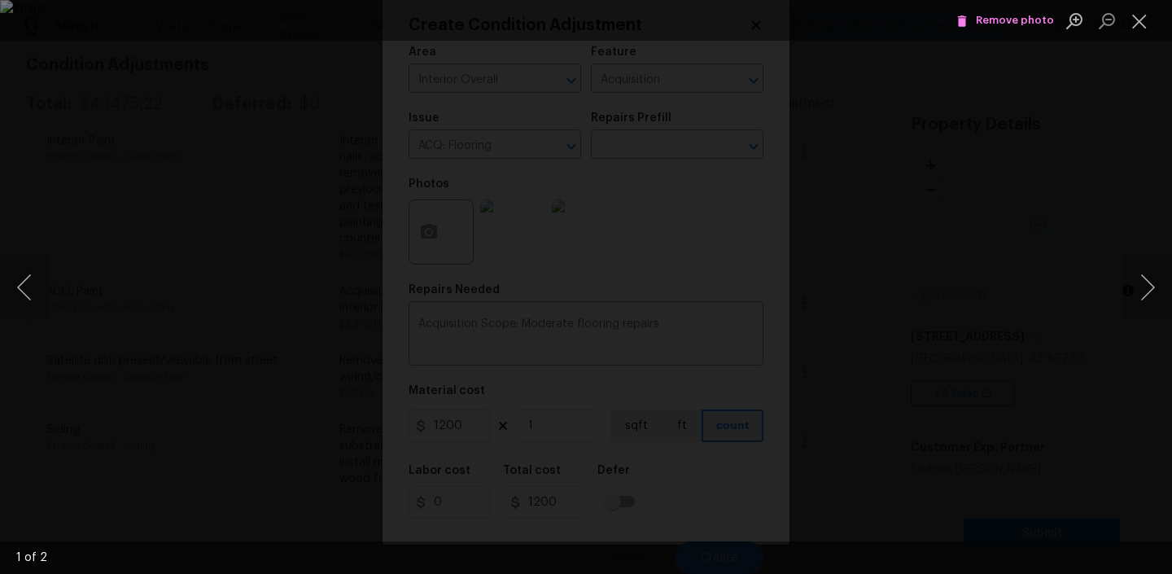
click at [969, 20] on icon "Lightbox" at bounding box center [961, 21] width 15 height 15
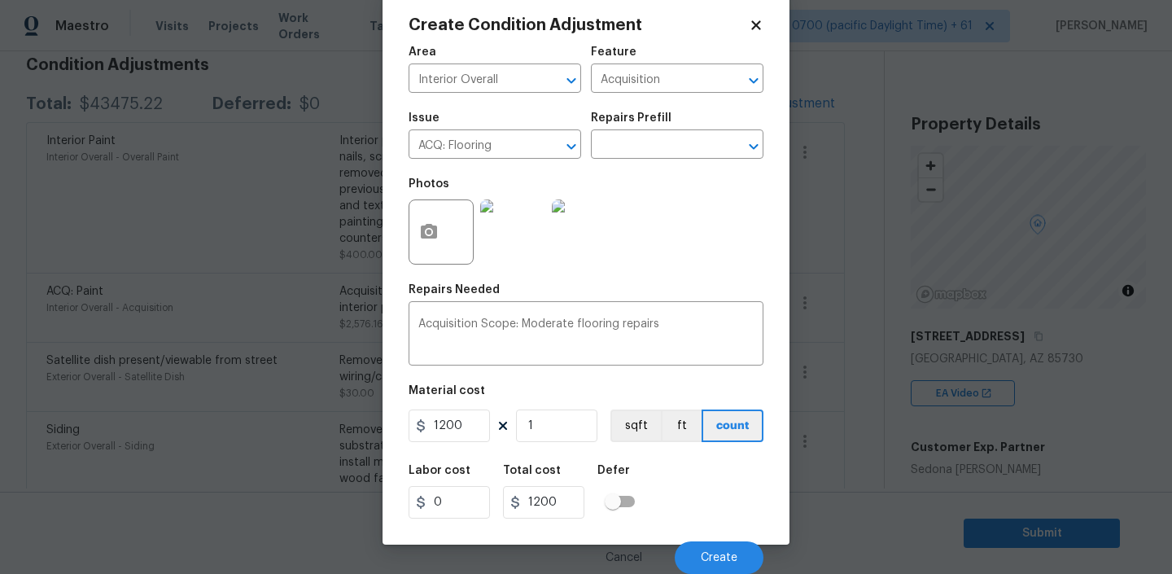
click at [584, 230] on img at bounding box center [584, 231] width 65 height 65
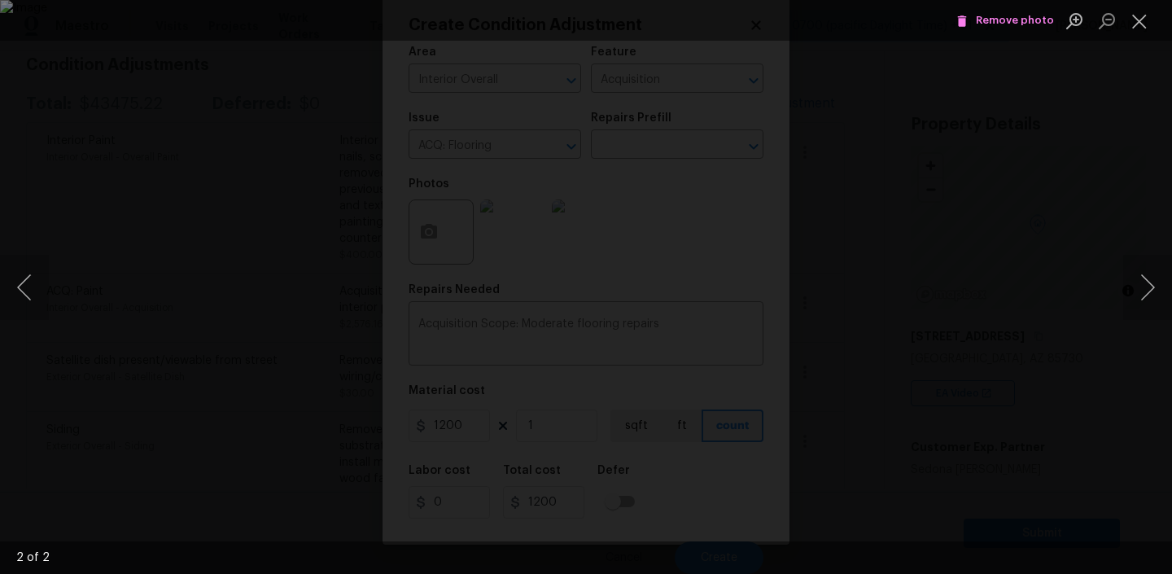
click at [1004, 24] on span "Remove photo" at bounding box center [1005, 20] width 98 height 19
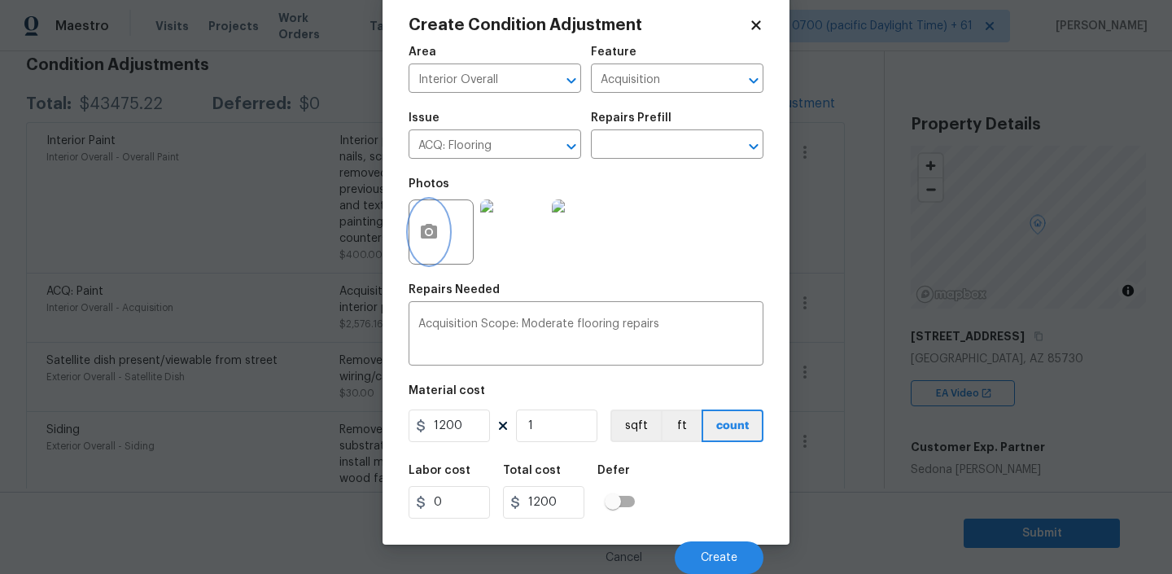
click at [445, 237] on button "button" at bounding box center [428, 231] width 39 height 63
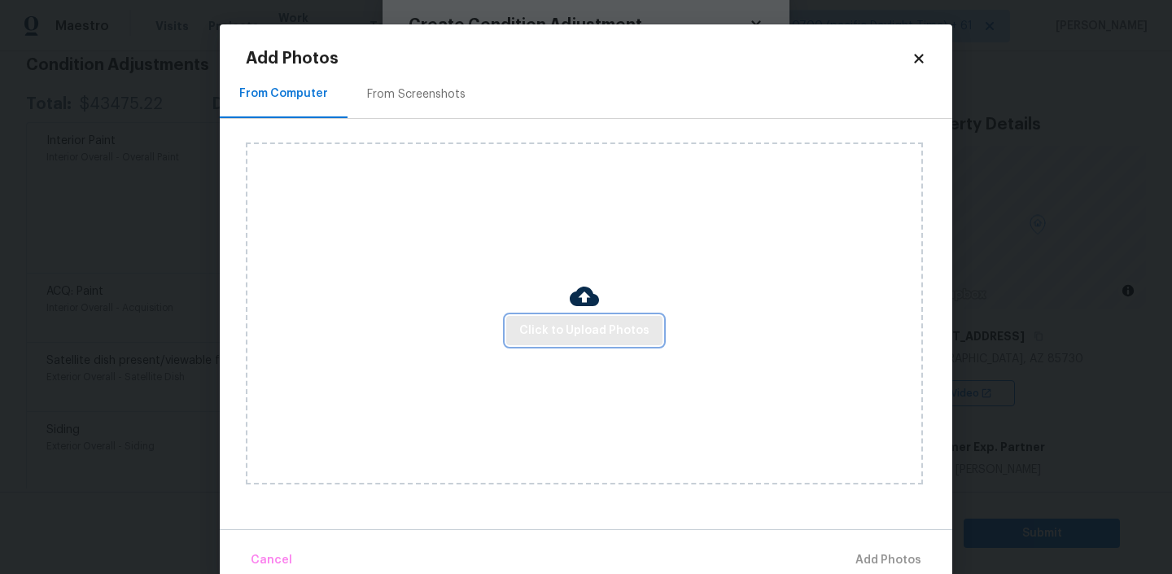
click at [611, 340] on button "Click to Upload Photos" at bounding box center [584, 331] width 156 height 30
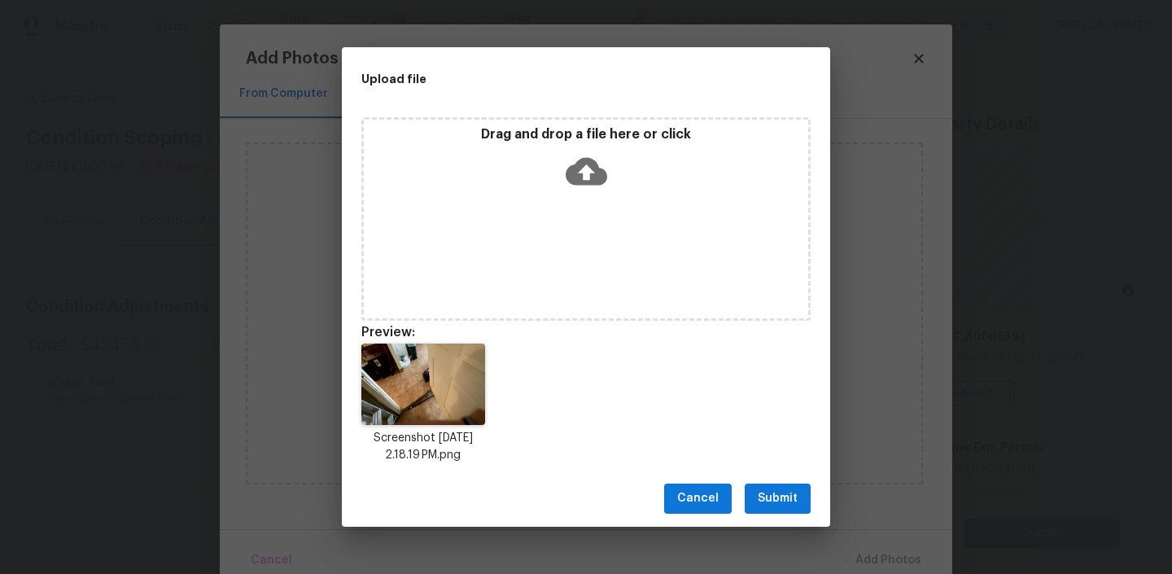
scroll to position [34, 0]
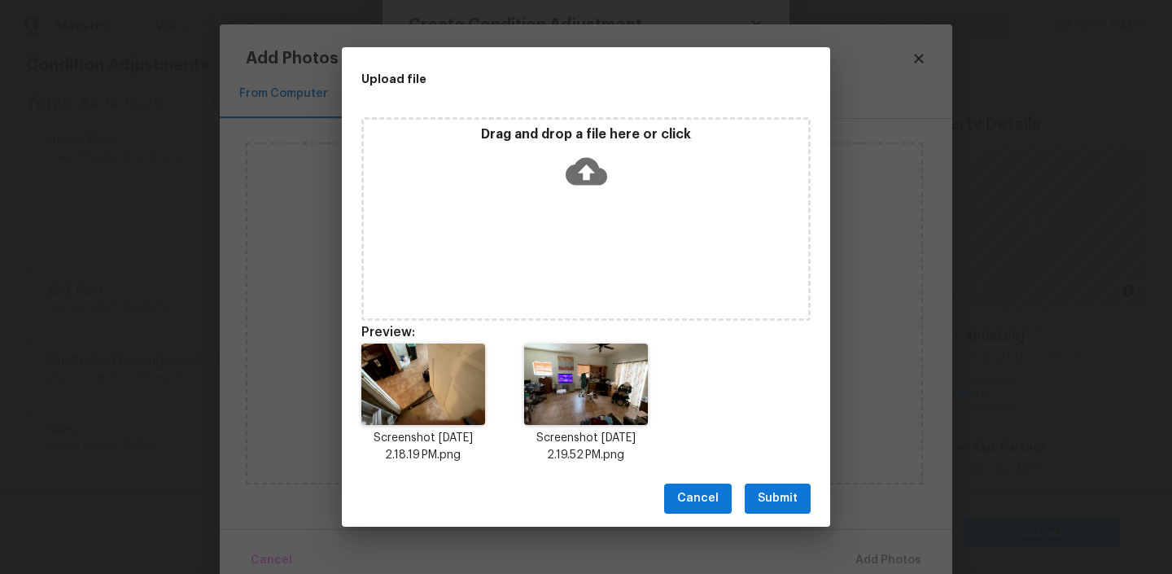
click at [775, 492] on span "Submit" at bounding box center [778, 498] width 40 height 20
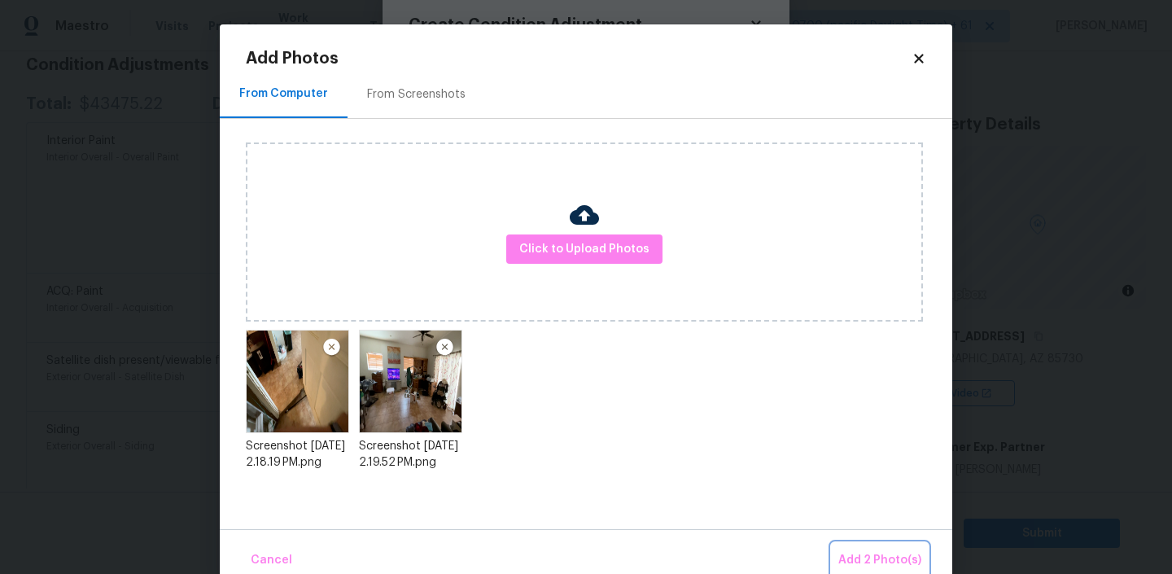
click at [862, 560] on span "Add 2 Photo(s)" at bounding box center [879, 560] width 83 height 20
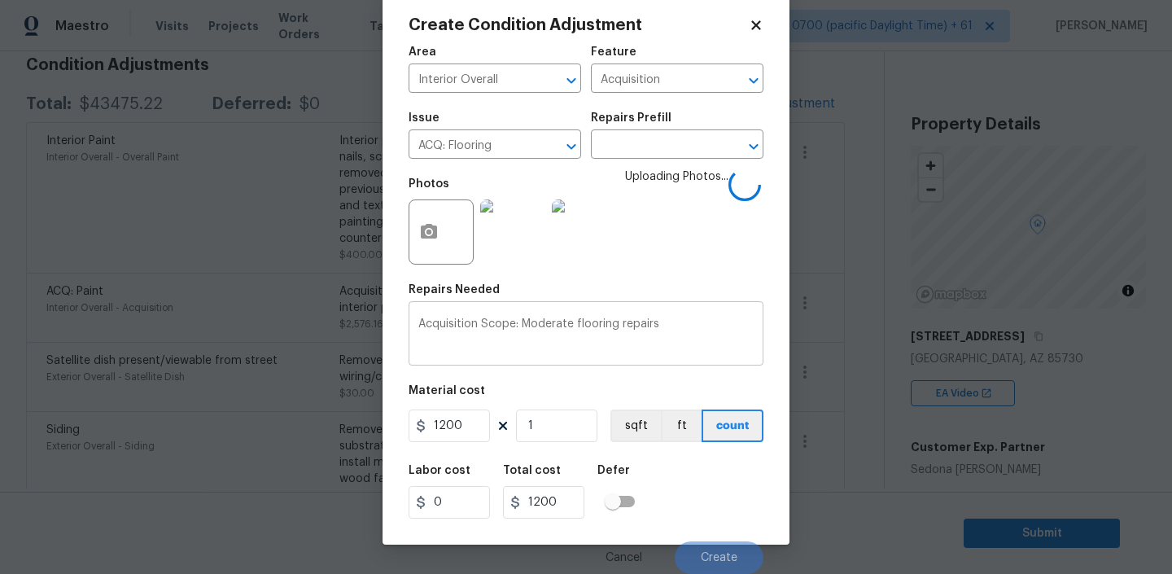
click at [667, 338] on textarea "Acquisition Scope: Moderate flooring repairs" at bounding box center [585, 335] width 335 height 34
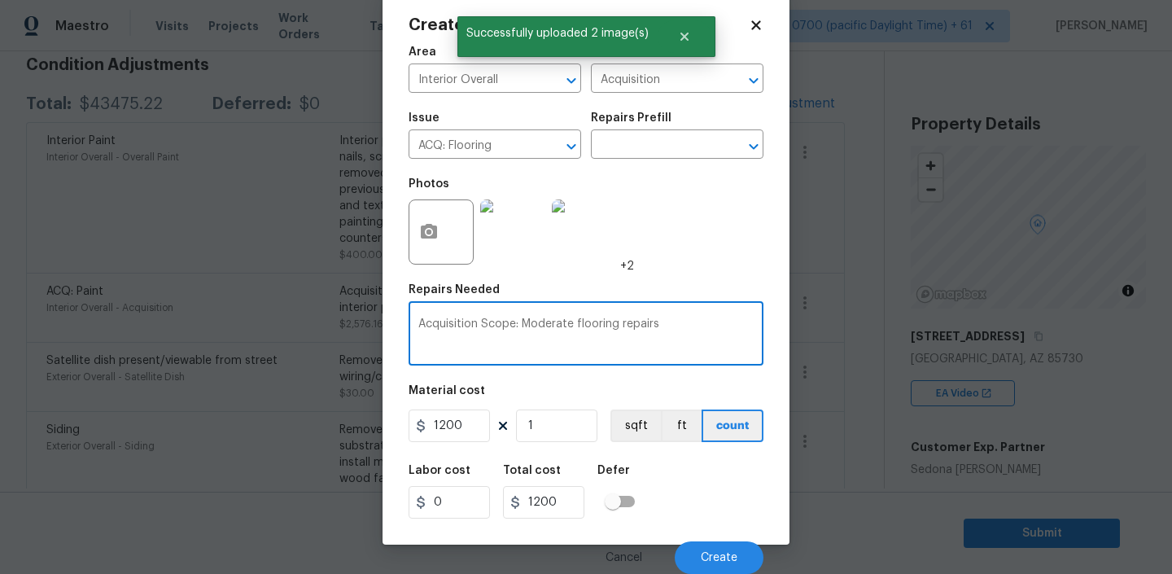
click at [545, 325] on textarea "Acquisition Scope: Moderate flooring repairs" at bounding box center [585, 335] width 335 height 34
paste textarea "$1200 for flooring for steam cleaning and broken tile"
click at [715, 322] on textarea "$1200 for flooring for steam cleaning and broken tiles" at bounding box center [585, 335] width 335 height 34
type textarea "$1200 for flooring for steam cleaning and broken tiles"
click at [715, 552] on span "Create" at bounding box center [719, 558] width 37 height 12
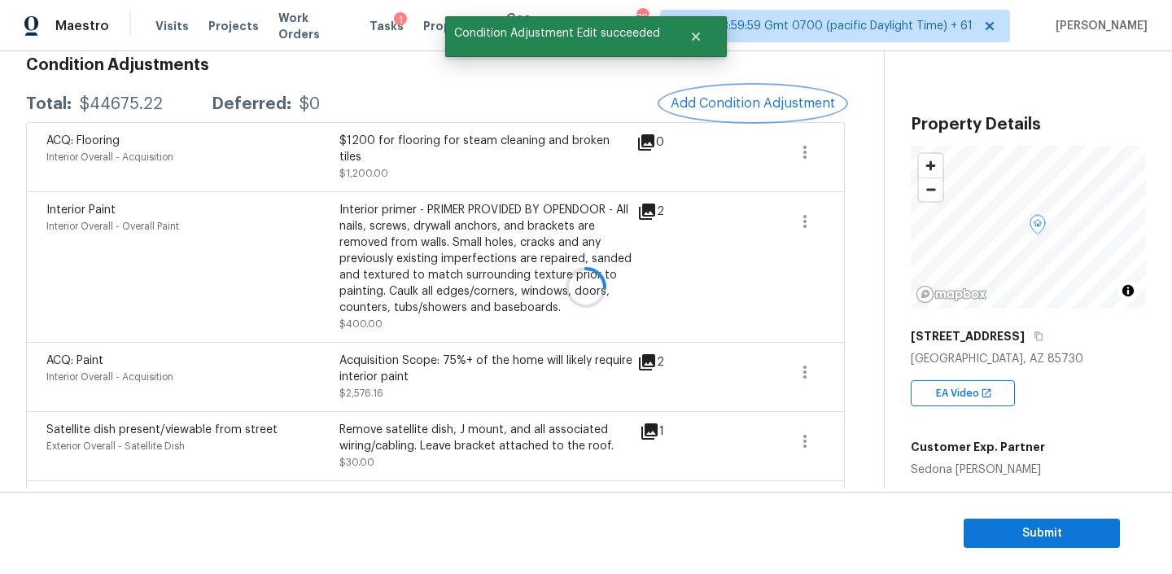
scroll to position [0, 0]
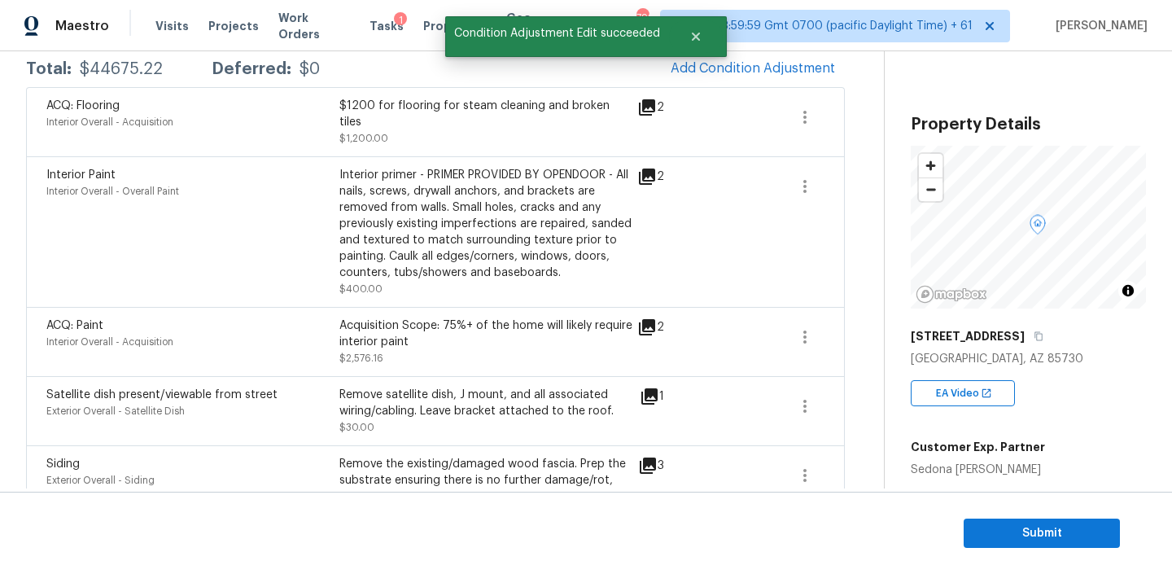
click at [653, 168] on icon at bounding box center [647, 176] width 16 height 16
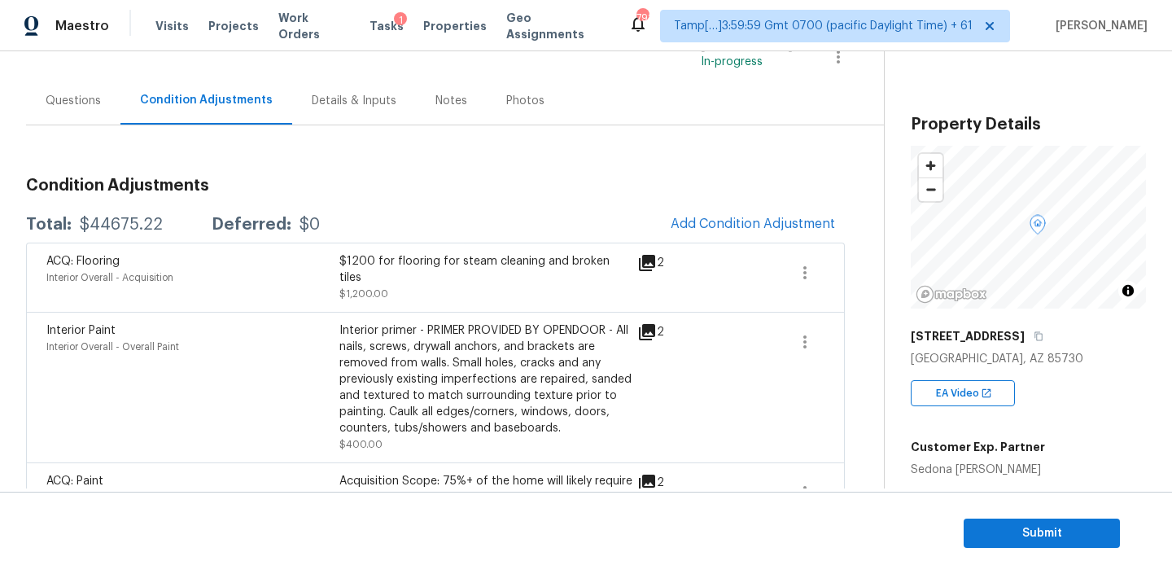
click at [101, 112] on div "Questions" at bounding box center [73, 100] width 94 height 48
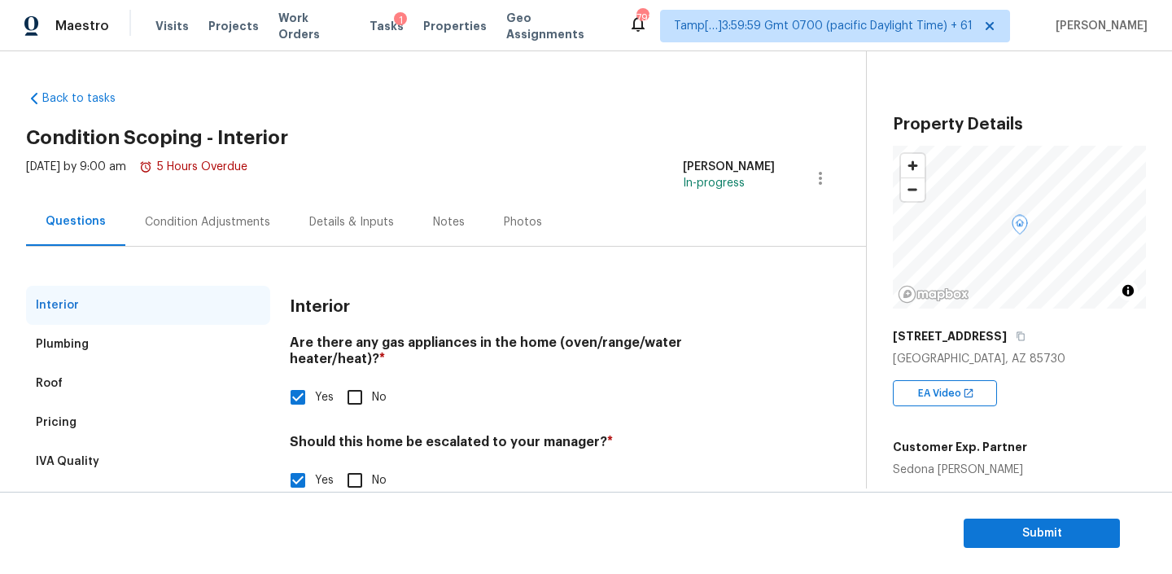
click at [207, 229] on div "Condition Adjustments" at bounding box center [207, 222] width 125 height 16
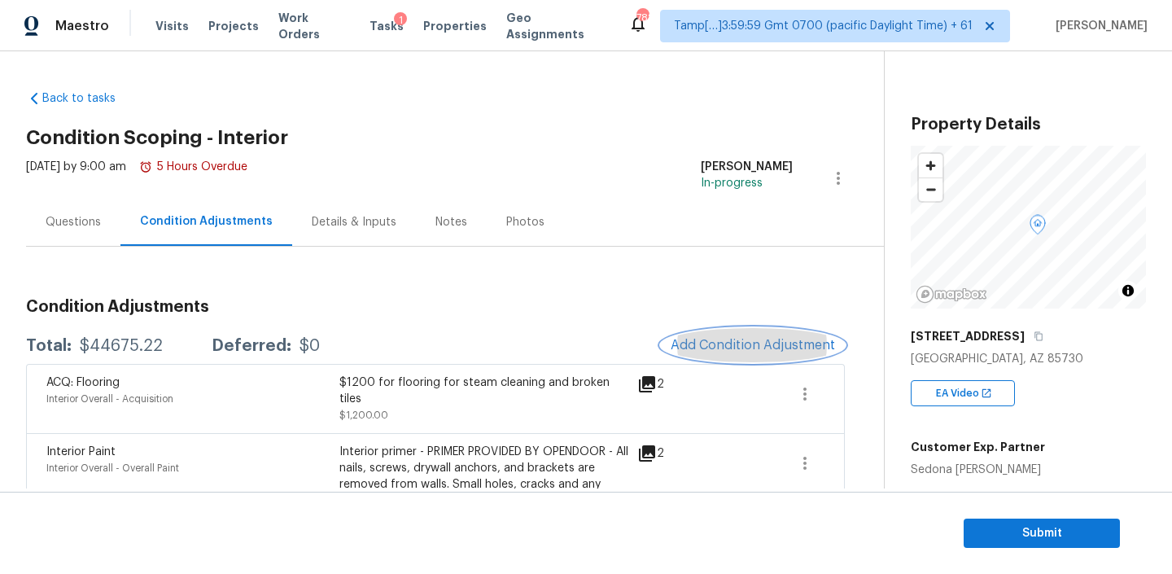
click at [718, 346] on span "Add Condition Adjustment" at bounding box center [752, 345] width 164 height 15
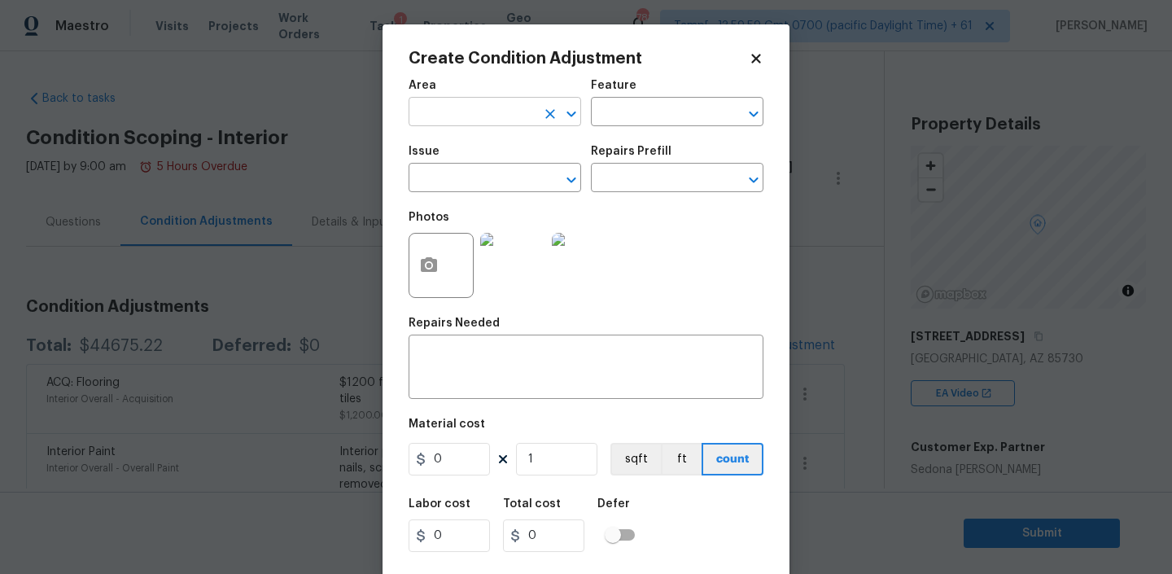
click at [500, 108] on input "text" at bounding box center [471, 113] width 127 height 25
type input "Interior Overall"
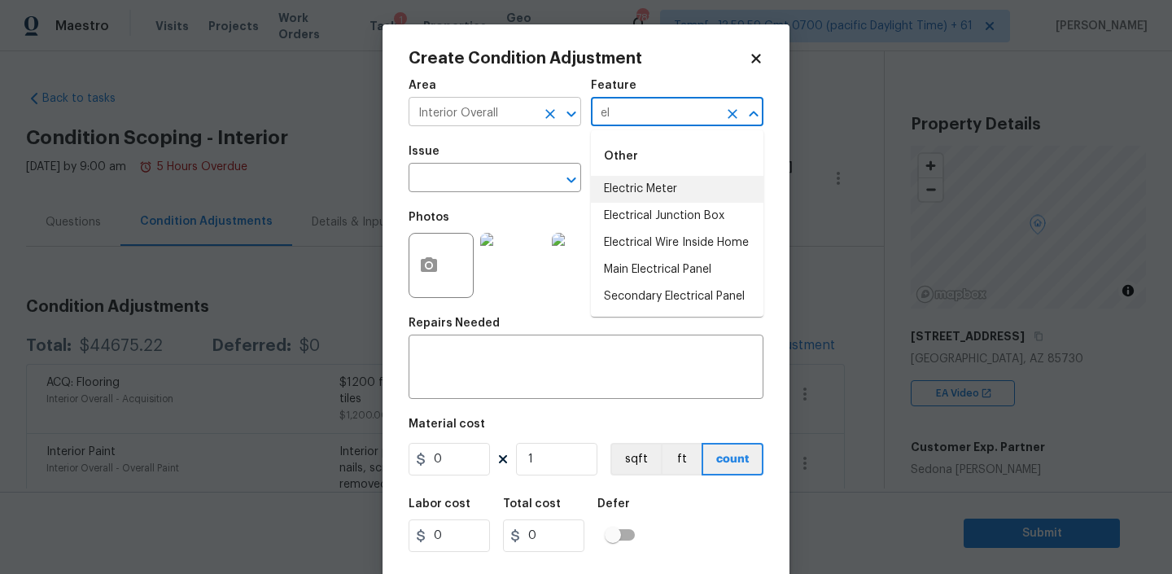
type input "e"
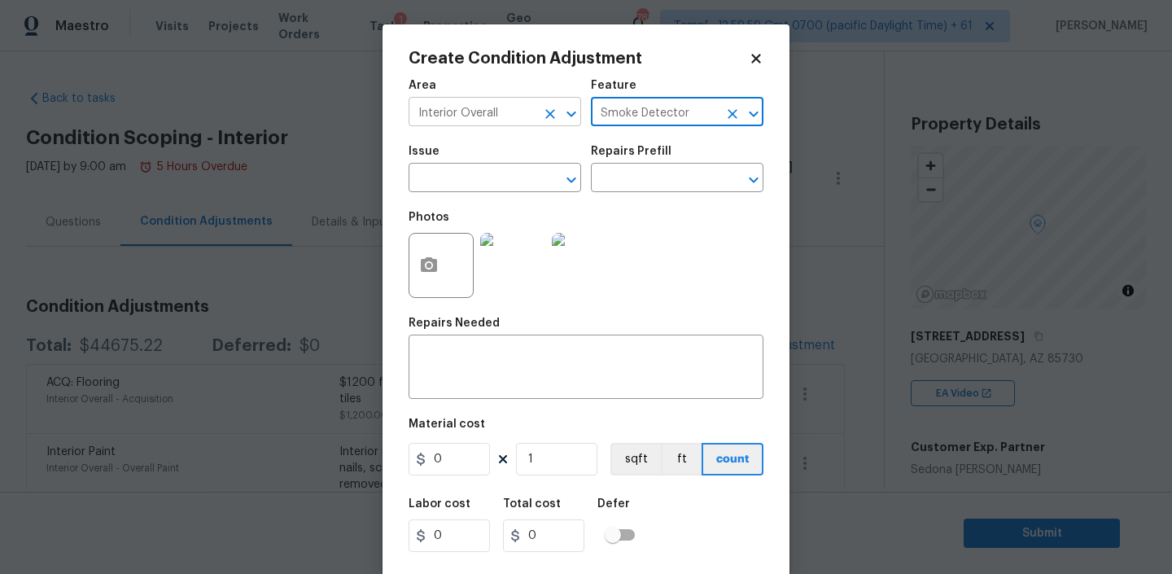
type input "Smoke Detector"
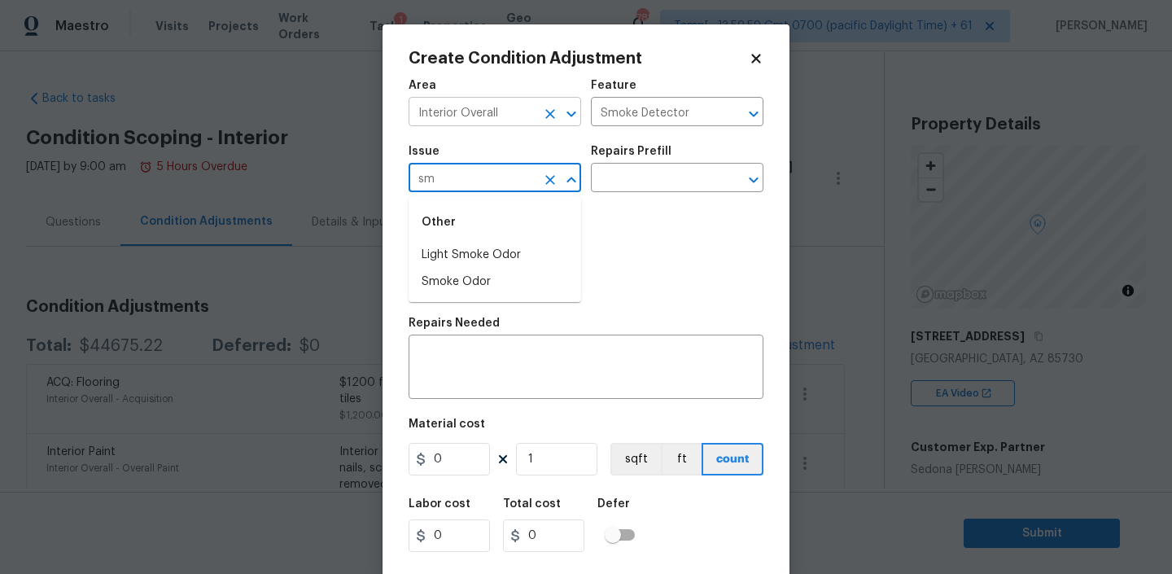
type input "s"
click at [665, 176] on input "text" at bounding box center [654, 179] width 127 height 25
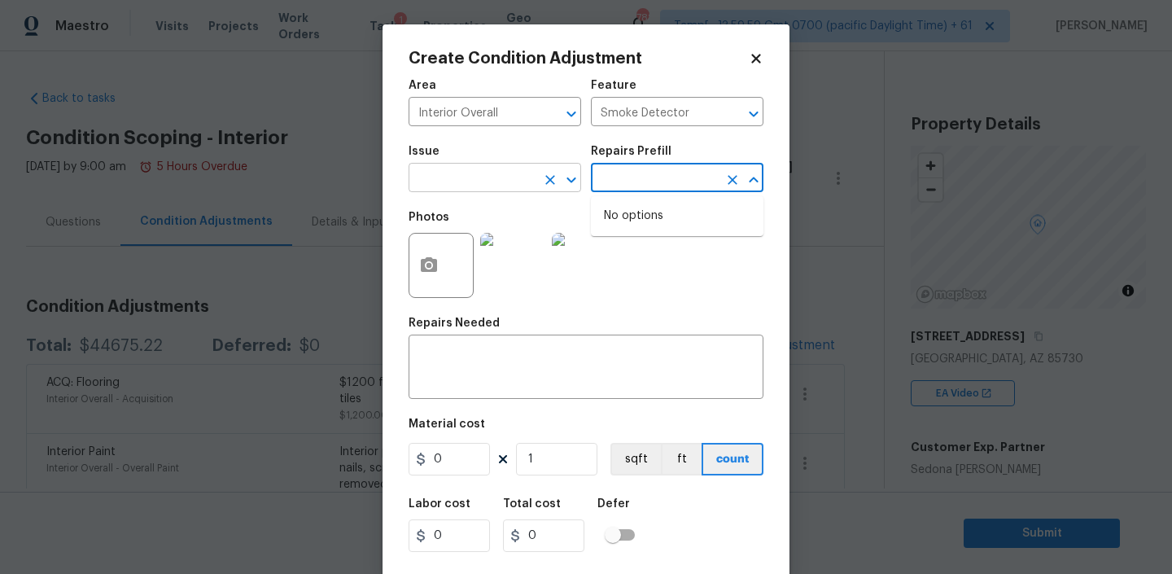
click at [487, 170] on input "text" at bounding box center [471, 179] width 127 height 25
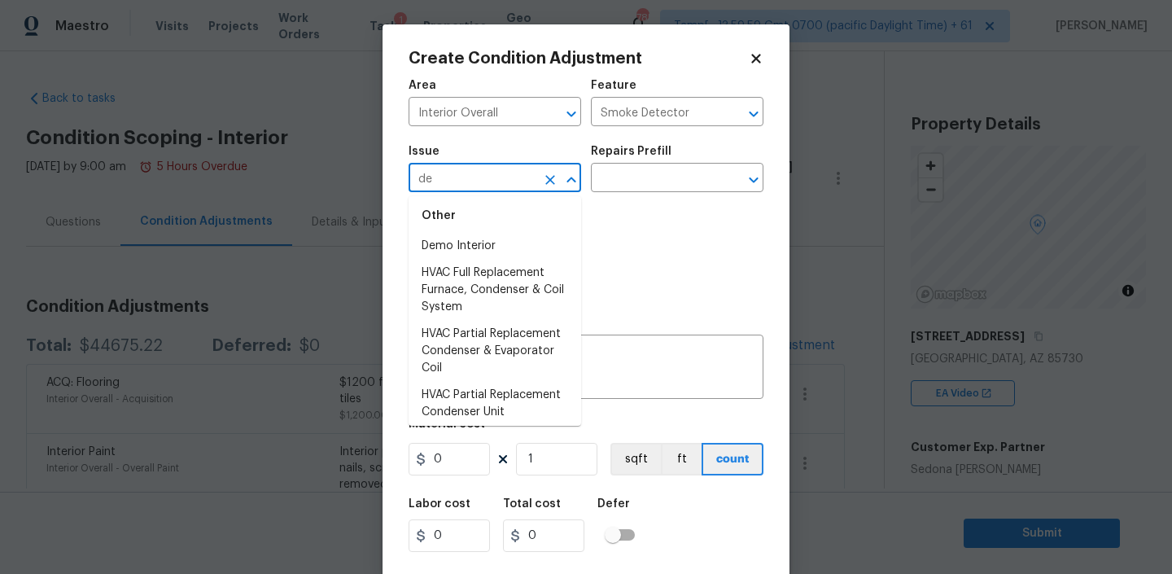
scroll to position [11, 0]
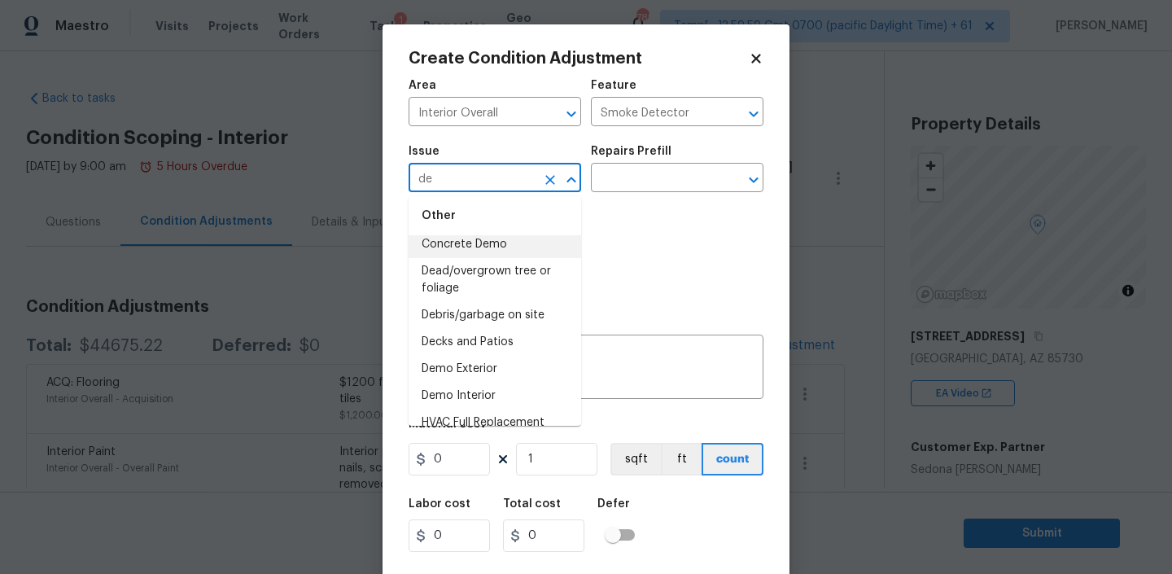
type input "d"
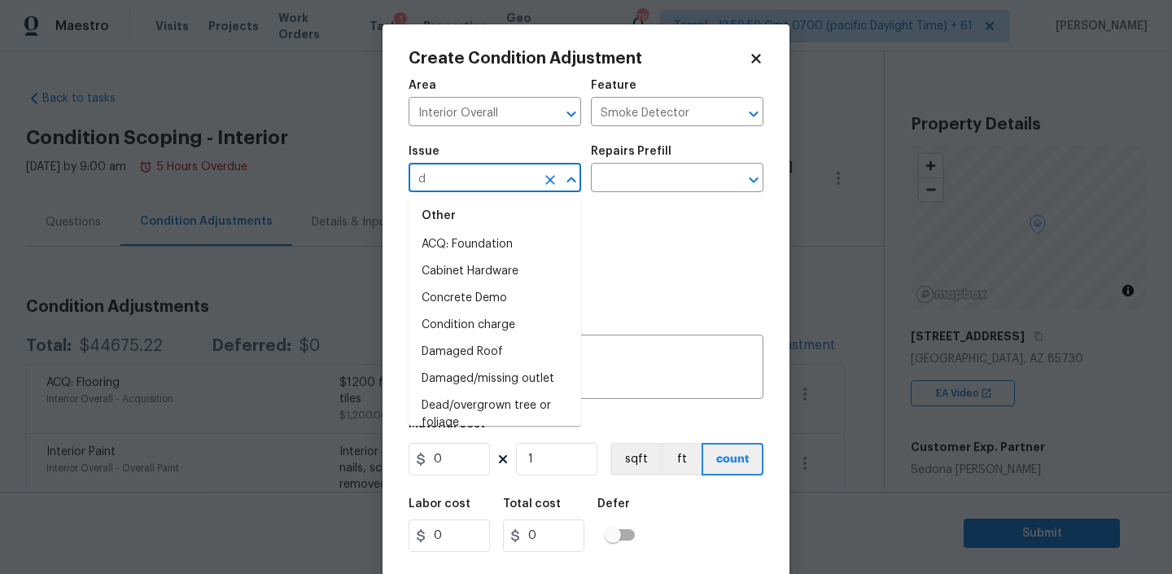
scroll to position [0, 0]
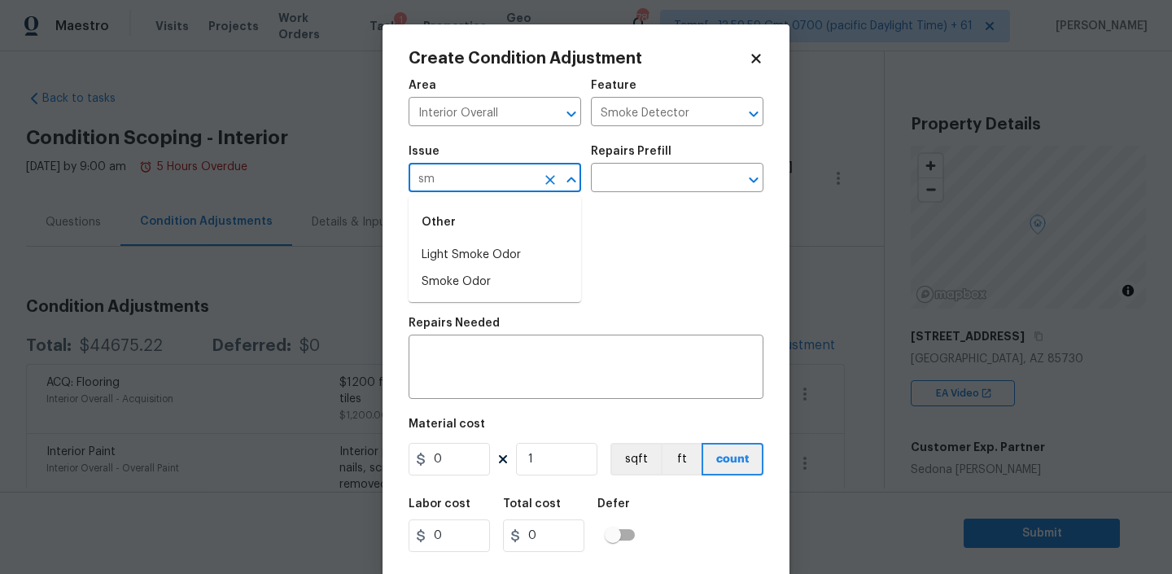
type input "s"
type input "smok"
click at [690, 112] on input "Smoke Detector" at bounding box center [654, 113] width 127 height 25
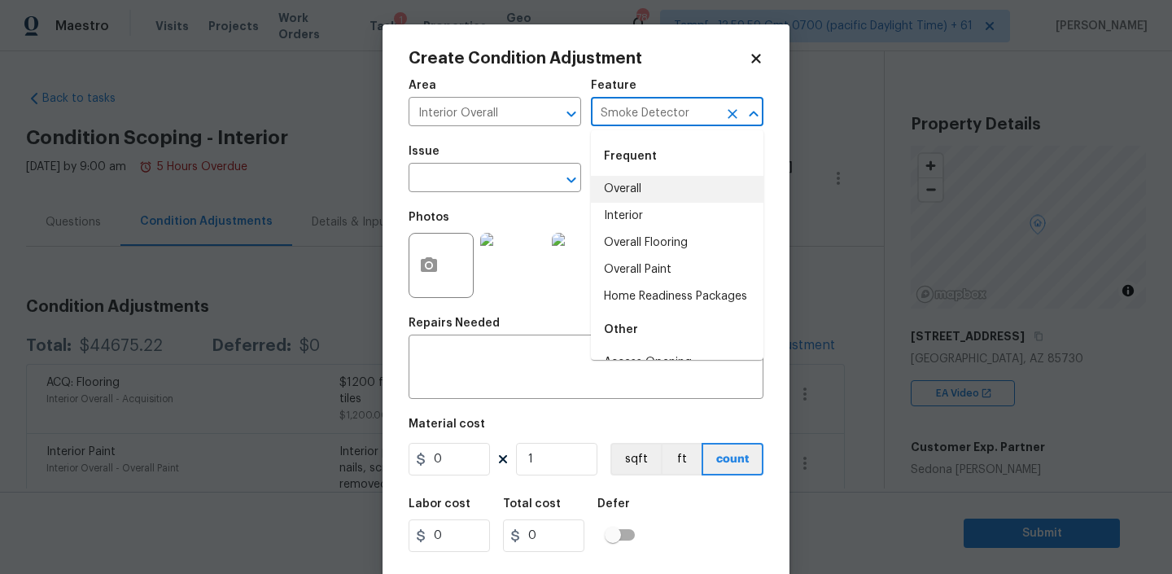
click at [539, 153] on div "Issue" at bounding box center [494, 156] width 172 height 21
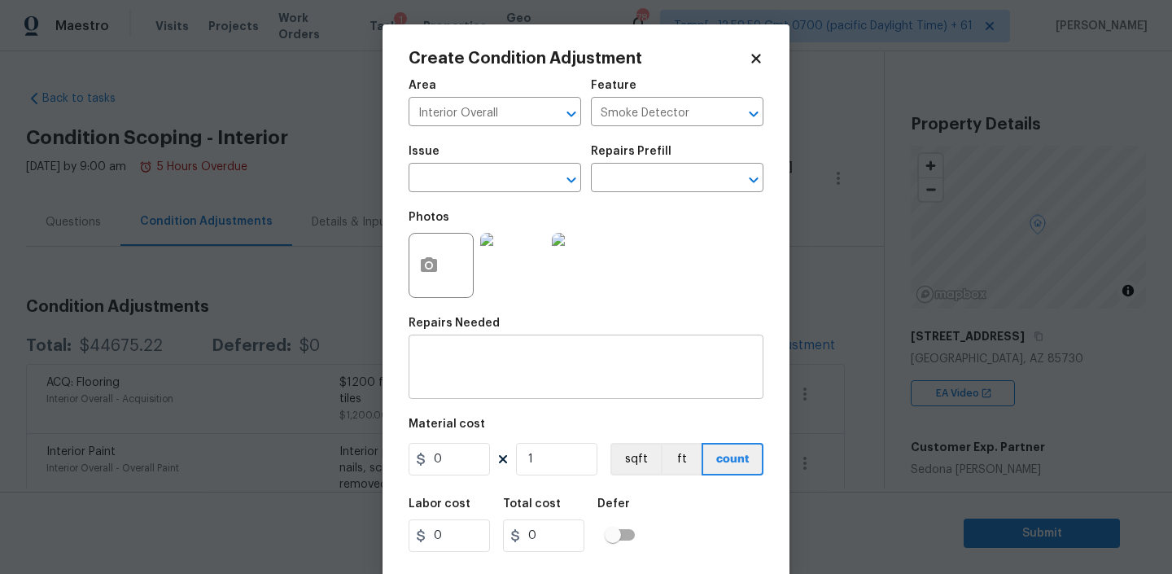
click at [471, 365] on textarea at bounding box center [585, 368] width 335 height 34
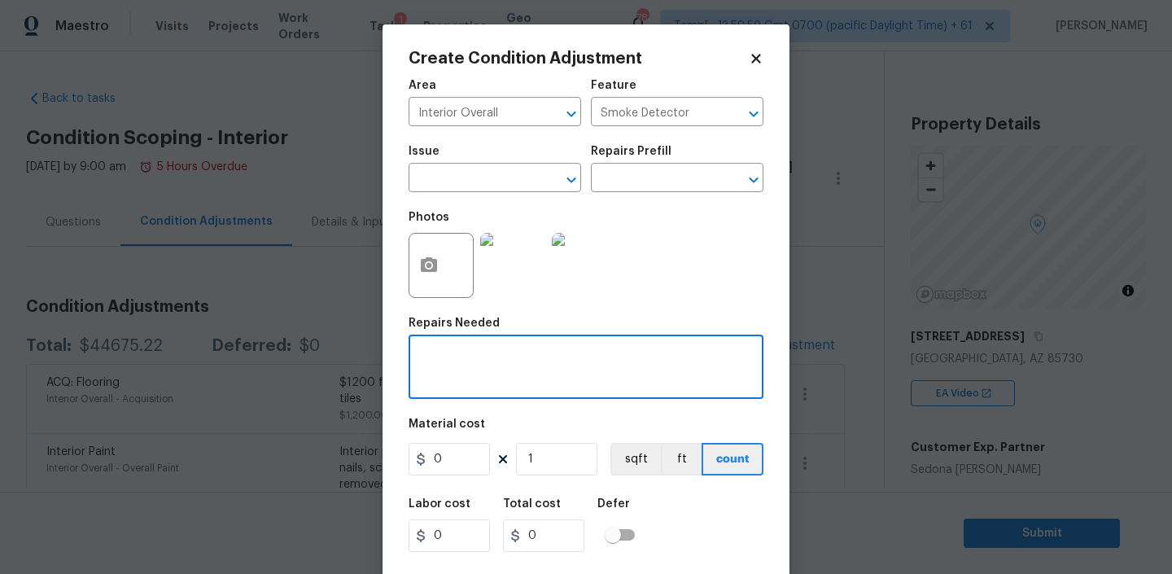
click at [476, 384] on textarea at bounding box center [585, 368] width 335 height 34
paste textarea "Missing smoke detector"
type textarea "Missing smoke detector"
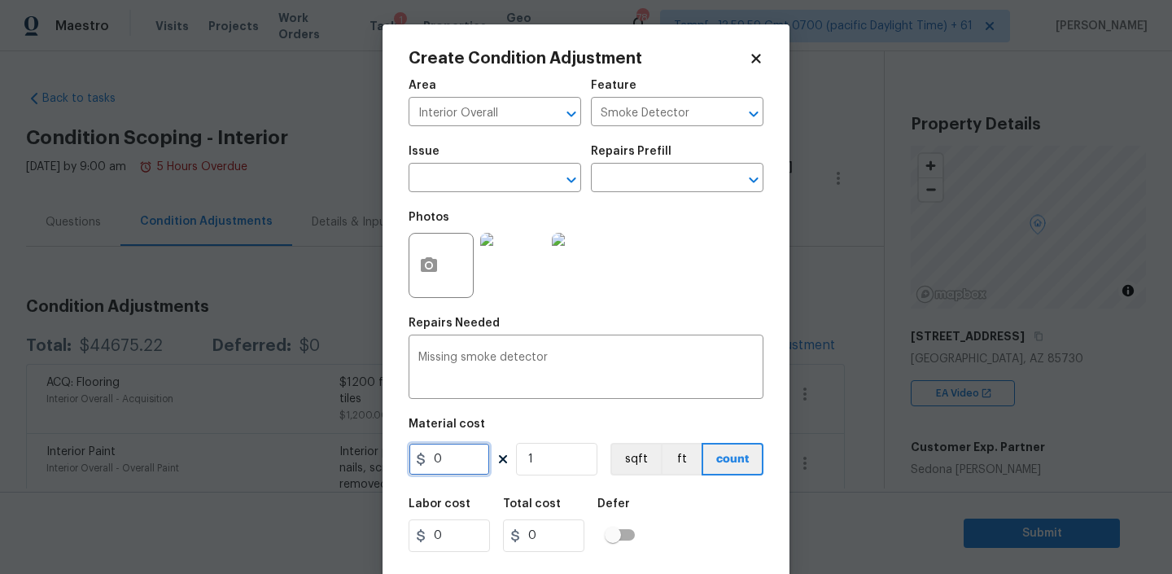
click at [441, 469] on input "0" at bounding box center [448, 459] width 81 height 33
type input "200"
click at [686, 505] on div "Labor cost 0 Total cost 200 Defer" at bounding box center [585, 524] width 355 height 73
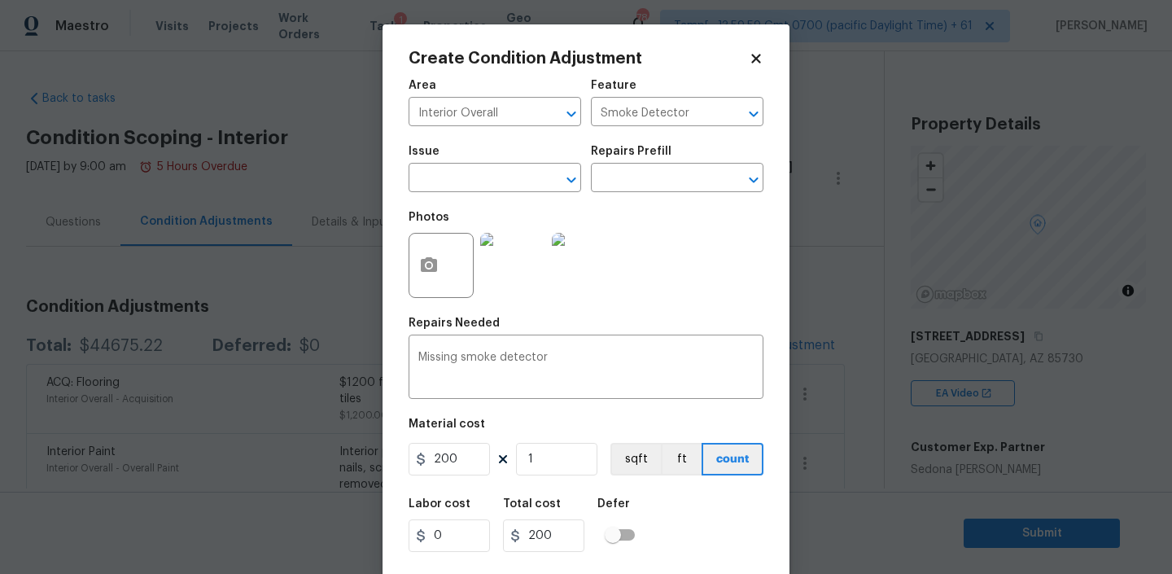
scroll to position [34, 0]
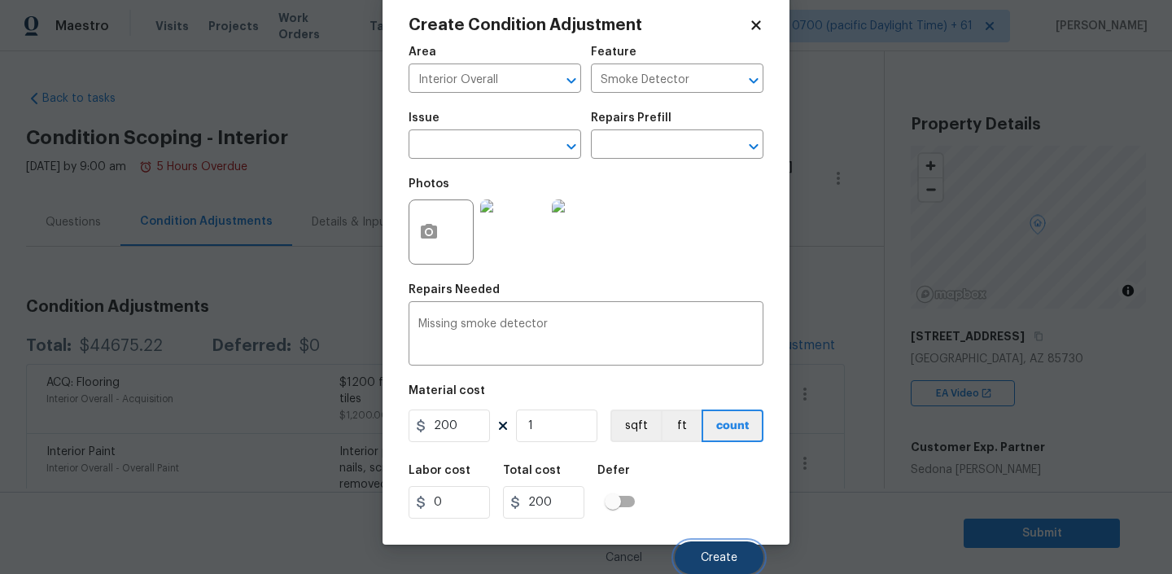
click at [714, 554] on span "Create" at bounding box center [719, 558] width 37 height 12
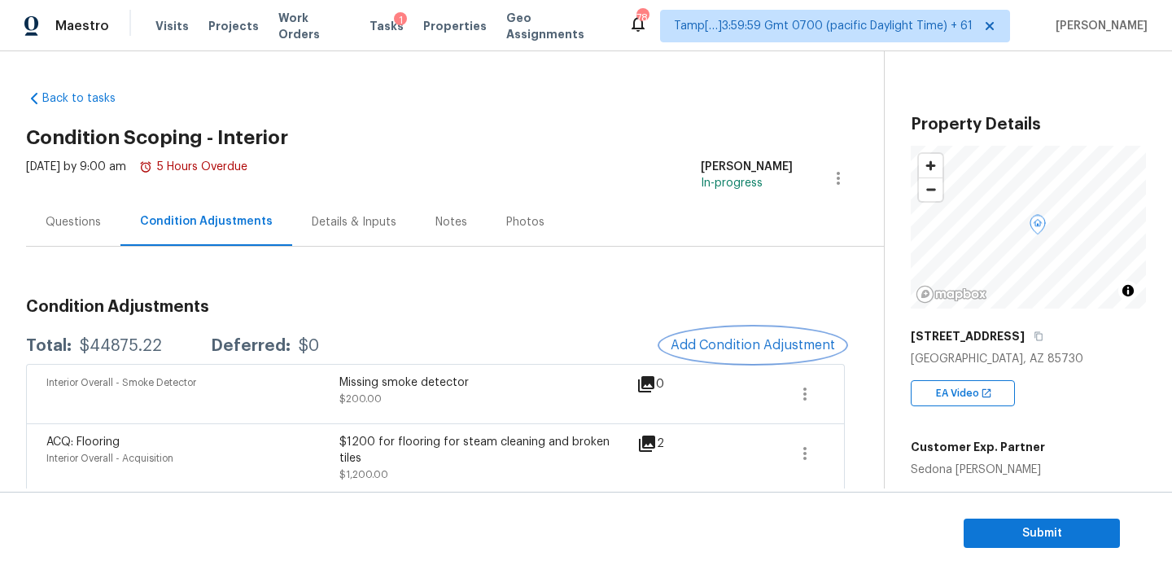
scroll to position [0, 0]
click at [740, 340] on span "Add Condition Adjustment" at bounding box center [752, 345] width 164 height 15
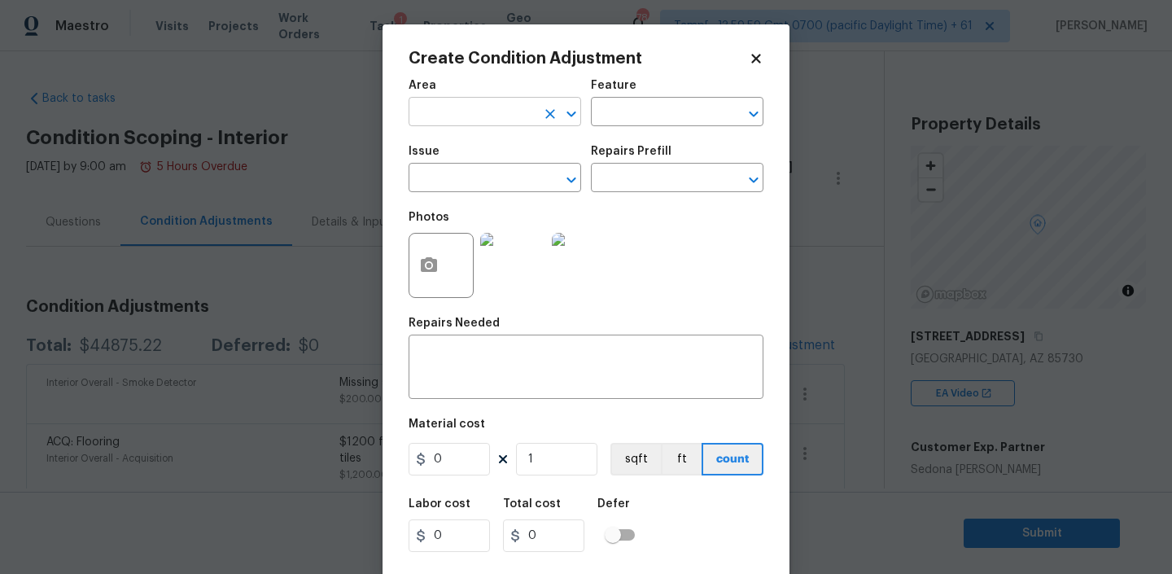
click at [468, 114] on input "text" at bounding box center [471, 113] width 127 height 25
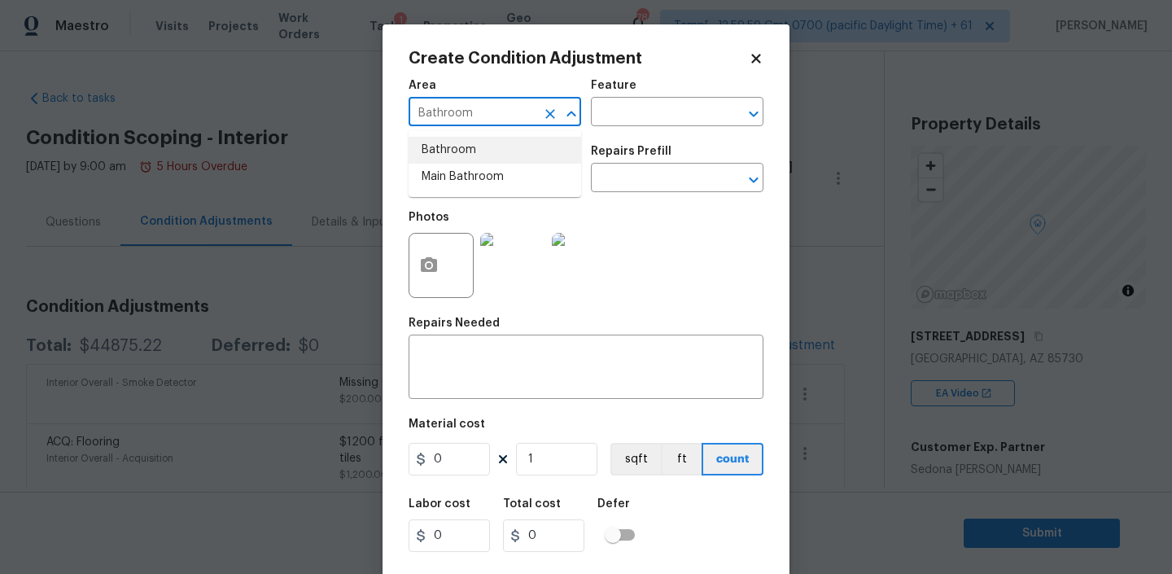
type input "Bathroom"
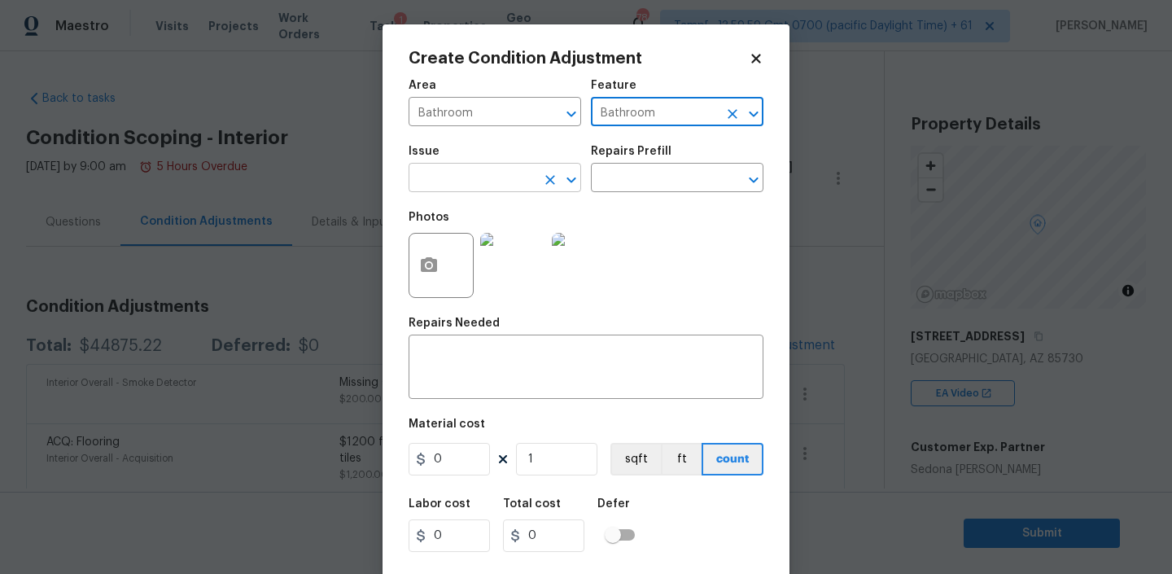
type input "Bathroom"
click at [462, 183] on input "text" at bounding box center [471, 179] width 127 height 25
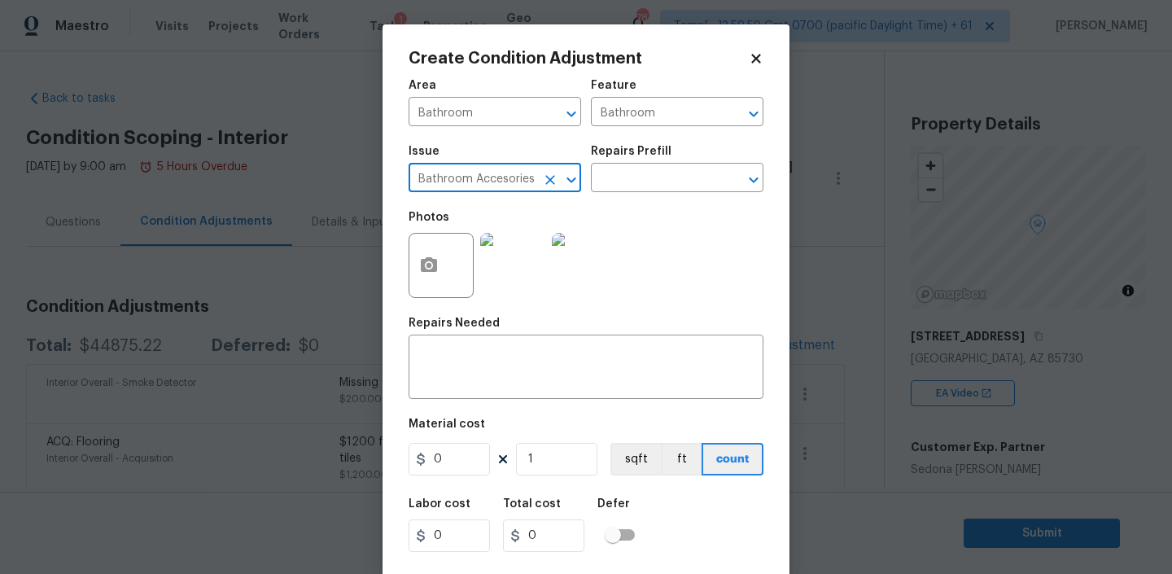
type input "Bathroom Accesories"
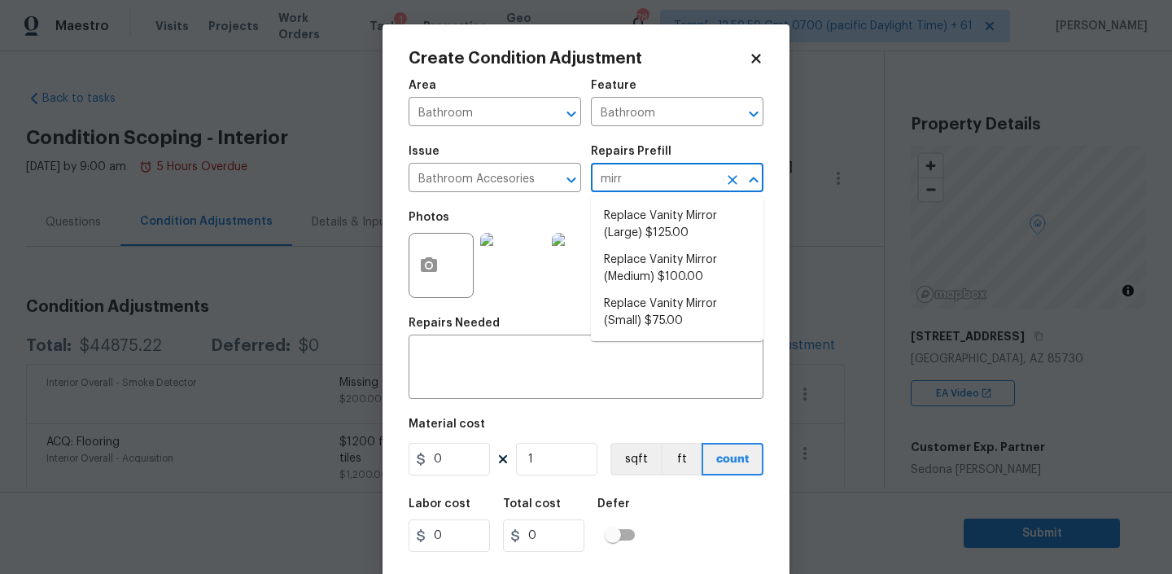
type input "mirr"
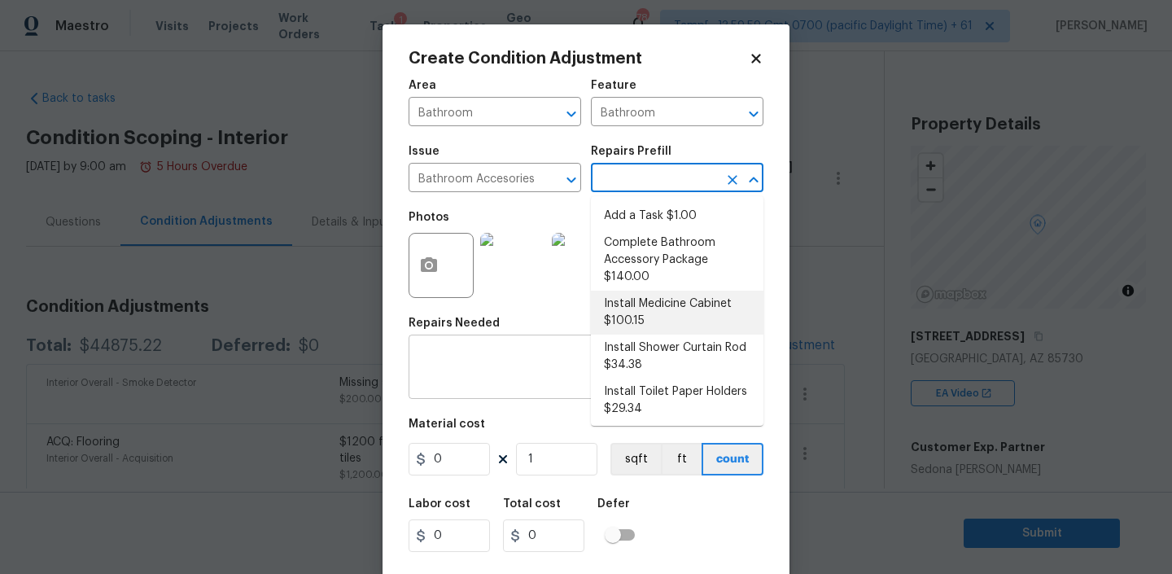
click at [499, 382] on textarea at bounding box center [585, 368] width 335 height 34
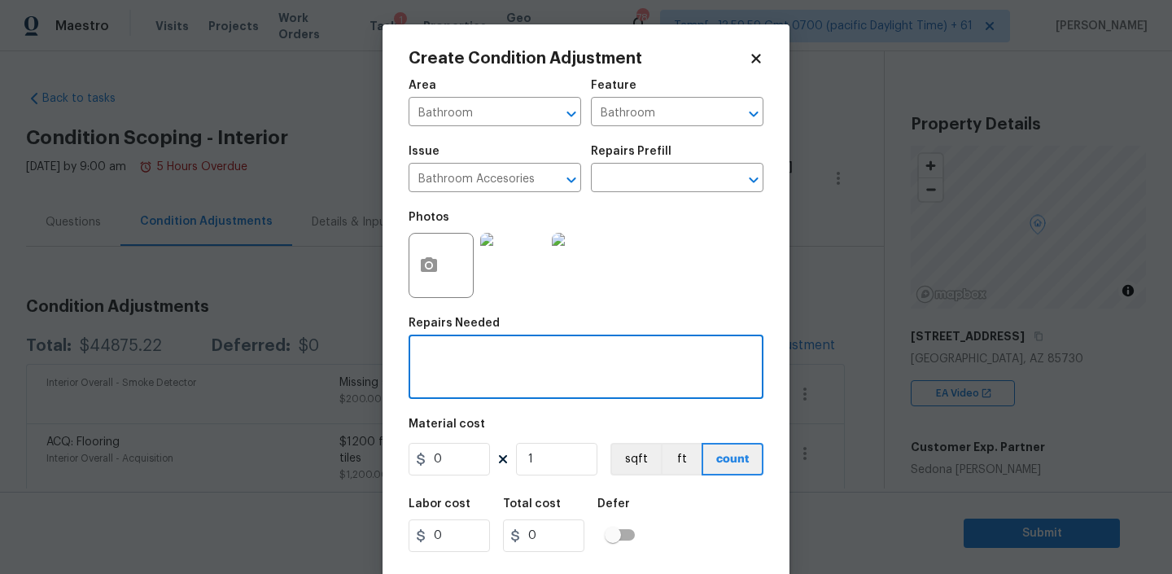
paste textarea "Missing bath mirror"
type textarea "Missing bath mirror"
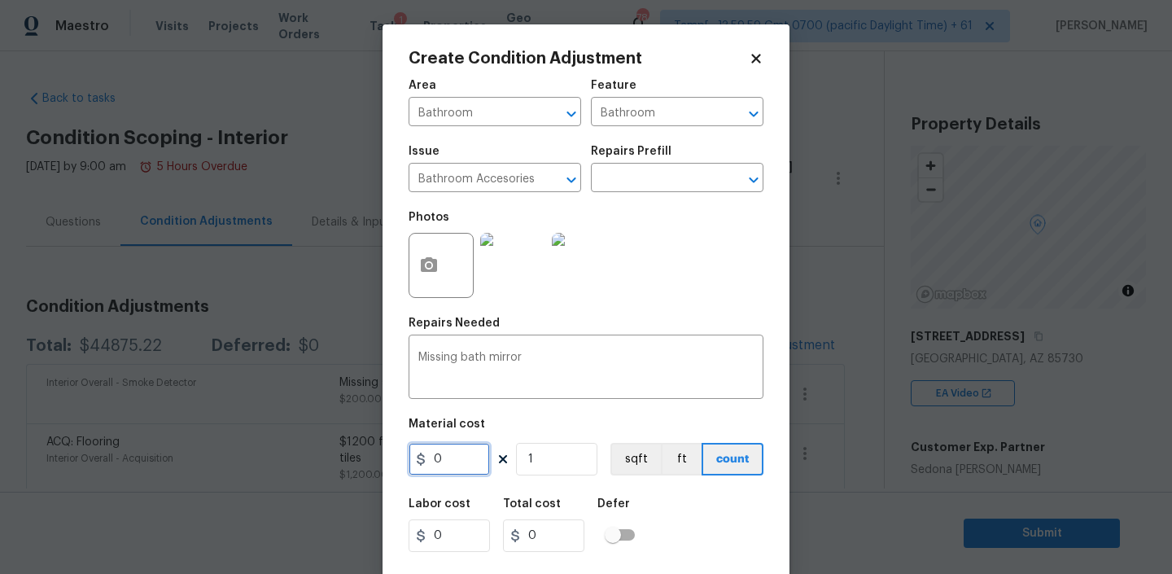
click at [470, 465] on input "0" at bounding box center [448, 459] width 81 height 33
type input "150"
click at [720, 513] on div "Labor cost 0 Total cost 150 Defer" at bounding box center [585, 524] width 355 height 73
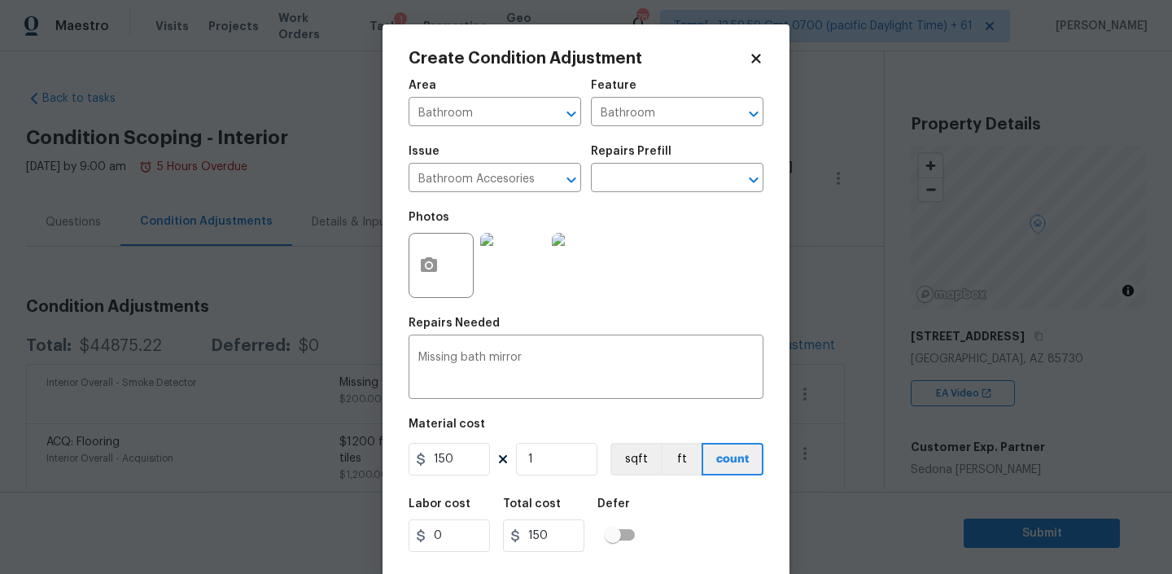
scroll to position [34, 0]
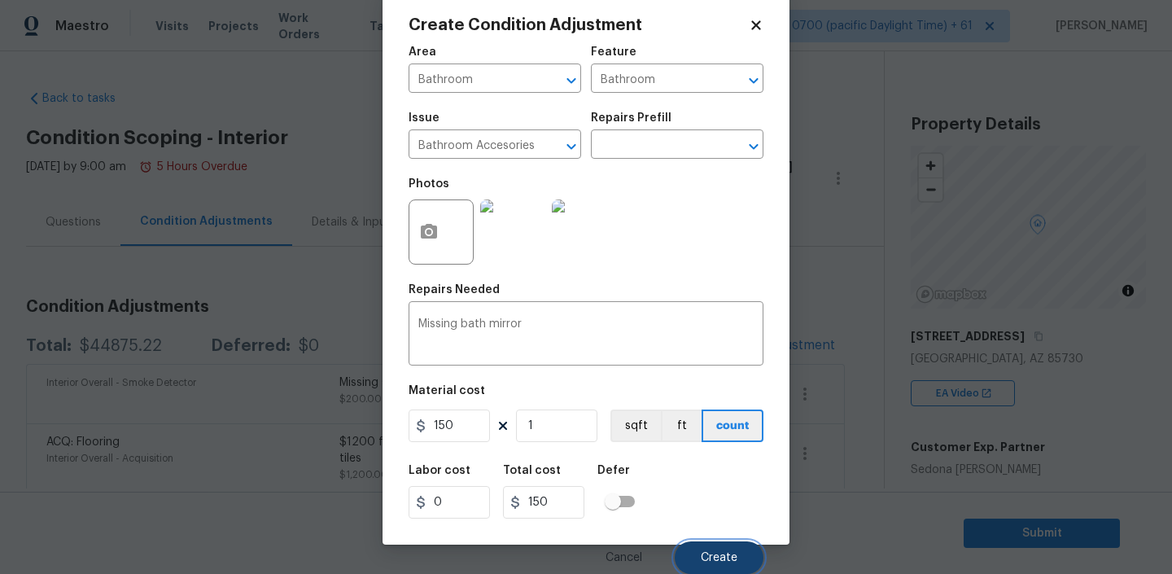
click at [711, 543] on button "Create" at bounding box center [719, 557] width 89 height 33
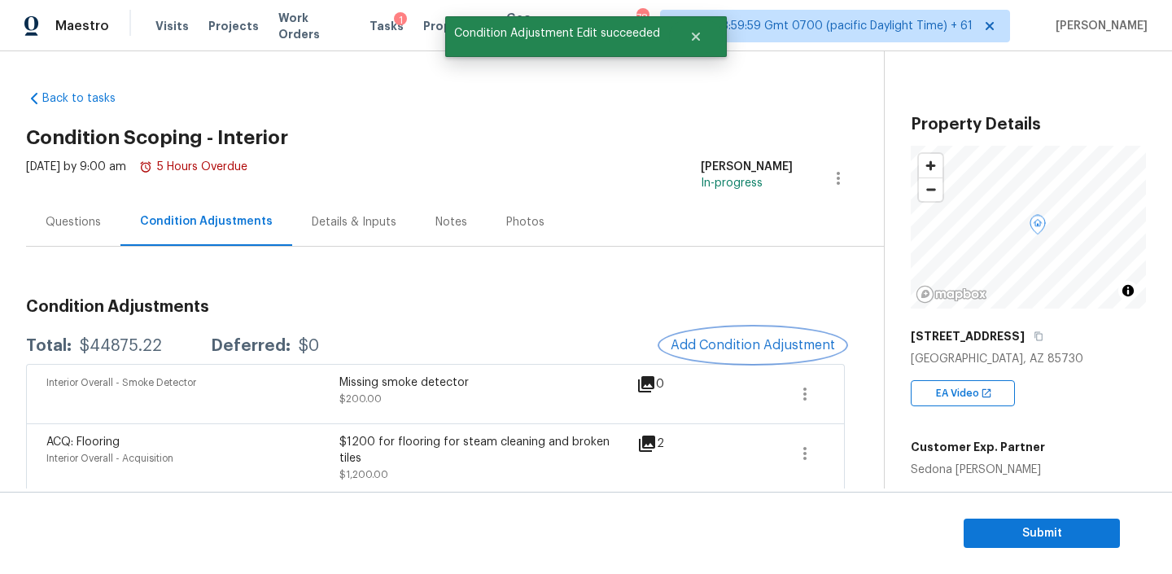
scroll to position [0, 0]
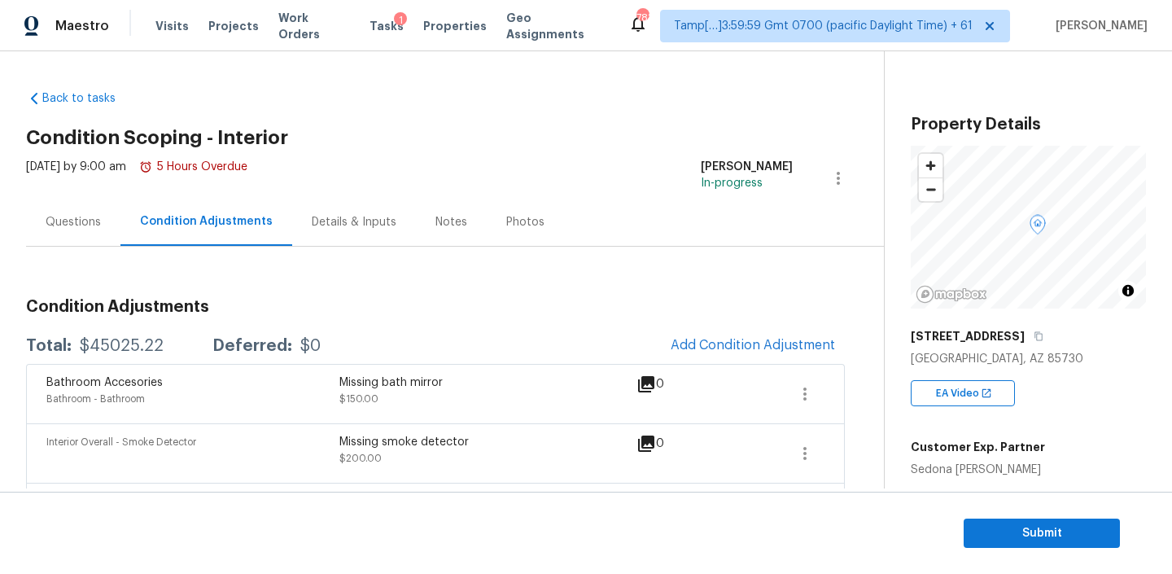
click at [76, 241] on div "Questions" at bounding box center [73, 222] width 94 height 48
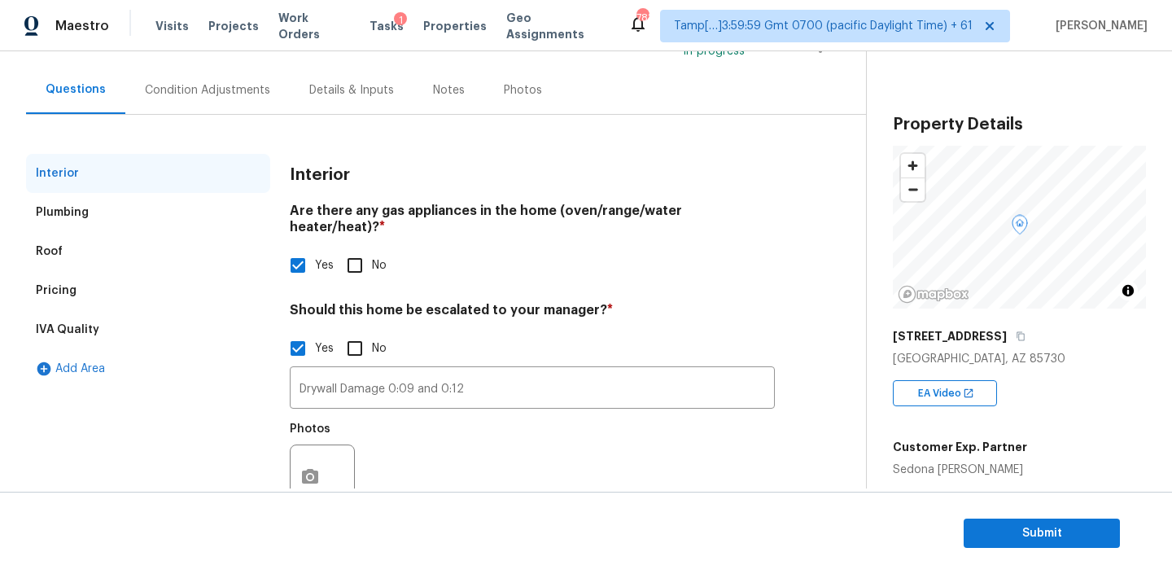
scroll to position [154, 0]
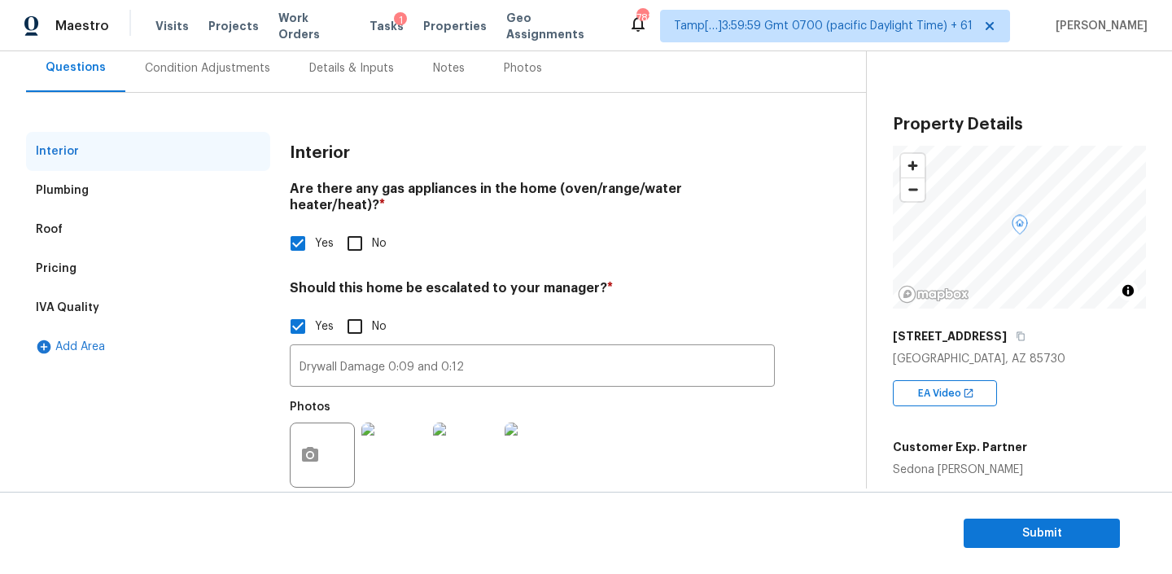
click at [116, 266] on div "Pricing" at bounding box center [148, 268] width 244 height 39
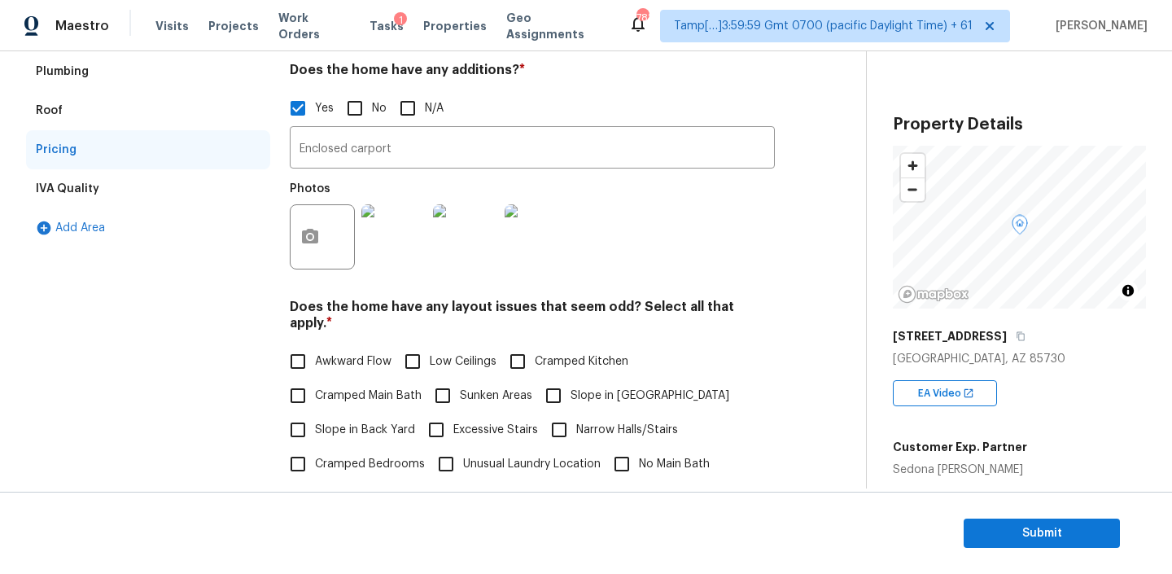
scroll to position [49, 0]
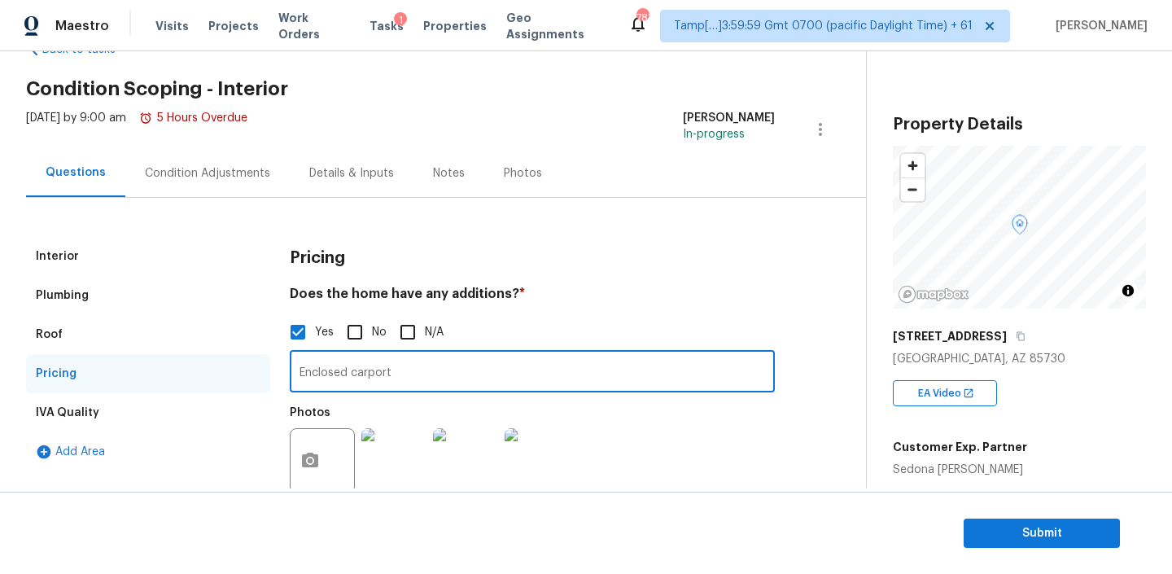
click at [411, 373] on input "Enclosed carport" at bounding box center [532, 373] width 485 height 38
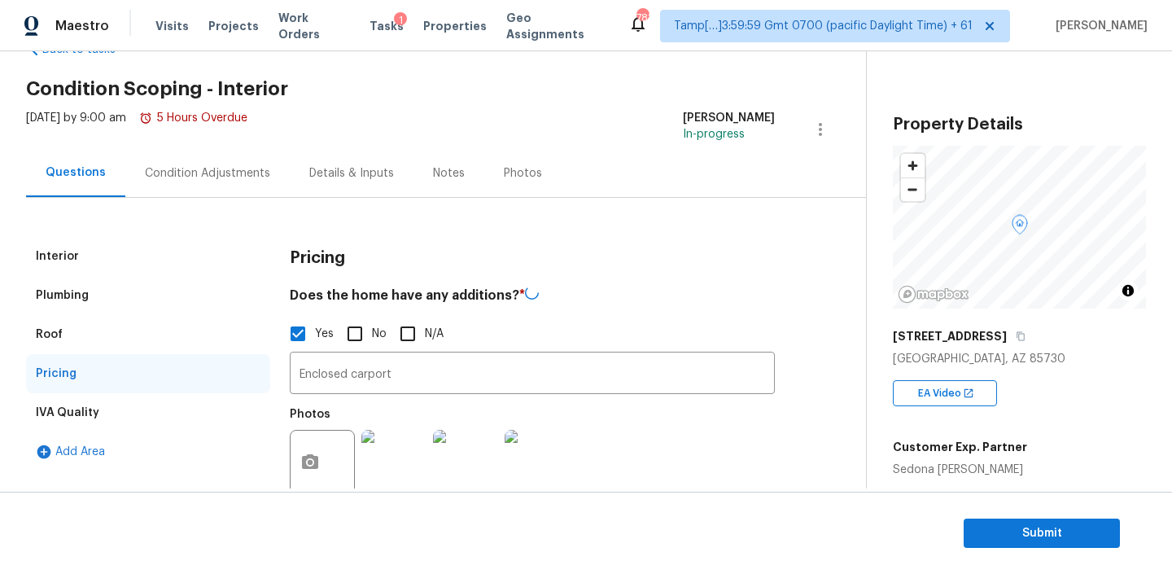
click at [202, 172] on div "Condition Adjustments" at bounding box center [207, 173] width 125 height 16
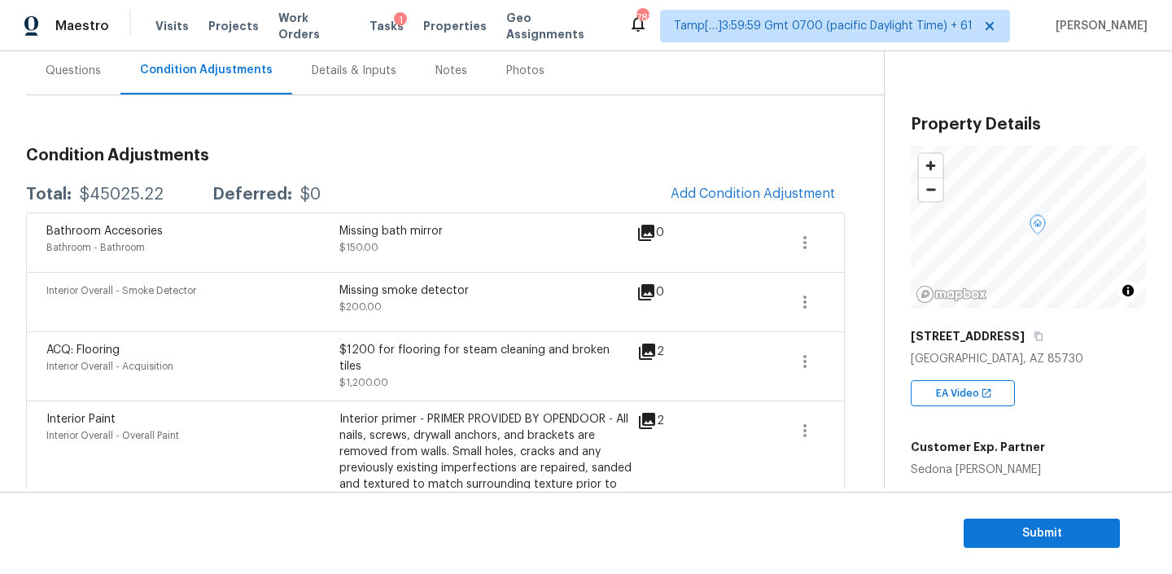
scroll to position [28, 0]
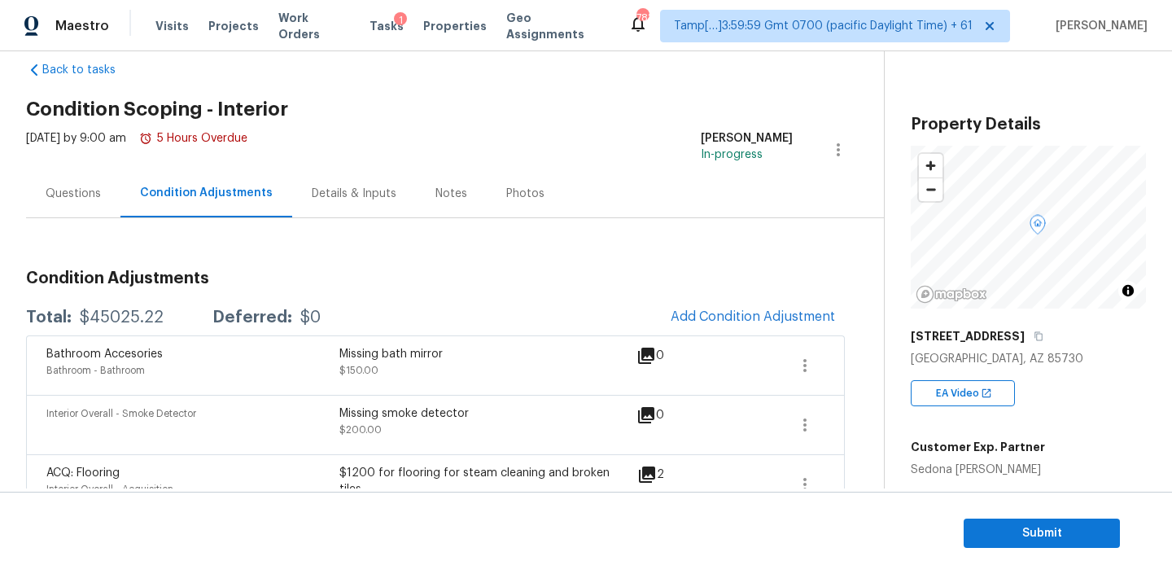
click at [487, 204] on div "Photos" at bounding box center [525, 193] width 77 height 48
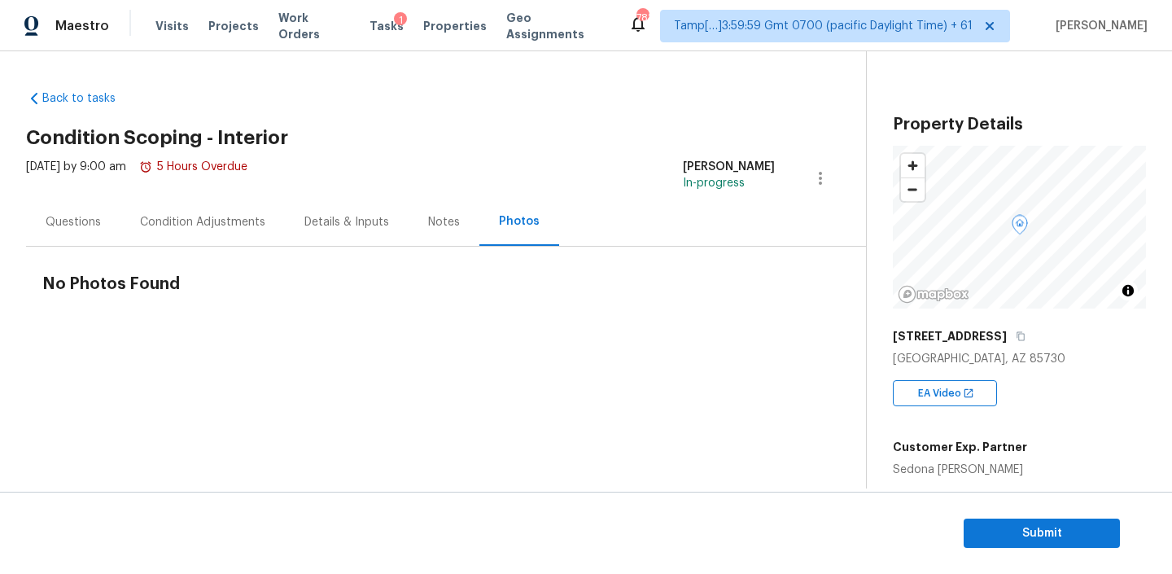
click at [439, 216] on div "Notes" at bounding box center [444, 222] width 32 height 16
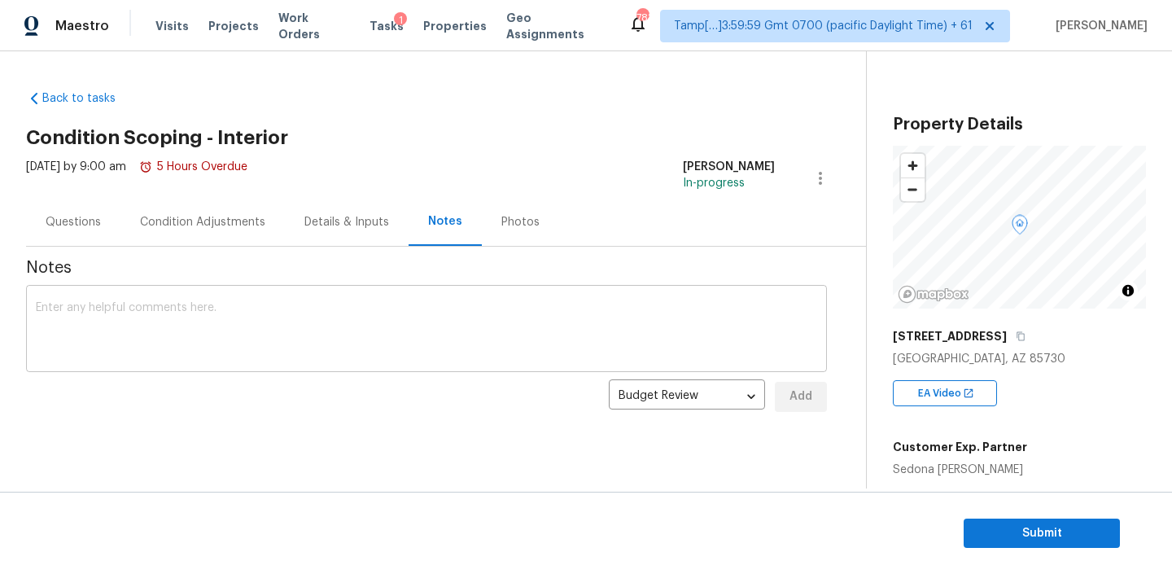
click at [317, 312] on textarea at bounding box center [426, 330] width 781 height 57
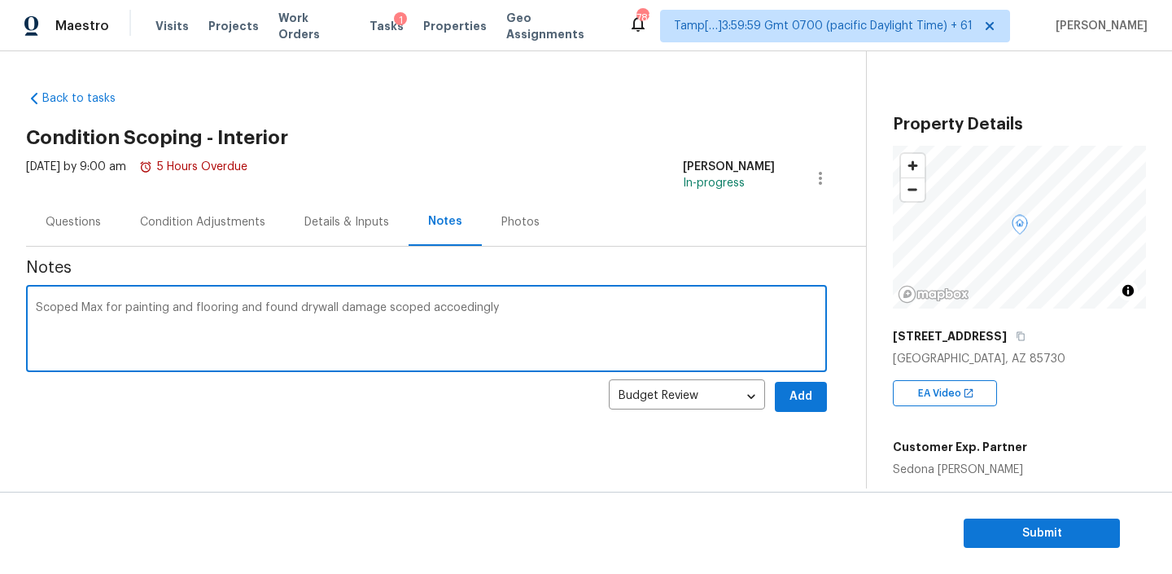
click at [460, 308] on textarea "Scoped Max for painting and flooring and found drywall damage scoped accoedingly" at bounding box center [426, 330] width 781 height 57
click at [525, 299] on div "Scoped Max for painting and flooring and found drywall damage scoped accordingl…" at bounding box center [426, 330] width 801 height 83
click at [514, 311] on textarea "Scoped Max for painting and flooring and found drywall damage scoped accordingly" at bounding box center [426, 330] width 781 height 57
click at [514, 303] on textarea "Scoped Max for painting and flooring and found drywall damage scoped accordingly" at bounding box center [426, 330] width 781 height 57
type textarea "Scoped Max for painting and flooring and found drywall damage scoped accordingl…"
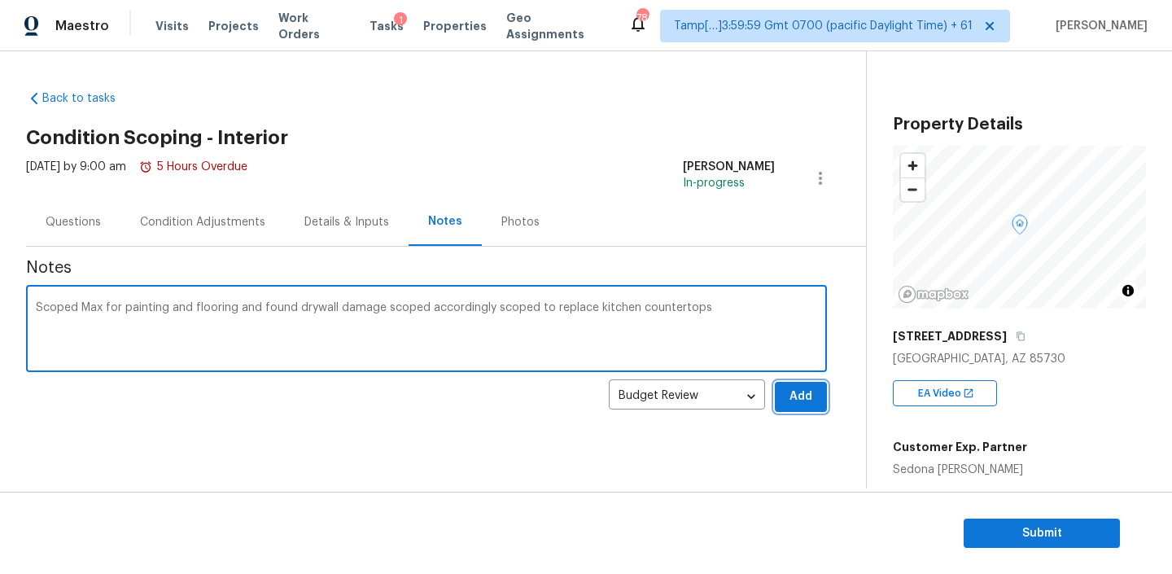
click at [800, 398] on span "Add" at bounding box center [801, 396] width 26 height 20
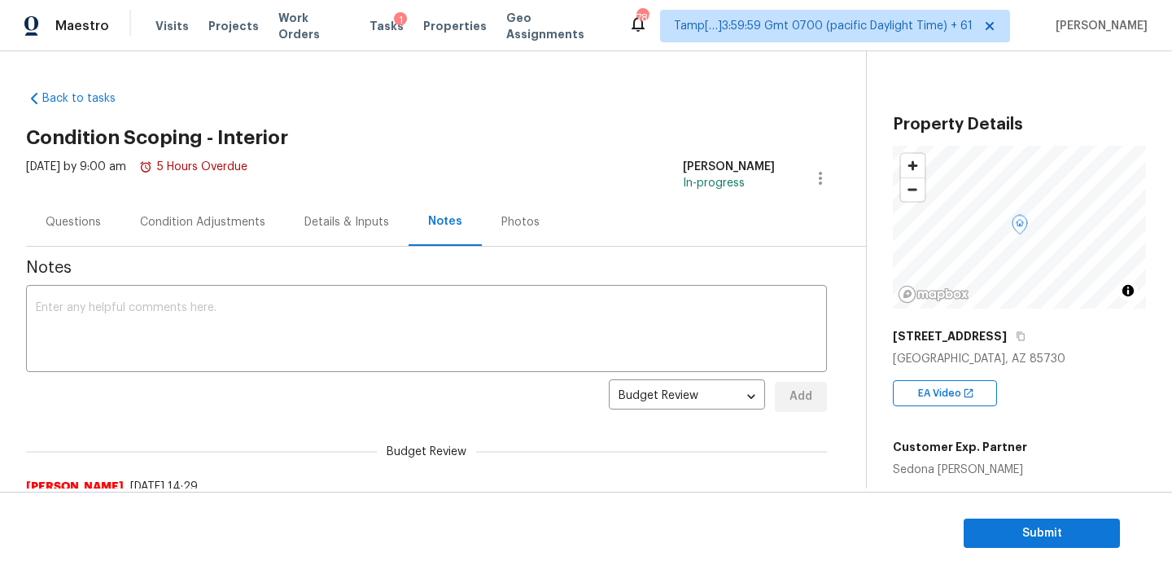
click at [206, 234] on div "Condition Adjustments" at bounding box center [202, 222] width 164 height 48
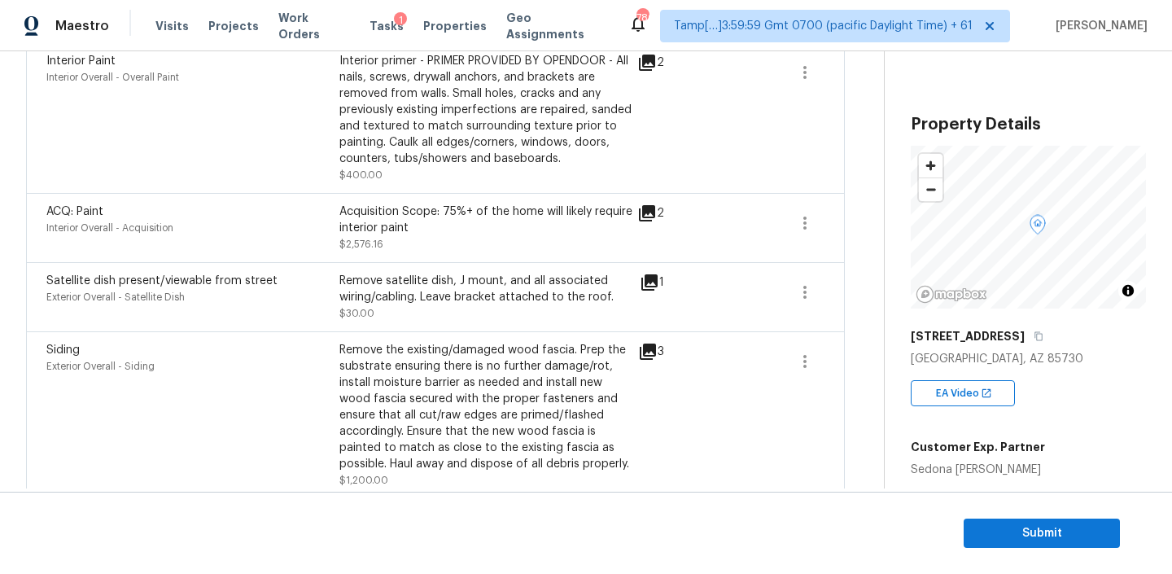
scroll to position [68, 0]
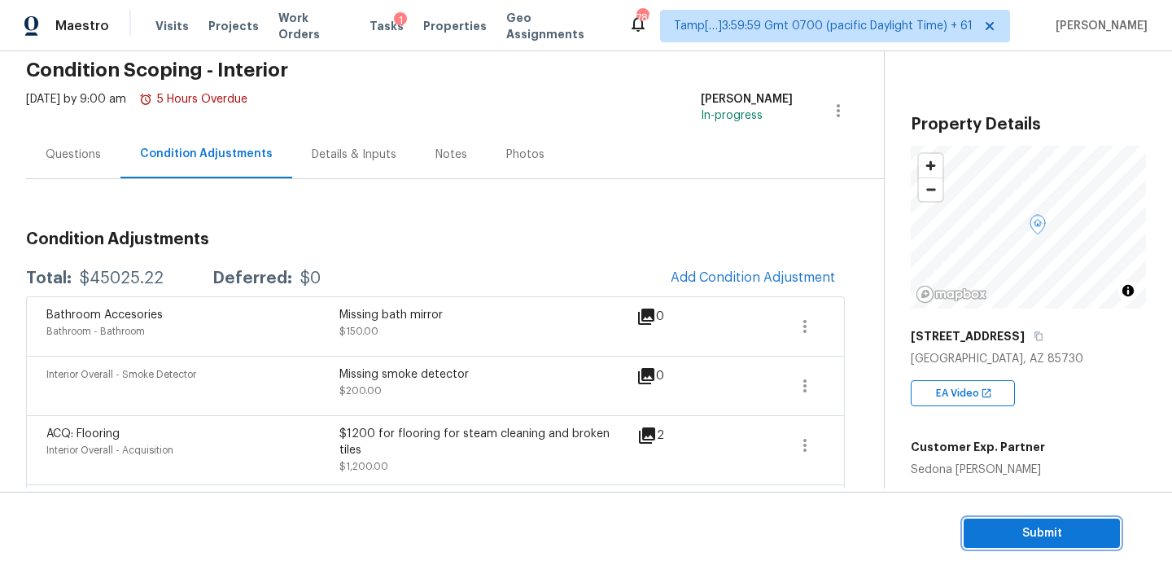
click at [997, 520] on button "Submit" at bounding box center [1041, 533] width 156 height 30
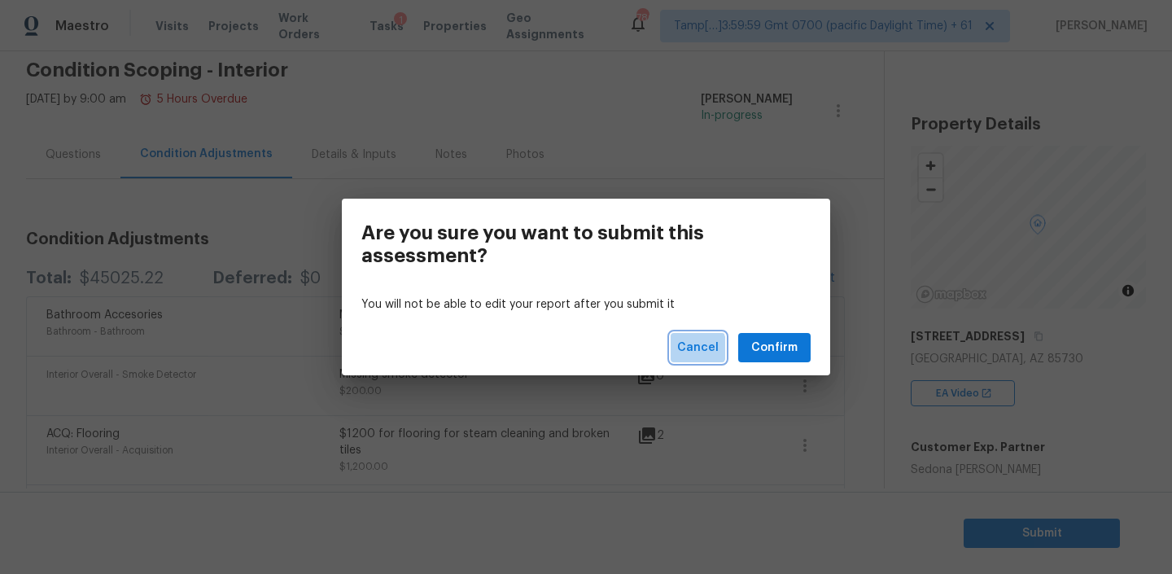
click at [692, 348] on span "Cancel" at bounding box center [697, 348] width 41 height 20
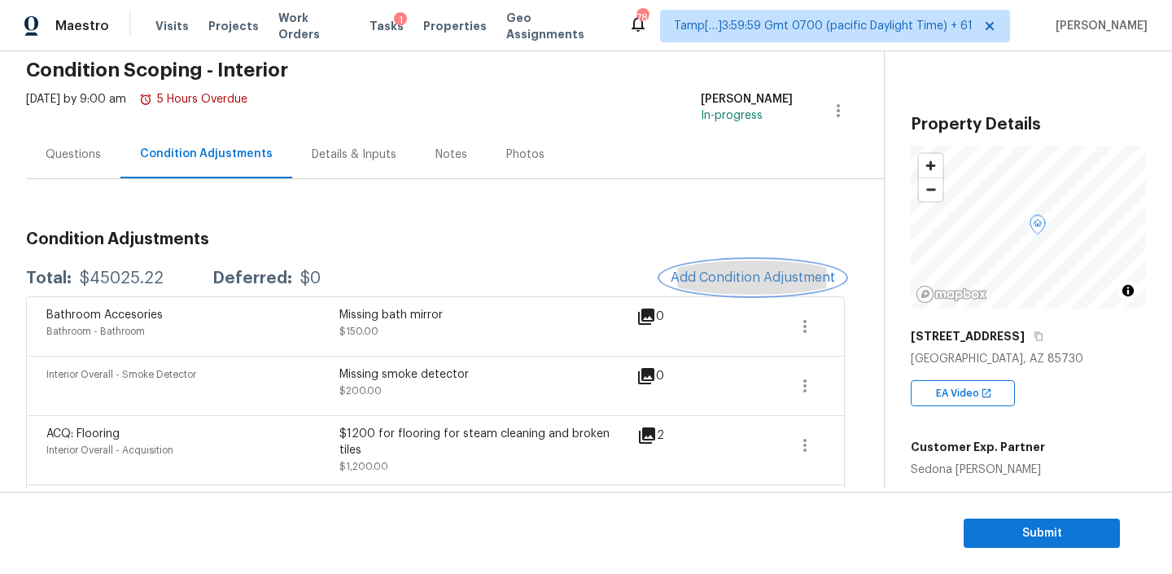
click at [754, 286] on button "Add Condition Adjustment" at bounding box center [753, 277] width 184 height 34
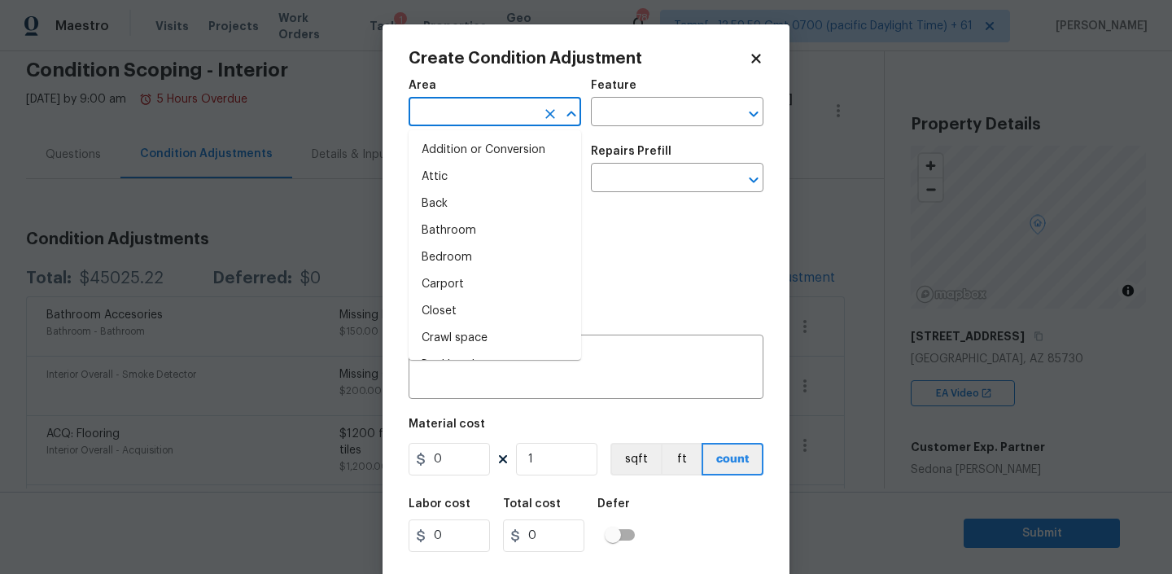
click at [491, 111] on input "text" at bounding box center [471, 113] width 127 height 25
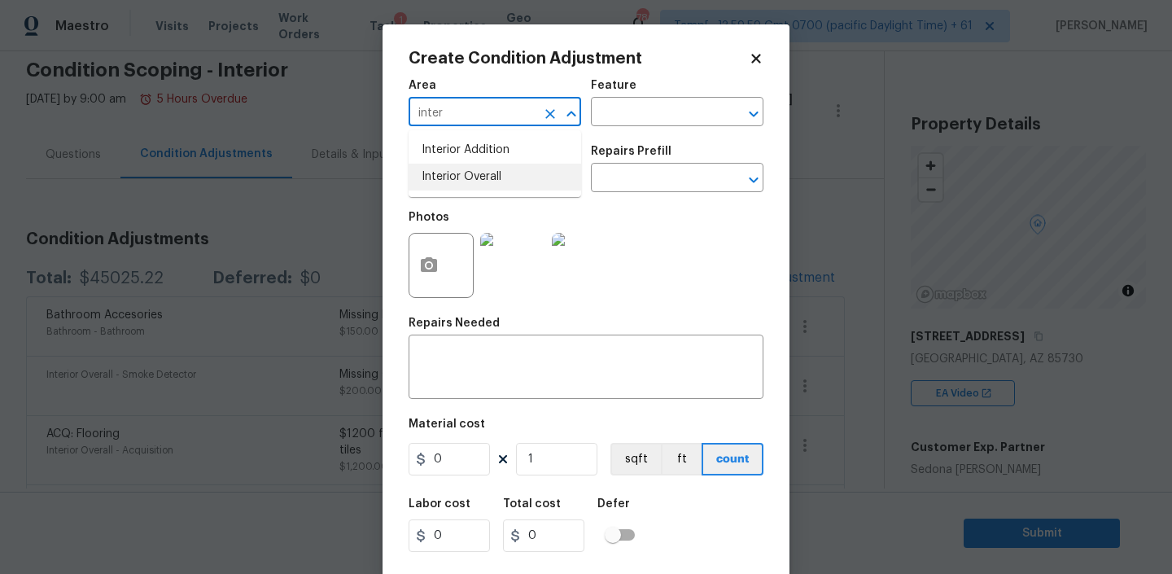
type input "inter"
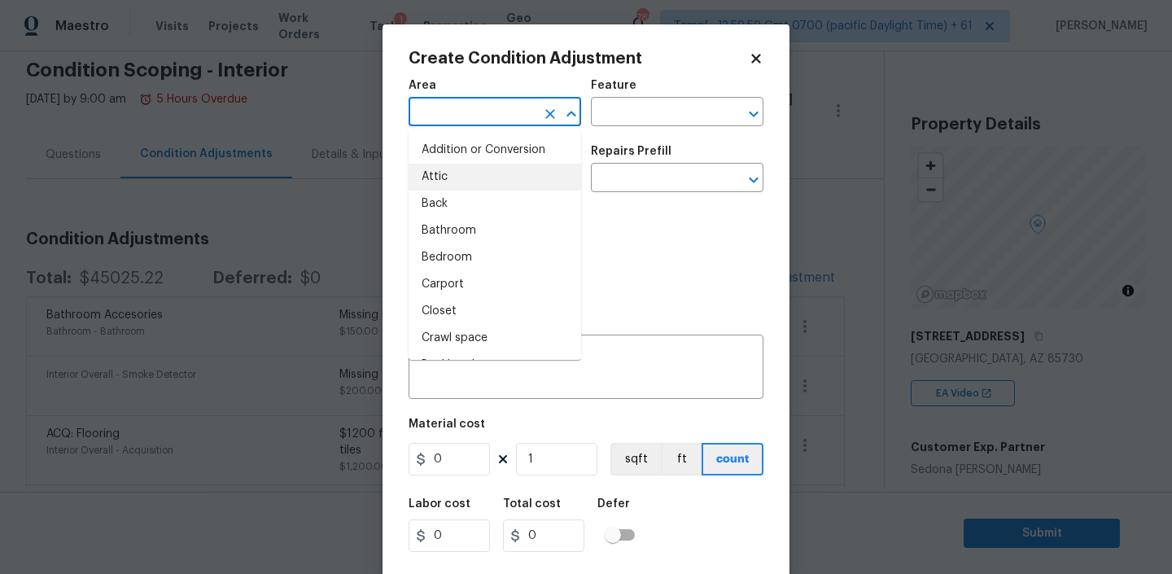
click at [482, 110] on input "text" at bounding box center [471, 113] width 127 height 25
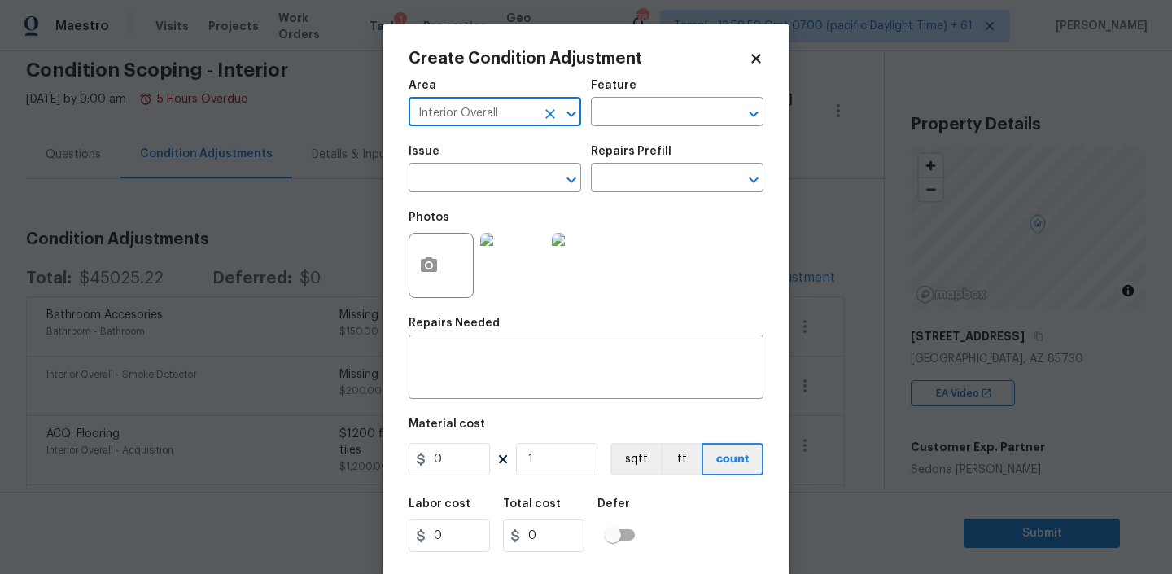
type input "Interior Overall"
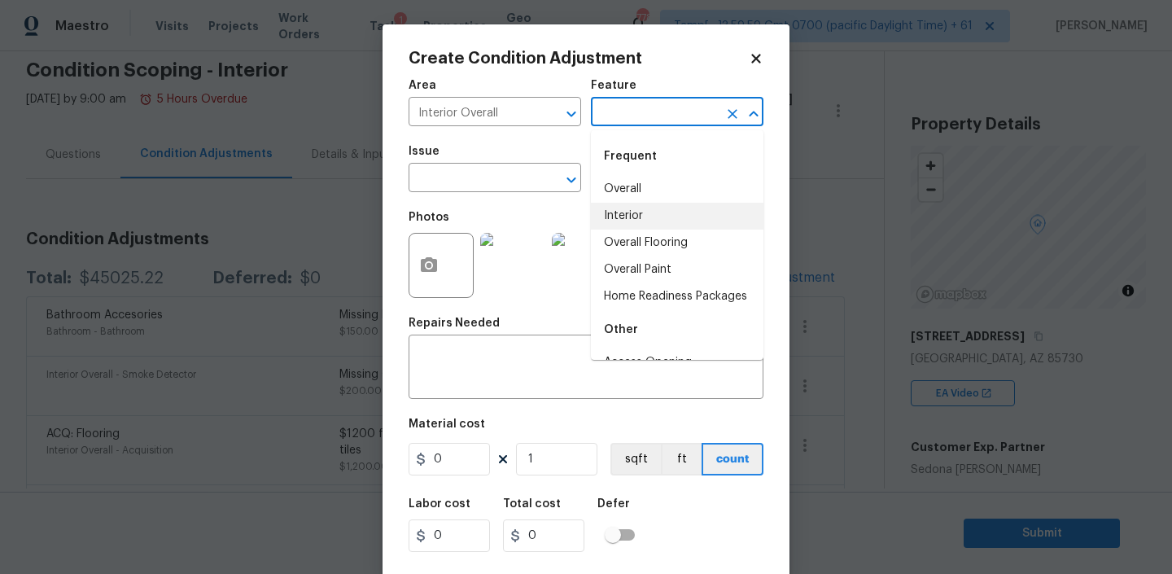
click at [640, 212] on li "Interior" at bounding box center [677, 216] width 172 height 27
type input "Interior"
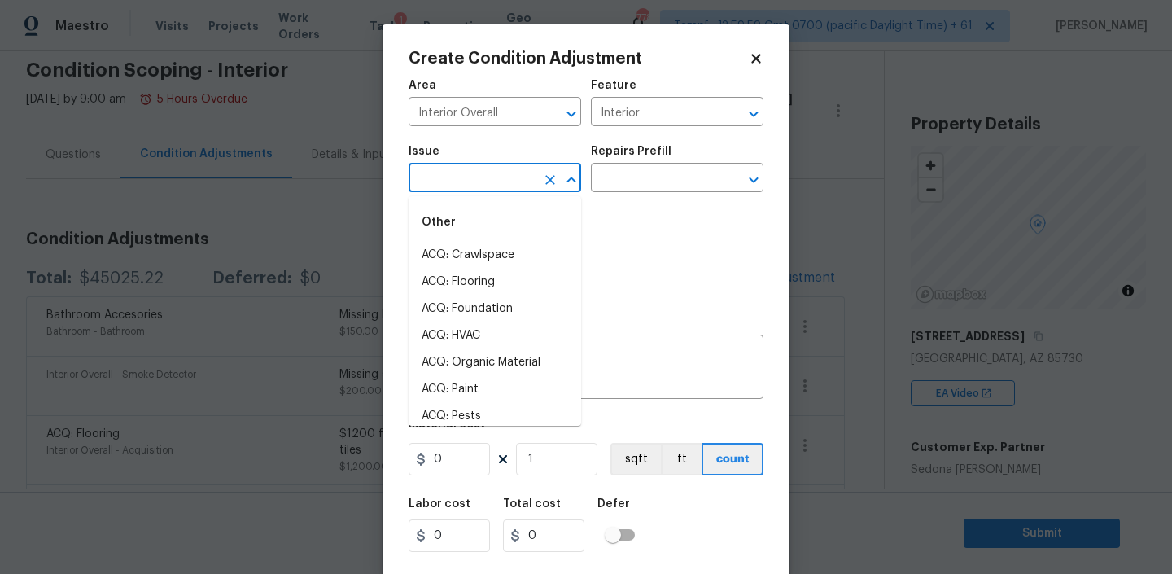
click at [499, 177] on input "text" at bounding box center [471, 179] width 127 height 25
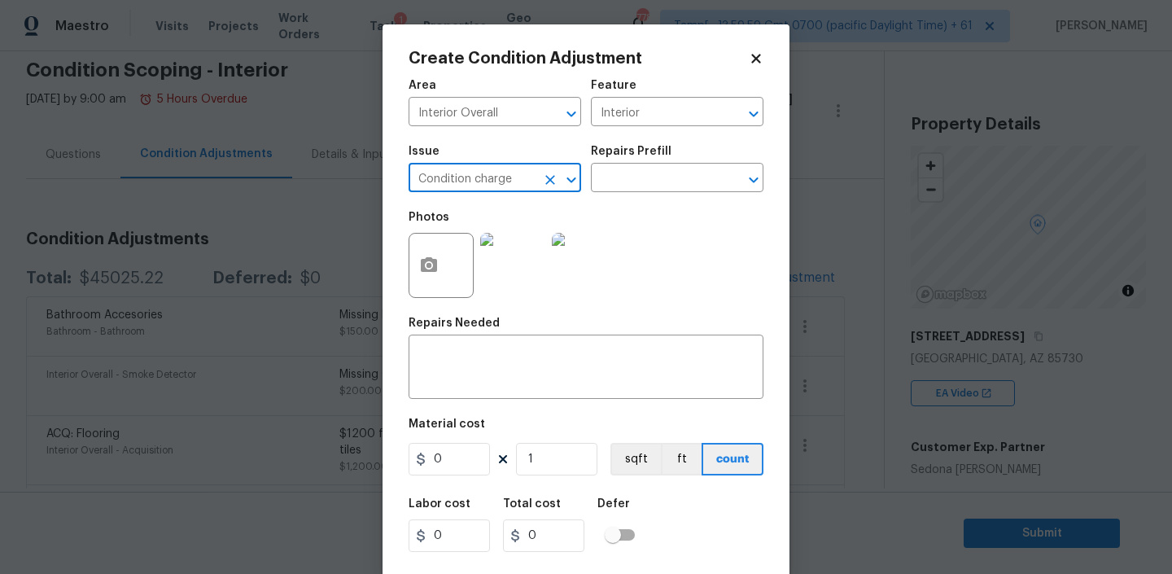
type input "Condition charge"
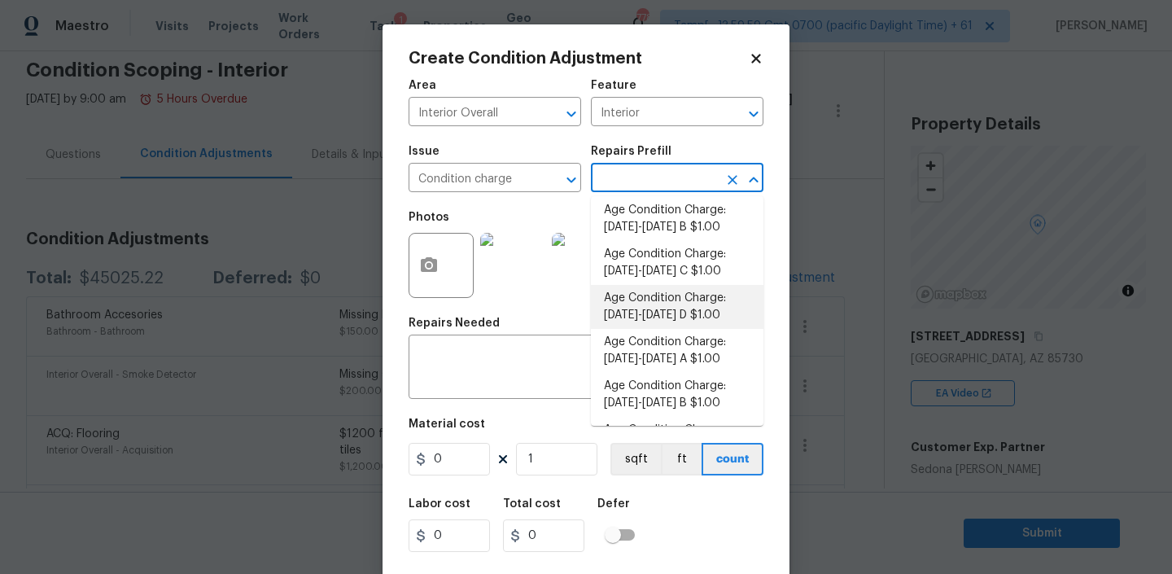
scroll to position [55, 0]
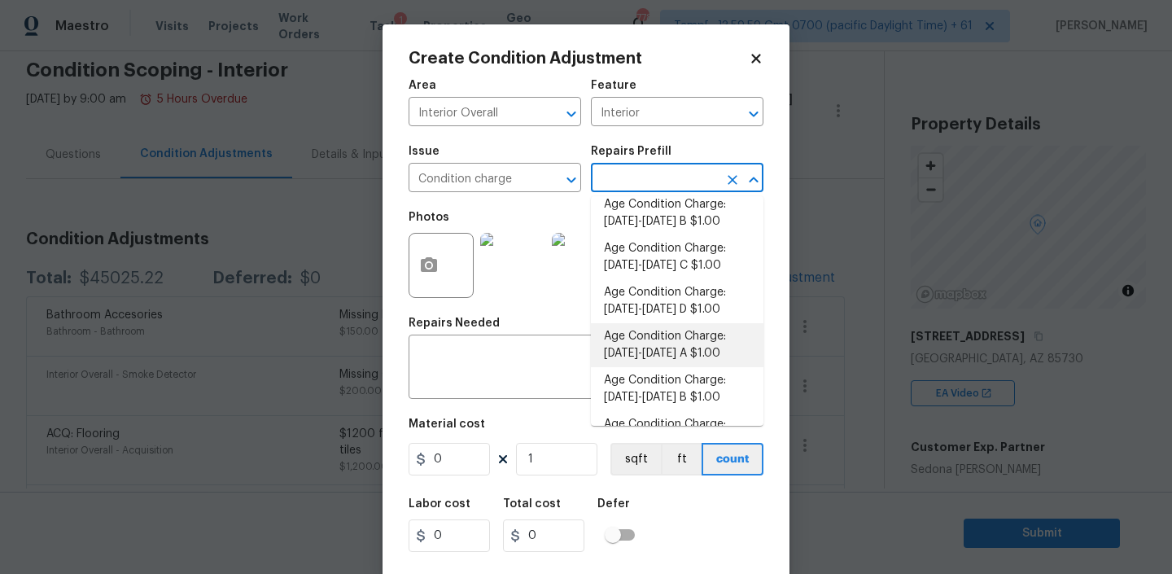
click at [648, 348] on li "Age Condition Charge: [DATE]-[DATE] A $1.00" at bounding box center [677, 345] width 172 height 44
type input "Home Readiness Packages"
type textarea "Age Condition Charge: [DATE]-[DATE] A"
type input "1"
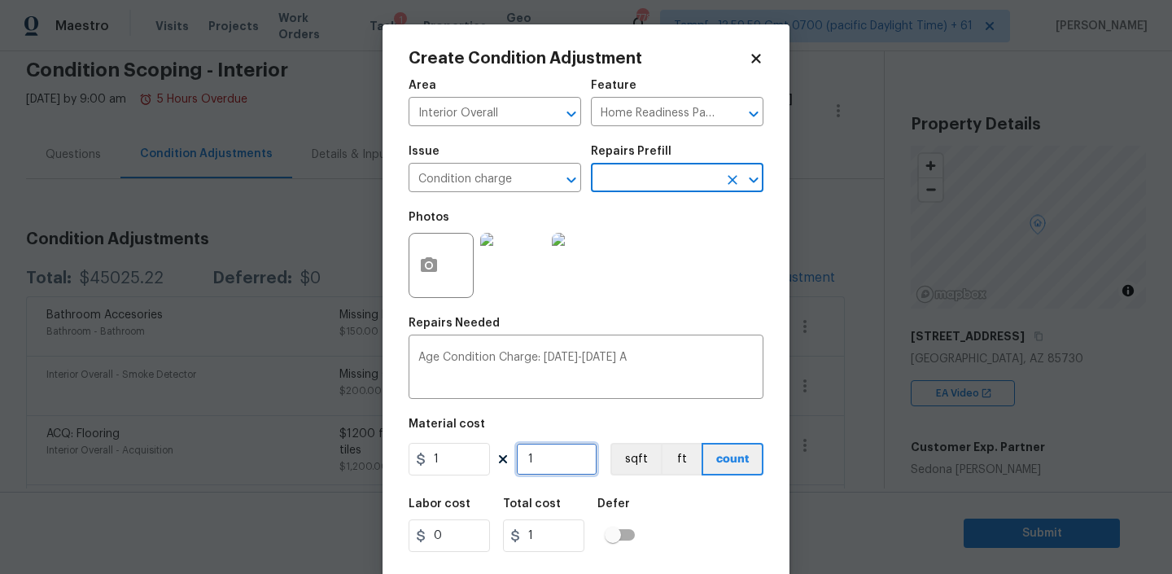
click at [548, 459] on input "1" at bounding box center [556, 459] width 81 height 33
type input "17"
type input "178"
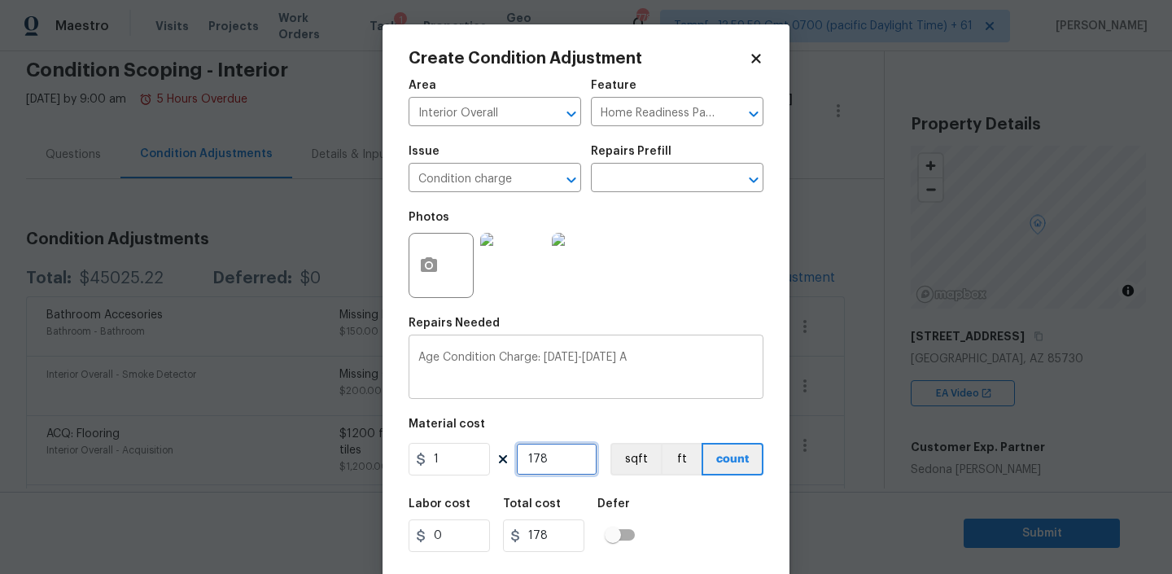
type input "1789"
click at [698, 514] on div "Labor cost 0 Total cost 1789 Defer" at bounding box center [585, 524] width 355 height 73
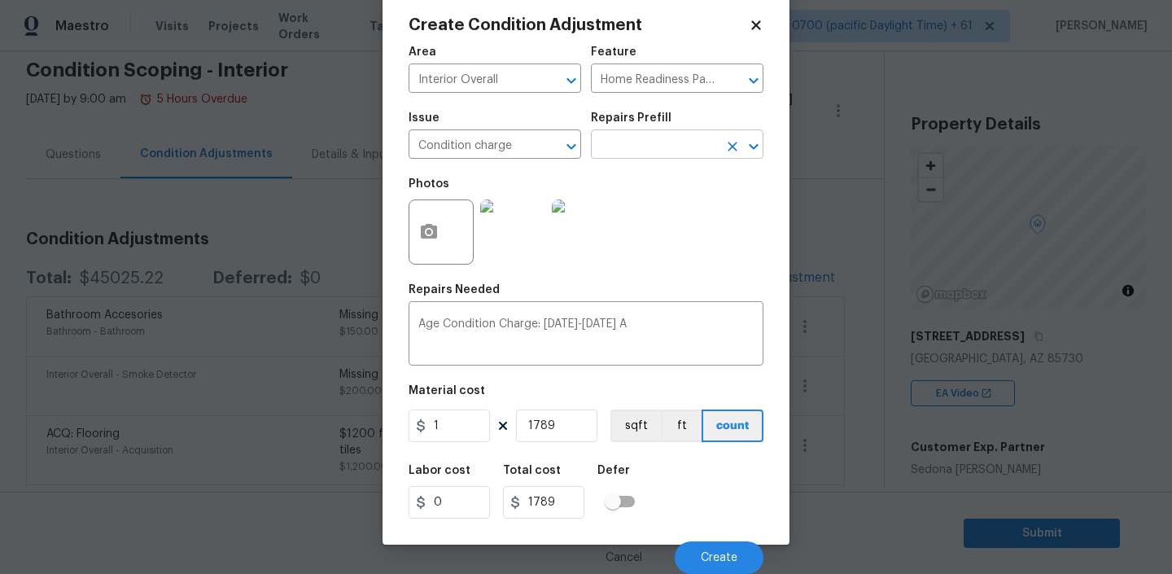
click at [753, 138] on icon "Open" at bounding box center [754, 147] width 20 height 20
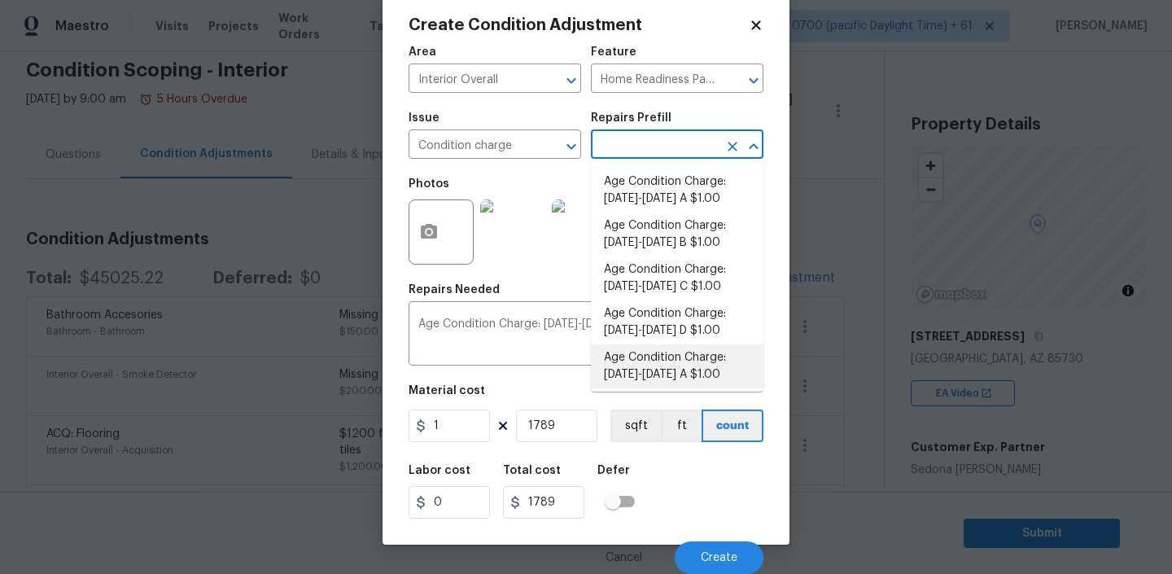
click at [660, 366] on li "Age Condition Charge: [DATE]-[DATE] A $1.00" at bounding box center [677, 366] width 172 height 44
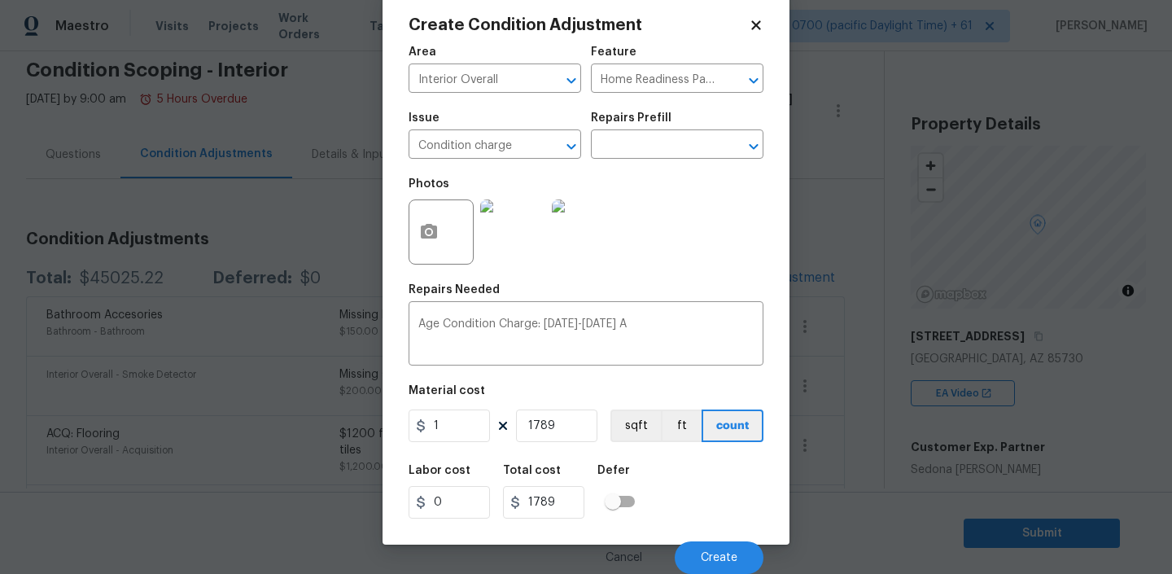
click at [764, 133] on div "Create Condition Adjustment Area Interior Overall ​ Feature Home Readiness Pack…" at bounding box center [585, 267] width 407 height 553
click at [749, 139] on icon "Open" at bounding box center [754, 147] width 20 height 20
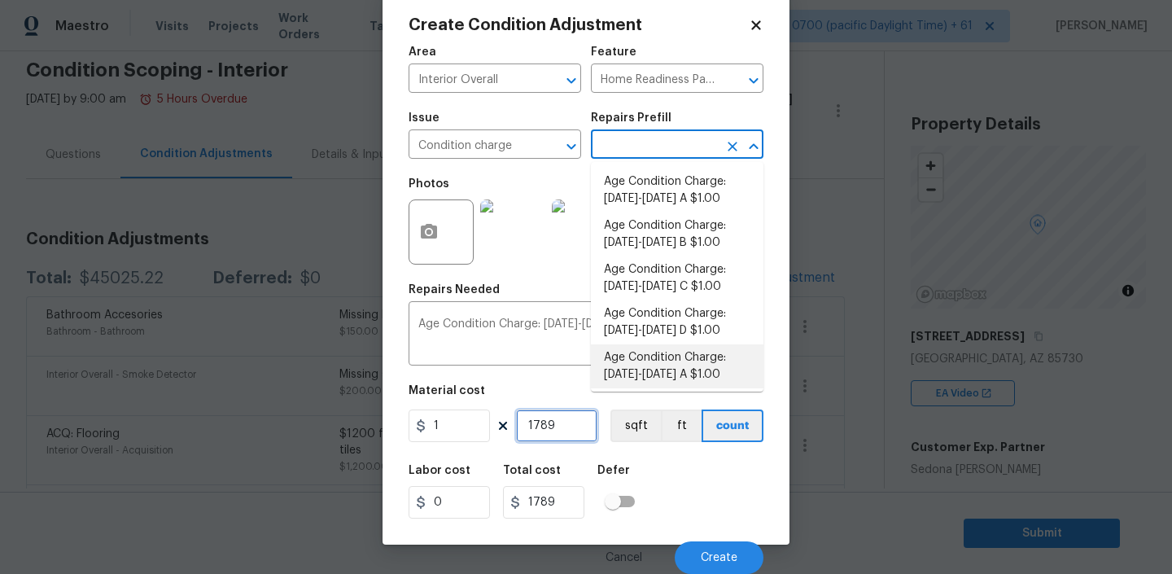
click at [564, 424] on input "1789" at bounding box center [556, 425] width 81 height 33
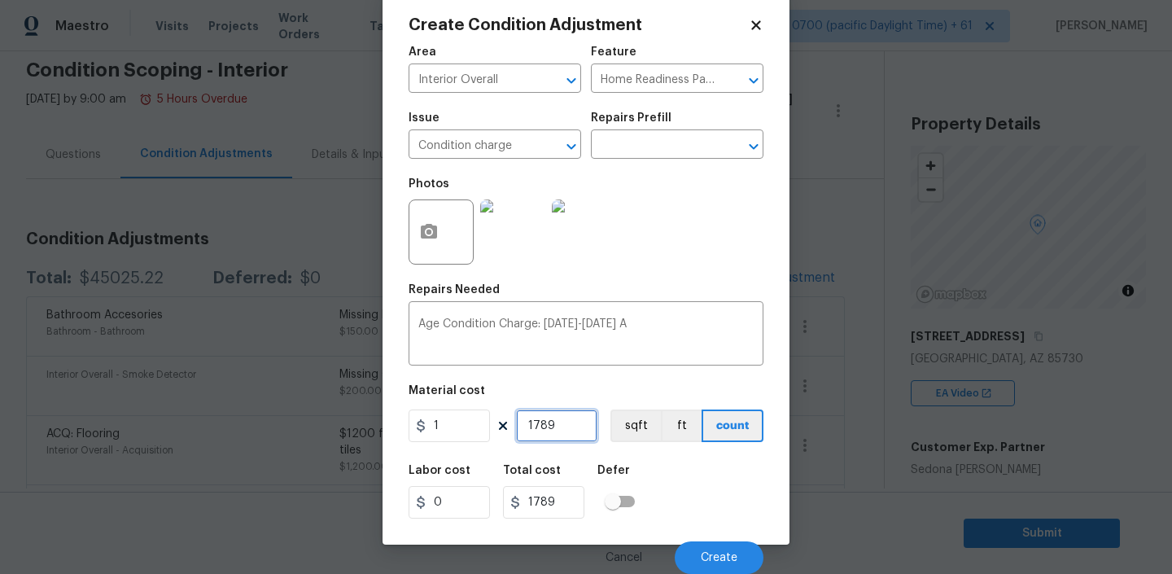
click at [560, 424] on input "1789" at bounding box center [556, 425] width 81 height 33
type input "1"
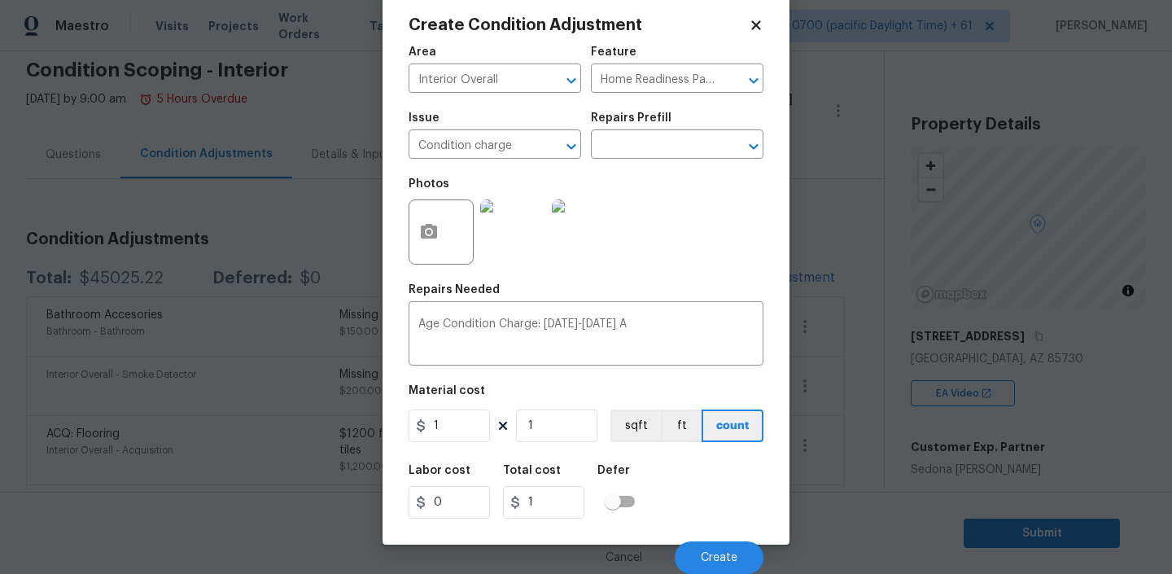
click at [700, 486] on div "Labor cost 0 Total cost 1 Defer" at bounding box center [585, 491] width 355 height 73
click at [725, 552] on span "Create" at bounding box center [719, 558] width 37 height 12
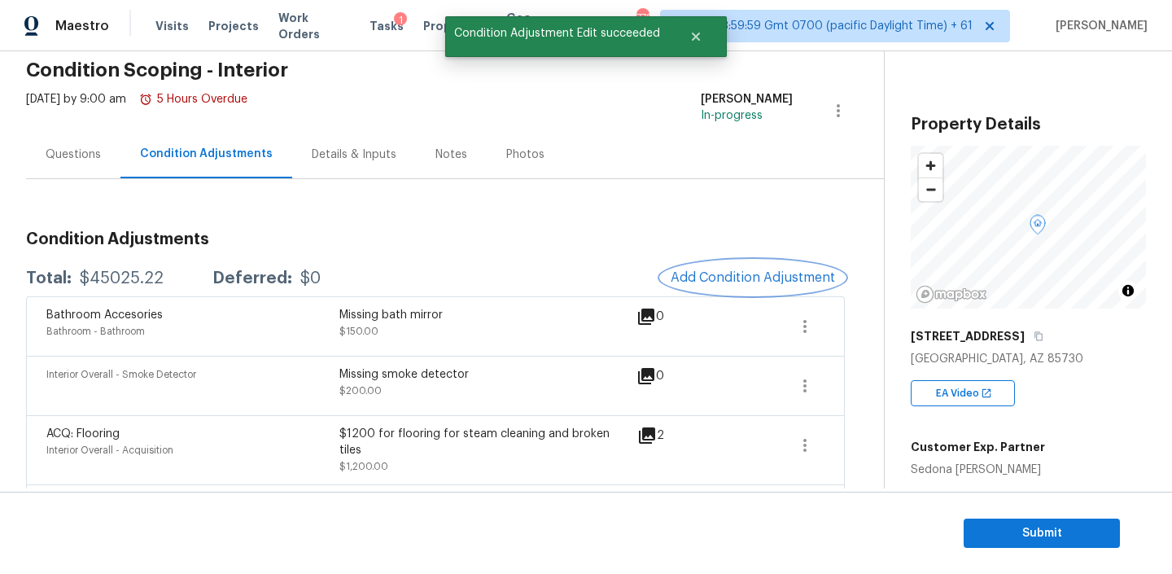
scroll to position [0, 0]
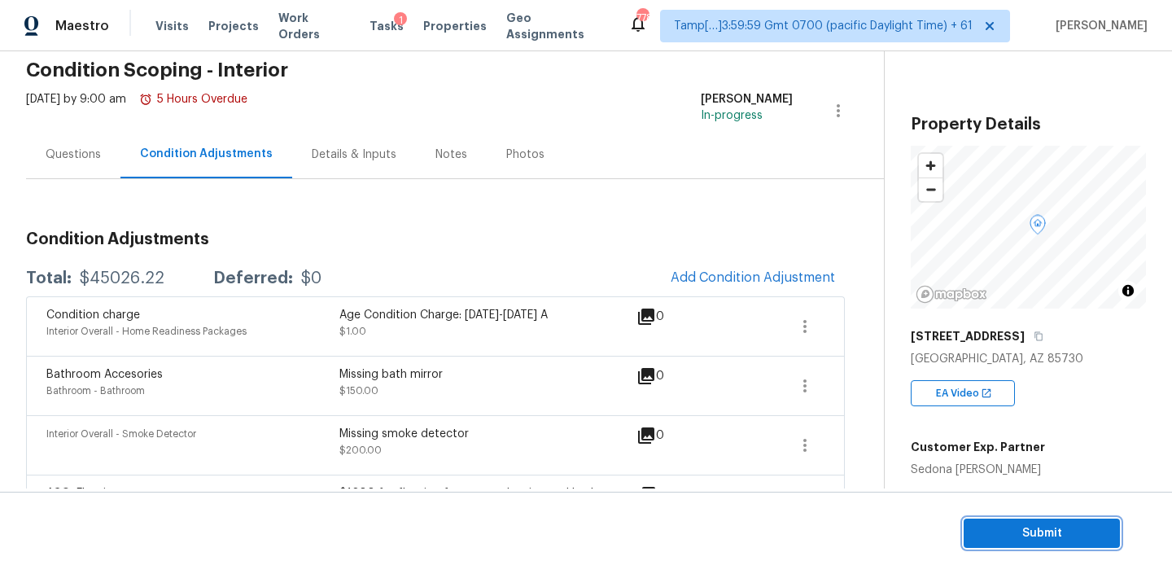
click at [1005, 530] on span "Submit" at bounding box center [1041, 533] width 130 height 20
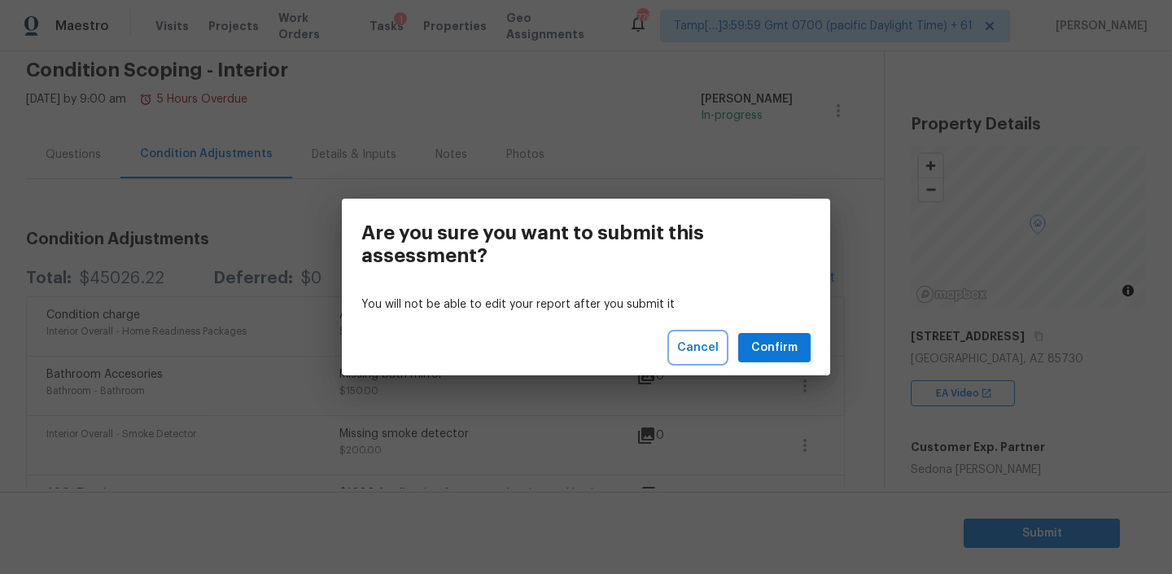
click at [692, 334] on button "Cancel" at bounding box center [697, 348] width 55 height 30
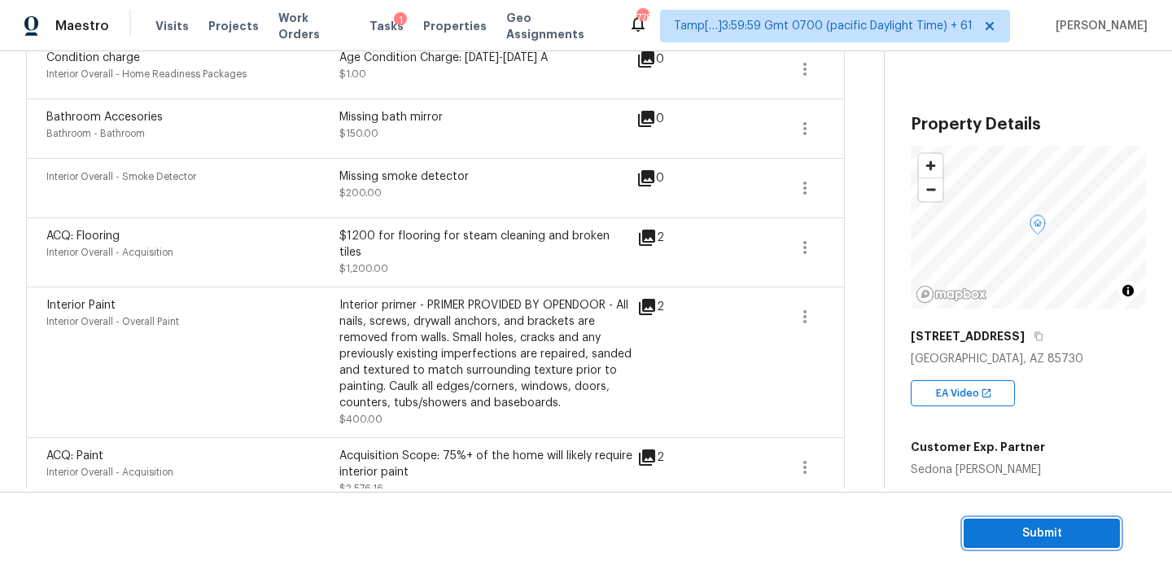
scroll to position [330, 0]
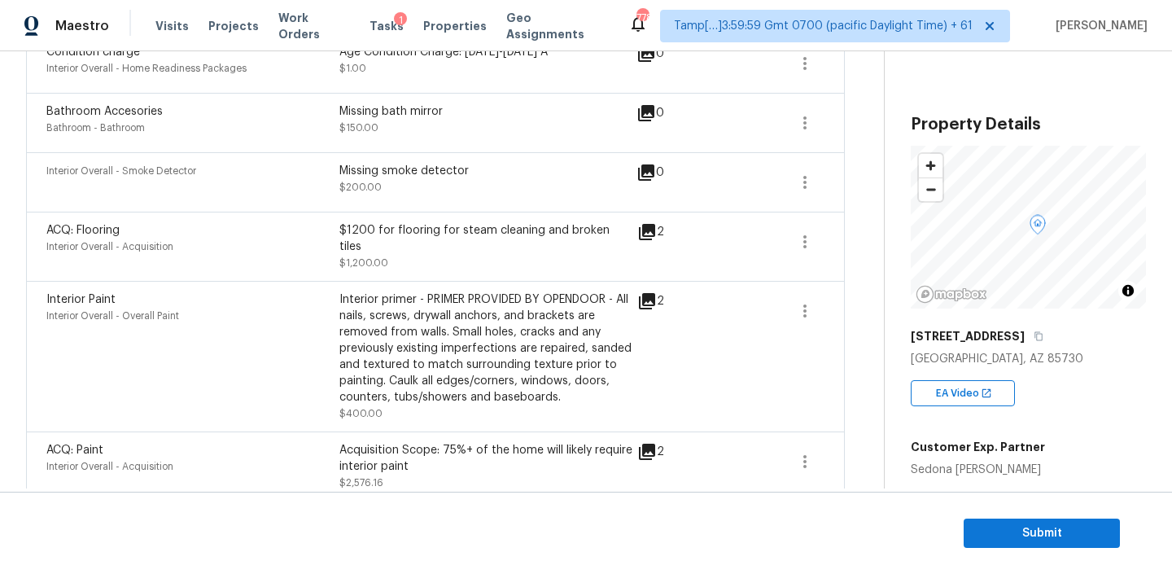
click at [700, 330] on div "2" at bounding box center [676, 356] width 79 height 130
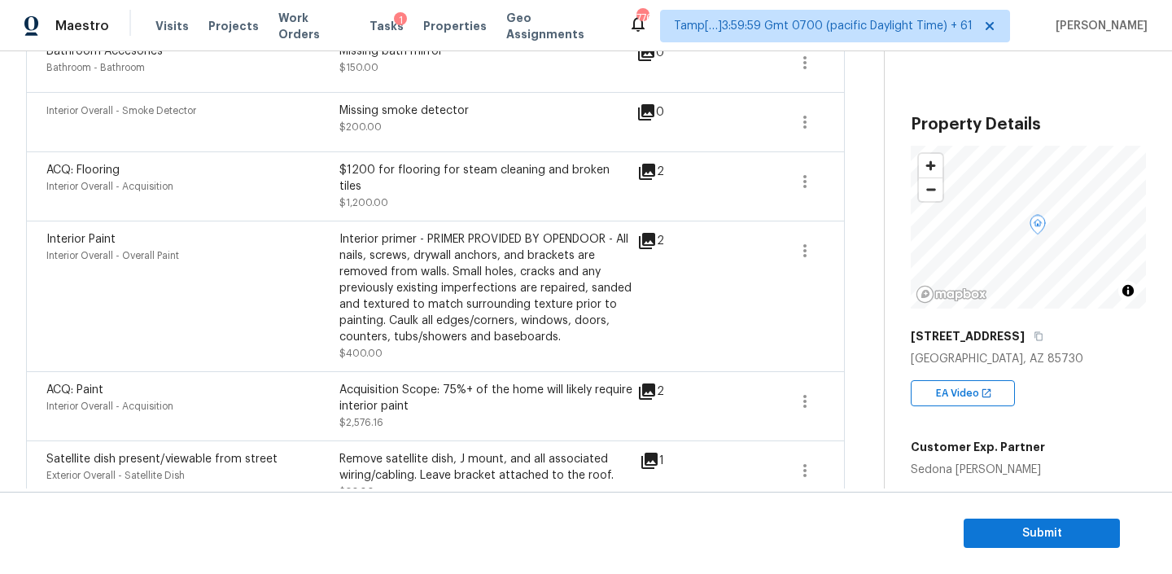
scroll to position [0, 0]
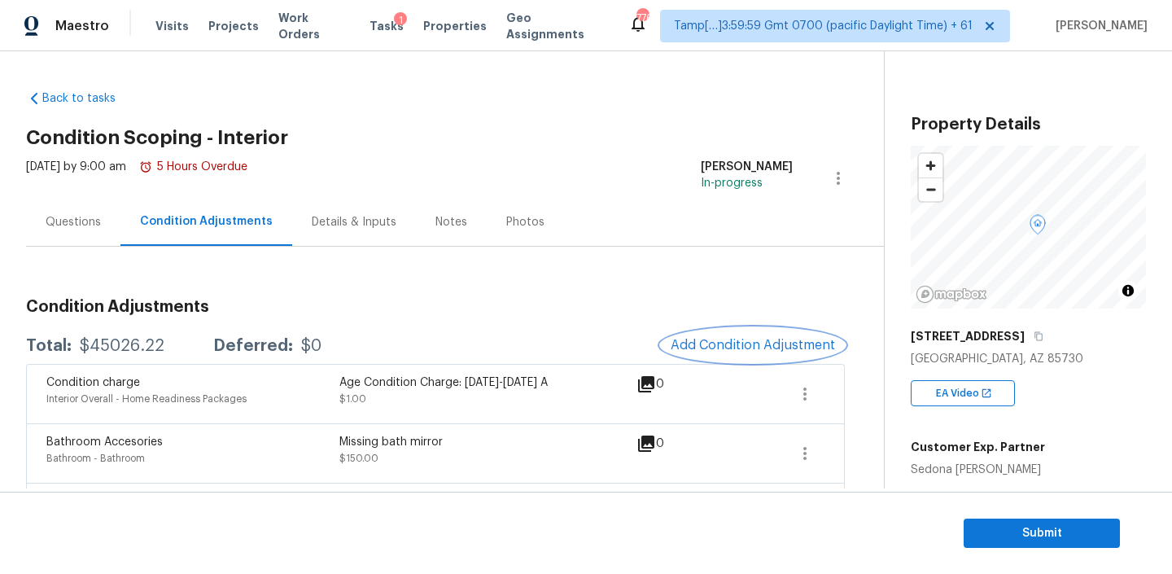
click at [758, 361] on button "Add Condition Adjustment" at bounding box center [753, 345] width 184 height 34
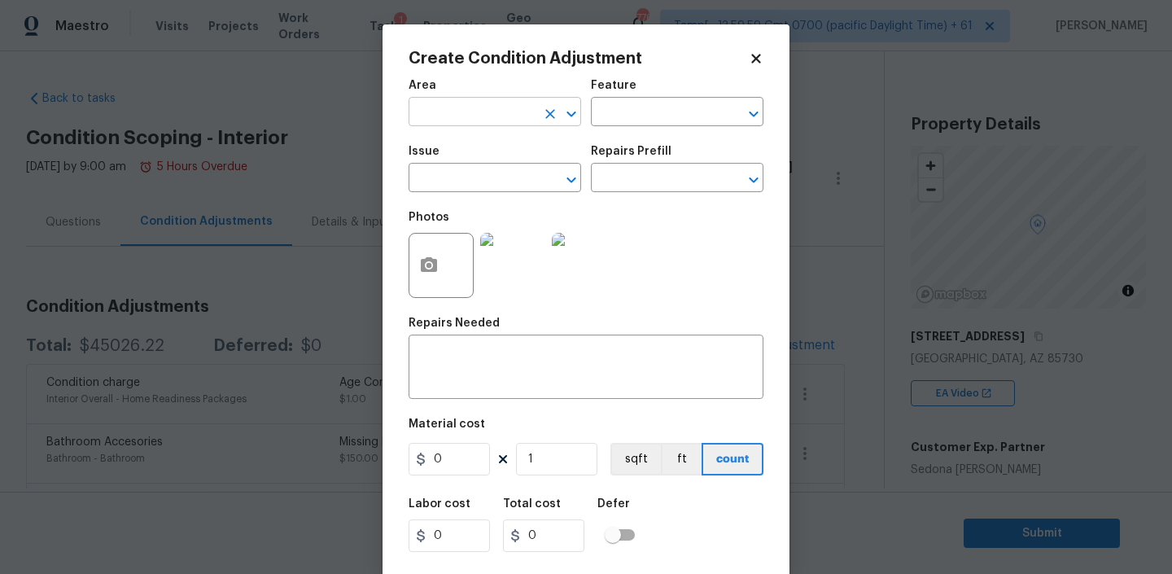
click at [500, 107] on input "text" at bounding box center [471, 113] width 127 height 25
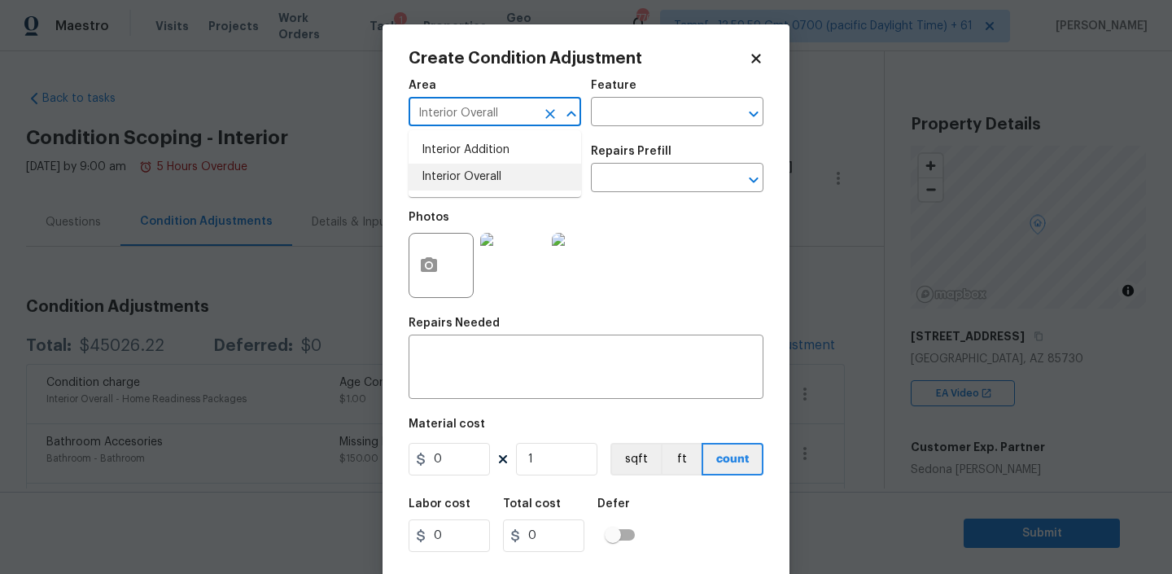
type input "Interior Overall"
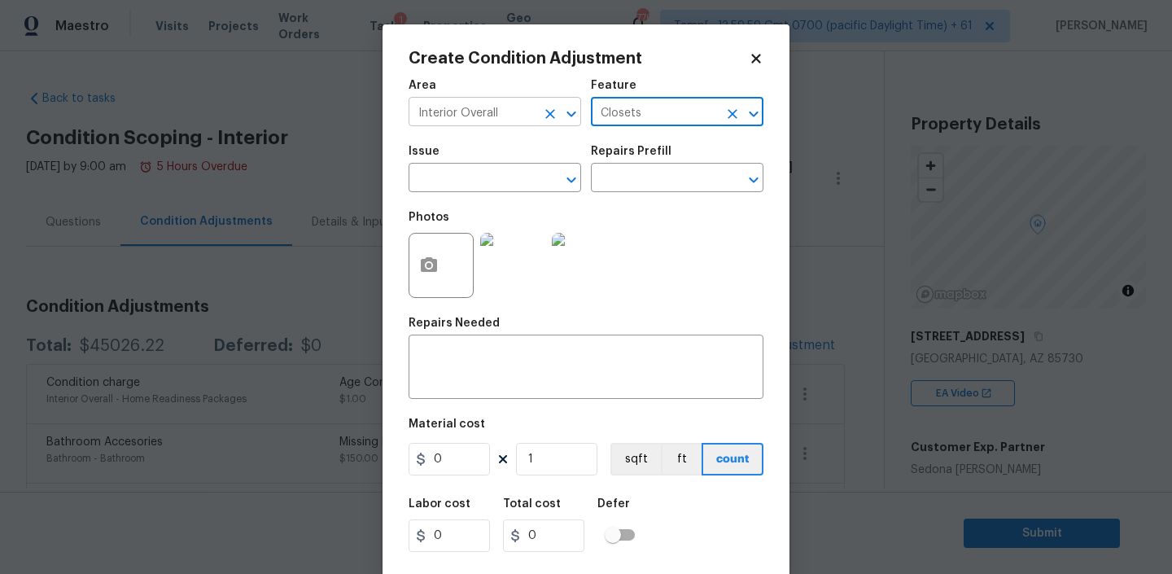
type input "Closets"
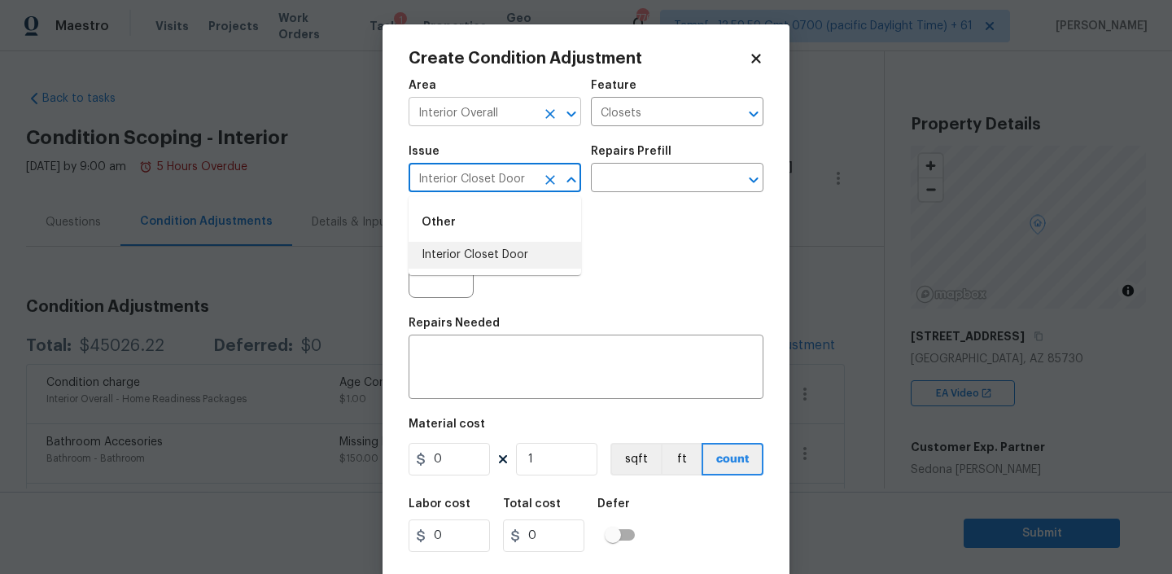
type input "Interior Closet Door"
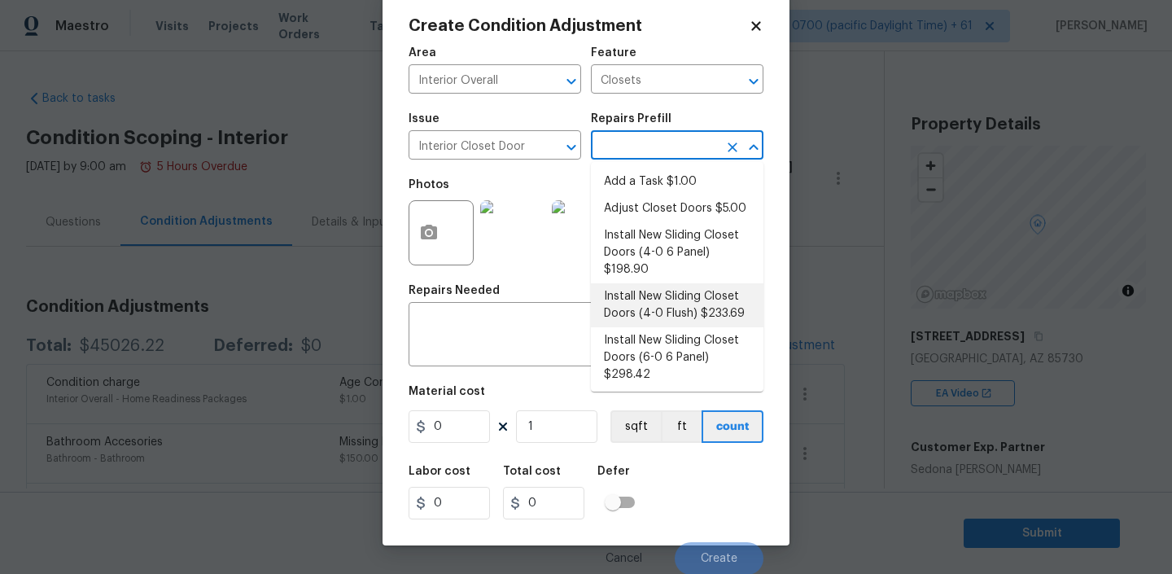
scroll to position [34, 0]
click at [672, 312] on li "Install New Sliding Closet Doors (4-0 Flush) $233.69" at bounding box center [677, 305] width 172 height 44
type input "Interior Door"
type textarea "Remove the existing door (if present). Install a new 4-0 bi-fold flush panel in…"
type input "233.69"
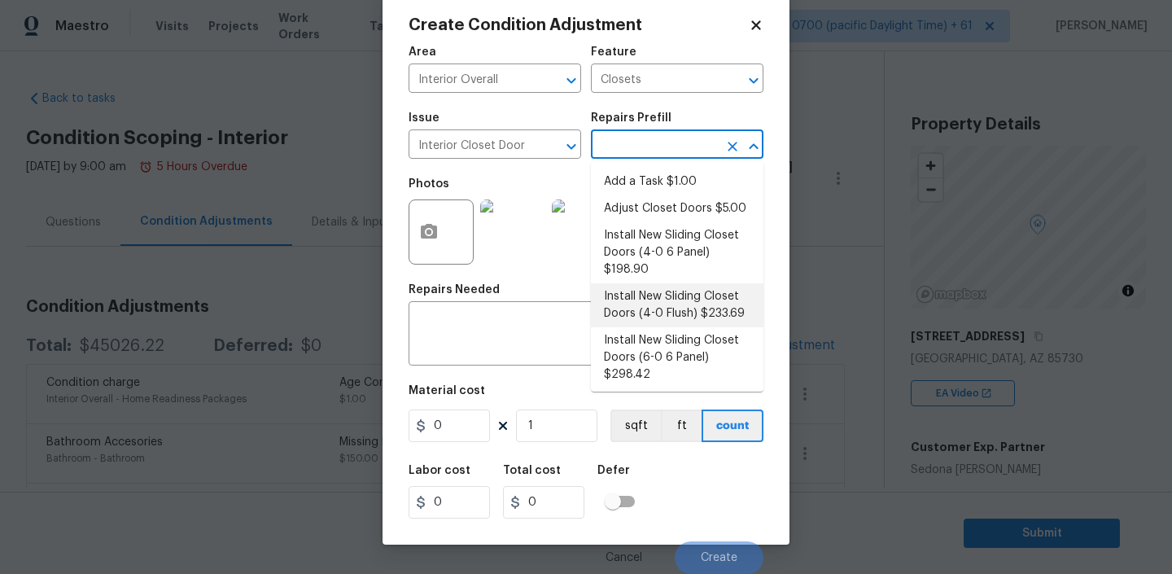
type input "233.69"
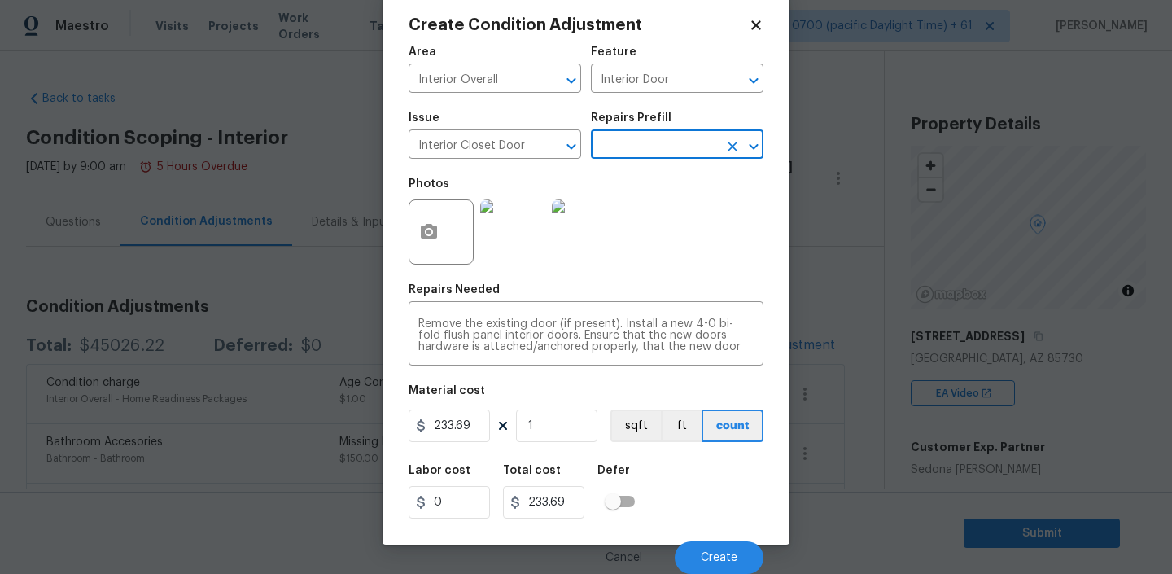
click at [744, 152] on icon "Open" at bounding box center [754, 147] width 20 height 20
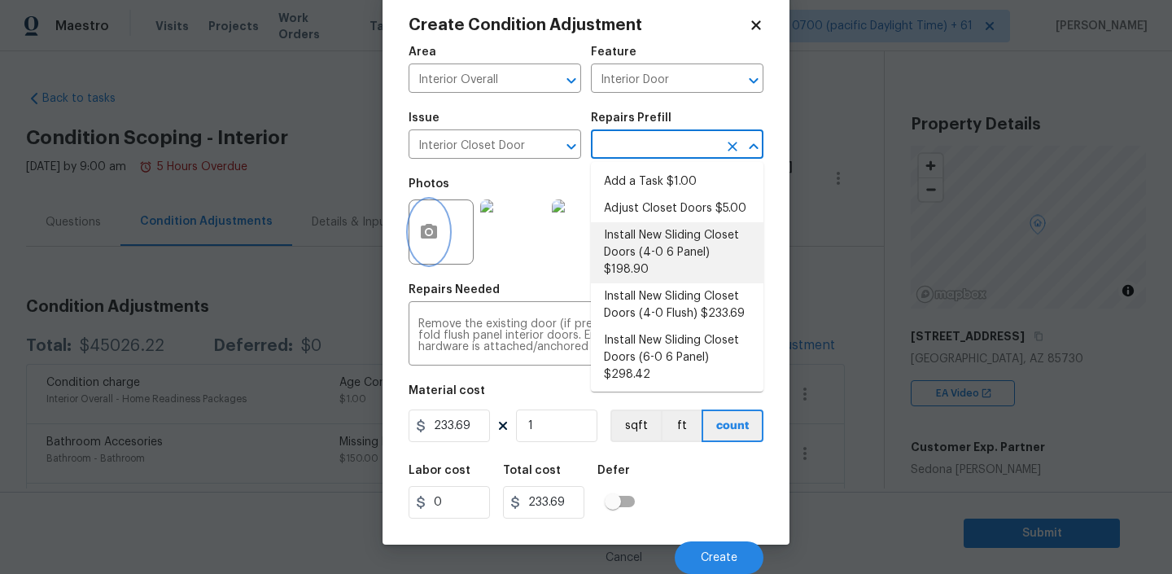
click at [434, 246] on button "button" at bounding box center [428, 231] width 39 height 63
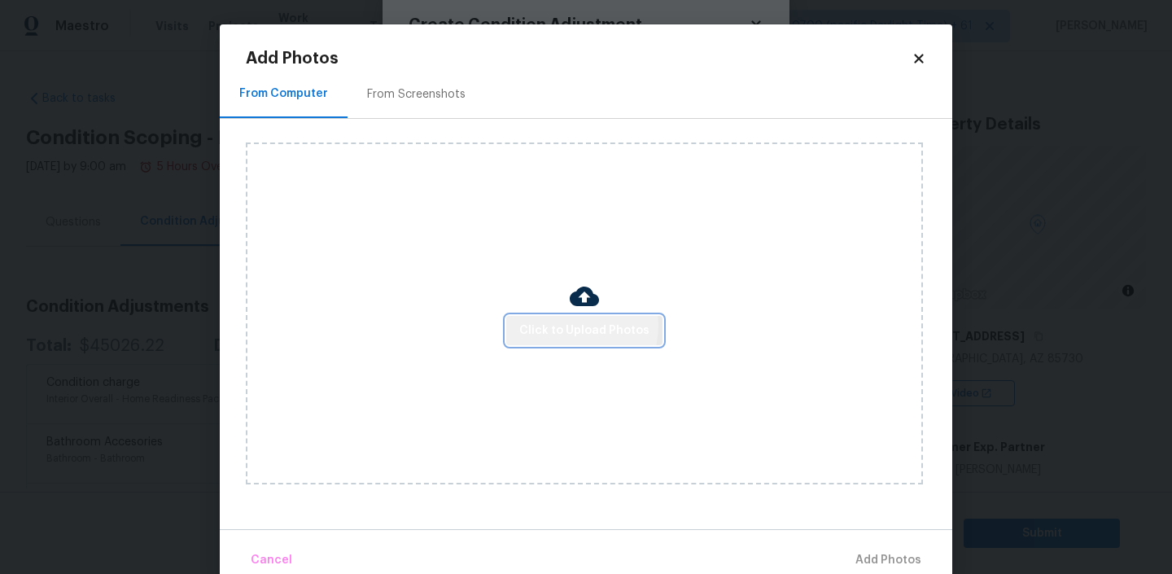
click at [568, 325] on span "Click to Upload Photos" at bounding box center [584, 331] width 130 height 20
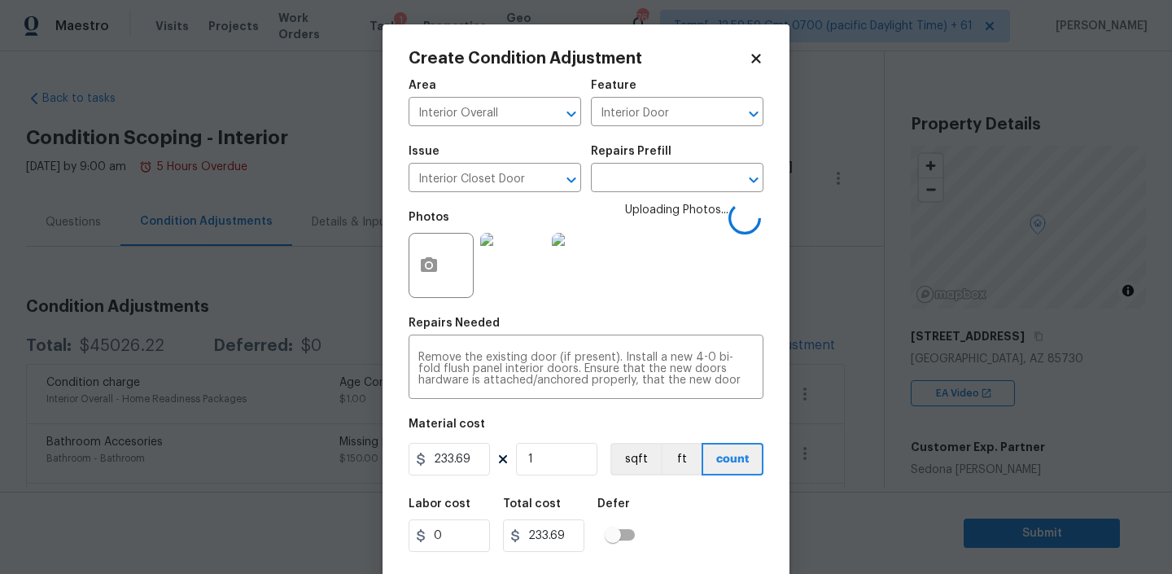
scroll to position [34, 0]
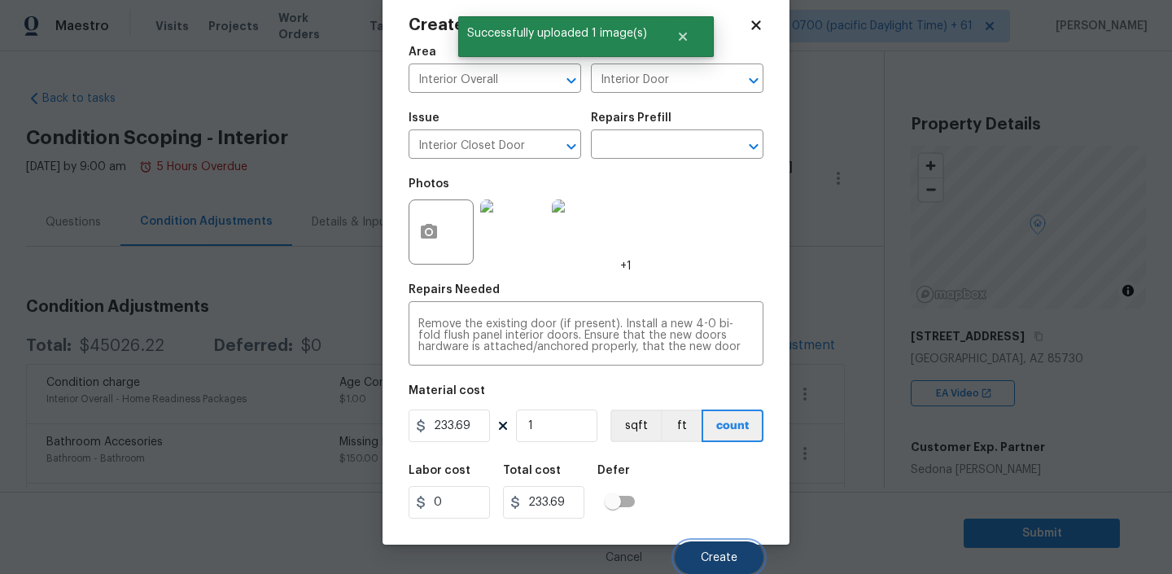
click at [720, 555] on span "Create" at bounding box center [719, 558] width 37 height 12
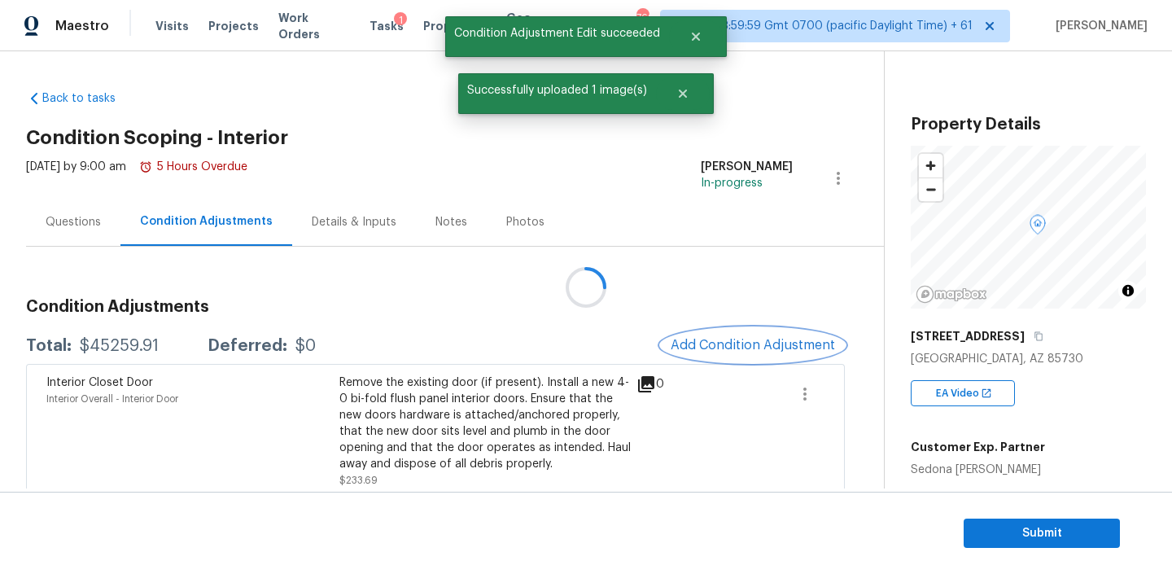
scroll to position [0, 0]
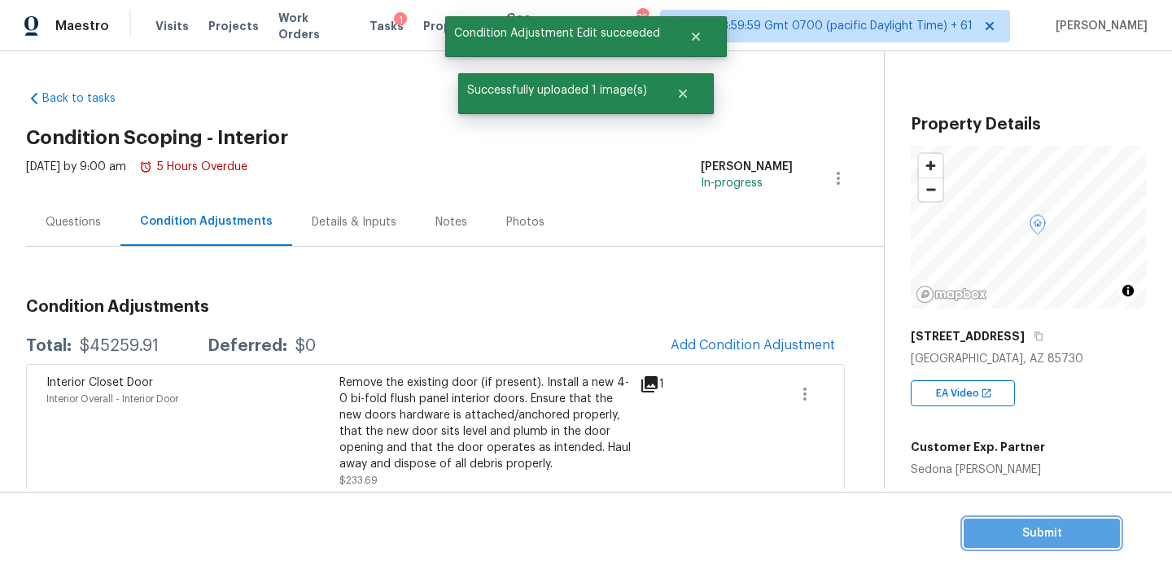
click at [1033, 523] on span "Submit" at bounding box center [1041, 533] width 130 height 20
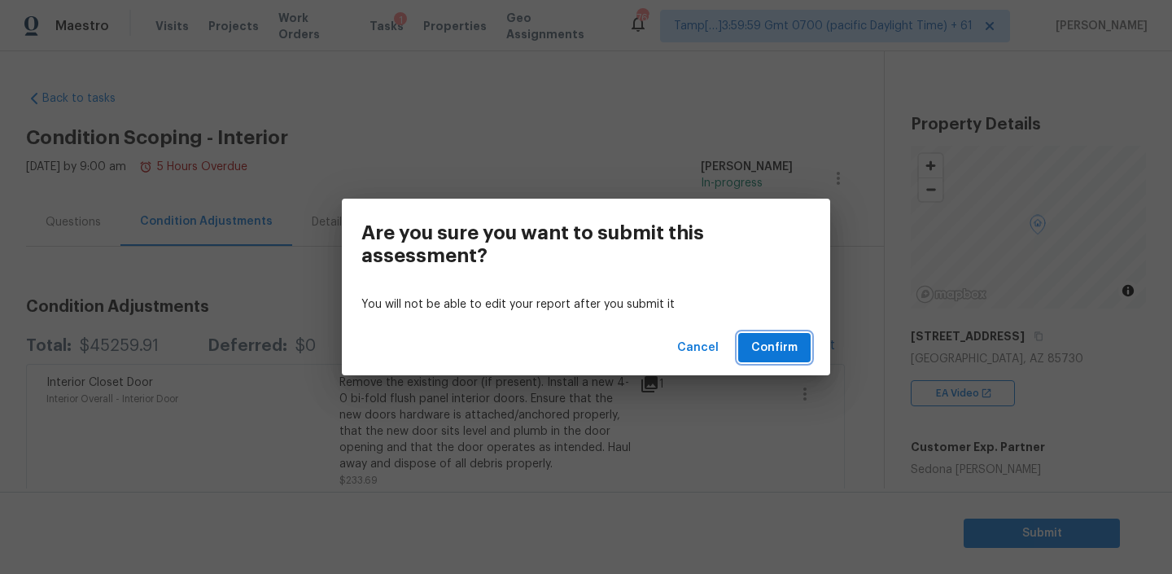
click at [783, 343] on span "Confirm" at bounding box center [774, 348] width 46 height 20
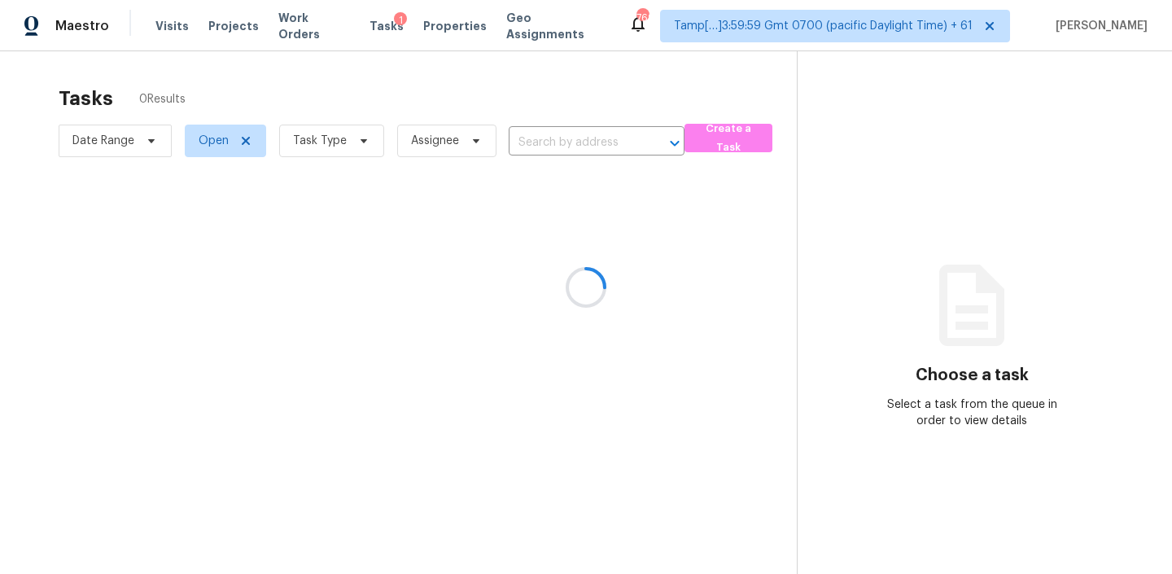
click at [559, 137] on div at bounding box center [586, 287] width 1172 height 574
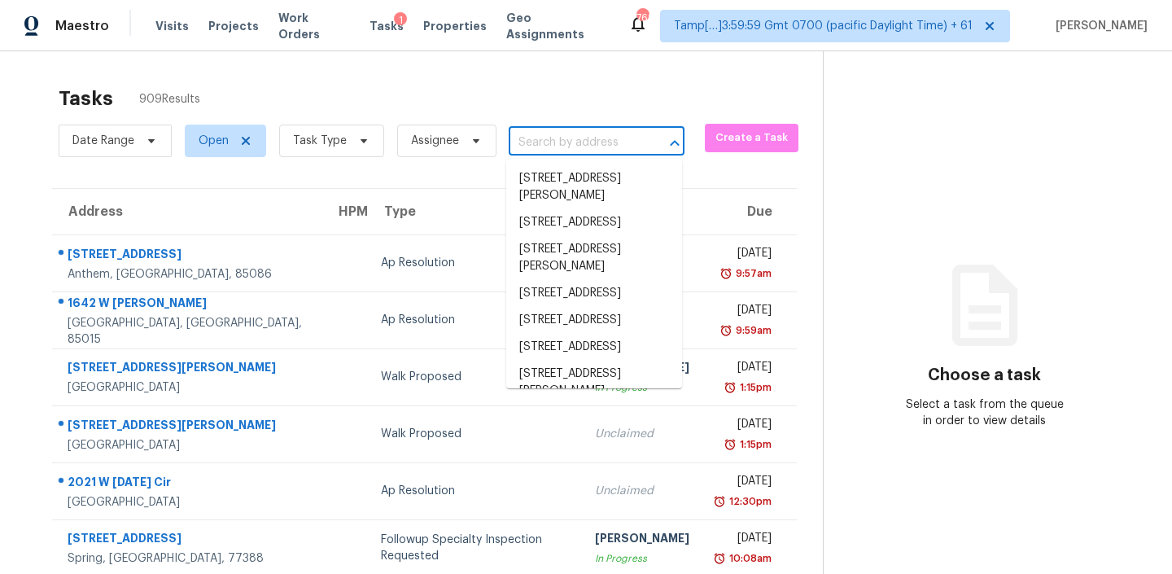
click at [570, 140] on input "text" at bounding box center [574, 142] width 130 height 25
paste input "164 Appletree Ln West Columbia SC 29170"
type input "164 Appletree Ln West Columbia SC 29170"
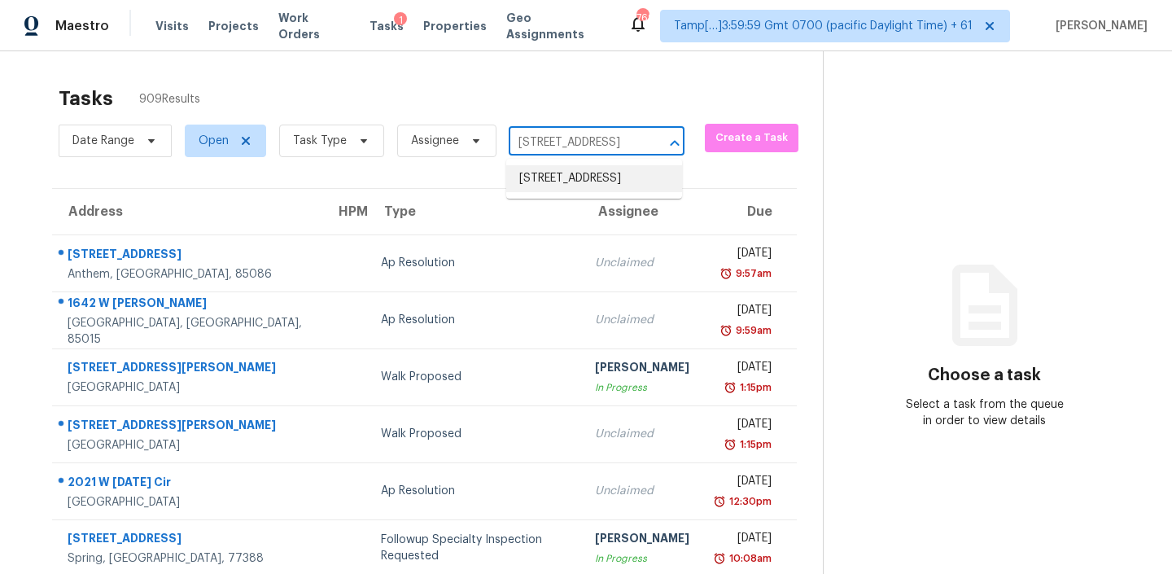
click at [551, 190] on li "164 Appletree Ln, West Columbia, SC 29170" at bounding box center [594, 178] width 176 height 27
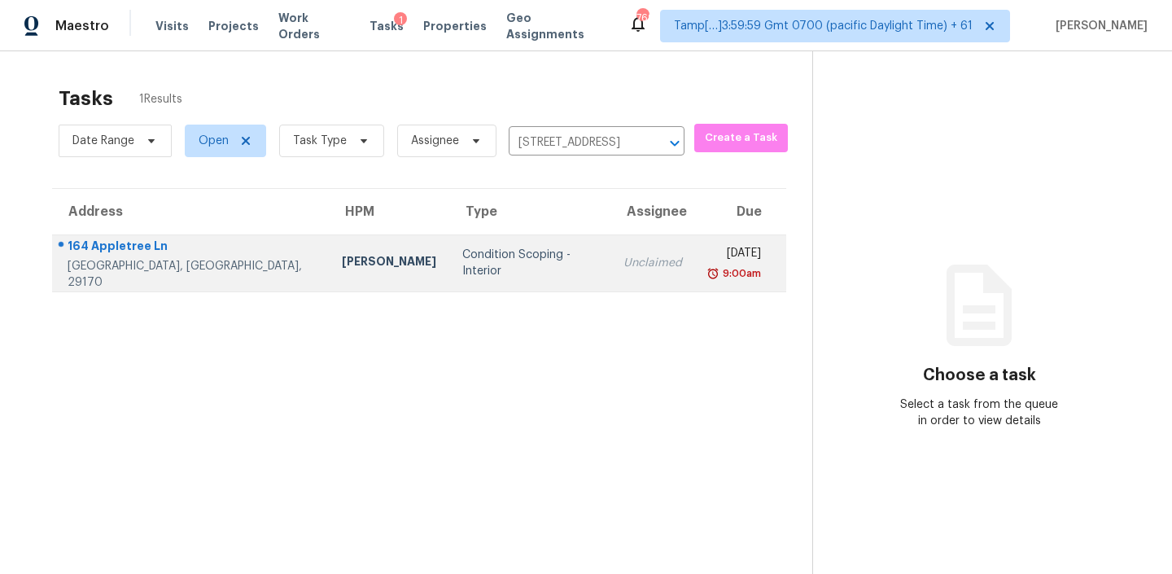
click at [497, 254] on div "Condition Scoping - Interior" at bounding box center [529, 263] width 135 height 33
